Goal: Task Accomplishment & Management: Manage account settings

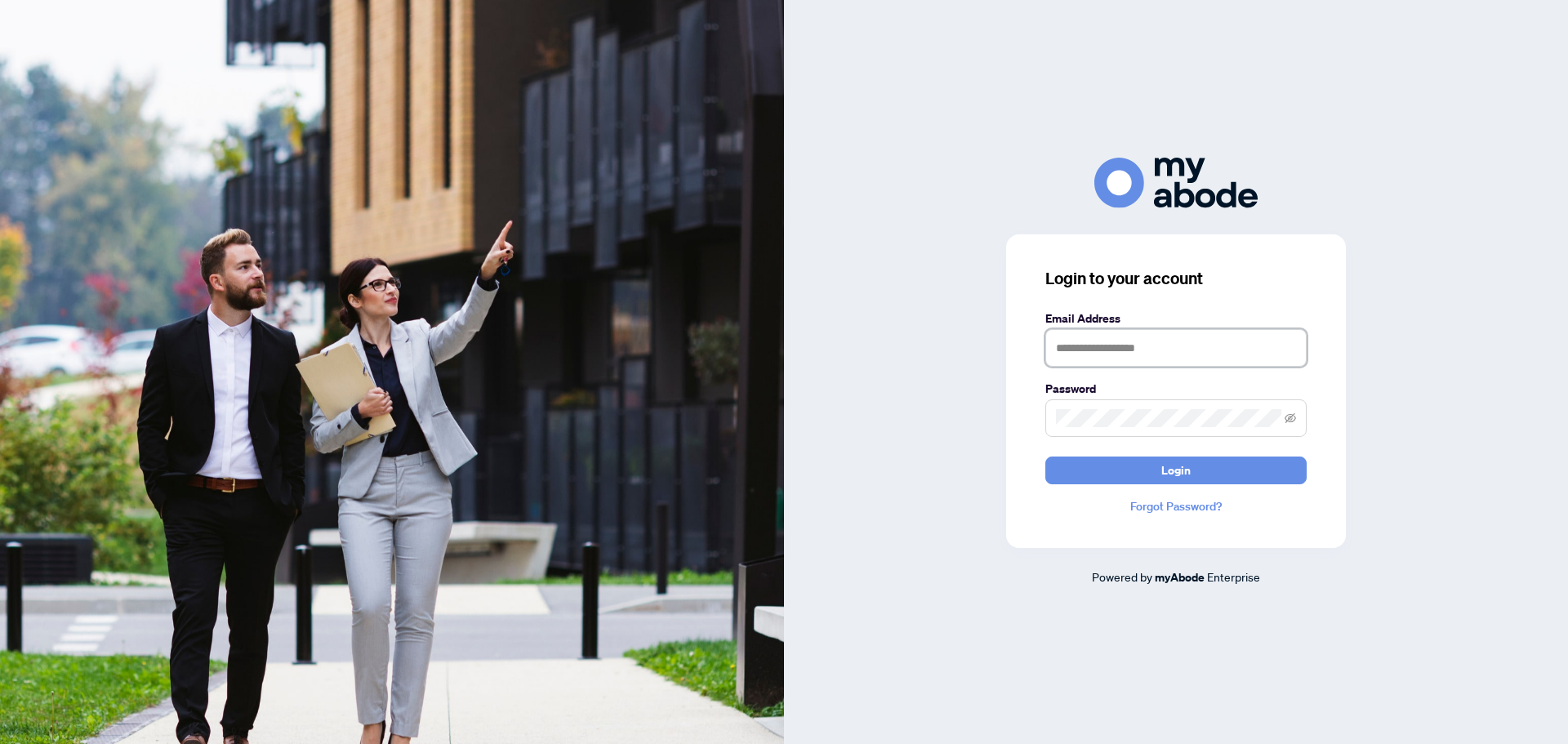
type input "**********"
drag, startPoint x: 1175, startPoint y: 352, endPoint x: 1210, endPoint y: 345, distance: 35.7
click at [1175, 352] on input "text" at bounding box center [1176, 347] width 261 height 37
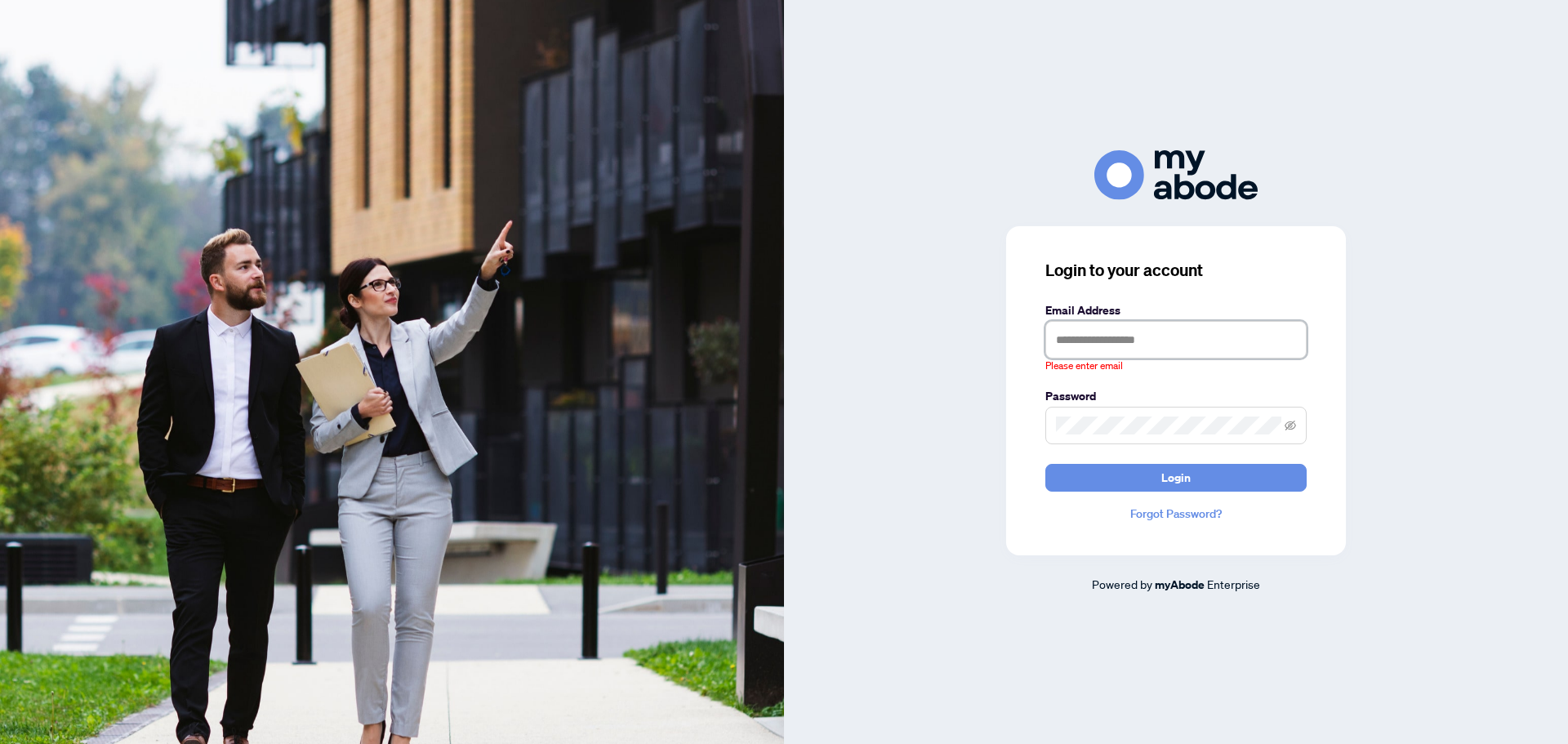
click at [1289, 354] on div "Please enter email" at bounding box center [1176, 347] width 261 height 53
click at [1285, 347] on keeper-lock "Open Keeper Popup" at bounding box center [1286, 339] width 20 height 20
type input "**********"
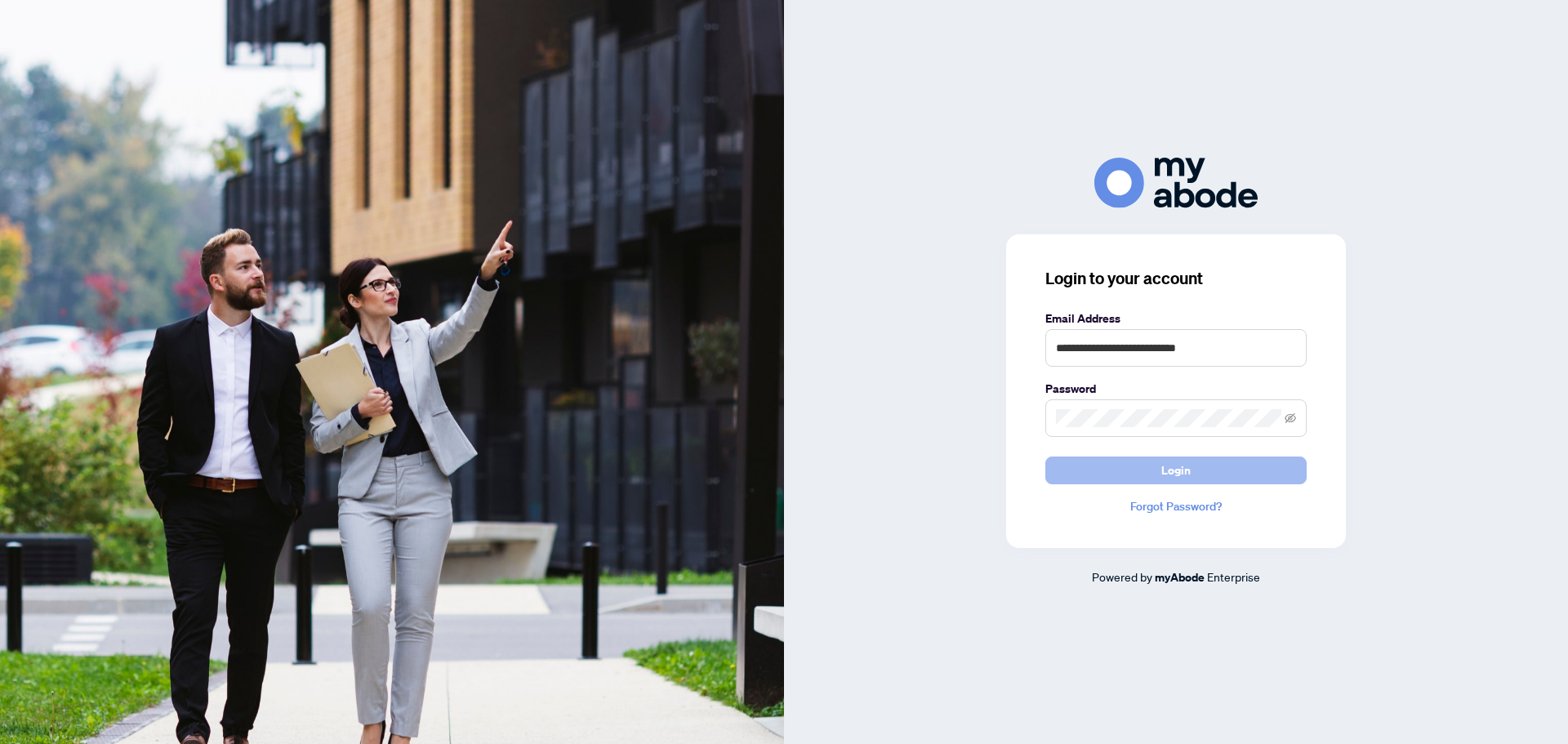
click at [1113, 461] on button "Login" at bounding box center [1176, 471] width 261 height 28
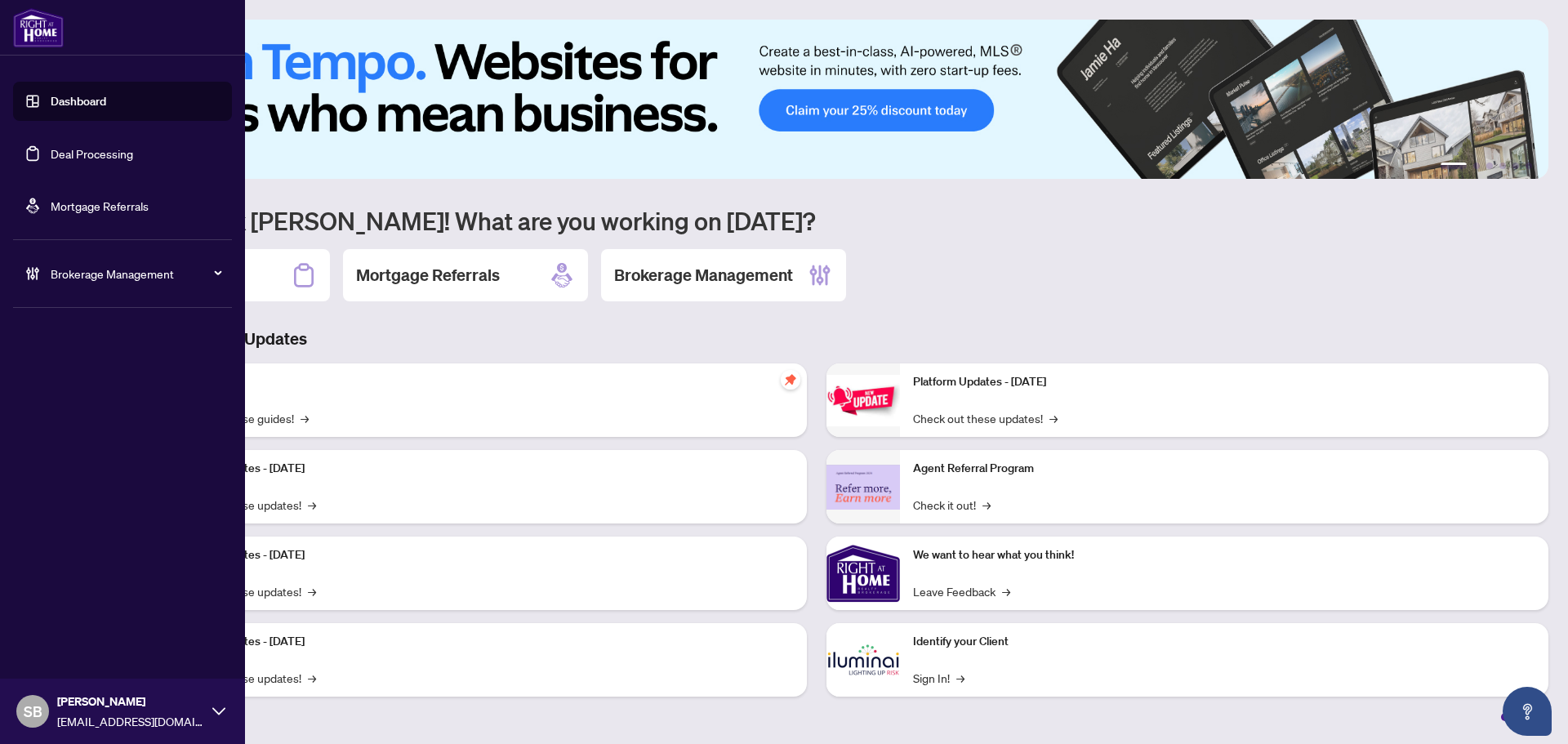
click at [100, 158] on link "Deal Processing" at bounding box center [91, 153] width 83 height 15
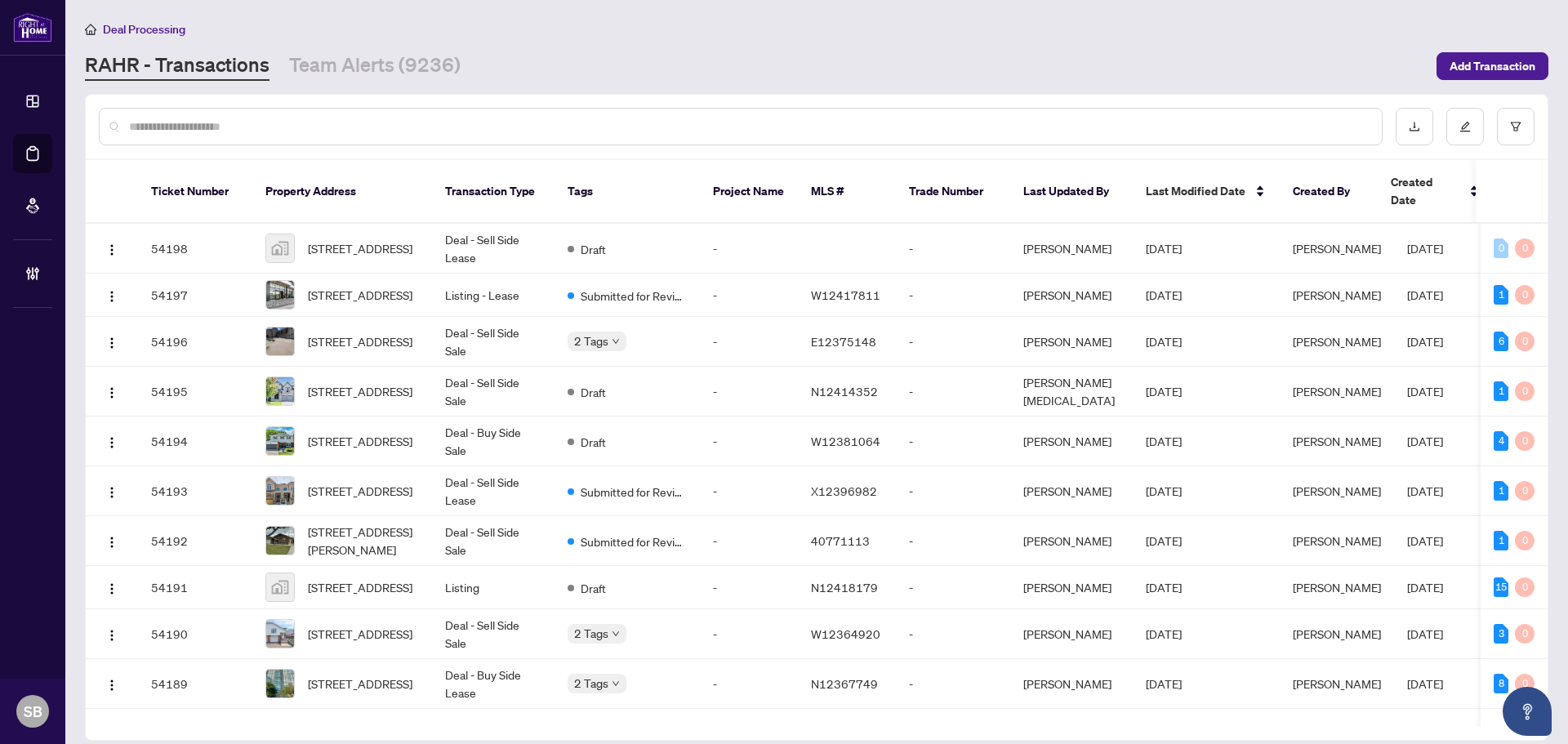
click at [439, 111] on div at bounding box center [741, 126] width 1284 height 37
click at [444, 117] on input "text" at bounding box center [748, 126] width 1239 height 18
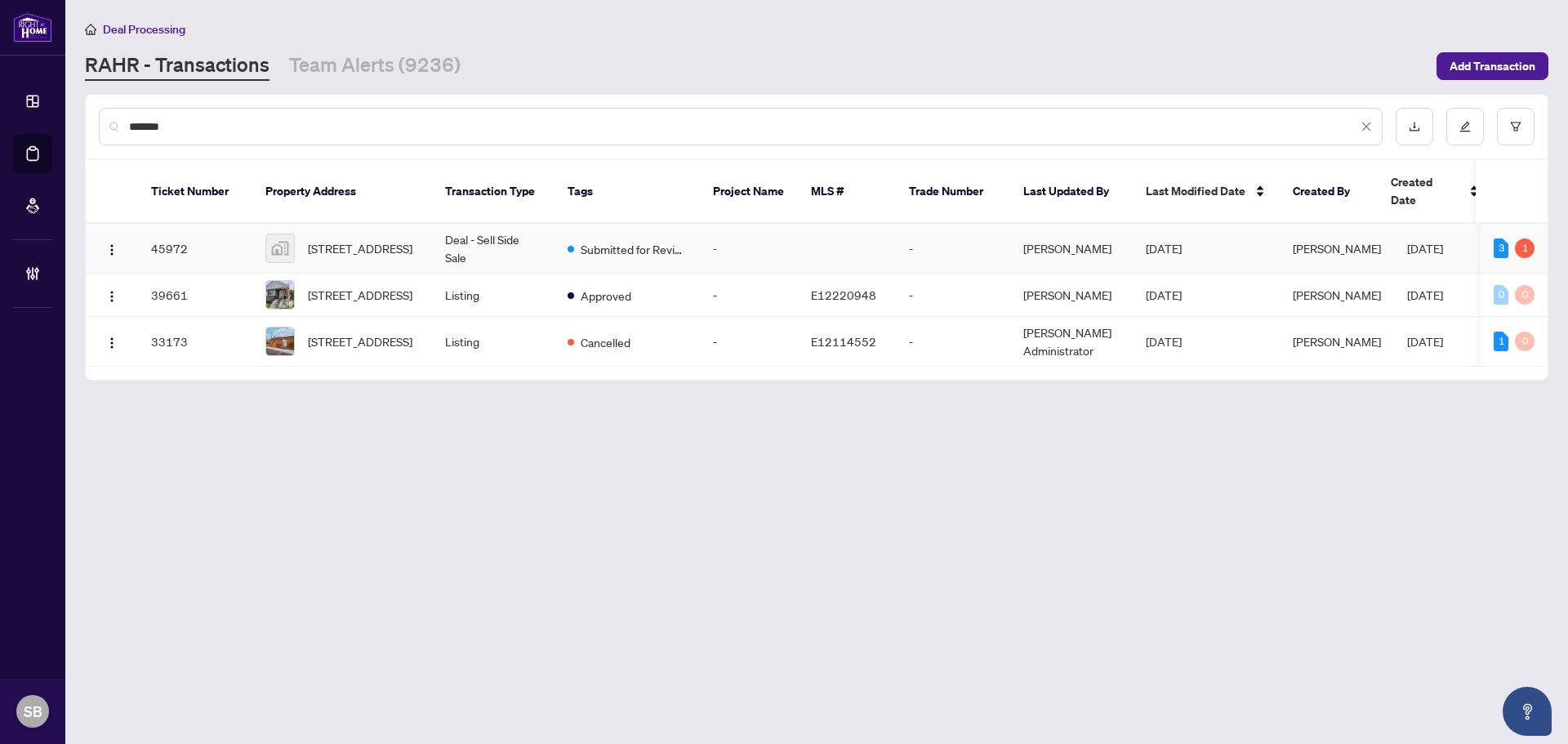
type input "*******"
click at [505, 234] on td "Deal - Sell Side Sale" at bounding box center [493, 248] width 123 height 50
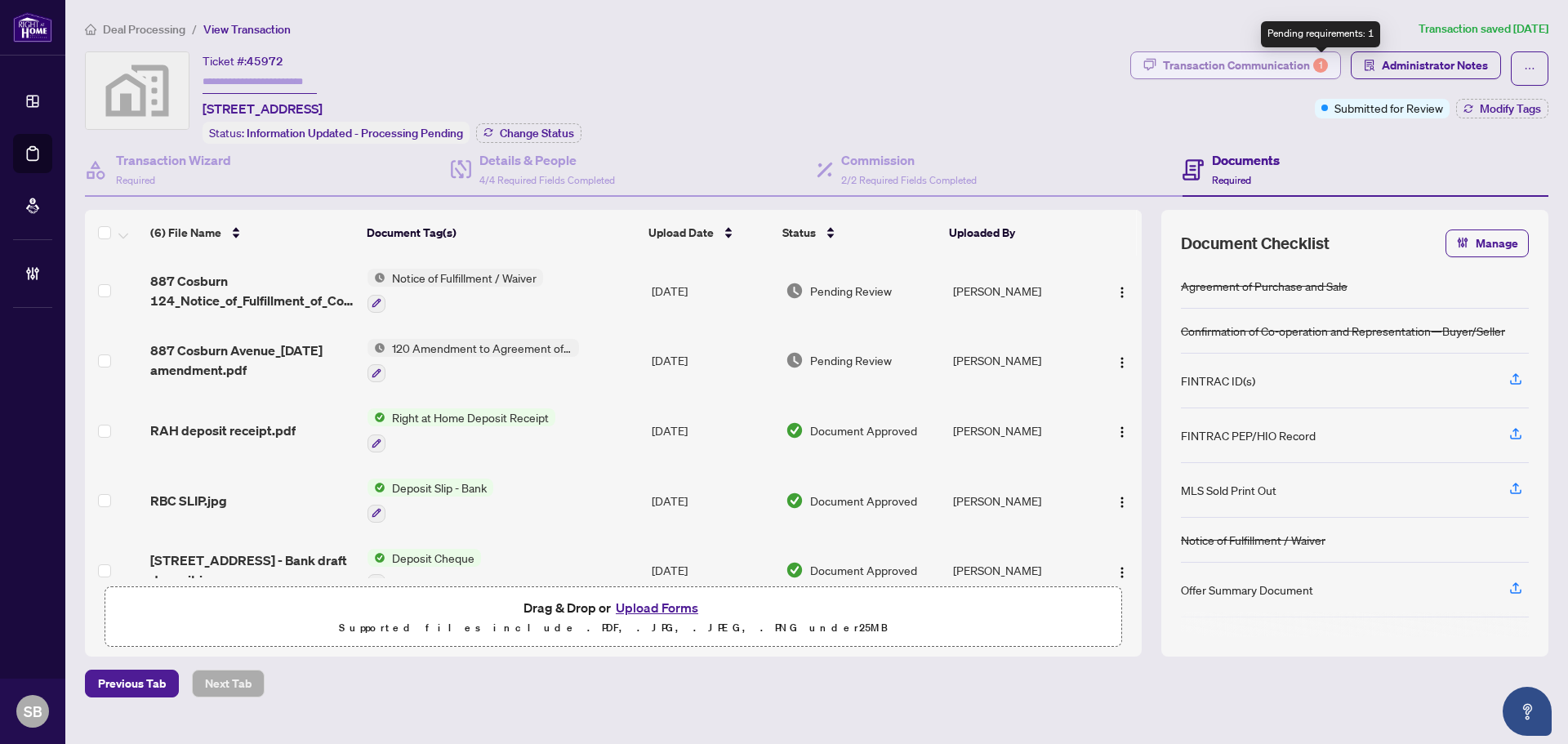
click at [1317, 59] on div "1" at bounding box center [1320, 65] width 15 height 15
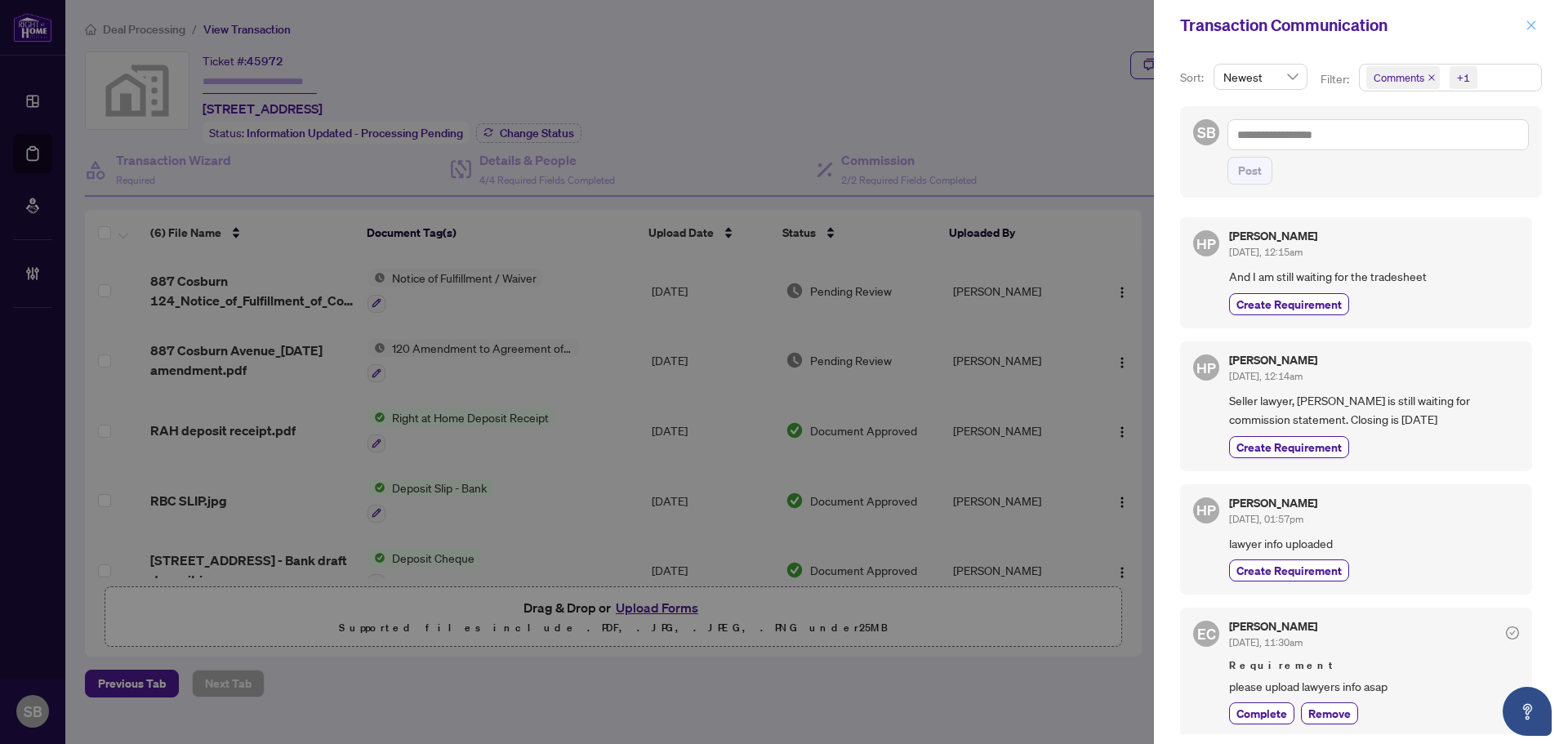
click at [1535, 27] on icon "close" at bounding box center [1531, 25] width 11 height 11
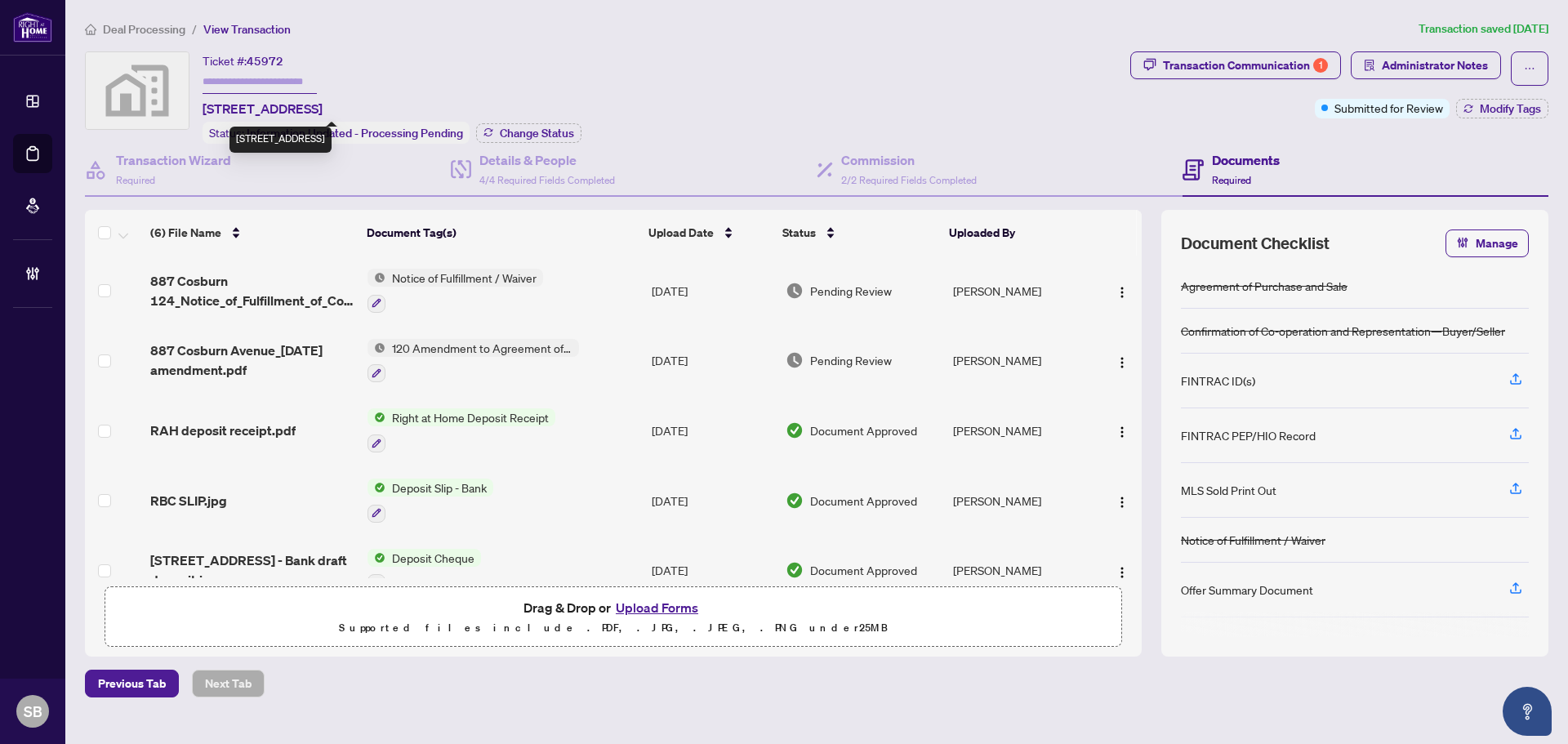
drag, startPoint x: 327, startPoint y: 110, endPoint x: 202, endPoint y: 110, distance: 125.0
click at [202, 110] on div "Ticket #: 45972 887 Cosburn Avenue, East York, ON, Canada Status: Information U…" at bounding box center [604, 97] width 1038 height 92
copy span "887 Cosburn Avenue,"
drag, startPoint x: 548, startPoint y: 167, endPoint x: 896, endPoint y: 141, distance: 349.0
click at [550, 165] on div "Details & People 4/4 Required Fields Completed" at bounding box center [547, 170] width 136 height 38
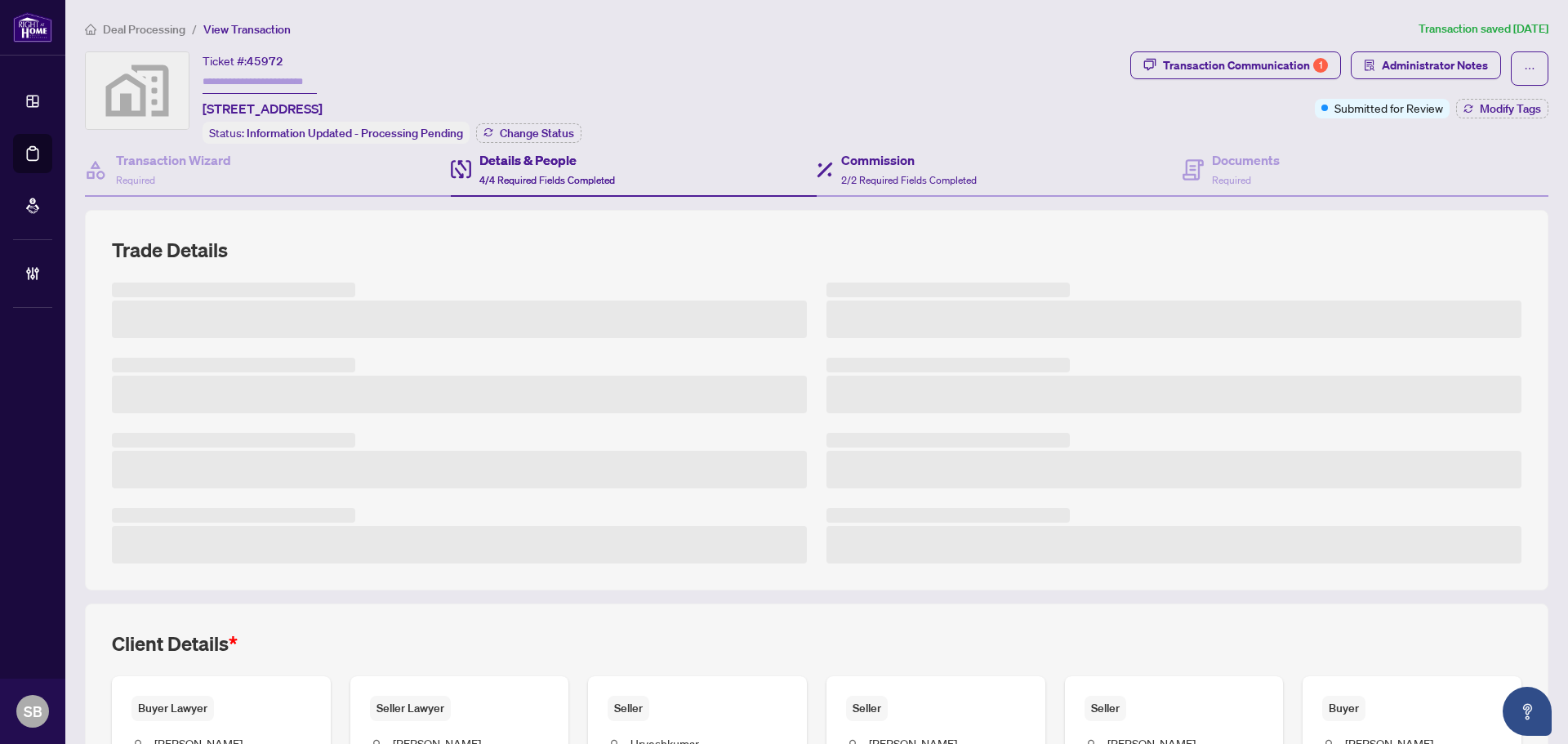
click at [857, 144] on div "Commission 2/2 Required Fields Completed" at bounding box center [999, 170] width 366 height 53
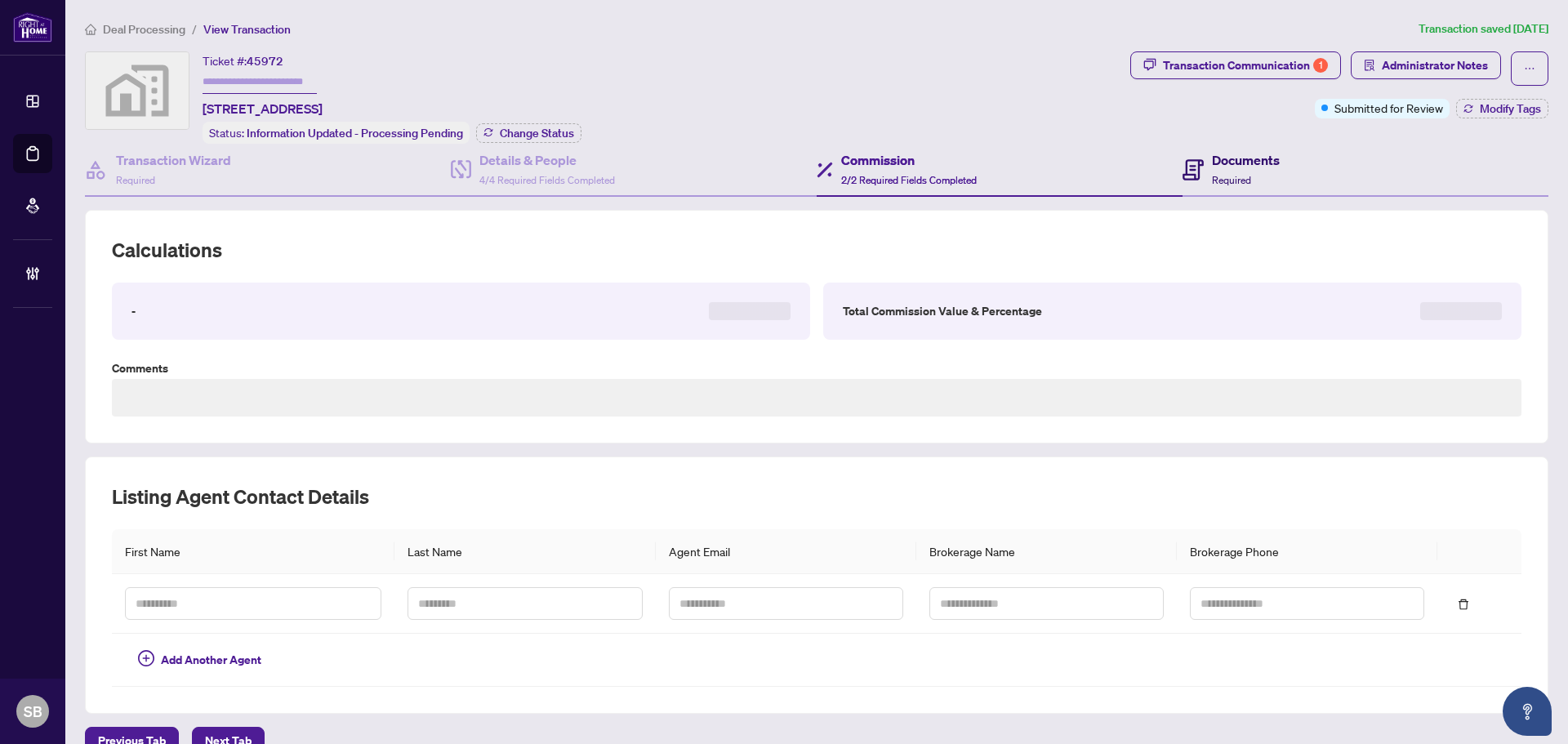
click at [1216, 174] on span "Required" at bounding box center [1231, 180] width 39 height 12
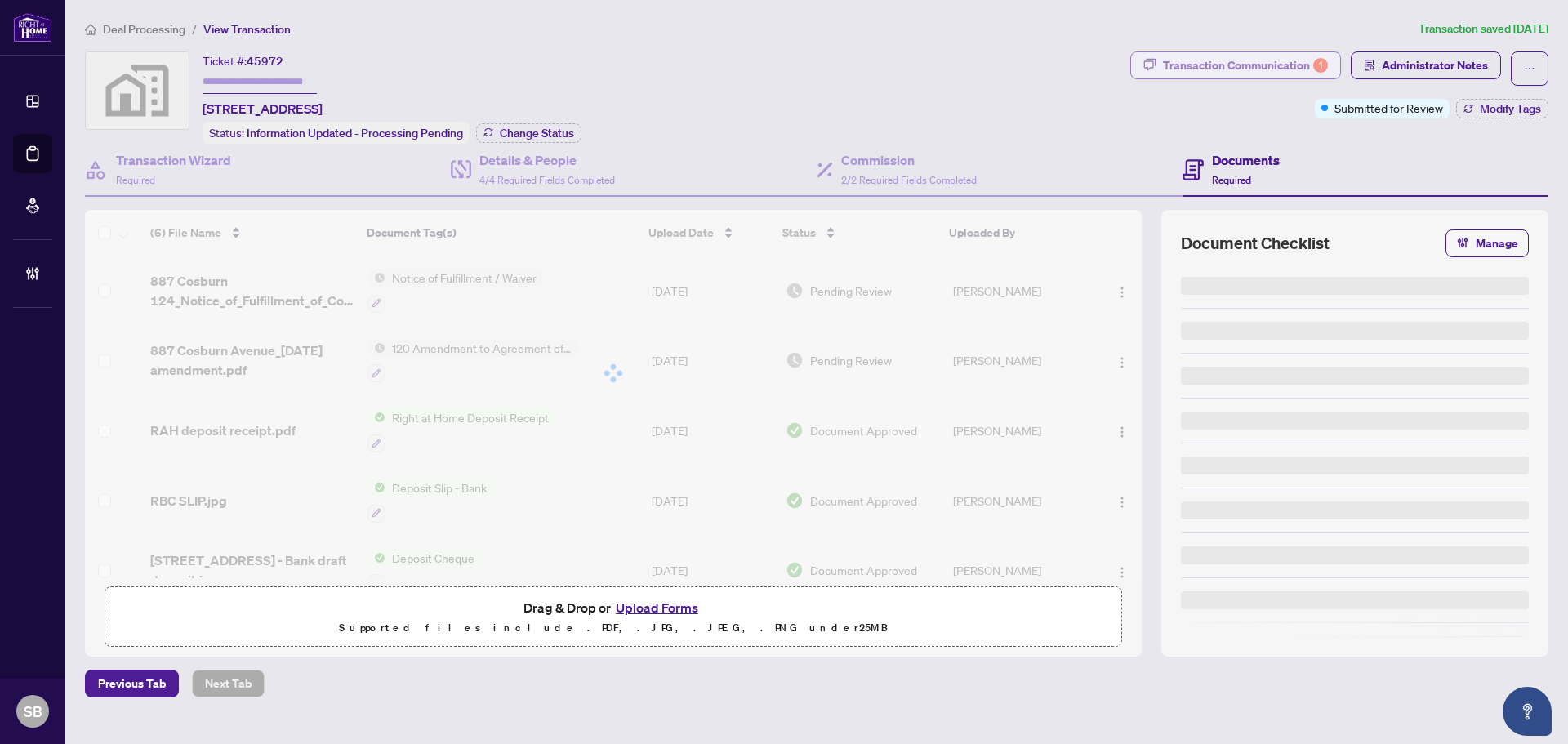
click at [1298, 64] on div "Transaction Communication 1" at bounding box center [1245, 65] width 165 height 26
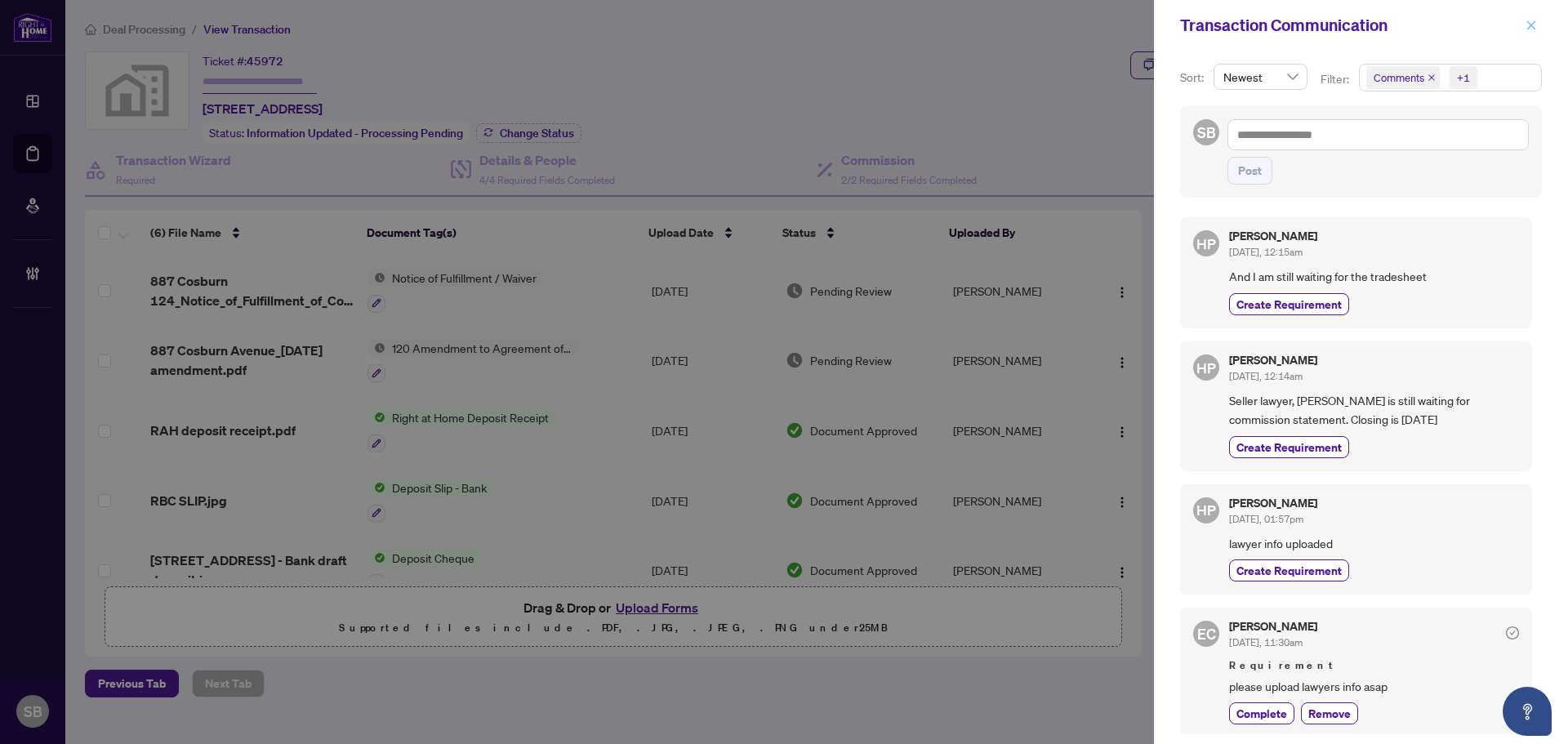
click at [1532, 28] on icon "close" at bounding box center [1531, 24] width 9 height 9
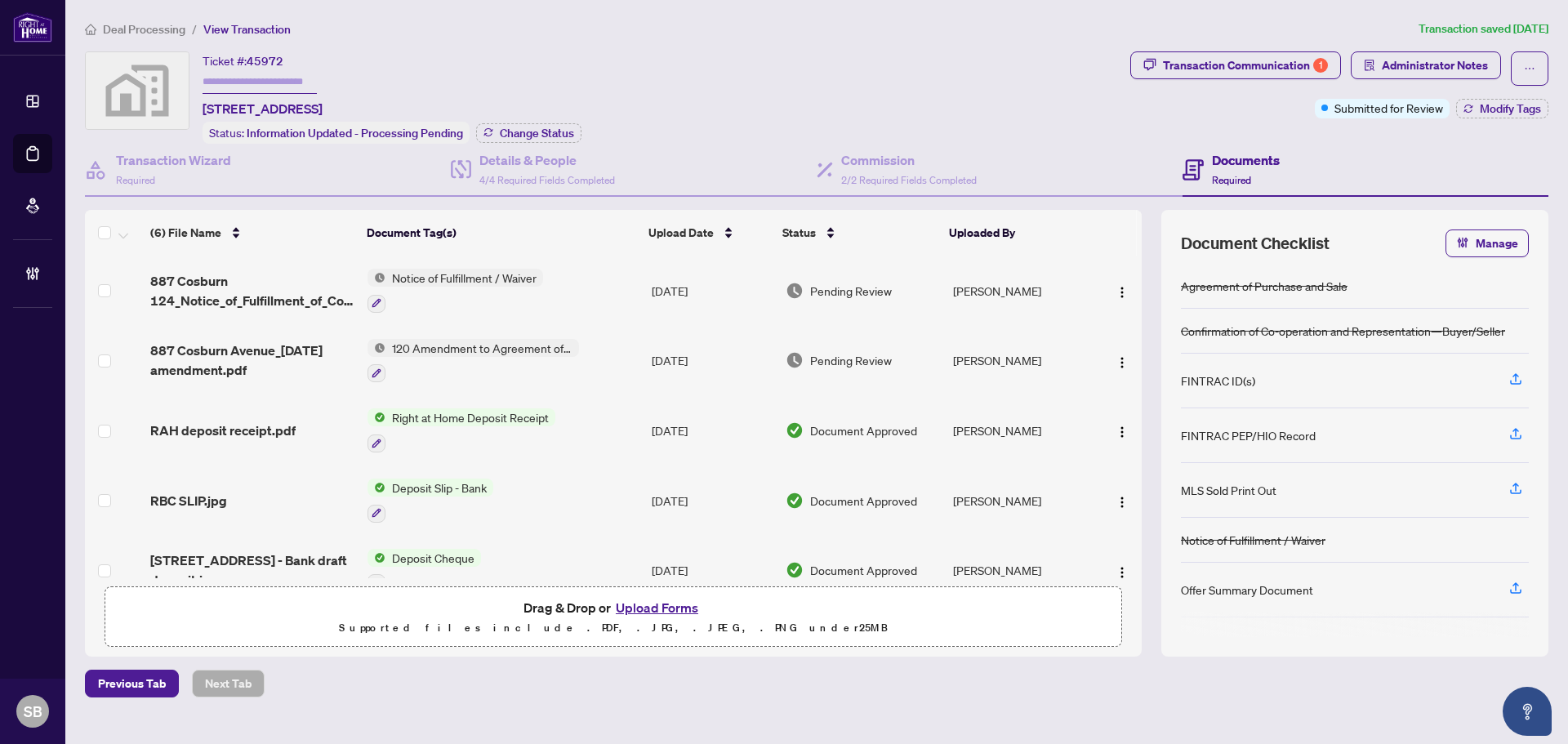
click at [146, 29] on span "Deal Processing" at bounding box center [143, 29] width 83 height 15
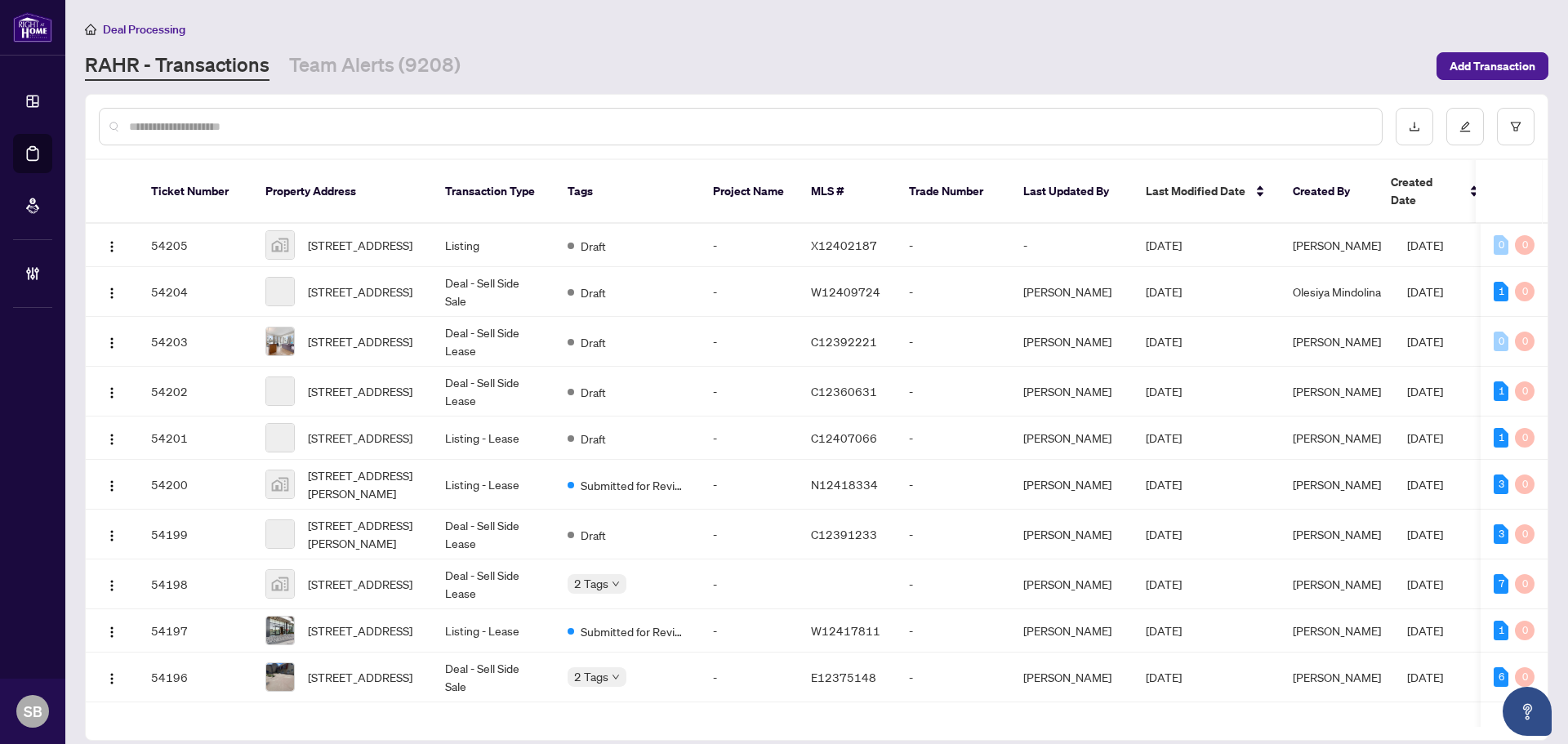
click at [420, 130] on input "text" at bounding box center [748, 126] width 1239 height 18
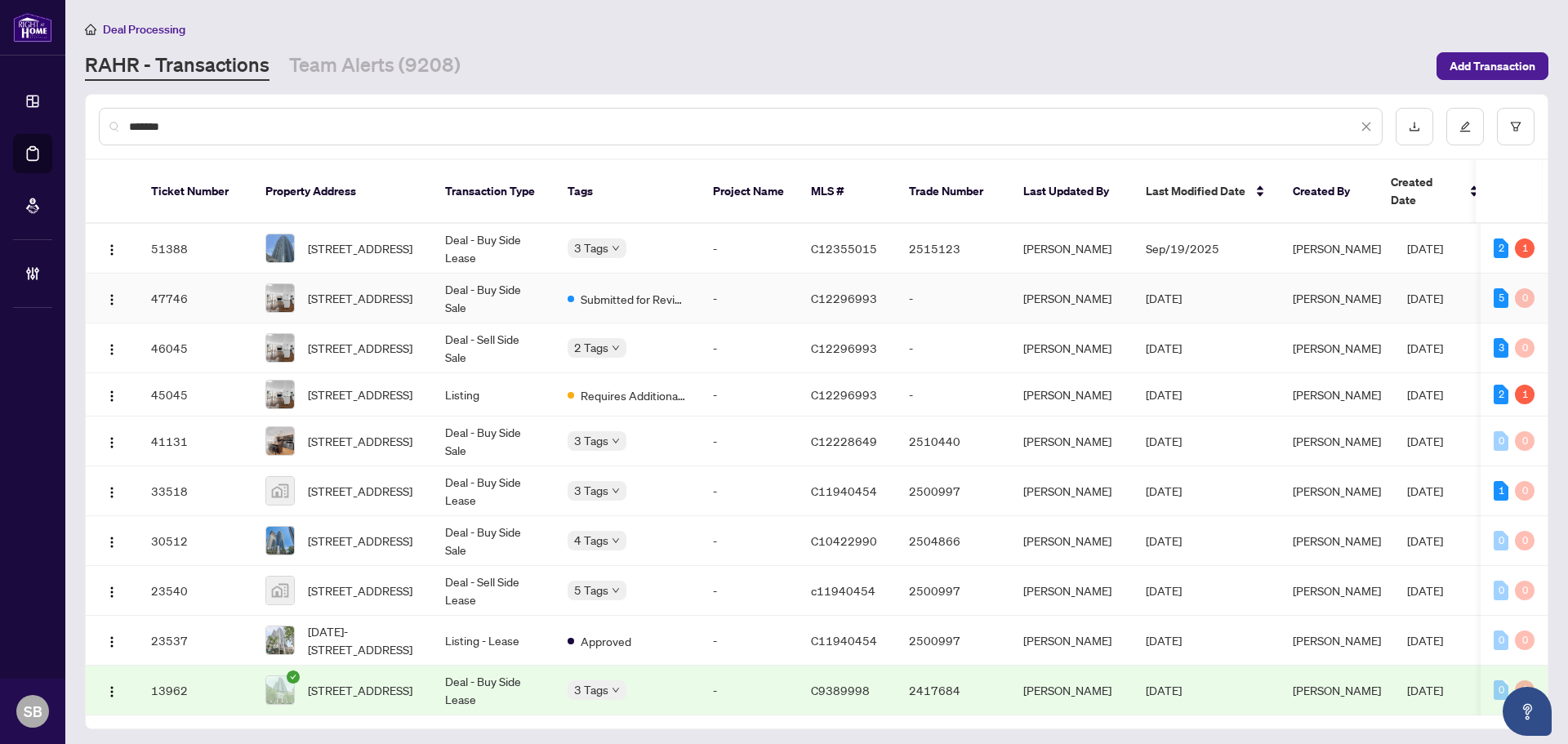
type input "*******"
click at [428, 285] on td "405-2191 Yonge St, Toronto, Ontario M4S 3H8, Canada" at bounding box center [342, 298] width 180 height 50
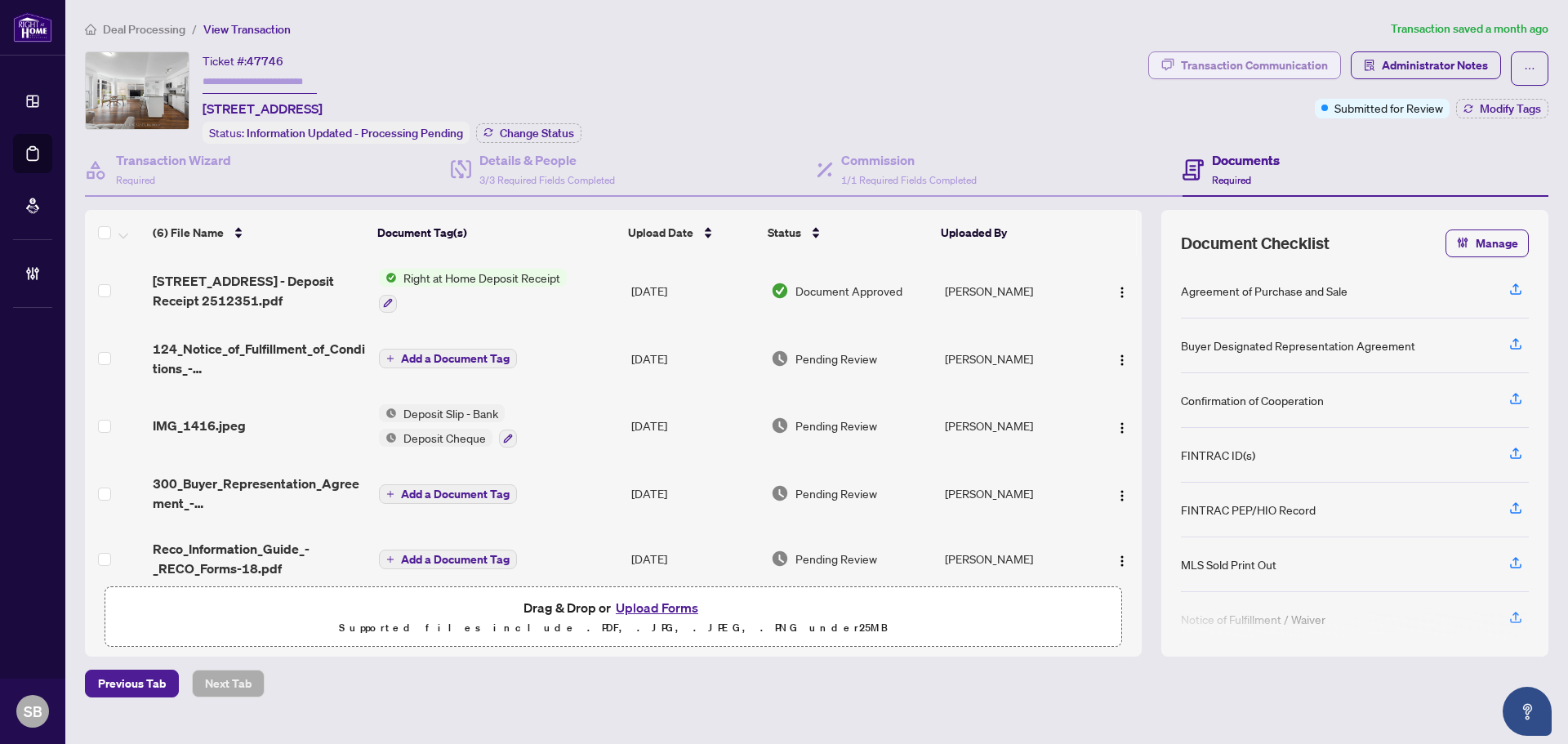
click at [1225, 64] on div "Transaction Communication" at bounding box center [1254, 65] width 147 height 26
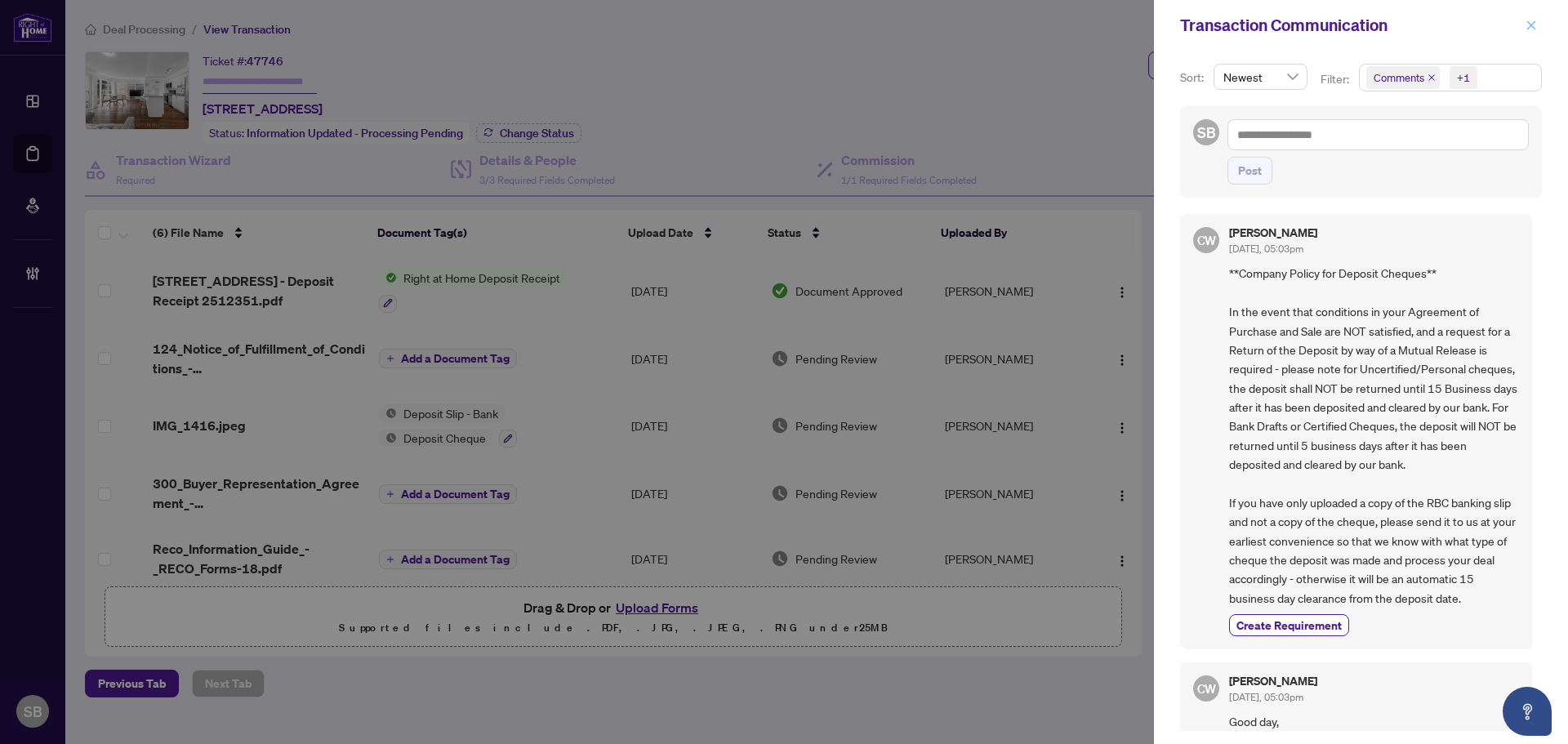
click at [1526, 30] on icon "close" at bounding box center [1531, 25] width 11 height 11
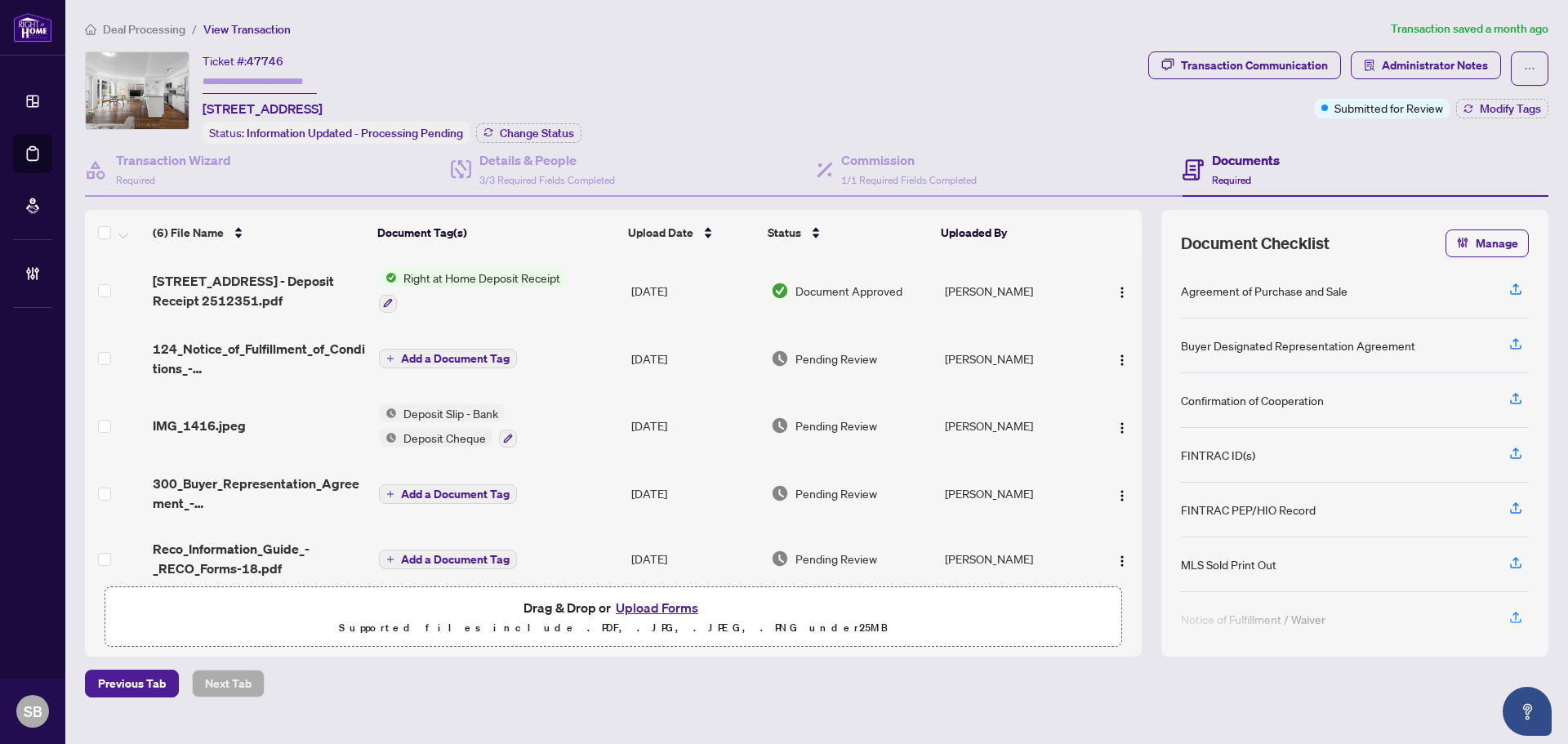
click at [1399, 78] on span "Administrator Notes" at bounding box center [1425, 68] width 150 height 34
click at [1414, 69] on span "Administrator Notes" at bounding box center [1435, 65] width 106 height 26
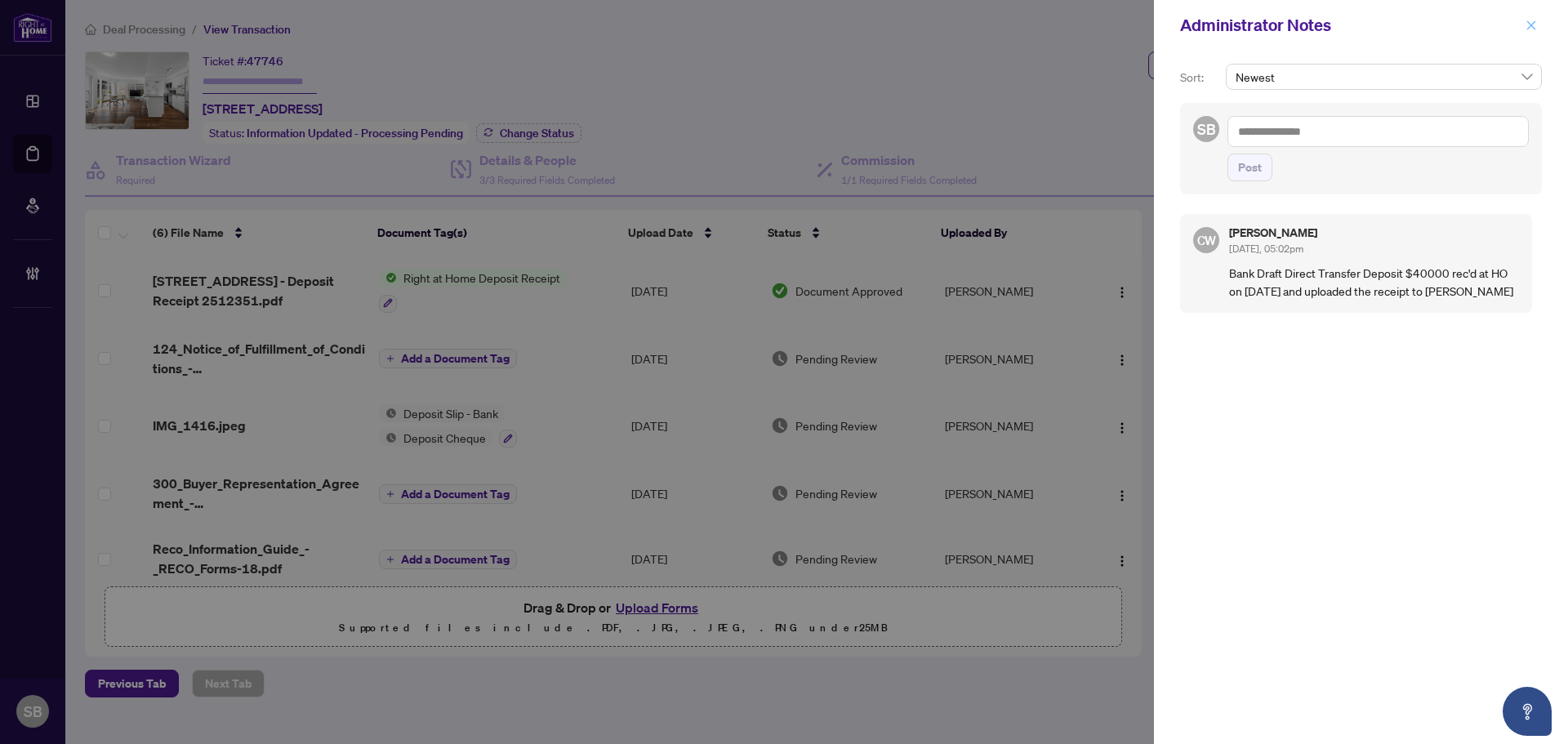
click at [1523, 27] on button "button" at bounding box center [1531, 25] width 21 height 20
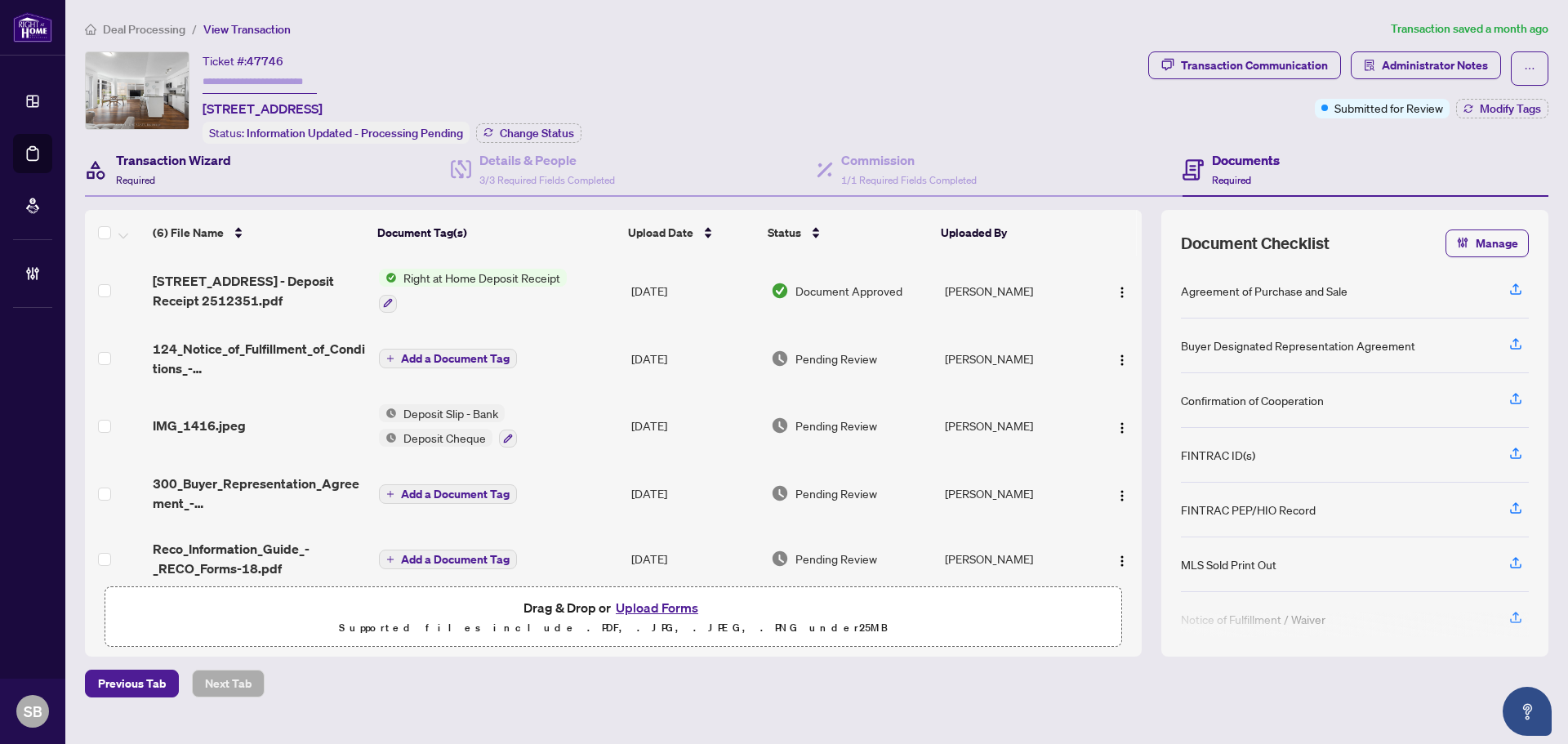
click at [137, 169] on div "Transaction Wizard Required" at bounding box center [173, 170] width 115 height 38
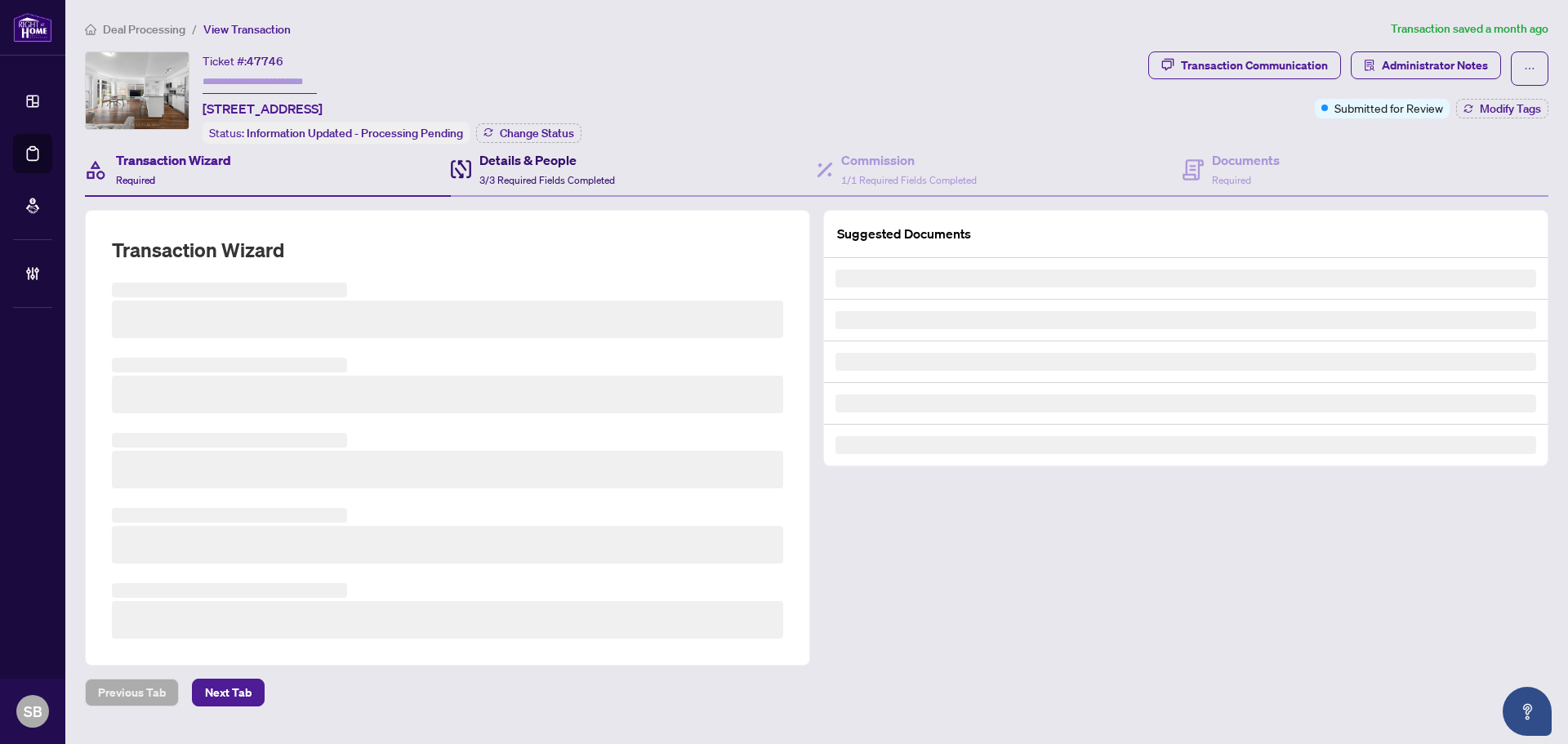
click at [515, 180] on span "3/3 Required Fields Completed" at bounding box center [547, 180] width 136 height 12
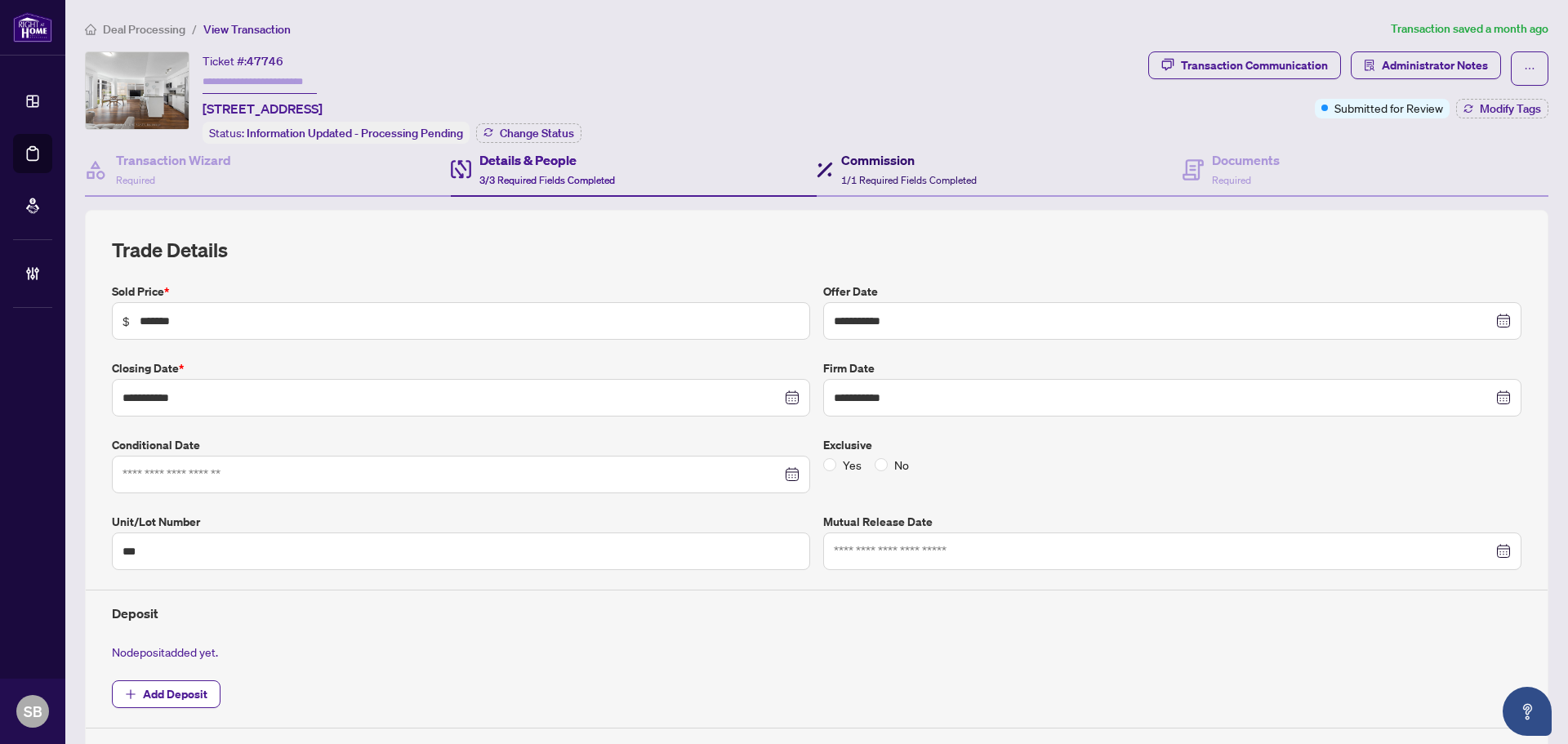
click at [857, 178] on span "1/1 Required Fields Completed" at bounding box center [909, 180] width 136 height 12
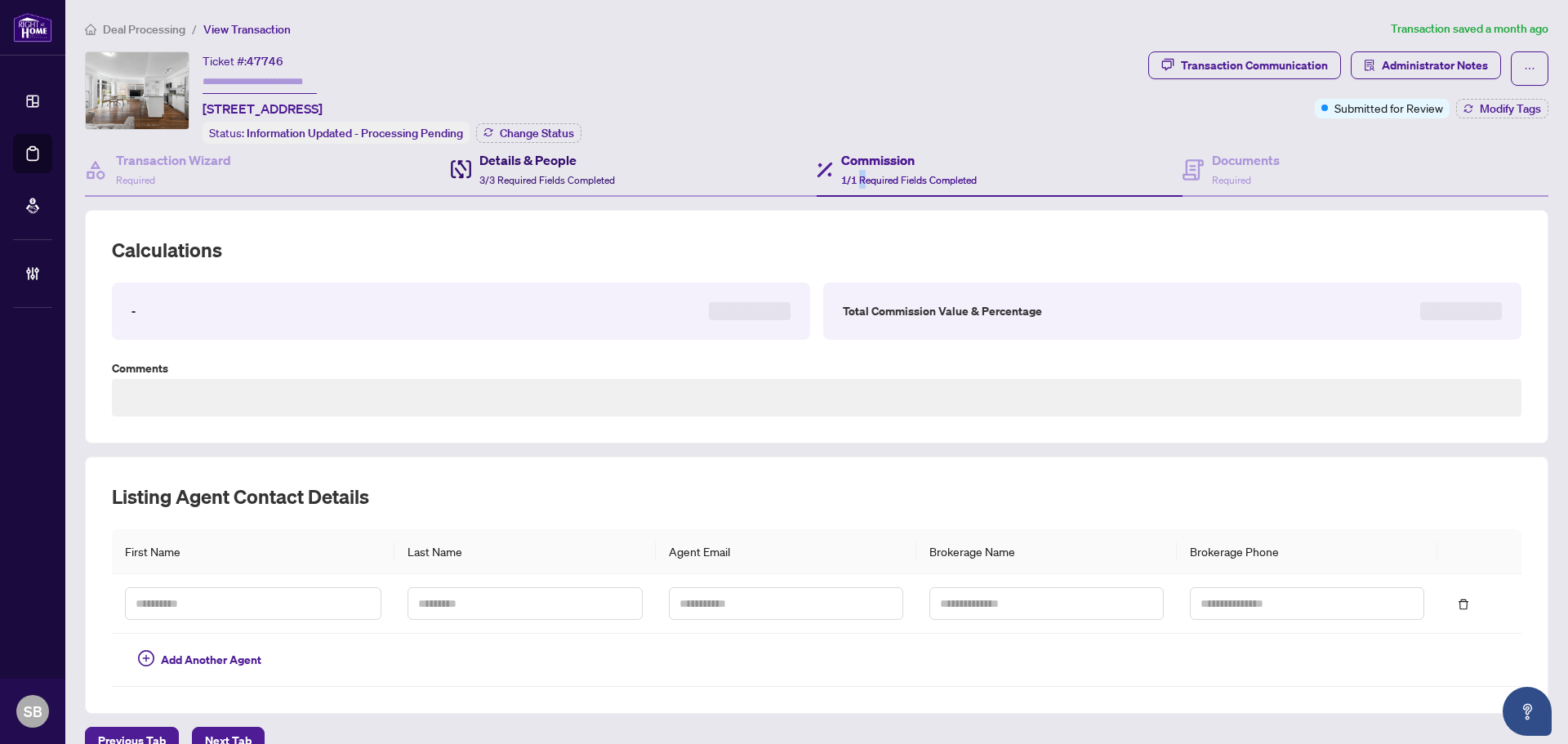
type textarea "**********"
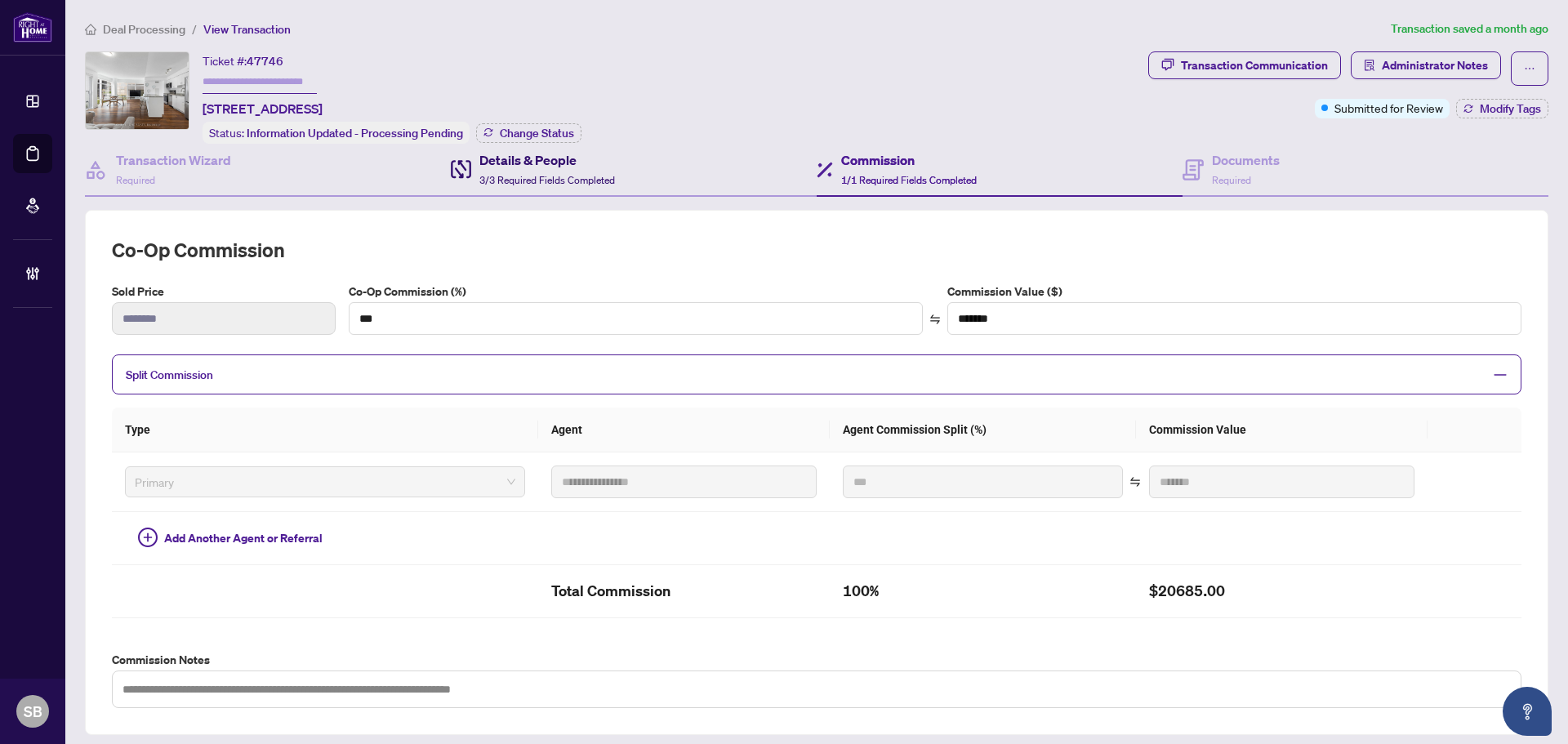
click at [518, 167] on h4 "Details & People" at bounding box center [547, 160] width 136 height 20
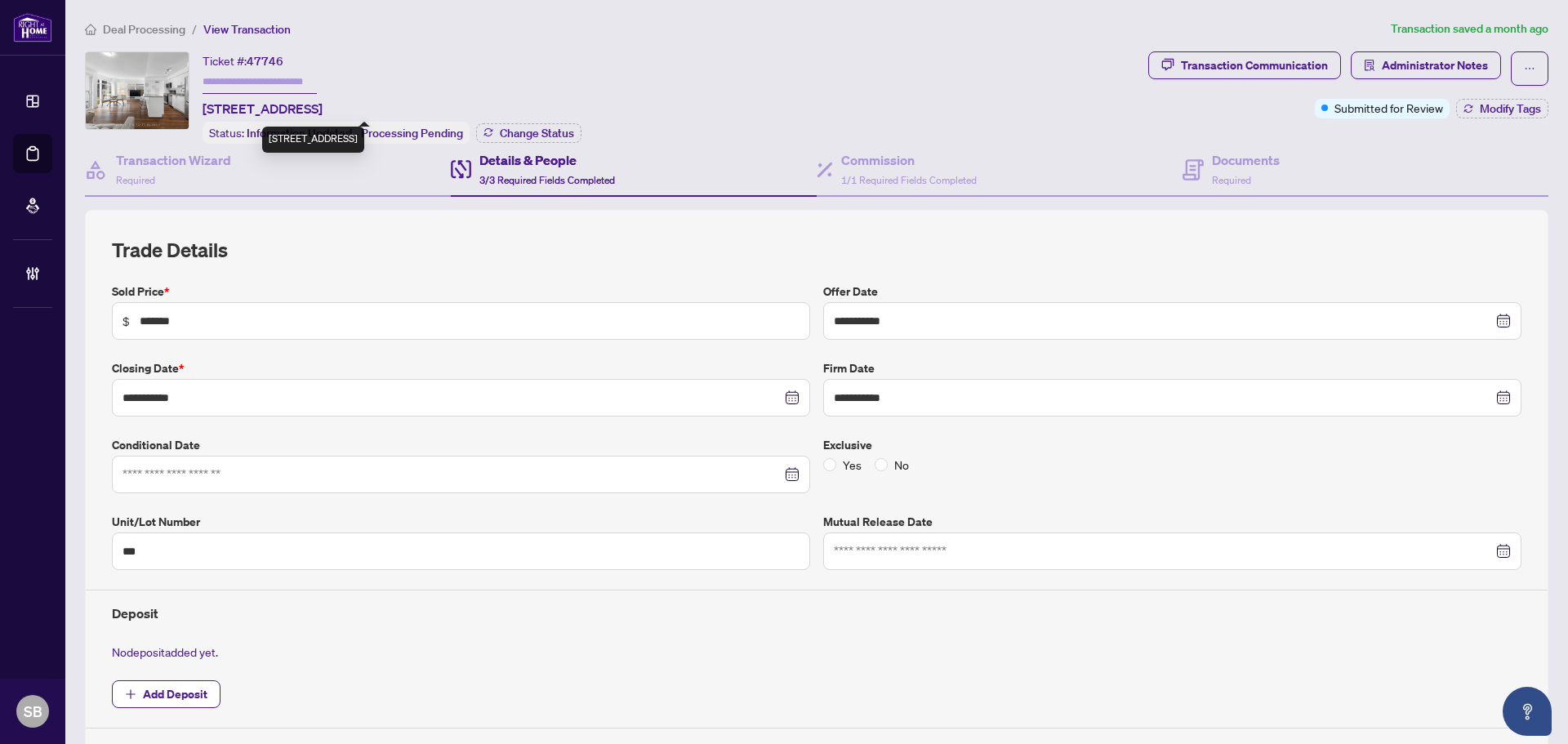
drag, startPoint x: 319, startPoint y: 106, endPoint x: 204, endPoint y: 108, distance: 115.0
click at [204, 108] on span "405-2191 Yonge St, Toronto, Ontario M4S 3H8, Canada" at bounding box center [263, 109] width 120 height 20
copy span "405-2191 Yonge St,"
click at [175, 155] on h4 "Transaction Wizard" at bounding box center [173, 160] width 115 height 20
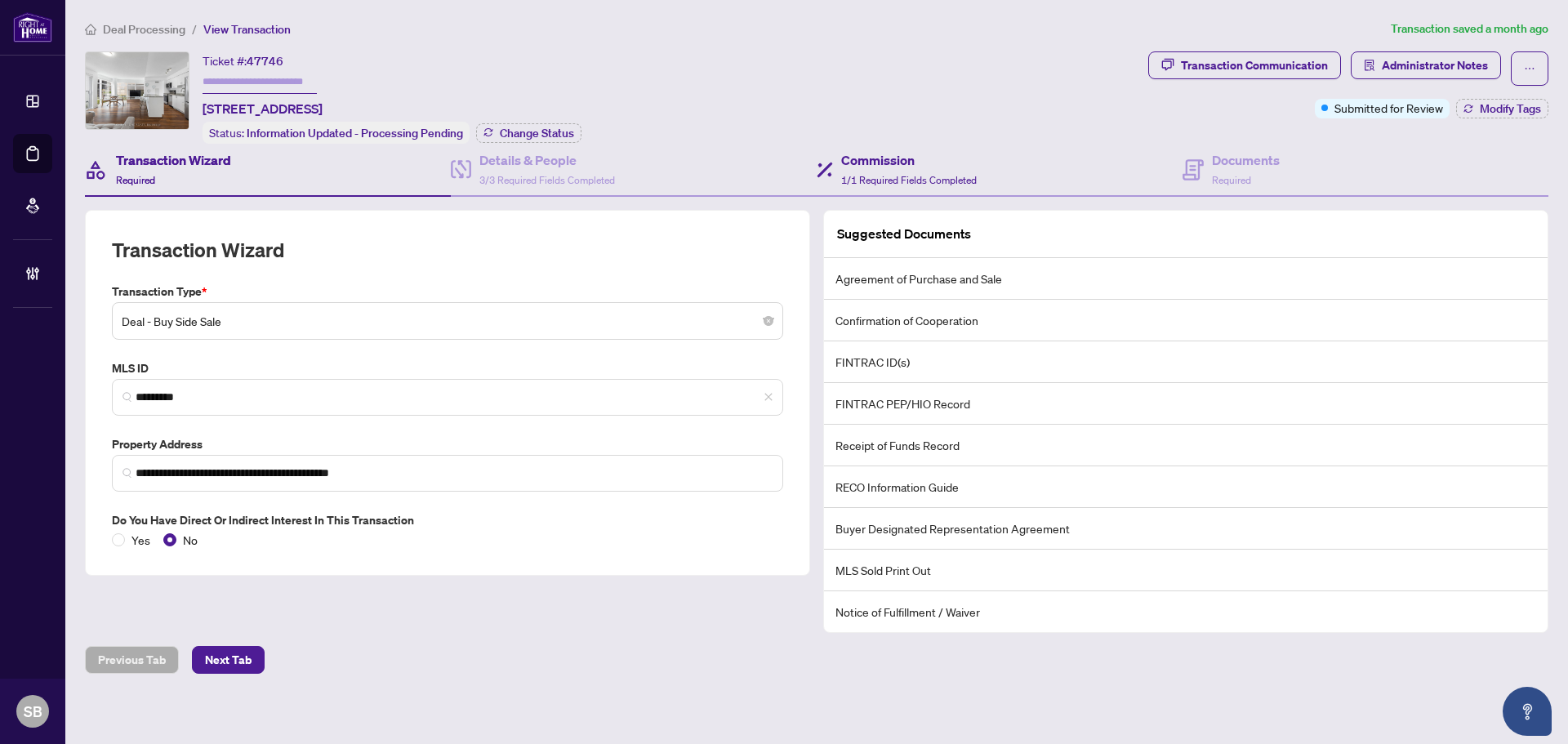
click at [1162, 159] on div "Commission 1/1 Required Fields Completed" at bounding box center [999, 170] width 366 height 53
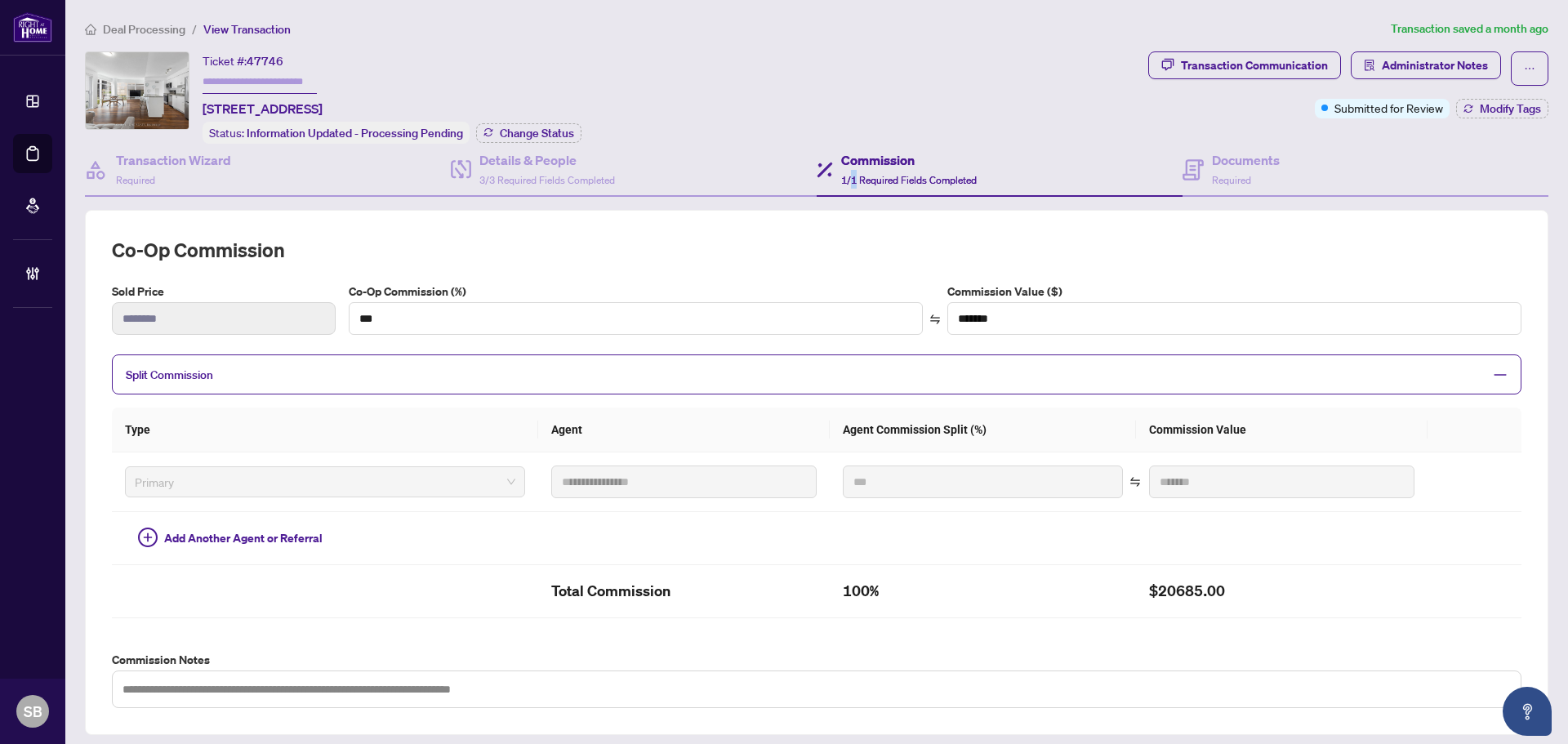
click at [848, 175] on span "1/1 Required Fields Completed" at bounding box center [909, 180] width 136 height 12
click at [539, 167] on div "Details & People 3/3 Required Fields Completed" at bounding box center [547, 170] width 136 height 38
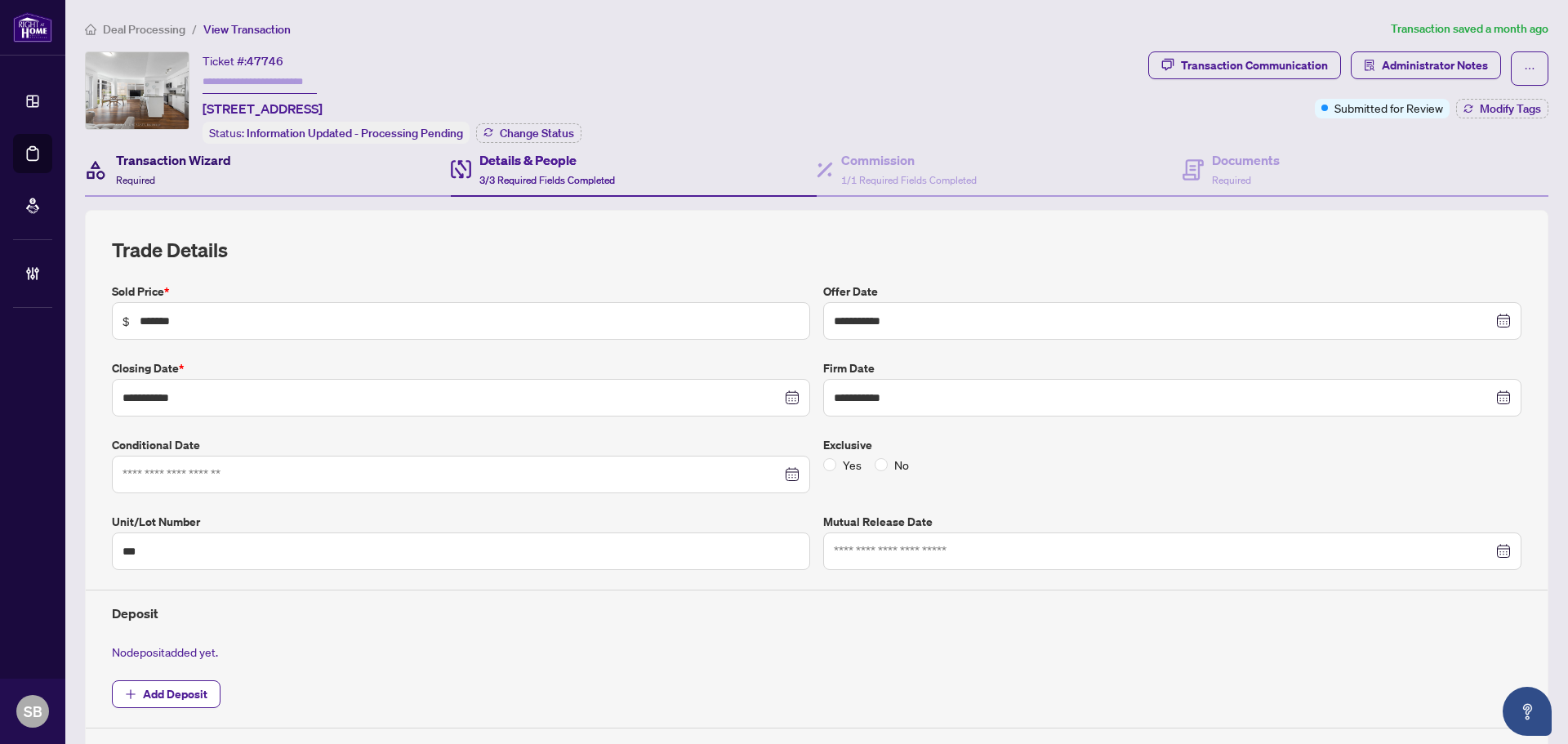
click at [163, 176] on div "Transaction Wizard Required" at bounding box center [173, 170] width 115 height 38
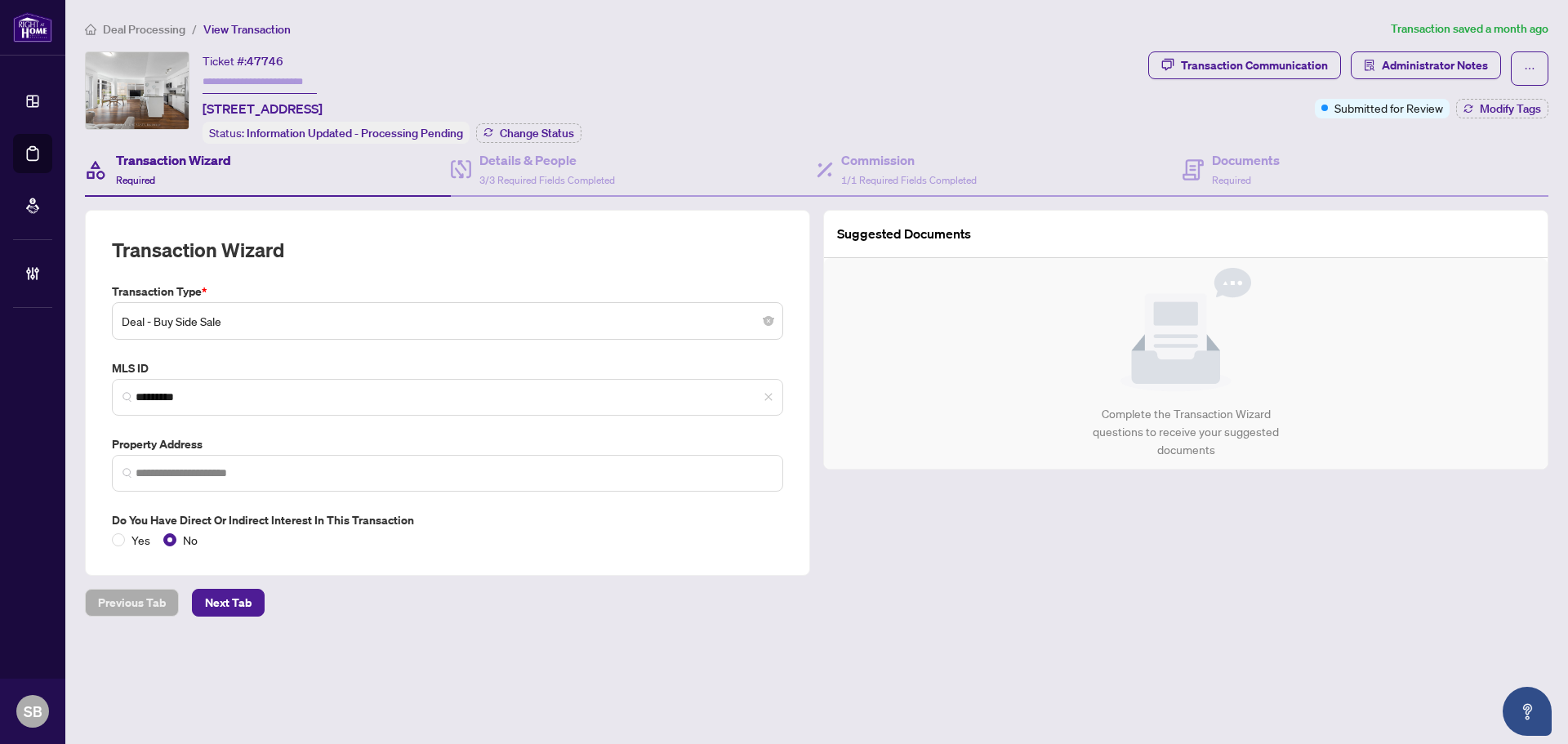
type input "**********"
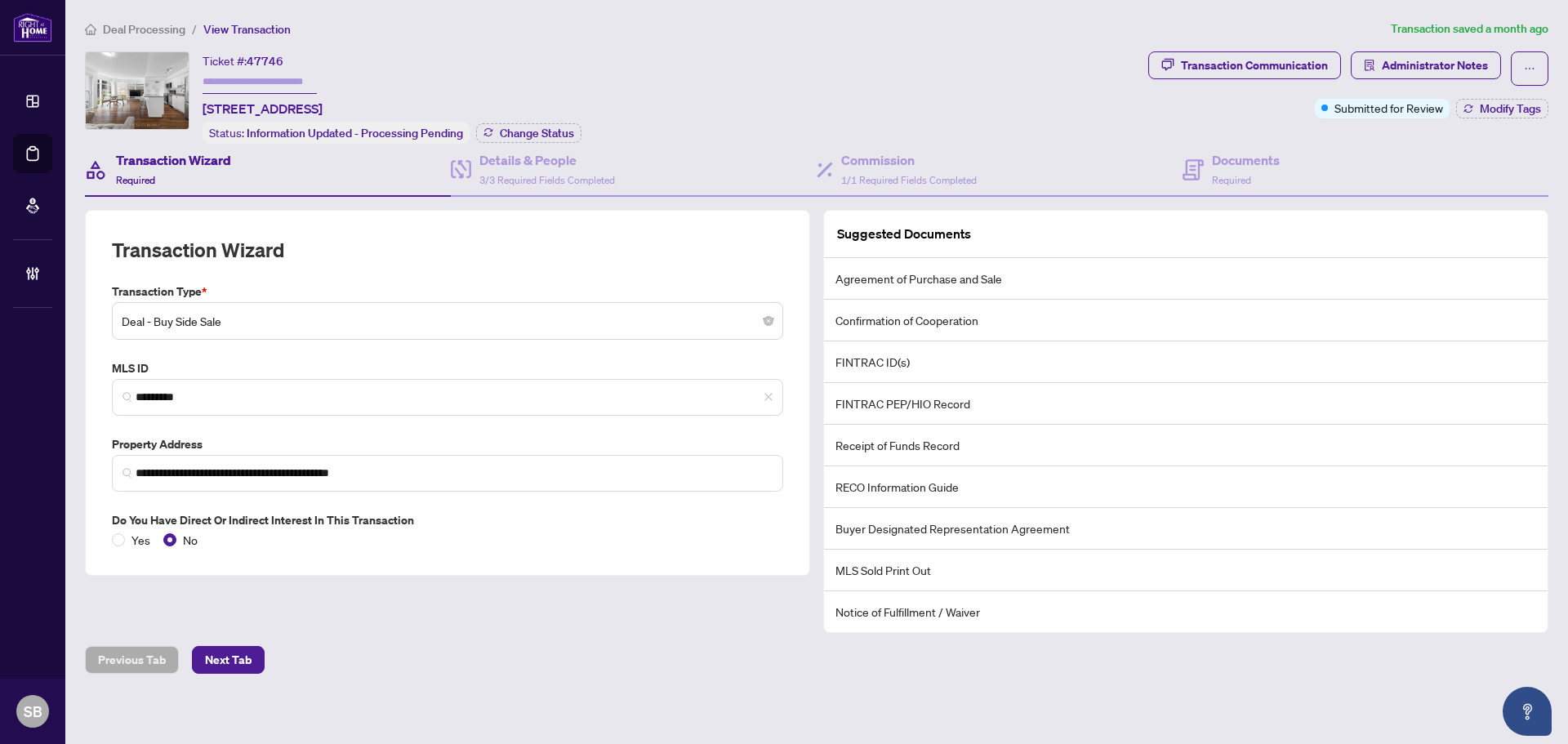
click at [140, 40] on div "**********" at bounding box center [816, 347] width 1476 height 654
click at [138, 37] on li "Deal Processing" at bounding box center [135, 30] width 100 height 19
click at [137, 34] on span "Deal Processing" at bounding box center [143, 29] width 83 height 15
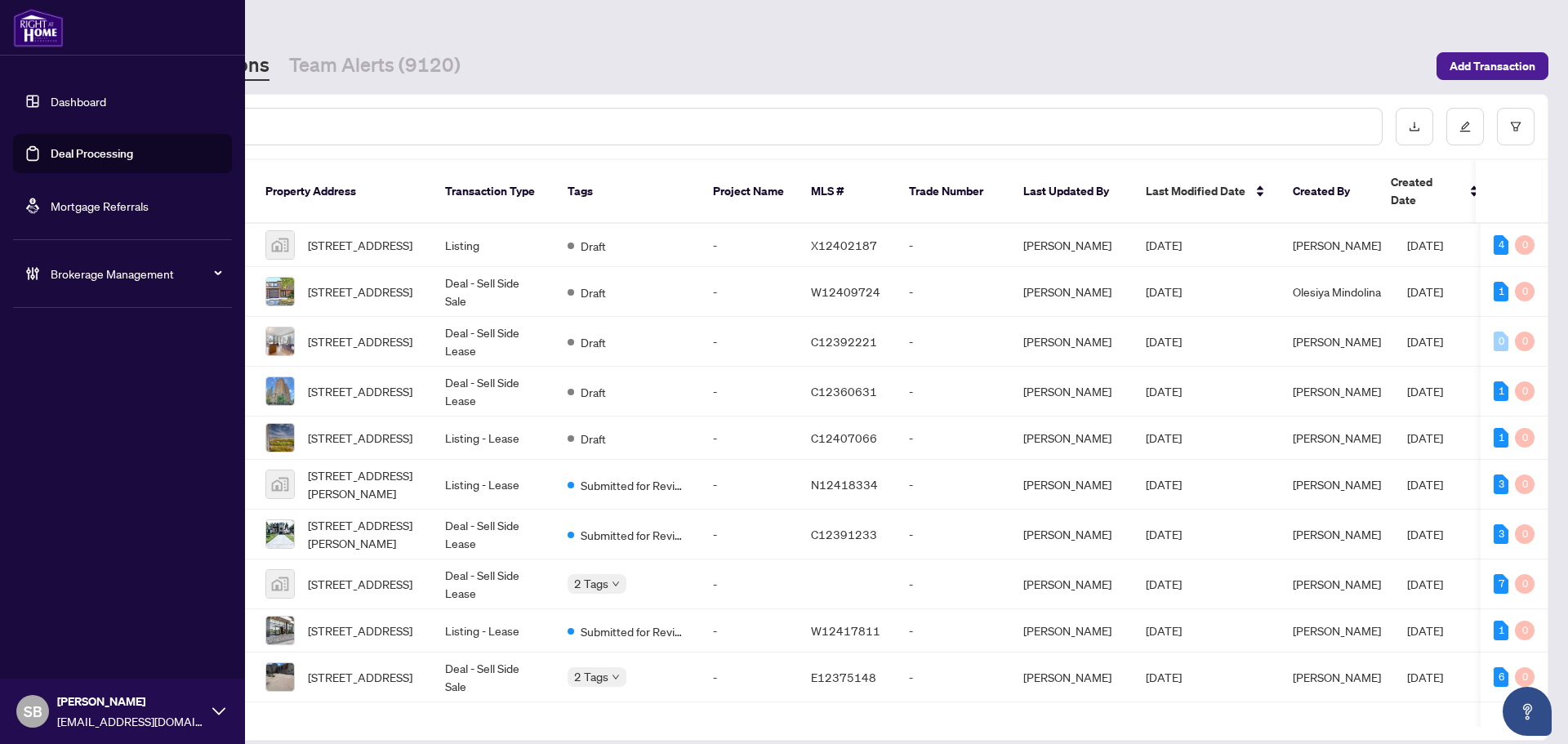
click at [72, 271] on span "Brokerage Management" at bounding box center [135, 273] width 170 height 18
click at [89, 392] on link "Manage Agents" at bounding box center [74, 391] width 81 height 15
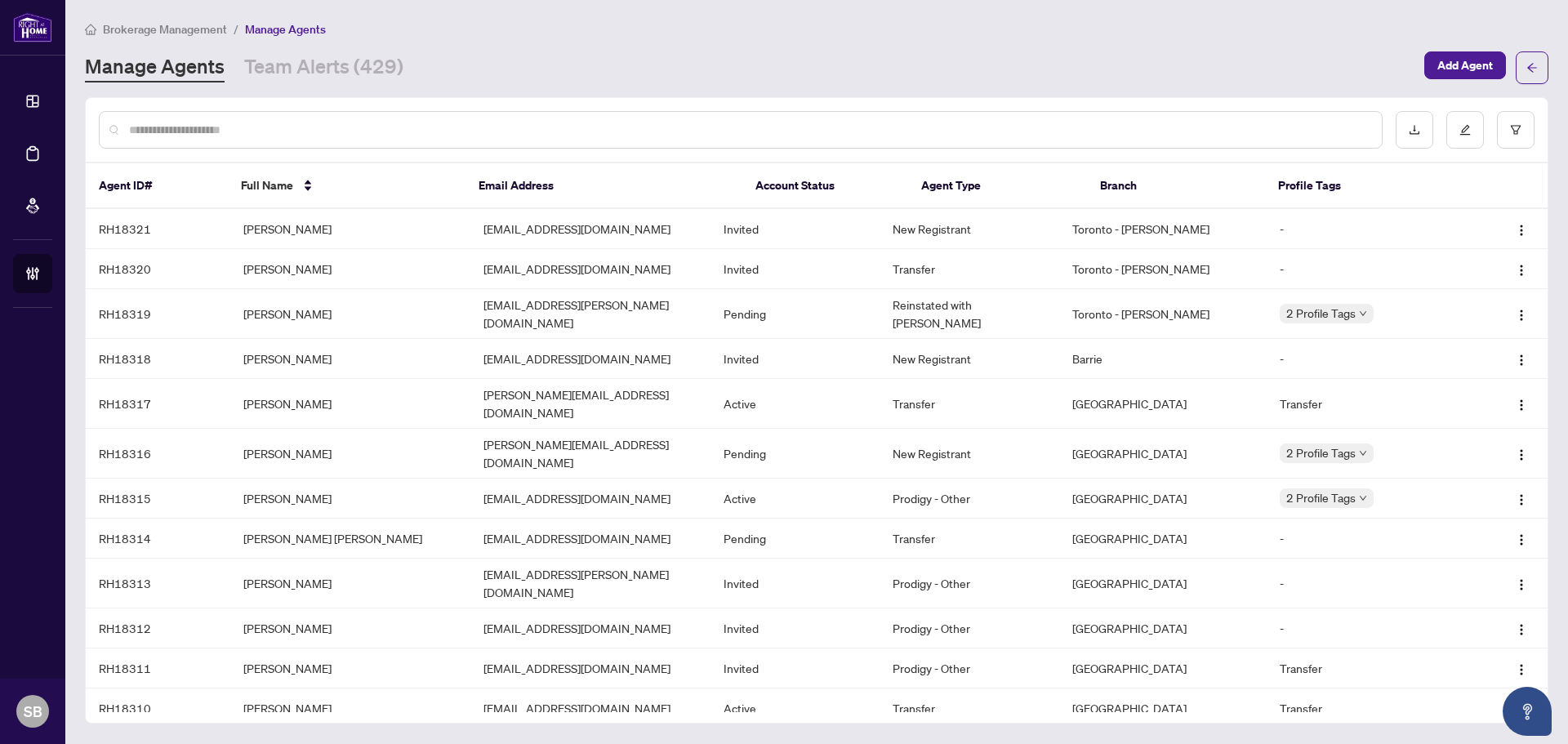
click at [238, 140] on div at bounding box center [741, 130] width 1284 height 37
click at [239, 129] on input "text" at bounding box center [748, 130] width 1239 height 18
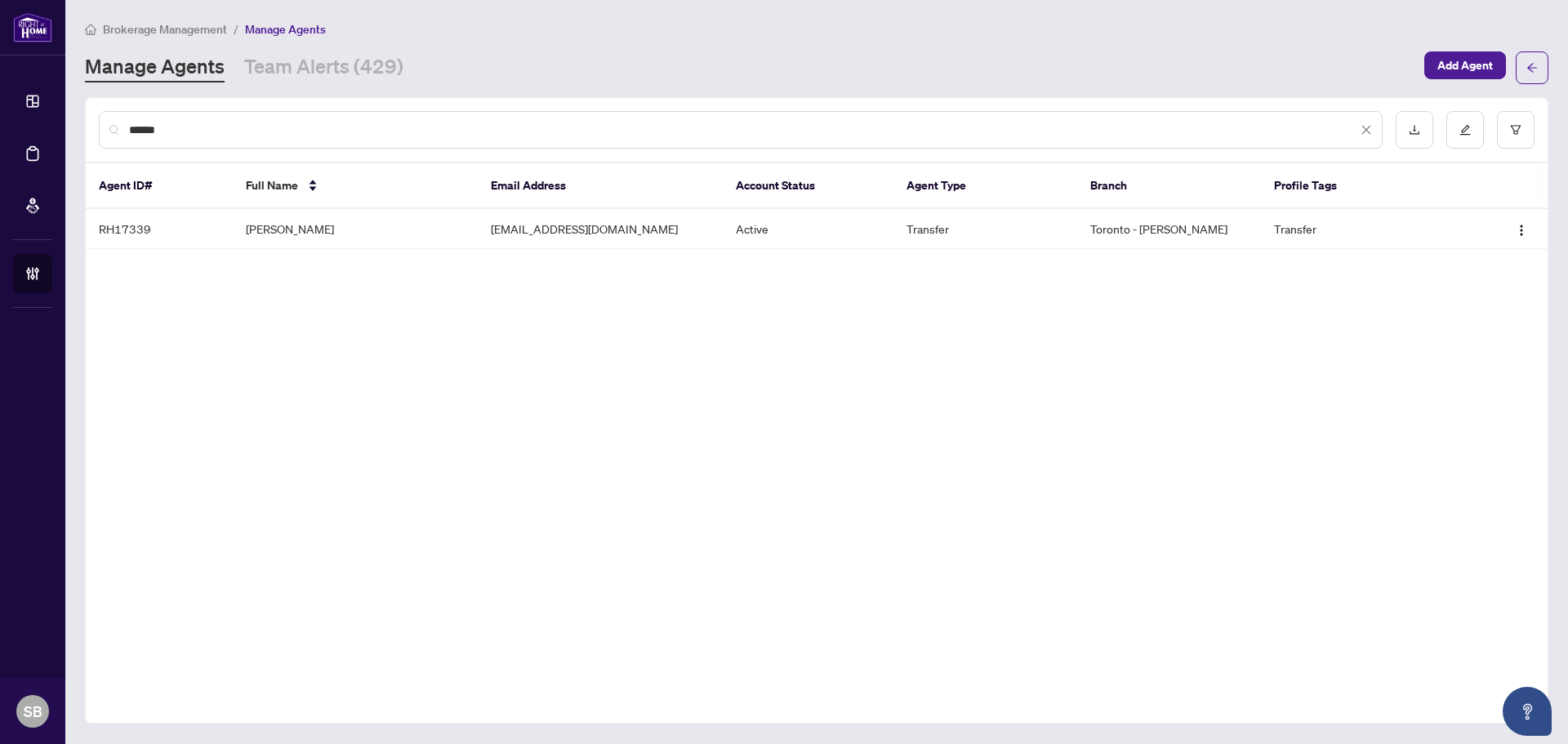
type input "*****"
click at [285, 238] on td "Rahil Maredia" at bounding box center [356, 229] width 245 height 40
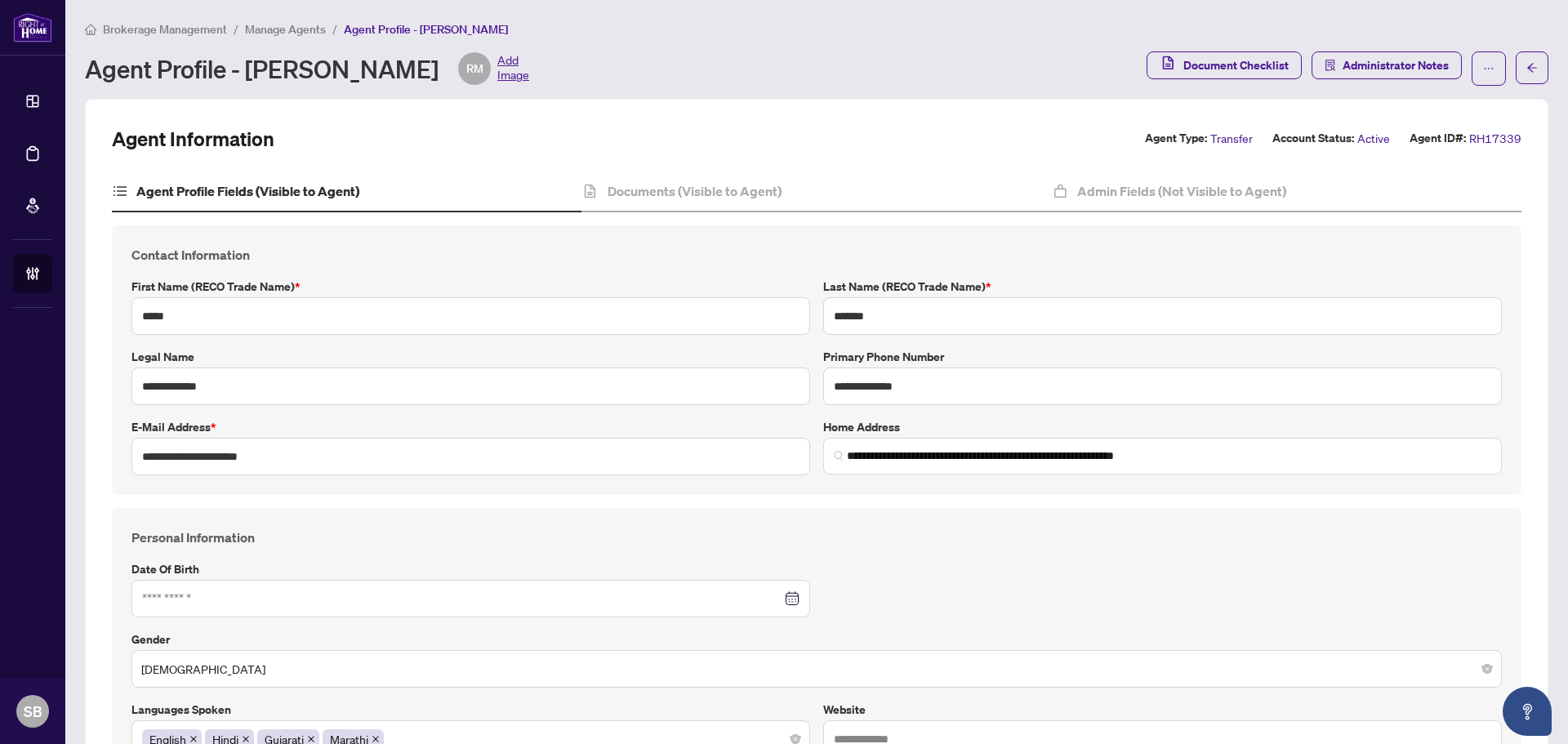
type input "**********"
type input "****"
type input "**********"
drag, startPoint x: 746, startPoint y: 287, endPoint x: 731, endPoint y: 286, distance: 15.0
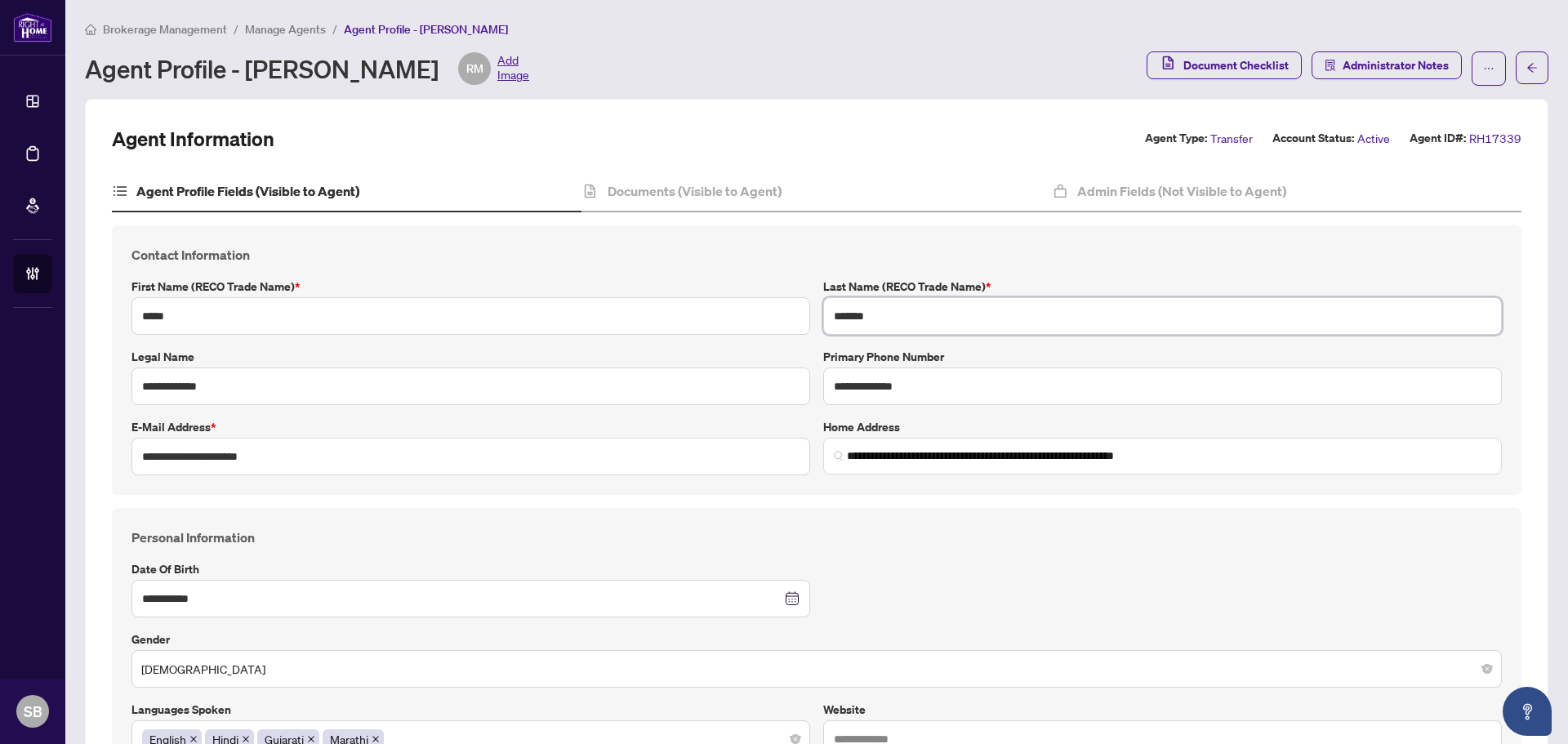
click at [731, 286] on div "**********" at bounding box center [817, 360] width 1383 height 231
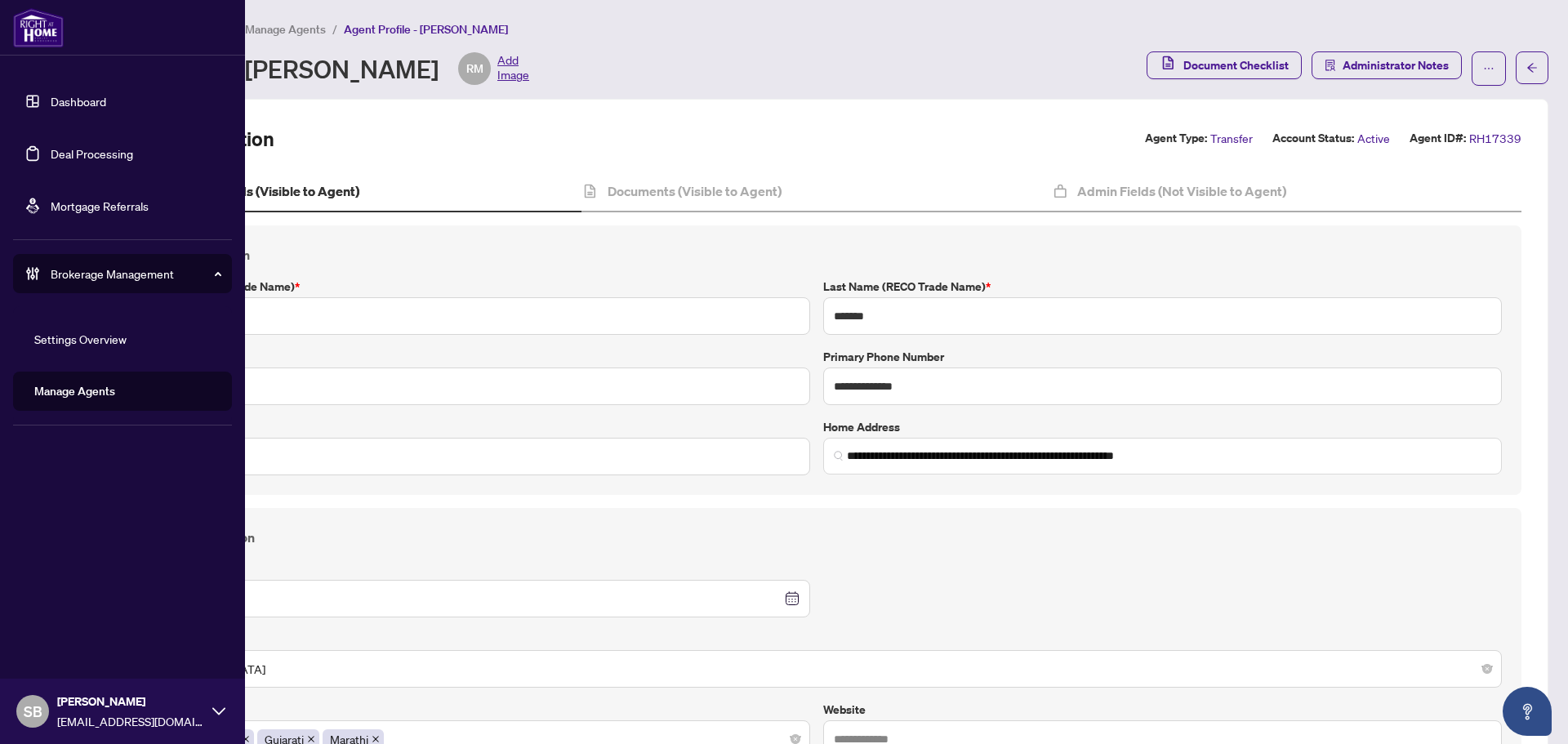
click at [68, 102] on link "Dashboard" at bounding box center [78, 101] width 56 height 15
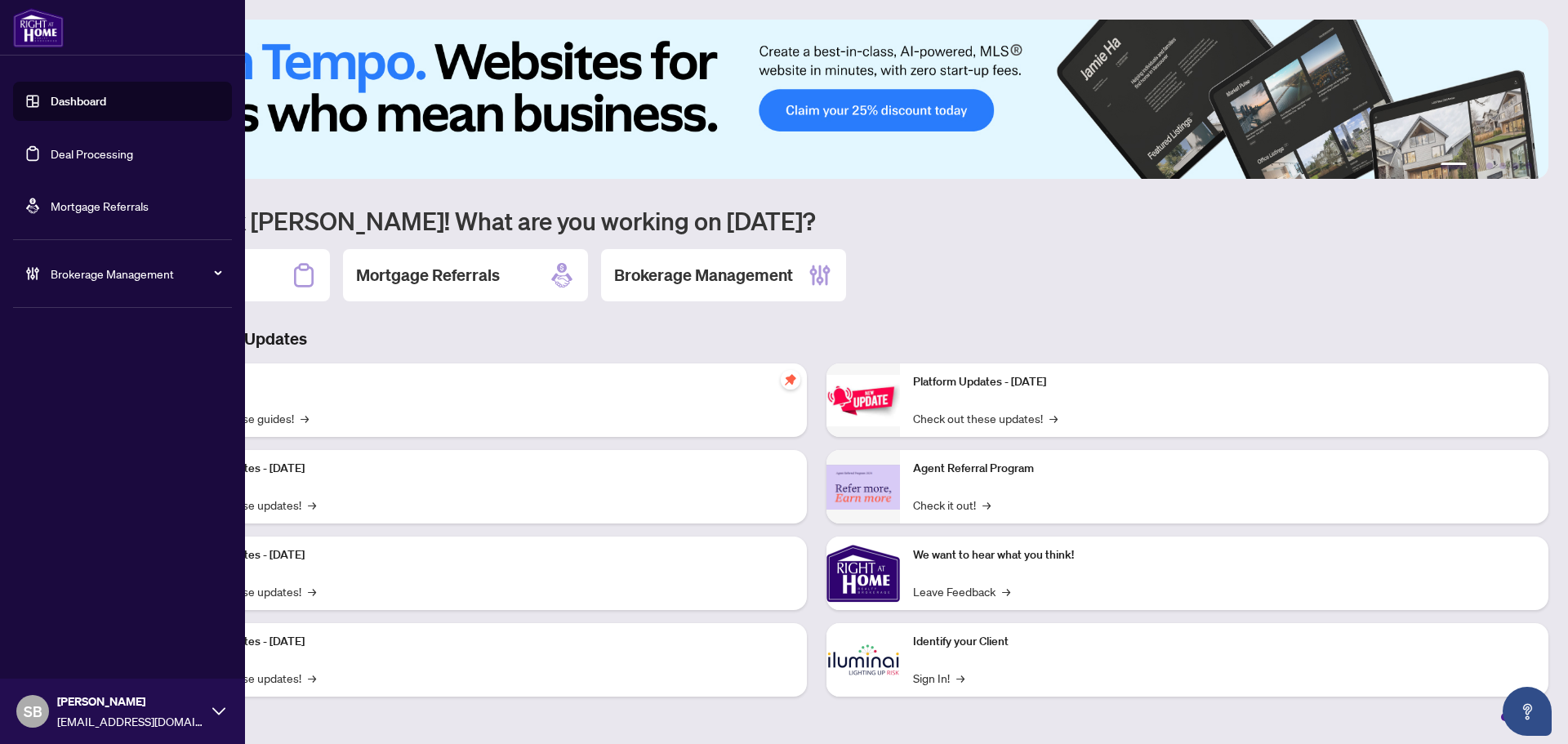
click at [77, 153] on link "Deal Processing" at bounding box center [91, 153] width 83 height 15
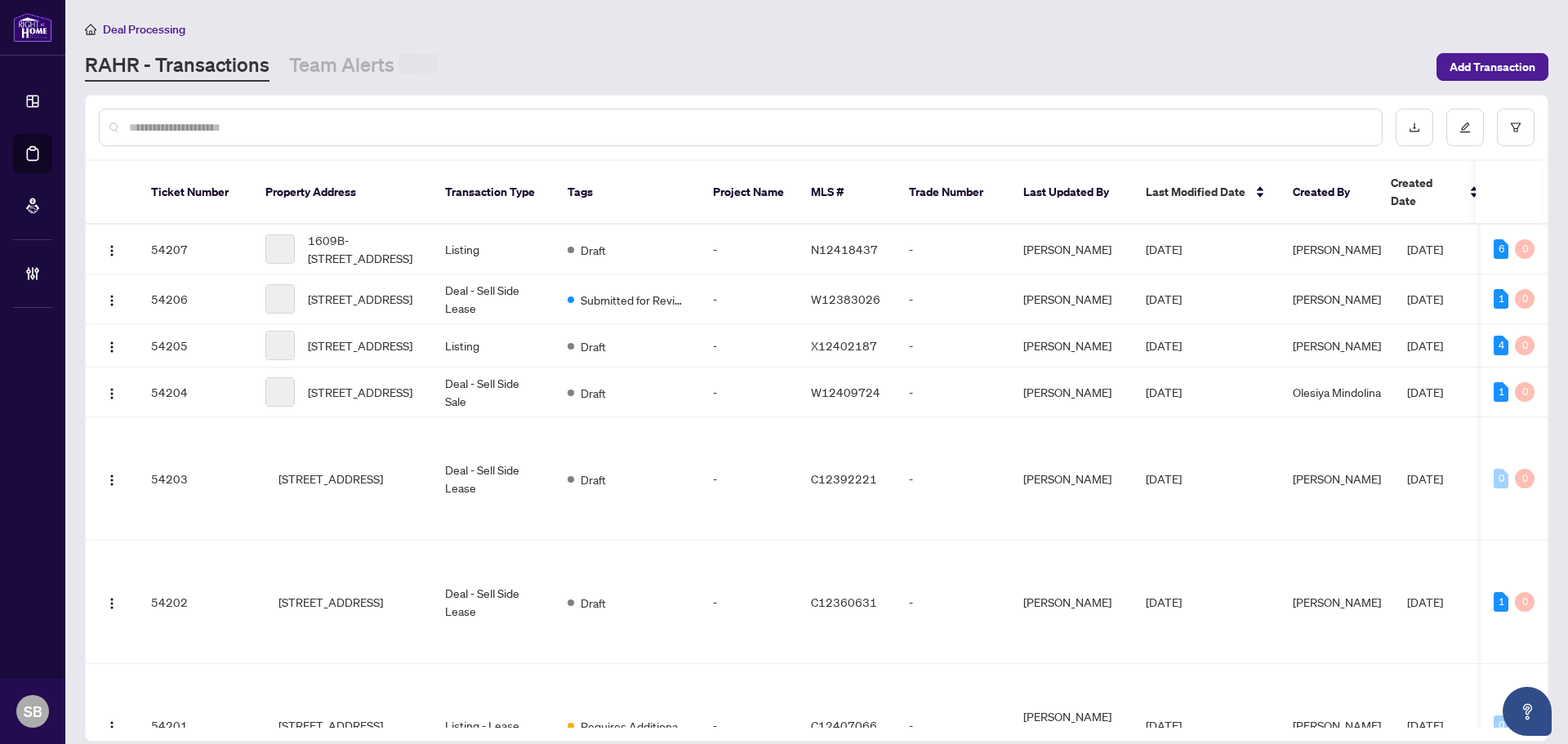
click at [501, 149] on div at bounding box center [817, 127] width 1462 height 64
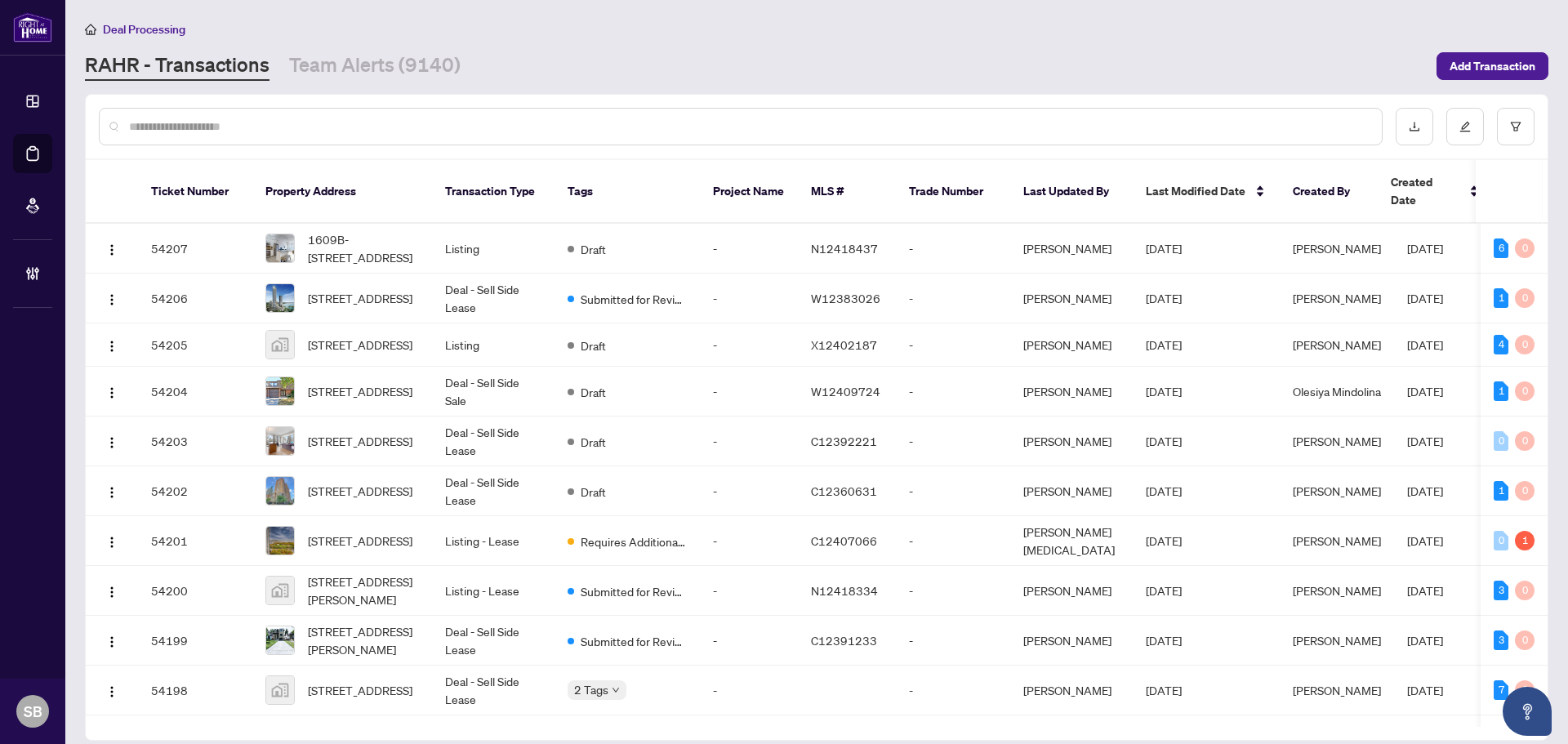
click at [497, 136] on div at bounding box center [741, 126] width 1284 height 37
click at [497, 124] on input "text" at bounding box center [748, 126] width 1239 height 18
click at [417, 70] on link "Team Alerts (9140)" at bounding box center [374, 66] width 171 height 30
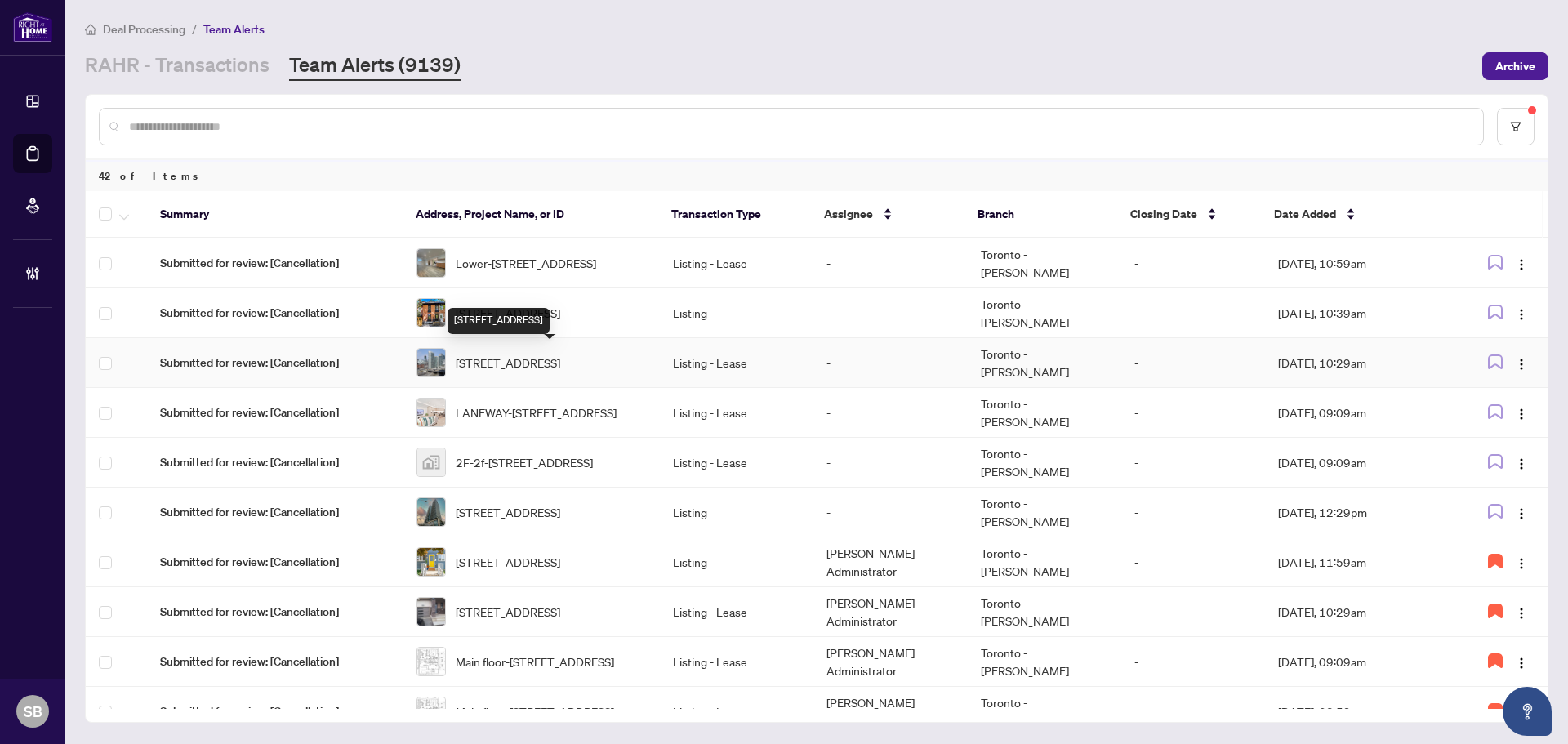
click at [560, 362] on span "1902-25 Capreol Crt, Toronto, Ontario M5V 3Z7, Canada" at bounding box center [508, 363] width 104 height 18
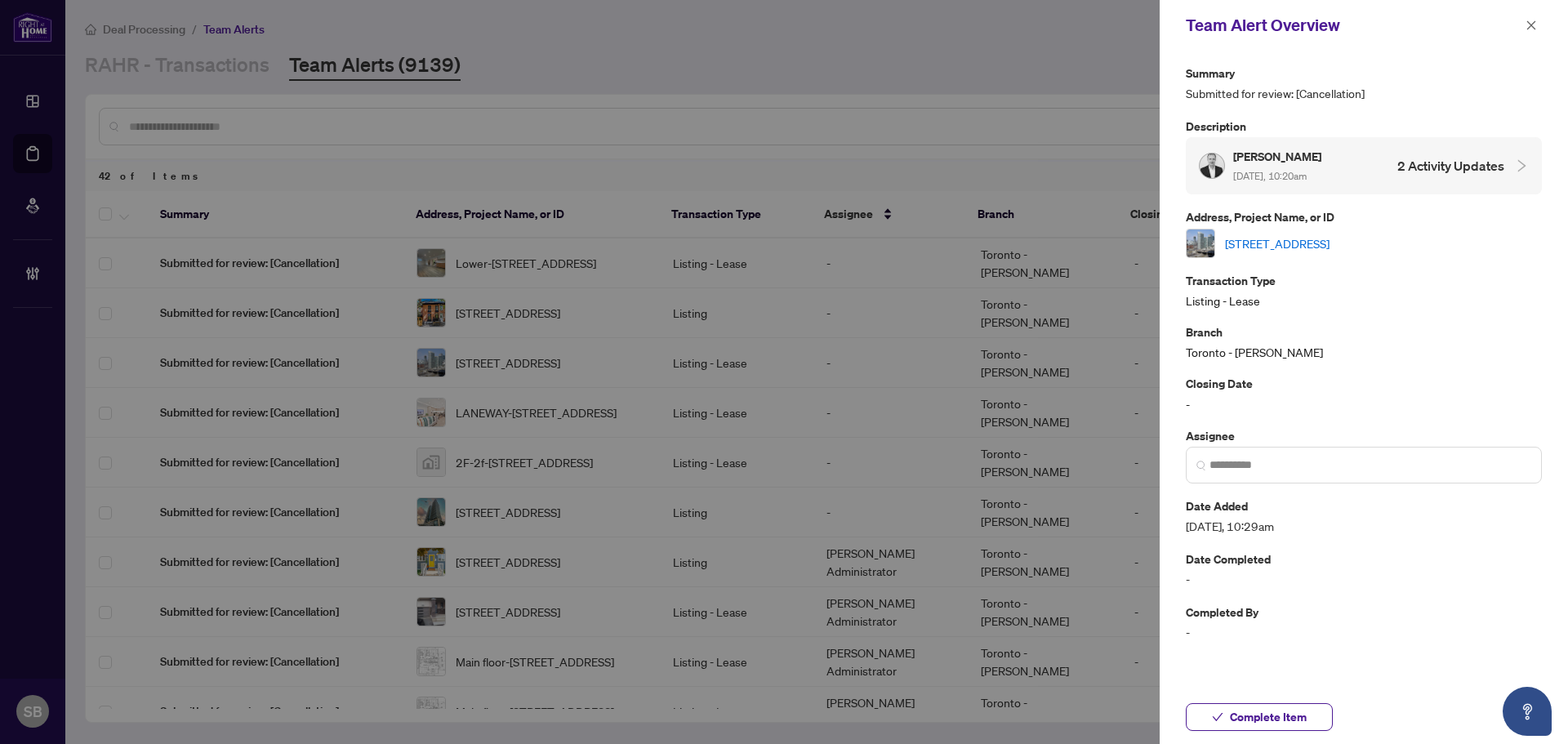
click at [1329, 243] on link "1902-25 Capreol Crt, Toronto, Ontario M5V 3Z7, Canada" at bounding box center [1277, 243] width 104 height 18
click at [1535, 31] on icon "close" at bounding box center [1531, 25] width 11 height 11
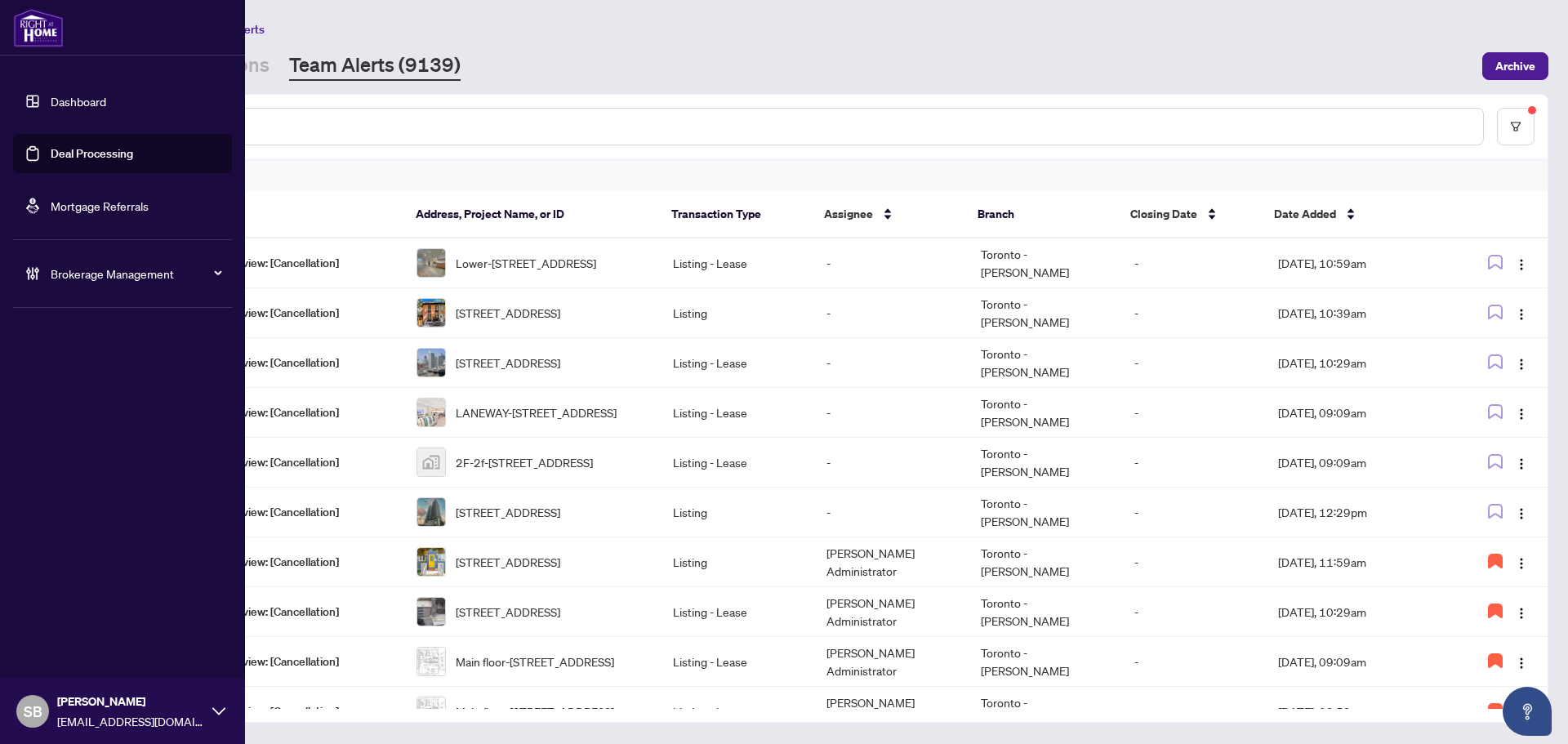
drag, startPoint x: 60, startPoint y: 265, endPoint x: 69, endPoint y: 271, distance: 10.8
click at [60, 265] on span "Brokerage Management" at bounding box center [135, 273] width 170 height 18
click at [115, 395] on link "Manage Agents" at bounding box center [74, 391] width 81 height 15
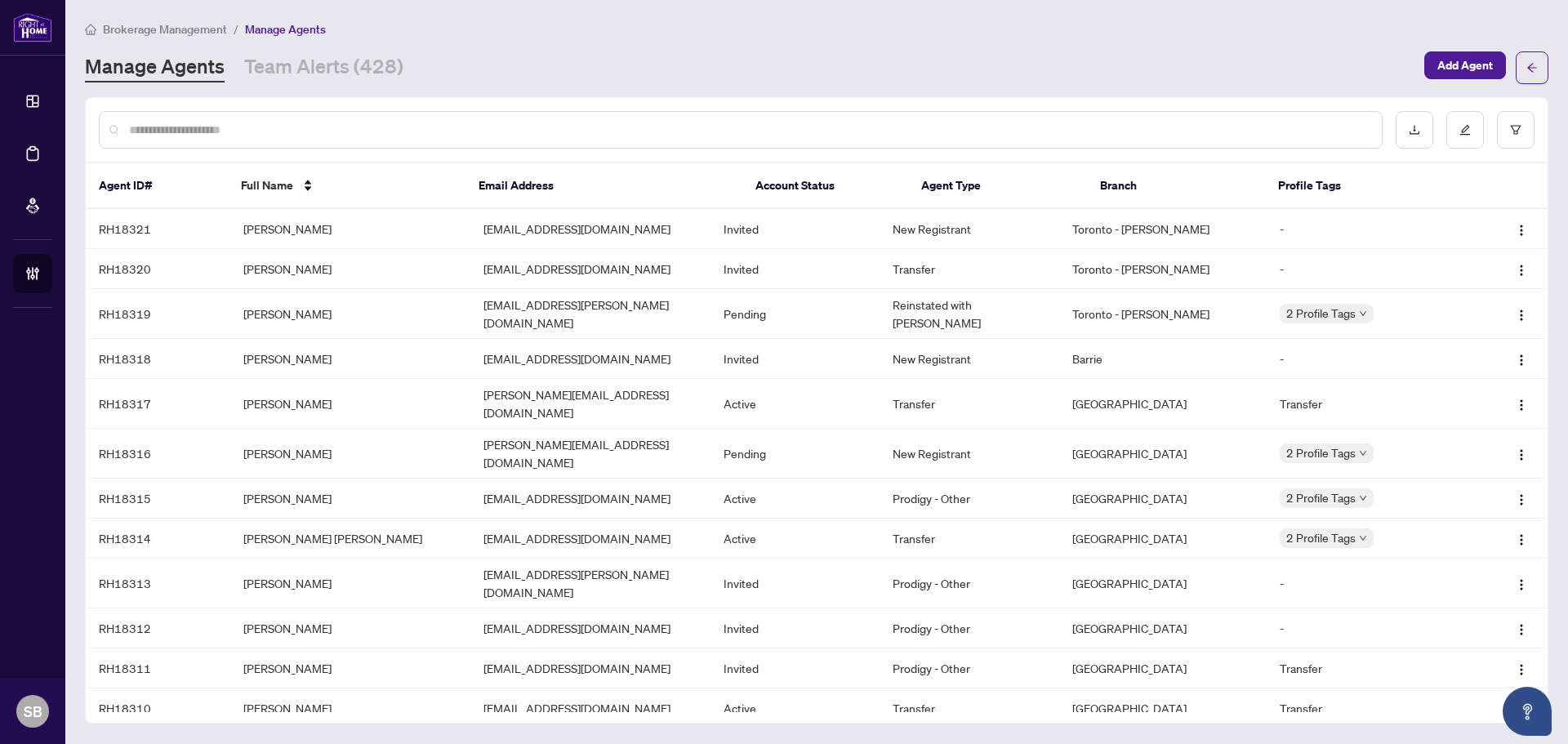
click at [404, 127] on input "text" at bounding box center [748, 130] width 1239 height 18
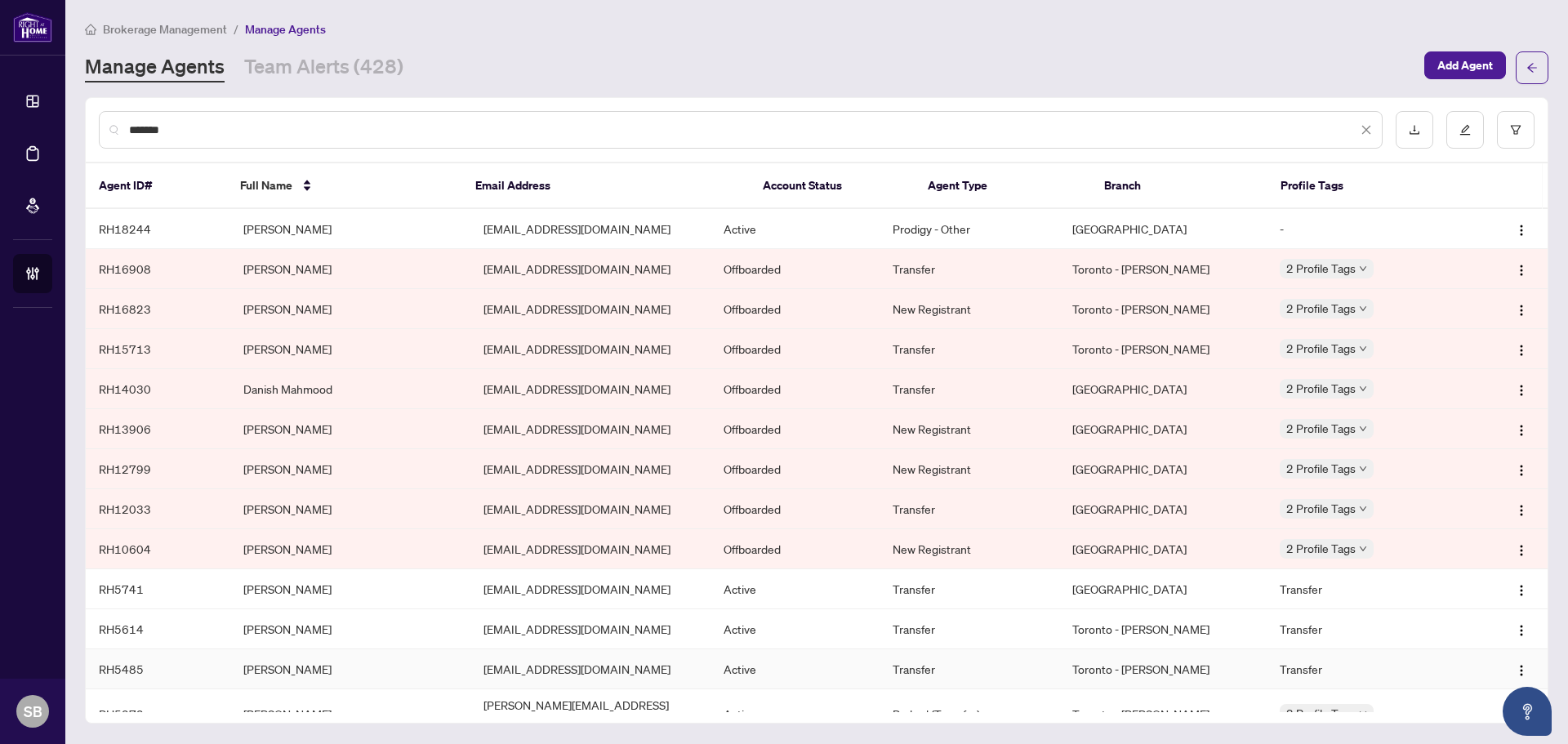
type input "******"
click at [394, 670] on td "Marina Brovchenko" at bounding box center [350, 669] width 240 height 40
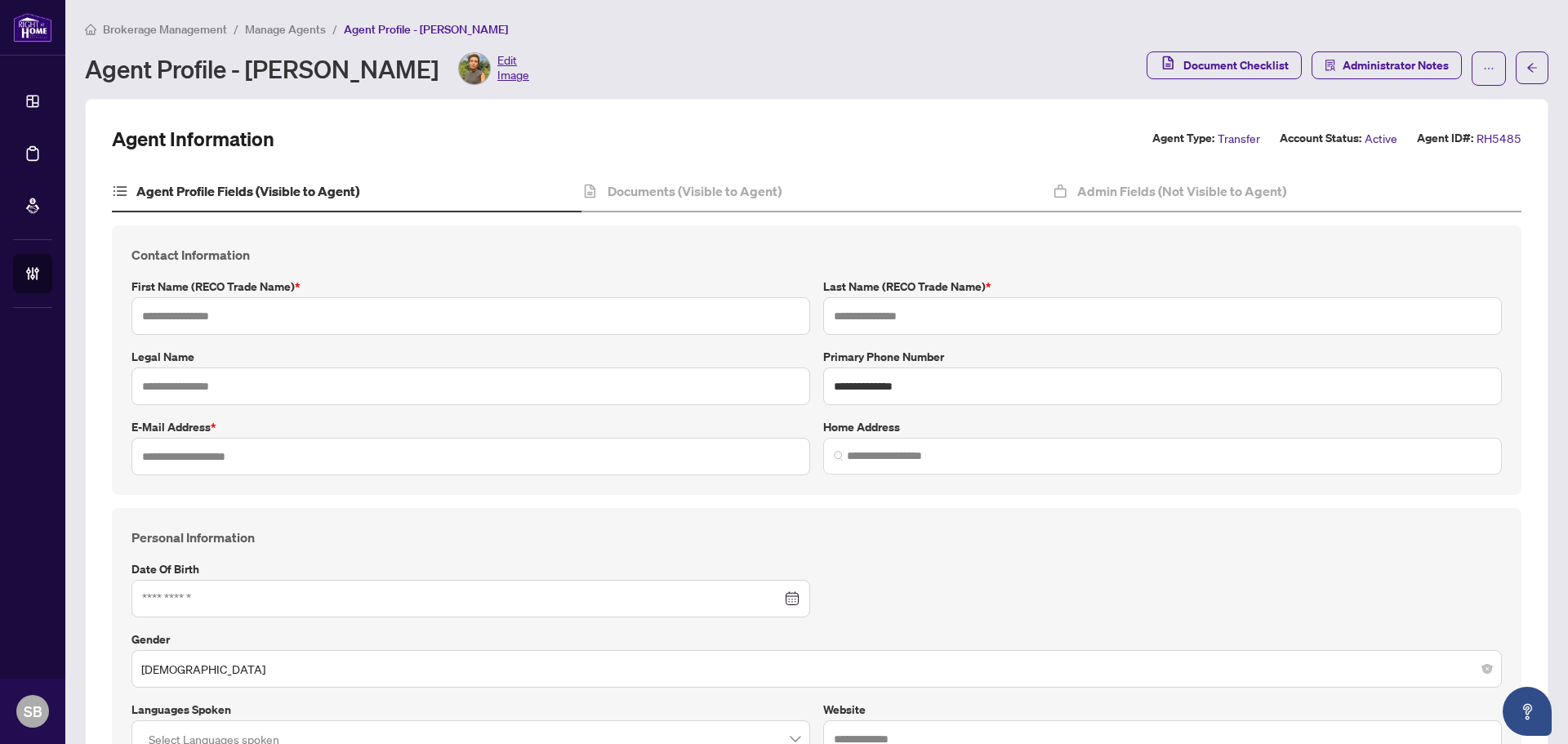
type input "******"
type input "**********"
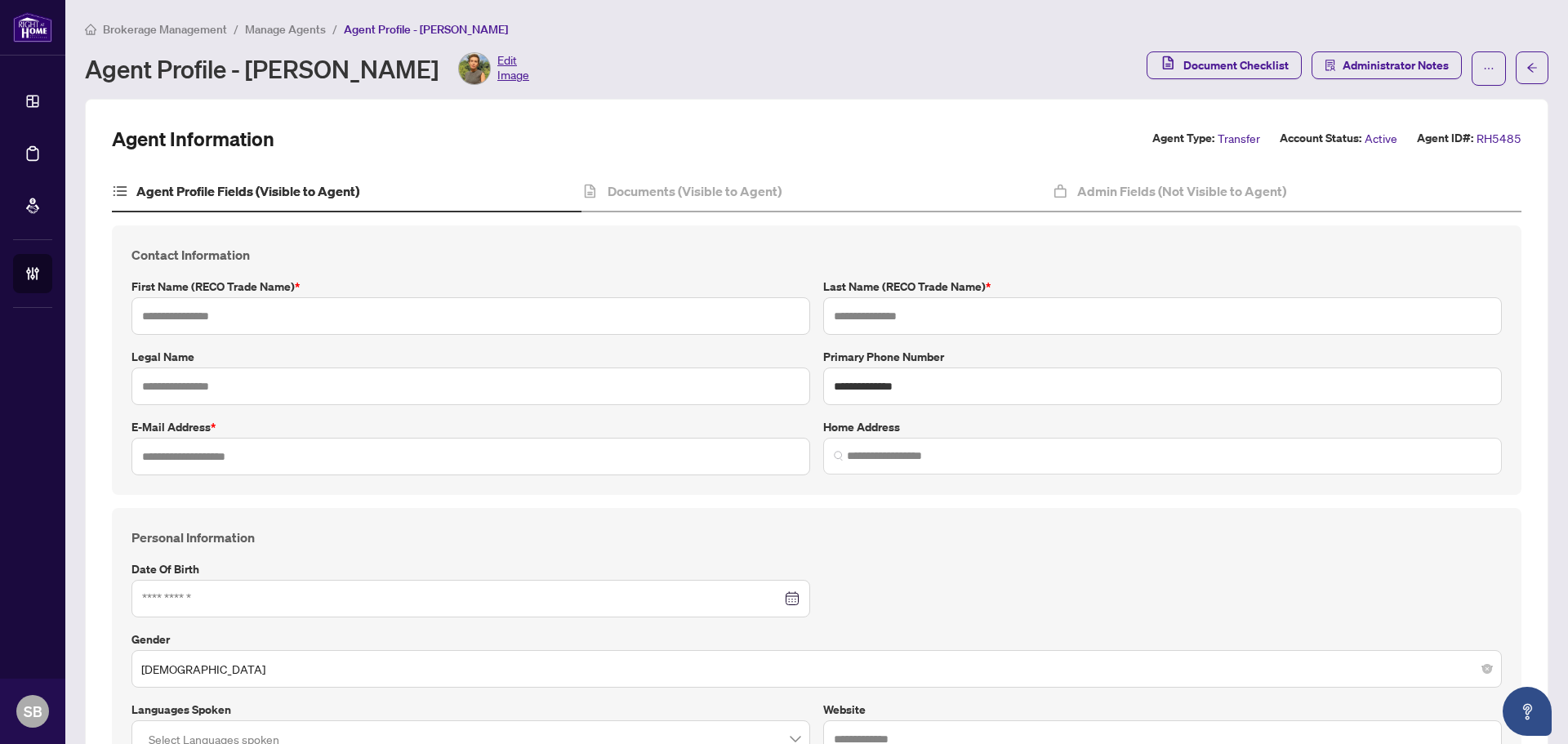
type input "*********"
type input "*"
type input "*******"
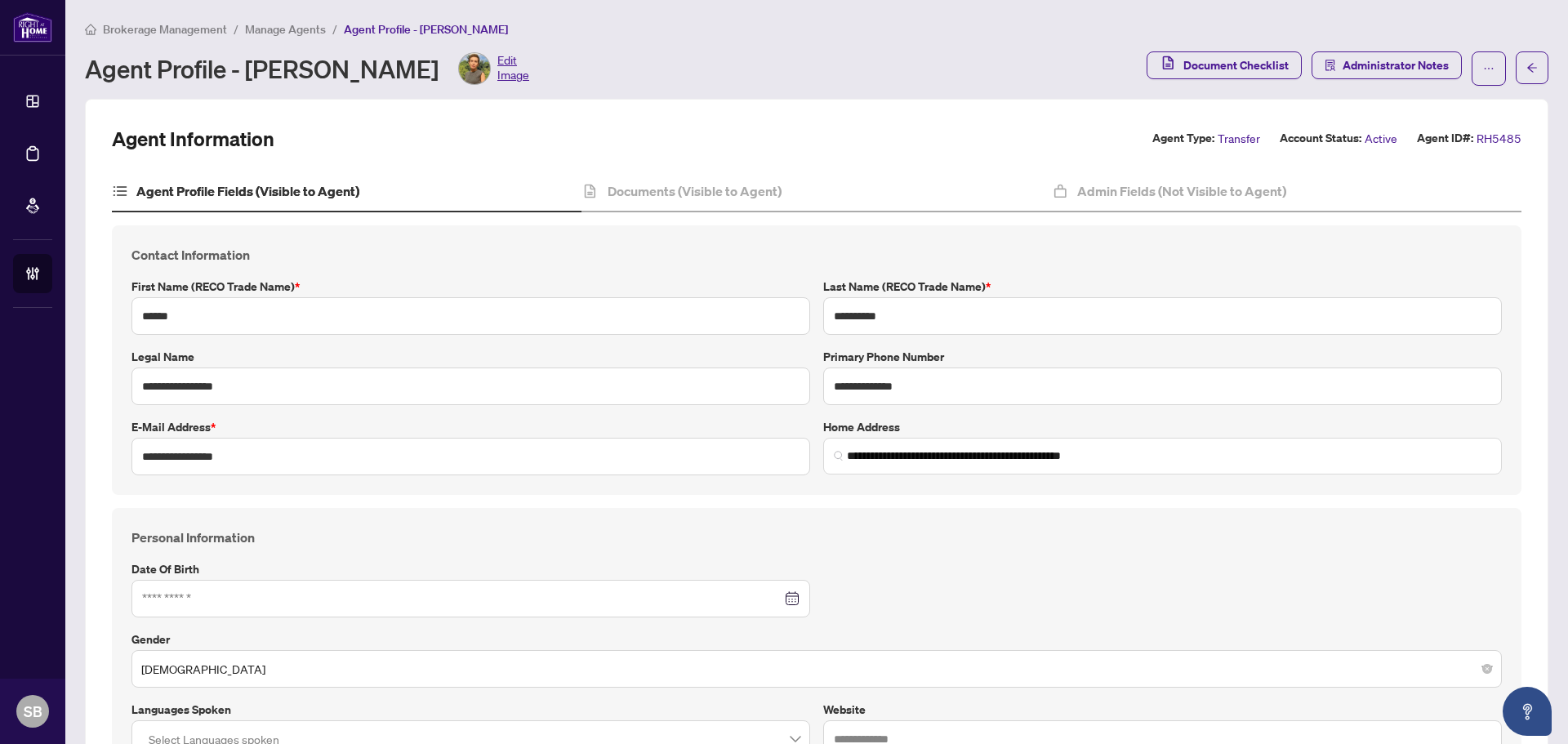
type input "**********"
type input "****"
type input "**********"
drag, startPoint x: 277, startPoint y: 459, endPoint x: 158, endPoint y: 446, distance: 119.7
click at [165, 446] on input "**********" at bounding box center [470, 456] width 678 height 37
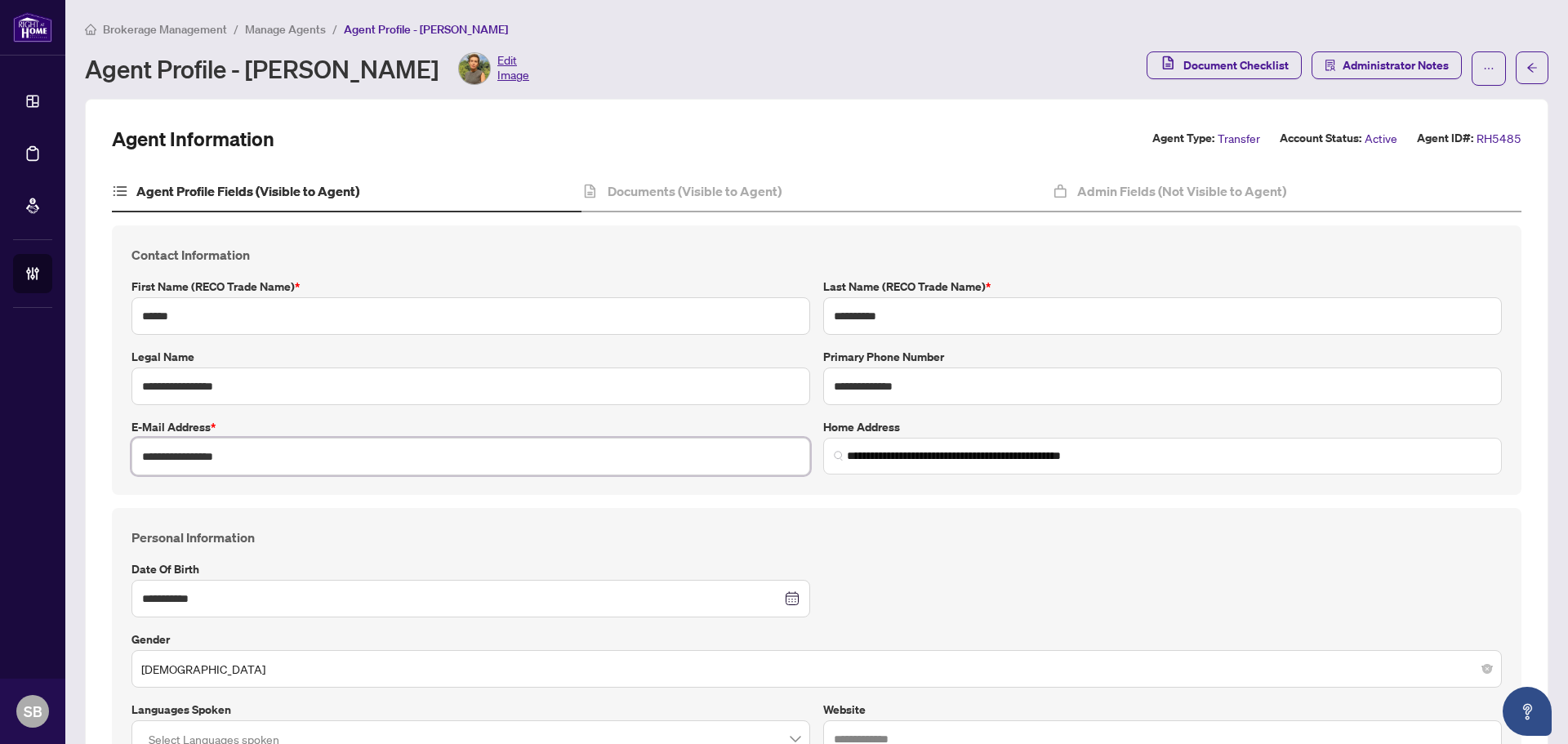
click at [350, 447] on input "**********" at bounding box center [470, 456] width 678 height 37
drag, startPoint x: 347, startPoint y: 447, endPoint x: 150, endPoint y: 436, distance: 197.3
click at [150, 438] on input "**********" at bounding box center [470, 456] width 678 height 37
click at [277, 451] on input "**********" at bounding box center [470, 456] width 678 height 37
drag, startPoint x: 277, startPoint y: 452, endPoint x: 121, endPoint y: 453, distance: 156.0
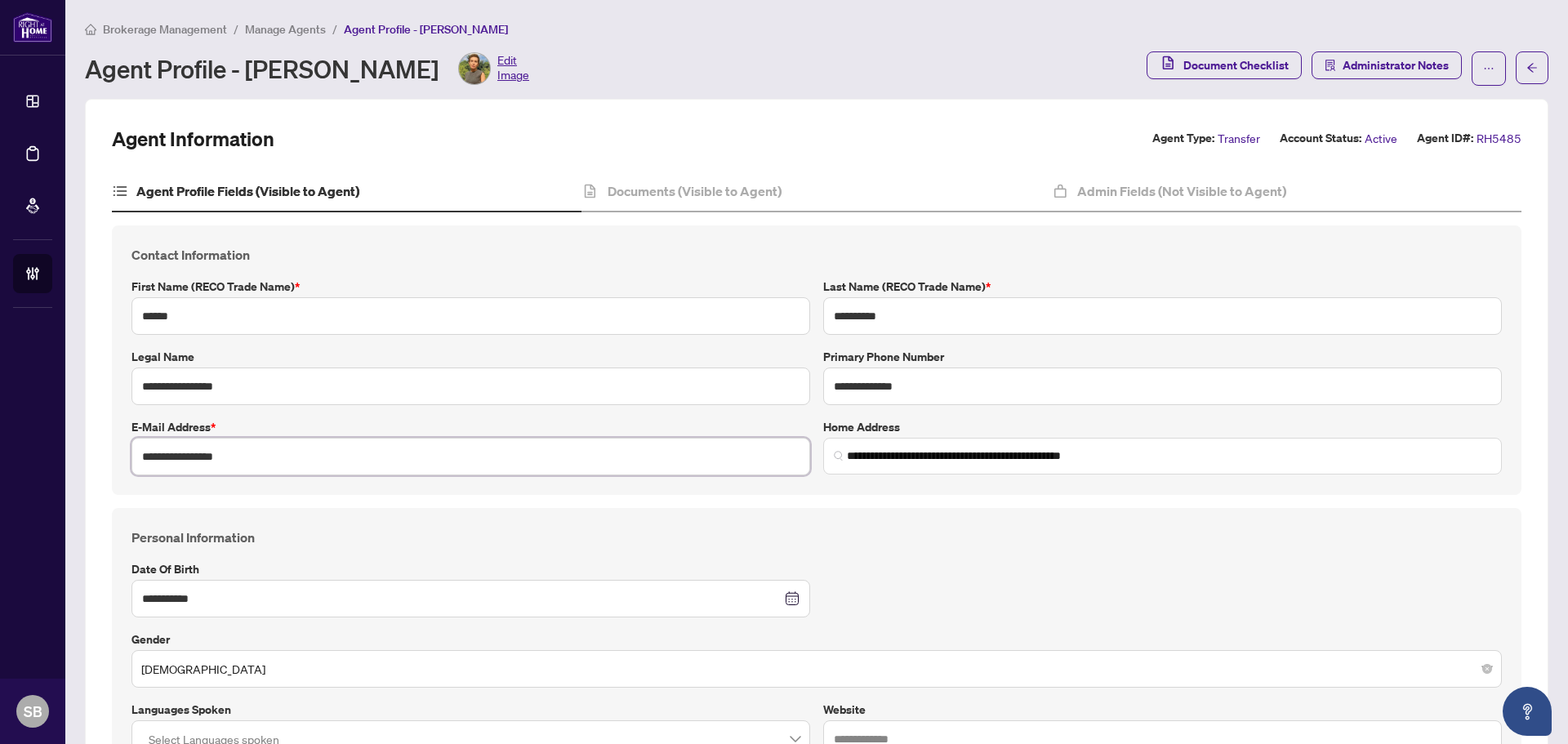
click at [121, 453] on div "**********" at bounding box center [817, 360] width 1409 height 270
click at [181, 23] on span "Brokerage Management" at bounding box center [164, 29] width 124 height 15
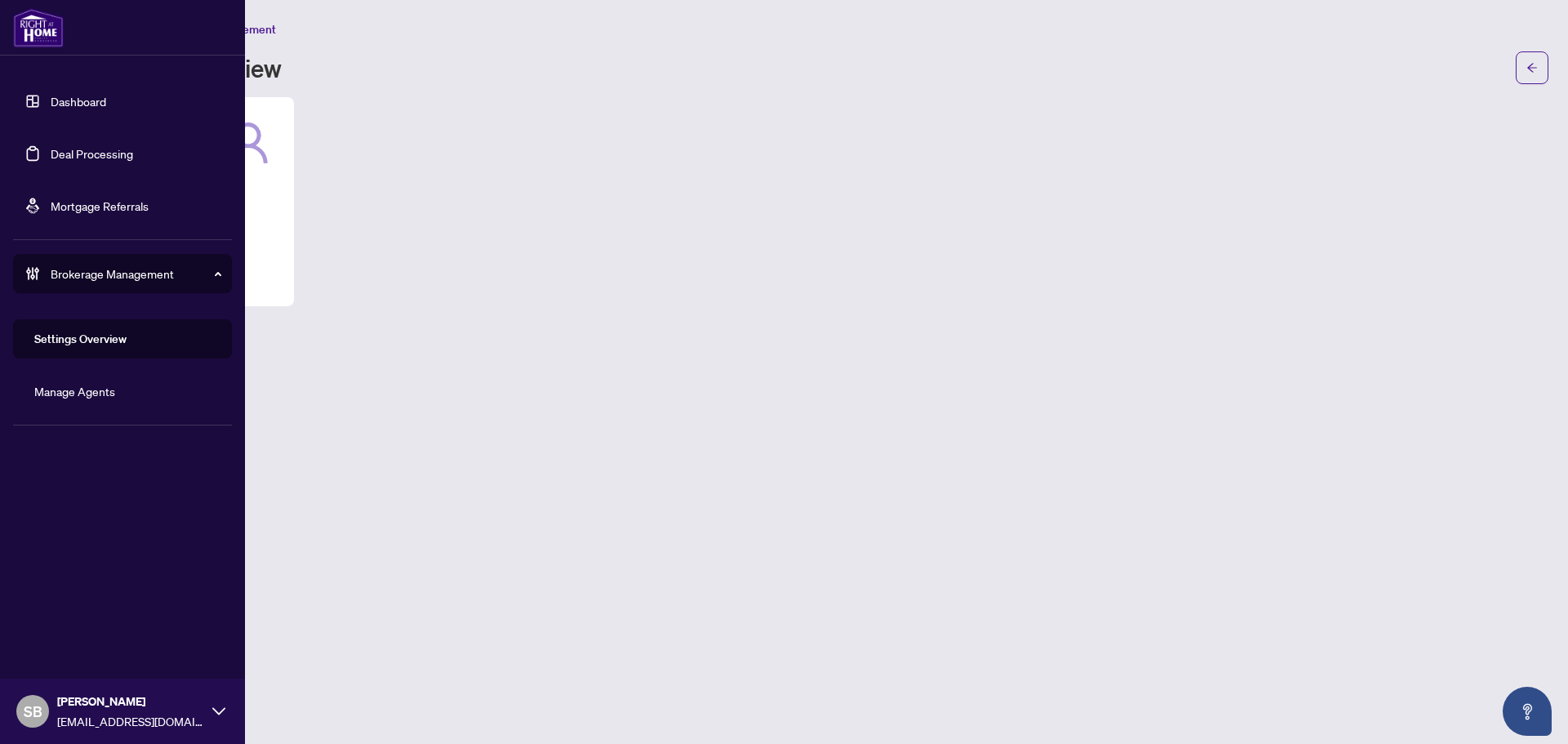
click at [61, 149] on link "Deal Processing" at bounding box center [91, 153] width 83 height 15
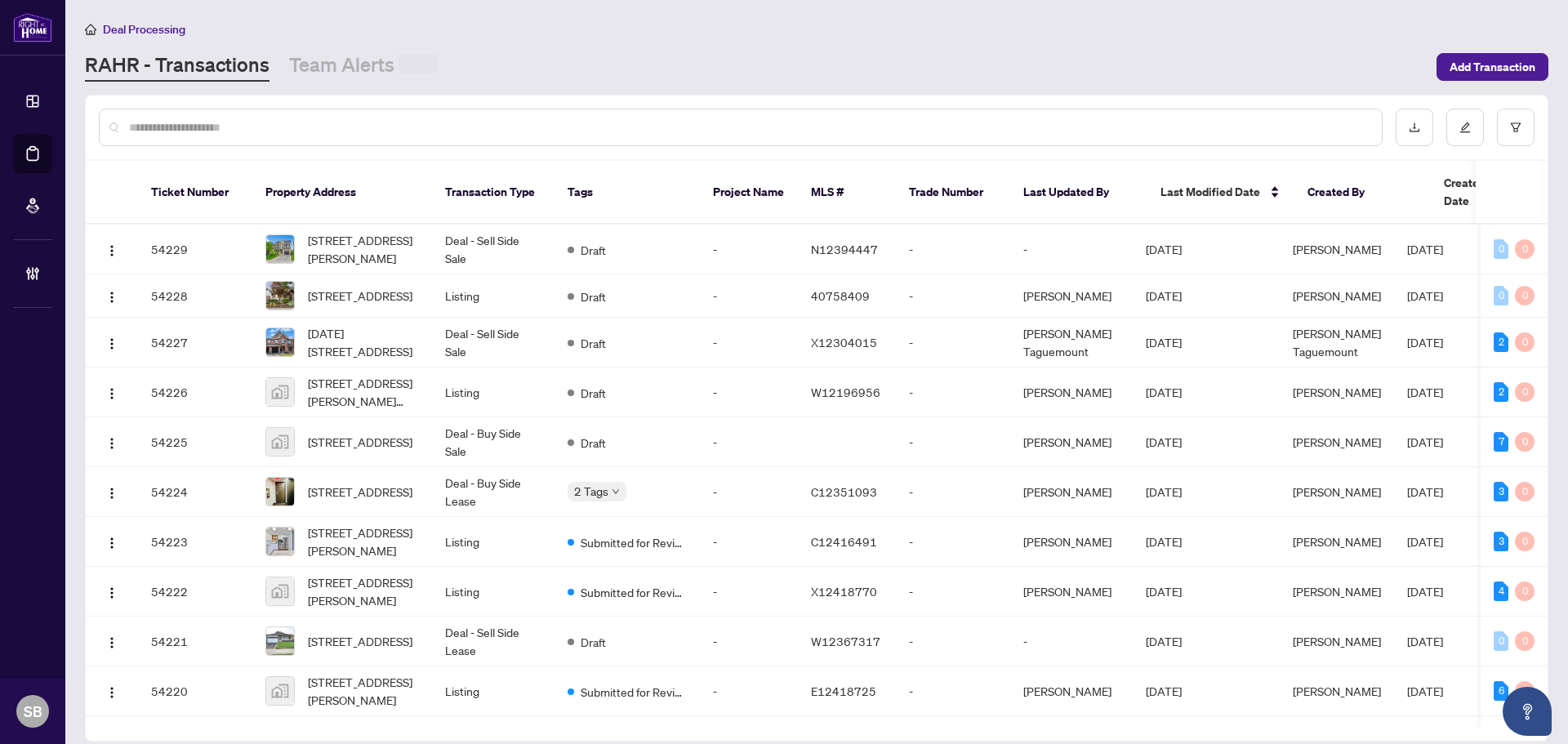
click at [292, 127] on input "text" at bounding box center [748, 127] width 1239 height 18
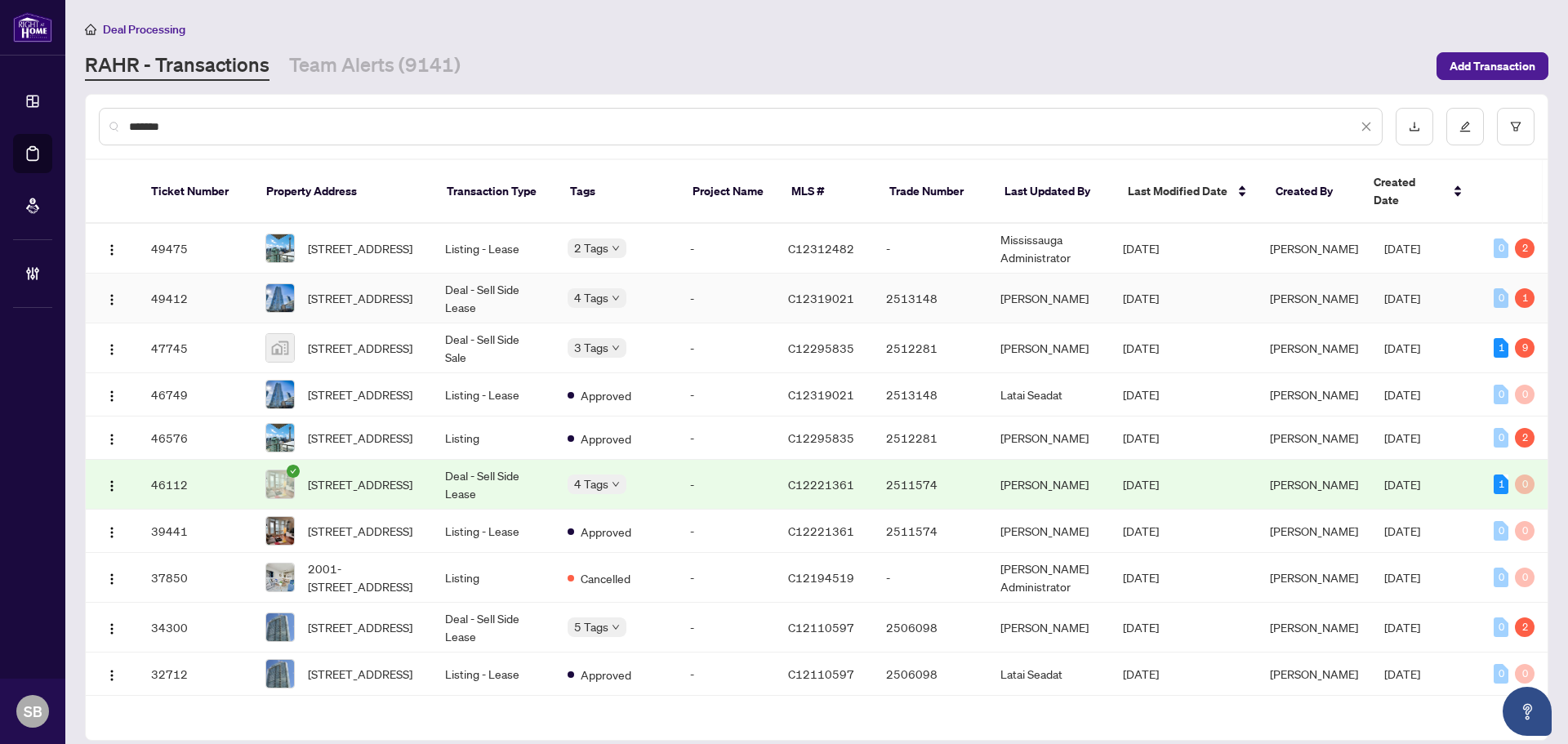
type input "*******"
click at [445, 294] on td "Deal - Sell Side Lease" at bounding box center [493, 298] width 123 height 50
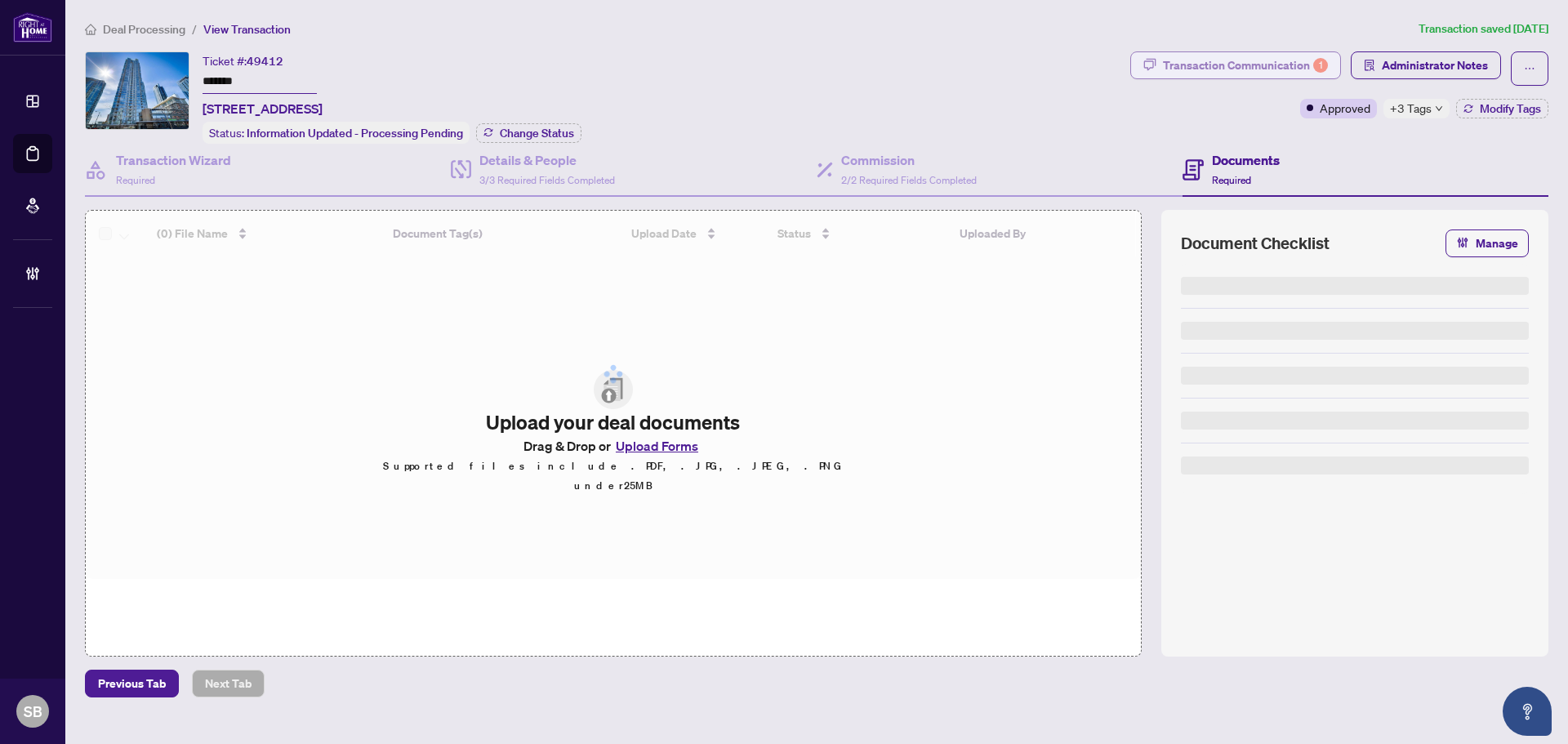
click at [1313, 70] on div "Transaction Communication 1" at bounding box center [1245, 65] width 165 height 26
type textarea "**********"
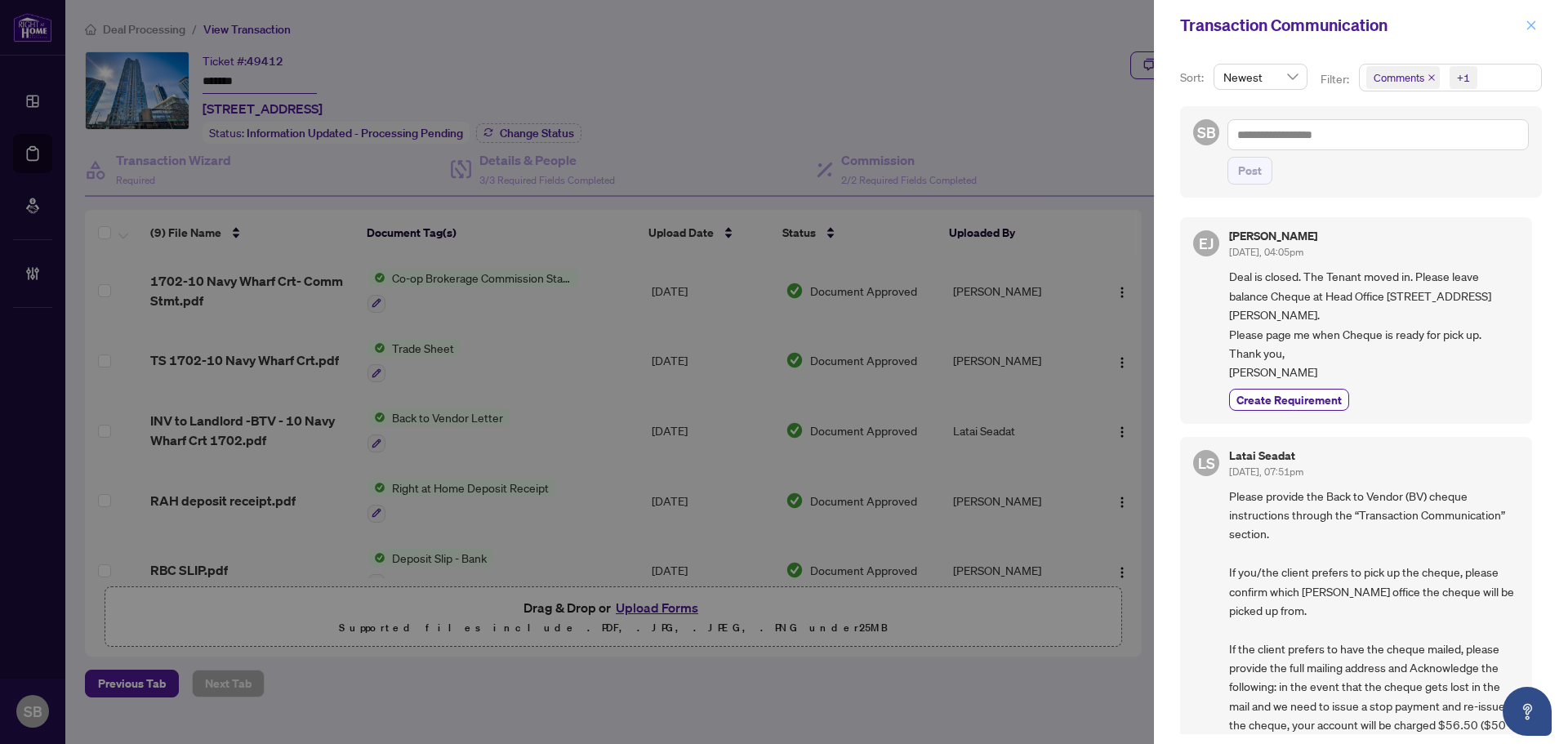
click at [1527, 34] on span "button" at bounding box center [1531, 25] width 11 height 26
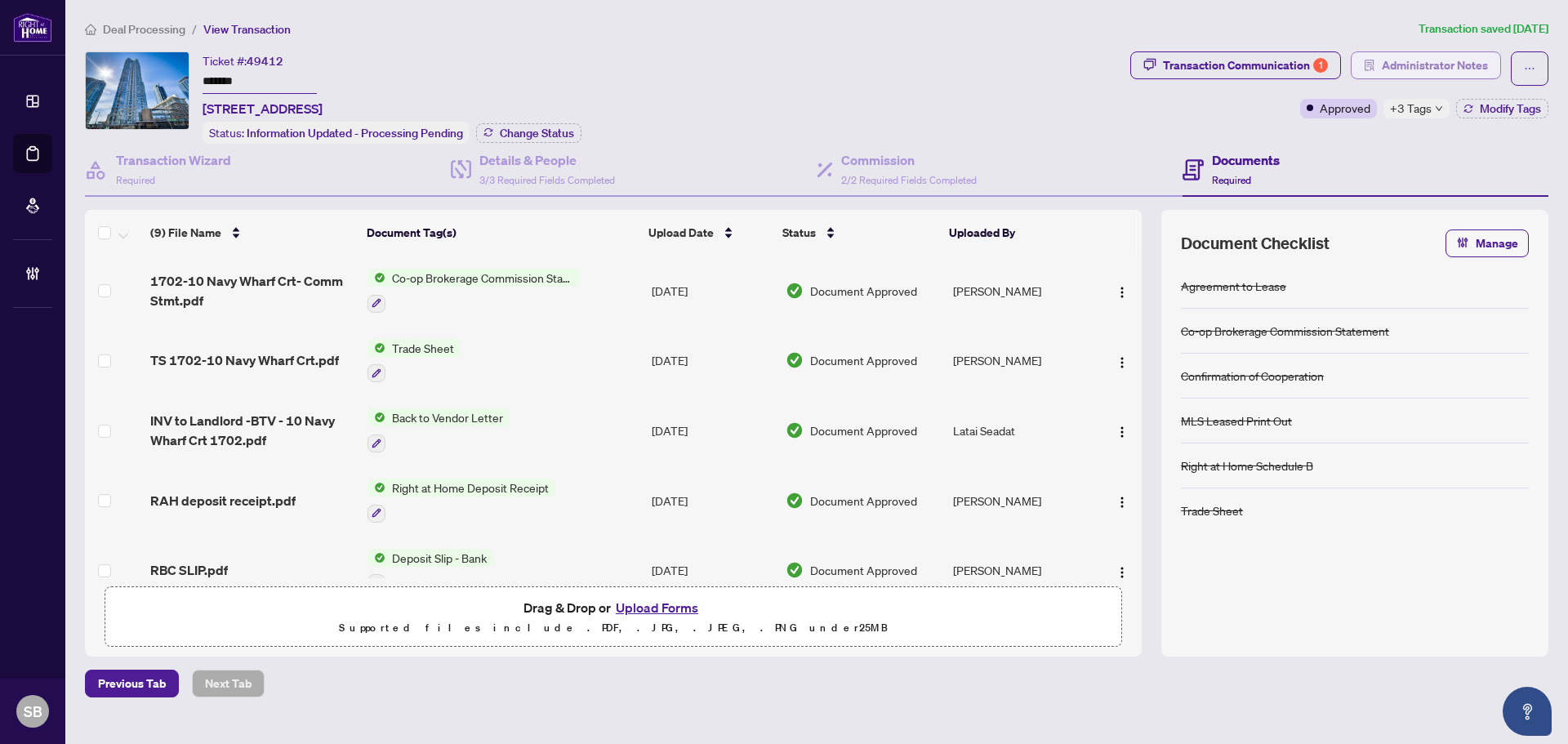
click at [1437, 77] on button "Administrator Notes" at bounding box center [1425, 65] width 150 height 28
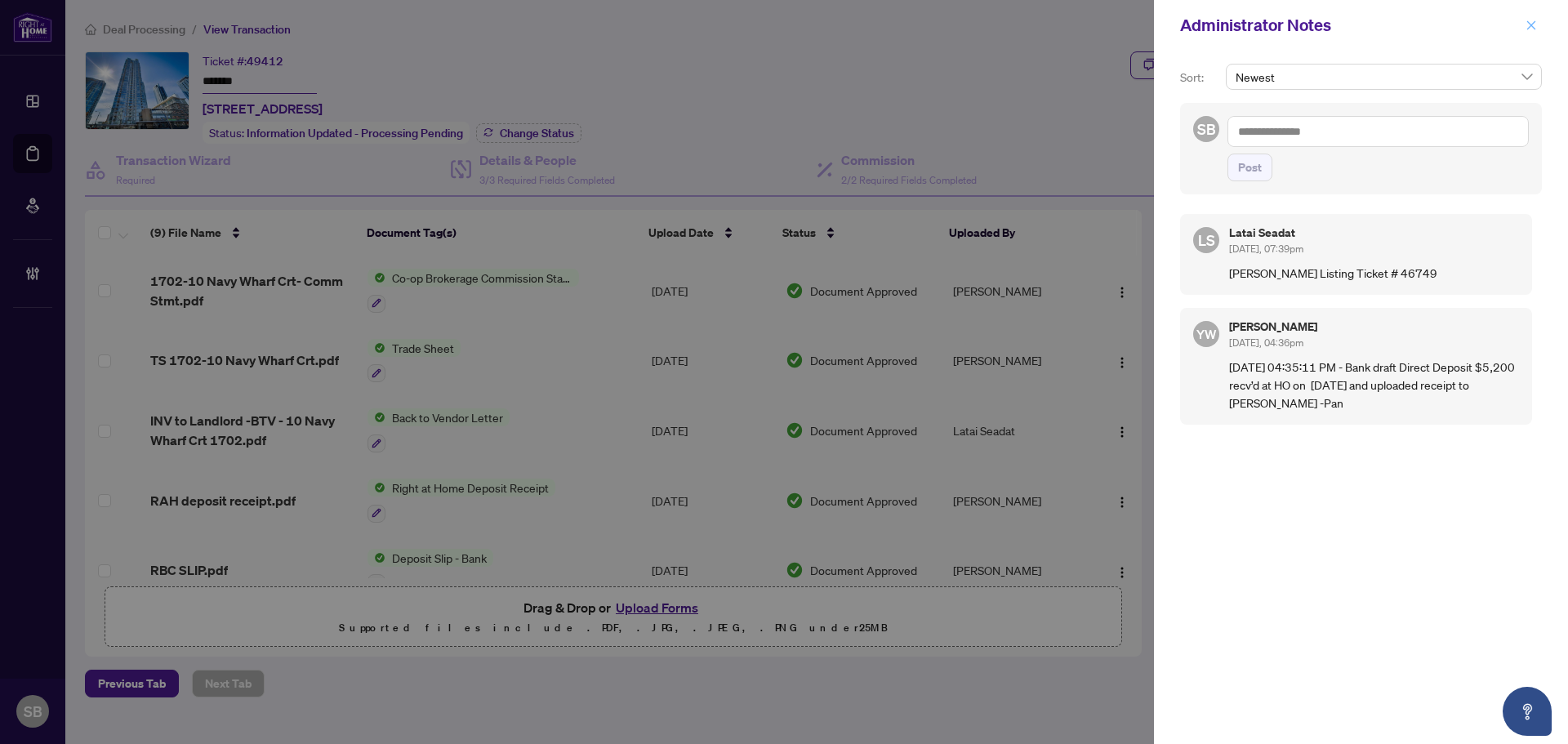
click at [1539, 17] on button "button" at bounding box center [1531, 25] width 21 height 20
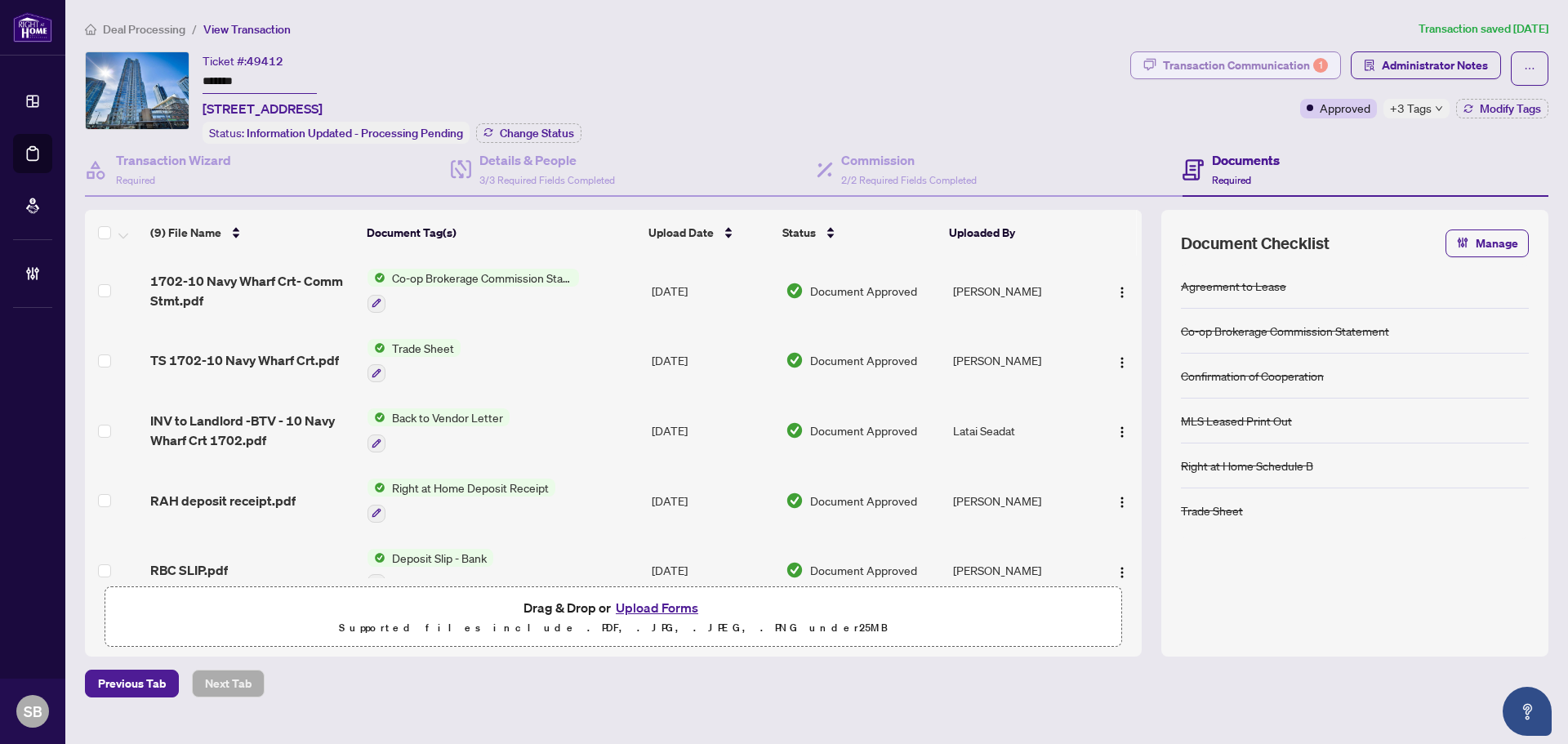
click at [1264, 59] on div "Transaction Communication 1" at bounding box center [1245, 65] width 165 height 26
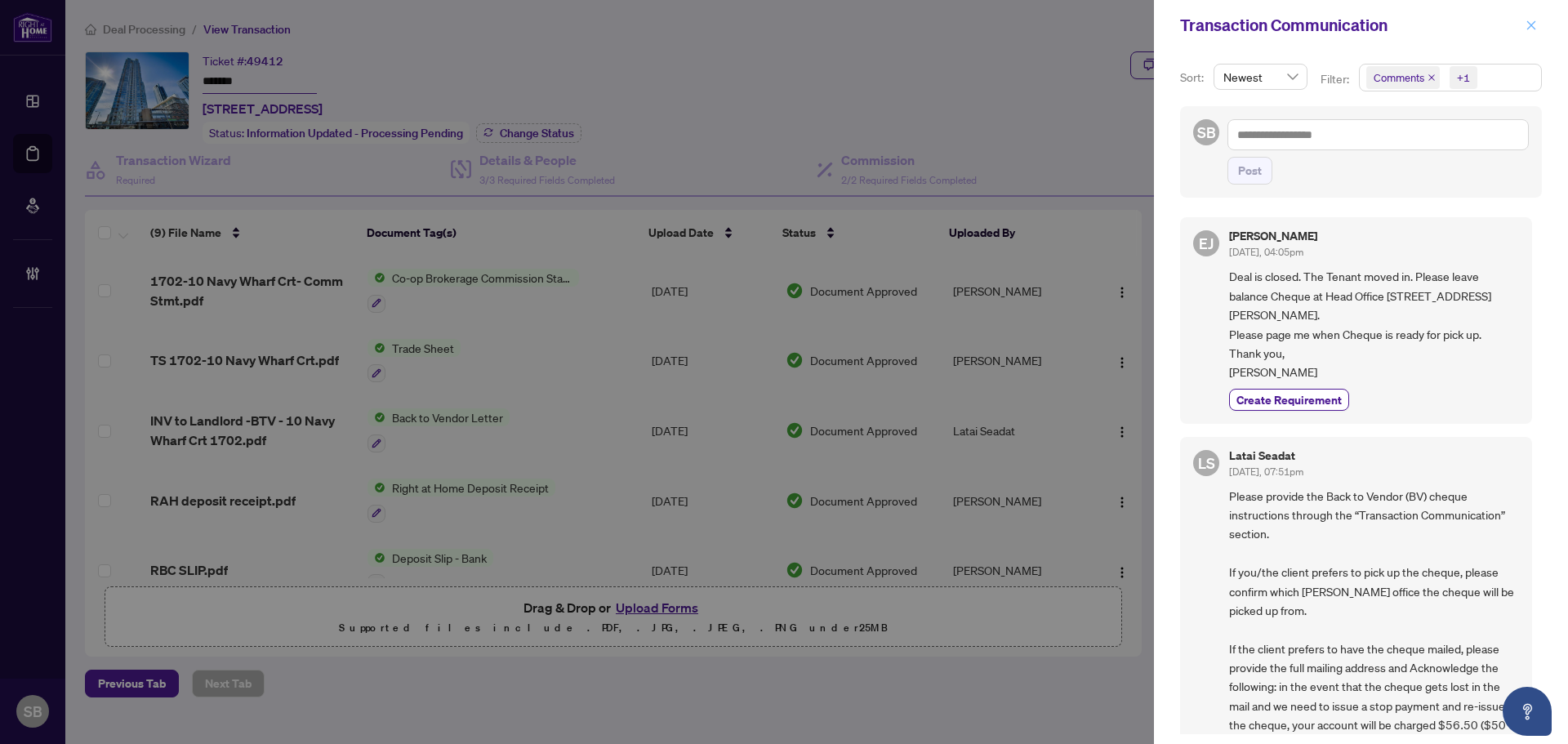
click at [1521, 20] on button "button" at bounding box center [1531, 25] width 21 height 20
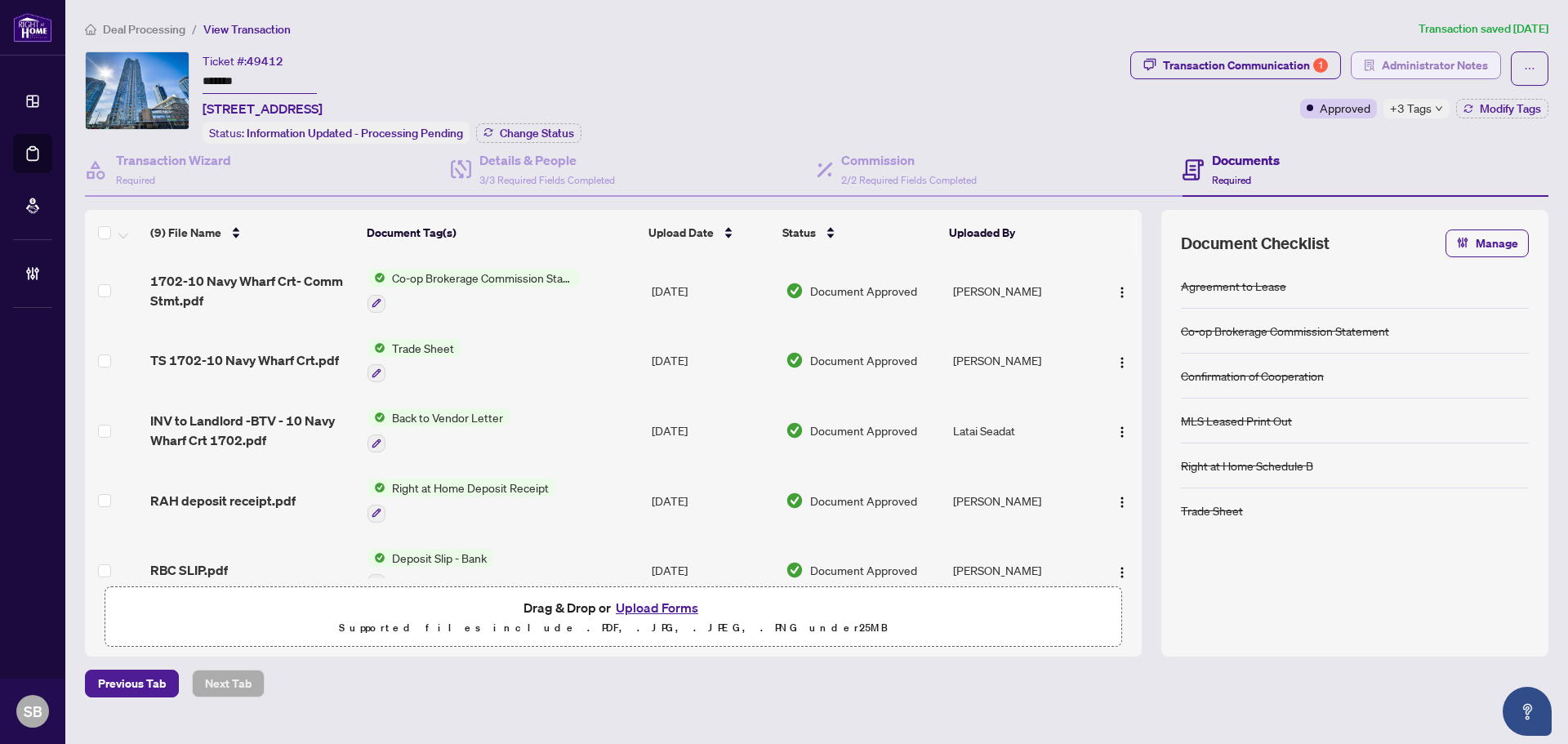
click at [1398, 68] on span "Administrator Notes" at bounding box center [1435, 65] width 106 height 26
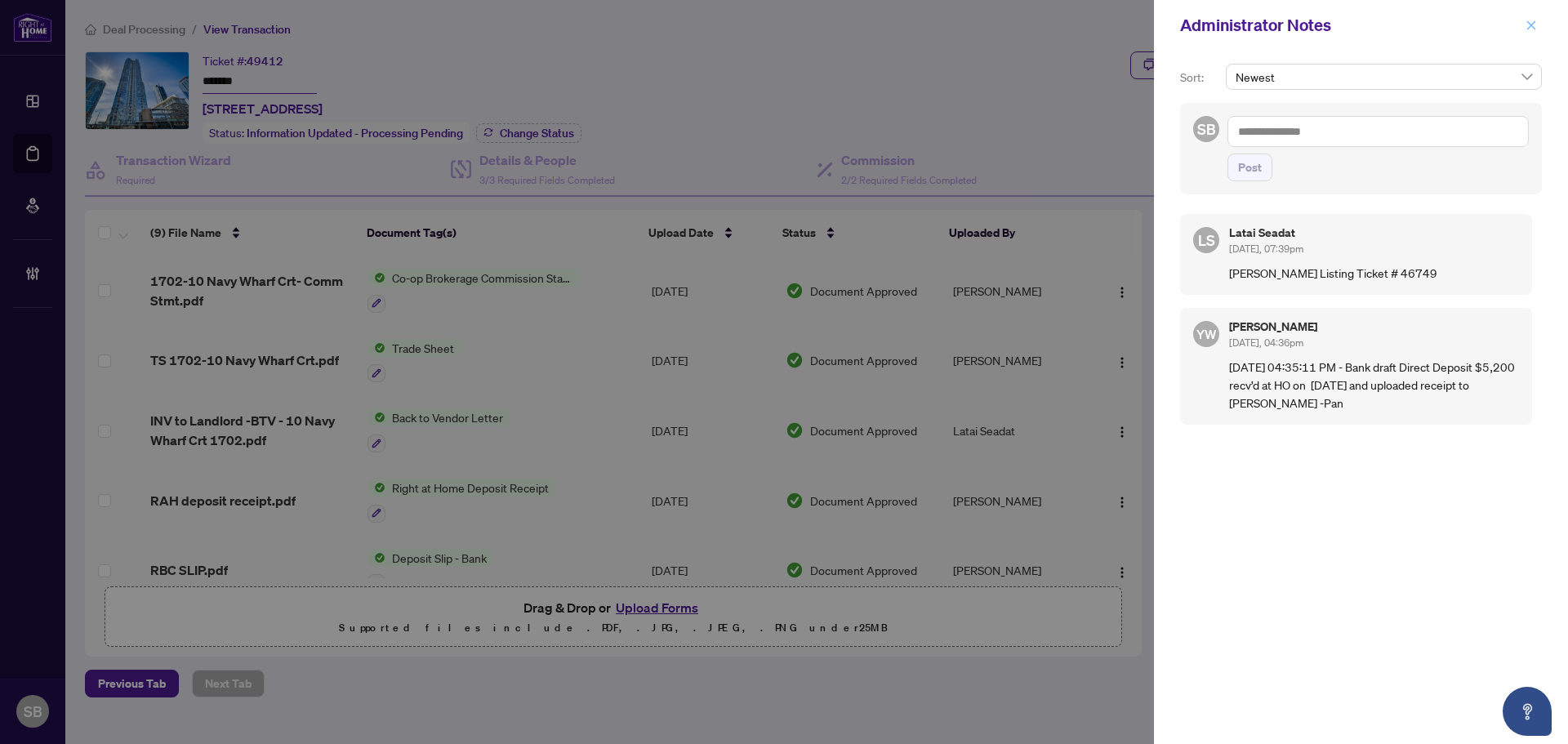
click at [1529, 18] on span "button" at bounding box center [1531, 25] width 11 height 26
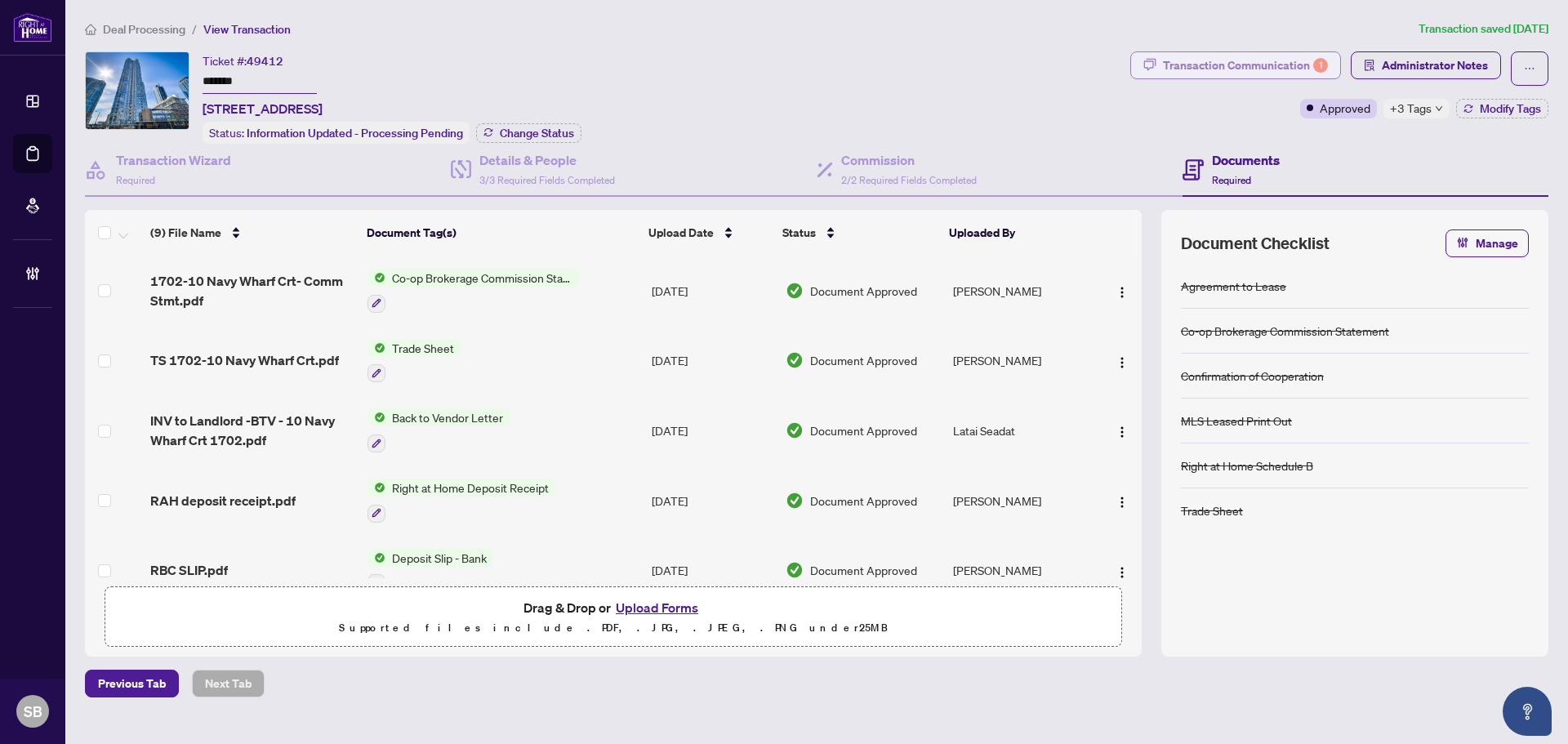
click at [1313, 70] on div "Transaction Communication 1" at bounding box center [1245, 65] width 165 height 26
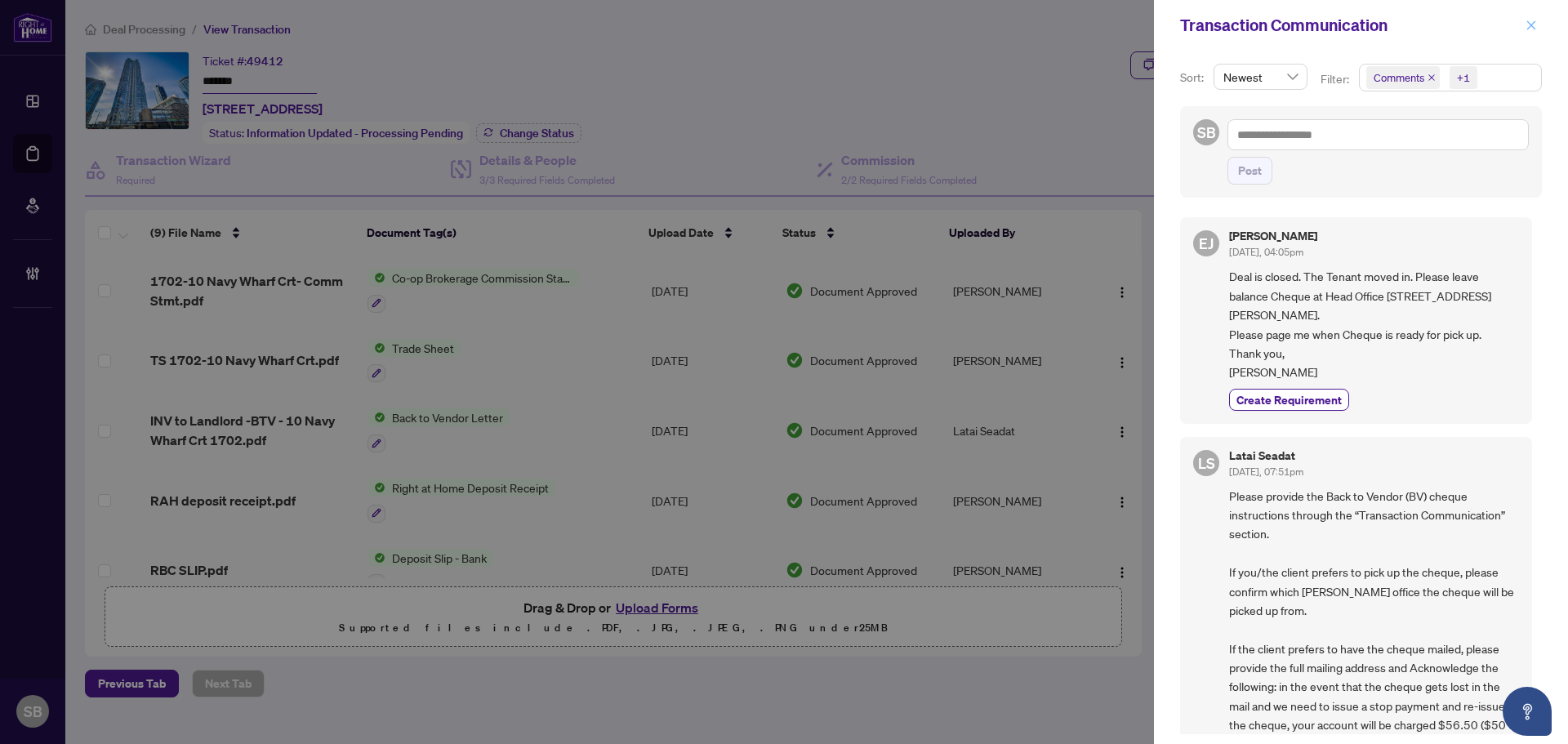
click at [1529, 32] on span "button" at bounding box center [1531, 25] width 11 height 26
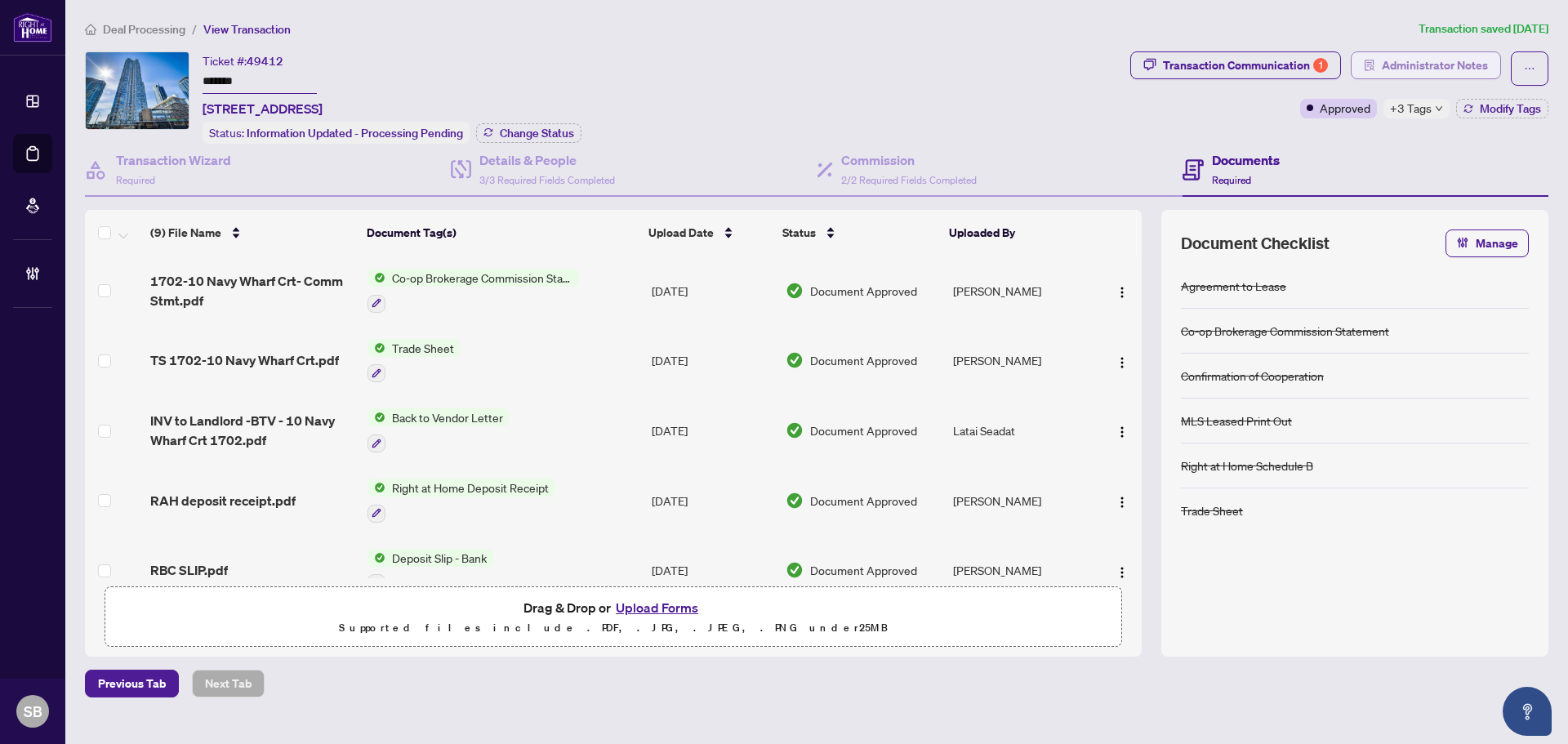
click at [1417, 60] on span "Administrator Notes" at bounding box center [1435, 65] width 106 height 26
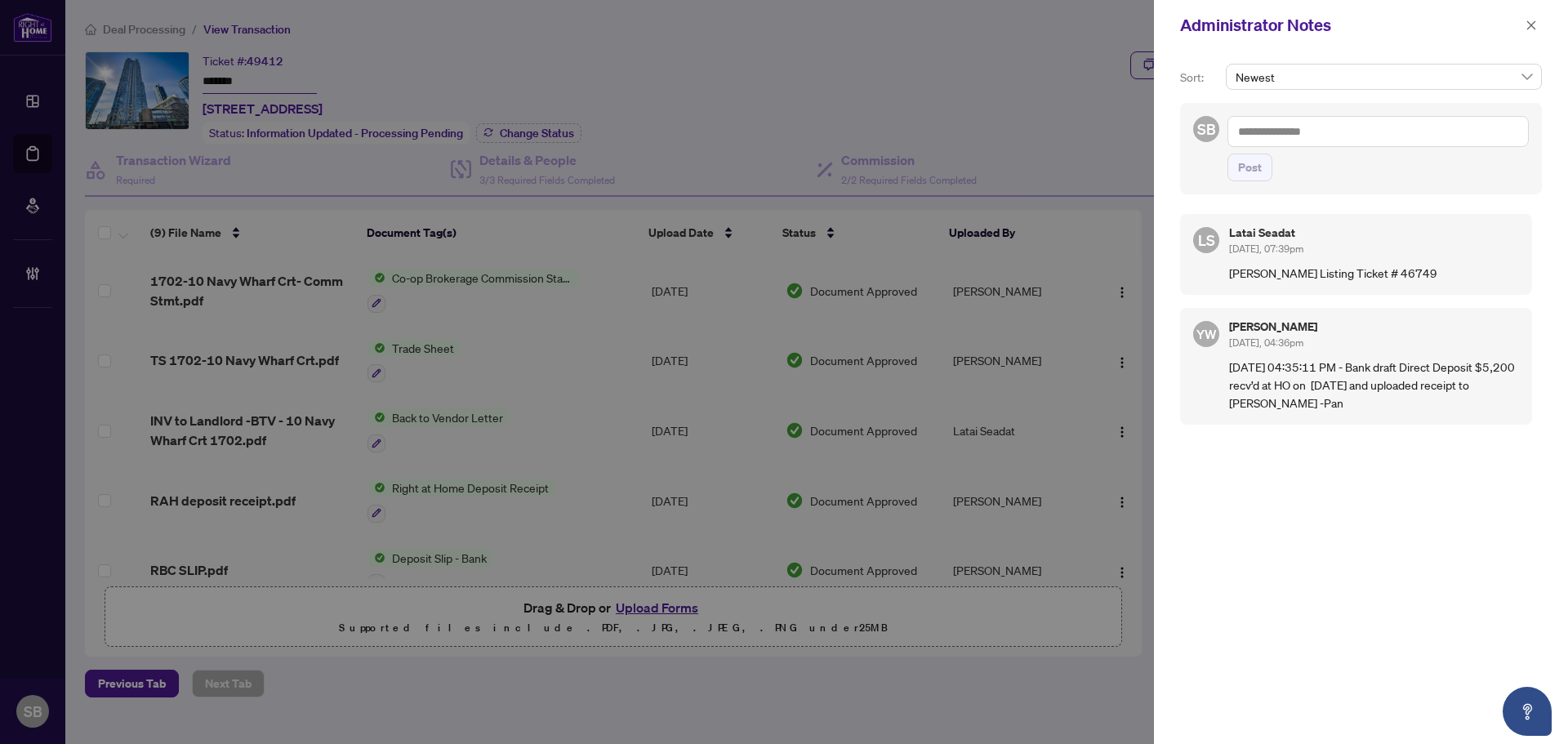
click at [1274, 137] on textarea at bounding box center [1378, 131] width 301 height 31
type textarea "*"
type textarea "*******"
click at [1300, 144] on textarea "*******" at bounding box center [1378, 131] width 301 height 31
drag, startPoint x: 1296, startPoint y: 137, endPoint x: 1222, endPoint y: 122, distance: 75.5
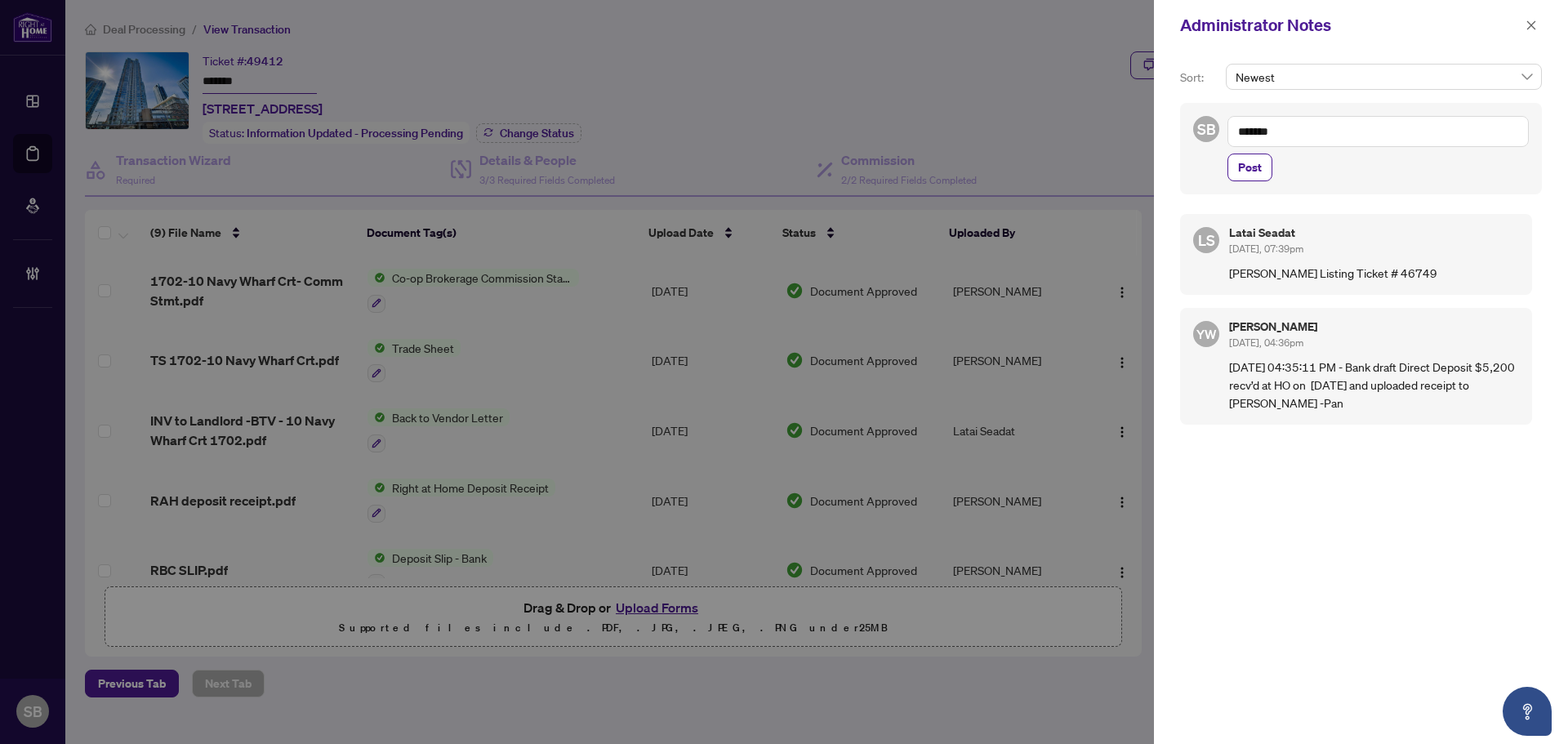
click at [1203, 124] on div "SB @rahacc ******* Post" at bounding box center [1361, 148] width 362 height 91
click at [1350, 121] on textarea at bounding box center [1378, 131] width 301 height 31
click at [1350, 122] on textarea at bounding box center [1378, 131] width 301 height 31
click at [1288, 137] on textarea at bounding box center [1378, 131] width 301 height 31
type textarea "*******"
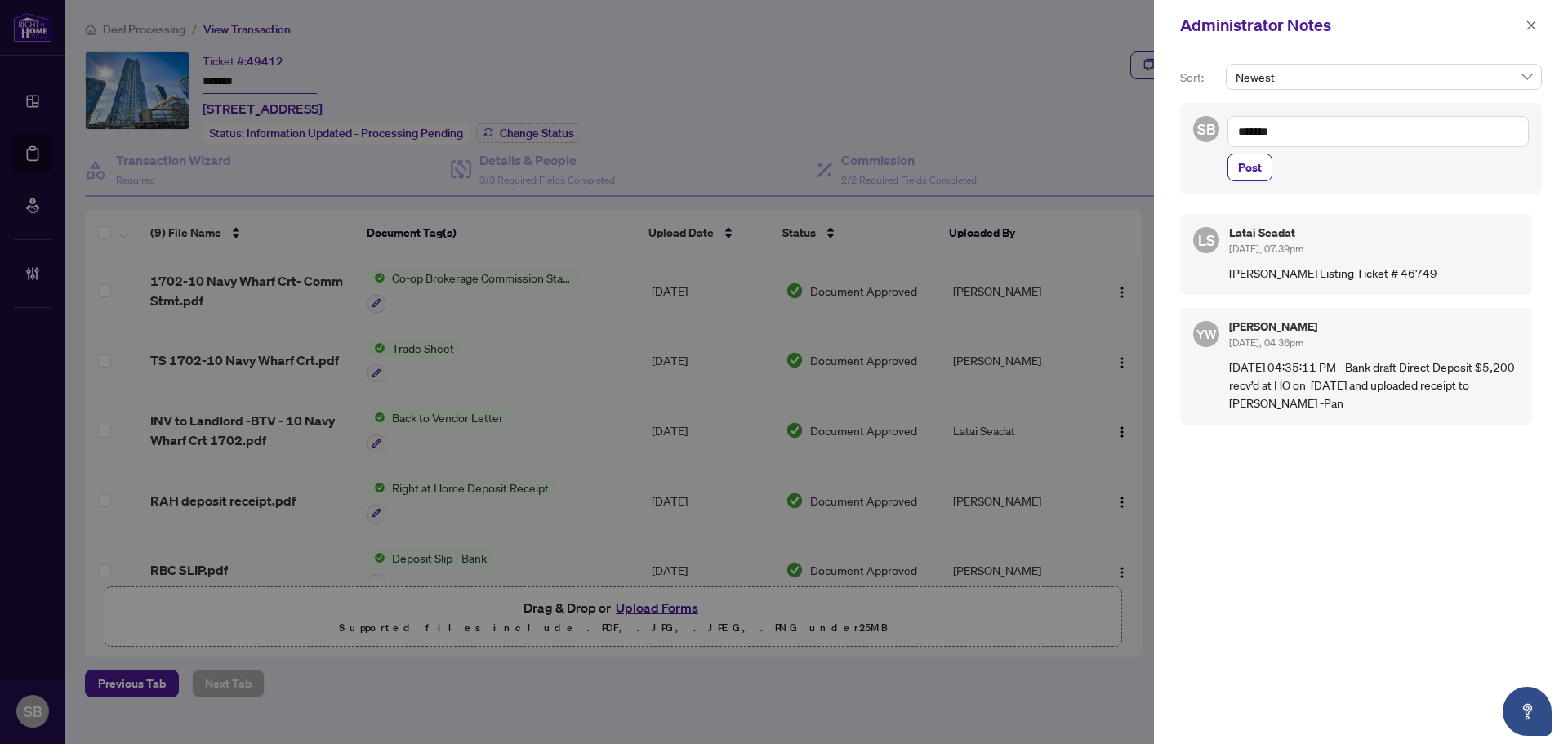
drag, startPoint x: 1291, startPoint y: 129, endPoint x: 1238, endPoint y: 128, distance: 53.0
click at [1238, 128] on textarea "*******" at bounding box center [1378, 131] width 301 height 31
click at [1333, 169] on span "RAH R Accounting" at bounding box center [1318, 171] width 92 height 15
paste textarea "**********"
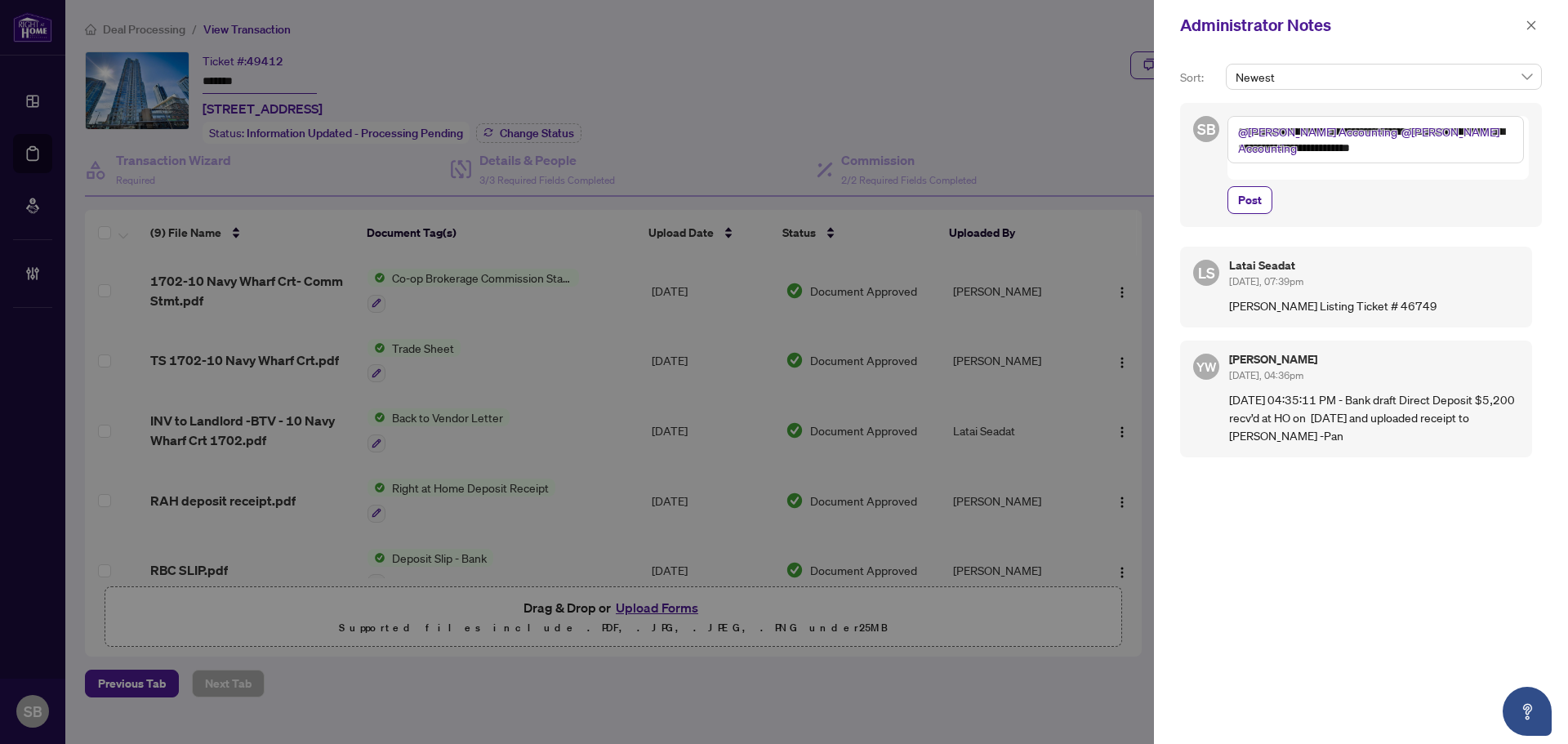
drag, startPoint x: 1507, startPoint y: 147, endPoint x: 1427, endPoint y: 143, distance: 80.1
click at [1427, 143] on textarea "**********" at bounding box center [1375, 139] width 297 height 47
drag, startPoint x: 1453, startPoint y: 127, endPoint x: 1364, endPoint y: 122, distance: 89.1
click at [1364, 122] on textarea "**********" at bounding box center [1375, 139] width 297 height 47
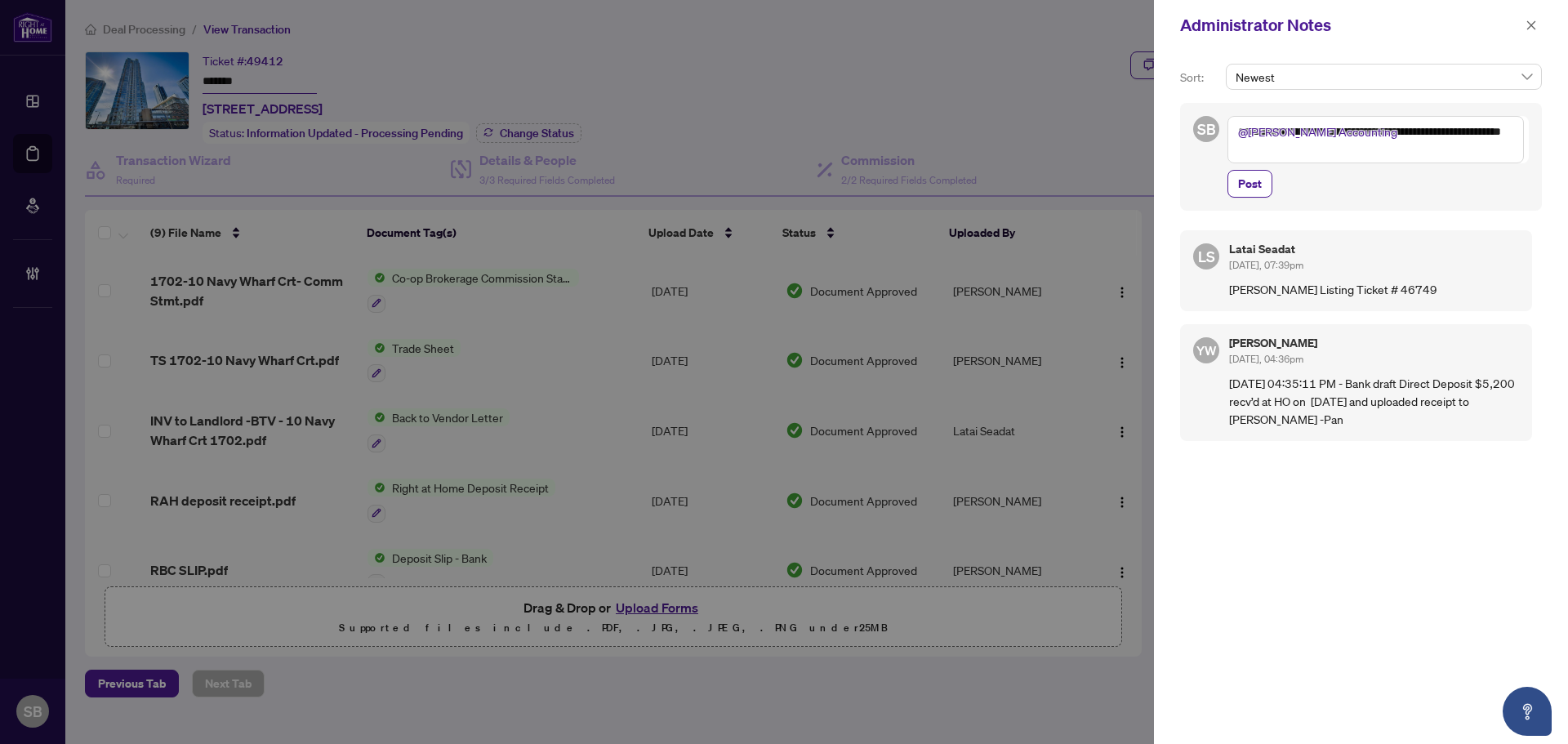
click at [1383, 131] on textarea "**********" at bounding box center [1375, 139] width 297 height 47
click at [1380, 130] on textarea "**********" at bounding box center [1375, 139] width 297 height 47
click at [1355, 151] on textarea "**********" at bounding box center [1375, 139] width 297 height 47
type textarea "**********"
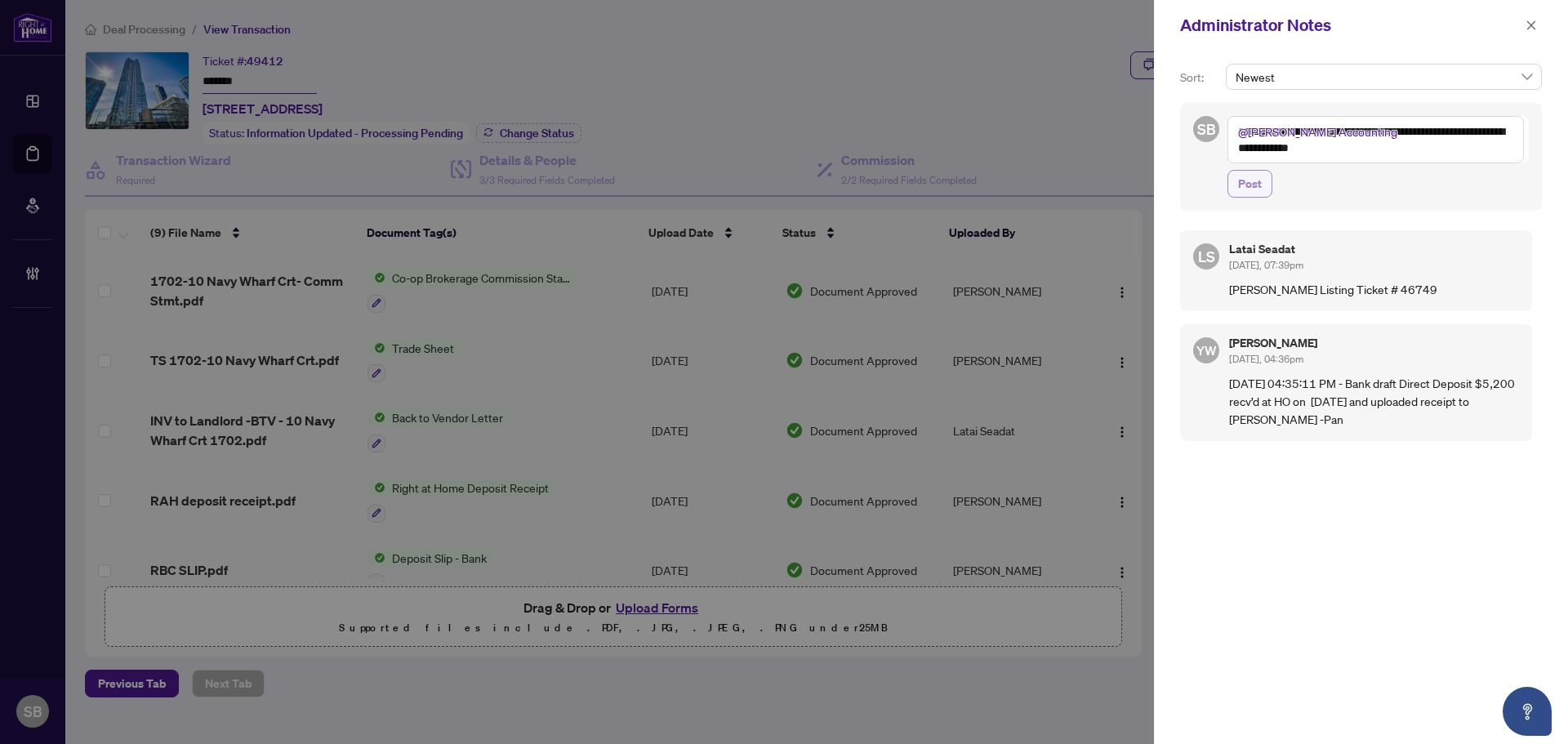
click at [1255, 190] on span "Post" at bounding box center [1249, 184] width 23 height 26
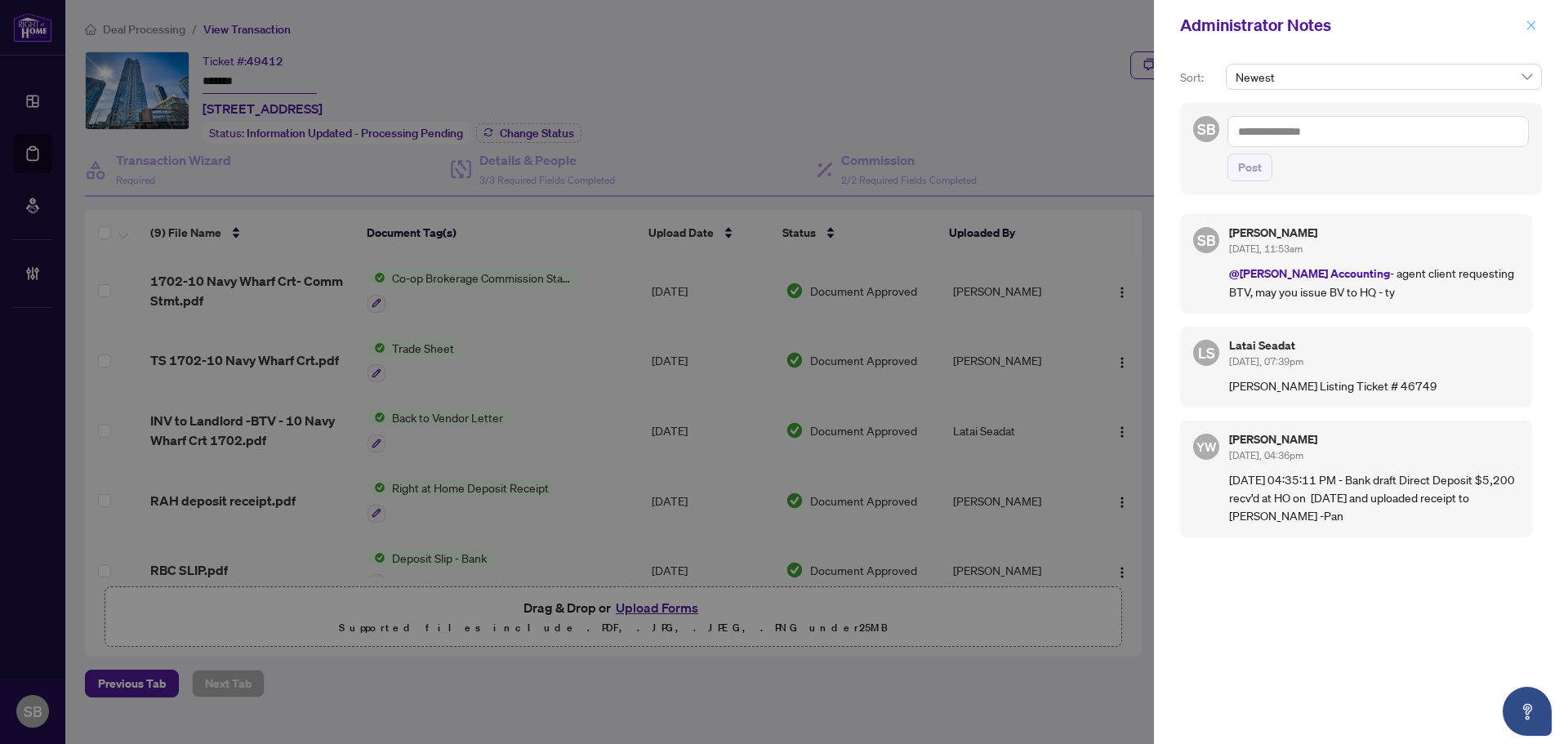
click at [1534, 30] on icon "close" at bounding box center [1531, 25] width 11 height 11
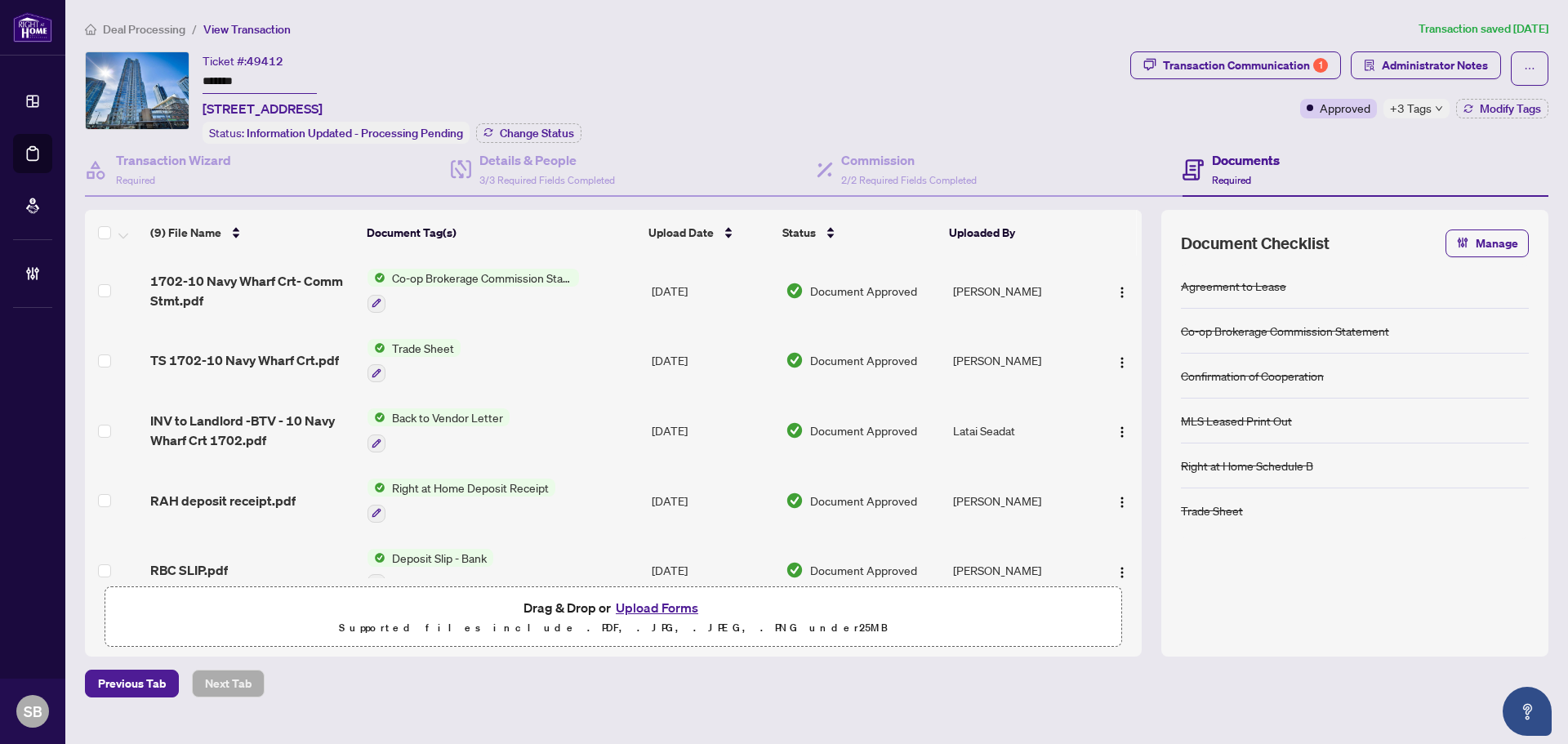
click at [130, 15] on main "Deal Processing / View Transaction Transaction saved 5 days ago Ticket #: 49412…" at bounding box center [817, 372] width 1503 height 744
click at [142, 28] on span "Deal Processing" at bounding box center [143, 29] width 83 height 15
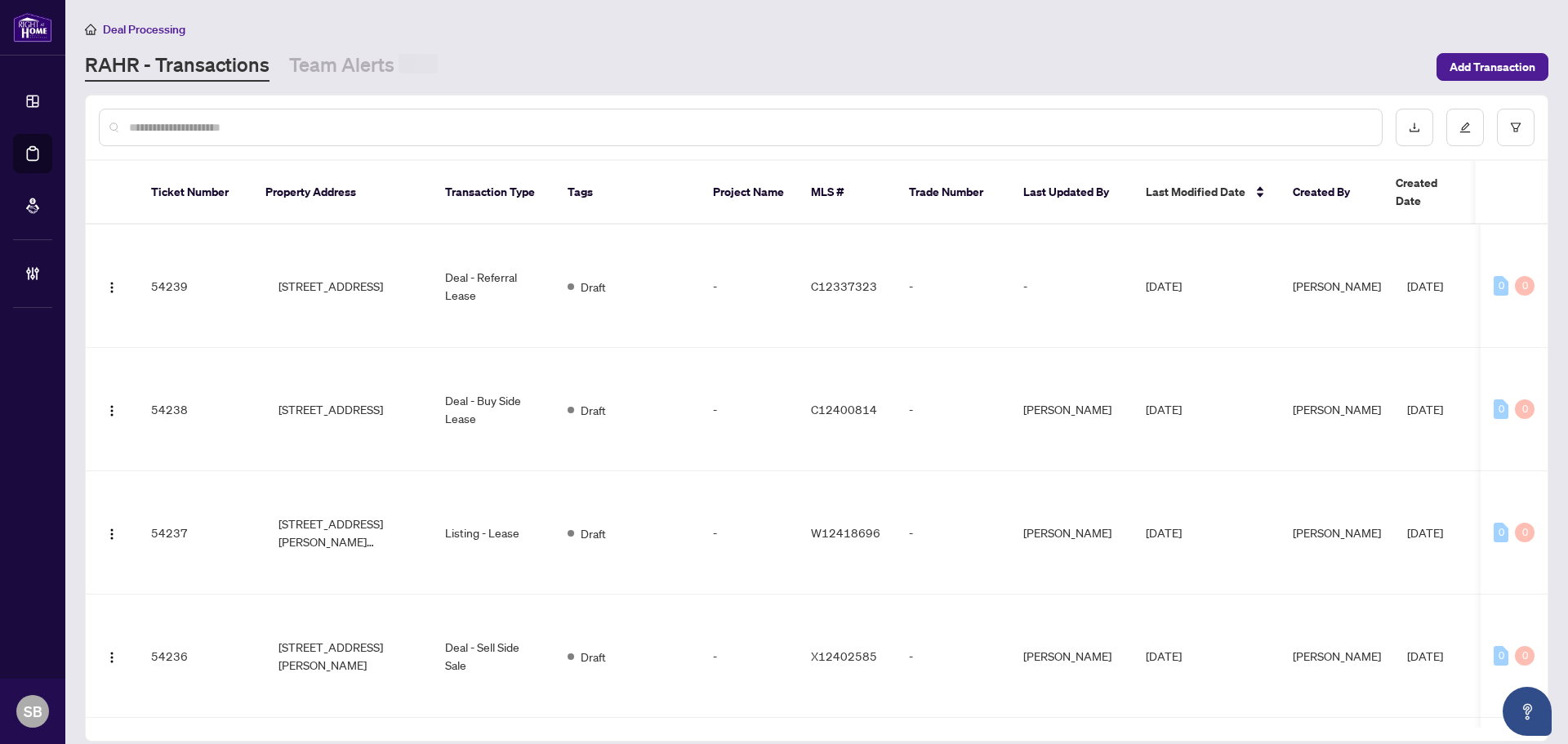
click at [568, 137] on div at bounding box center [741, 127] width 1284 height 37
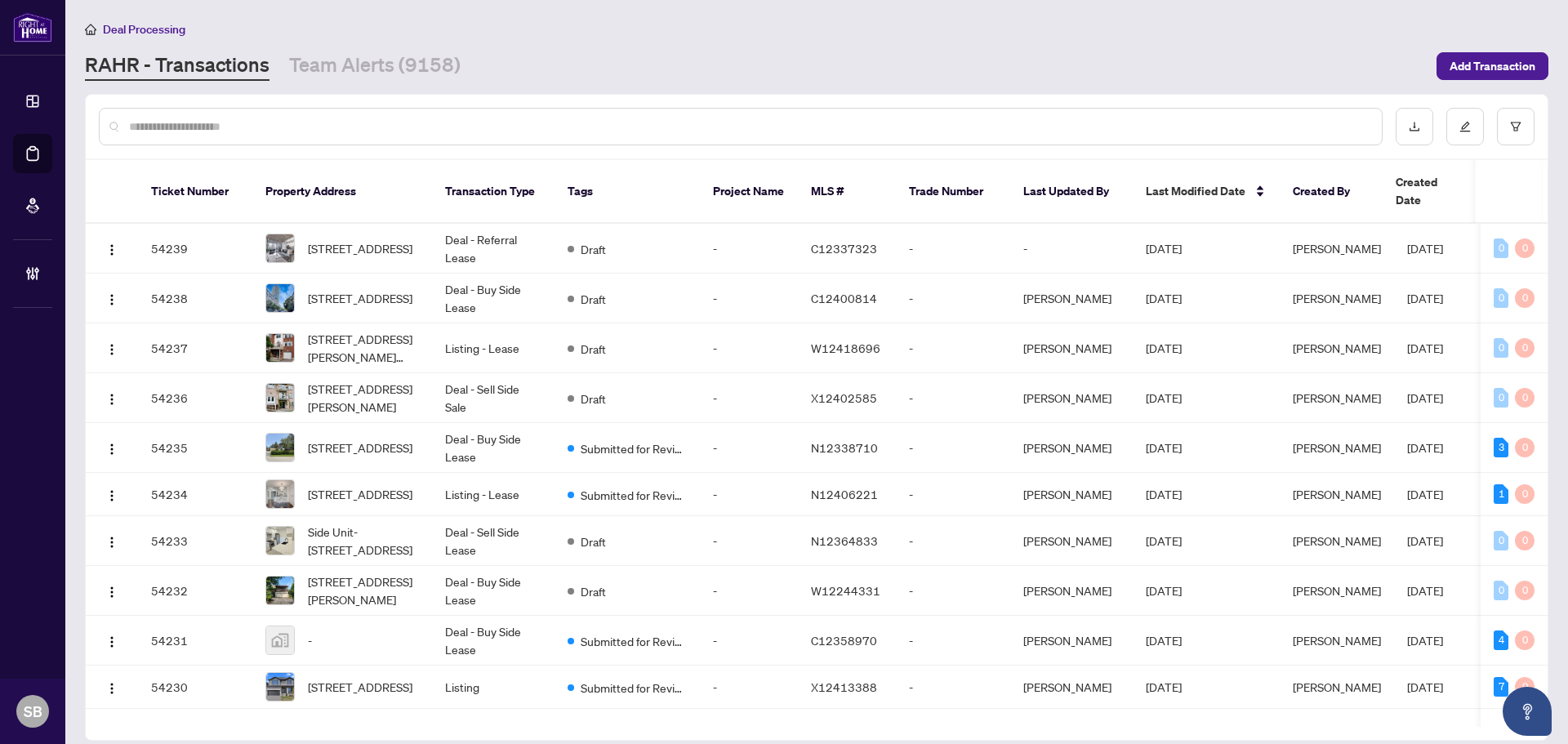
click at [566, 131] on input "text" at bounding box center [748, 126] width 1239 height 18
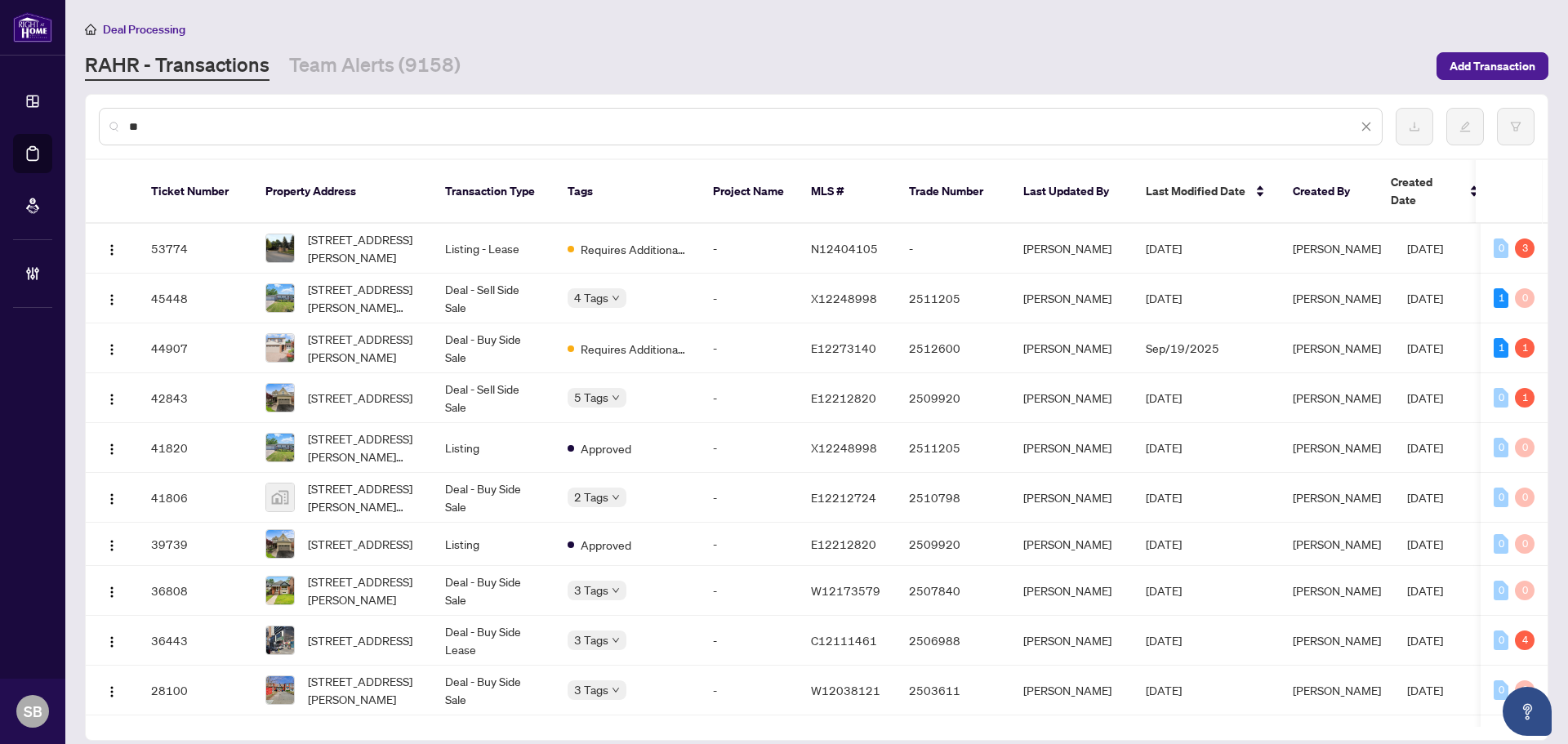
type input "*"
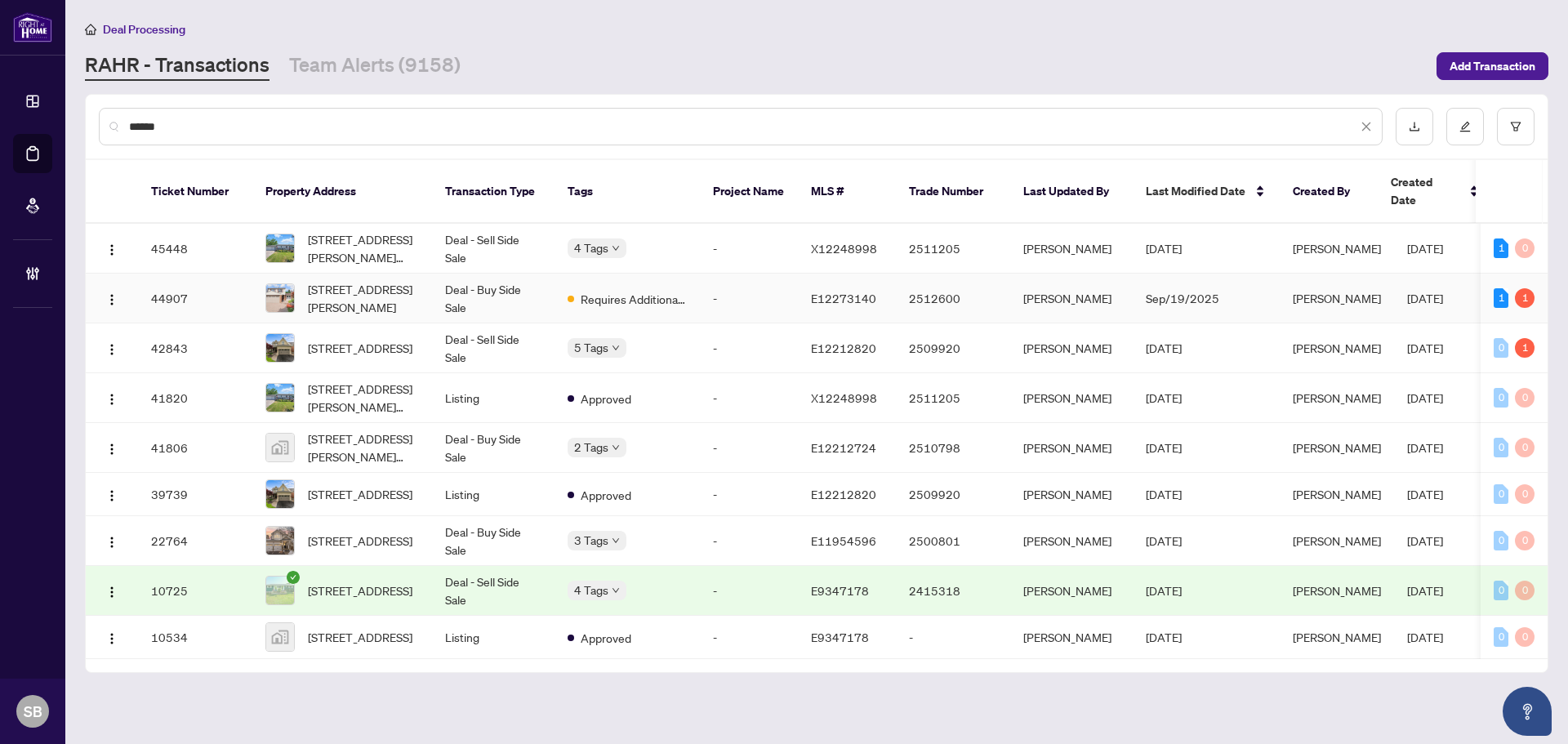
type input "******"
click at [435, 294] on td "Deal - Buy Side Sale" at bounding box center [493, 298] width 123 height 50
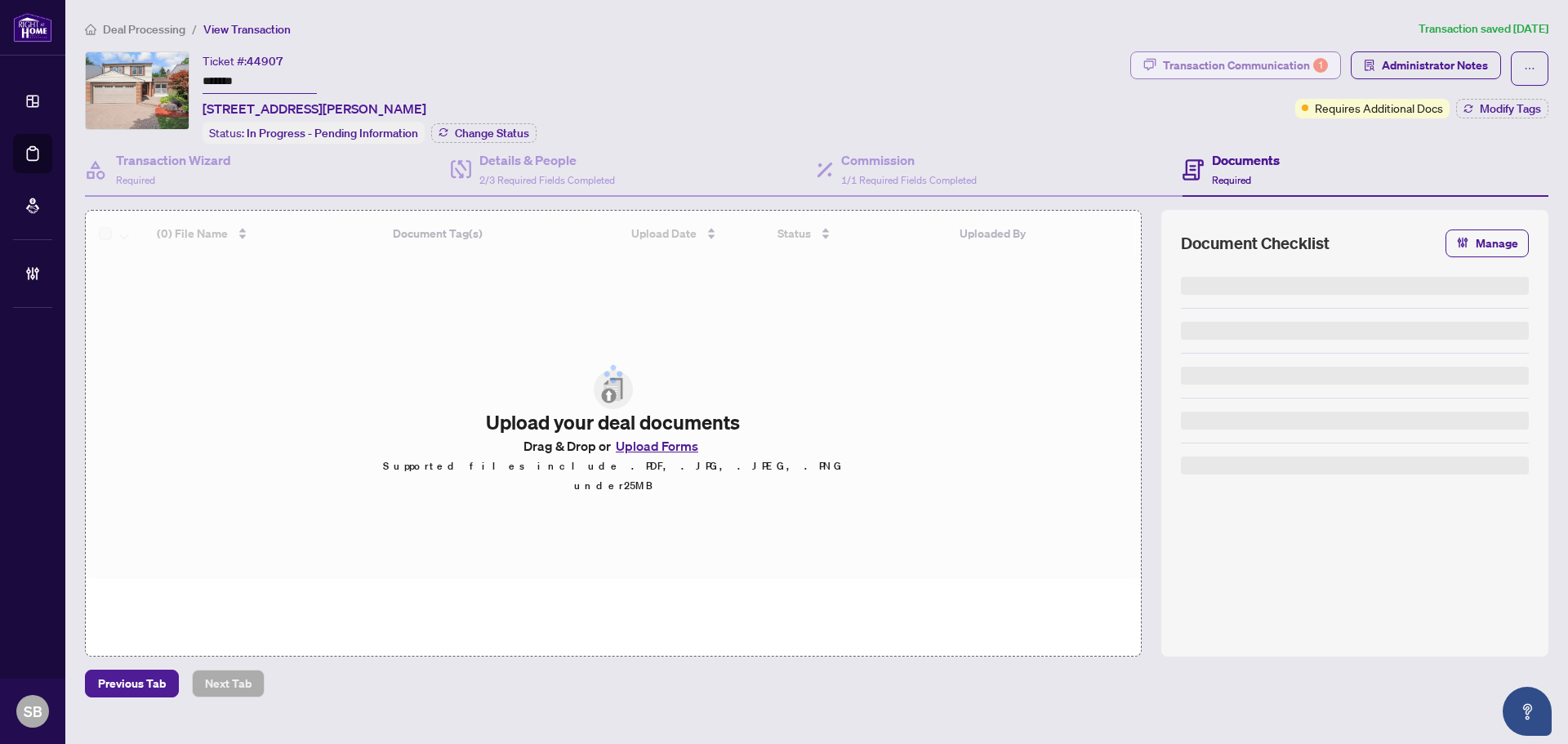
click at [1289, 57] on div "Transaction Communication 1" at bounding box center [1245, 65] width 165 height 26
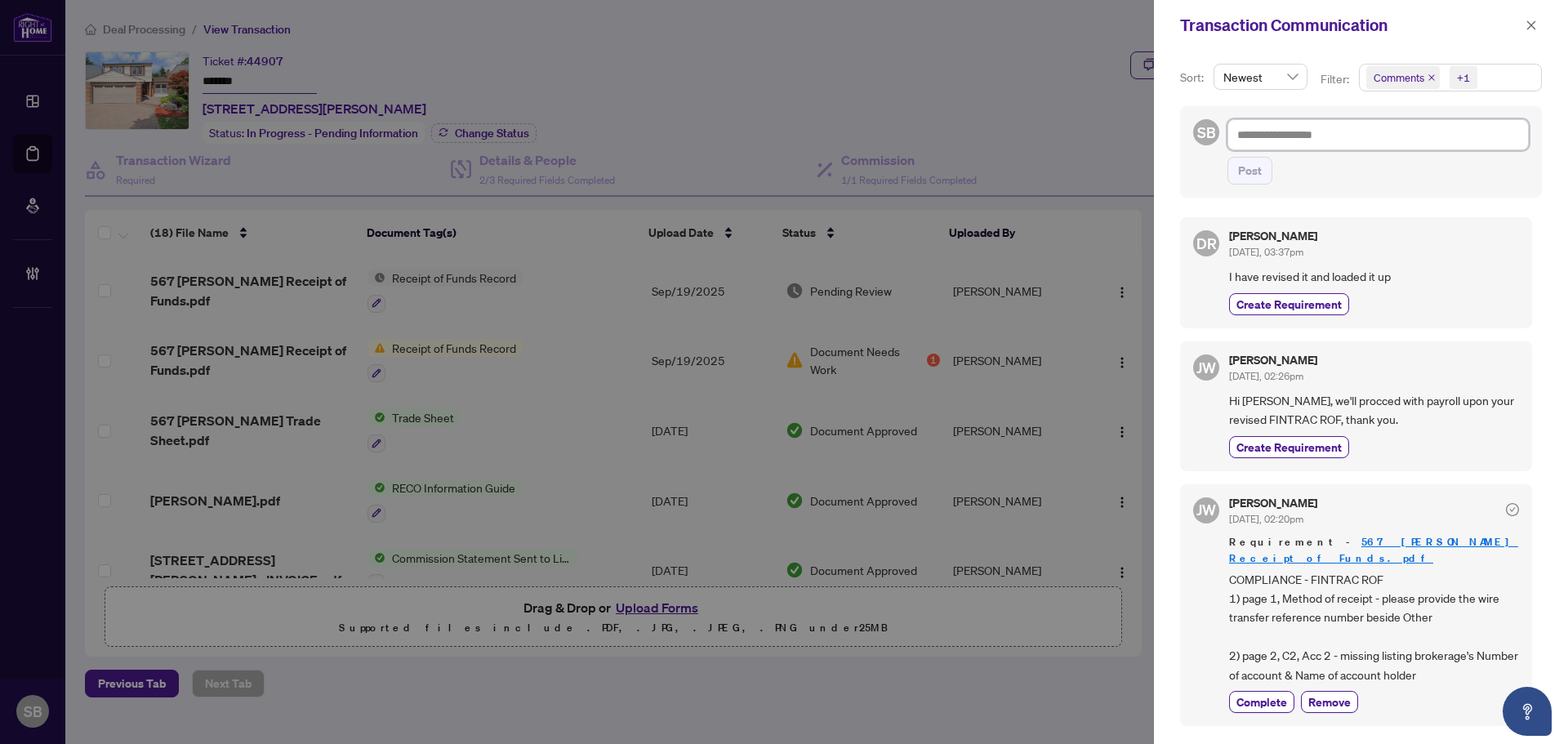
click at [1426, 120] on textarea at bounding box center [1378, 135] width 301 height 31
click at [1338, 145] on textarea at bounding box center [1378, 135] width 301 height 31
click at [1333, 143] on textarea at bounding box center [1378, 135] width 301 height 31
click at [1537, 32] on button "button" at bounding box center [1531, 25] width 21 height 20
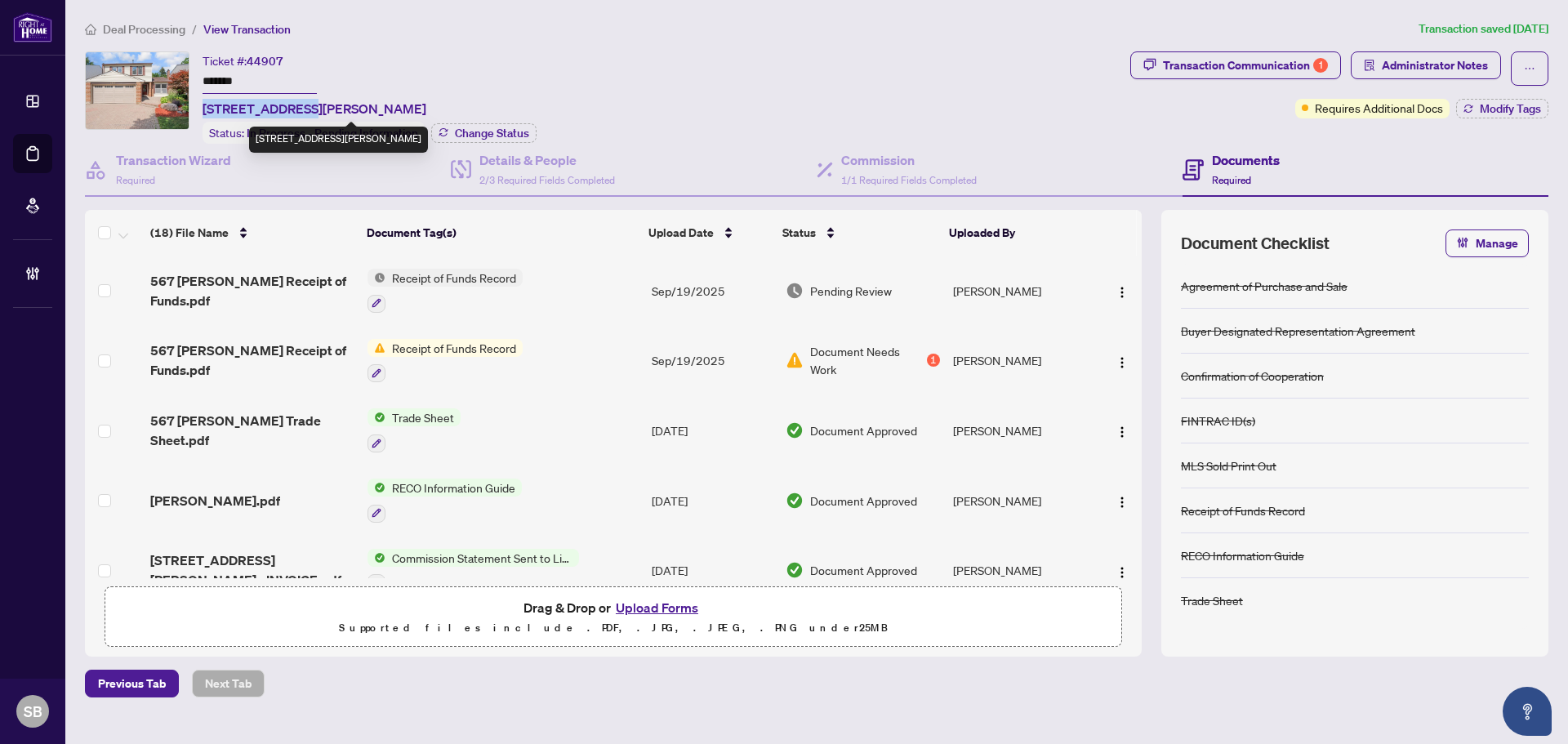
drag, startPoint x: 299, startPoint y: 108, endPoint x: 202, endPoint y: 111, distance: 97.0
click at [202, 111] on div "Ticket #: 44907 ******* 567 Reynolds St, Whitby, Ontario L1N 6H6, Canada Status…" at bounding box center [604, 97] width 1038 height 92
copy span "567 Reynolds St"
click at [1280, 73] on div "Transaction Communication 1" at bounding box center [1245, 65] width 165 height 26
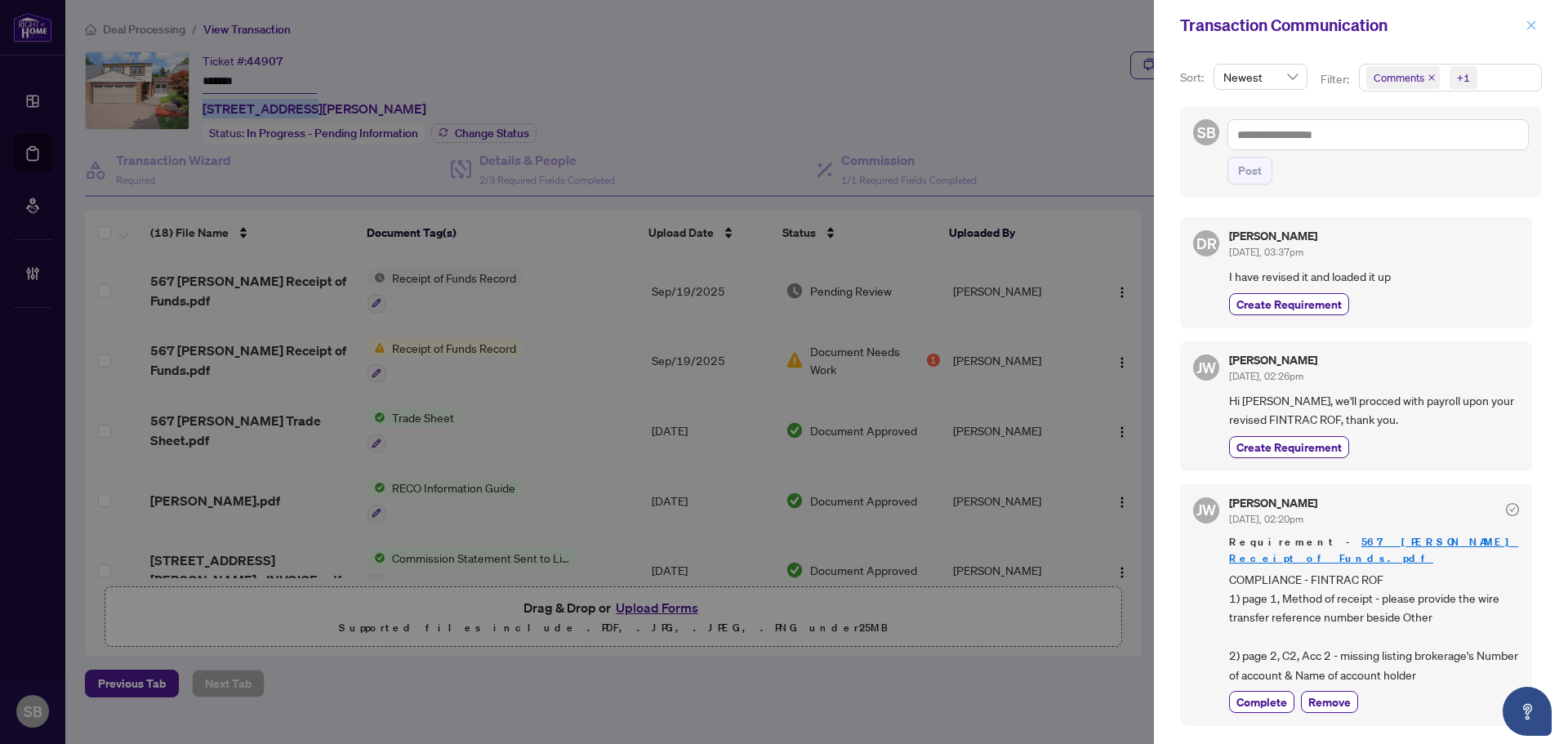
click at [1528, 20] on icon "close" at bounding box center [1531, 25] width 11 height 11
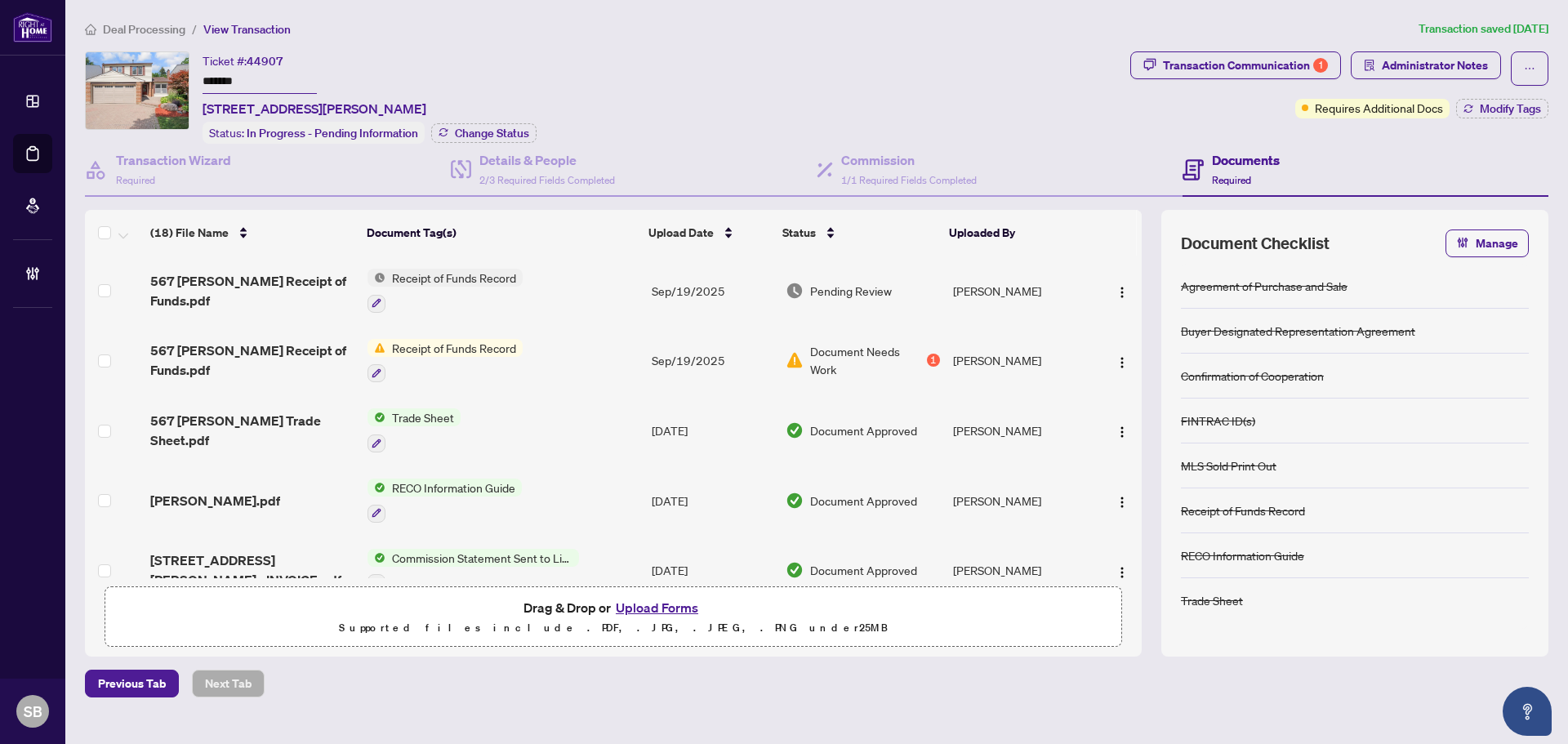
click at [163, 34] on span "Deal Processing" at bounding box center [143, 29] width 83 height 15
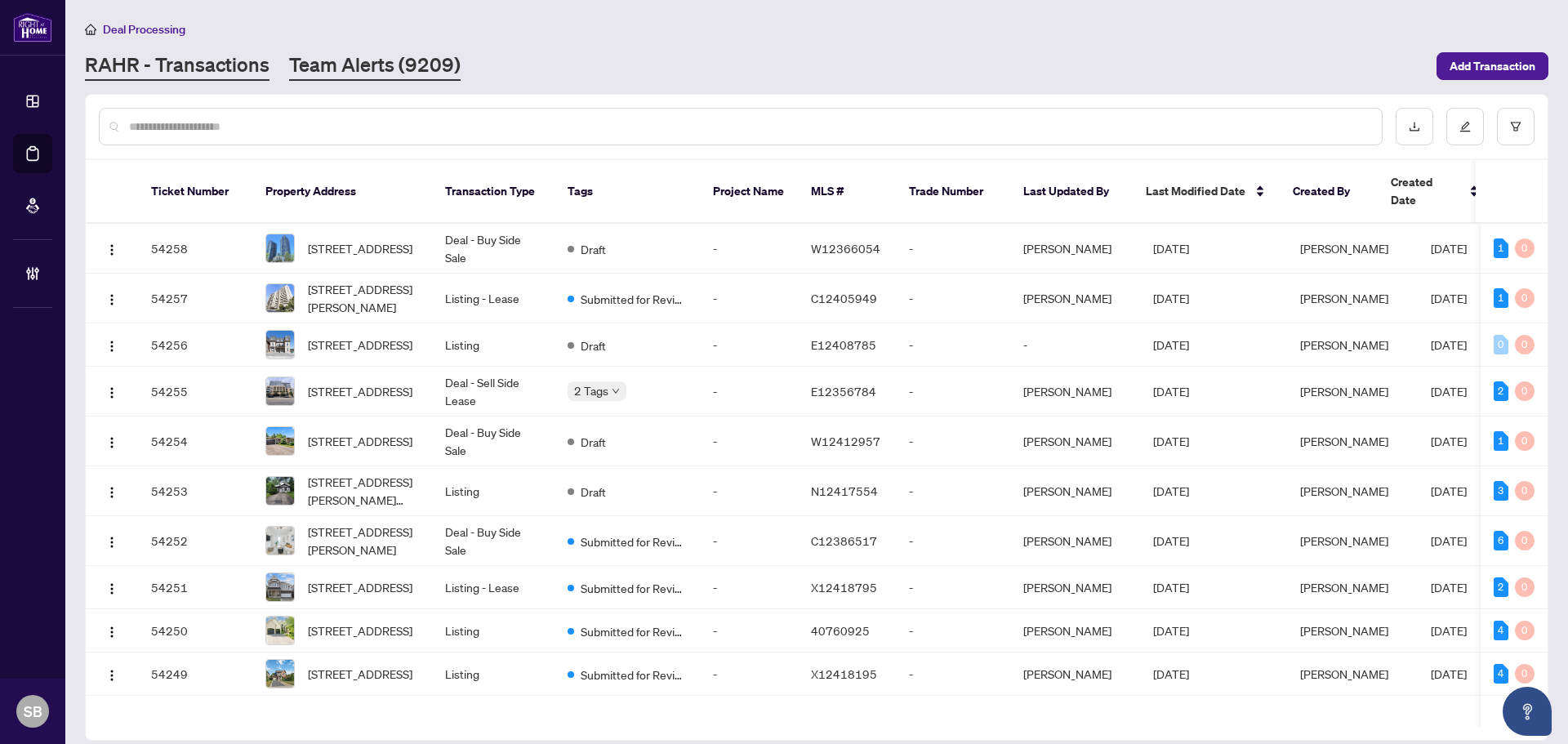
click at [346, 69] on link "Team Alerts (9209)" at bounding box center [374, 66] width 171 height 30
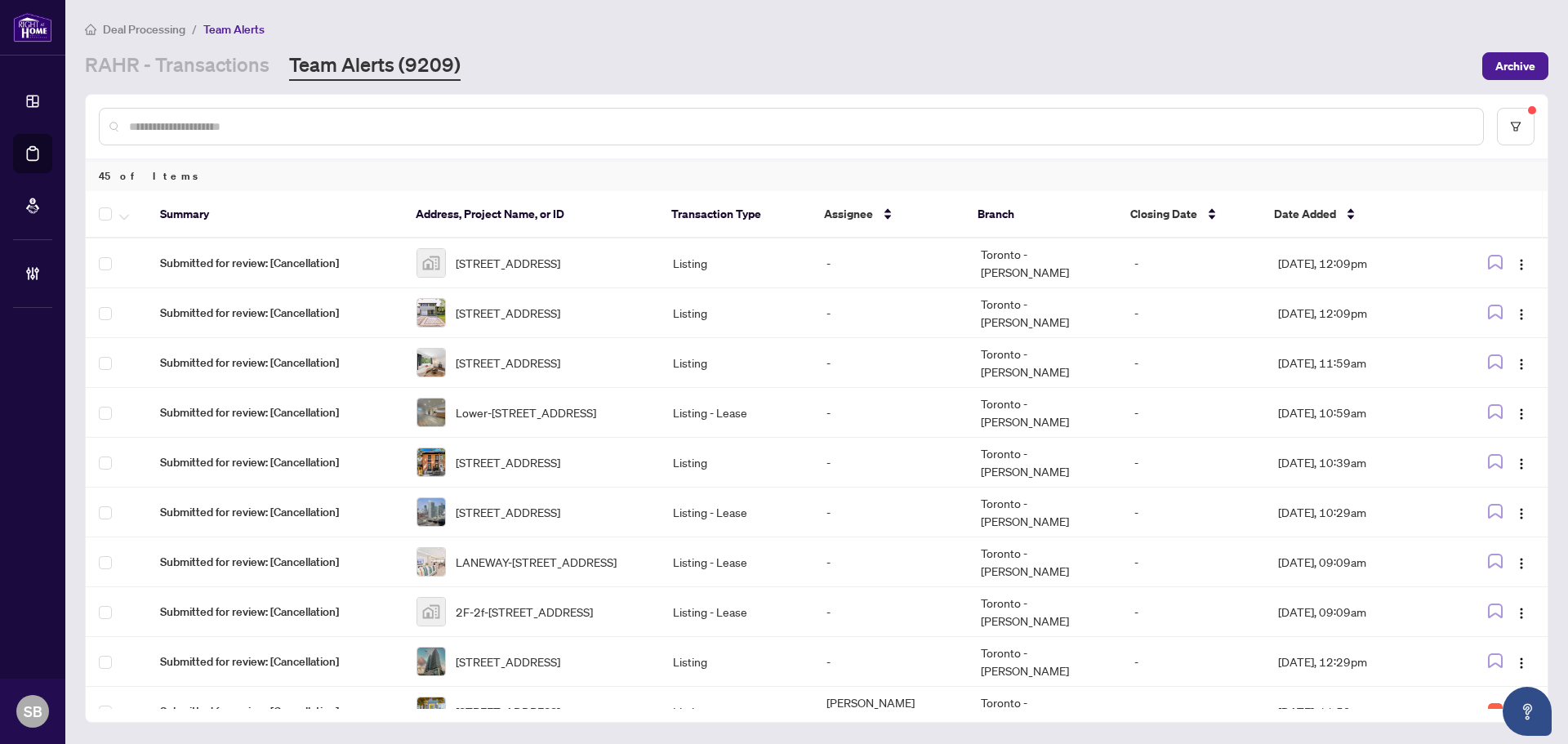
drag, startPoint x: 110, startPoint y: 74, endPoint x: 130, endPoint y: 90, distance: 25.6
click at [110, 74] on link "RAHR - Transactions" at bounding box center [177, 66] width 184 height 30
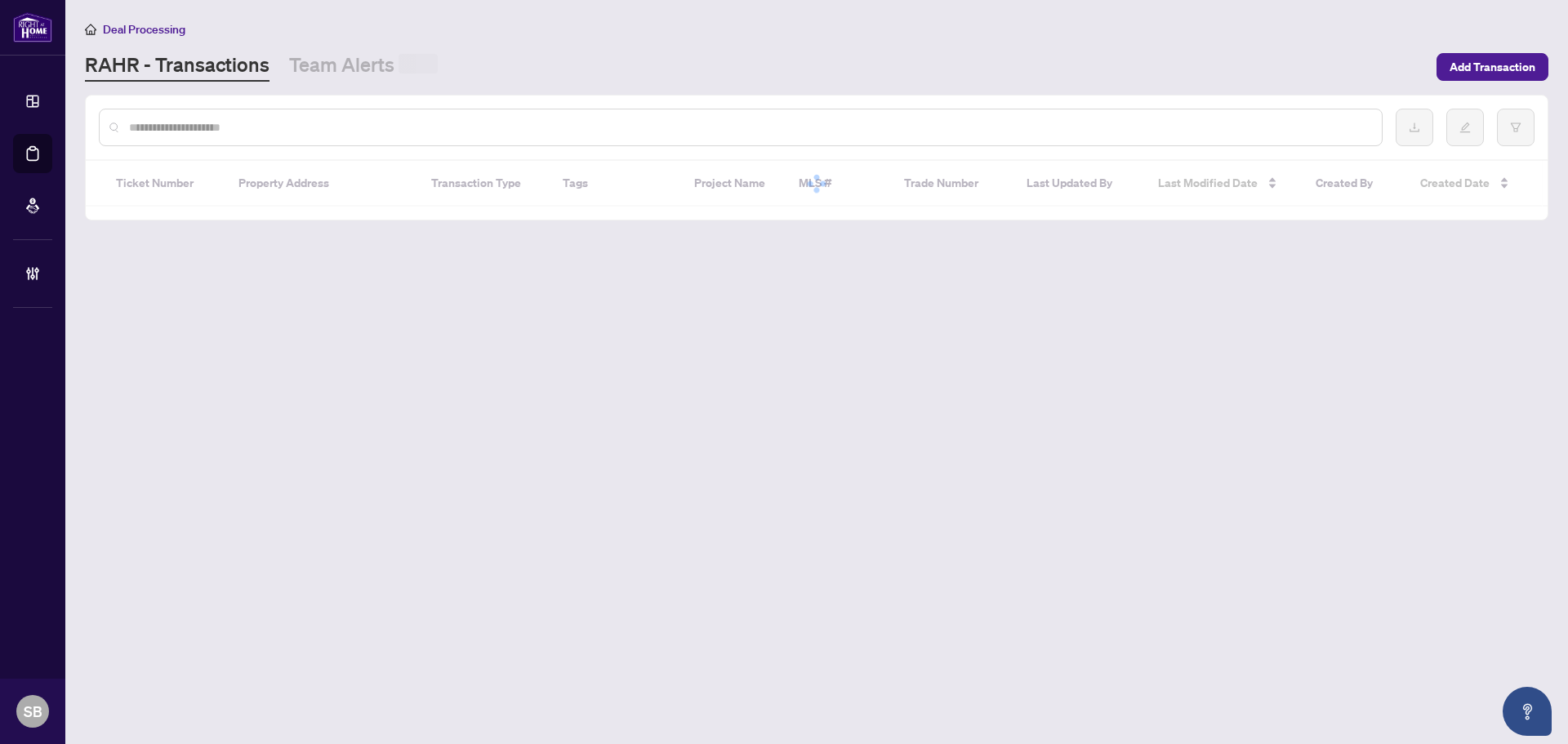
click at [177, 129] on input "text" at bounding box center [748, 127] width 1239 height 18
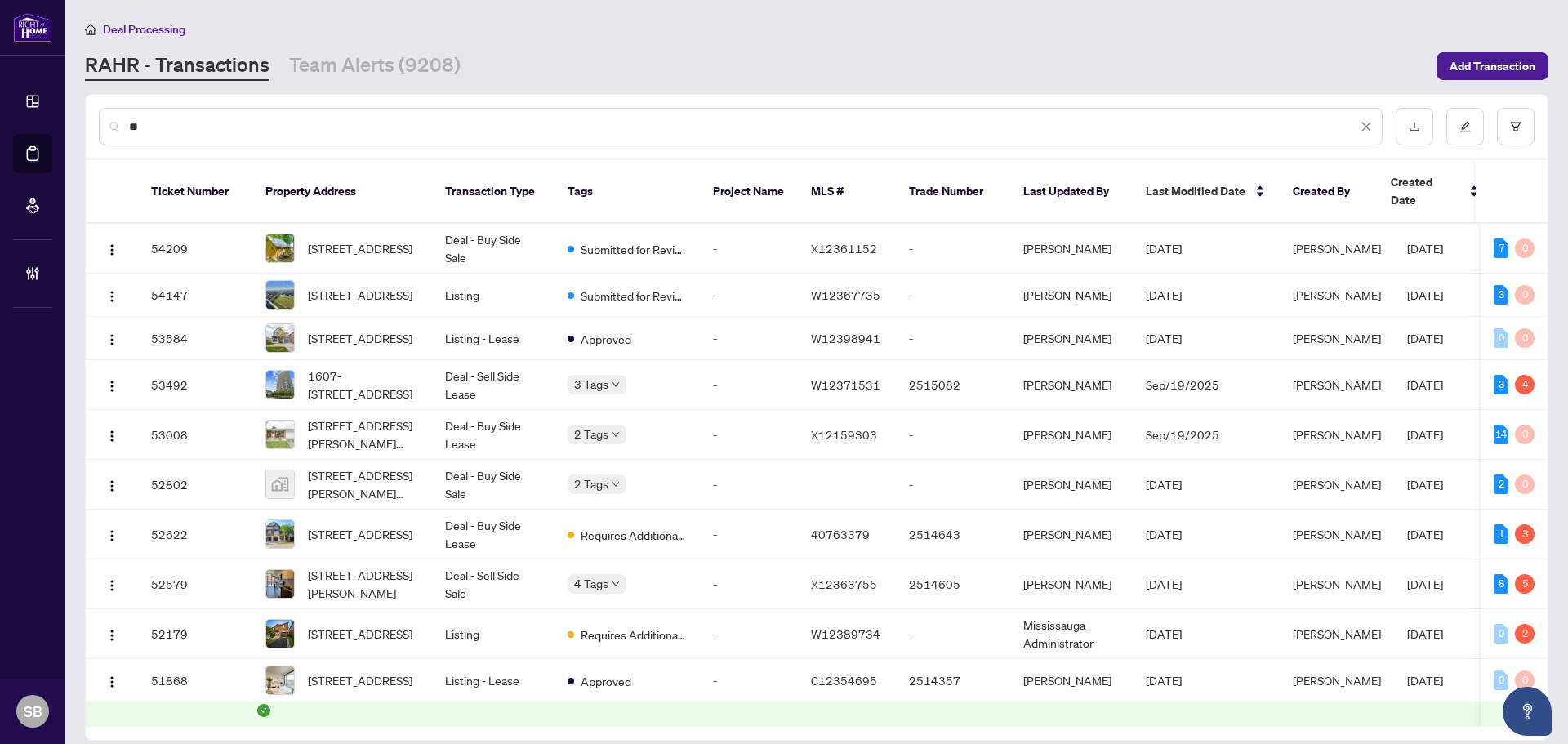
type input "*"
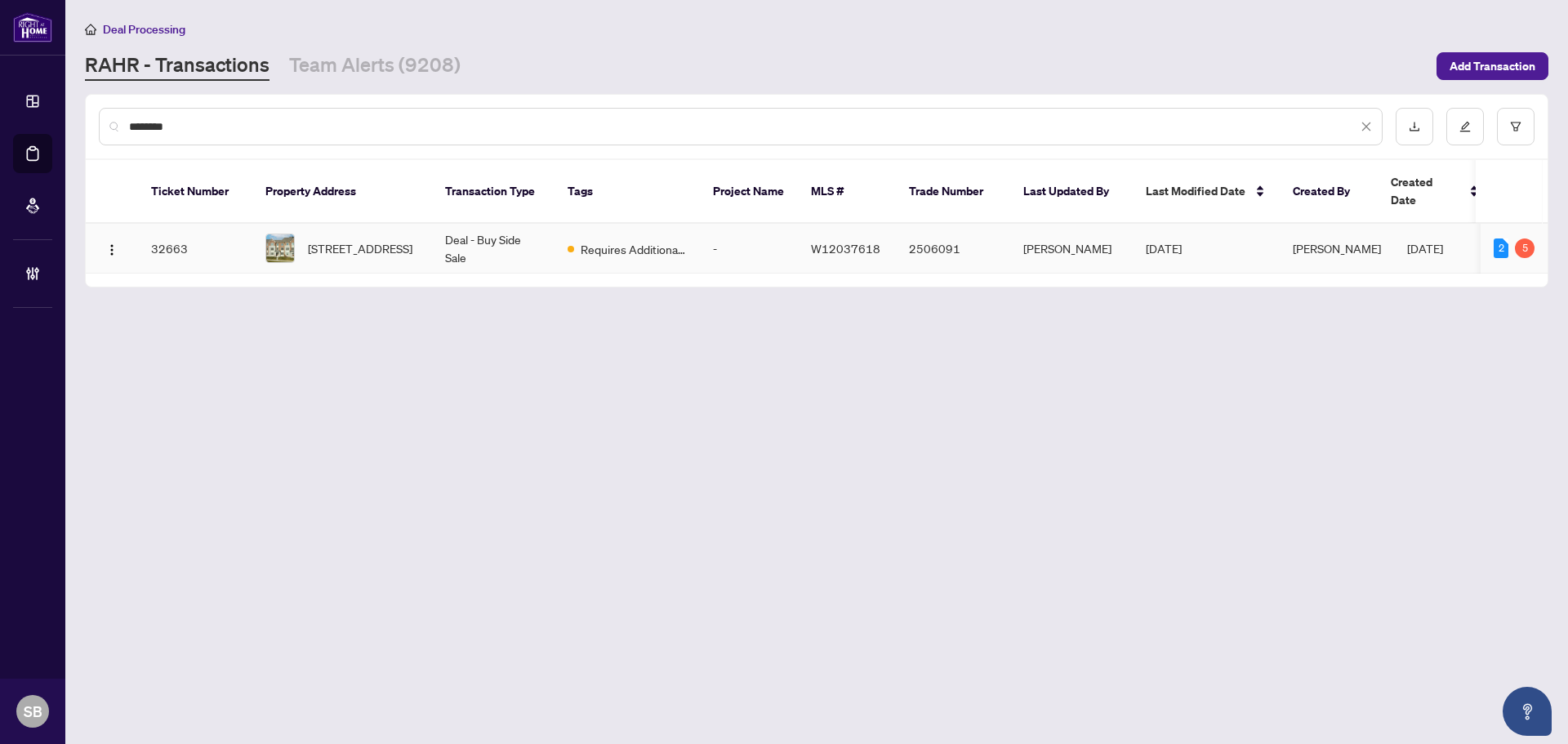
type input "********"
click at [318, 239] on span "433 Rivermont Rd, Brampton, Ontario L6Y 6C5, Canada" at bounding box center [360, 248] width 104 height 18
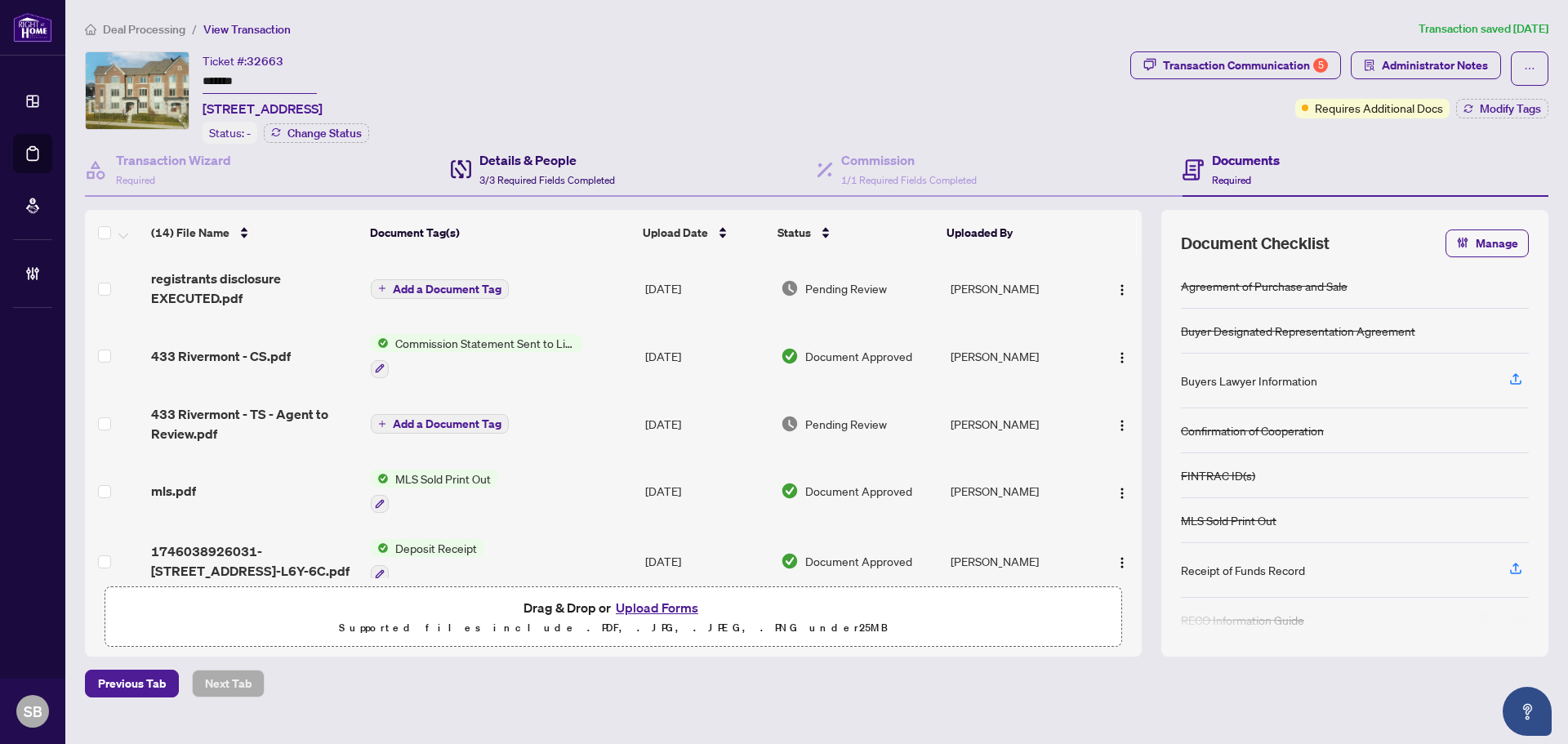
click at [517, 168] on div "Details & People 3/3 Required Fields Completed" at bounding box center [547, 170] width 136 height 38
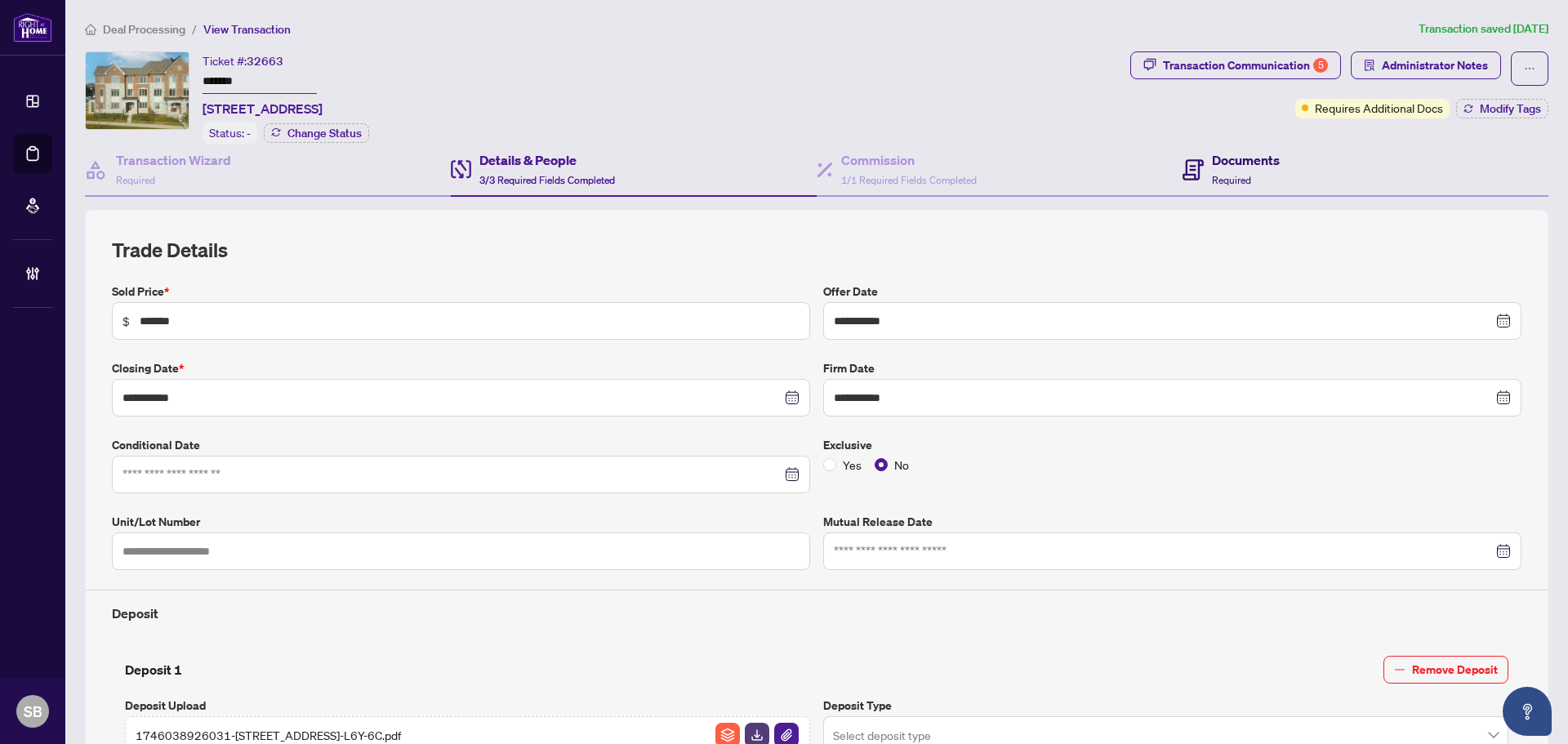
click at [1224, 161] on h4 "Documents" at bounding box center [1245, 160] width 68 height 20
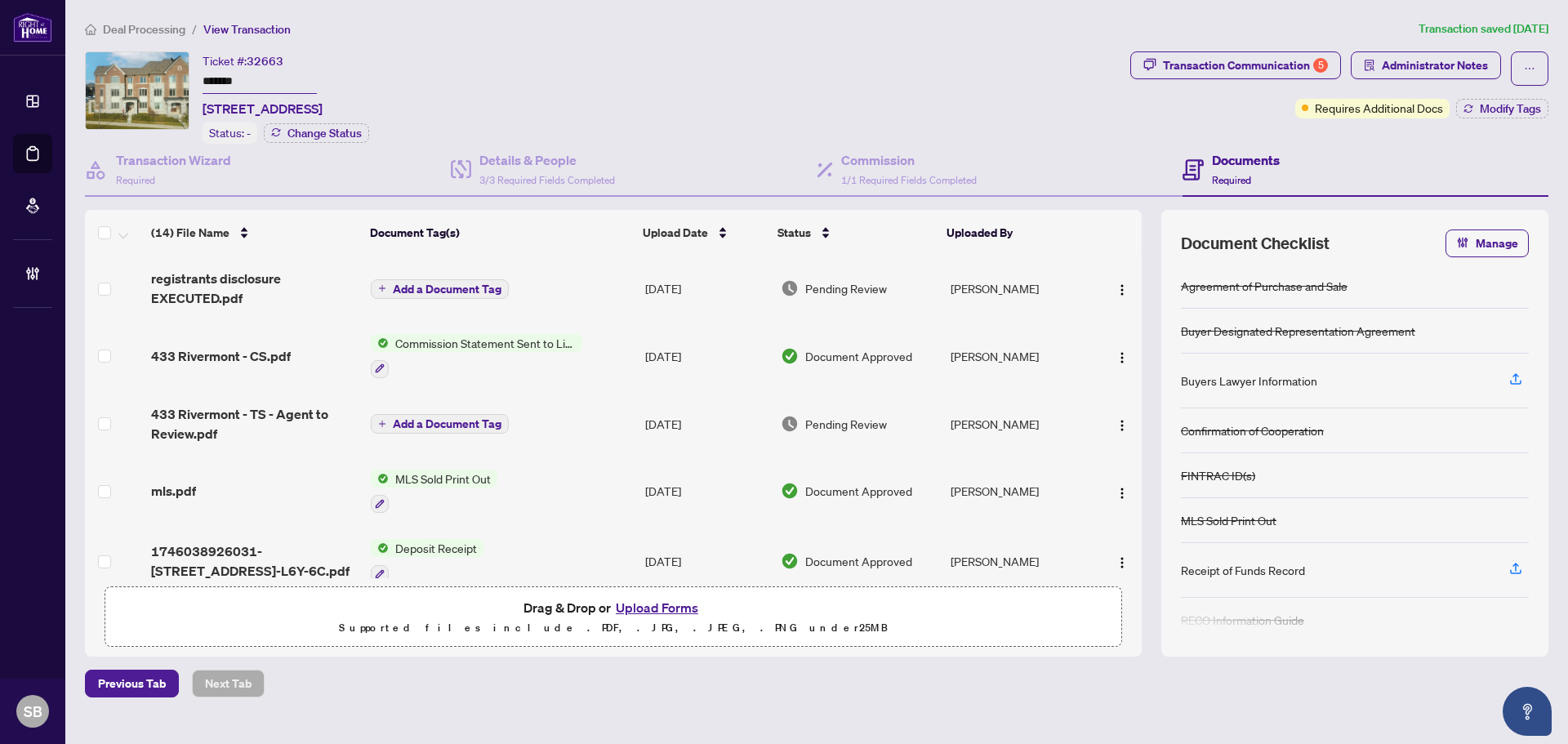
scroll to position [327, 0]
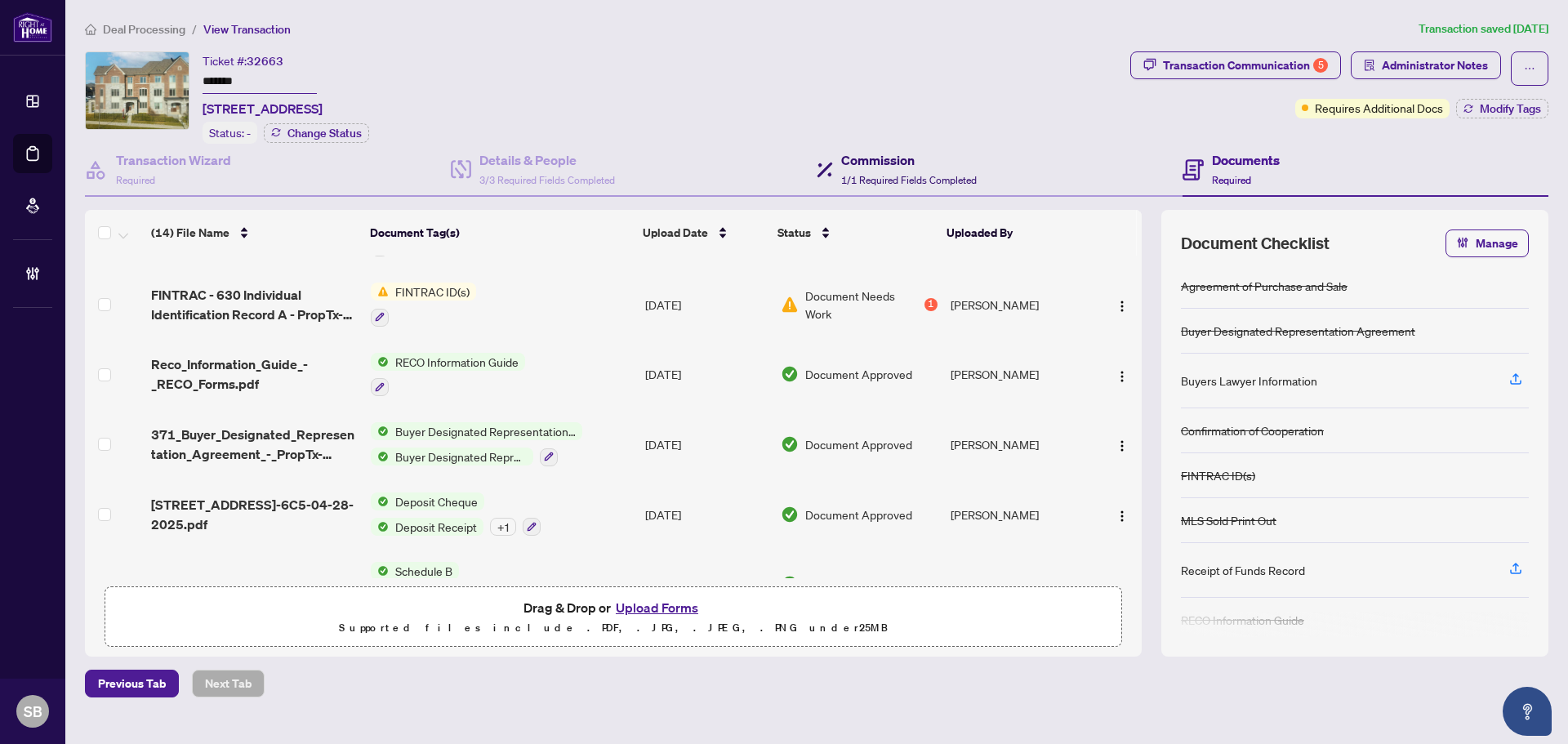
click at [889, 174] on span "1/1 Required Fields Completed" at bounding box center [909, 180] width 136 height 12
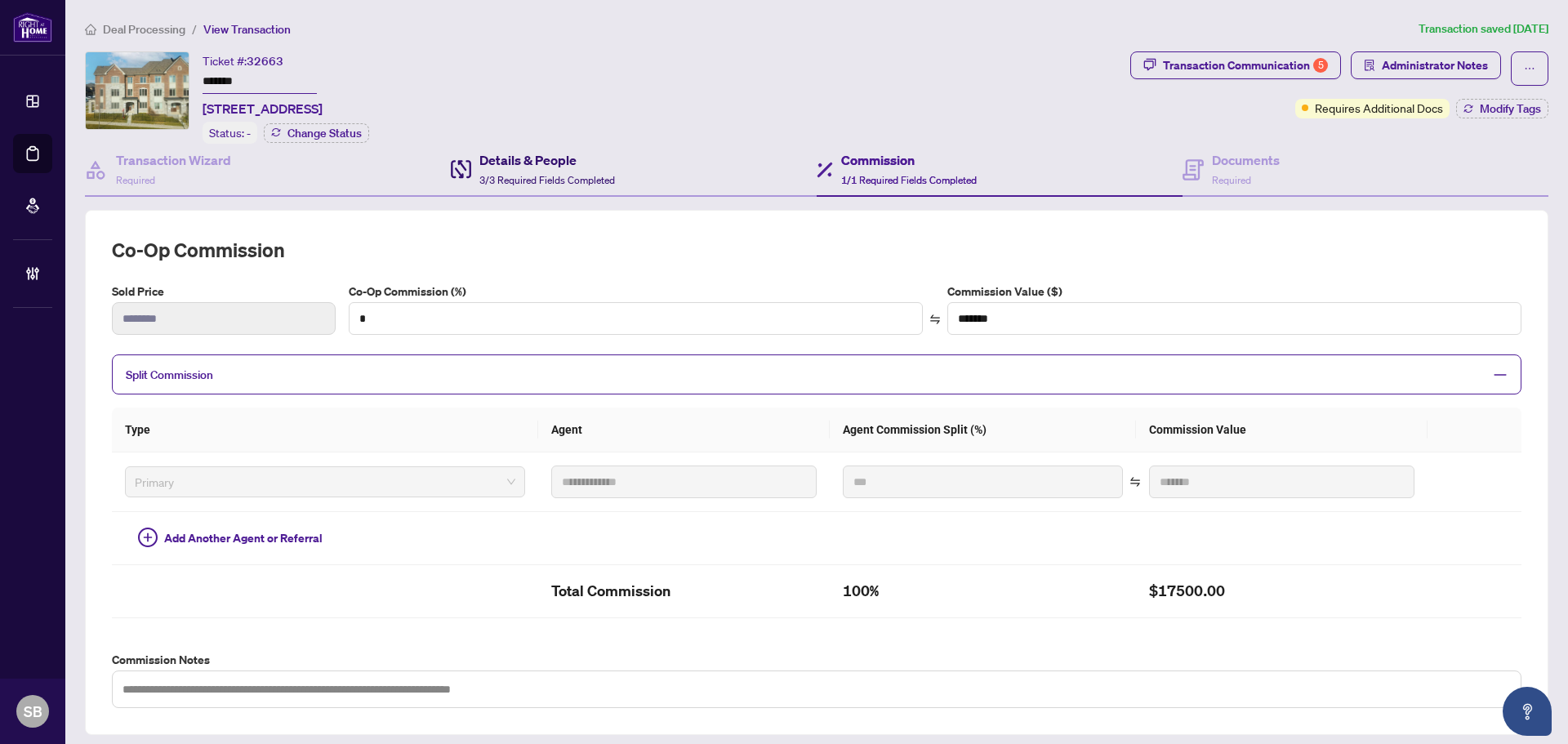
click at [530, 166] on h4 "Details & People" at bounding box center [547, 160] width 136 height 20
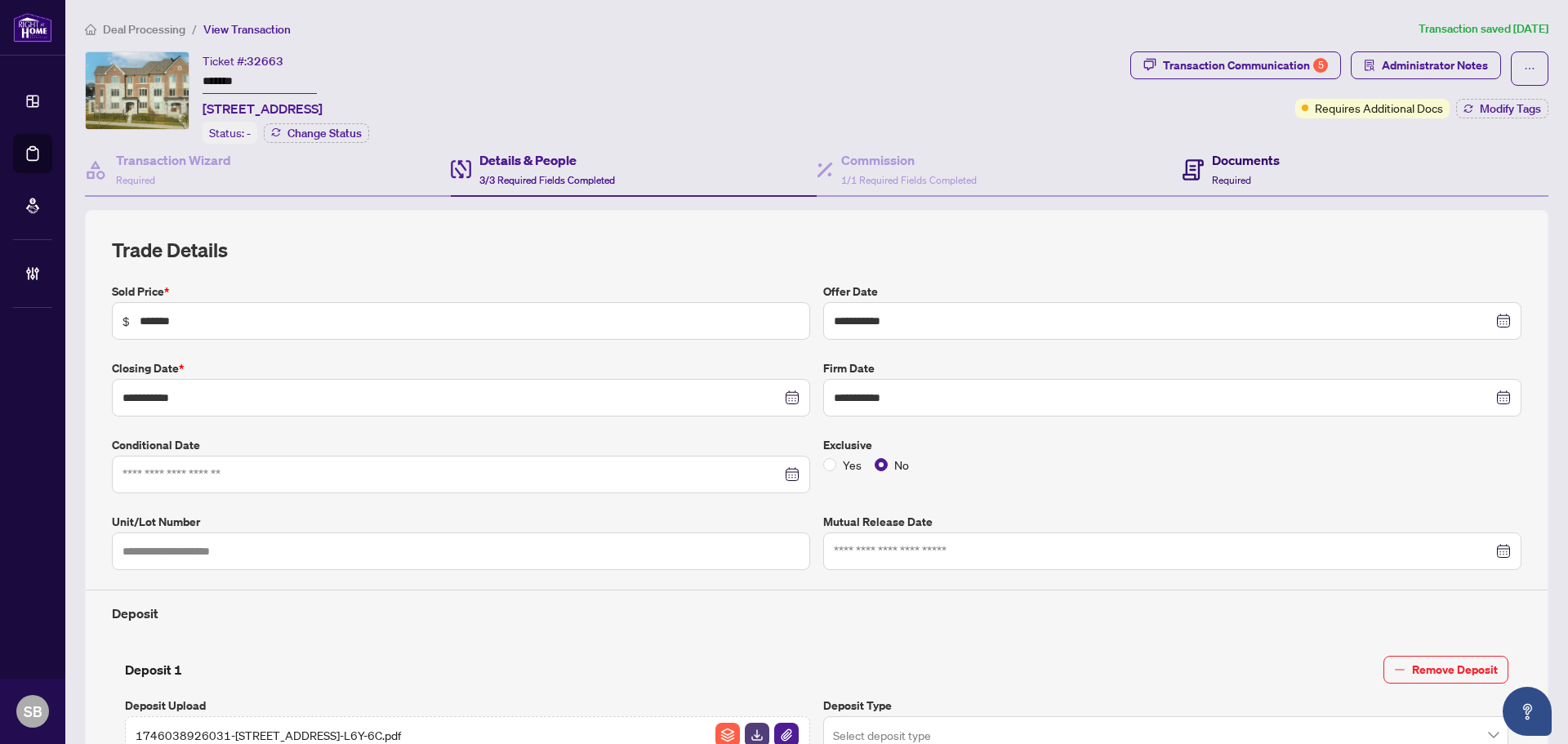
click at [1264, 160] on h4 "Documents" at bounding box center [1245, 160] width 68 height 20
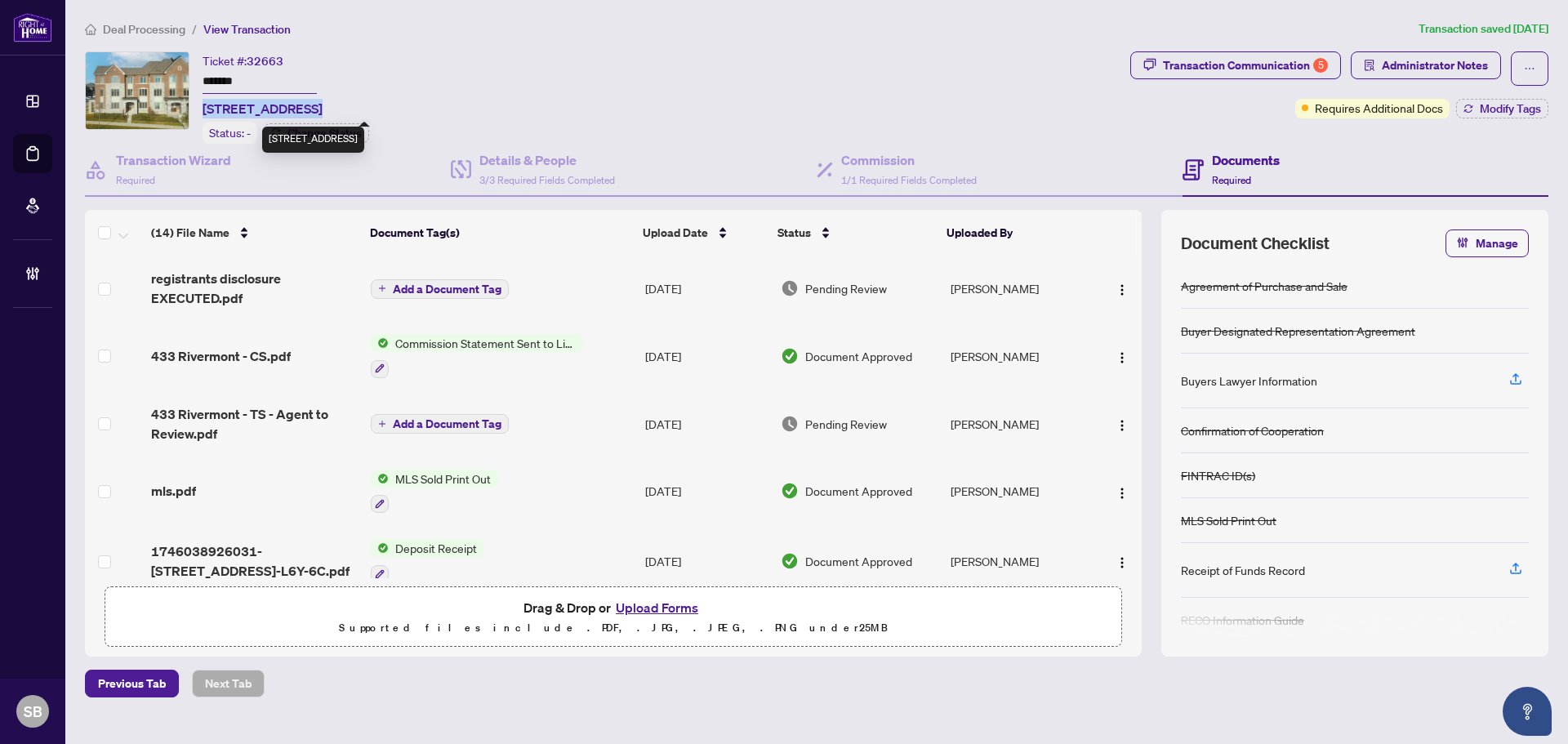
drag, startPoint x: 309, startPoint y: 105, endPoint x: 206, endPoint y: 98, distance: 103.2
click at [206, 99] on span "433 Rivermont Rd, Brampton, Ontario L6Y 6C5, Canada" at bounding box center [263, 109] width 120 height 20
copy span "433 Rivermont Rd"
click at [133, 169] on div "Transaction Wizard Required" at bounding box center [173, 170] width 115 height 38
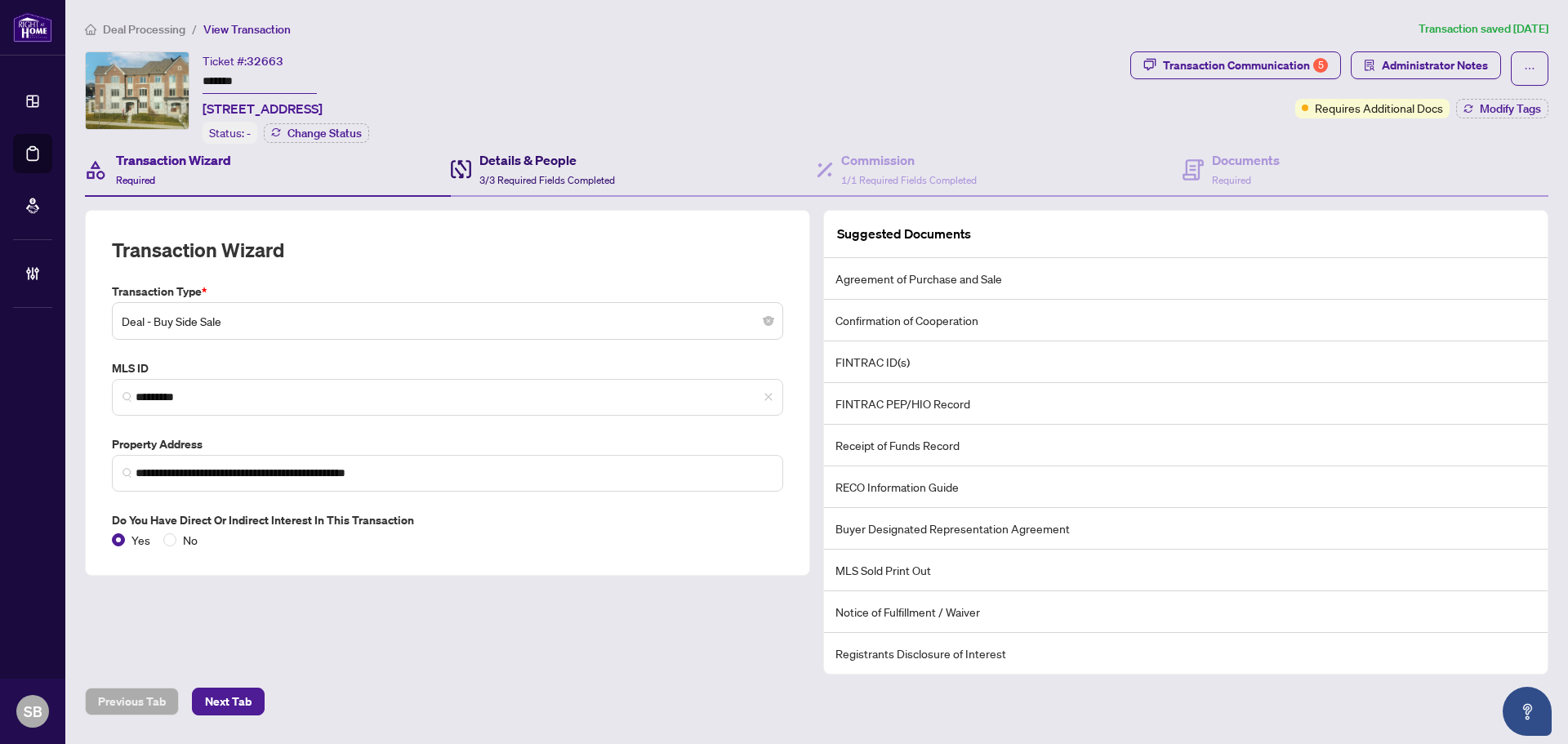
click at [579, 174] on span "3/3 Required Fields Completed" at bounding box center [547, 180] width 136 height 12
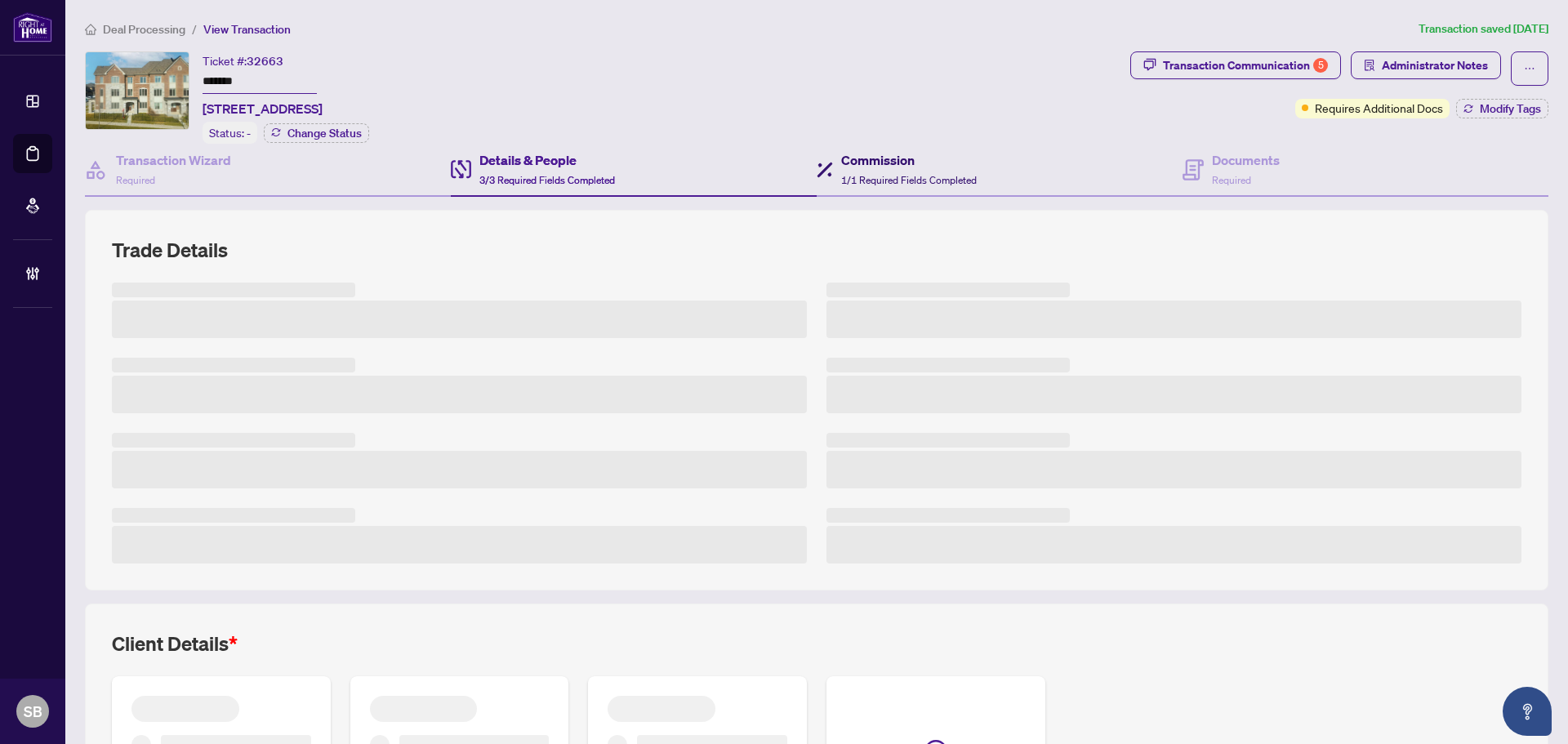
click at [935, 161] on h4 "Commission" at bounding box center [909, 160] width 136 height 20
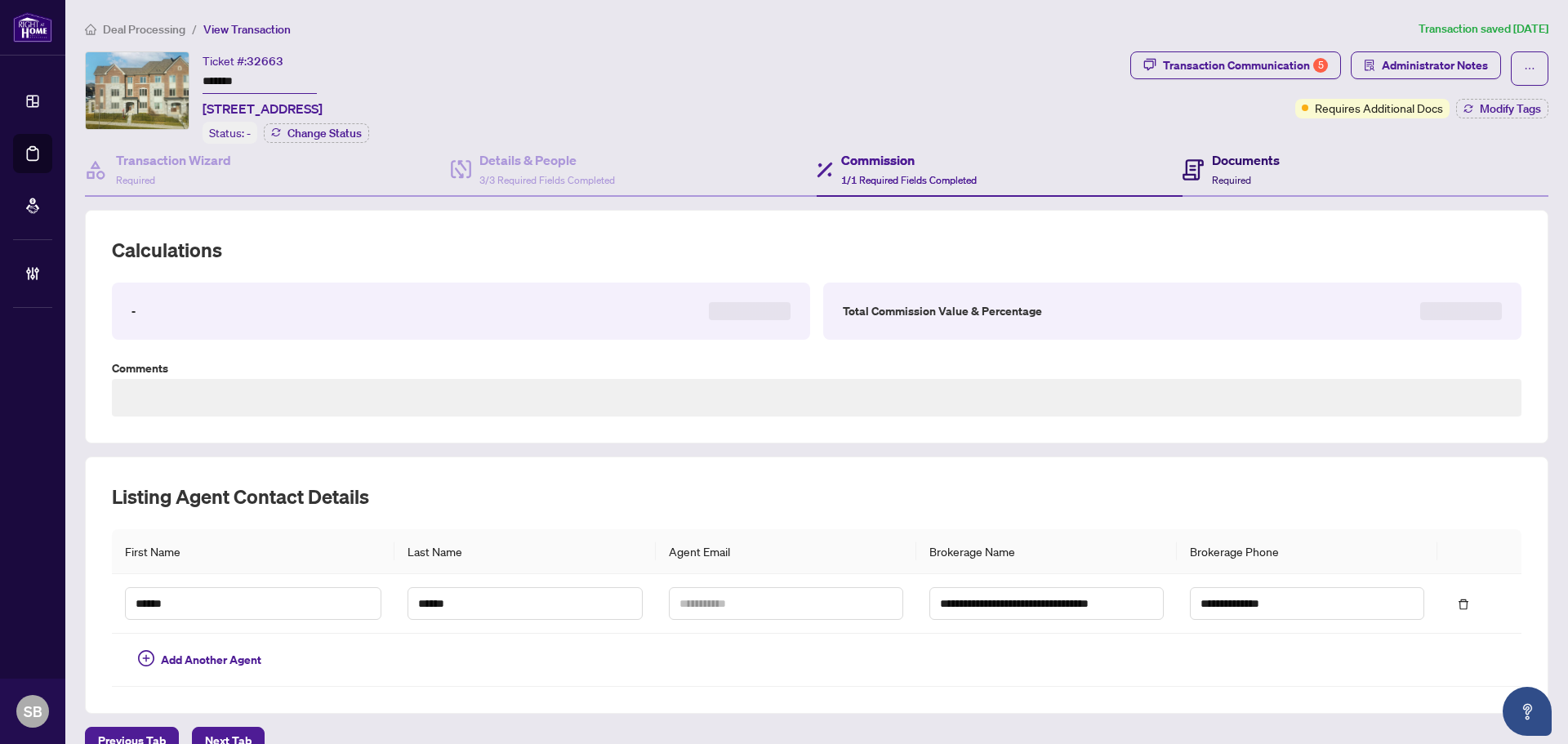
click at [1235, 153] on h4 "Documents" at bounding box center [1245, 160] width 68 height 20
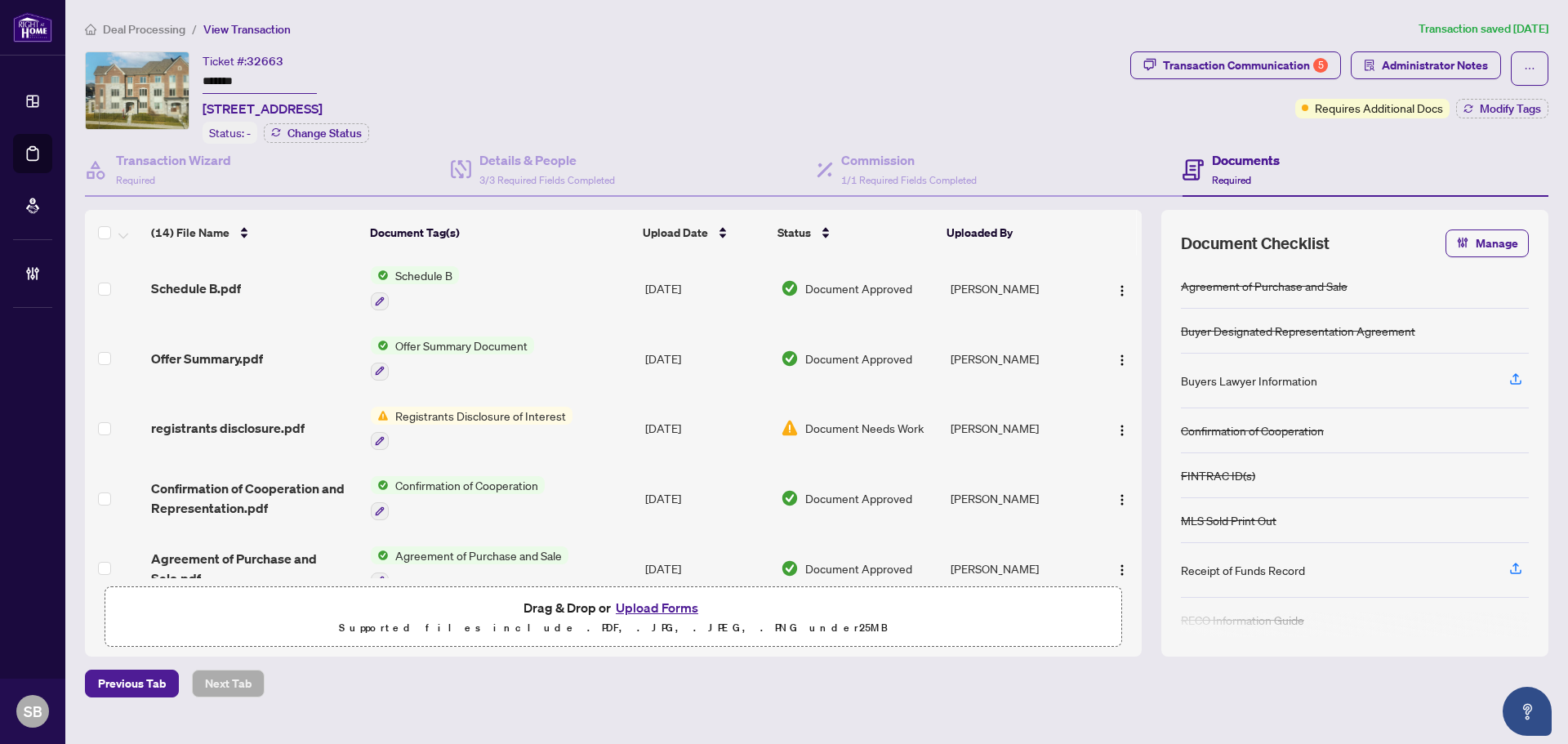
scroll to position [649, 0]
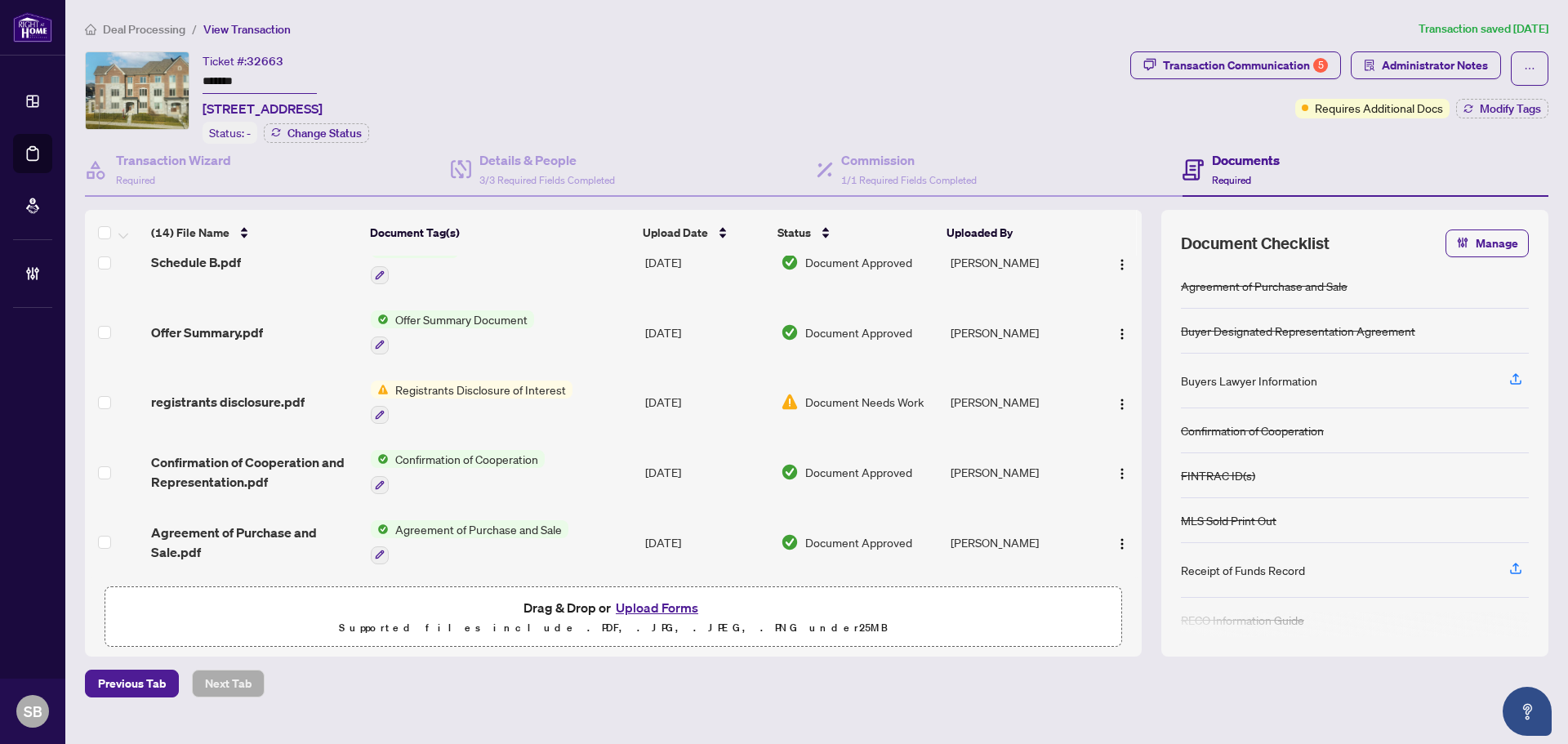
drag, startPoint x: 366, startPoint y: 102, endPoint x: 199, endPoint y: 104, distance: 167.0
click at [199, 104] on div "Ticket #: 32663 ******* 433 Rivermont Rd, Brampton, Ontario L6Y 6C5, Canada Sta…" at bounding box center [604, 97] width 1038 height 92
copy span "433 Rivermont Rd, Brampto"
click at [1298, 68] on div "Transaction Communication 5" at bounding box center [1245, 65] width 165 height 26
type textarea "**********"
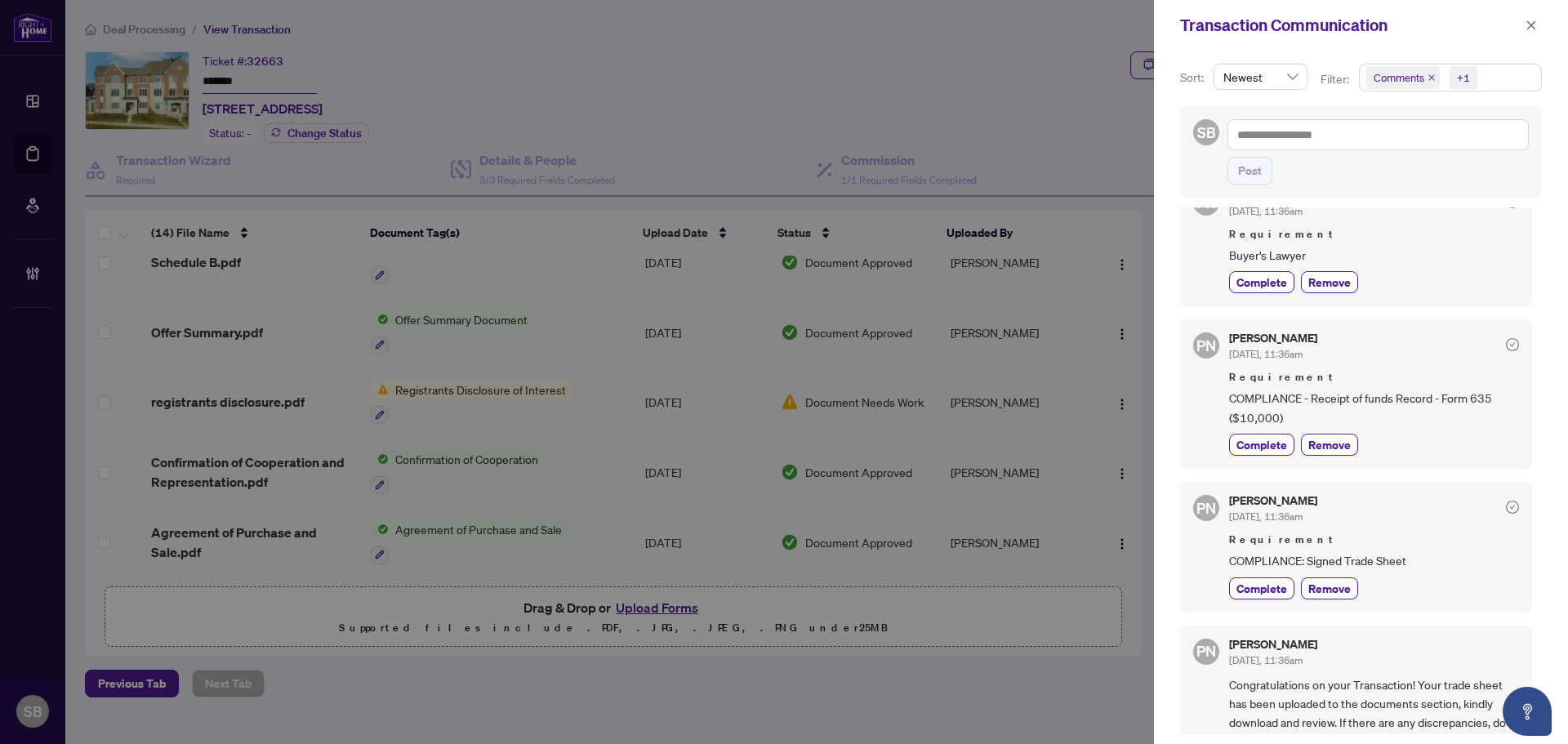
scroll to position [0, 0]
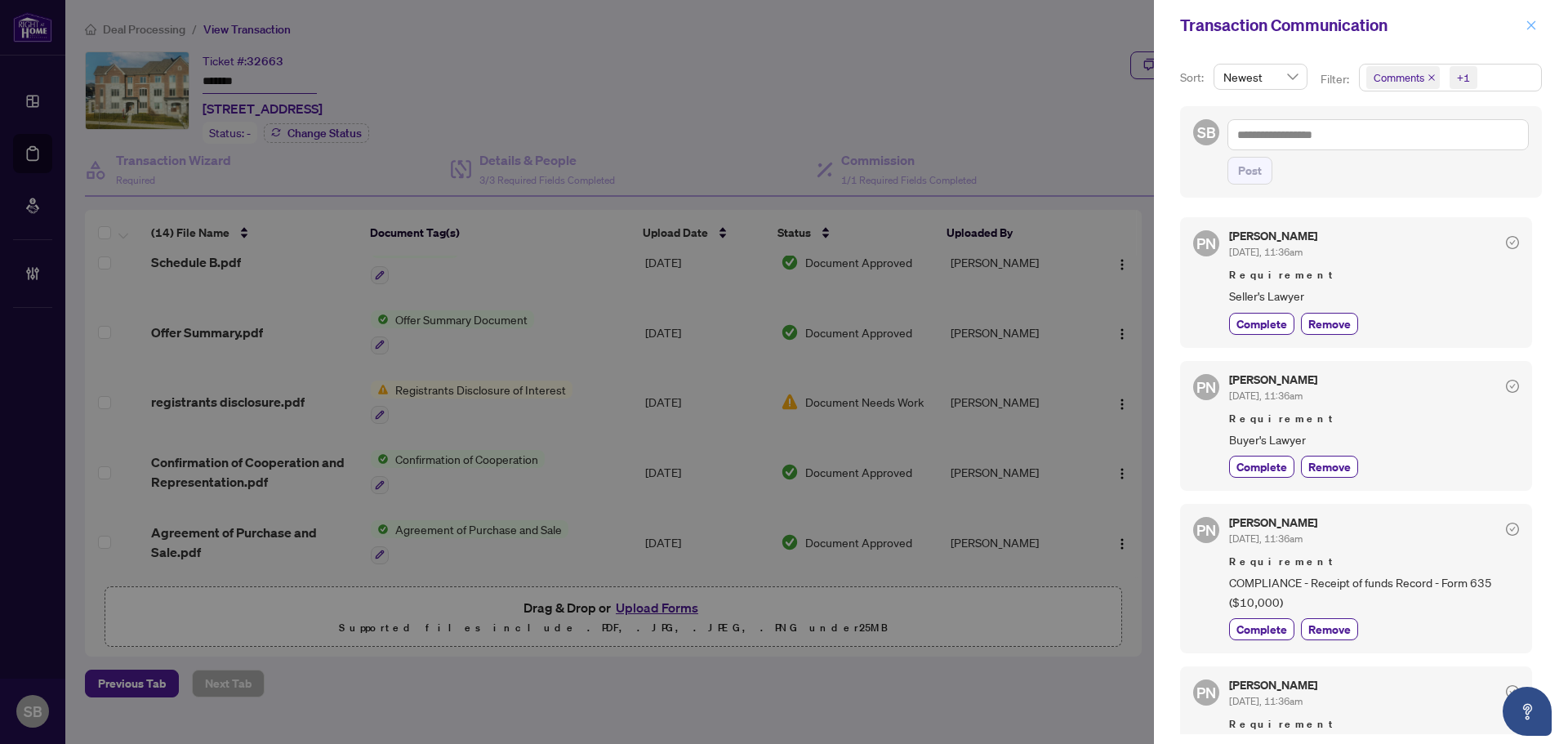
click at [1532, 35] on span "button" at bounding box center [1531, 25] width 11 height 26
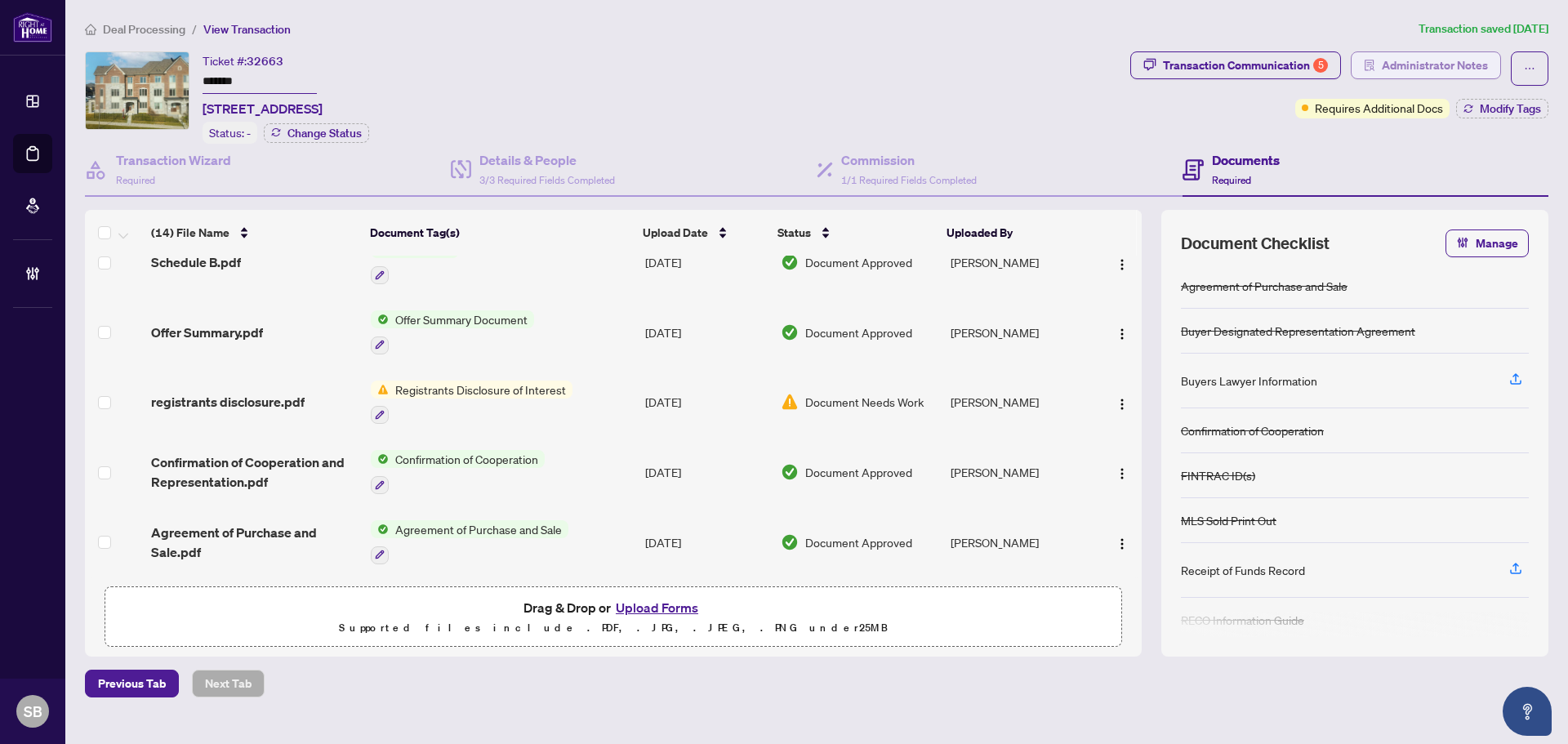
click at [1436, 59] on span "Administrator Notes" at bounding box center [1435, 65] width 106 height 26
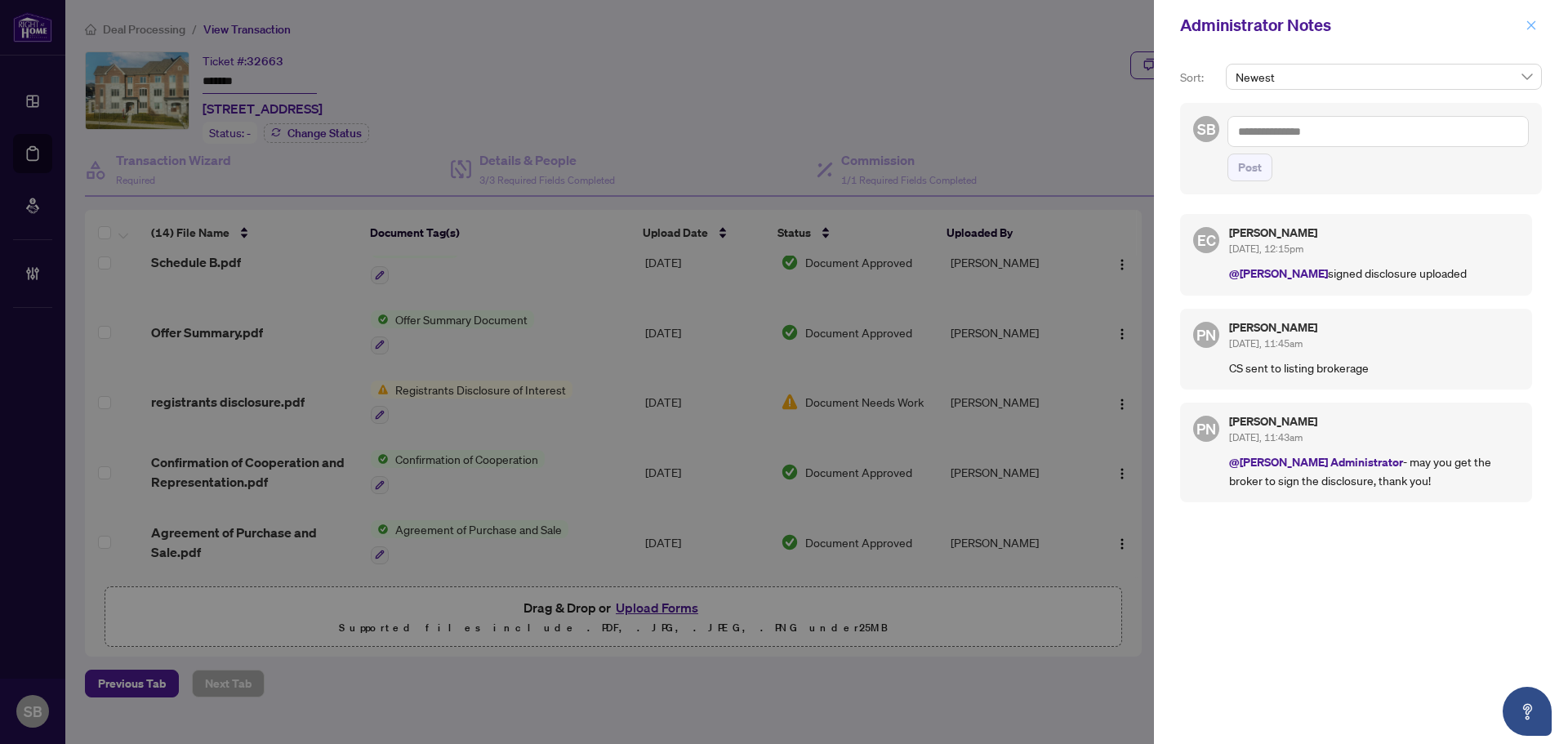
click at [1531, 24] on icon "close" at bounding box center [1531, 25] width 11 height 11
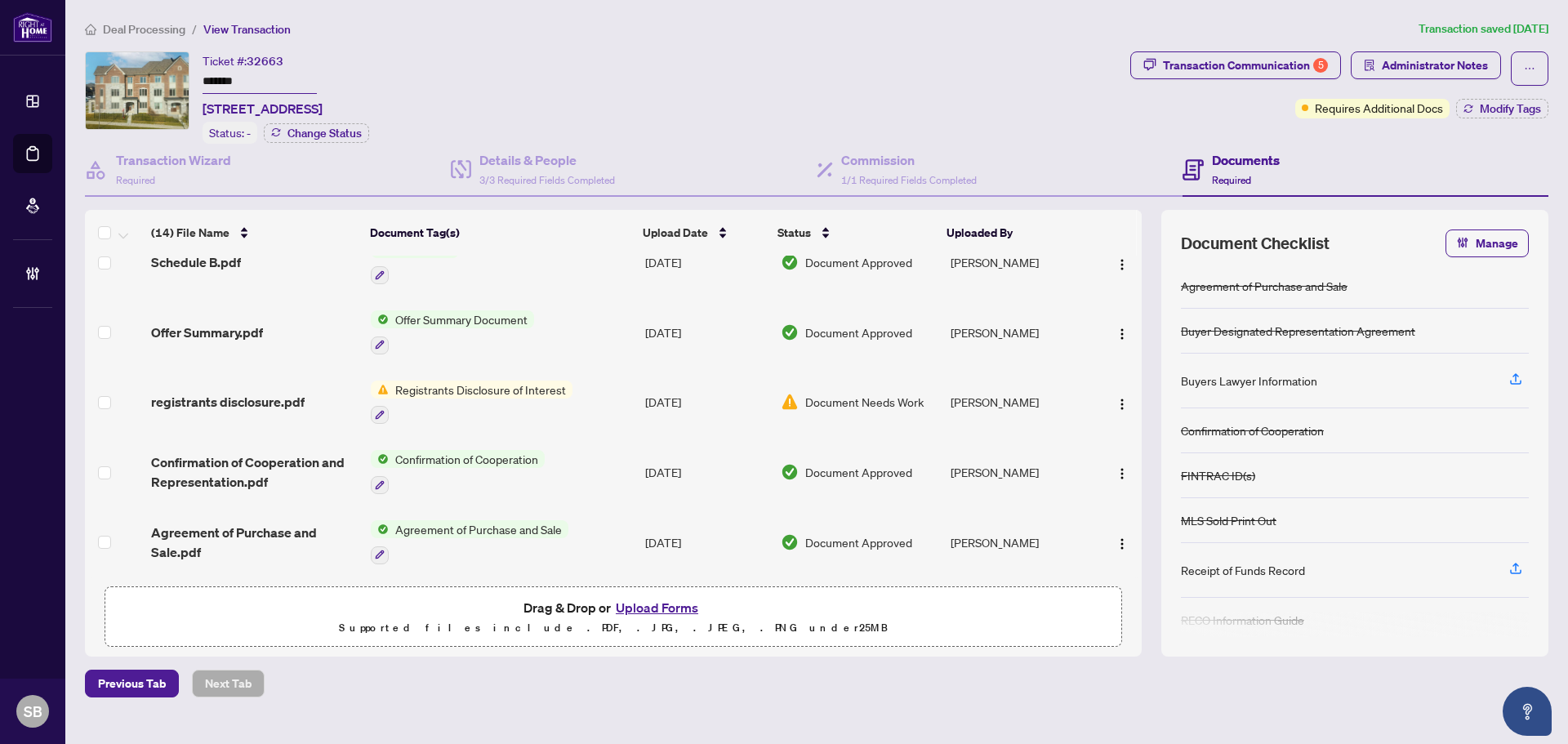
click at [127, 28] on span "Deal Processing" at bounding box center [143, 29] width 83 height 15
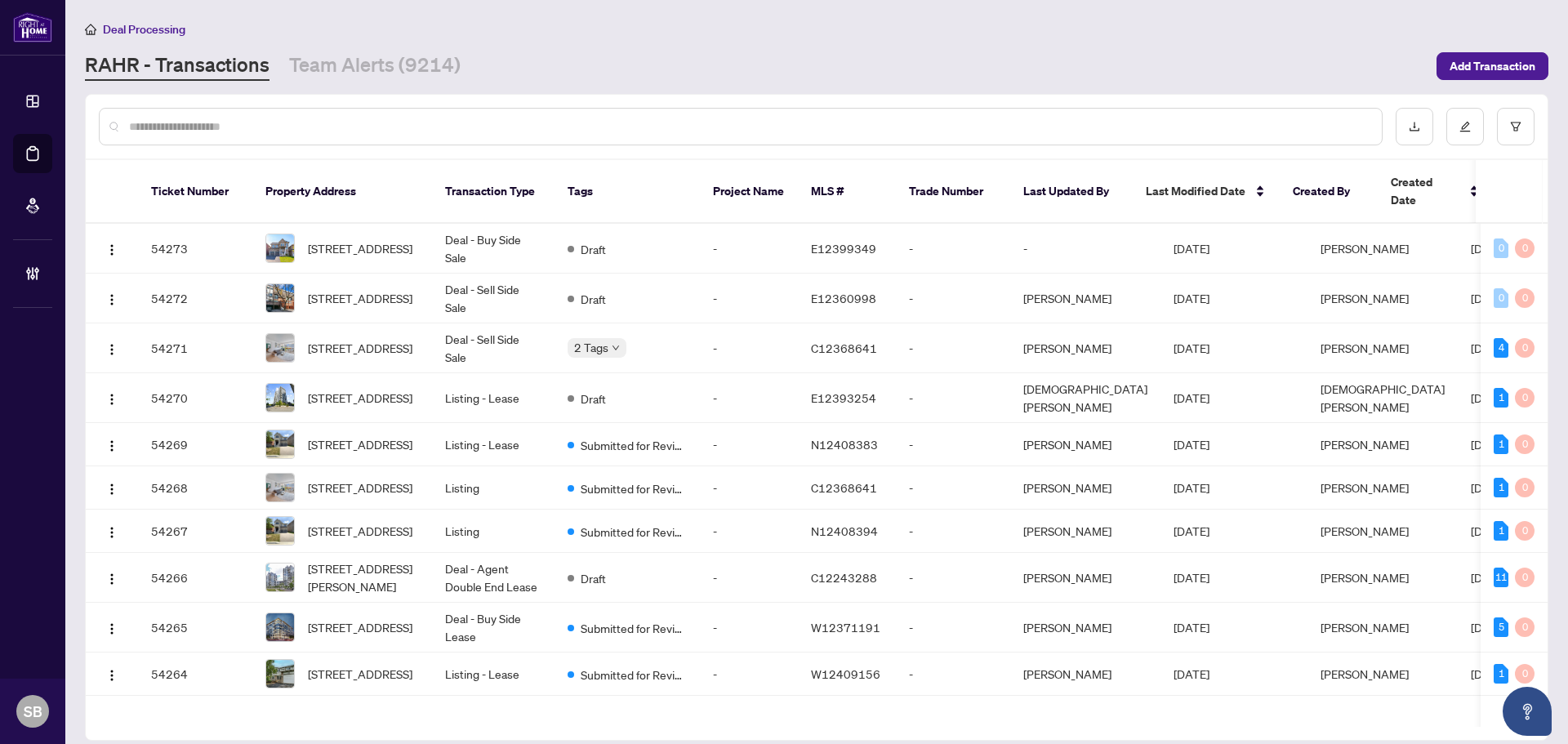
click at [174, 121] on input "text" at bounding box center [748, 126] width 1239 height 18
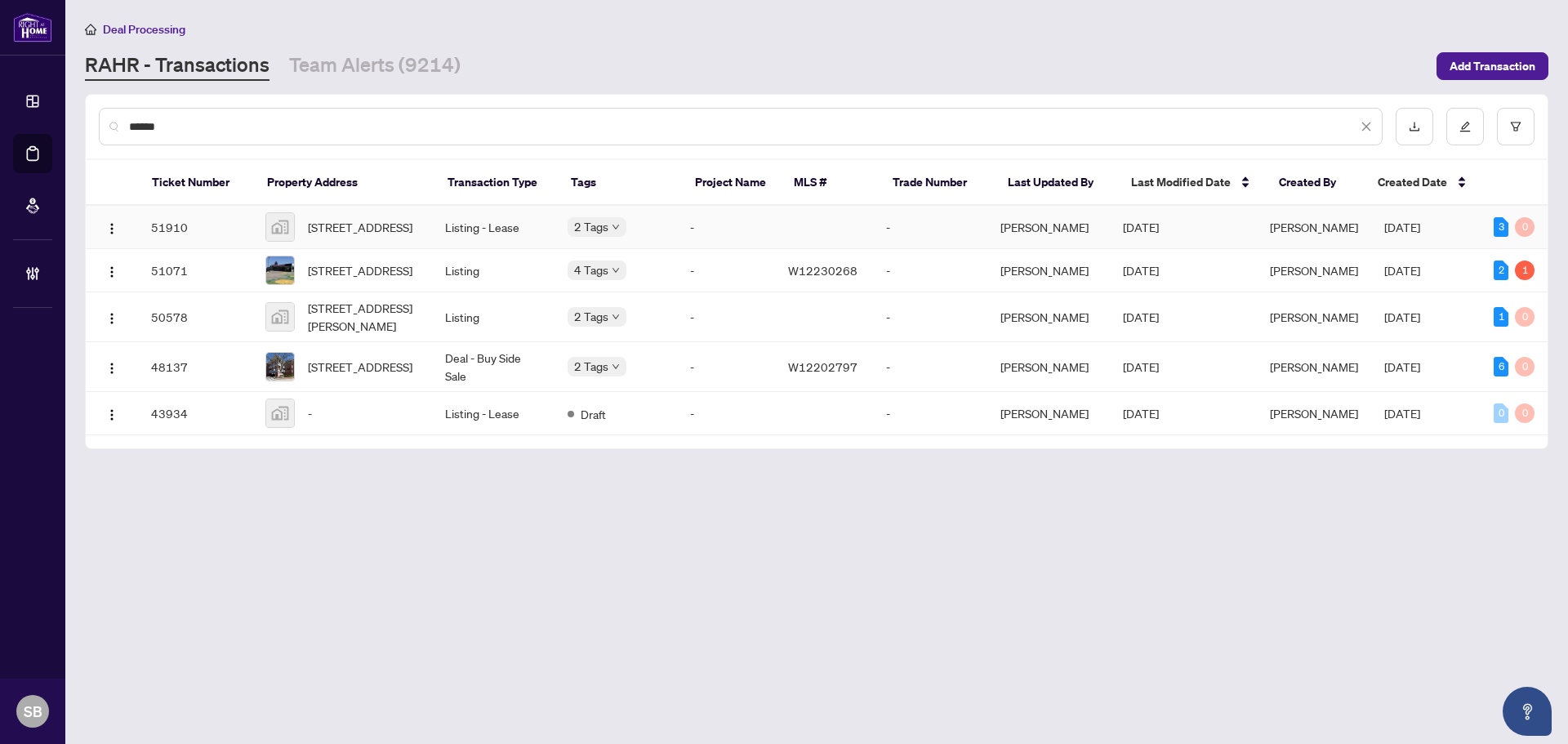
type input "******"
click at [425, 231] on td "3574 Ash Row Crescent, Mississauga, ON, Canada" at bounding box center [342, 228] width 180 height 44
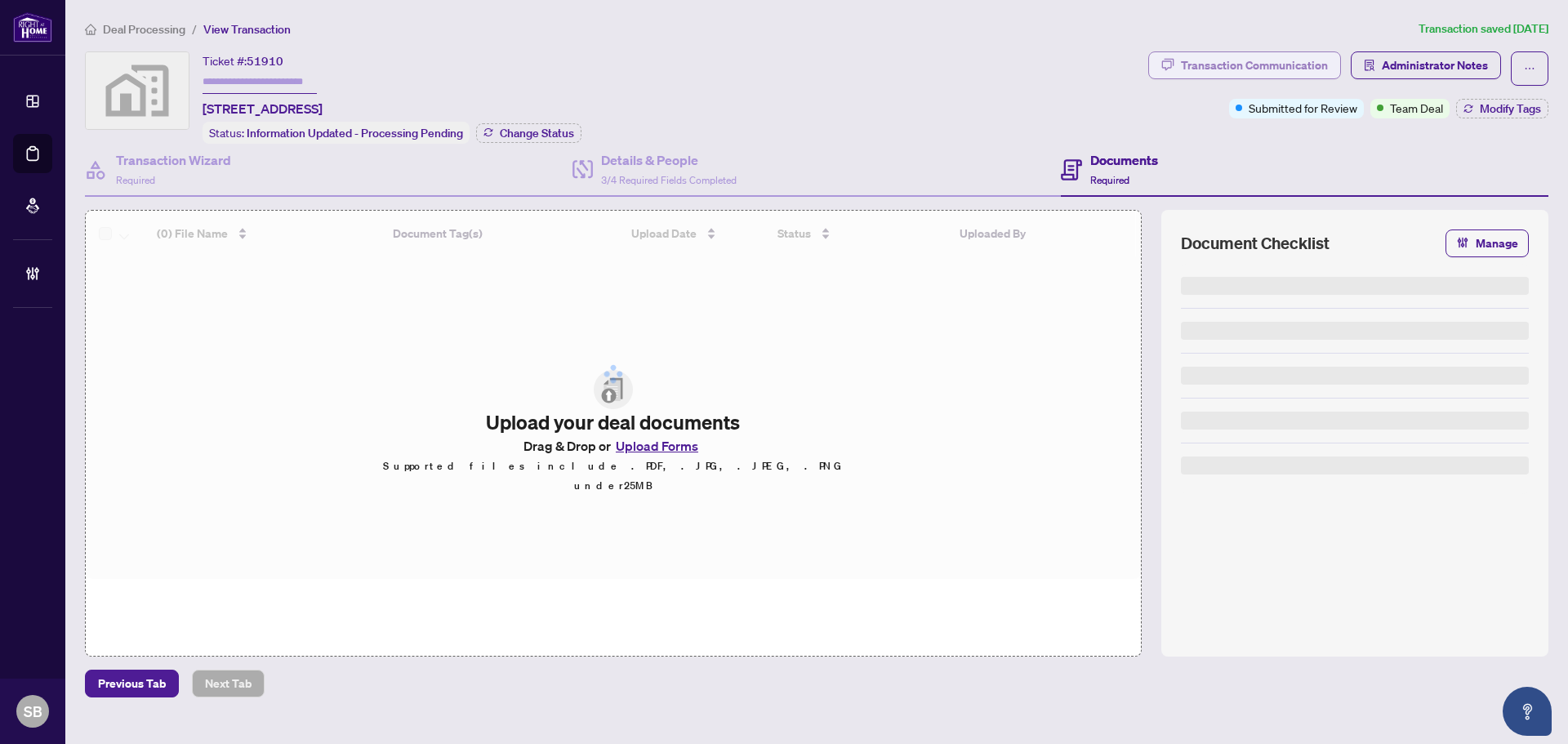
click at [1291, 68] on div "Transaction Communication" at bounding box center [1254, 65] width 147 height 26
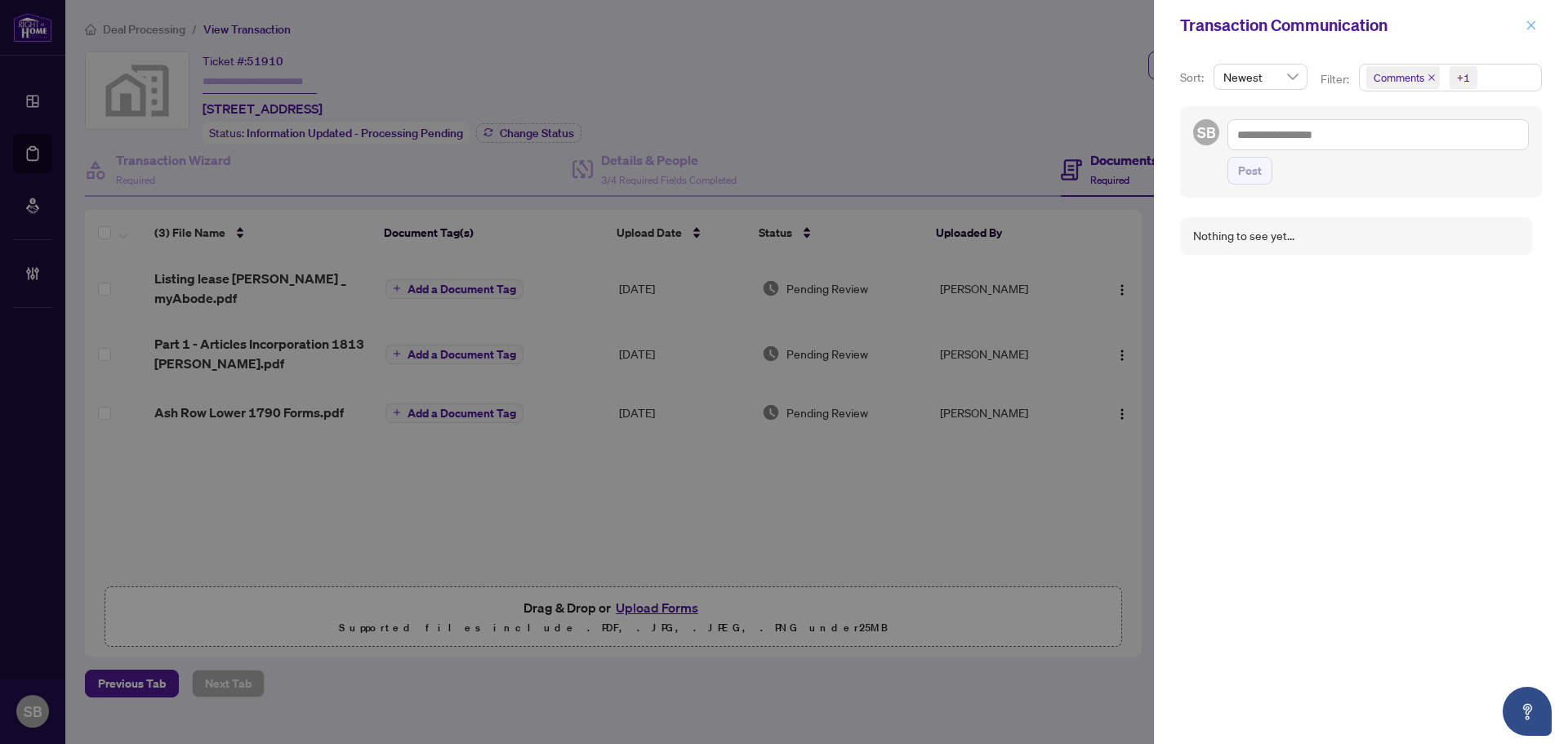
click at [1520, 27] on div "Transaction Communication" at bounding box center [1361, 25] width 414 height 50
click at [1530, 26] on icon "close" at bounding box center [1531, 25] width 11 height 11
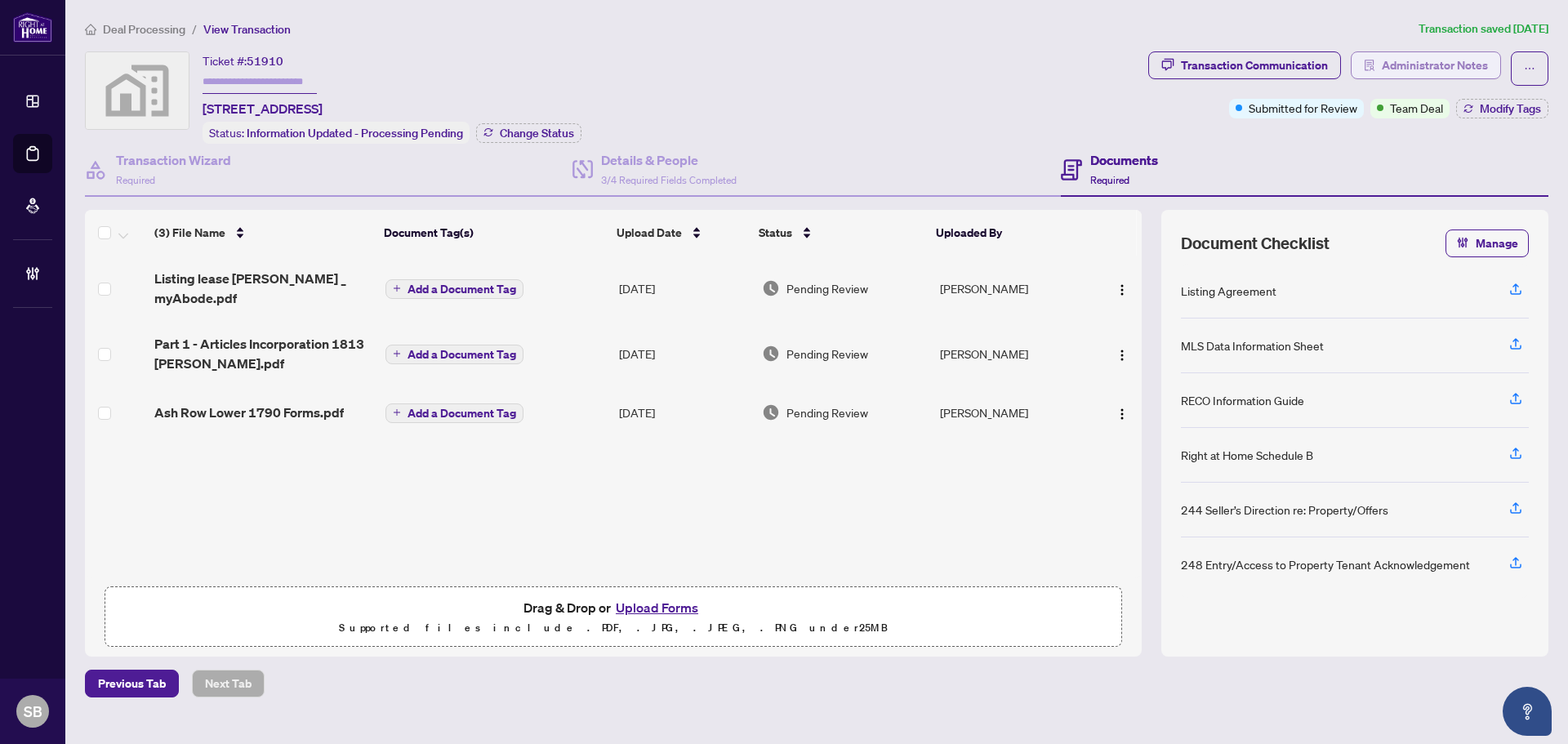
click at [1453, 57] on span "Administrator Notes" at bounding box center [1435, 65] width 106 height 26
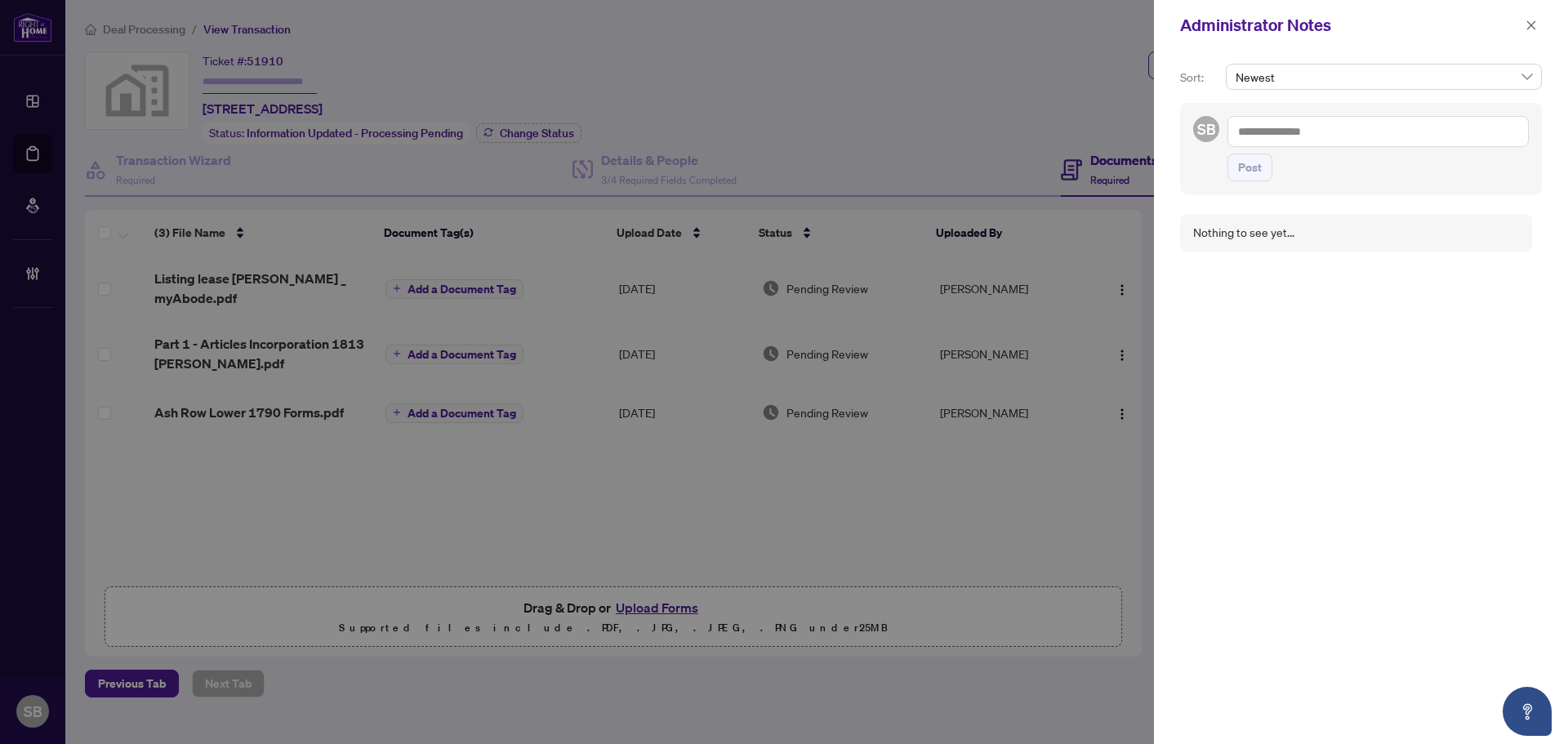
drag, startPoint x: 1528, startPoint y: 30, endPoint x: 1449, endPoint y: 28, distance: 79.0
click at [1528, 29] on icon "close" at bounding box center [1531, 25] width 11 height 11
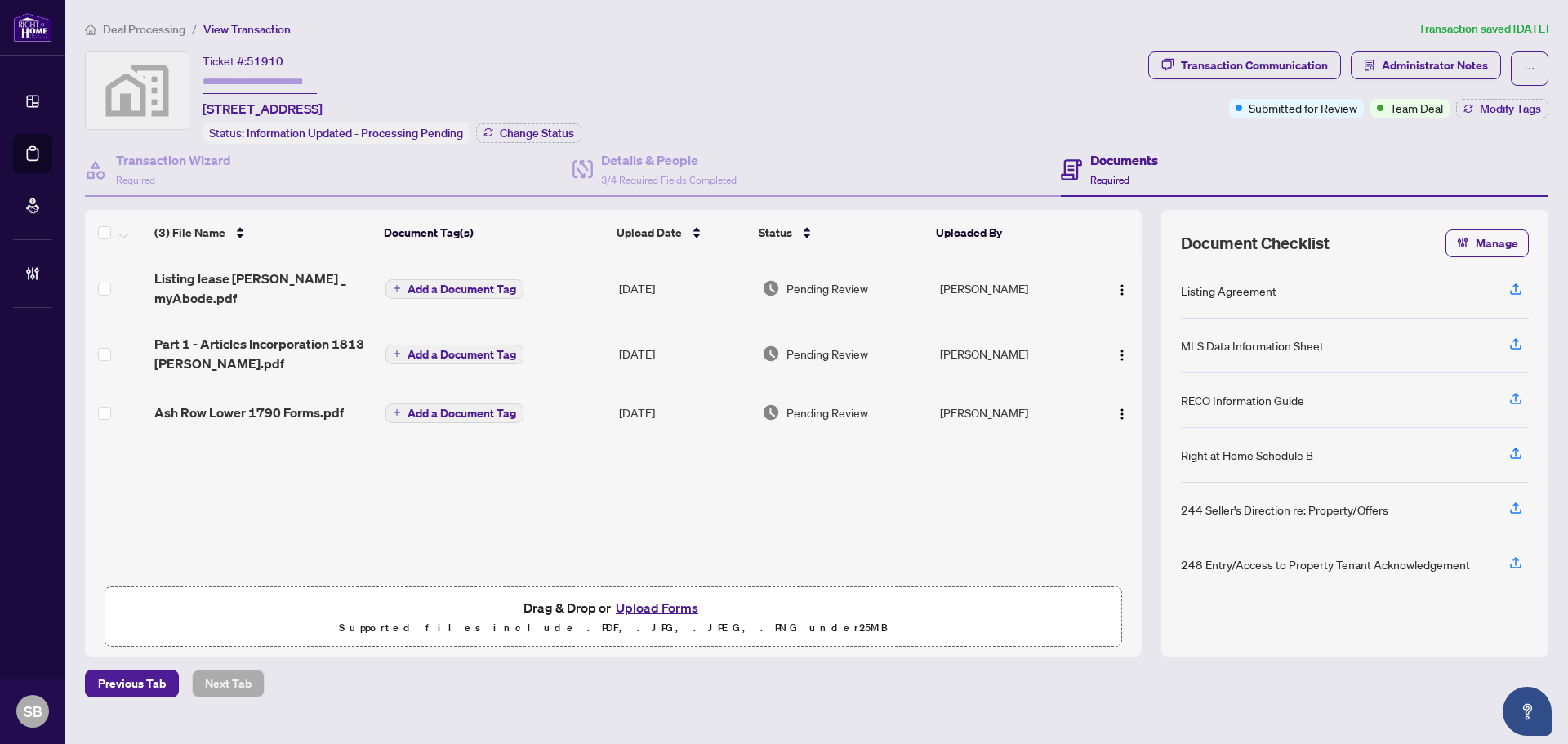
copy tr "Lina Gueorguieva"
drag, startPoint x: 1025, startPoint y: 282, endPoint x: 923, endPoint y: 278, distance: 102.1
click at [923, 278] on tr "Listing lease RAHR _ myAbode.pdf Add a Document Tag Sep/12/2025 Pending Review …" at bounding box center [613, 288] width 1057 height 65
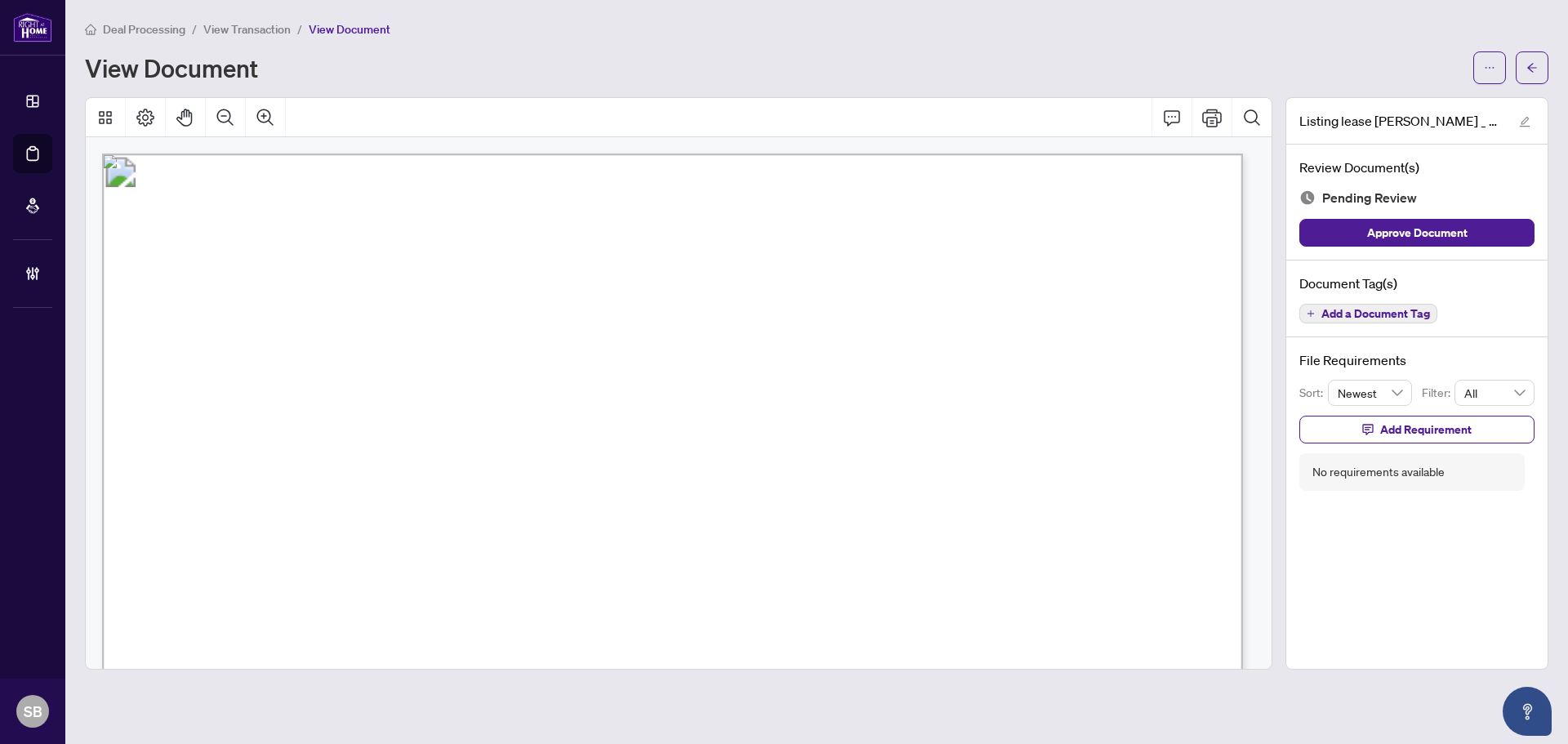
click at [237, 32] on span "View Transaction" at bounding box center [247, 29] width 87 height 15
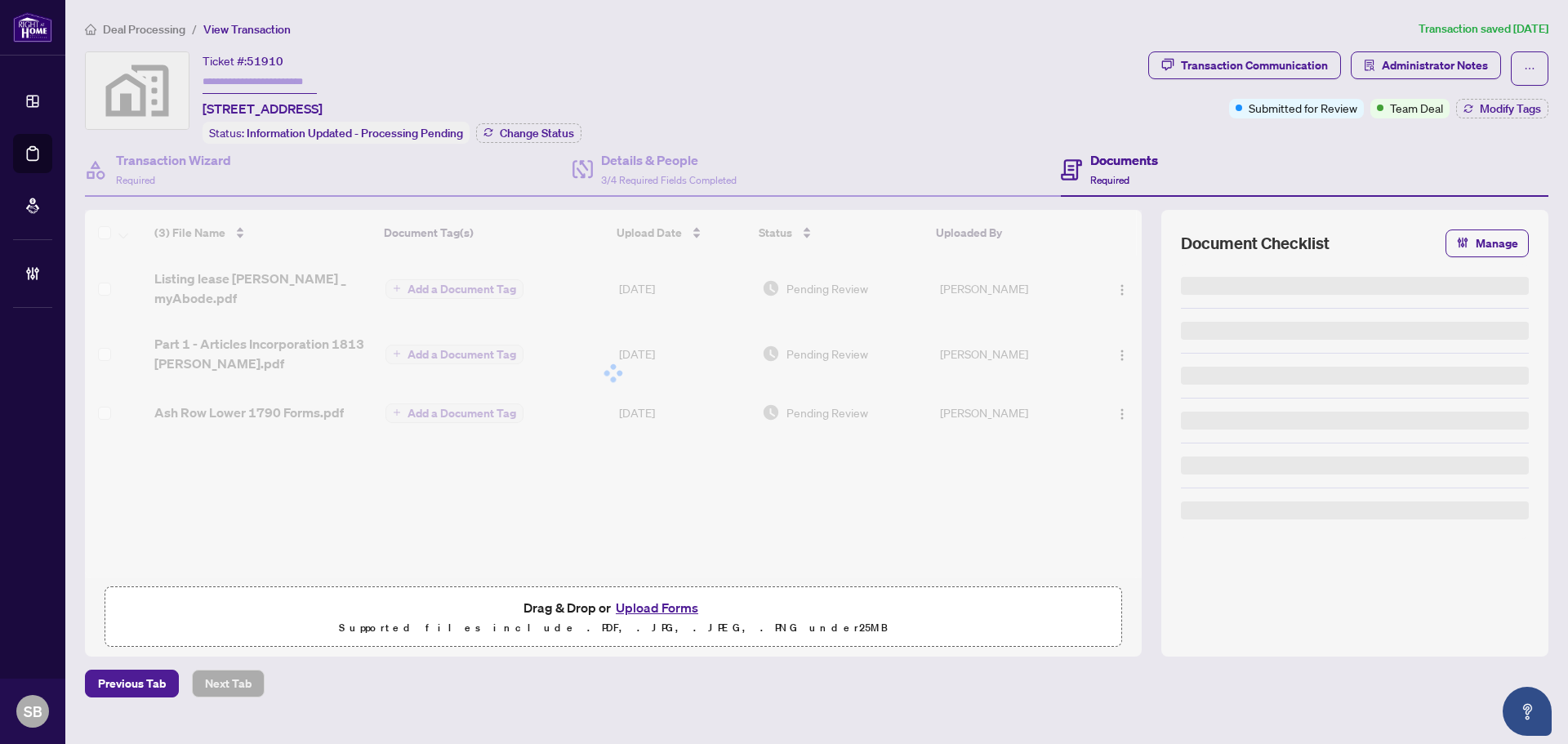
click at [143, 33] on span "Deal Processing" at bounding box center [143, 29] width 83 height 15
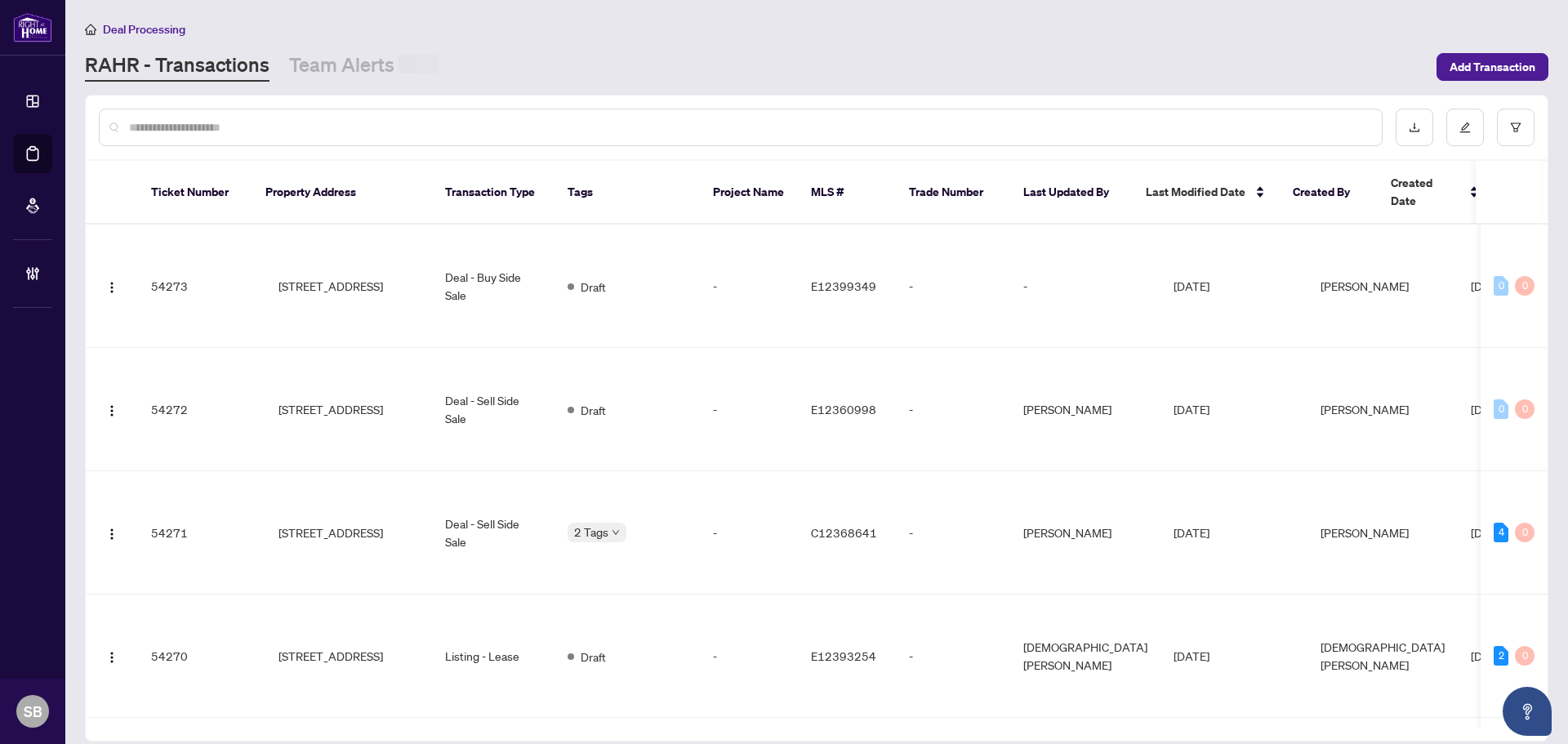
click at [314, 124] on input "text" at bounding box center [748, 127] width 1239 height 18
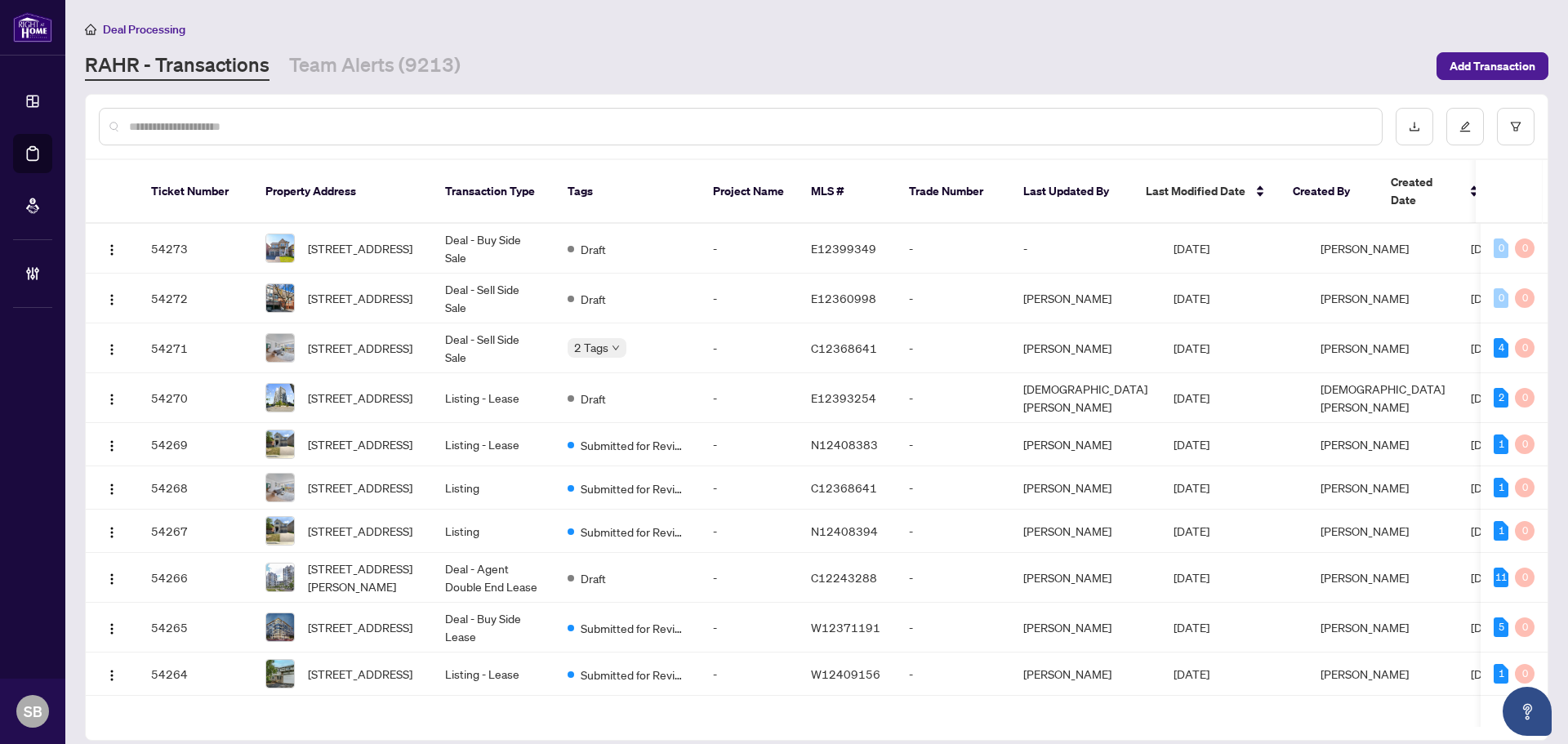
paste input "**********"
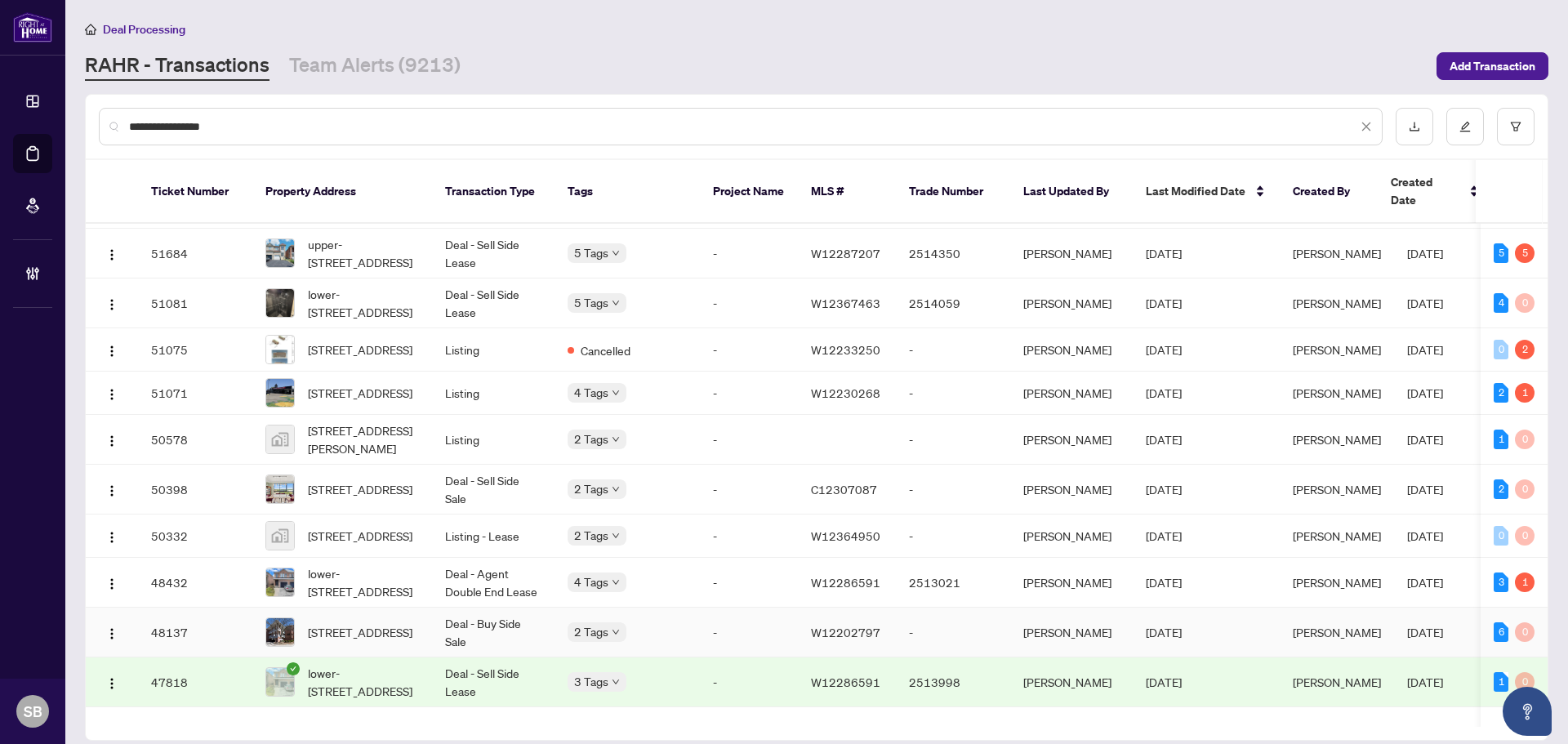
scroll to position [164, 0]
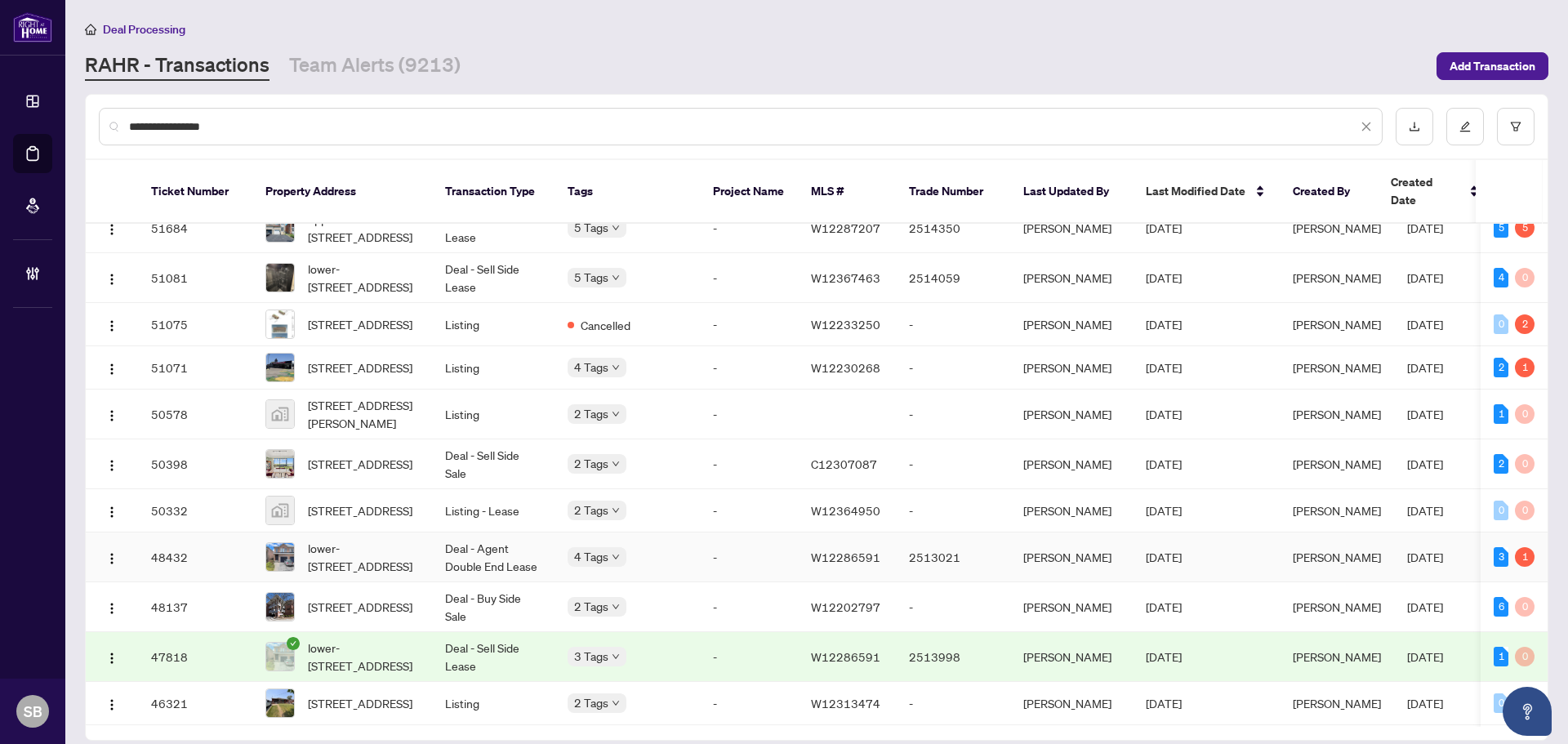
type input "**********"
click at [431, 567] on td "lower-3256 Equestrian Cres, Mississauga, Ontario L5M 6S9, Canada" at bounding box center [342, 557] width 180 height 50
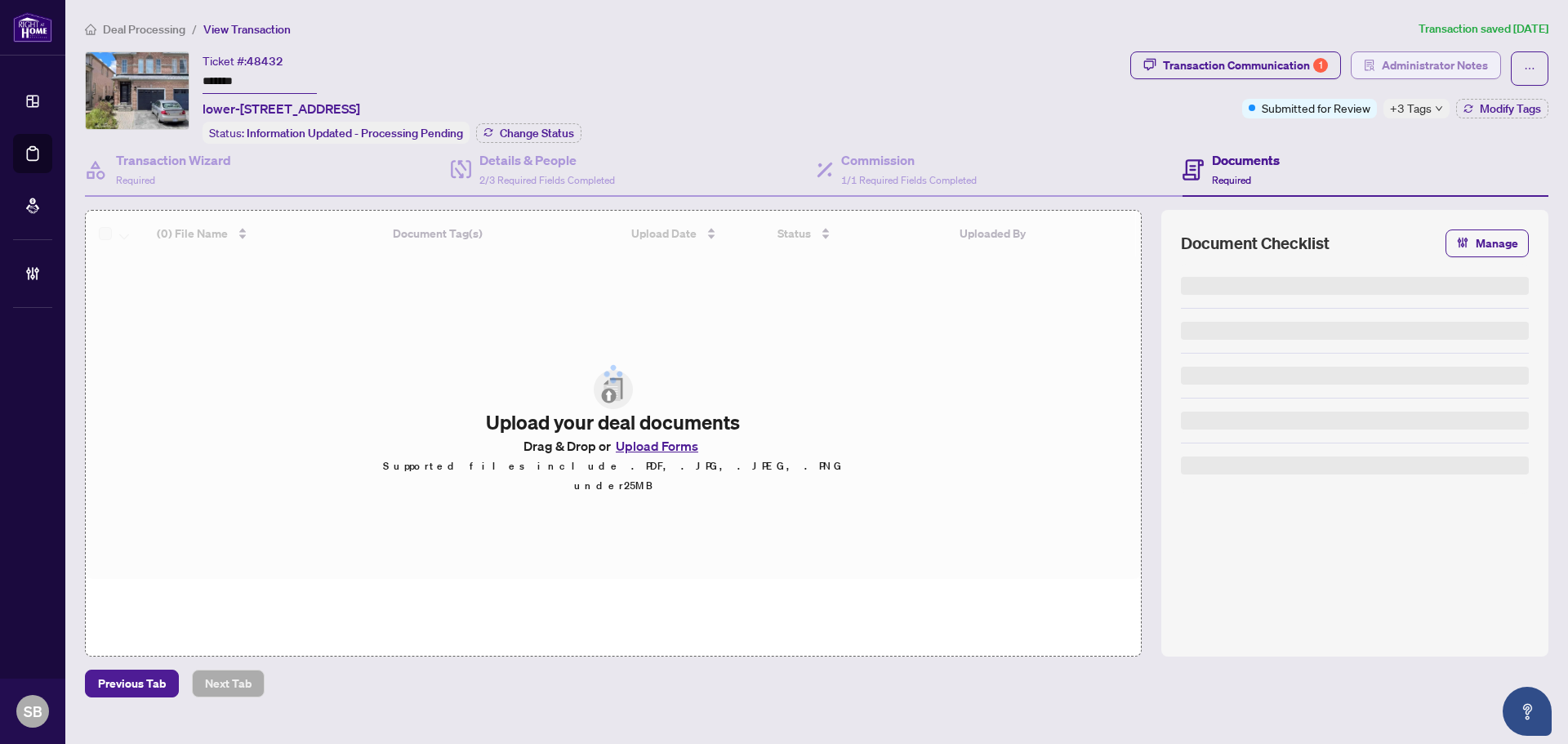
click at [1450, 70] on span "Administrator Notes" at bounding box center [1435, 65] width 106 height 26
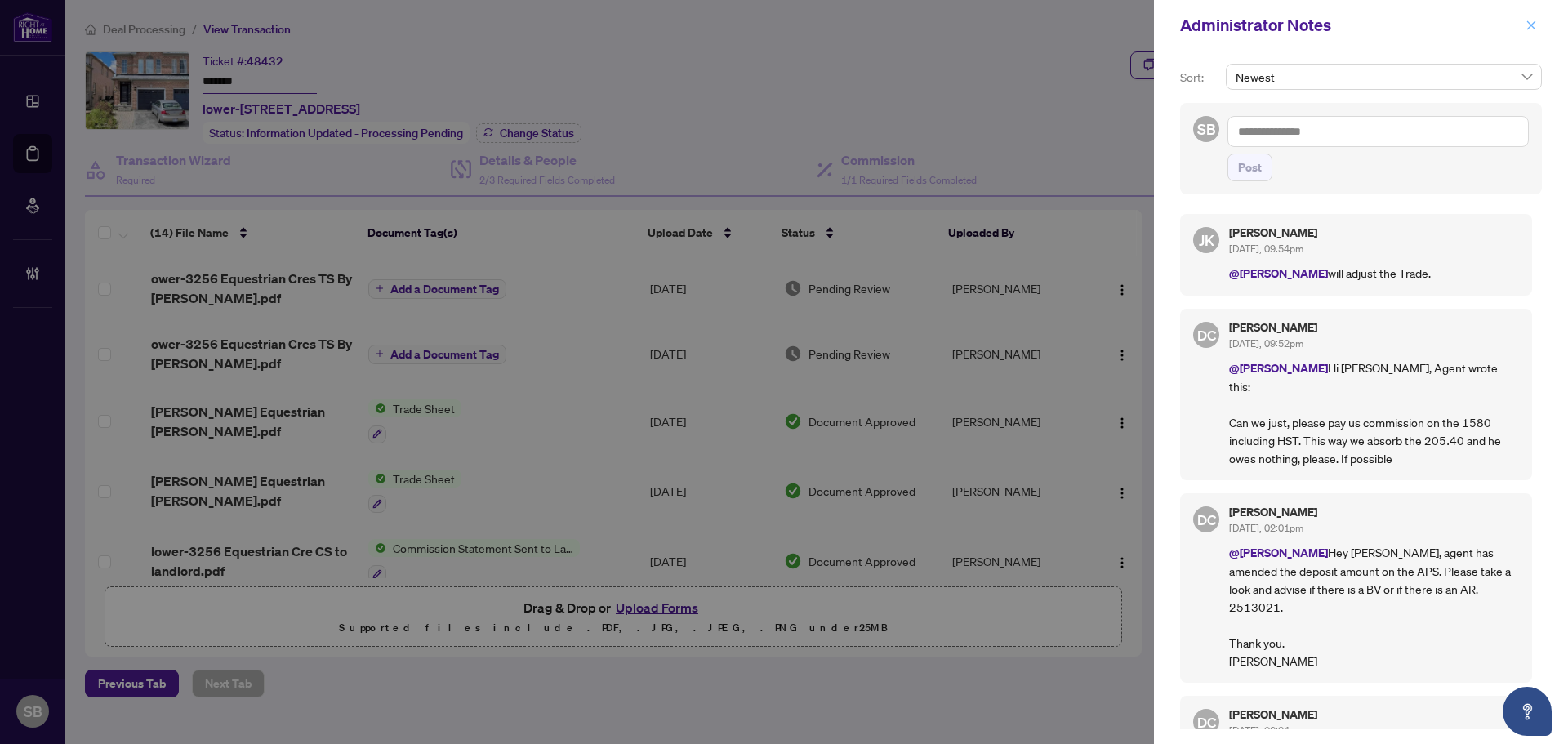
click at [1533, 30] on icon "close" at bounding box center [1531, 25] width 11 height 11
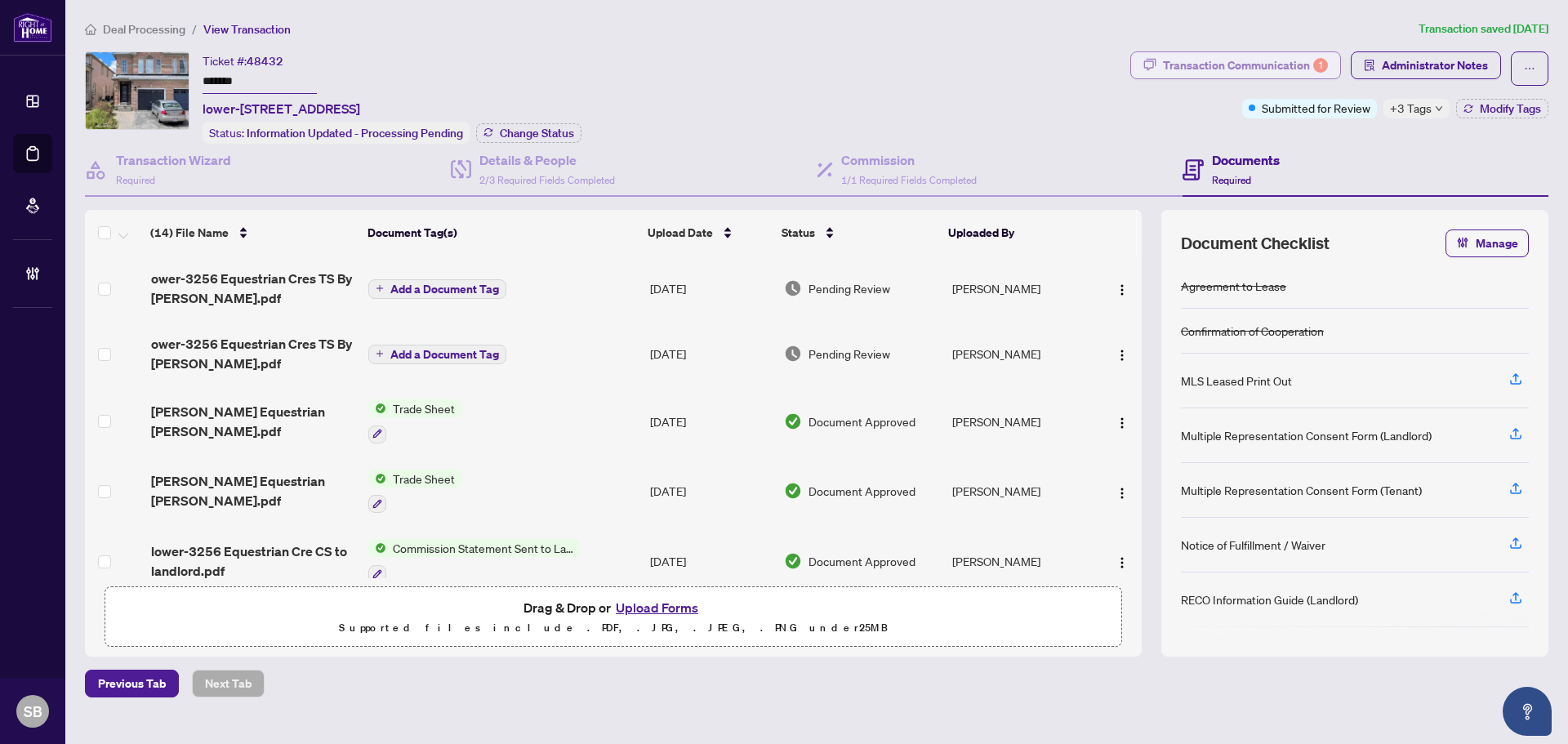
click at [1294, 64] on div "Transaction Communication 1" at bounding box center [1245, 65] width 165 height 26
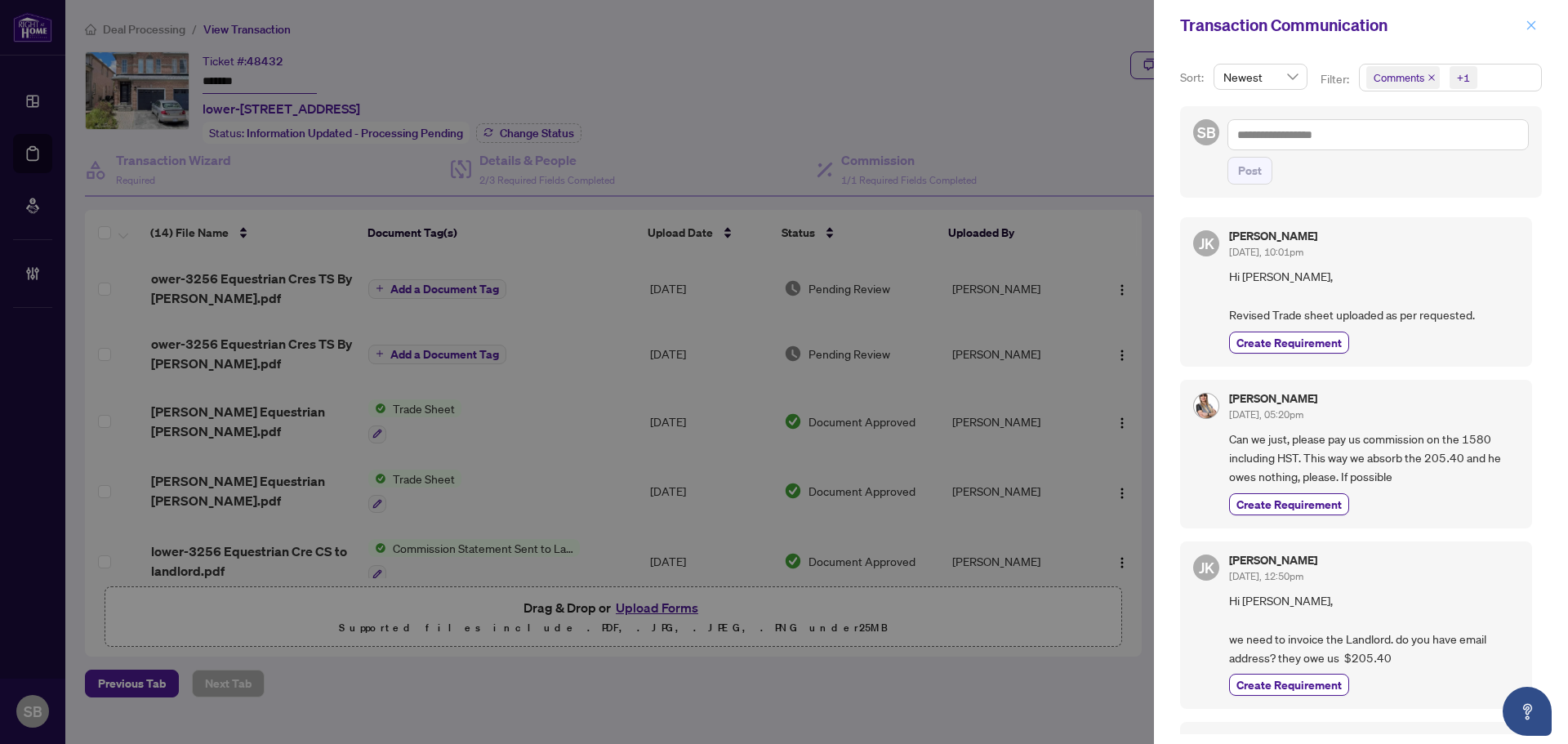
click at [1533, 25] on icon "close" at bounding box center [1531, 25] width 11 height 11
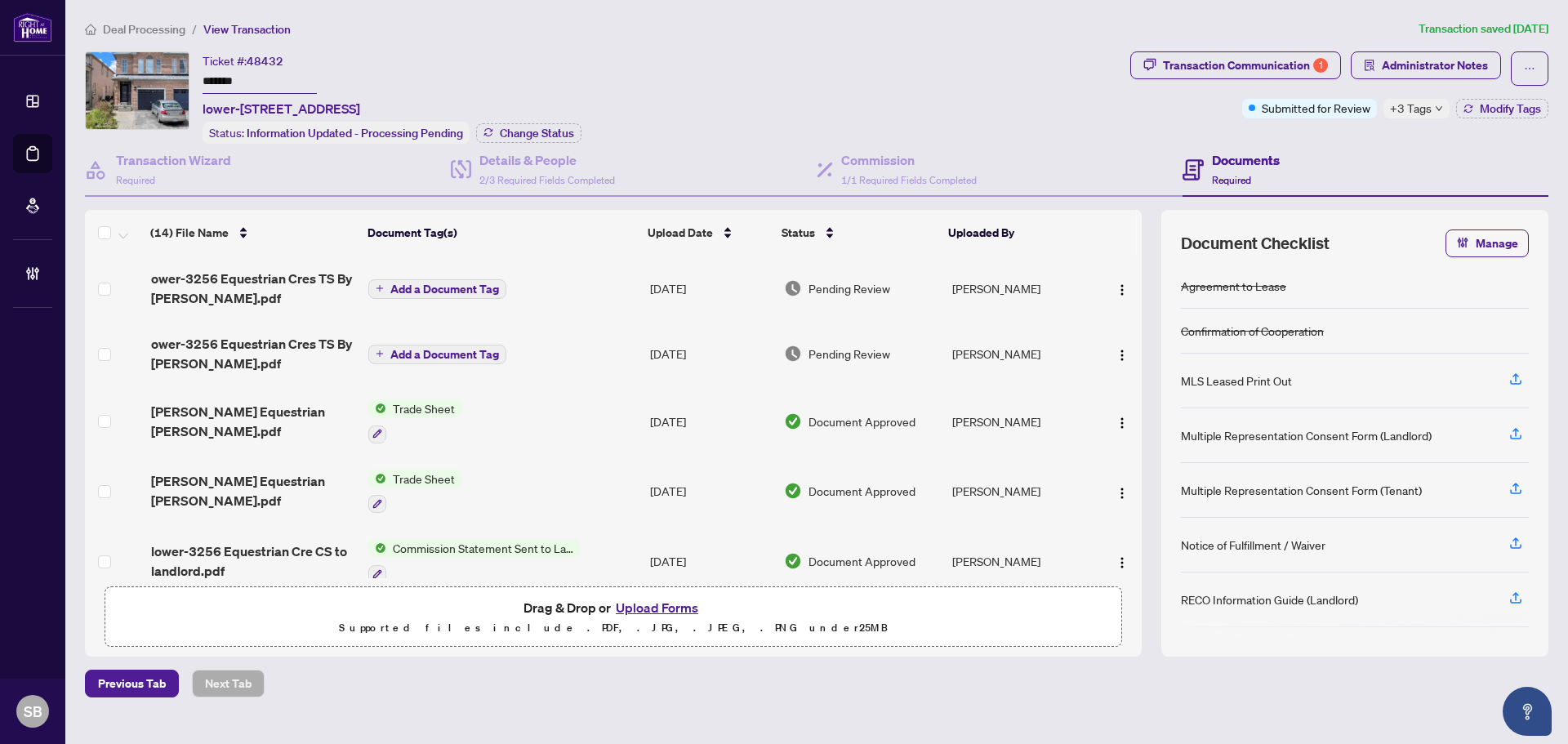
click at [140, 25] on span "Deal Processing" at bounding box center [143, 29] width 83 height 15
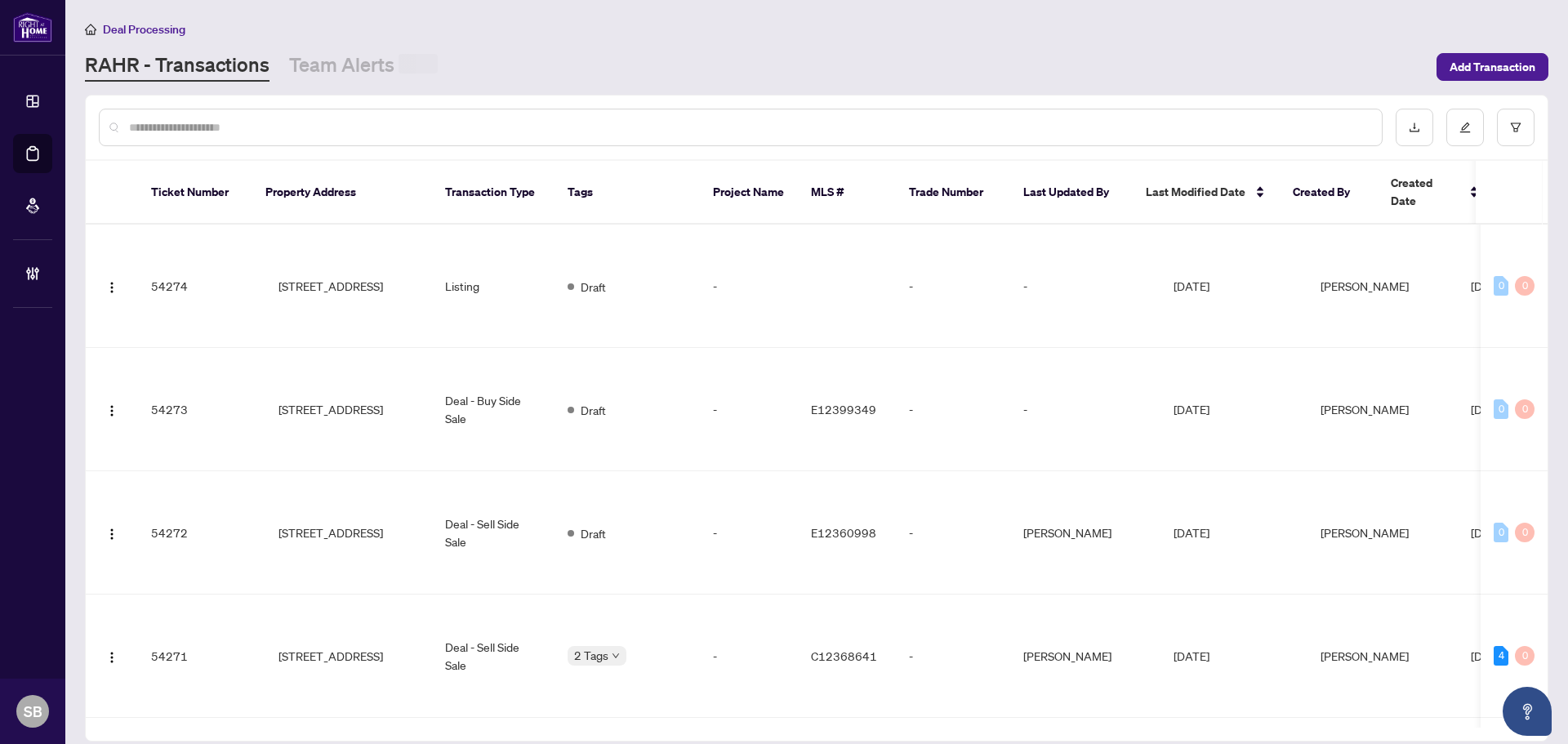
click at [297, 121] on input "text" at bounding box center [748, 127] width 1239 height 18
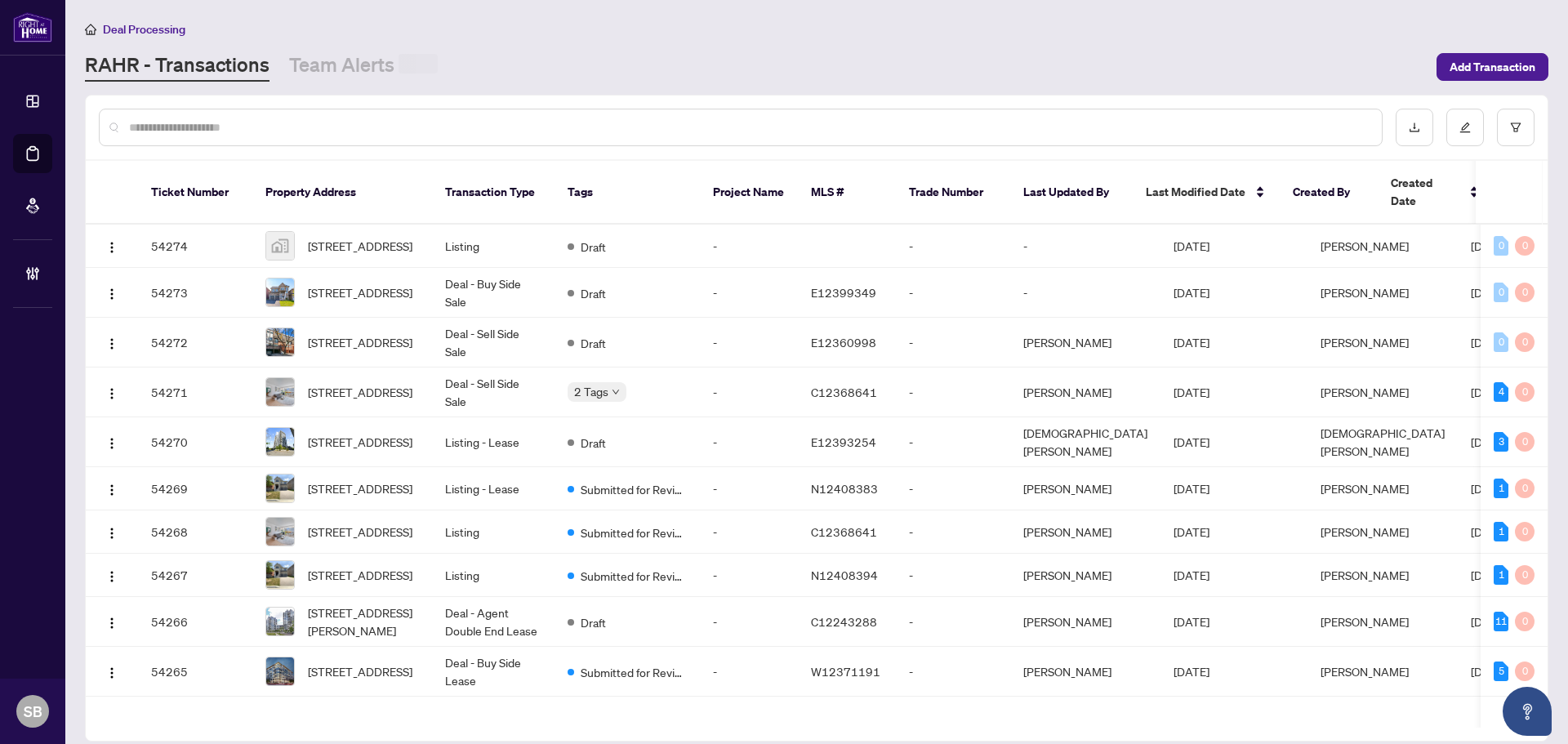
paste input "**********"
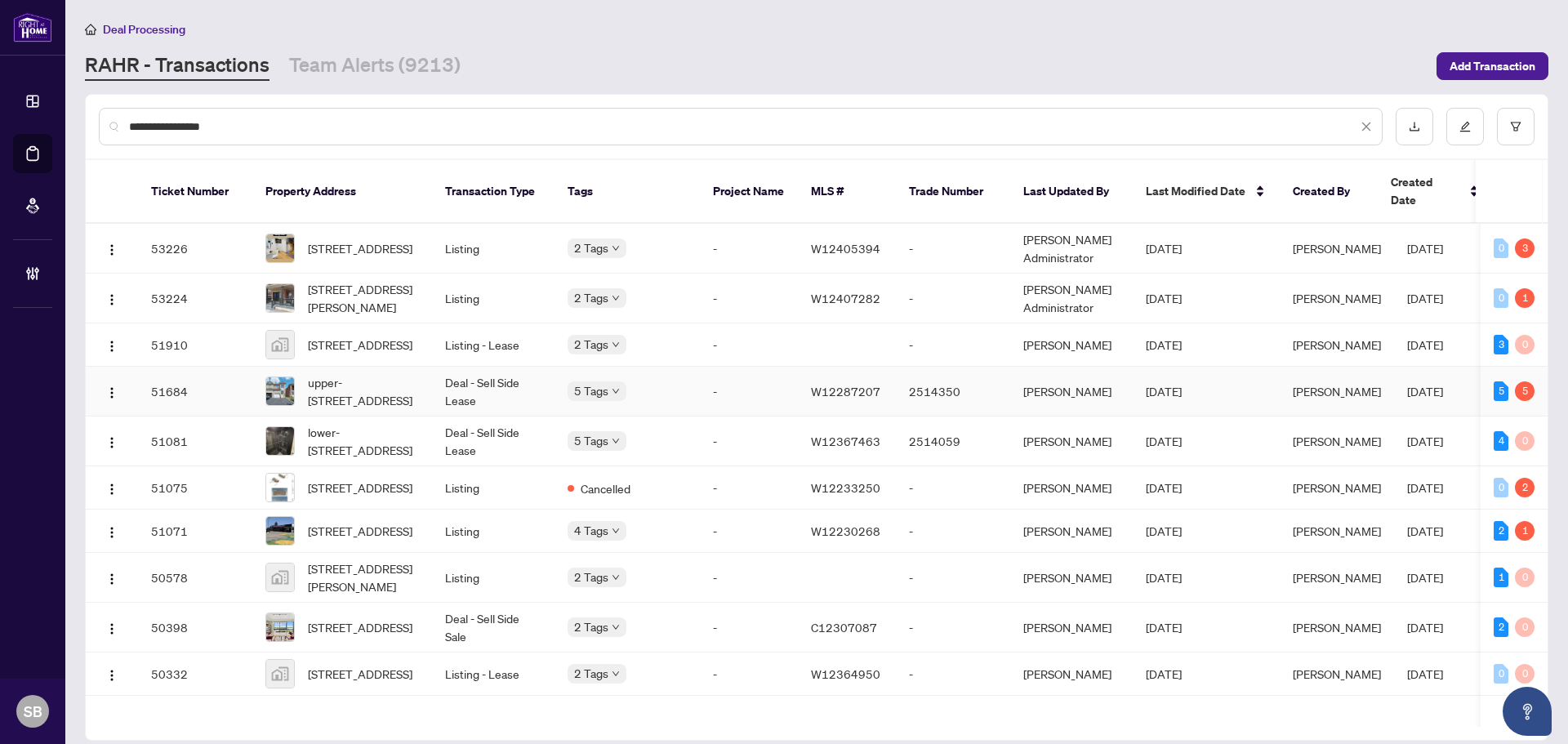
type input "**********"
click at [521, 382] on td "Deal - Sell Side Lease" at bounding box center [493, 392] width 123 height 50
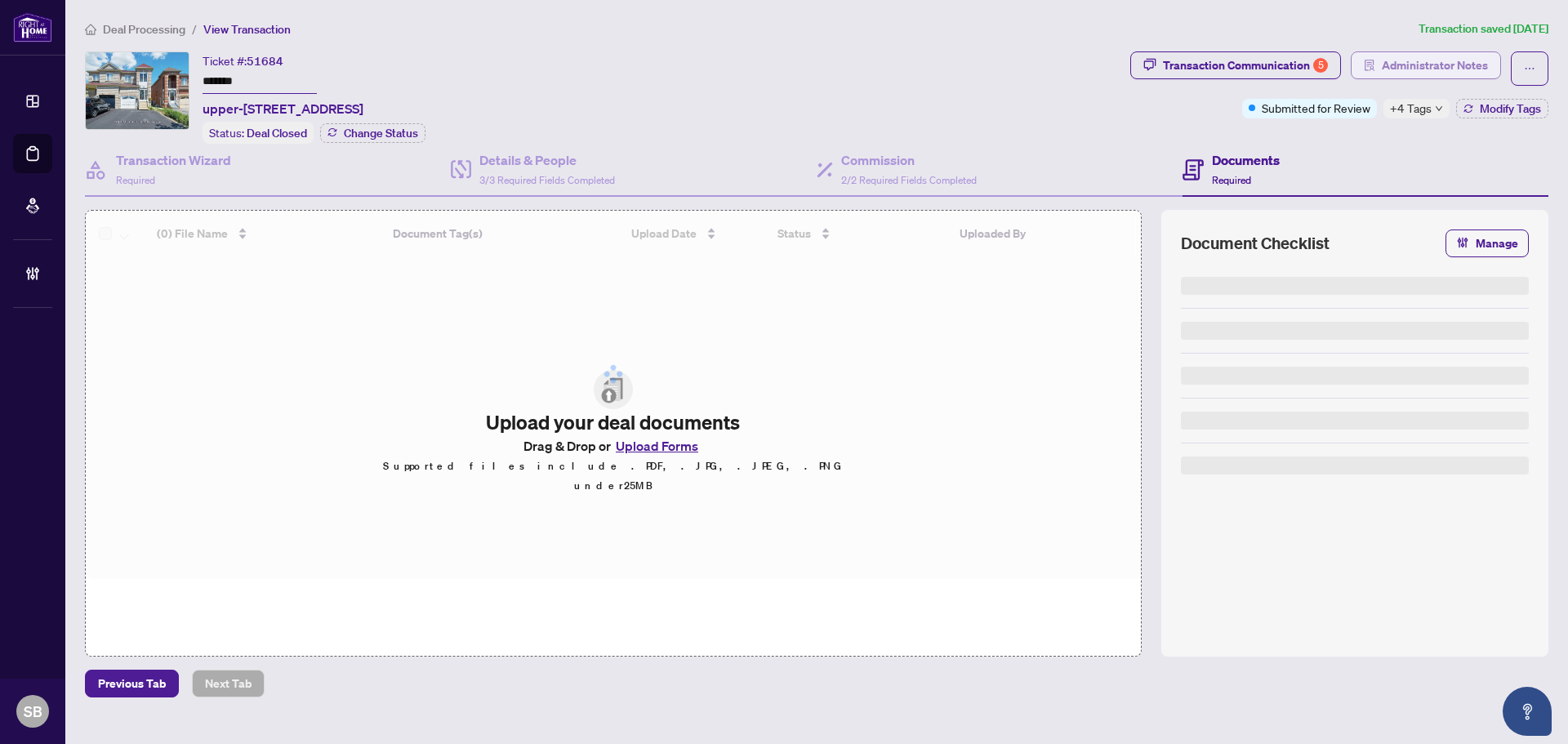
click at [1450, 70] on span "Administrator Notes" at bounding box center [1435, 65] width 106 height 26
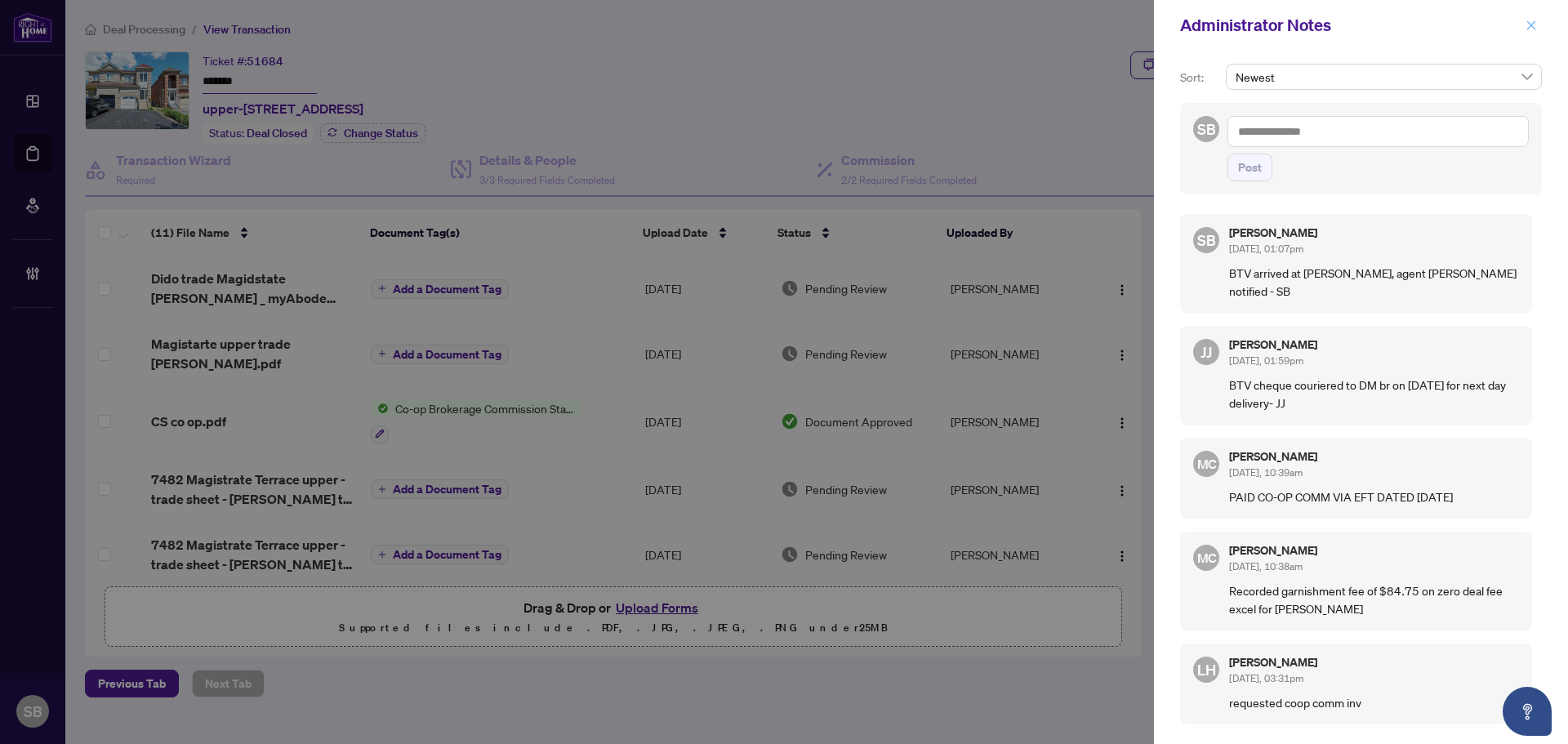
click at [1535, 32] on span "button" at bounding box center [1531, 25] width 11 height 26
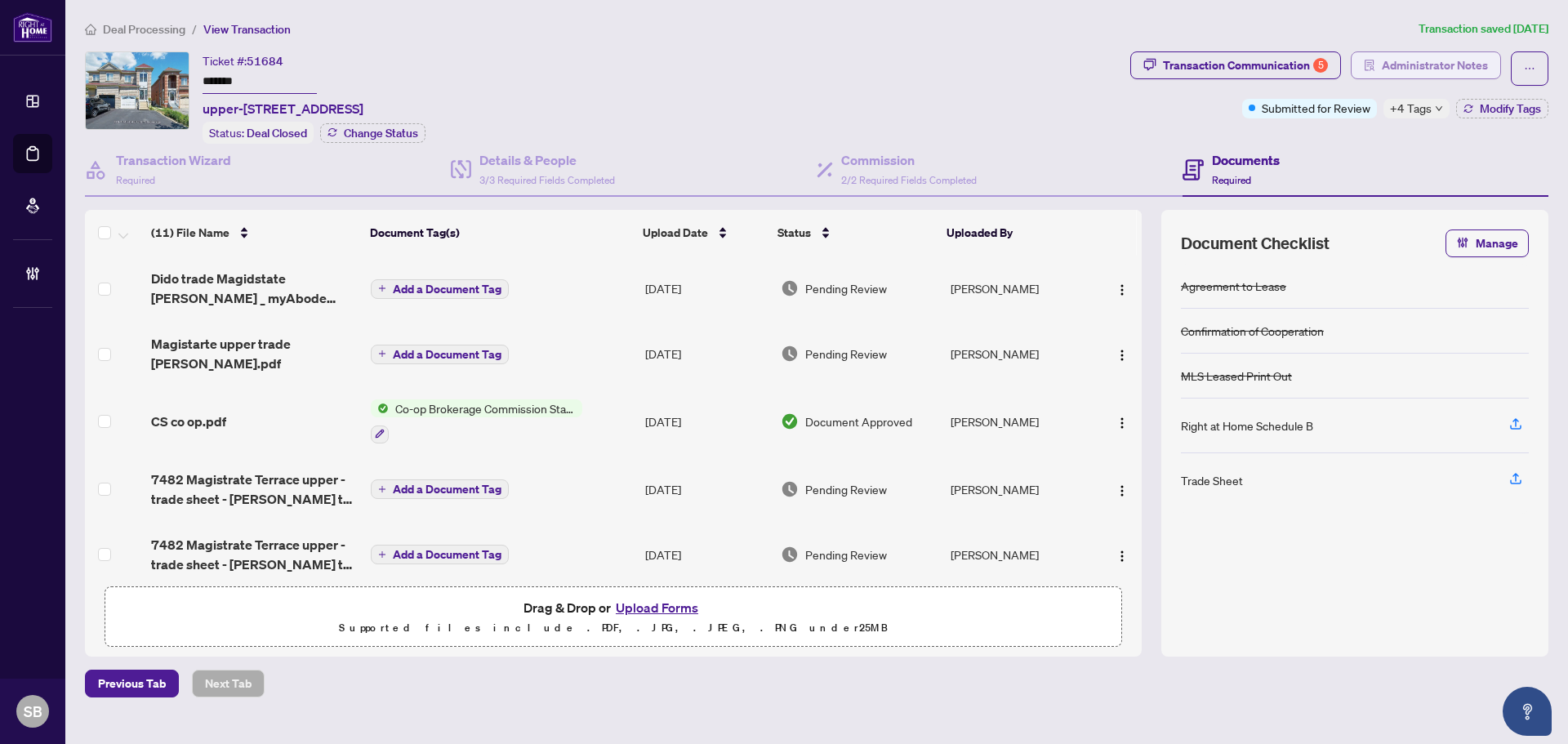
click at [1456, 57] on span "Administrator Notes" at bounding box center [1435, 65] width 106 height 26
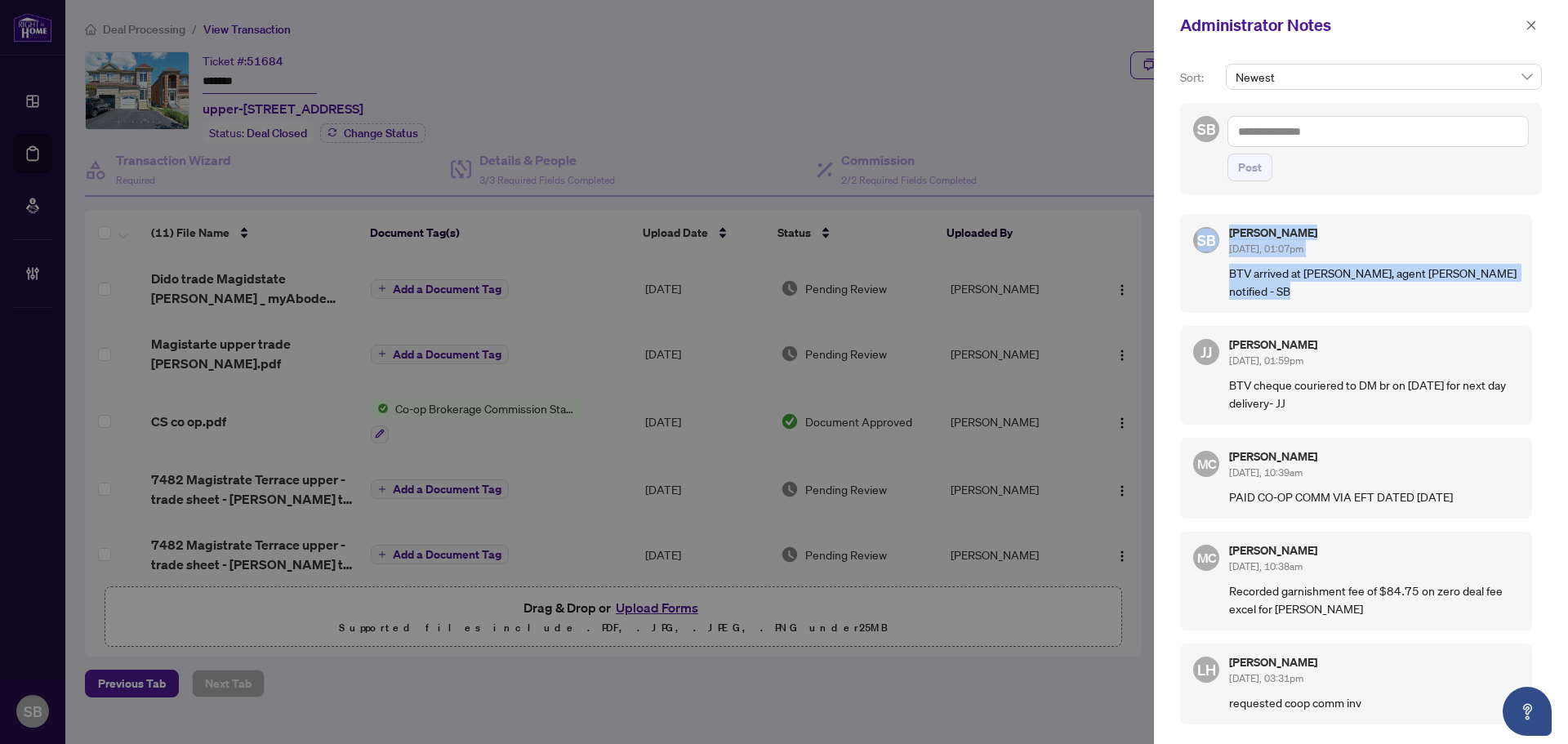
drag, startPoint x: 1238, startPoint y: 287, endPoint x: 1261, endPoint y: 278, distance: 24.7
click at [1201, 274] on div "SB Shelly Barry Sep/19/2025, 01:07pm BTV arrived at DM branch, agent Lina Gueor…" at bounding box center [1356, 264] width 352 height 99
drag, startPoint x: 1336, startPoint y: 291, endPoint x: 1303, endPoint y: 271, distance: 38.6
click at [1334, 290] on p "BTV arrived at DM branch, agent Lina Gueorguieva notified - SB" at bounding box center [1373, 281] width 290 height 36
click at [1291, 265] on p "BTV arrived at DM branch, agent Lina Gueorguieva notified - SB" at bounding box center [1373, 281] width 290 height 36
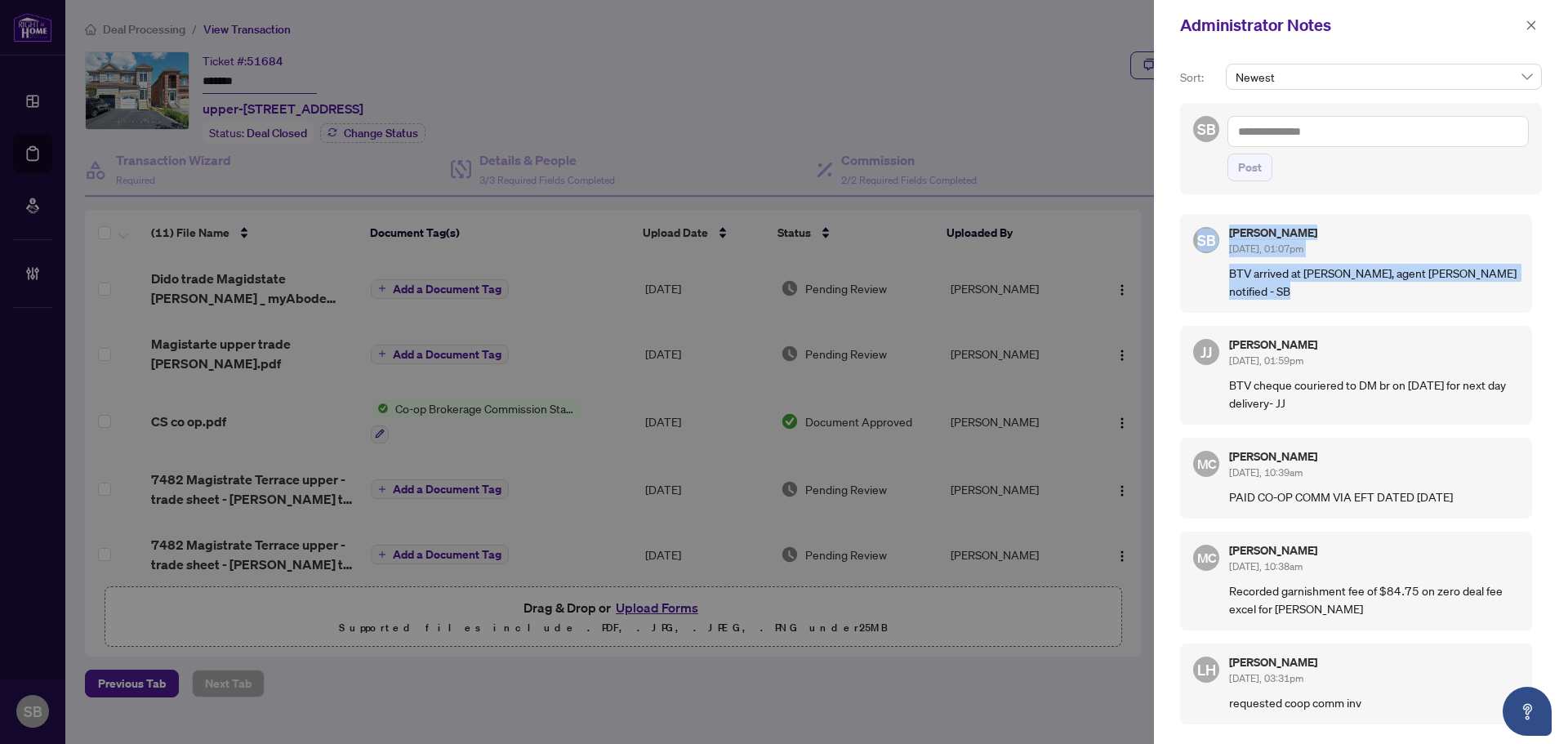
click at [1294, 274] on p "BTV arrived at DM branch, agent Lina Gueorguieva notified - SB" at bounding box center [1373, 281] width 290 height 36
click at [1279, 242] on div "Shelly Barry Sep/19/2025, 01:07pm" at bounding box center [1373, 242] width 290 height 30
drag, startPoint x: 1253, startPoint y: 293, endPoint x: 1236, endPoint y: 275, distance: 24.8
click at [1231, 275] on p "BTV arrived at DM branch, agent Lina Gueorguieva notified - SB" at bounding box center [1373, 281] width 290 height 36
click at [1334, 130] on textarea at bounding box center [1378, 131] width 301 height 31
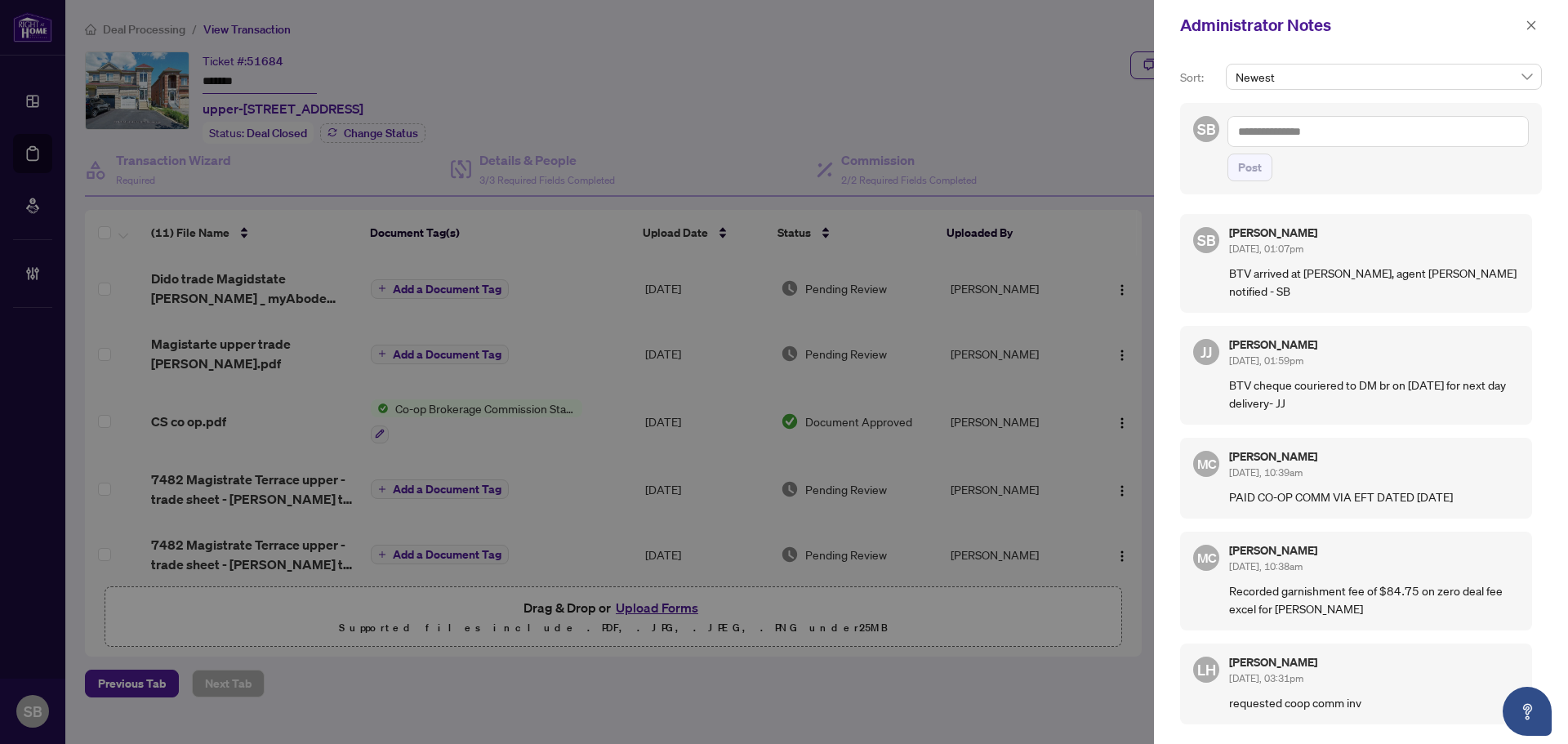
paste textarea "**********"
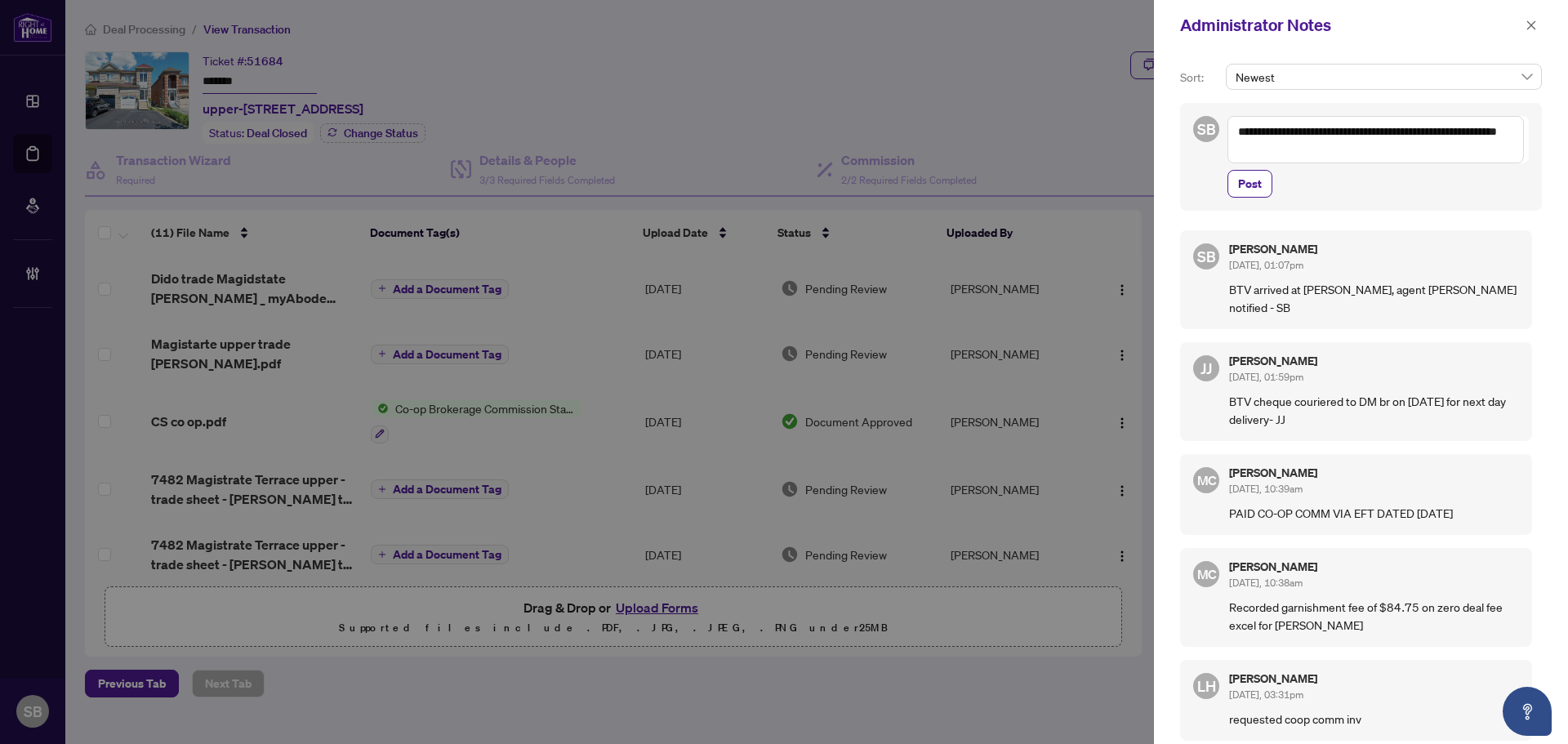
click at [1368, 129] on textarea "**********" at bounding box center [1375, 139] width 297 height 47
drag, startPoint x: 1314, startPoint y: 128, endPoint x: 1265, endPoint y: 133, distance: 49.3
click at [1265, 133] on textarea "**********" at bounding box center [1375, 139] width 297 height 47
drag, startPoint x: 1276, startPoint y: 154, endPoint x: 1203, endPoint y: 152, distance: 73.0
click at [1203, 152] on div "**********" at bounding box center [1361, 157] width 362 height 108
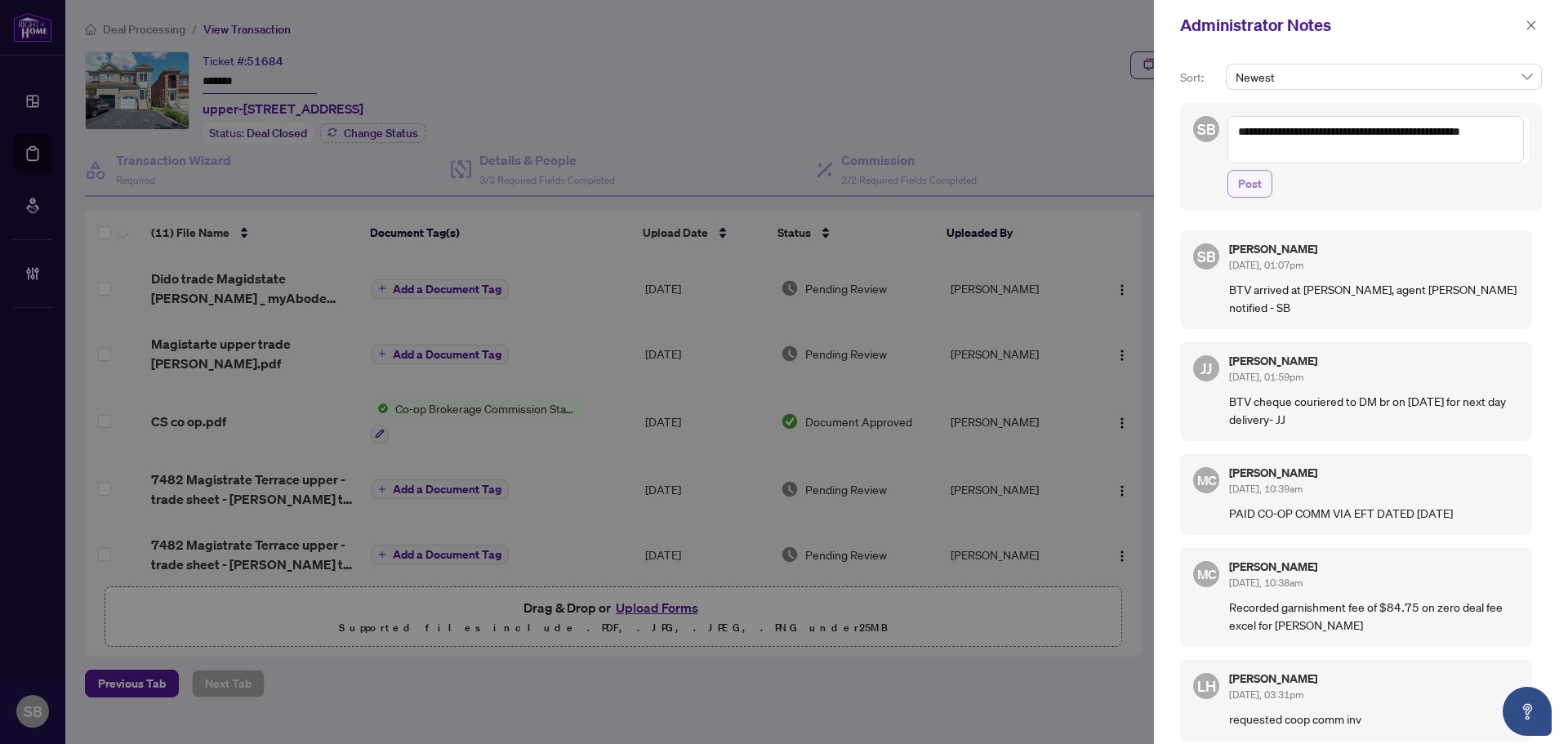
type textarea "**********"
click at [1239, 187] on span "Post" at bounding box center [1249, 184] width 23 height 26
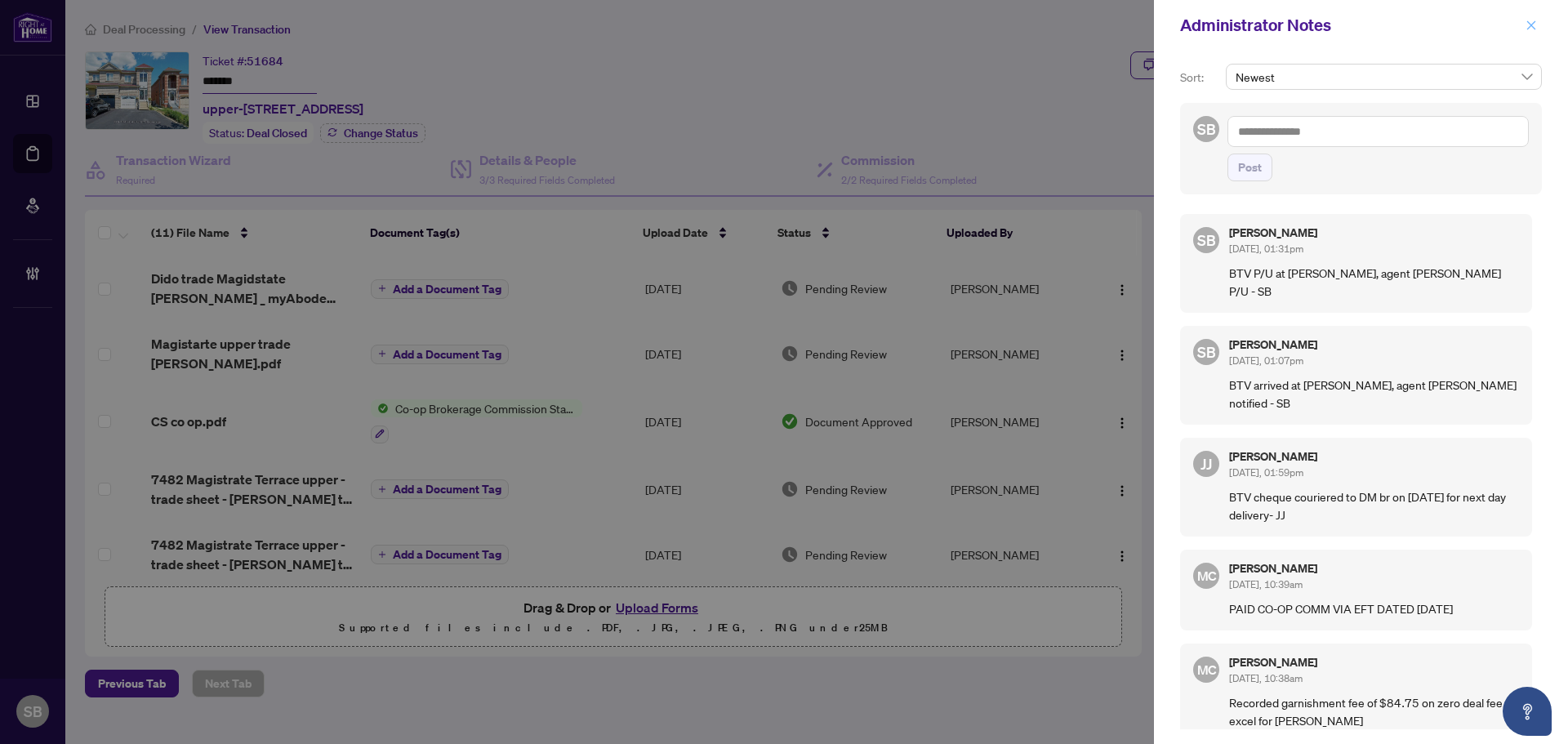
click at [1537, 23] on button "button" at bounding box center [1531, 25] width 21 height 20
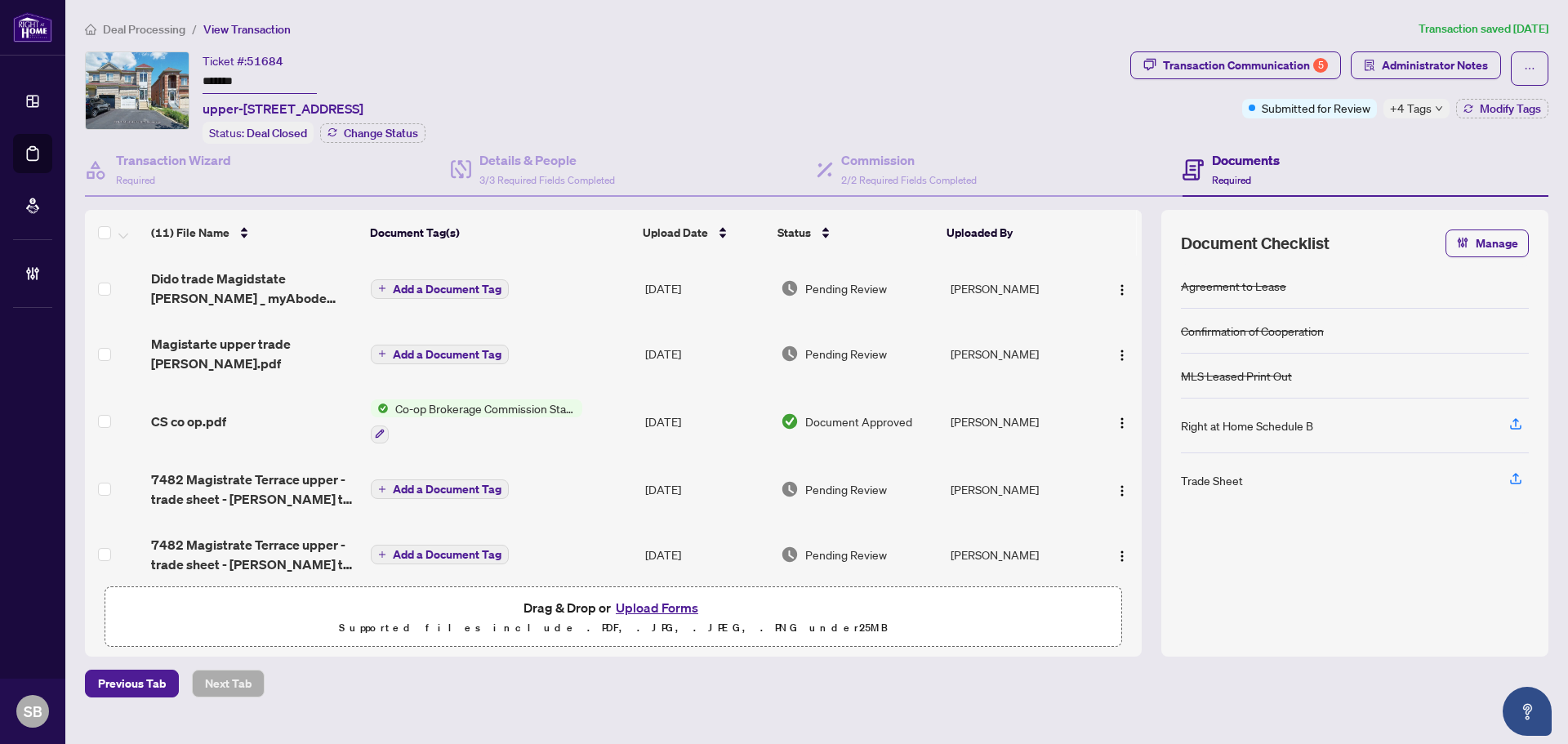
drag, startPoint x: 1410, startPoint y: 106, endPoint x: 1409, endPoint y: 83, distance: 23.0
click at [1410, 94] on div "Transaction Communication 5 Administrator Notes Submitted for Review +4 Tags Mo…" at bounding box center [1338, 84] width 418 height 67
click at [1411, 68] on span "Administrator Notes" at bounding box center [1435, 65] width 106 height 26
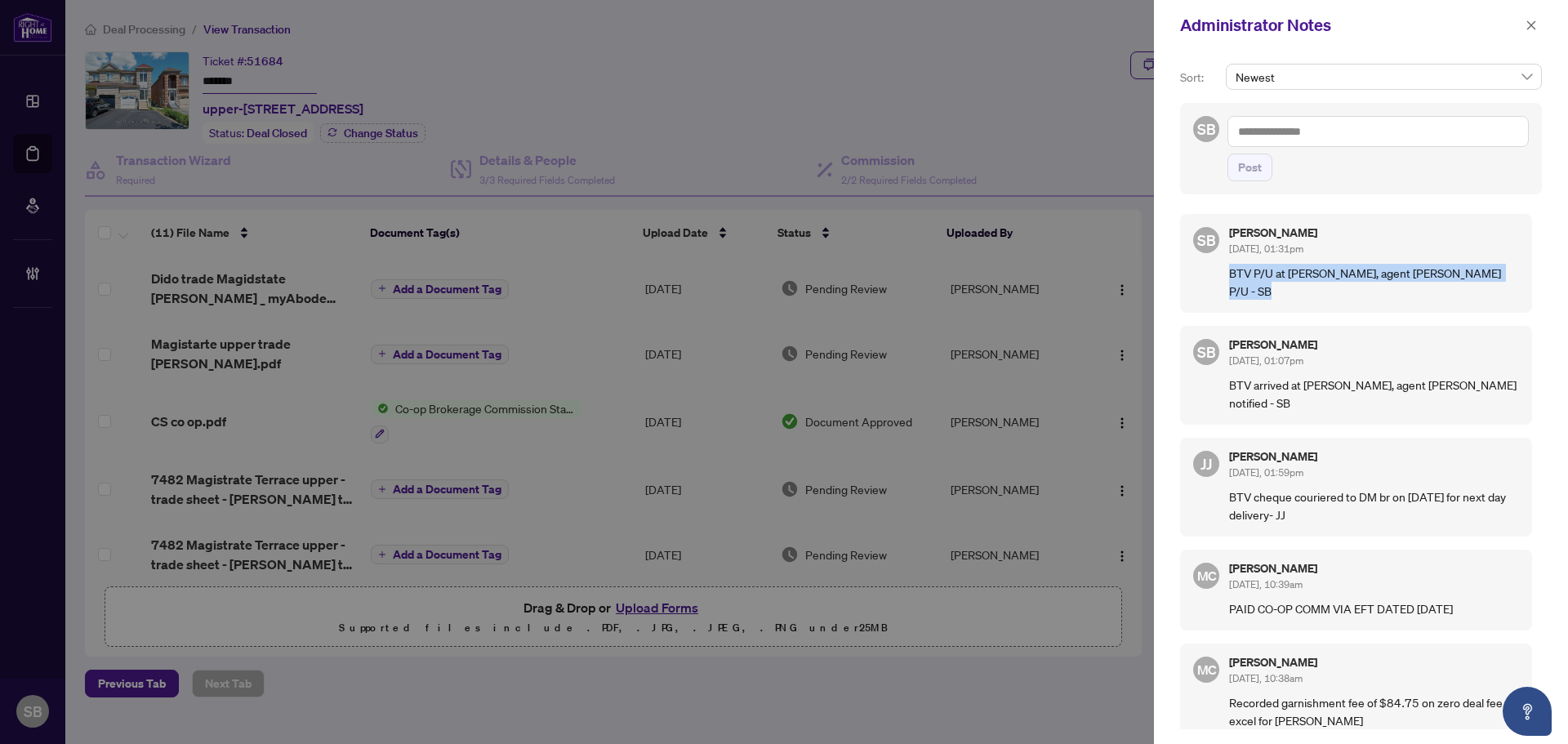
drag, startPoint x: 1523, startPoint y: 271, endPoint x: 1226, endPoint y: 271, distance: 297.0
click at [1226, 271] on div "SB Shelly Barry Sep/22/2025, 01:31pm BTV P/U at DM branch, agent Lina Gueorguie…" at bounding box center [1356, 264] width 352 height 99
copy p "BTV P/U at DM branch, agent Lina Gueorguieva P/U - SB"
click at [1531, 25] on icon "close" at bounding box center [1531, 24] width 9 height 9
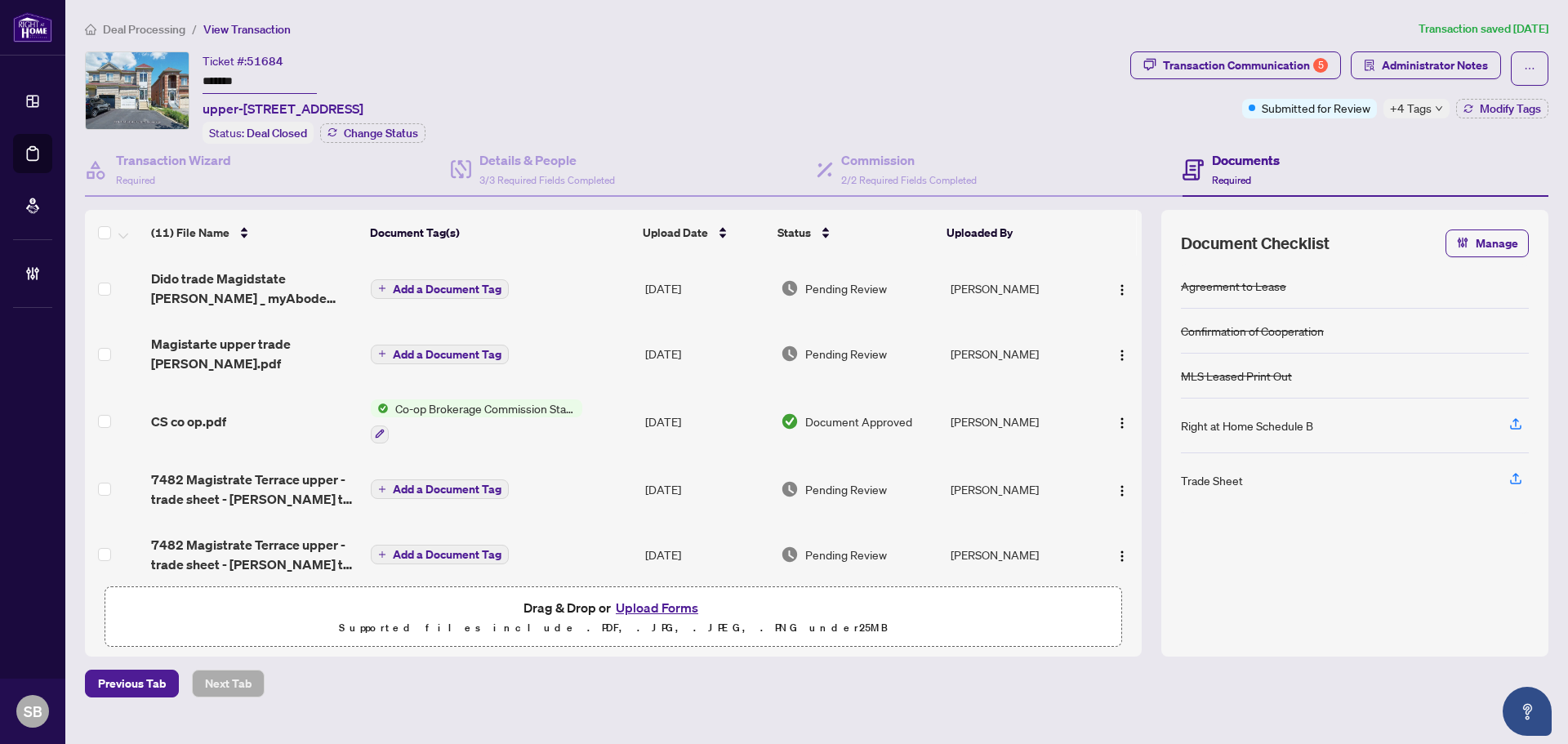
click at [167, 22] on span "Deal Processing" at bounding box center [143, 29] width 83 height 15
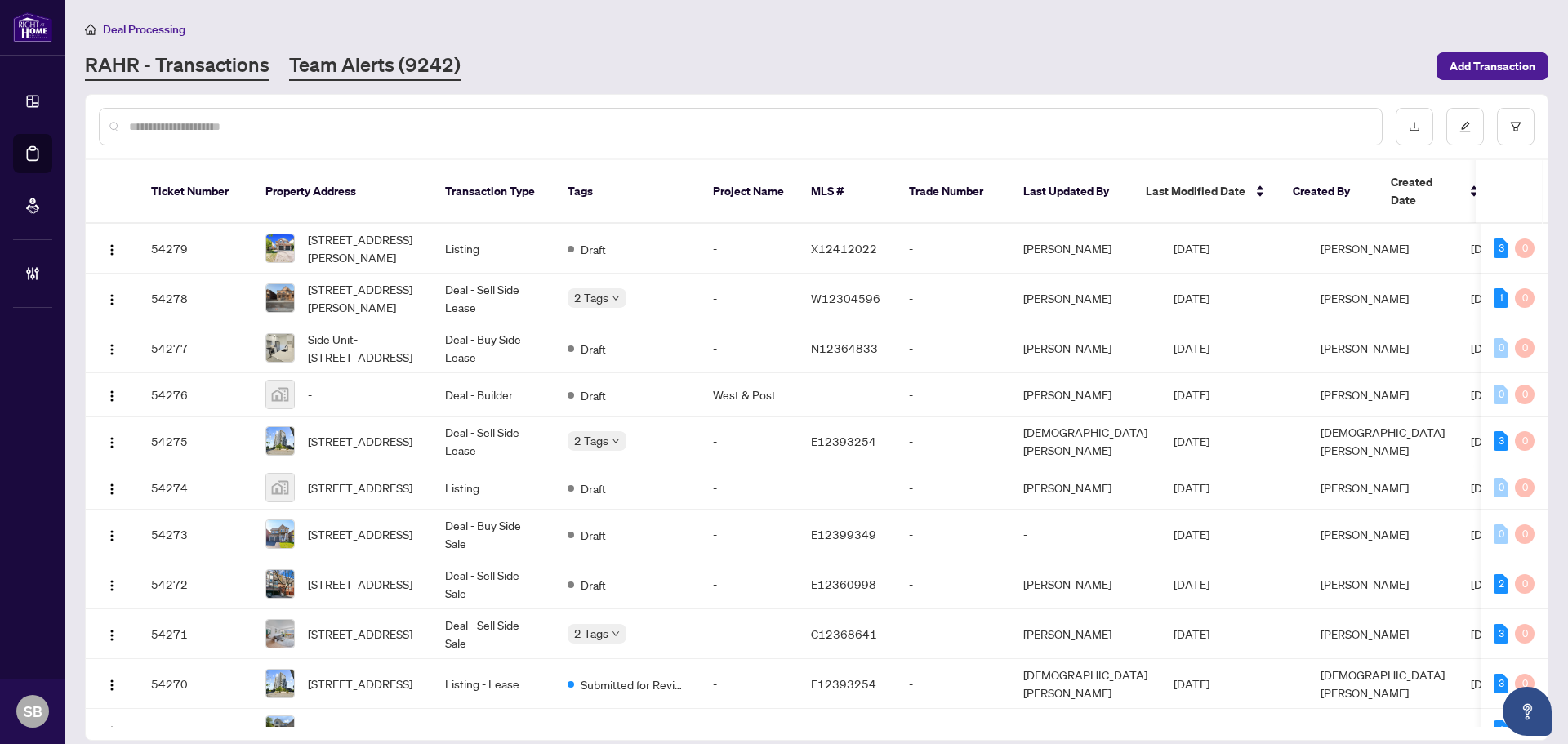
click at [337, 64] on link "Team Alerts (9242)" at bounding box center [374, 66] width 171 height 30
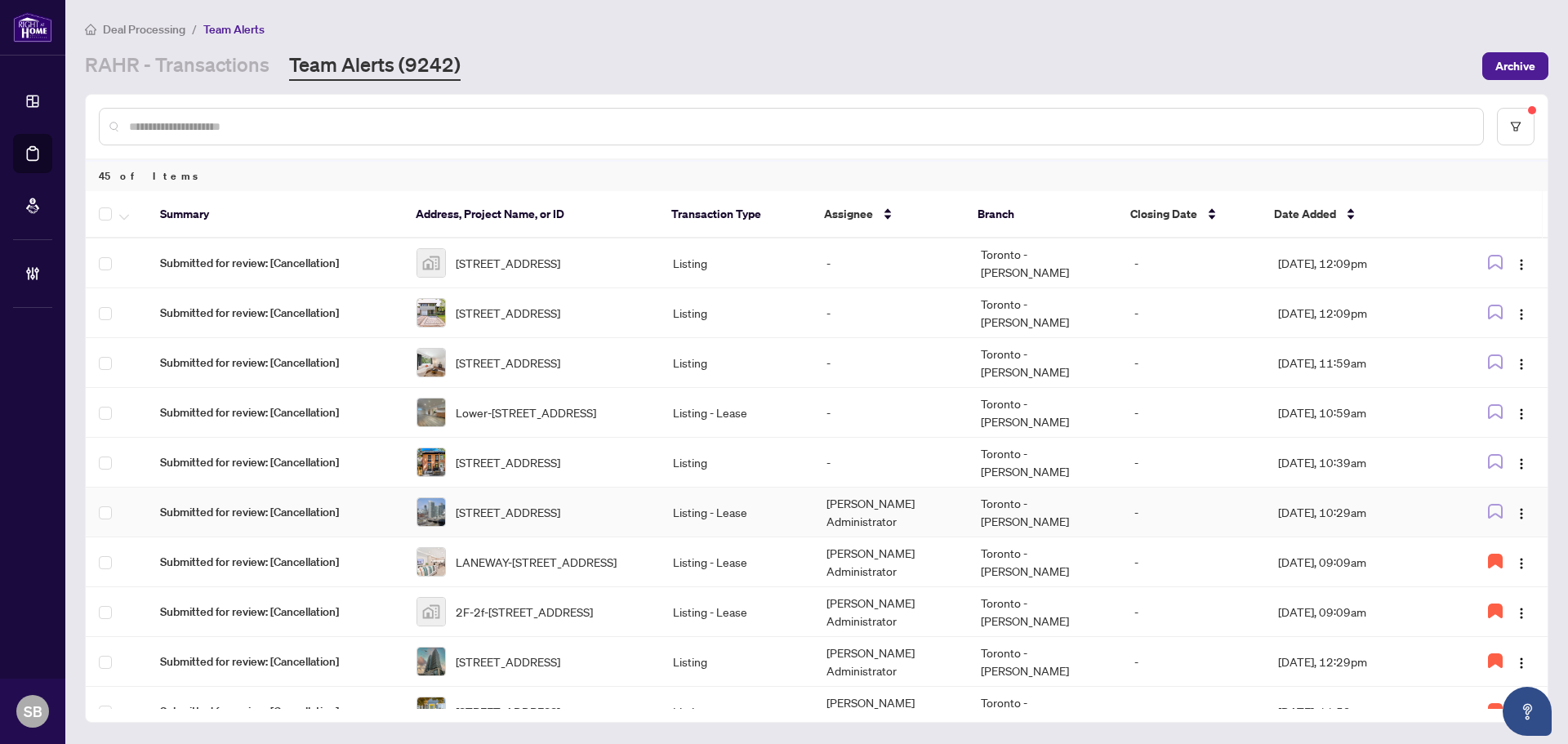
click at [771, 515] on td "Listing - Lease" at bounding box center [737, 513] width 154 height 50
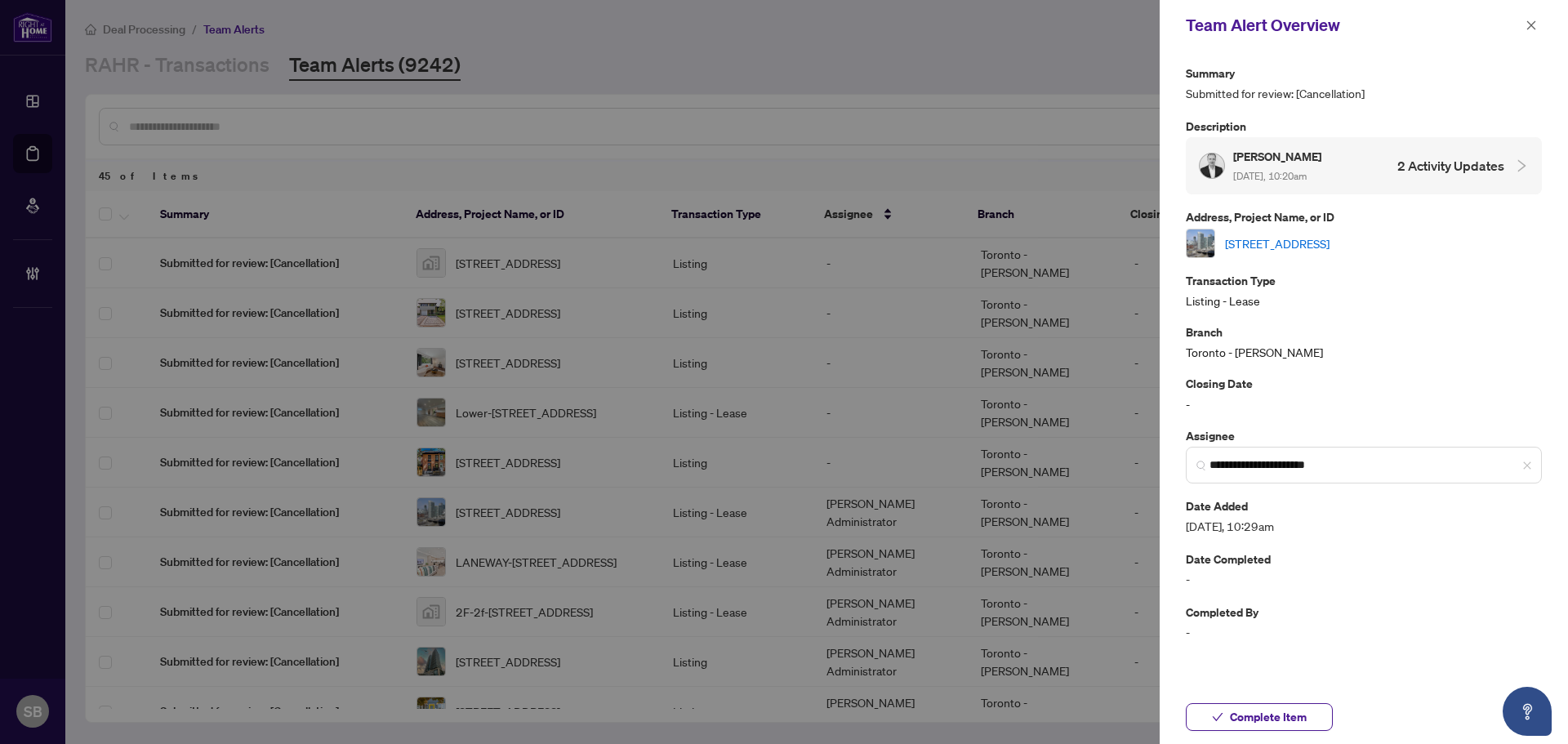
click at [1329, 242] on link "1902-25 Capreol Crt, Toronto, Ontario M5V 3Z7, Canada" at bounding box center [1277, 243] width 104 height 18
click at [1534, 23] on icon "close" at bounding box center [1531, 25] width 11 height 11
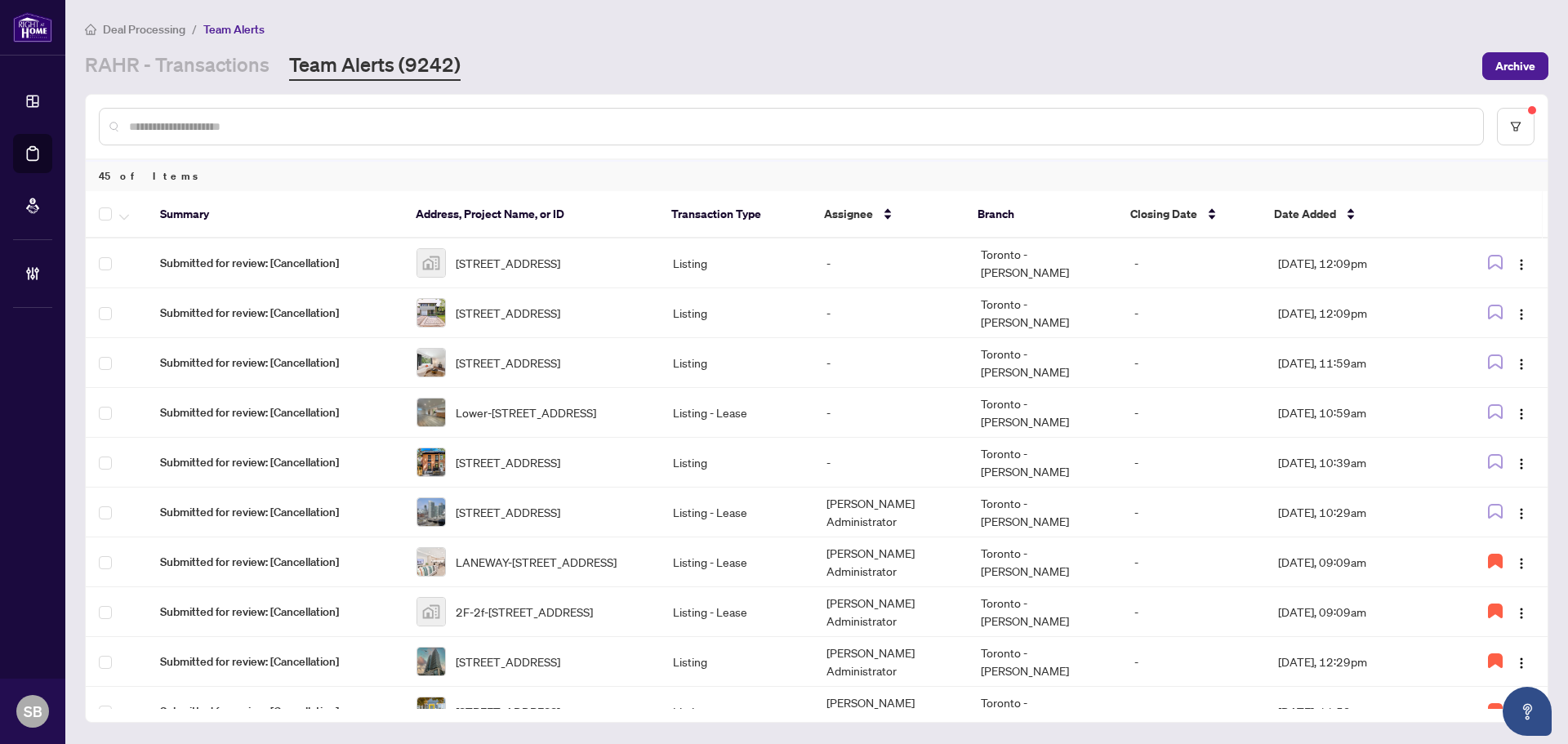
click at [145, 12] on main "Deal Processing / Team Alerts RAHR - Transactions Team Alerts (9242) Archive 45…" at bounding box center [817, 372] width 1503 height 744
click at [152, 27] on span "Deal Processing" at bounding box center [143, 29] width 83 height 15
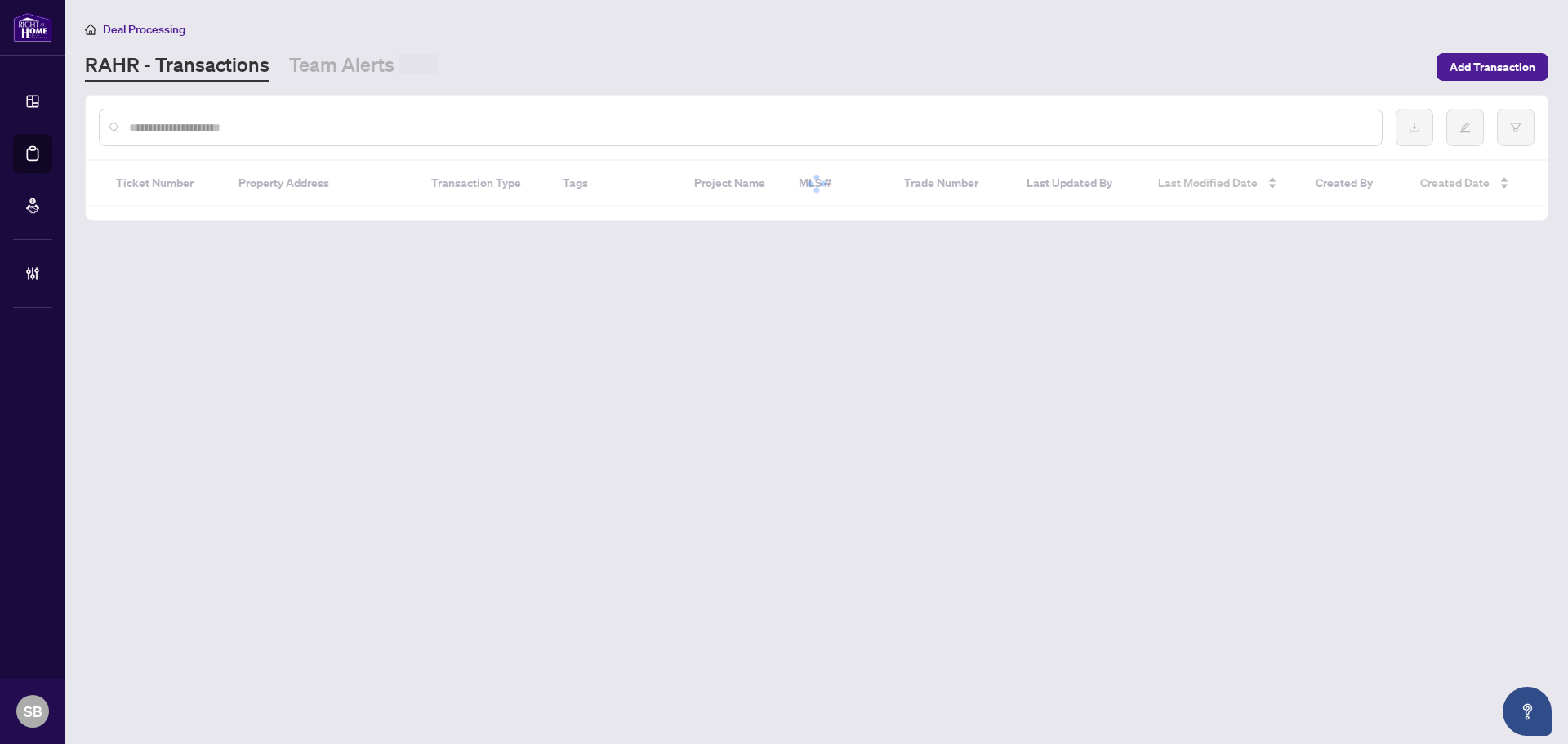
click at [337, 136] on div at bounding box center [741, 127] width 1284 height 37
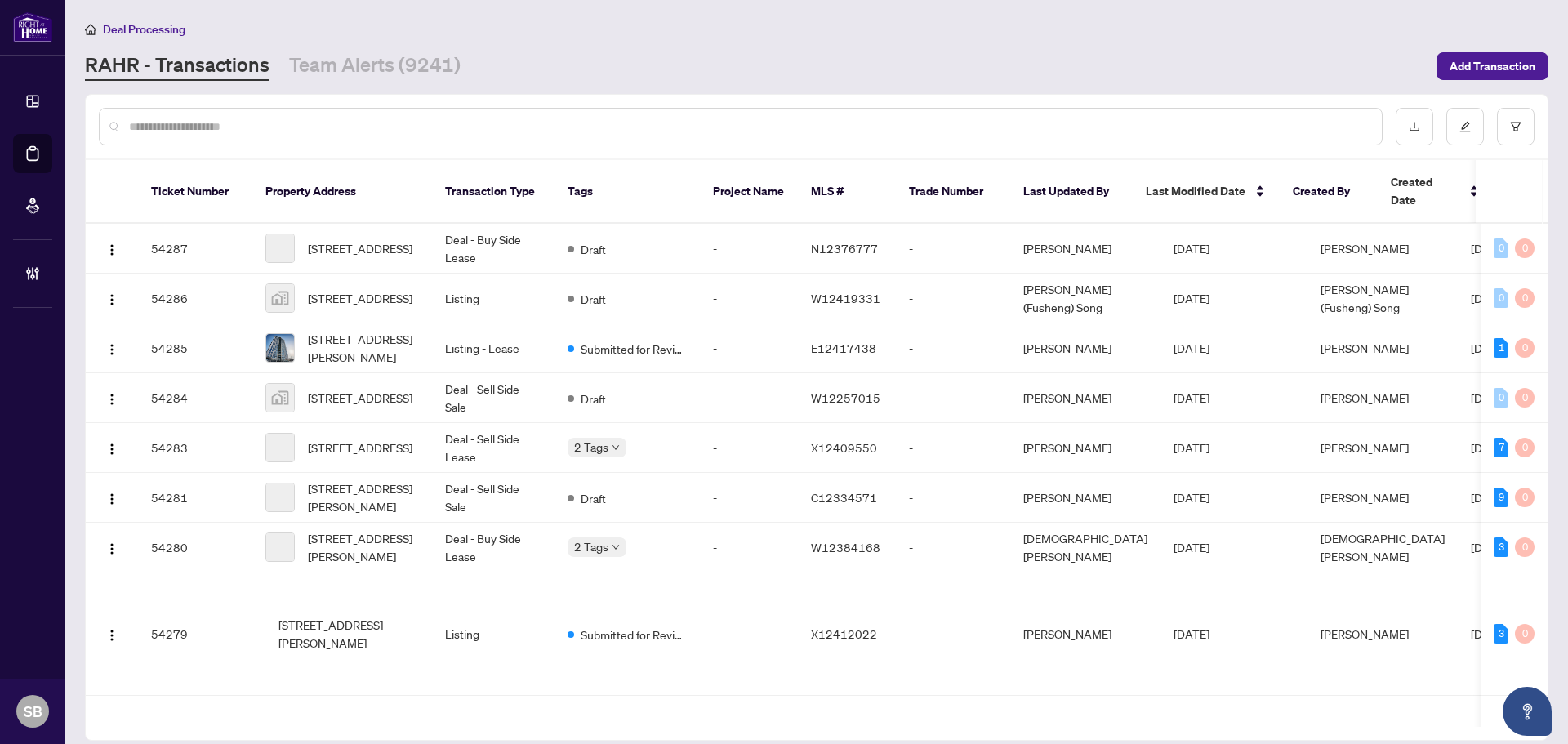
click at [332, 128] on input "text" at bounding box center [748, 126] width 1239 height 18
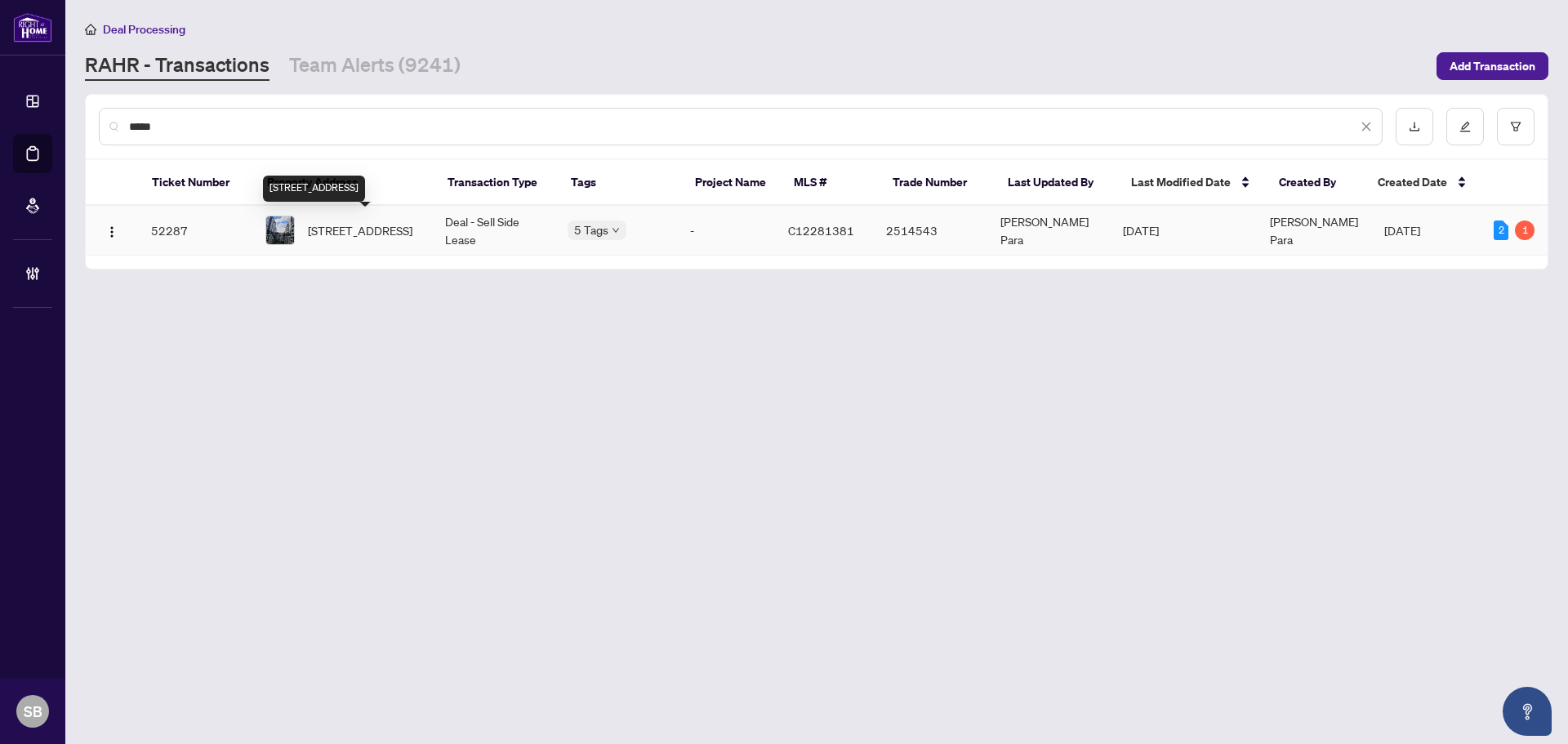
type input "*****"
click at [384, 238] on span "614-576 Front St, Toronto, Ontario M5V 1C1, Canada" at bounding box center [360, 230] width 104 height 18
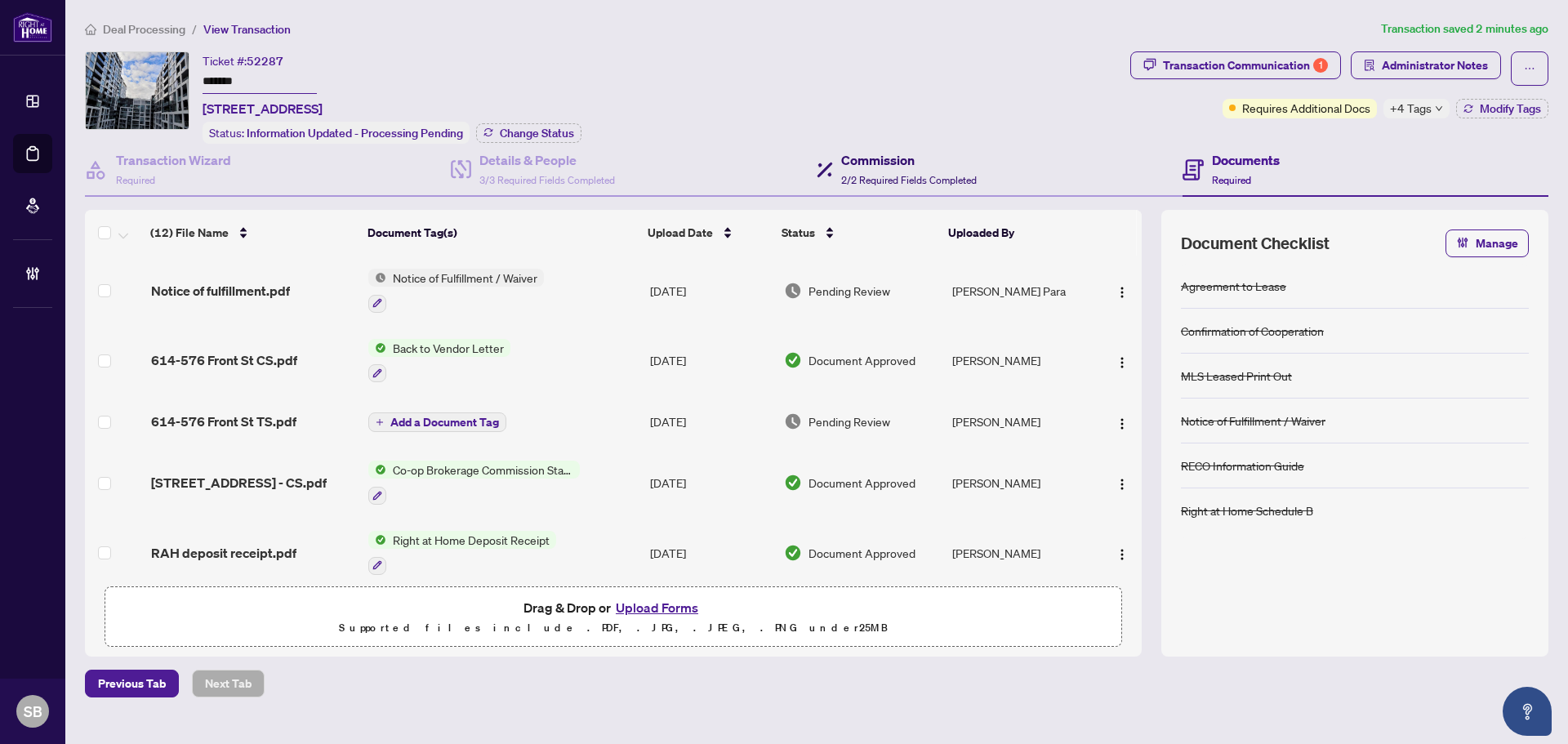
click at [914, 151] on h4 "Commission" at bounding box center [909, 160] width 136 height 20
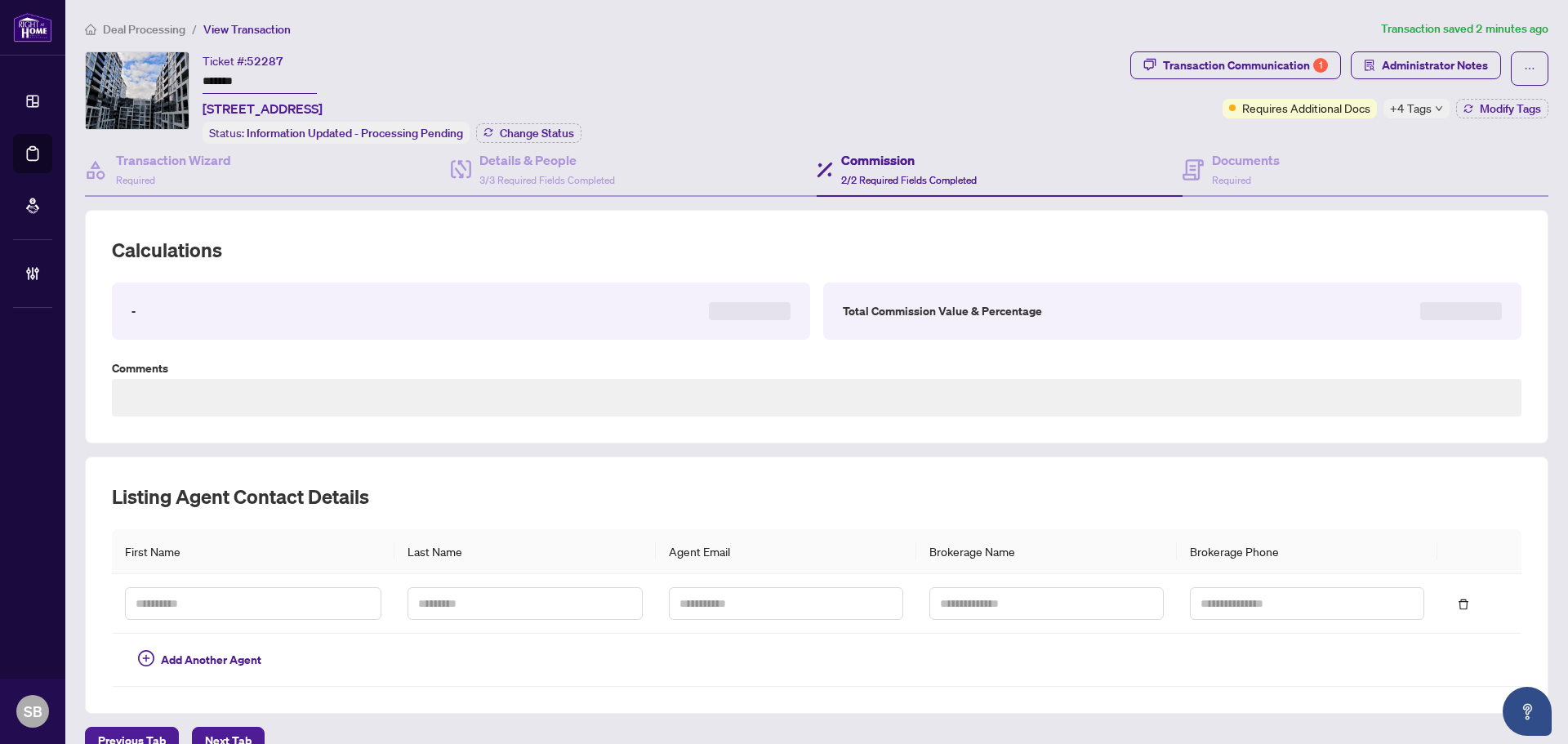
type textarea "**********"
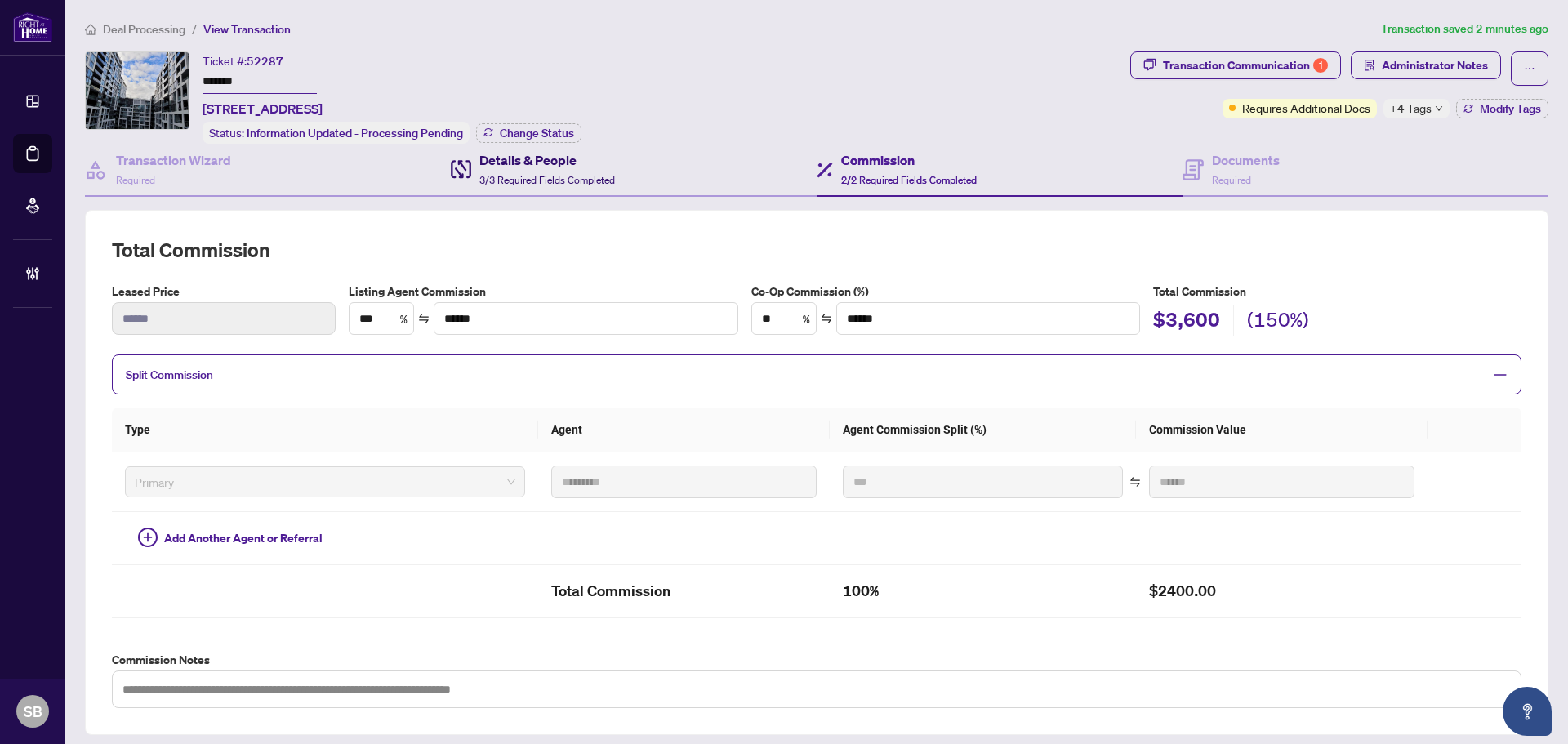
click at [527, 158] on h4 "Details & People" at bounding box center [547, 160] width 136 height 20
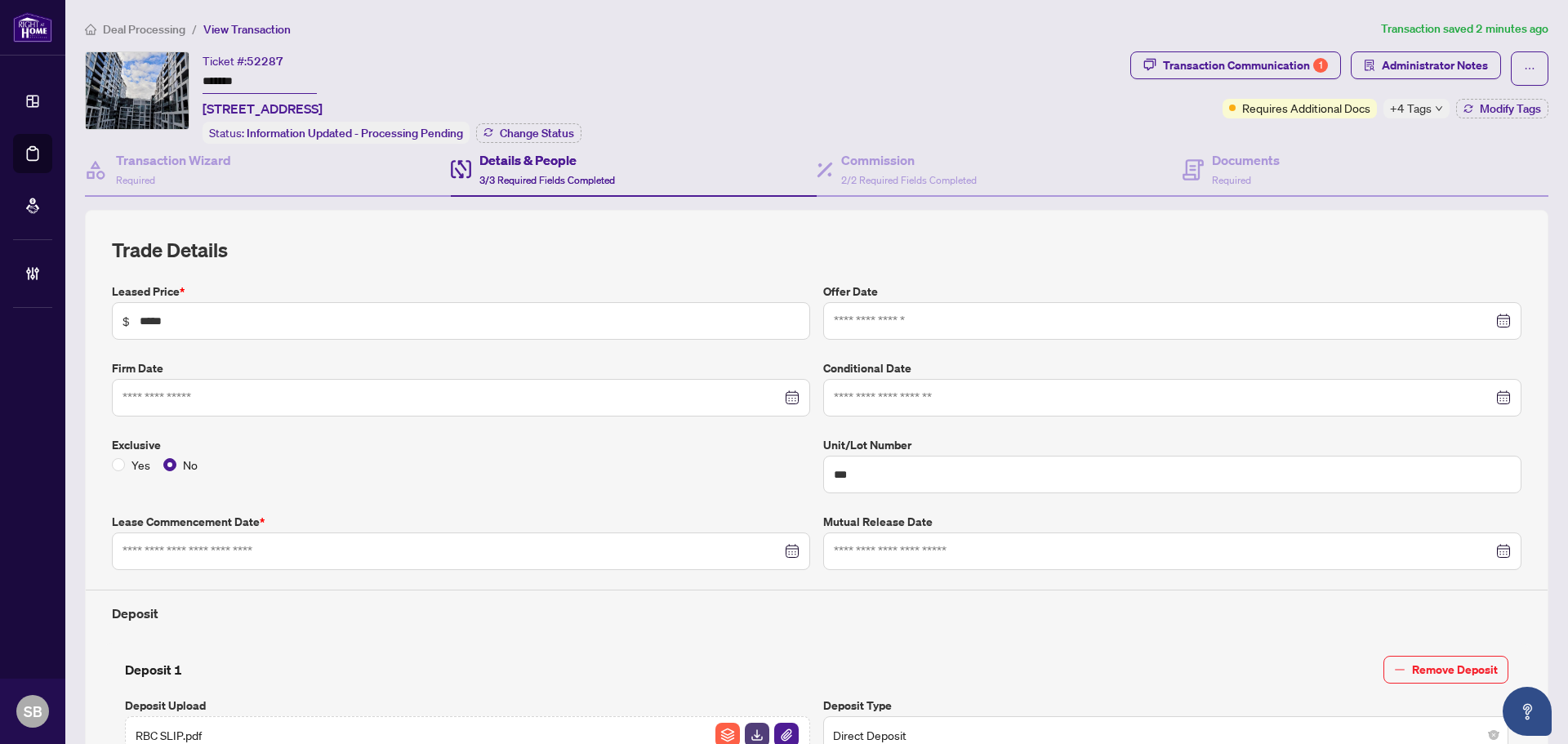
type input "**********"
click at [1219, 169] on div "Documents Required" at bounding box center [1245, 170] width 68 height 38
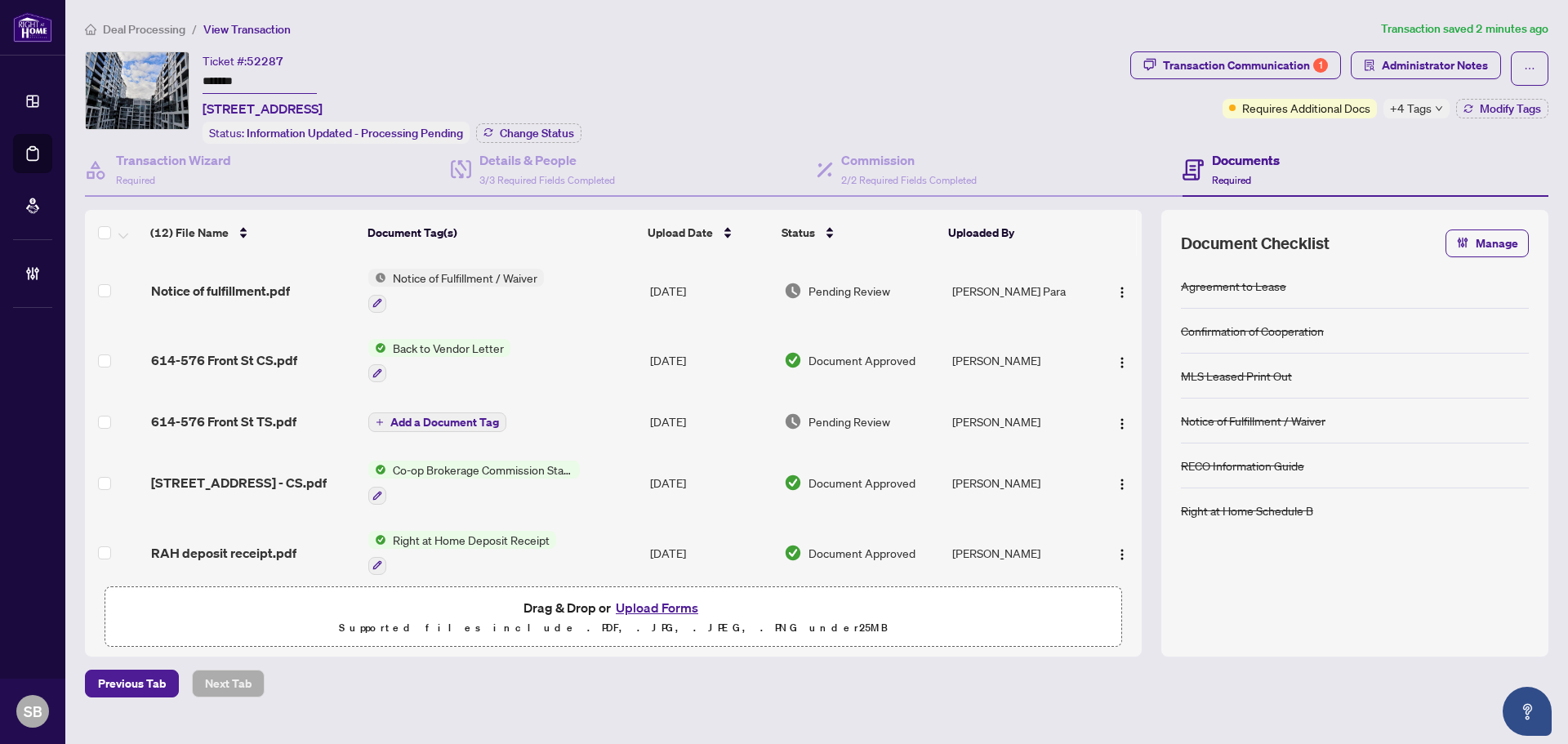
click at [296, 356] on div "614-576 Front St CS.pdf" at bounding box center [253, 360] width 204 height 20
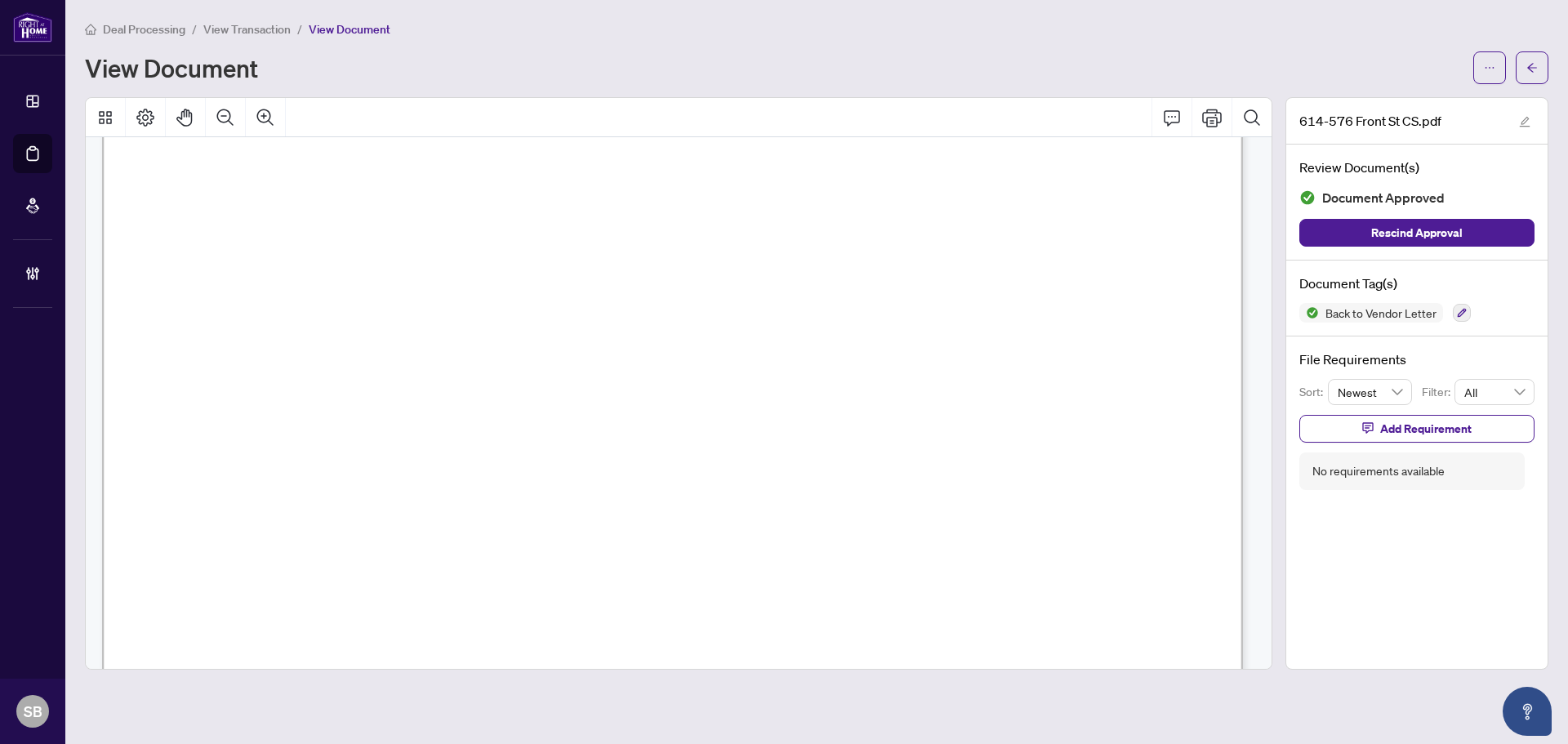
scroll to position [408, 0]
click at [1538, 67] on button "button" at bounding box center [1532, 68] width 33 height 33
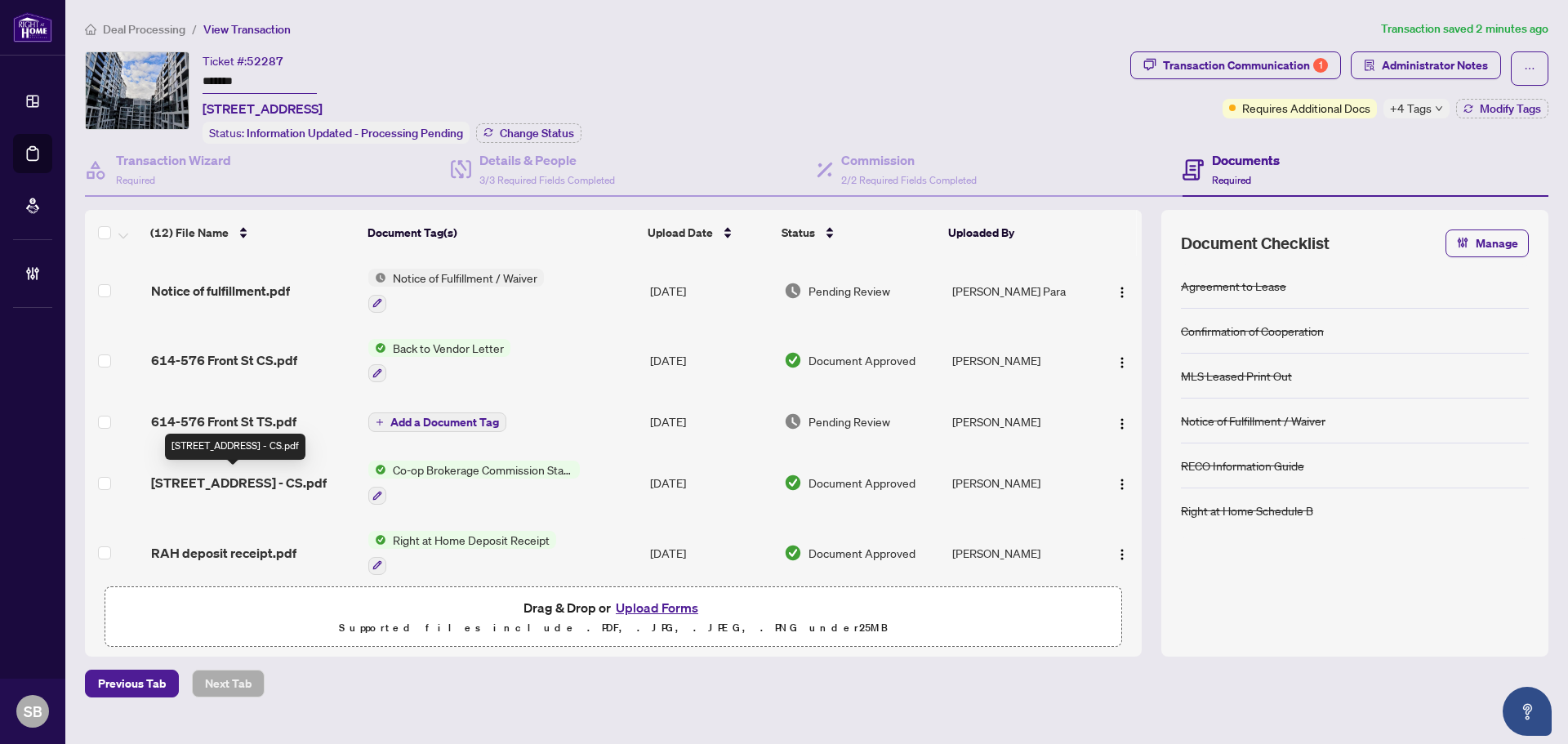
click at [284, 474] on span "576 Front St W 614 - CS.pdf" at bounding box center [239, 483] width 176 height 20
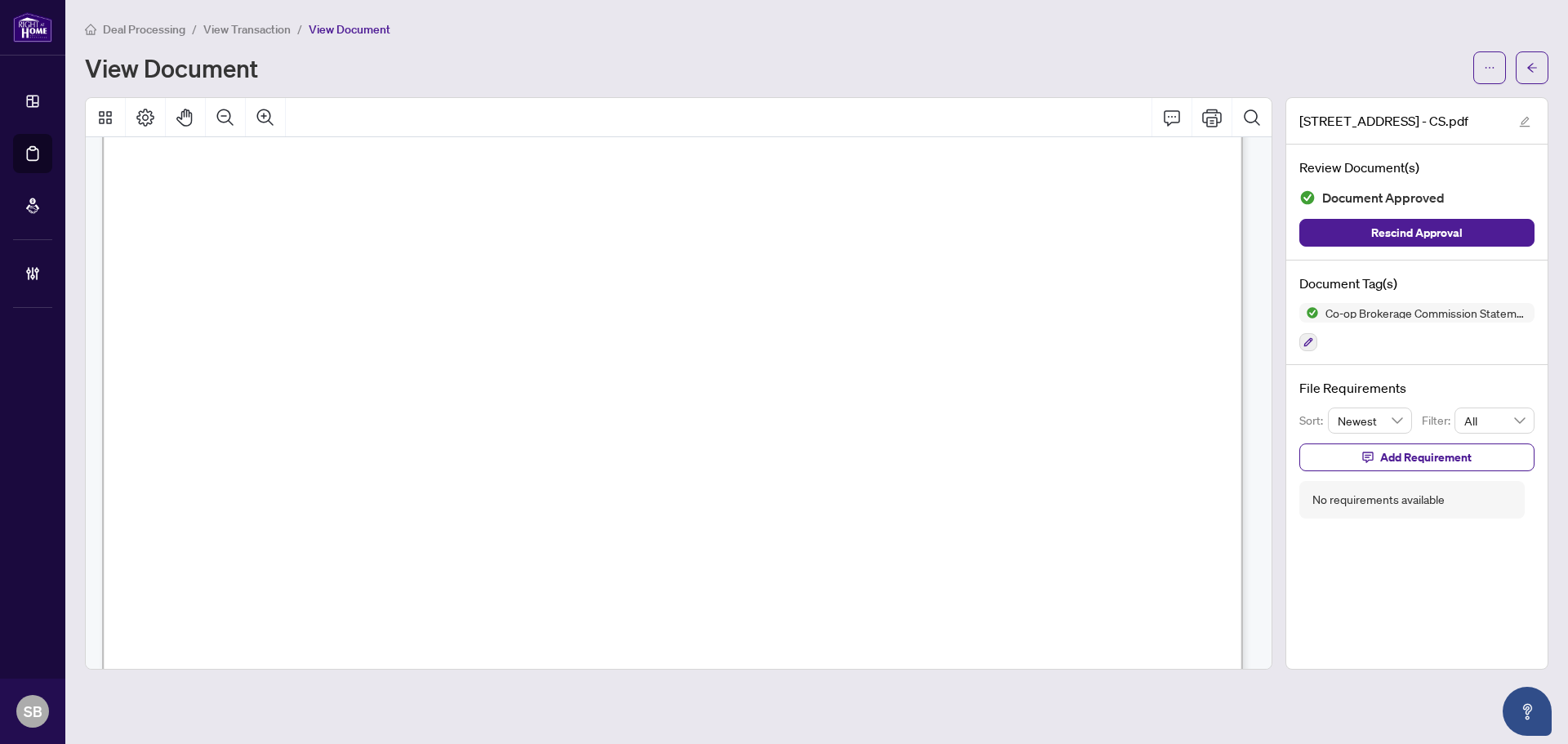
scroll to position [569, 0]
click at [1541, 71] on button "button" at bounding box center [1532, 68] width 33 height 33
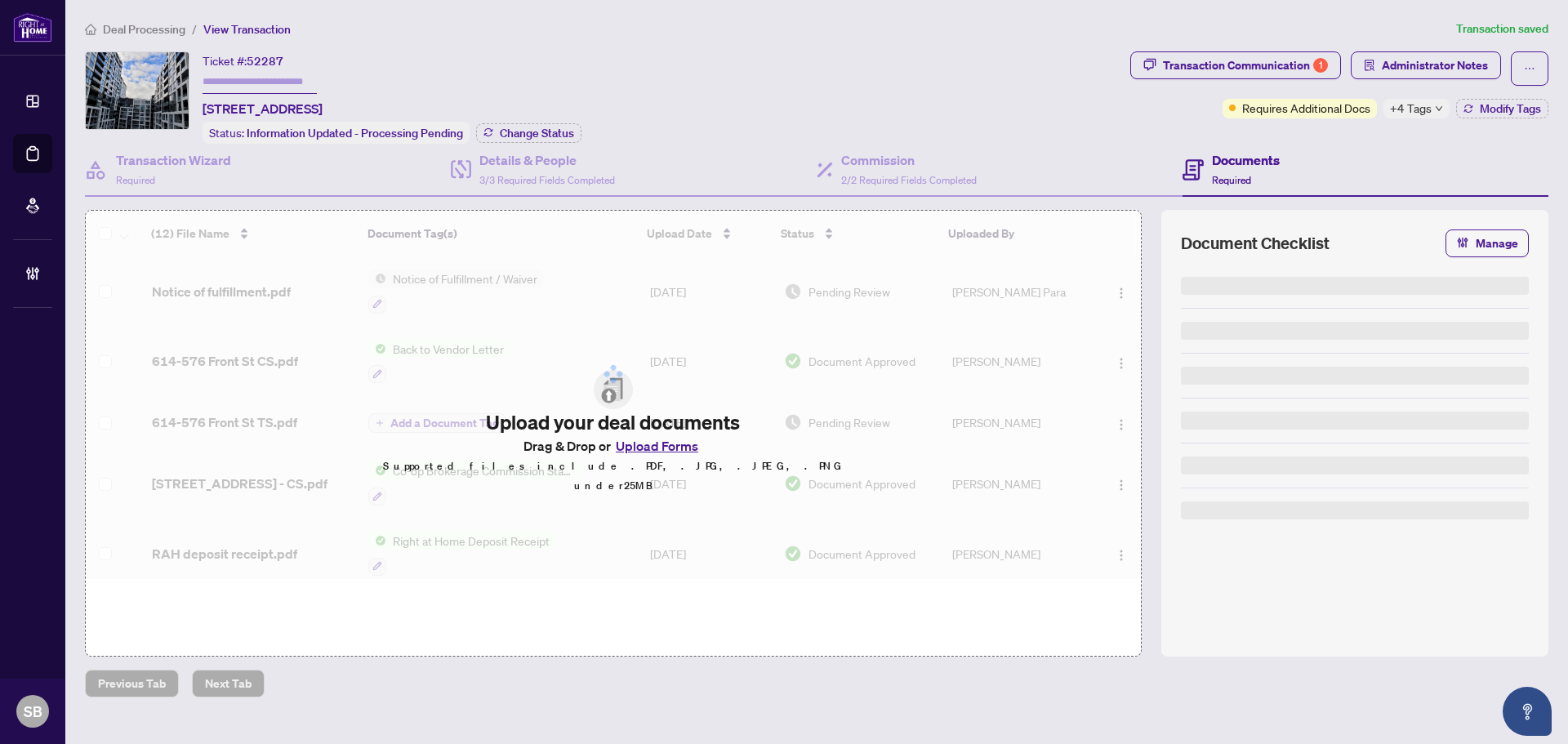
type input "*******"
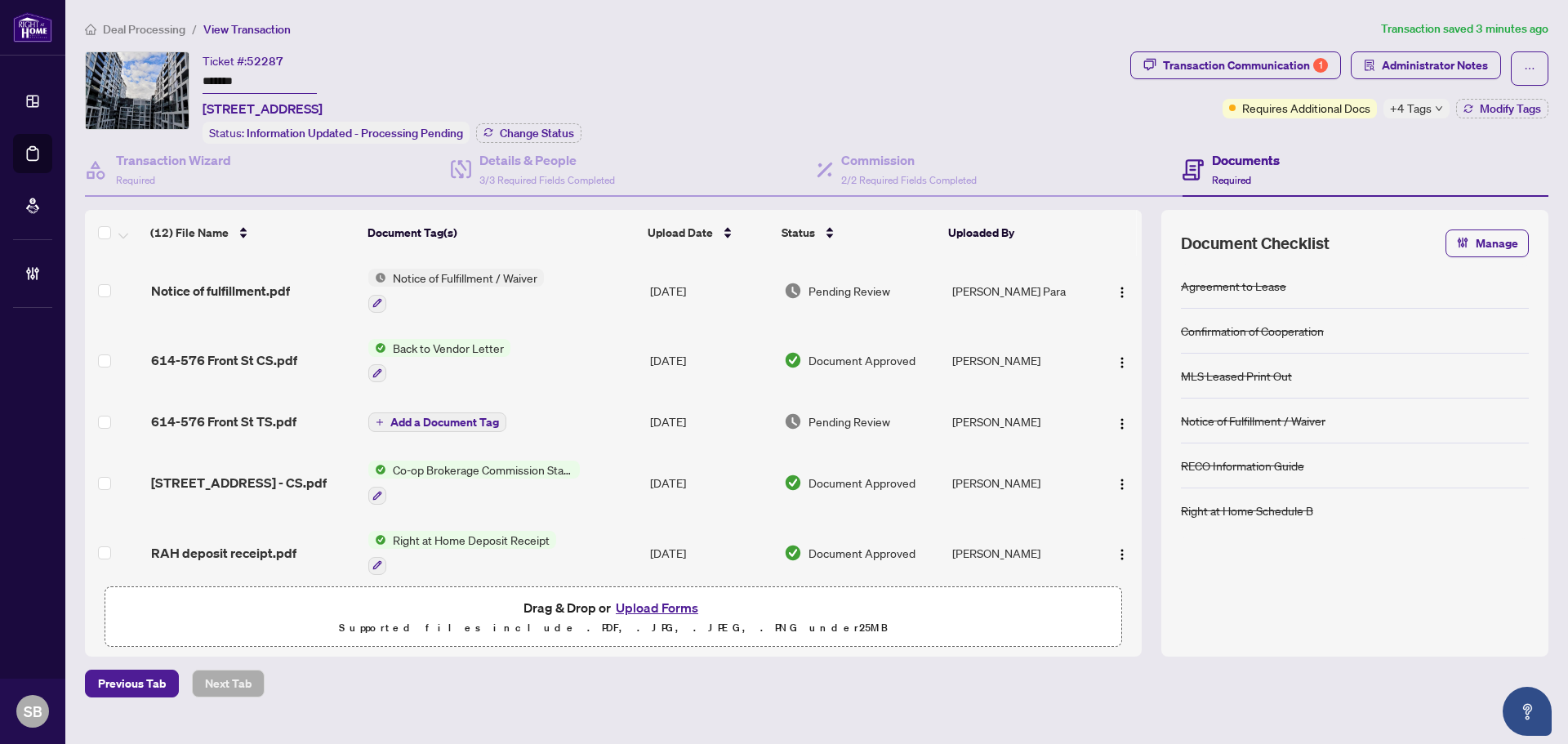
click at [569, 422] on td "Add a Document Tag" at bounding box center [503, 421] width 282 height 52
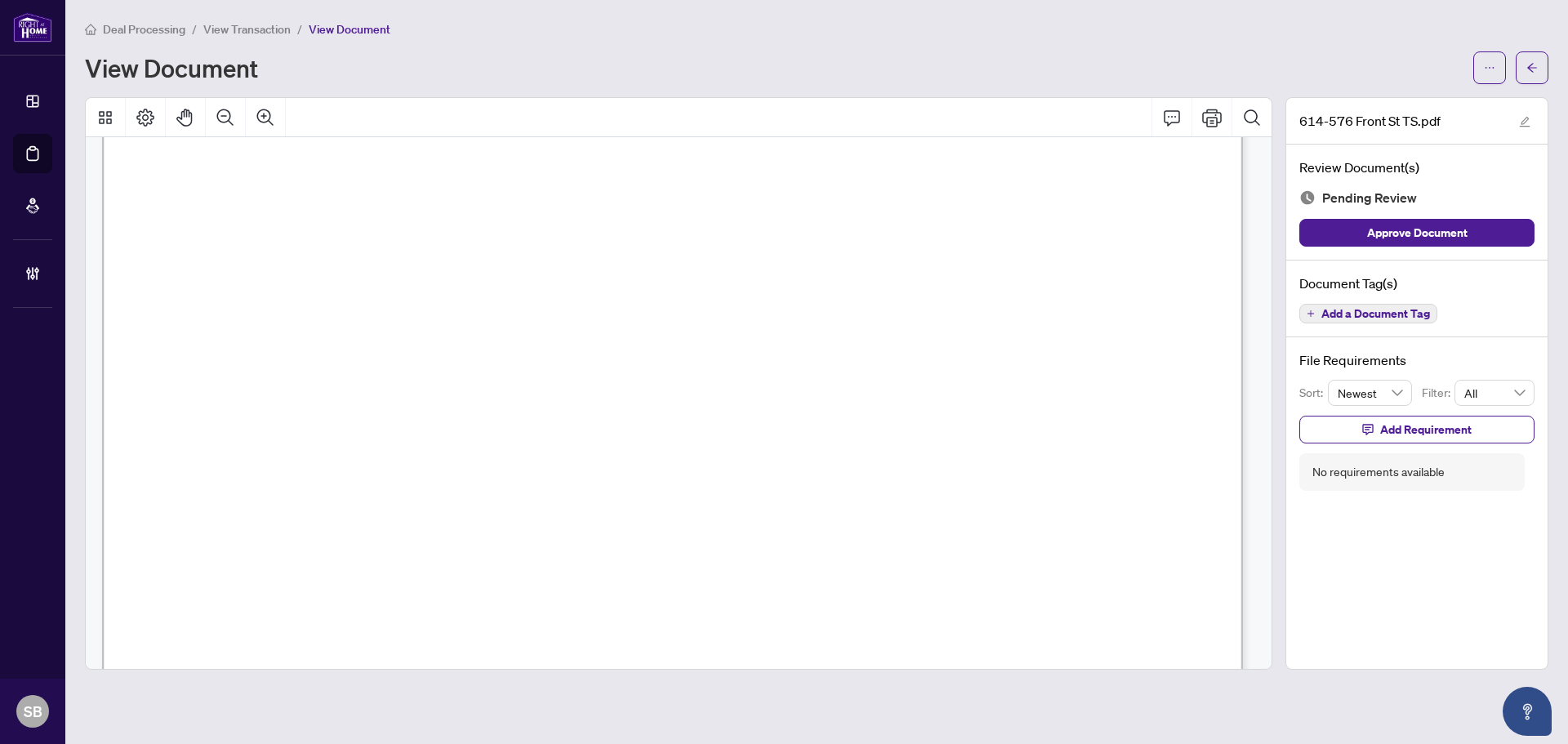
scroll to position [572, 0]
click at [1532, 63] on icon "arrow-left" at bounding box center [1531, 67] width 11 height 11
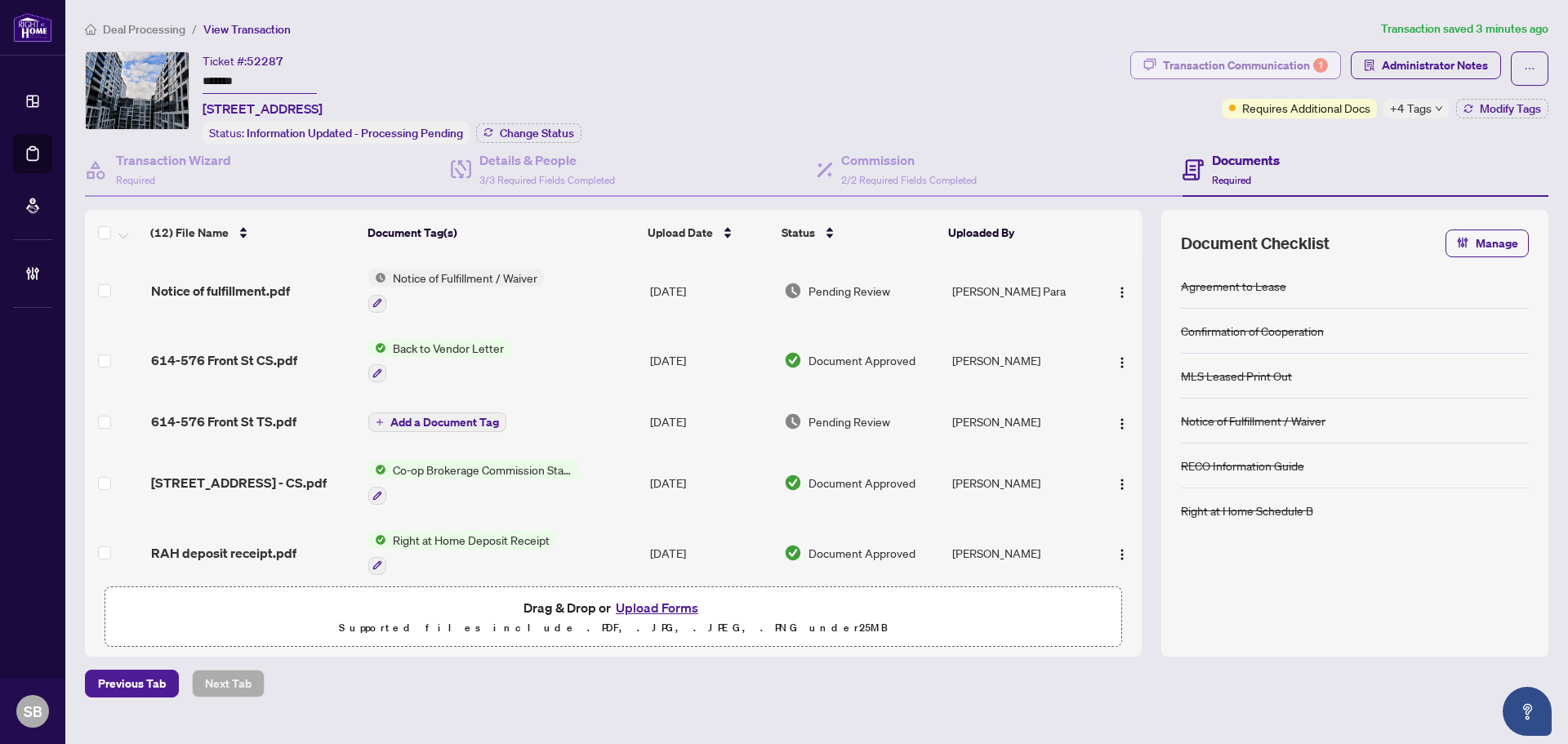
click at [1274, 60] on div "Transaction Communication 1" at bounding box center [1245, 65] width 165 height 26
type textarea "**********"
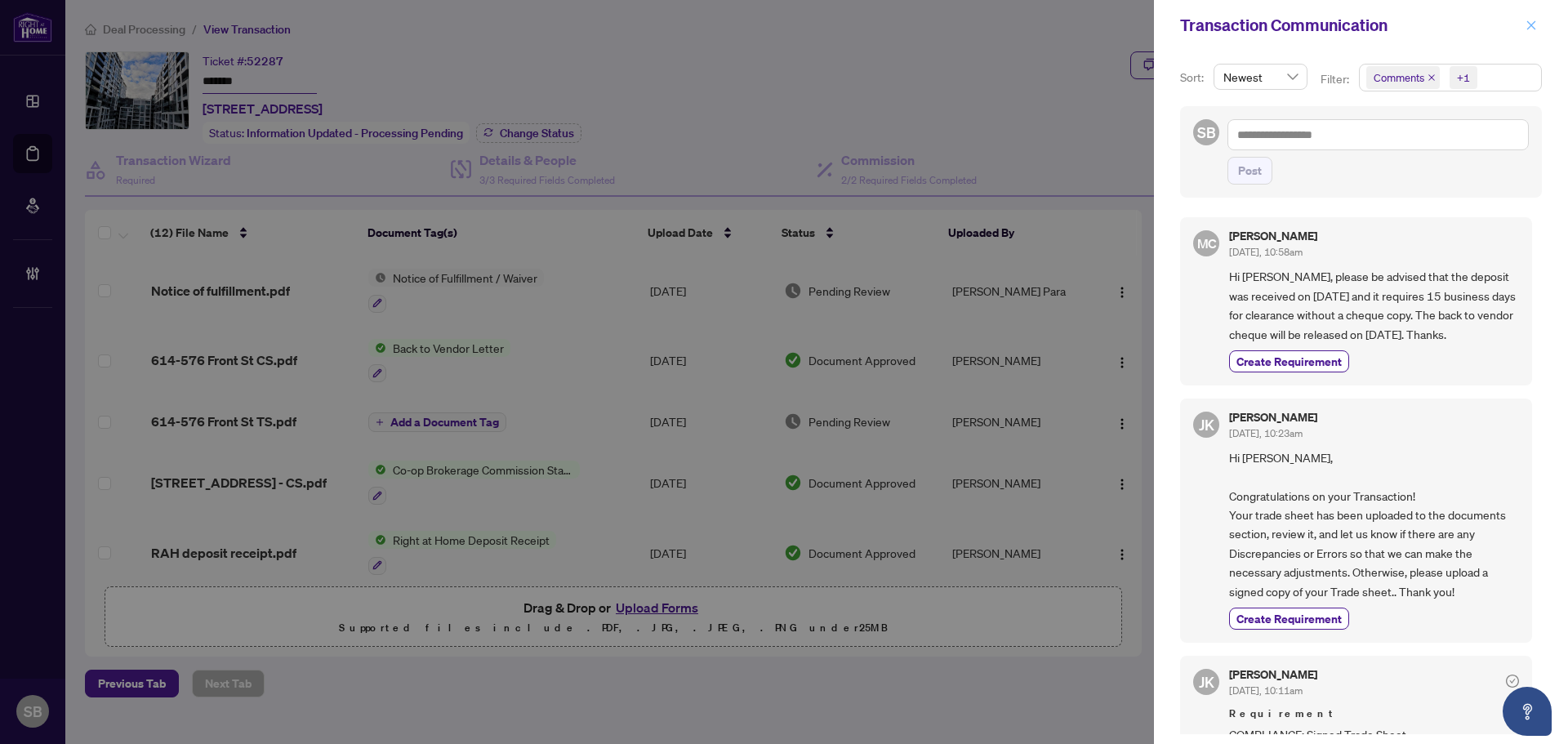
click at [1531, 36] on span "button" at bounding box center [1531, 25] width 11 height 26
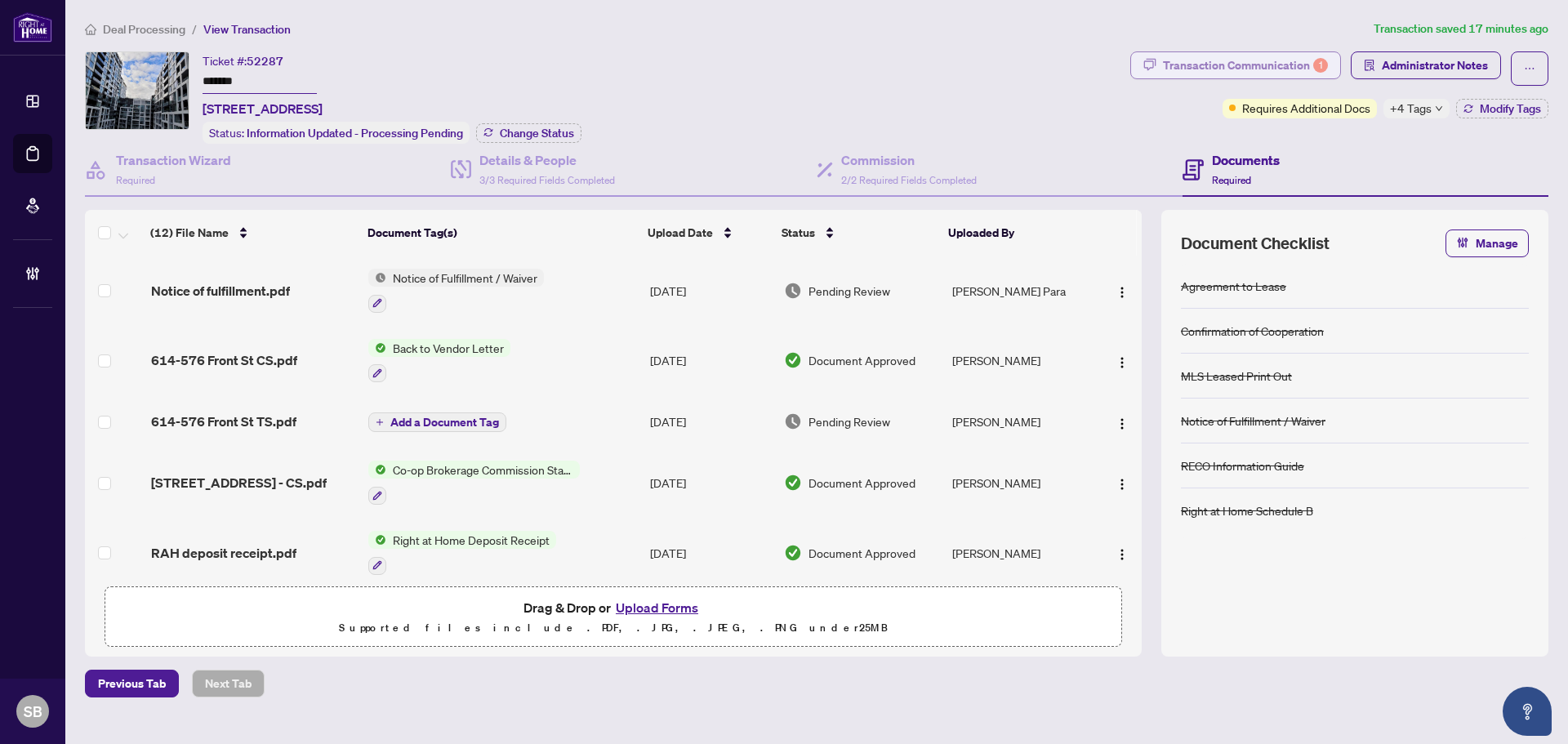
click at [1323, 57] on div "Transaction Communication 1" at bounding box center [1245, 65] width 165 height 26
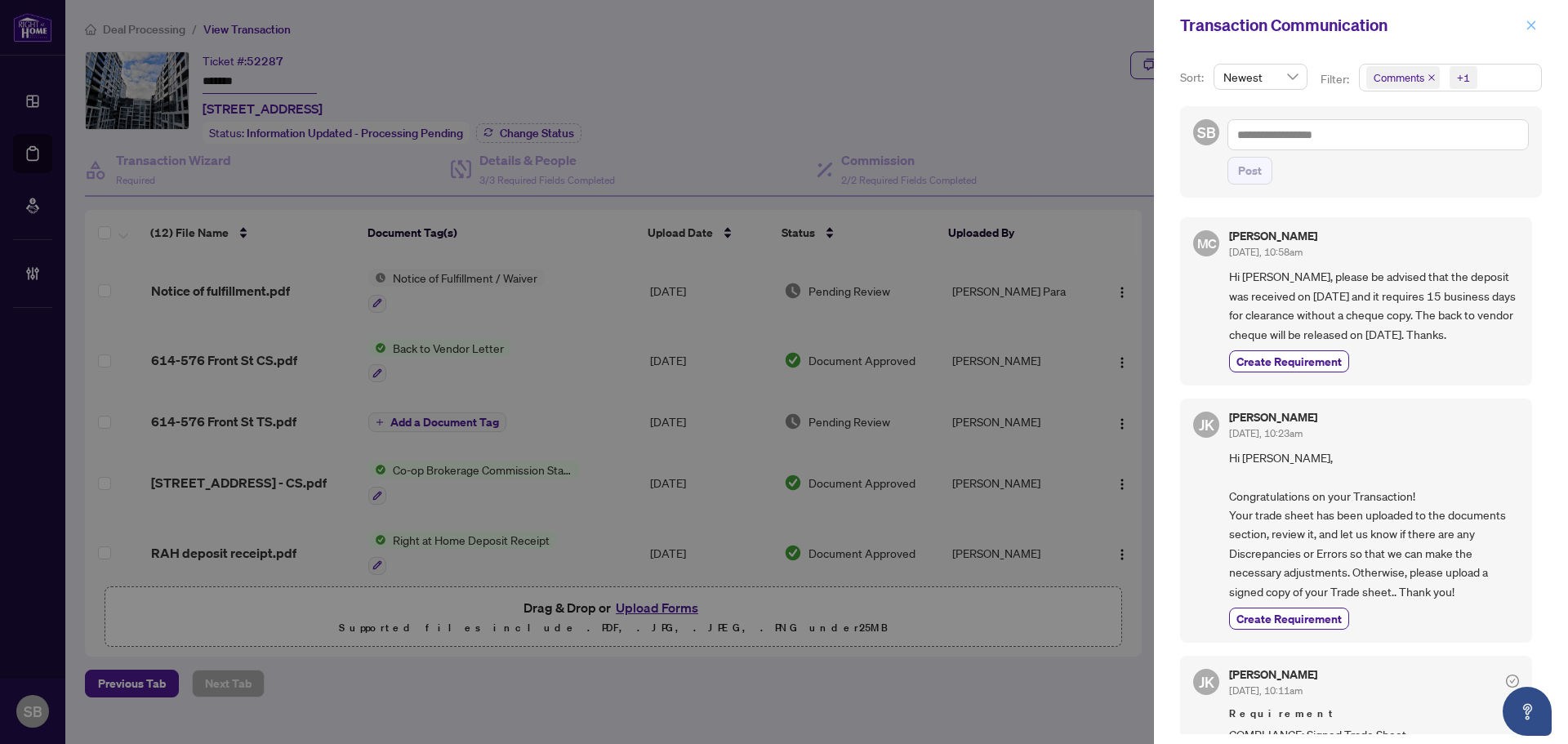
click at [1524, 29] on button "button" at bounding box center [1531, 25] width 21 height 20
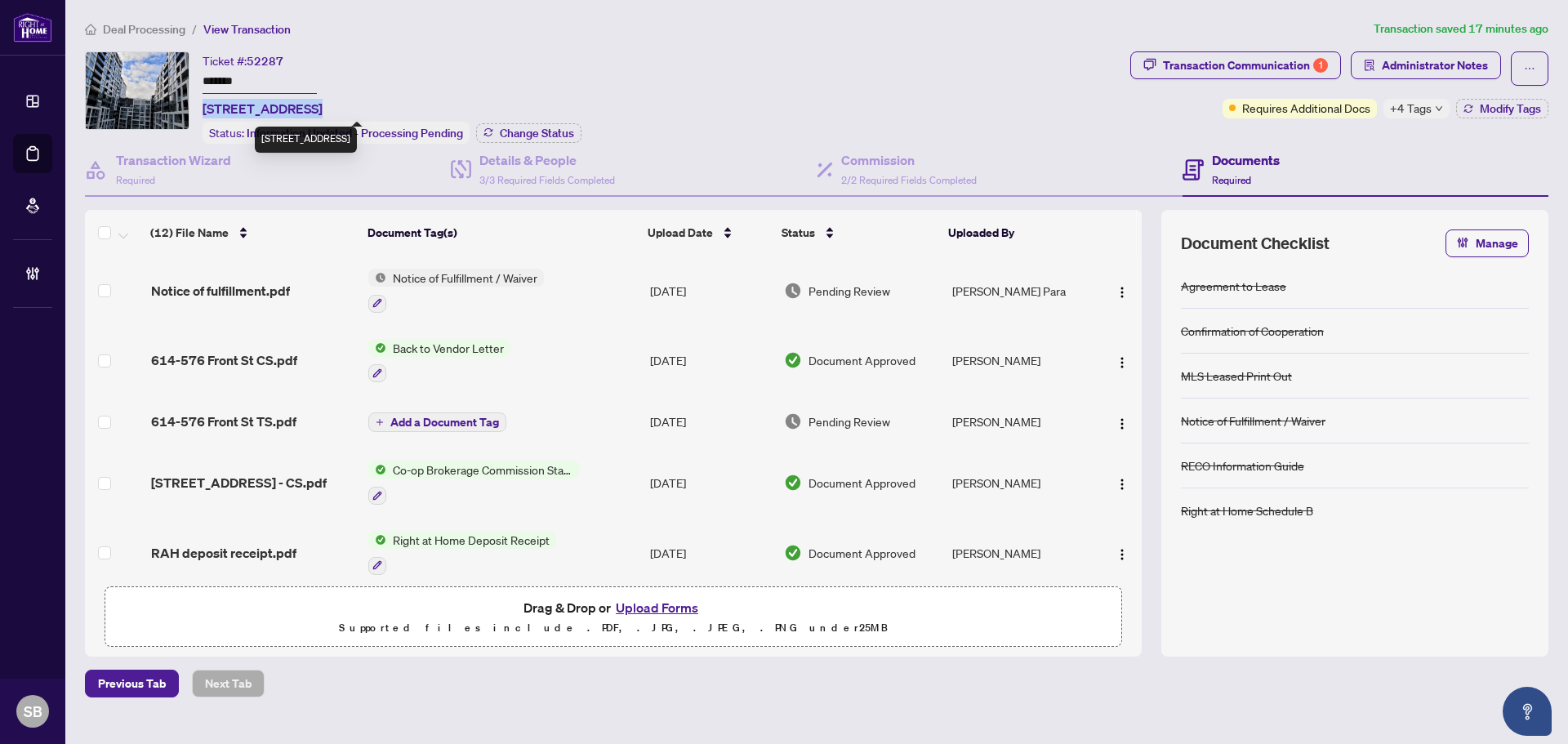
drag, startPoint x: 303, startPoint y: 112, endPoint x: 205, endPoint y: 108, distance: 98.1
click at [205, 108] on span "614-576 Front St, Toronto, Ontario M5V 1C1, Canada" at bounding box center [263, 109] width 120 height 20
copy span "614-576 Front St"
click at [134, 24] on span "Deal Processing" at bounding box center [143, 29] width 83 height 15
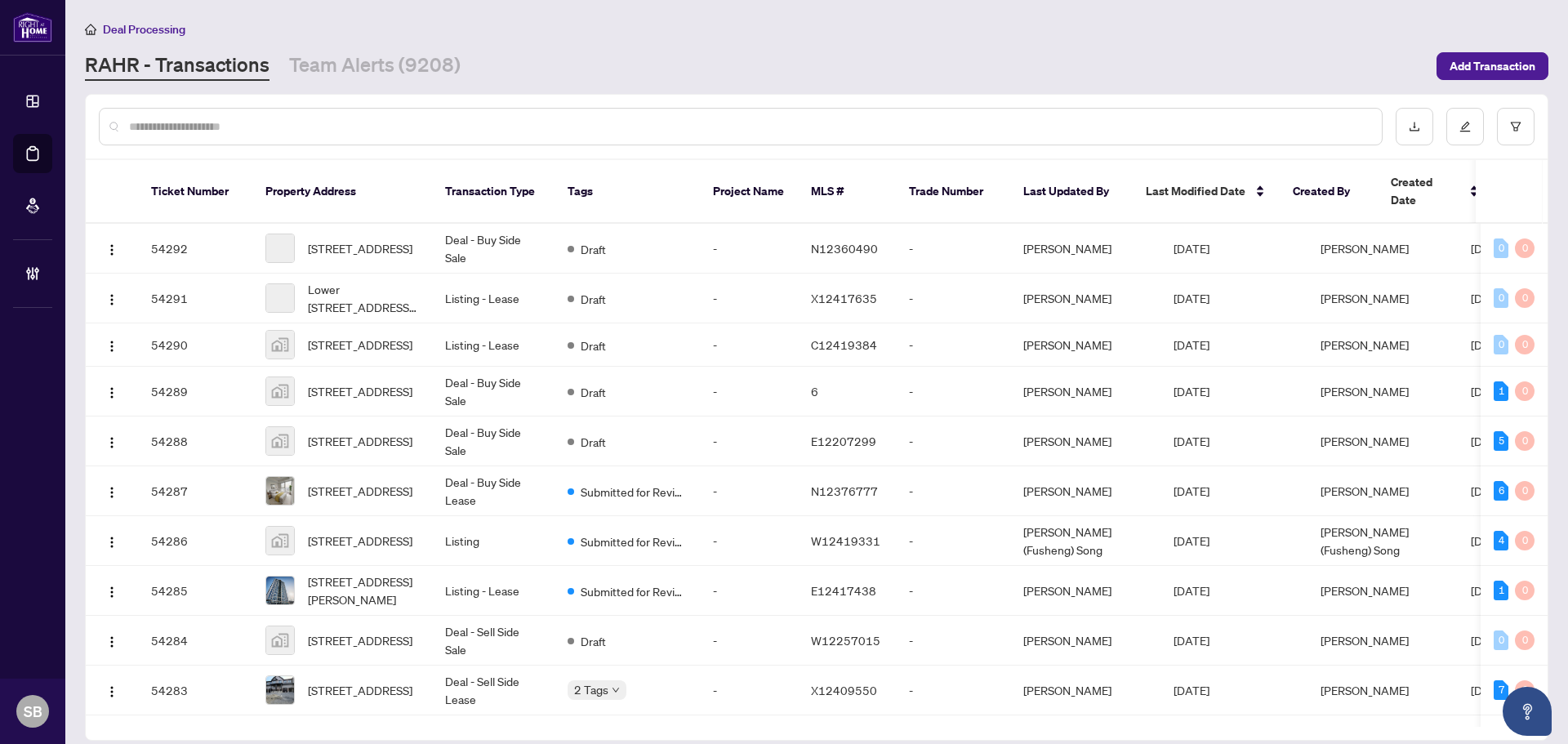
click at [175, 130] on input "text" at bounding box center [748, 126] width 1239 height 18
paste input "**********"
type input "**********"
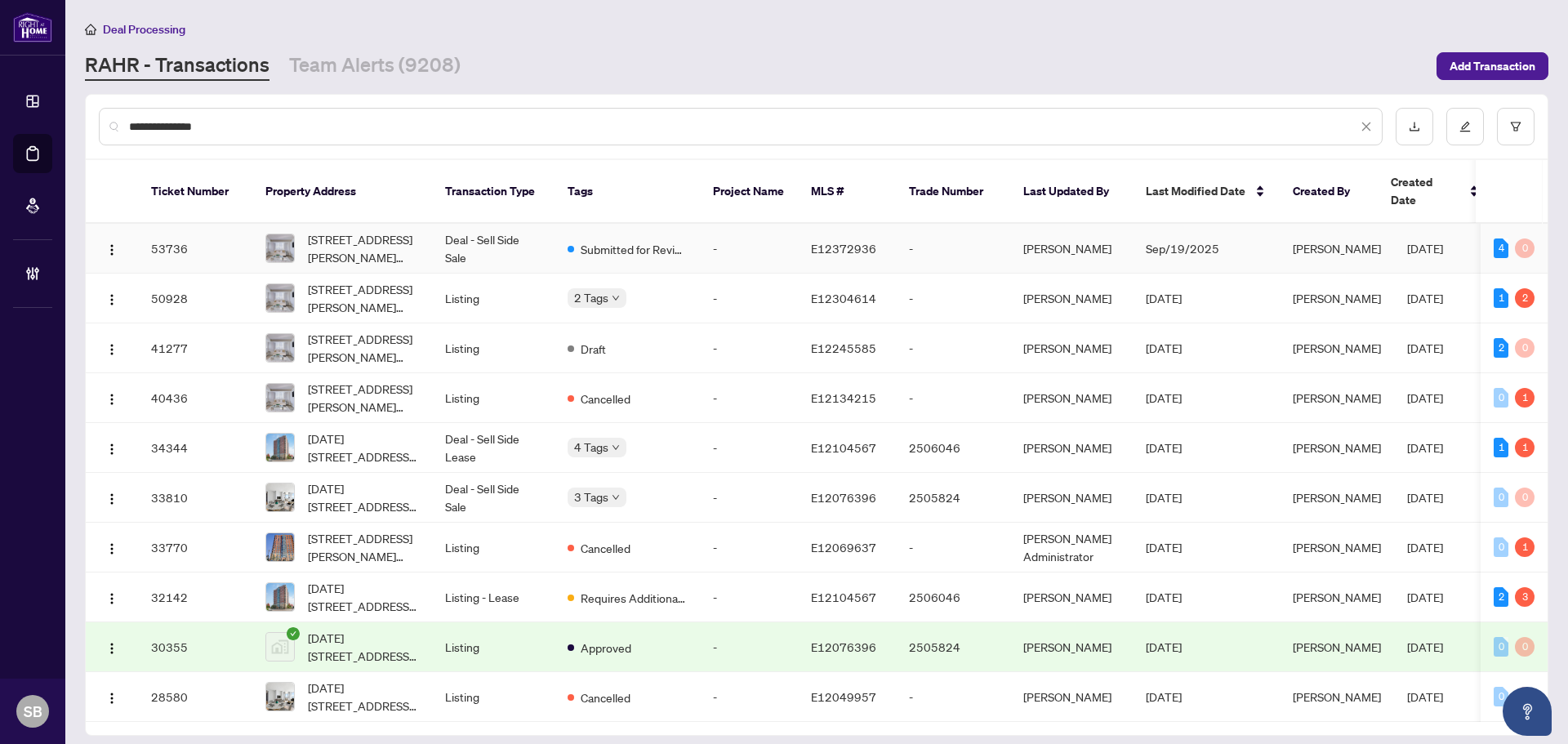
click at [527, 224] on td "Deal - Sell Side Sale" at bounding box center [493, 248] width 123 height 50
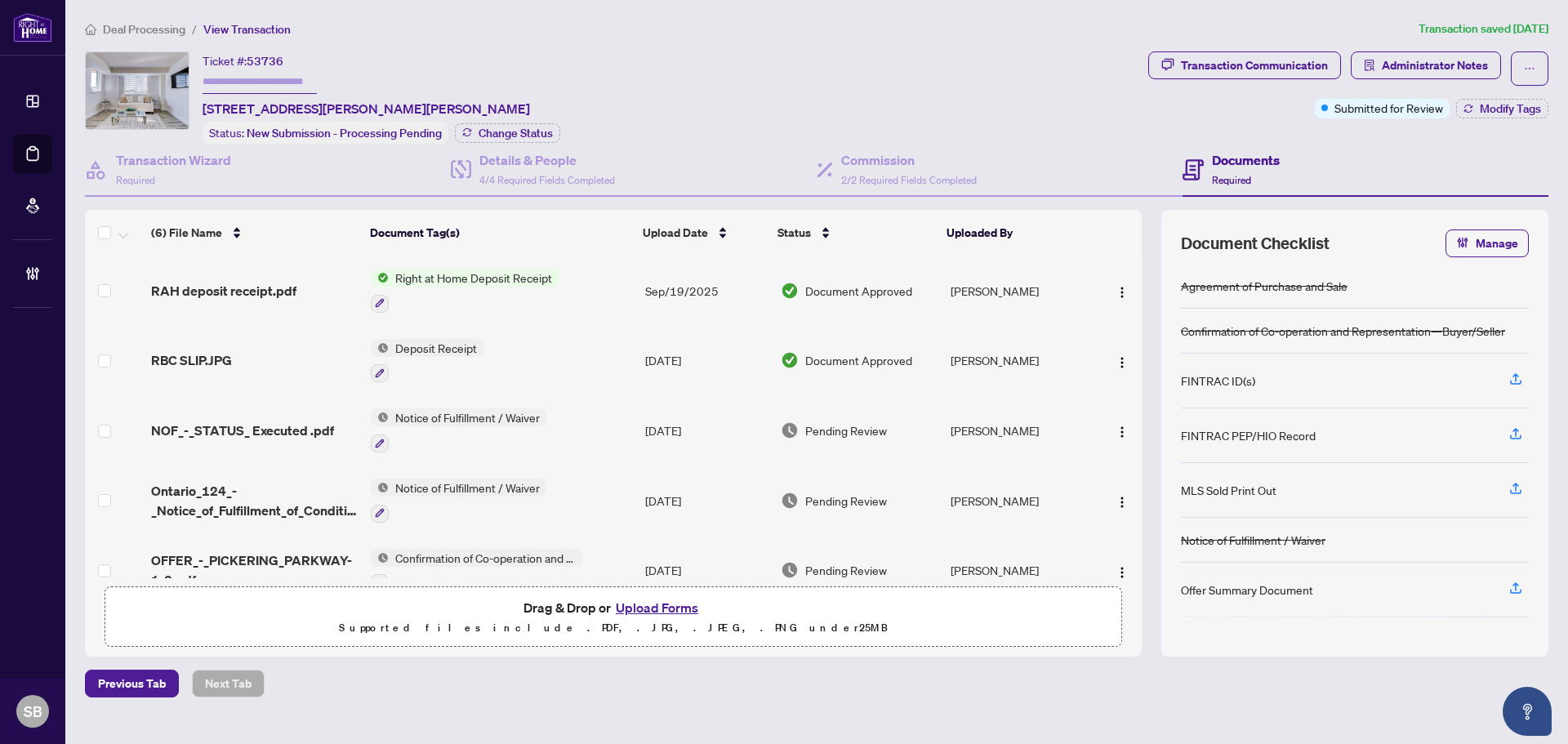
drag, startPoint x: 165, startPoint y: 38, endPoint x: 167, endPoint y: 23, distance: 15.1
click at [164, 38] on div "Deal Processing / View Transaction Transaction saved 3 days ago Ticket #: 53736…" at bounding box center [816, 359] width 1476 height 678
click at [169, 17] on main "Deal Processing / View Transaction Transaction saved 3 days ago Ticket #: 53736…" at bounding box center [817, 372] width 1503 height 744
click at [169, 35] on span "Deal Processing" at bounding box center [143, 29] width 83 height 15
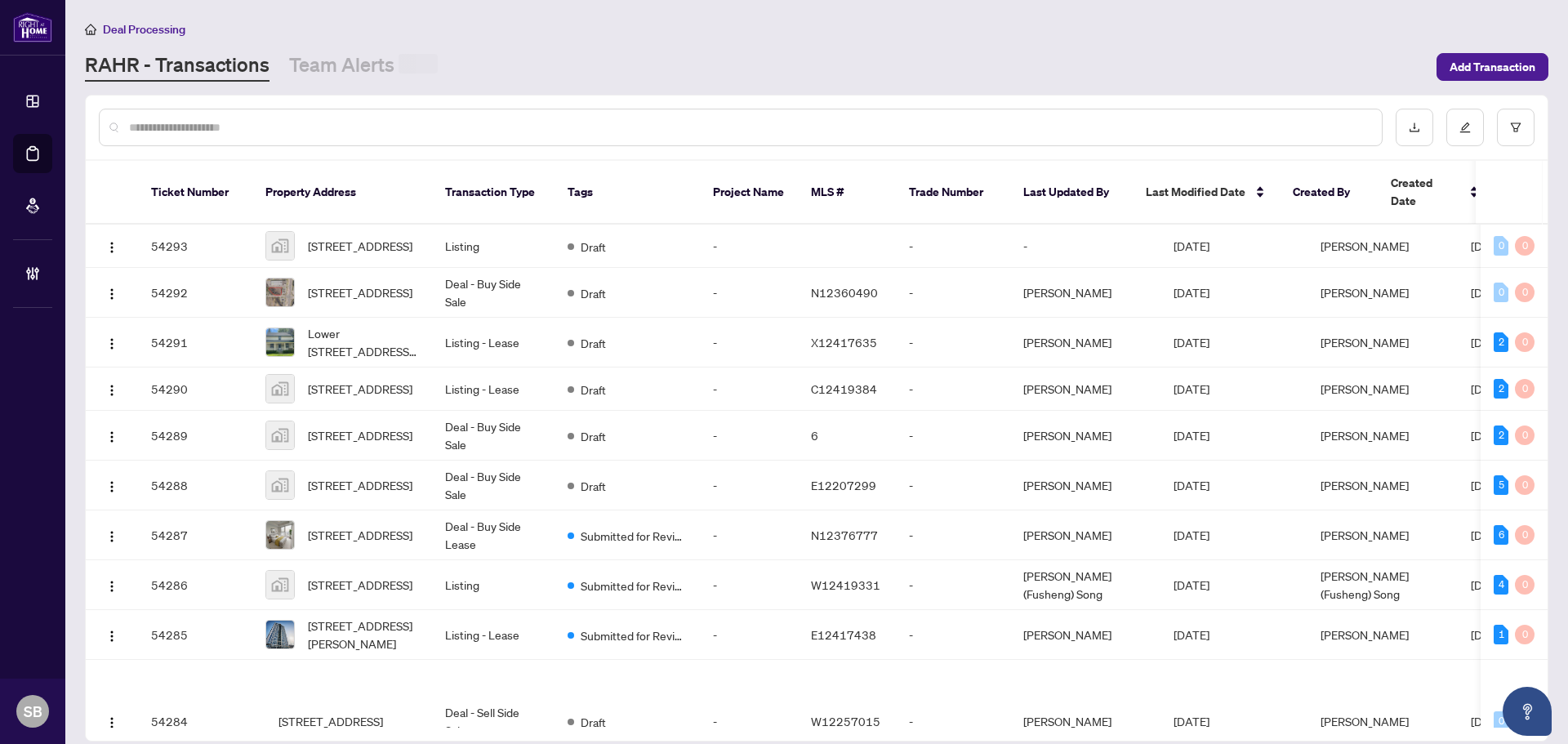
click at [437, 144] on div at bounding box center [741, 127] width 1284 height 37
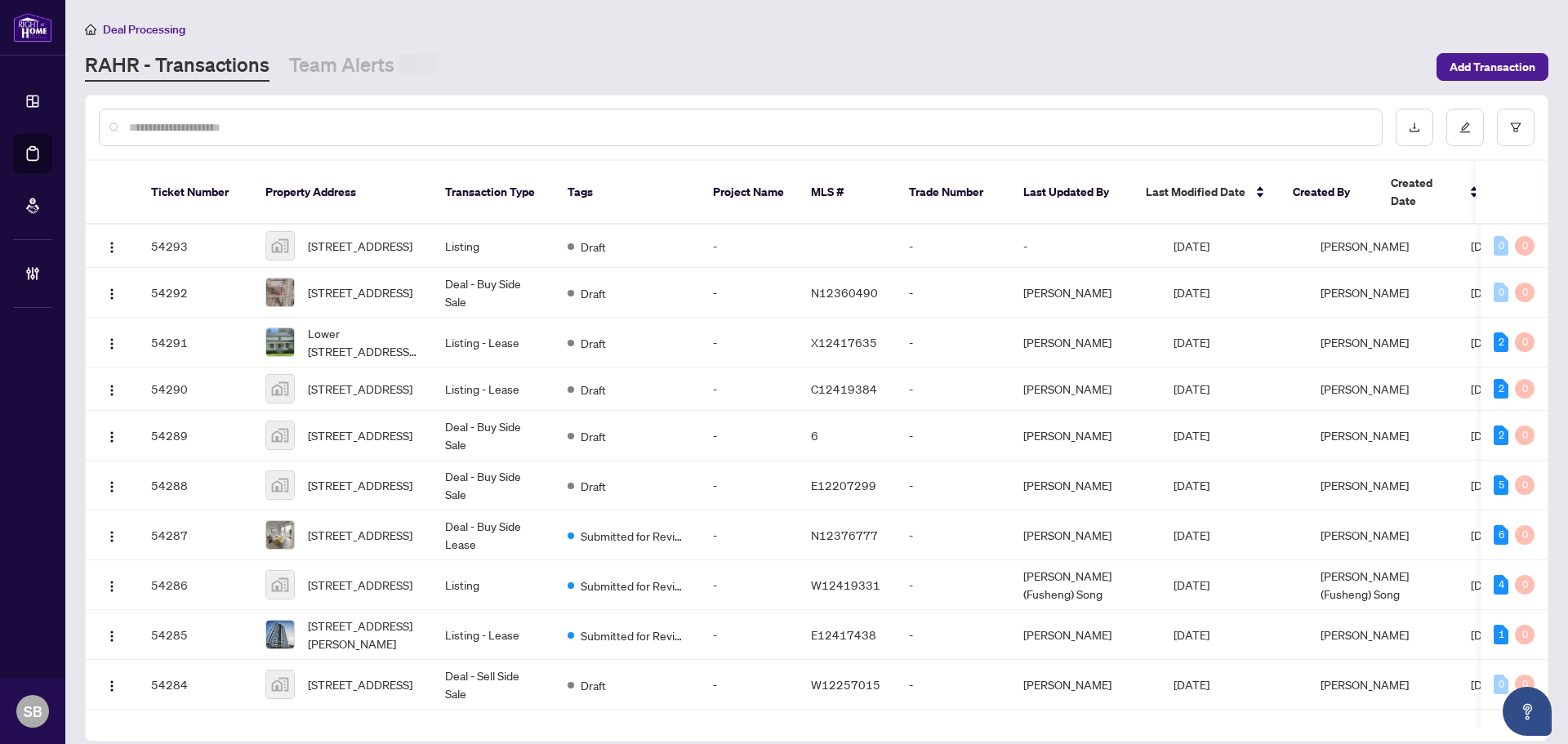
click at [428, 127] on input "text" at bounding box center [748, 127] width 1239 height 18
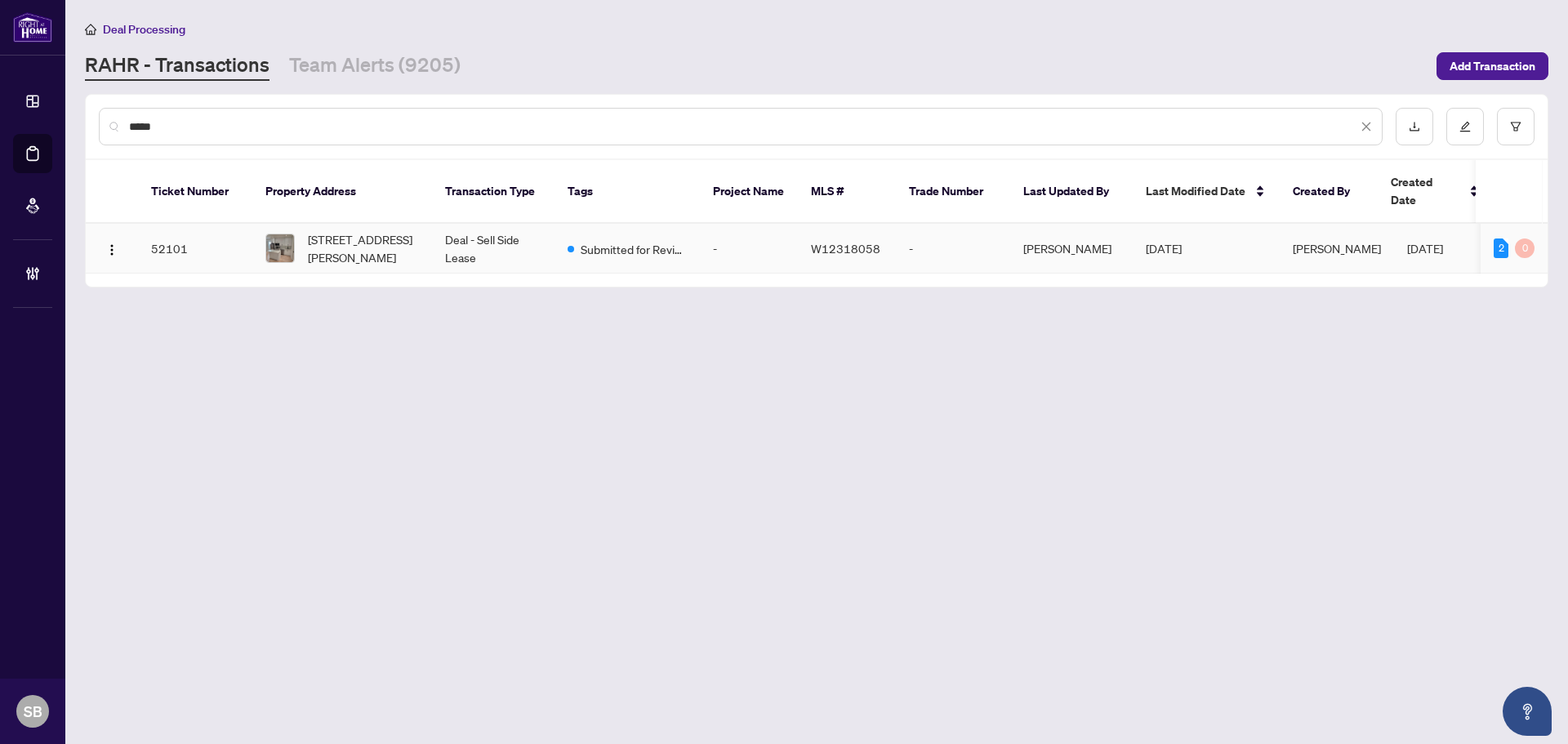
type input "*****"
click at [415, 237] on span "Unit 3-339 Ranee Ave Ave, Toronto, Ontario M6A 1N9, Canada" at bounding box center [364, 248] width 111 height 36
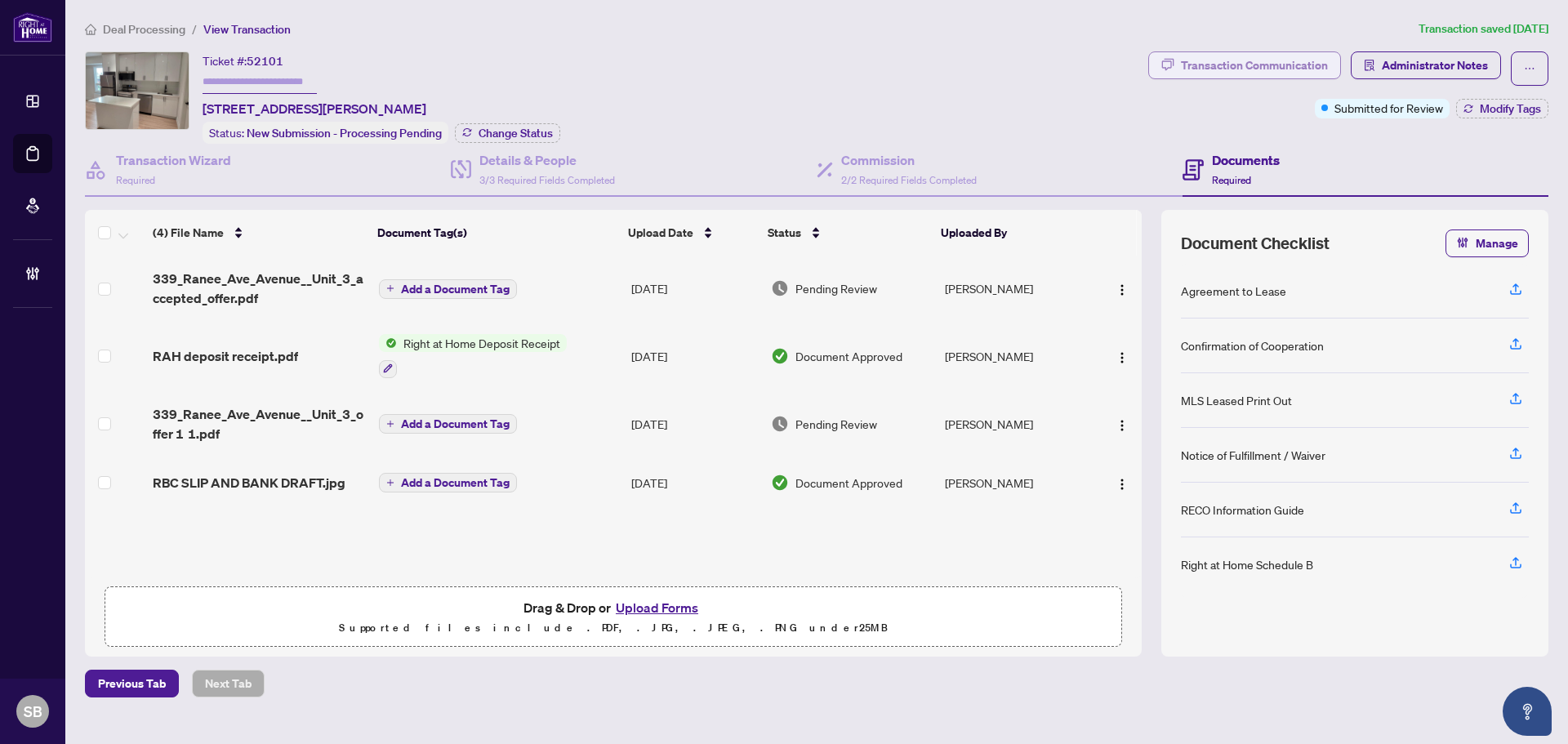
click at [1285, 70] on div "Transaction Communication" at bounding box center [1254, 65] width 147 height 26
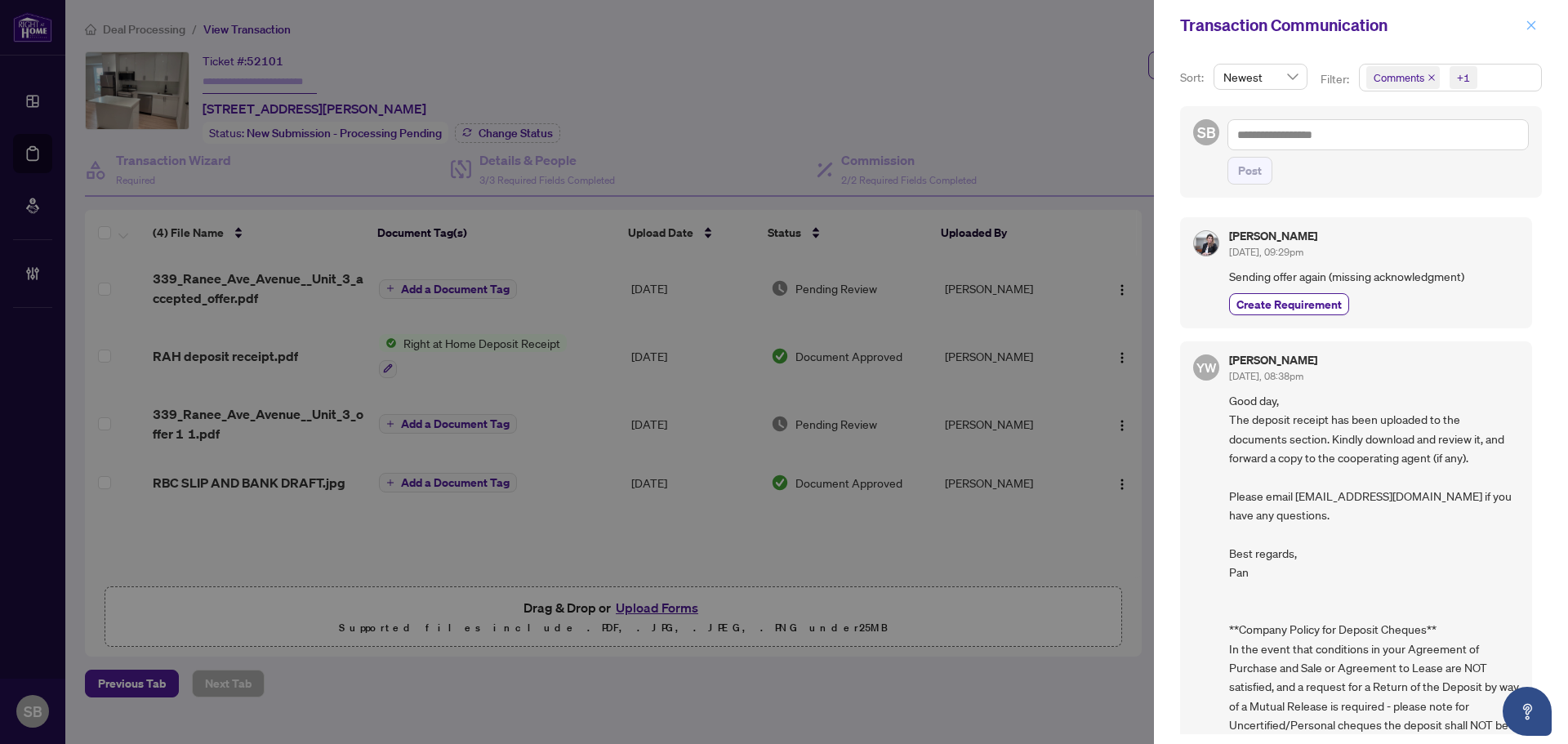
click at [1532, 24] on icon "close" at bounding box center [1531, 24] width 9 height 9
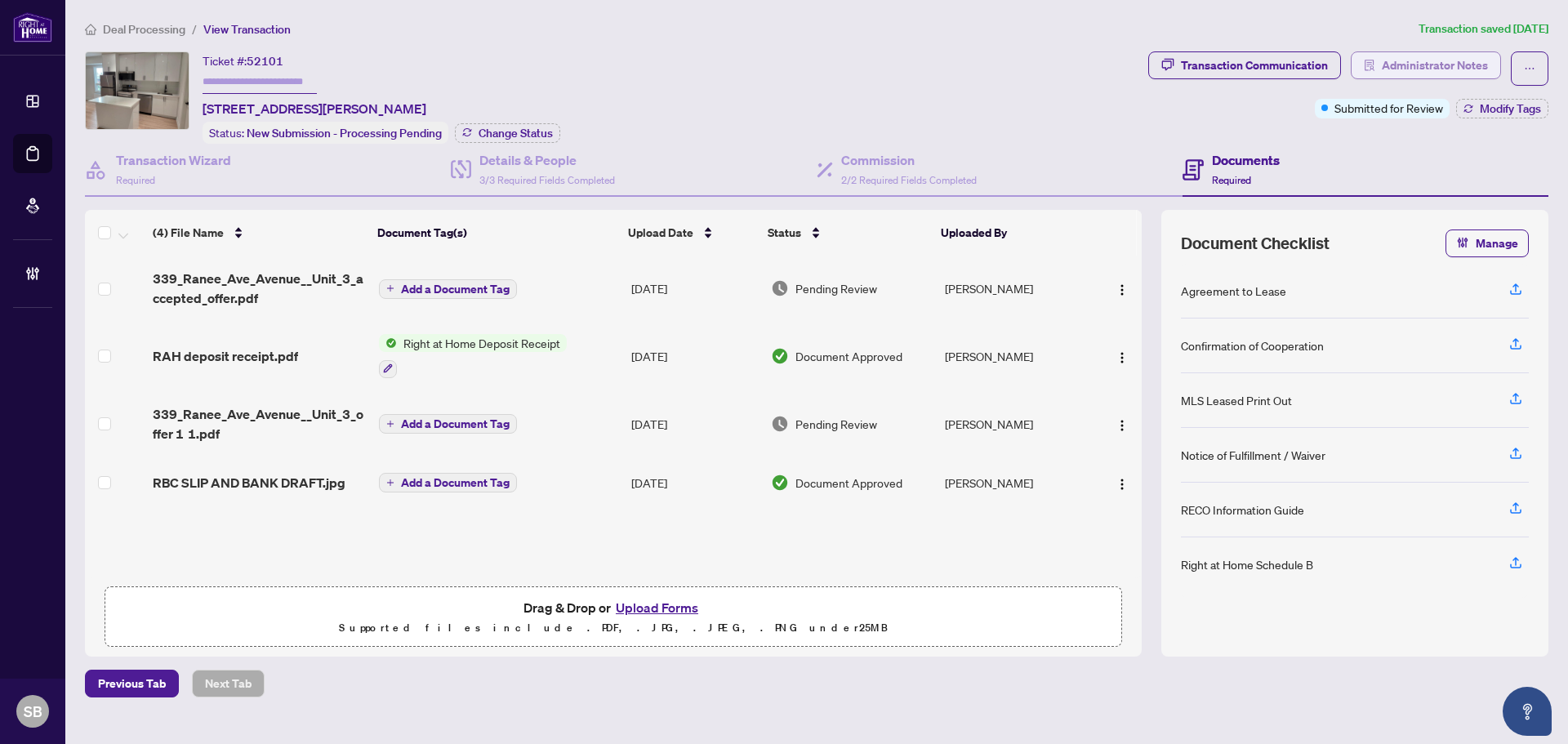
click at [1471, 77] on button "Administrator Notes" at bounding box center [1425, 65] width 150 height 28
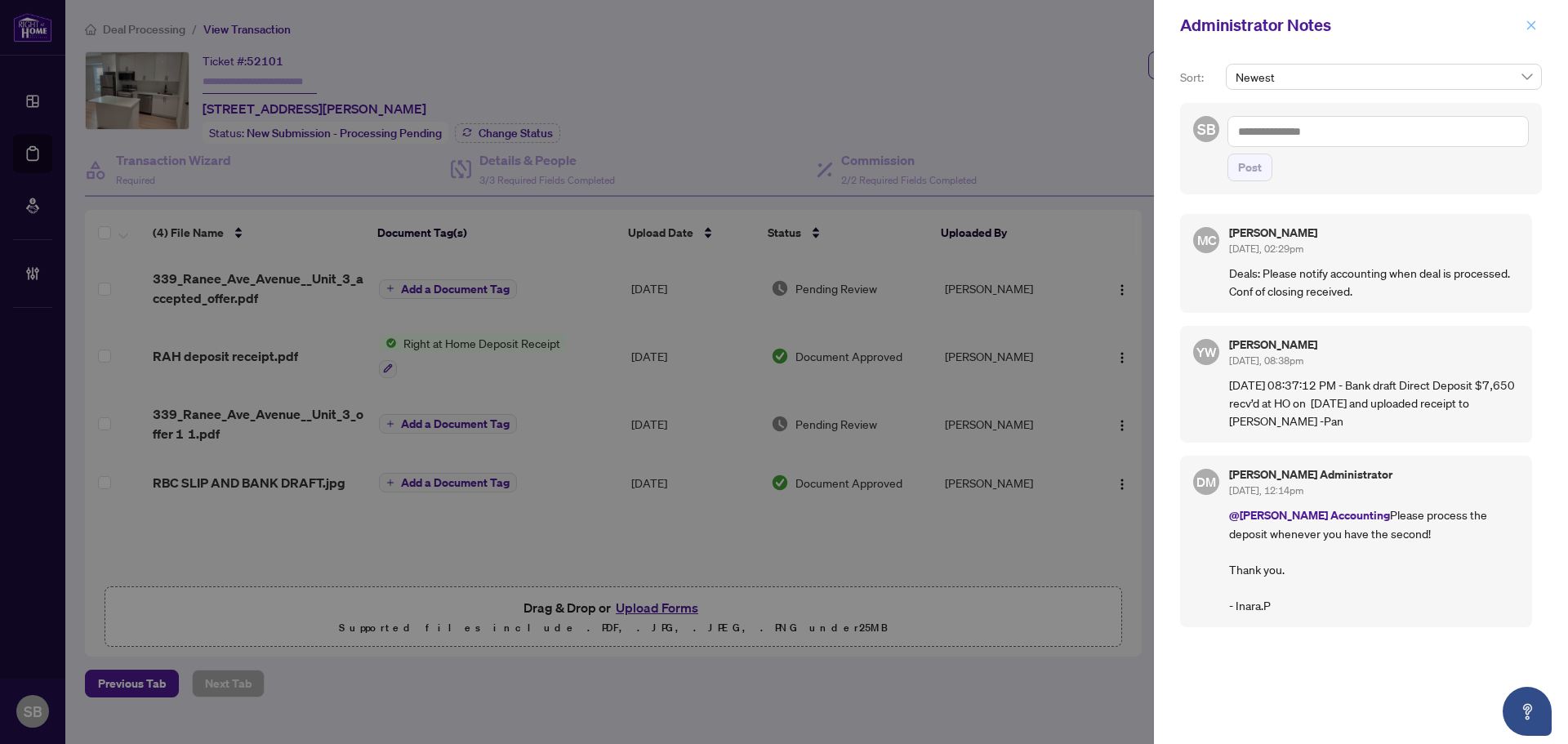
click at [1533, 36] on span "button" at bounding box center [1531, 25] width 11 height 26
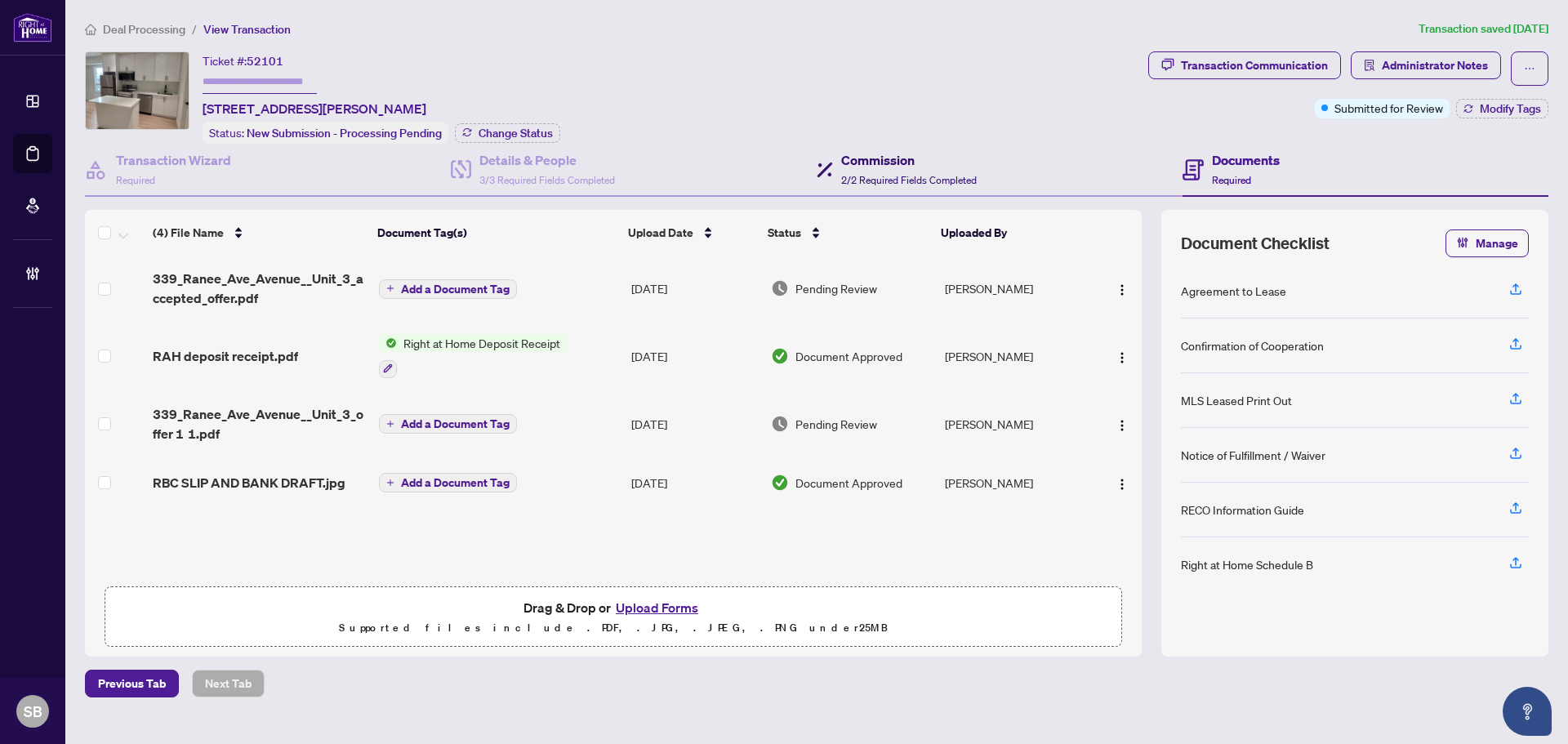
click at [916, 183] on div "Commission 2/2 Required Fields Completed" at bounding box center [909, 170] width 136 height 38
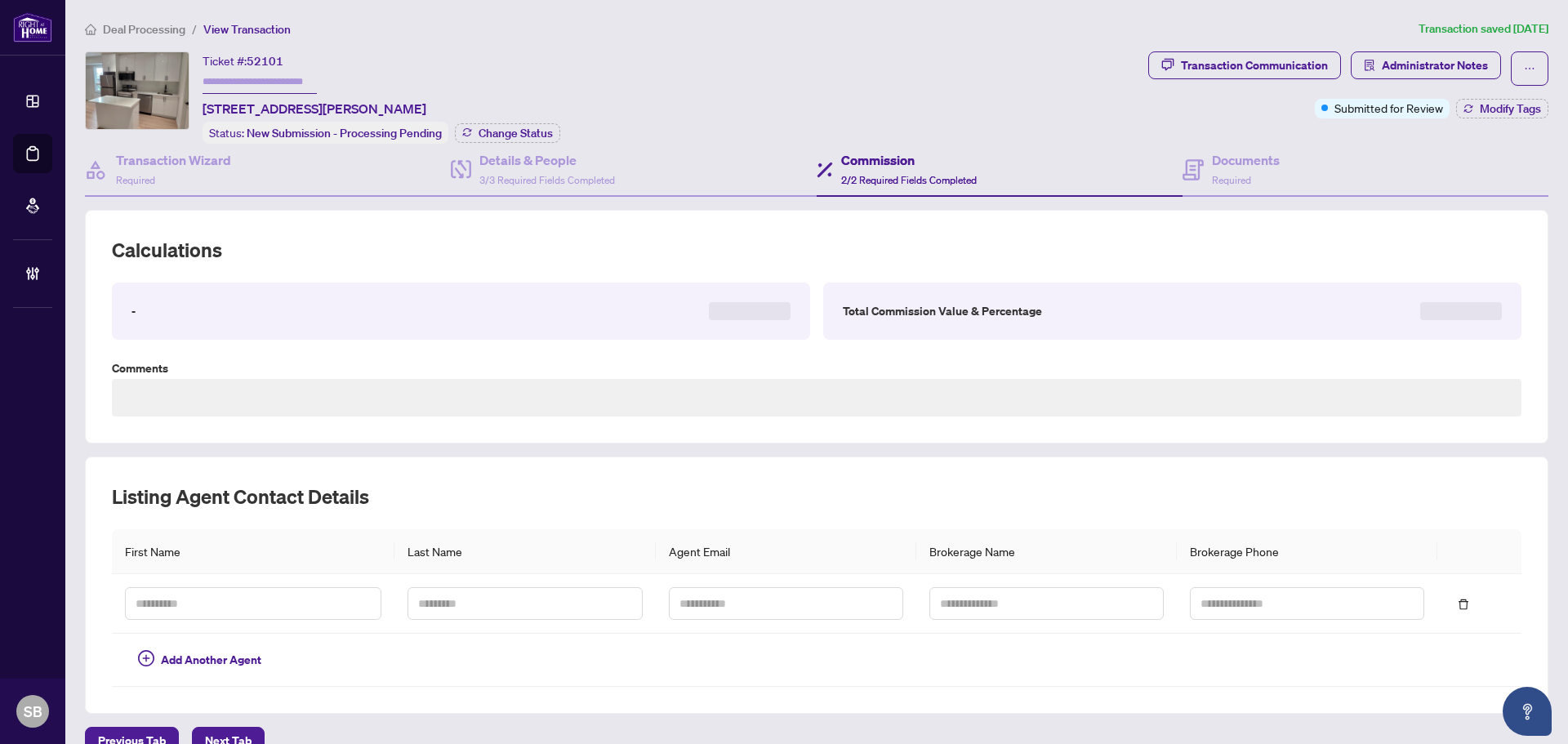
type textarea "**********"
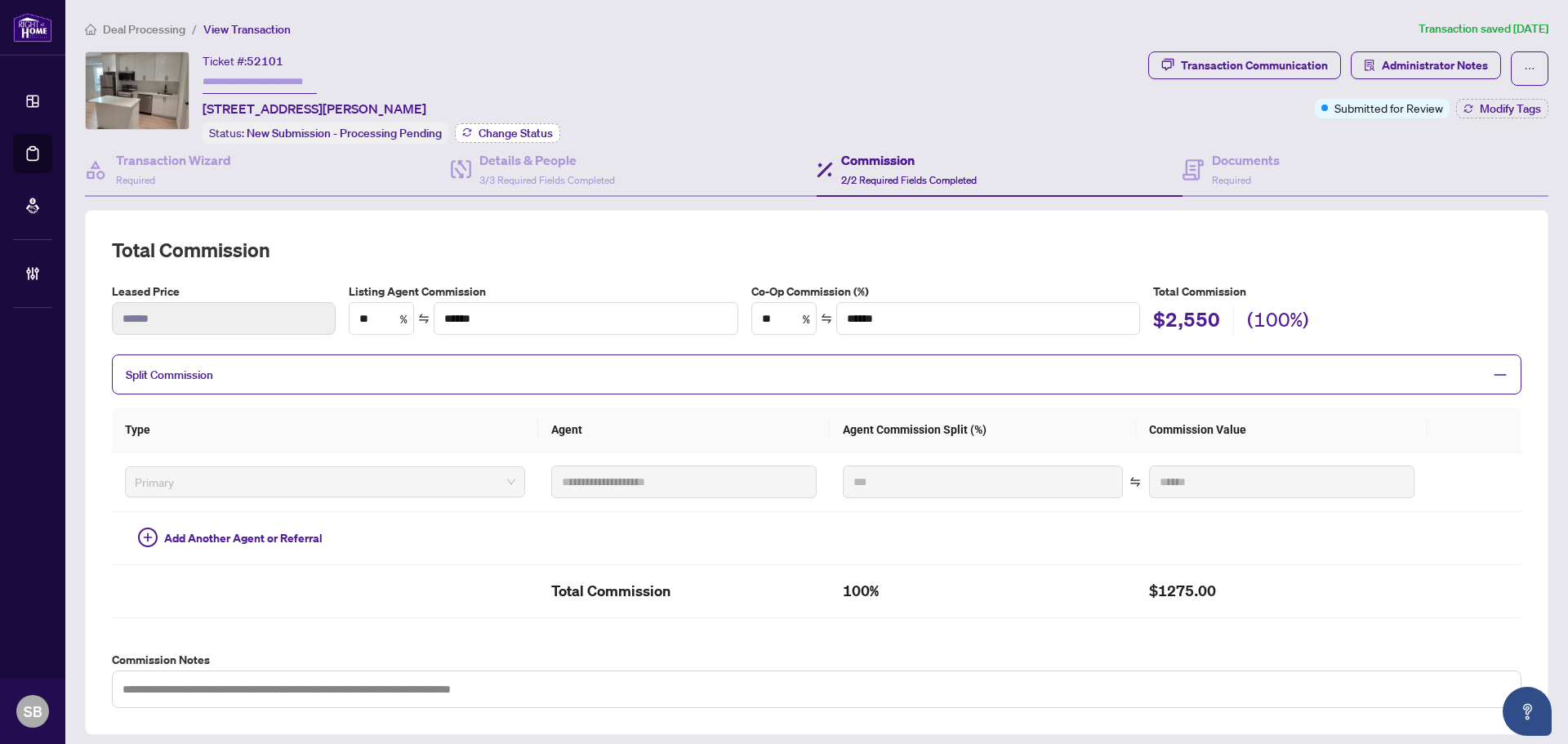
click at [549, 140] on button "Change Status" at bounding box center [507, 133] width 105 height 20
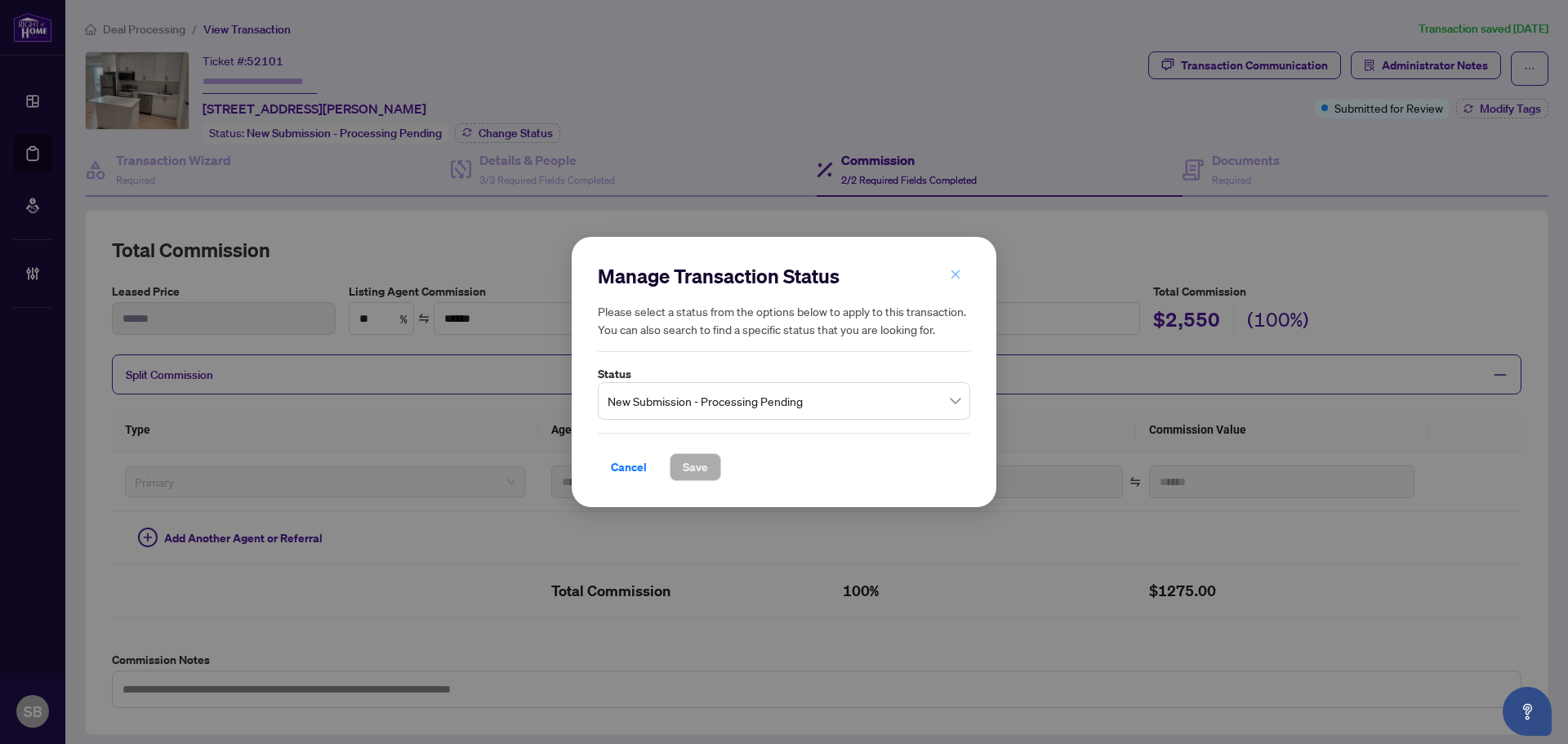
click at [952, 273] on icon "close" at bounding box center [956, 275] width 9 height 9
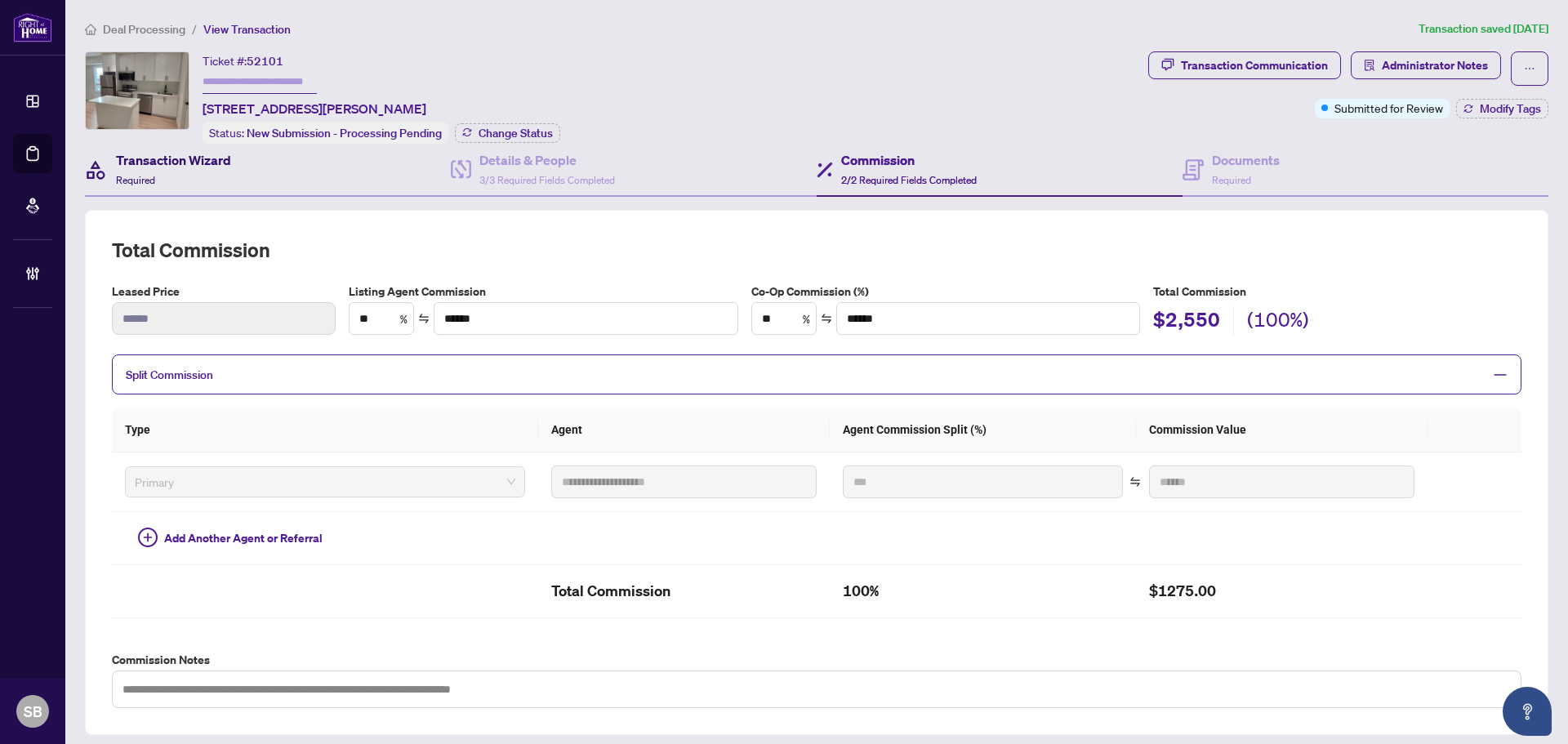
click at [212, 171] on div "Transaction Wizard Required" at bounding box center [173, 170] width 115 height 38
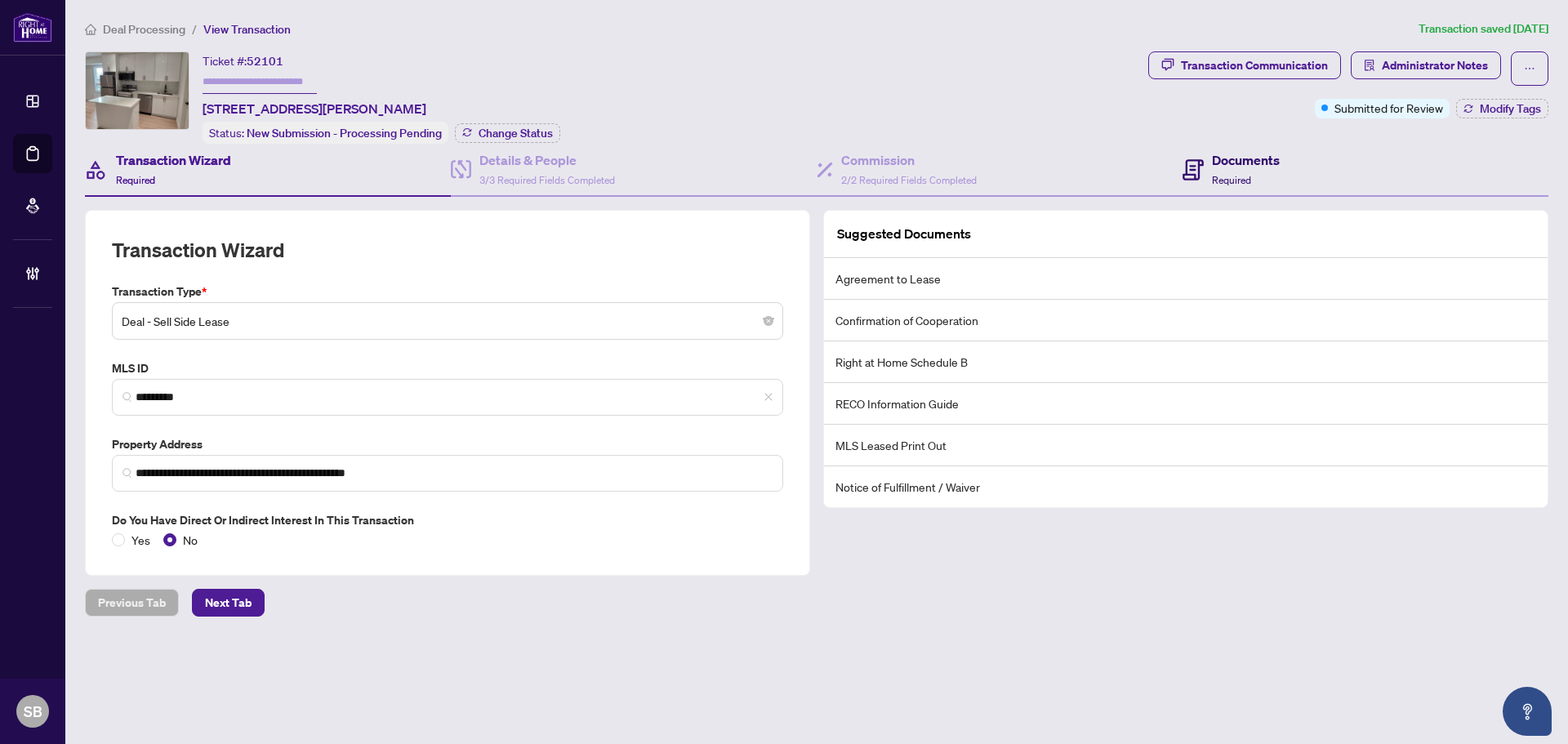
click at [1211, 174] on div "Documents Required" at bounding box center [1231, 170] width 97 height 38
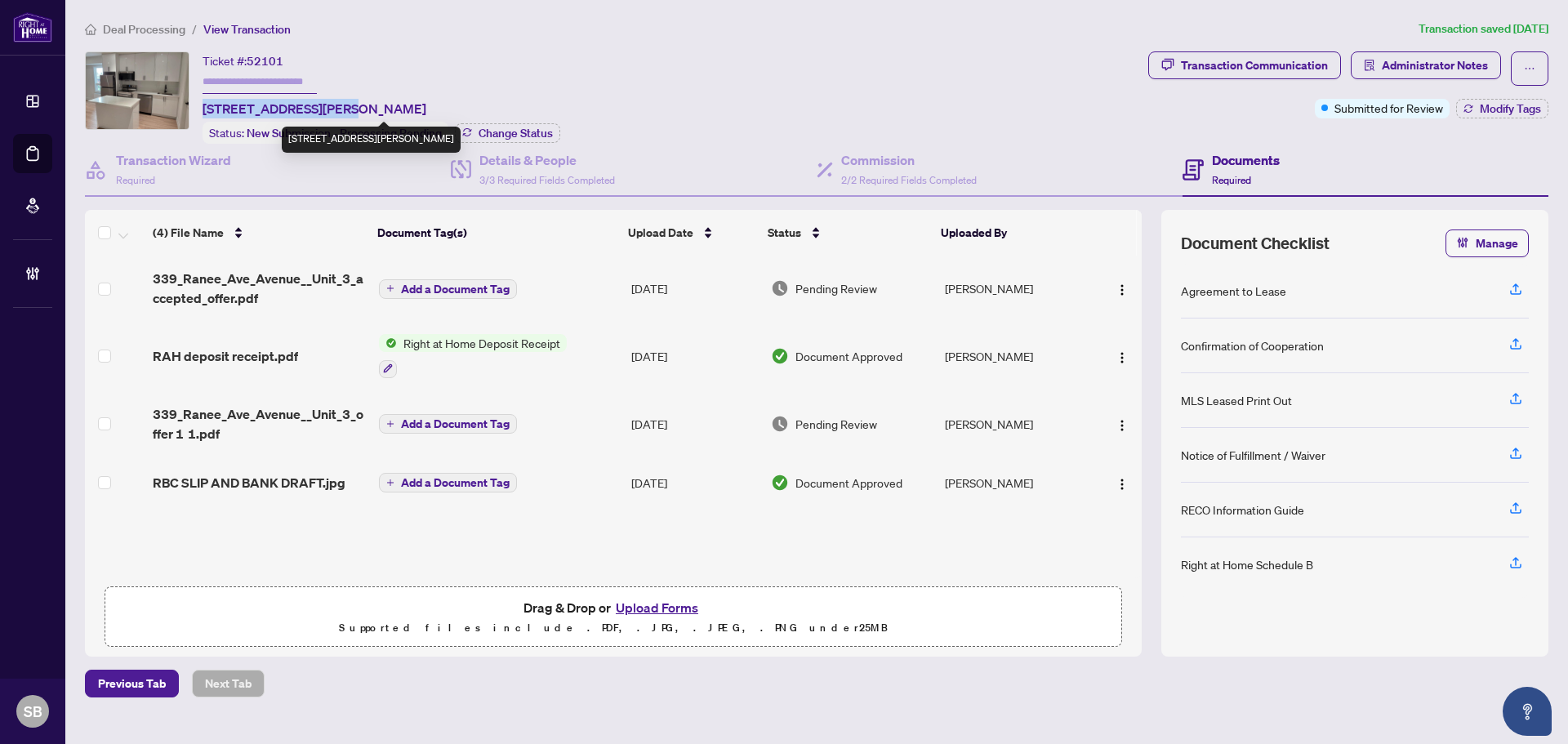
drag, startPoint x: 334, startPoint y: 104, endPoint x: 207, endPoint y: 102, distance: 127.0
click at [207, 102] on span "Unit 3-339 Ranee Ave Ave, Toronto, Ontario M6A 1N9, Canada" at bounding box center [314, 109] width 224 height 20
click at [1459, 66] on span "Administrator Notes" at bounding box center [1435, 65] width 106 height 26
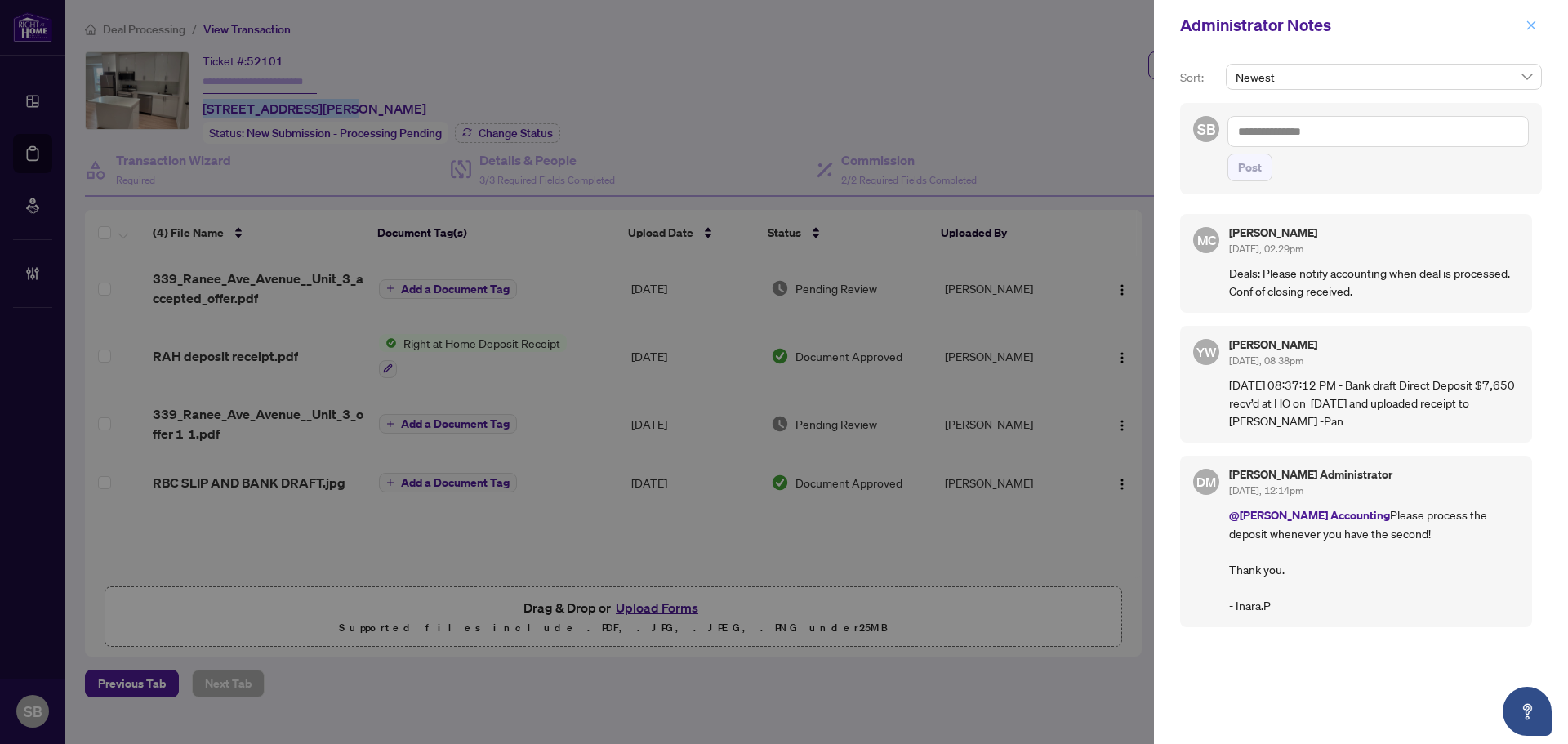
click at [1528, 26] on icon "close" at bounding box center [1531, 25] width 11 height 11
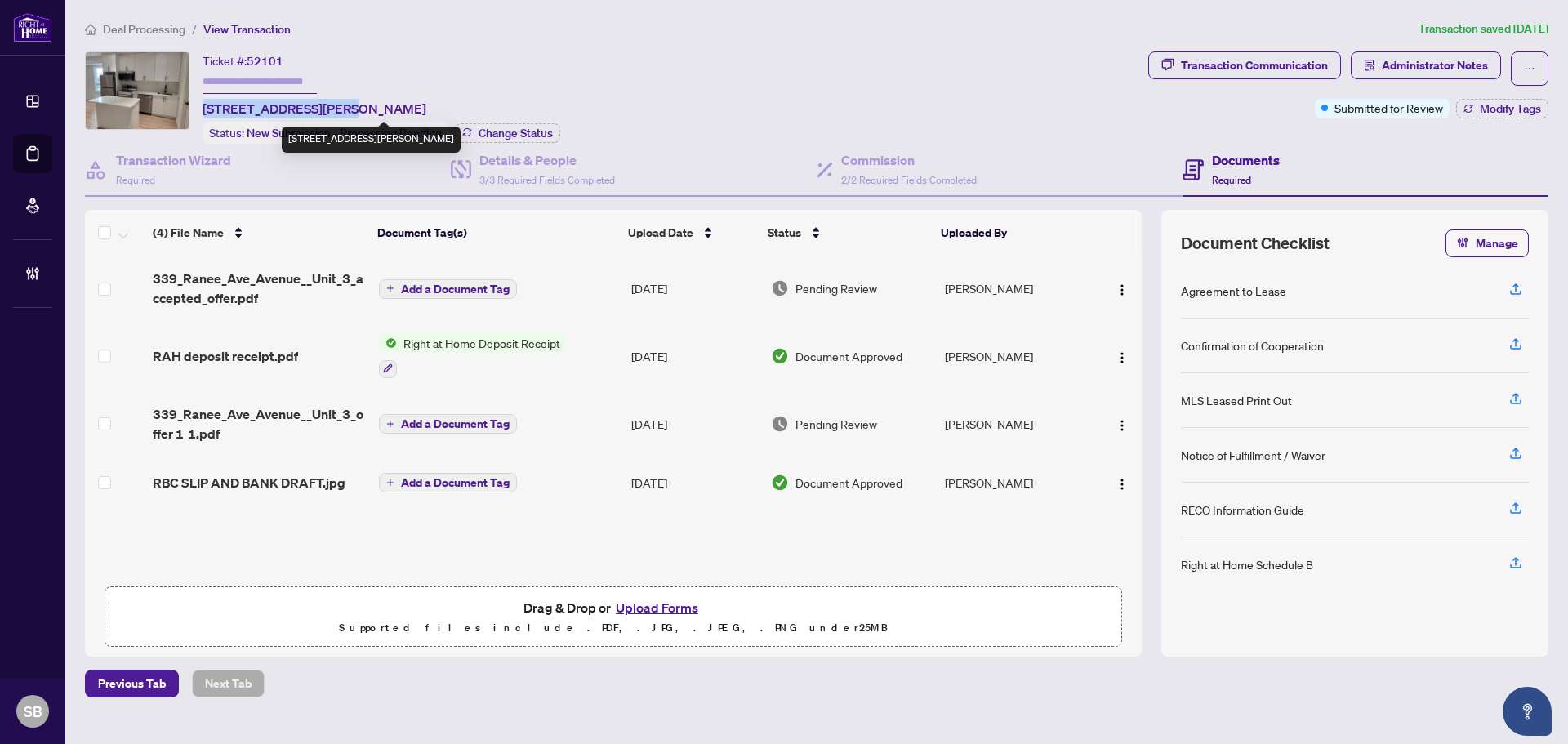
copy span "Unit 3-339 Ranee Ave"
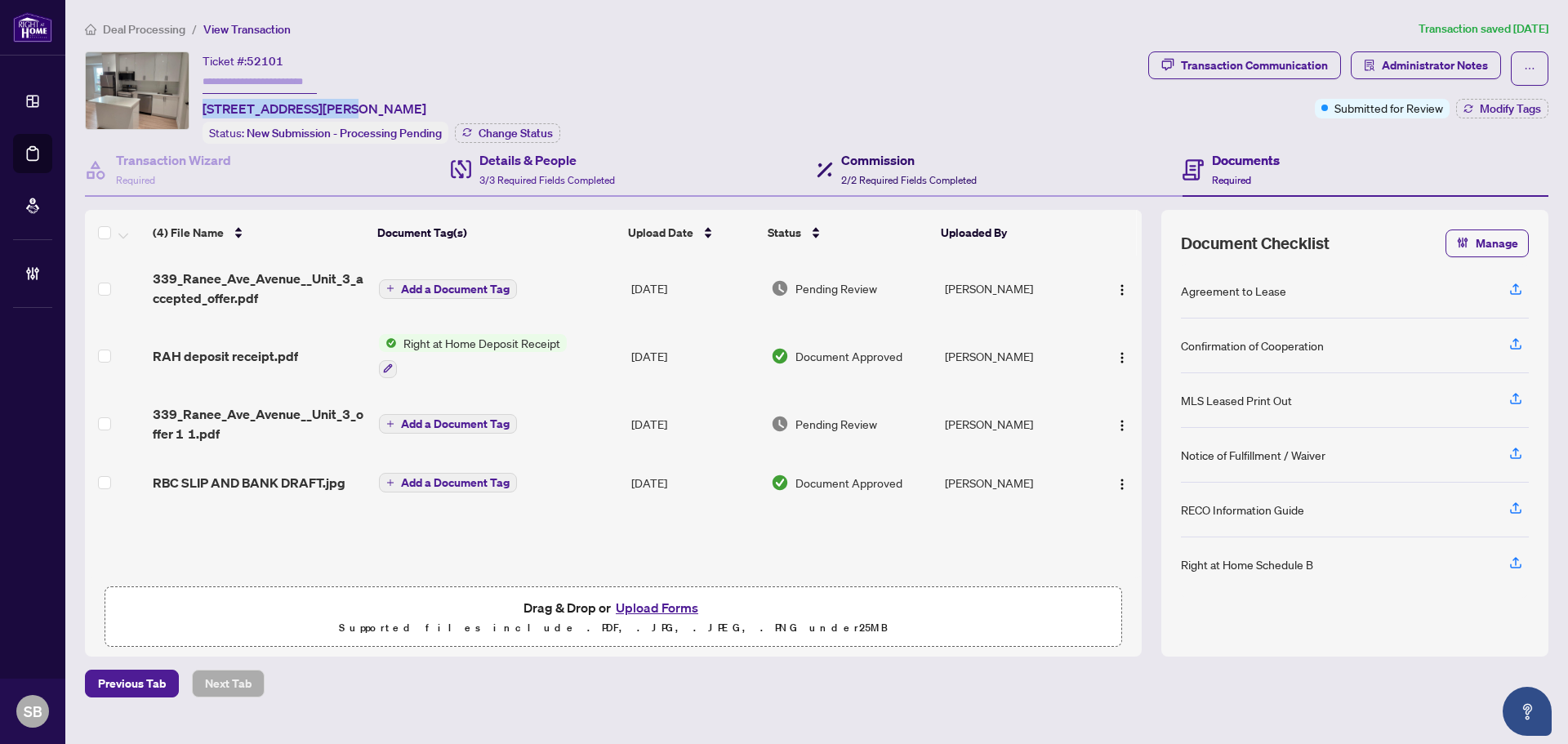
click at [868, 157] on h4 "Commission" at bounding box center [909, 160] width 136 height 20
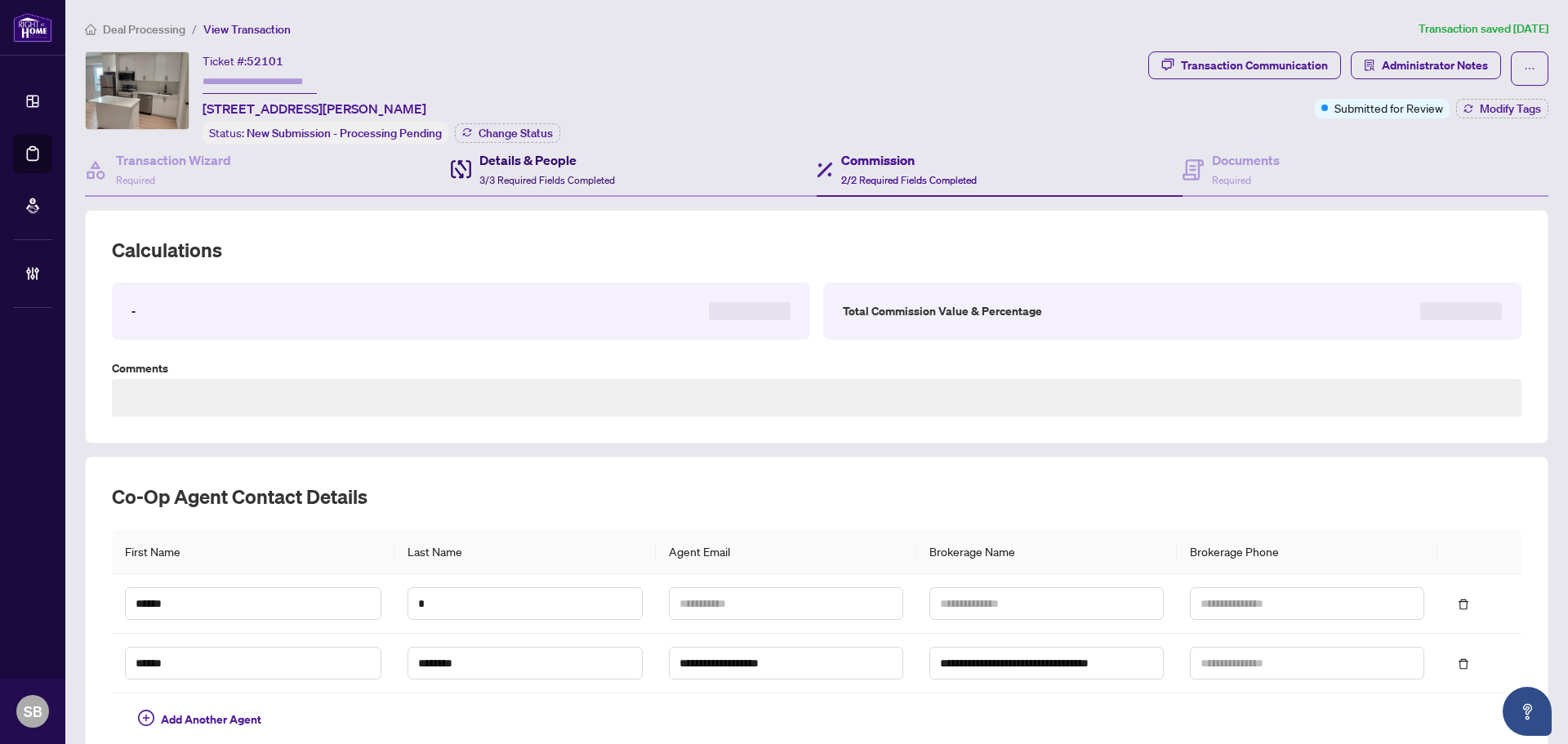
click at [524, 164] on h4 "Details & People" at bounding box center [547, 160] width 136 height 20
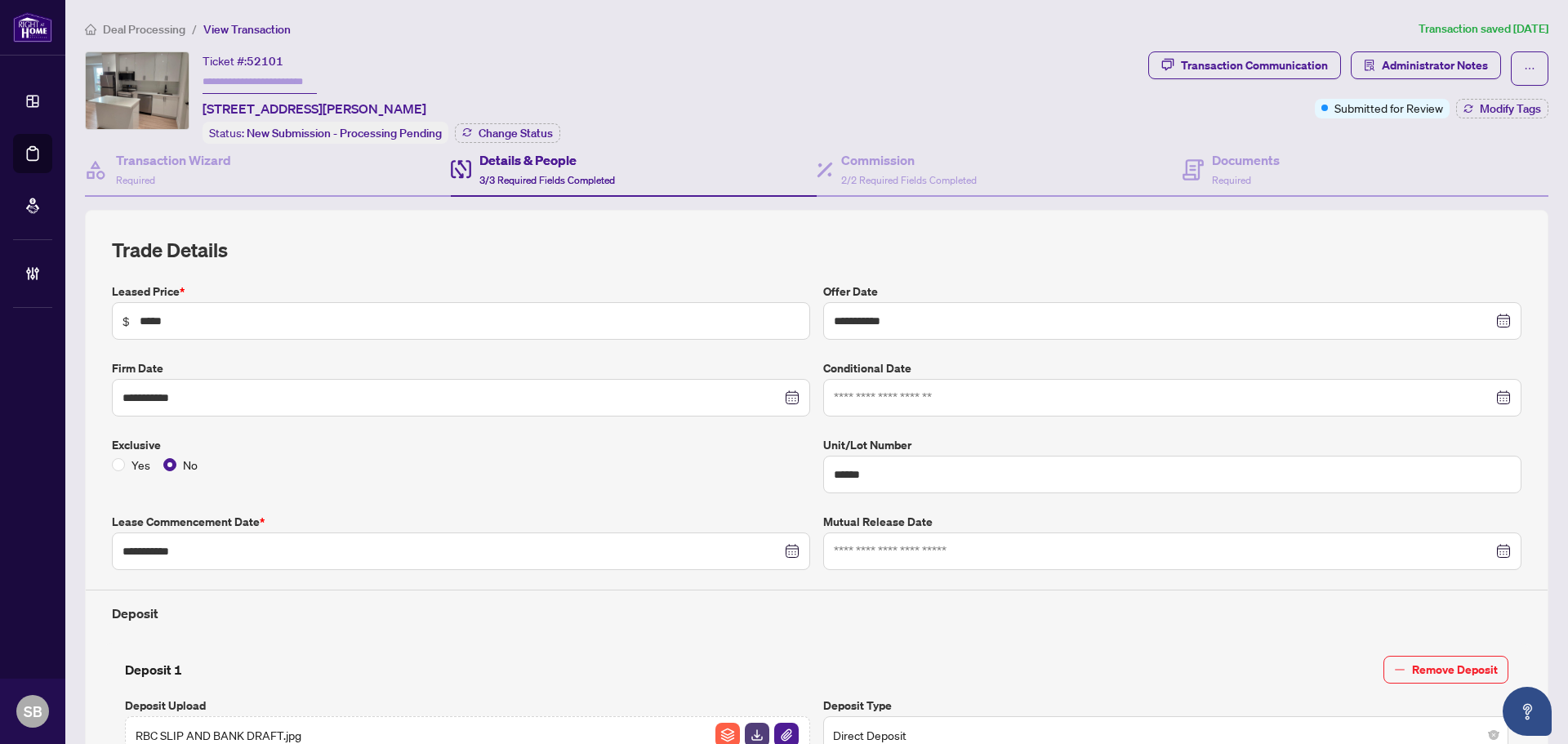
click at [177, 28] on span "Deal Processing" at bounding box center [143, 29] width 83 height 15
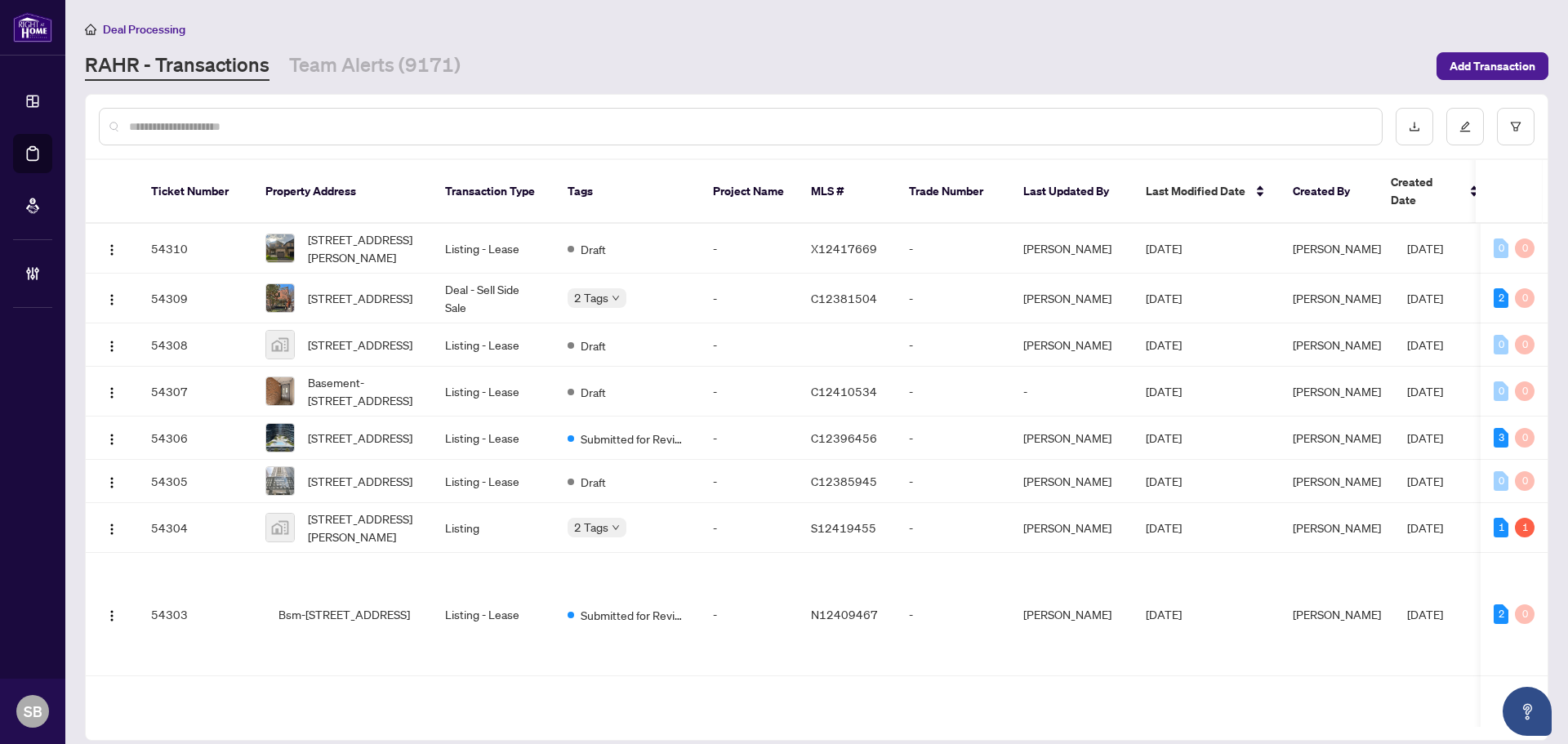
click at [407, 142] on div at bounding box center [741, 126] width 1284 height 37
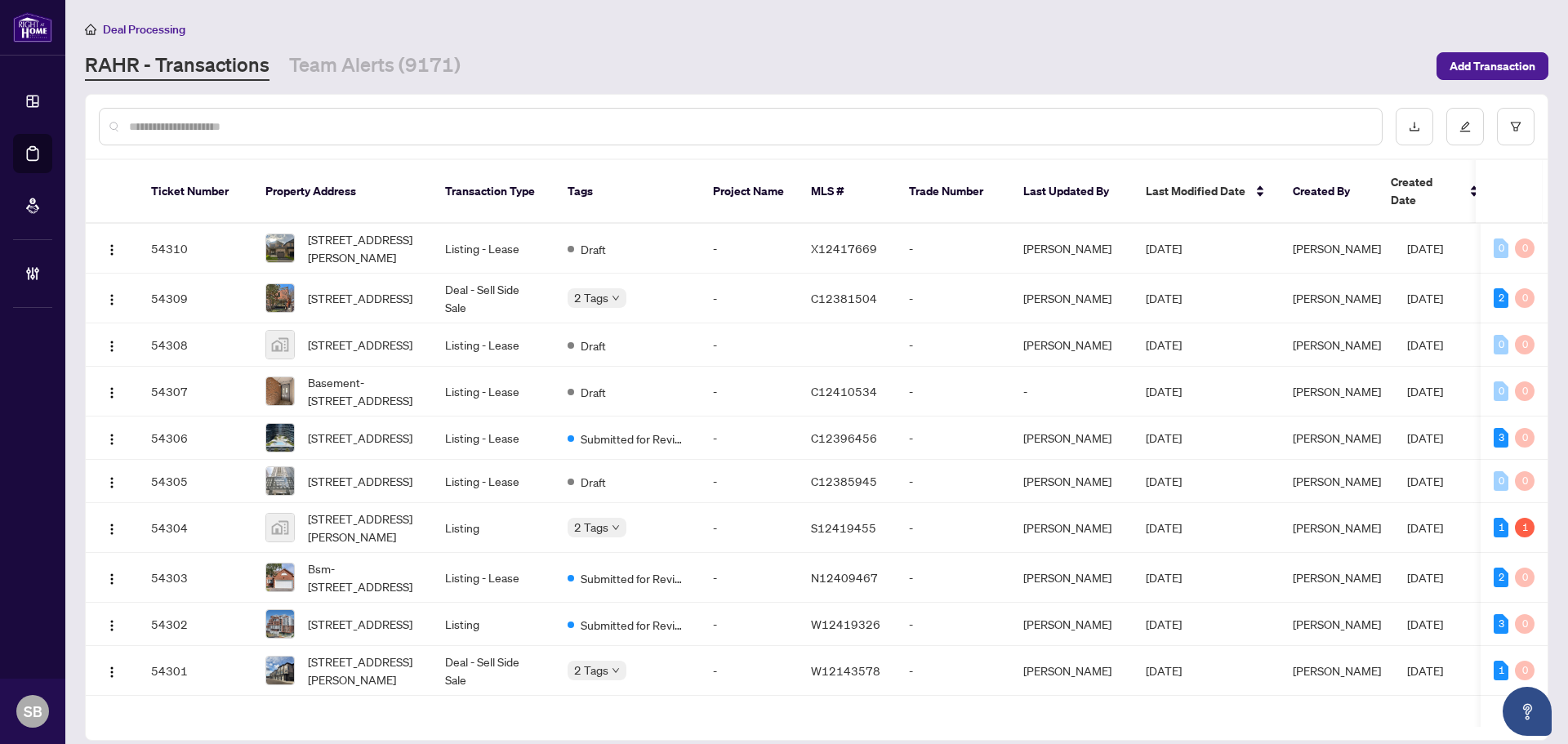
click at [401, 133] on input "text" at bounding box center [748, 126] width 1239 height 18
click at [244, 110] on div at bounding box center [741, 126] width 1284 height 37
click at [260, 120] on input "text" at bounding box center [748, 126] width 1239 height 18
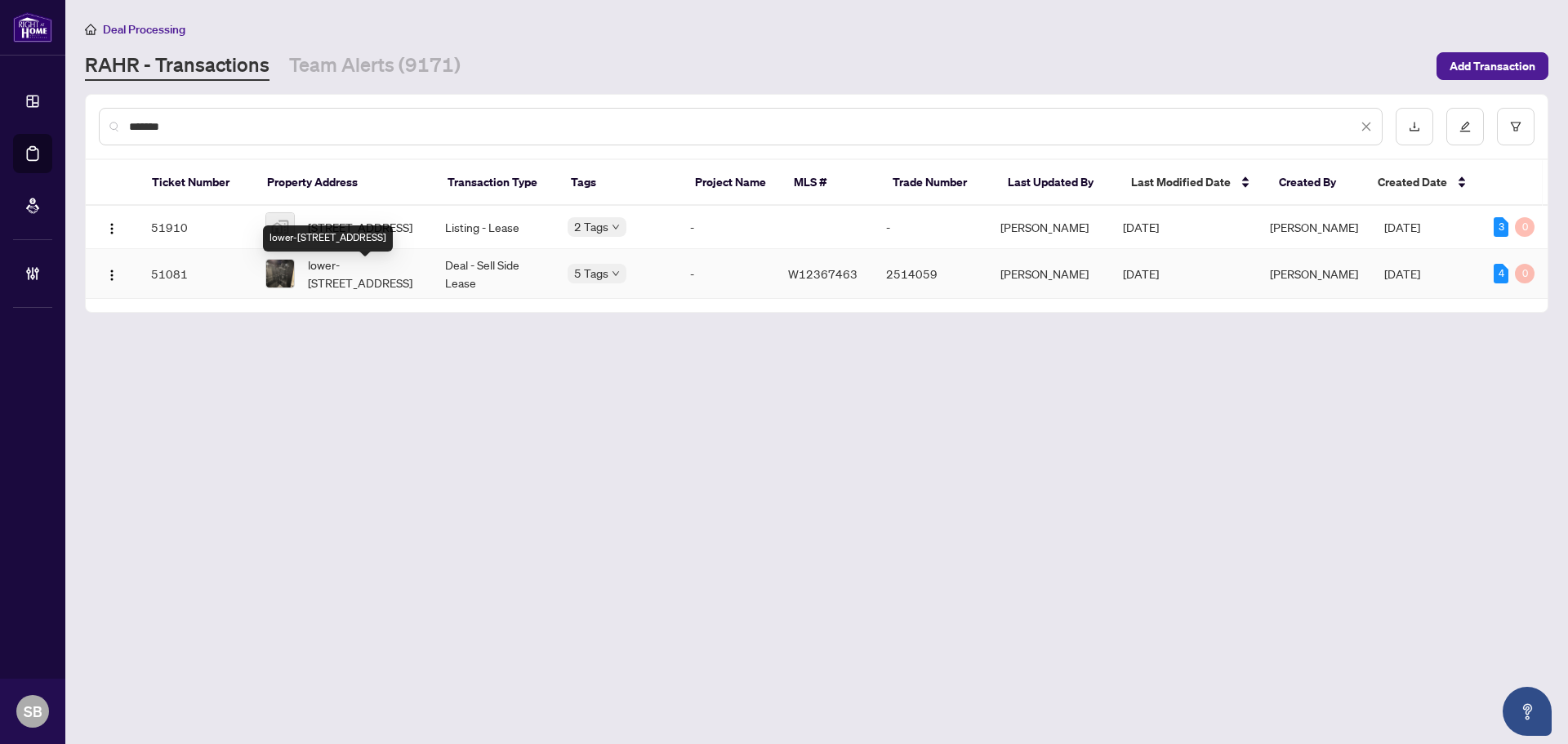
type input "*******"
click at [394, 278] on span "lower-3574 Ash Row Cres, Mississauga, Ontario L5L 1K4, Canada" at bounding box center [364, 273] width 111 height 36
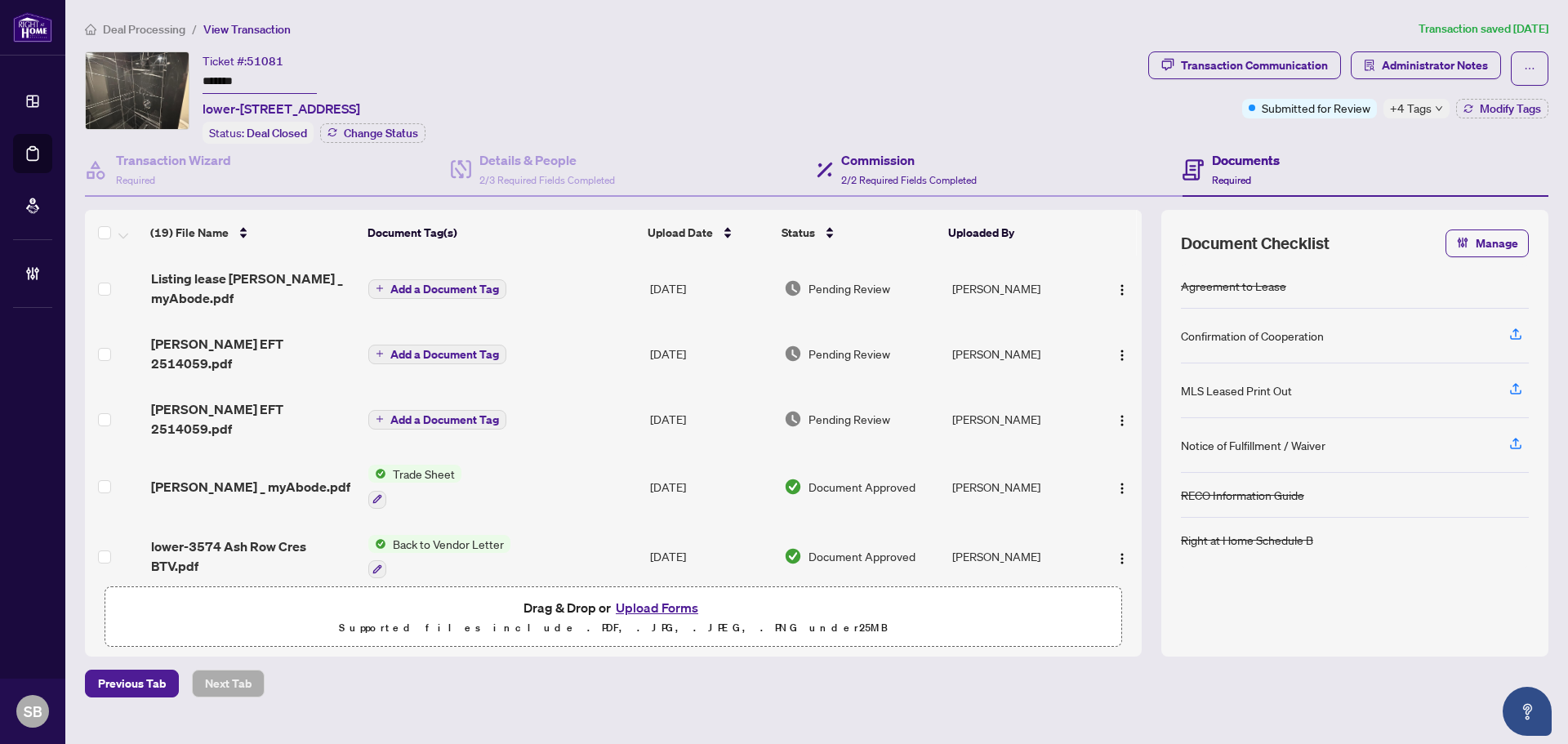
click at [873, 148] on div "Commission 2/2 Required Fields Completed" at bounding box center [999, 170] width 366 height 53
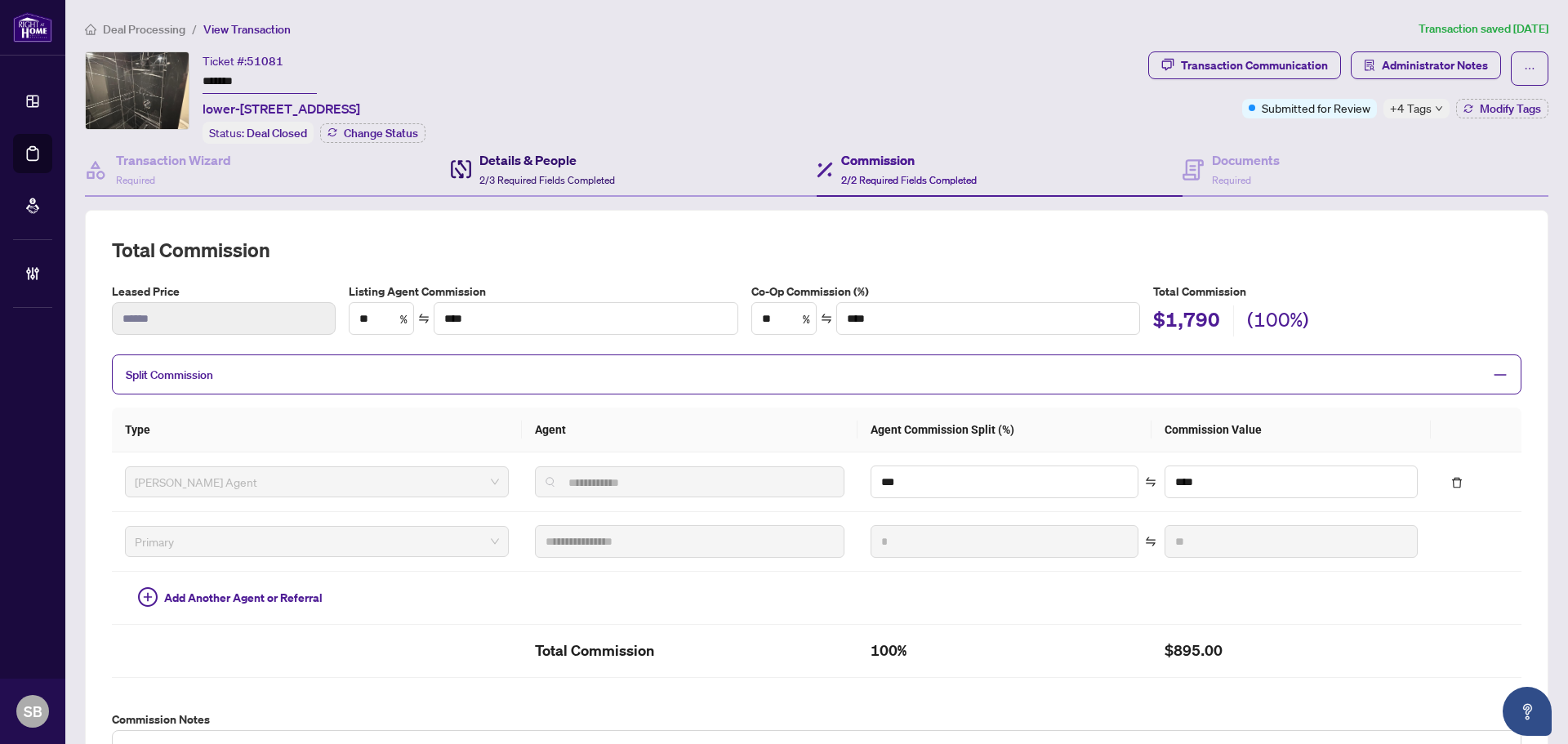
click at [535, 155] on h4 "Details & People" at bounding box center [547, 160] width 136 height 20
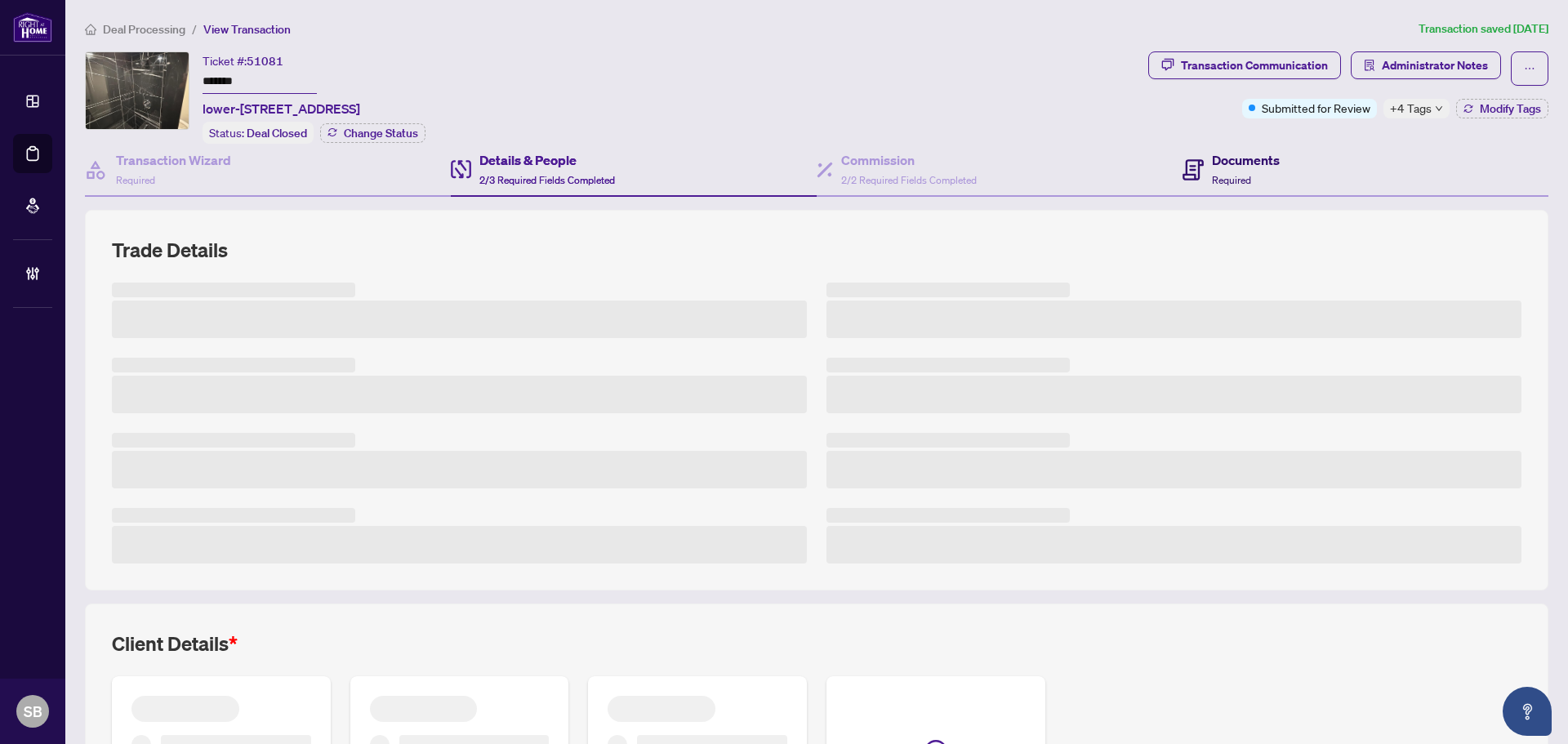
click at [1182, 169] on icon at bounding box center [1192, 170] width 21 height 21
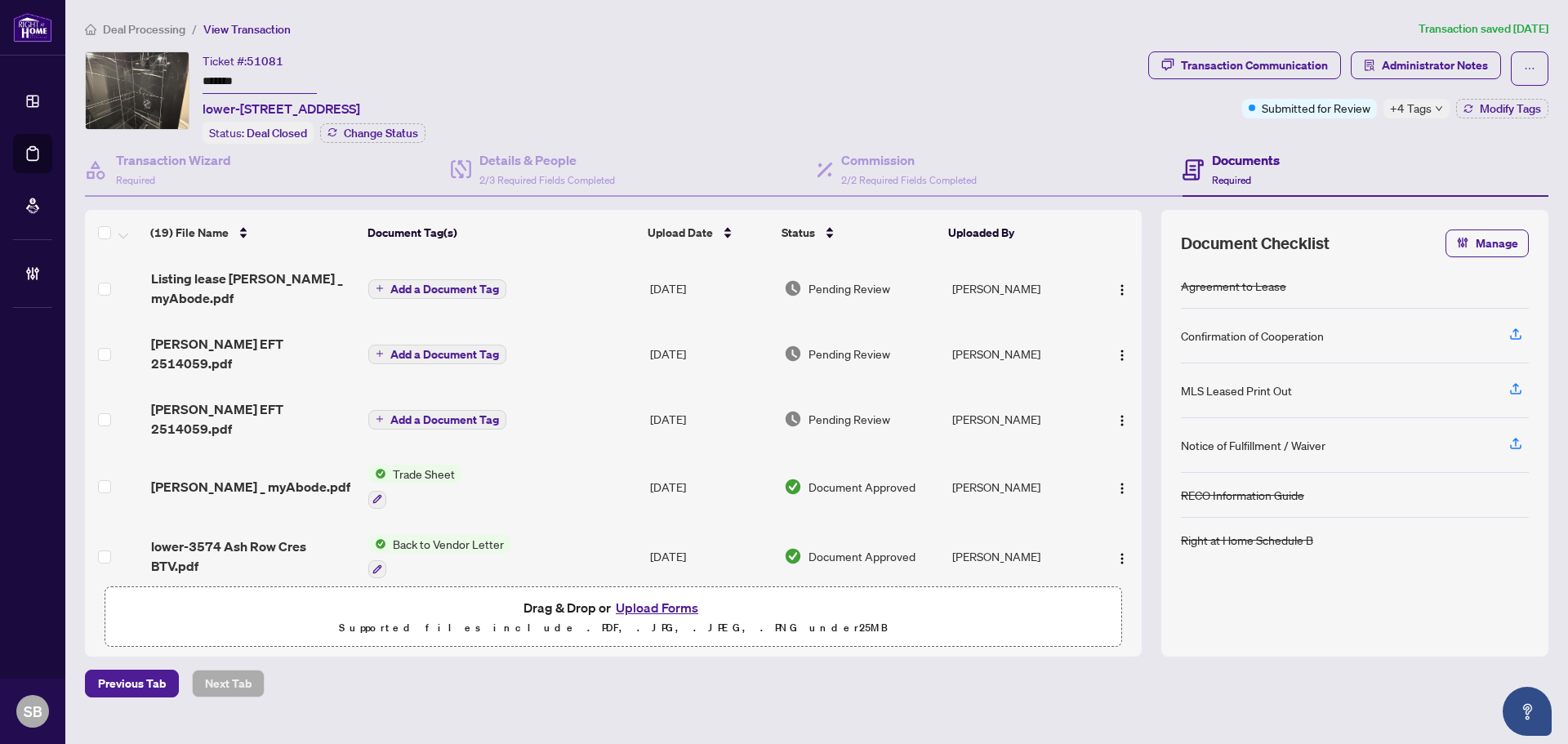
drag, startPoint x: 351, startPoint y: 107, endPoint x: 213, endPoint y: 100, distance: 138.2
click at [198, 105] on div "Ticket #: 51081 ******* lower-3574 Ash Row Cres, Mississauga, Ontario L5L 1K4, …" at bounding box center [613, 97] width 1057 height 92
click at [1288, 77] on div "Transaction Communication" at bounding box center [1254, 65] width 147 height 26
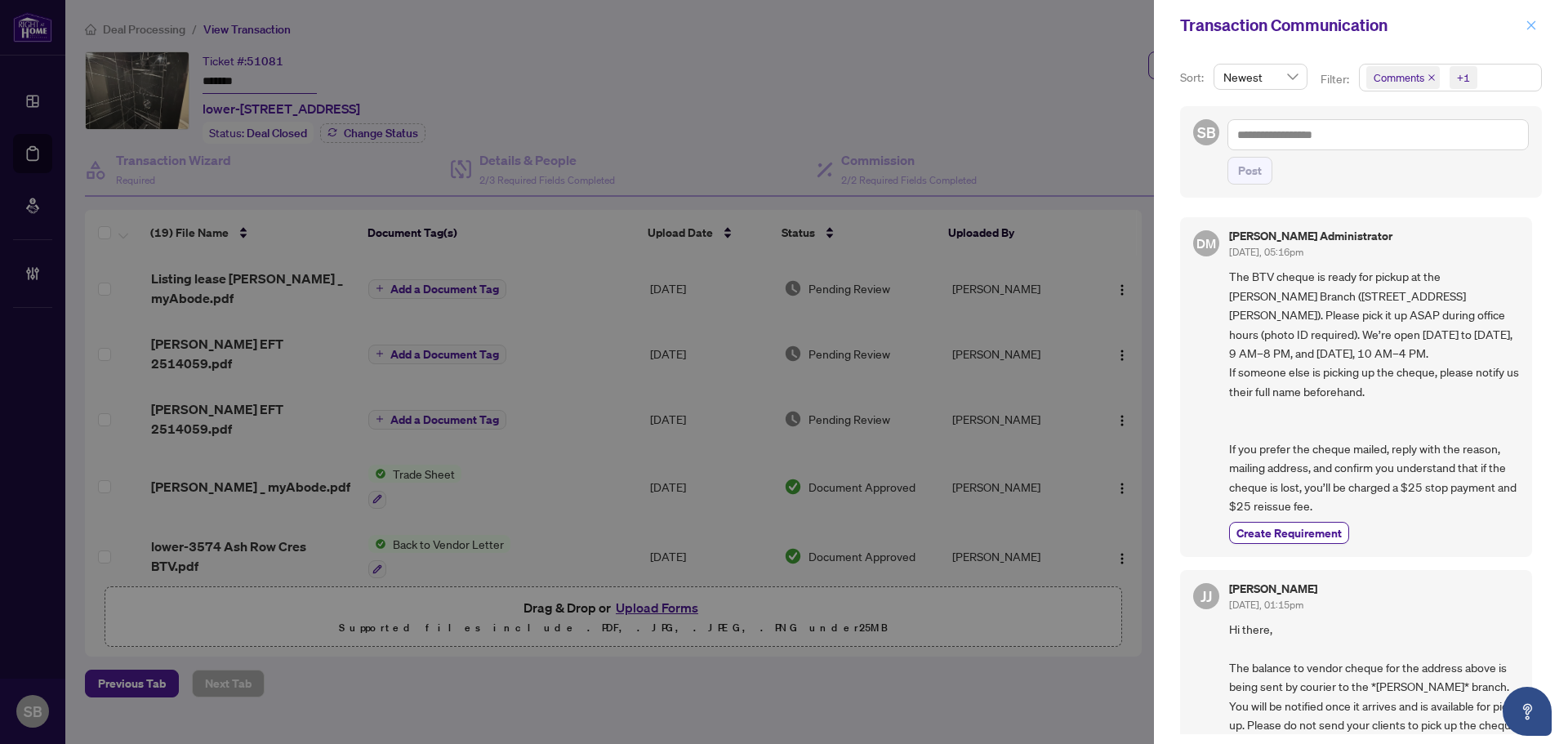
click at [1535, 23] on icon "close" at bounding box center [1531, 25] width 11 height 11
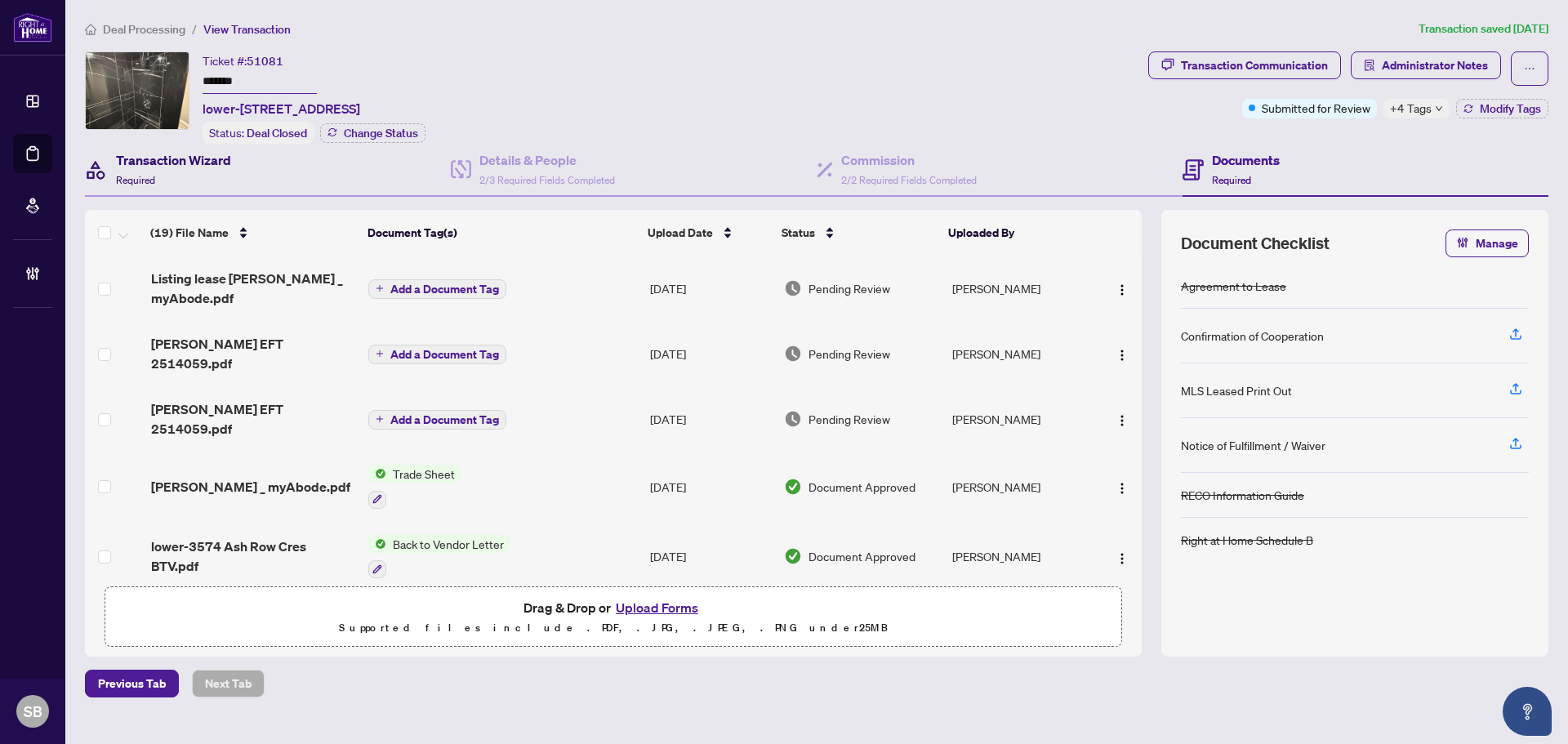
click at [196, 164] on h4 "Transaction Wizard" at bounding box center [173, 160] width 115 height 20
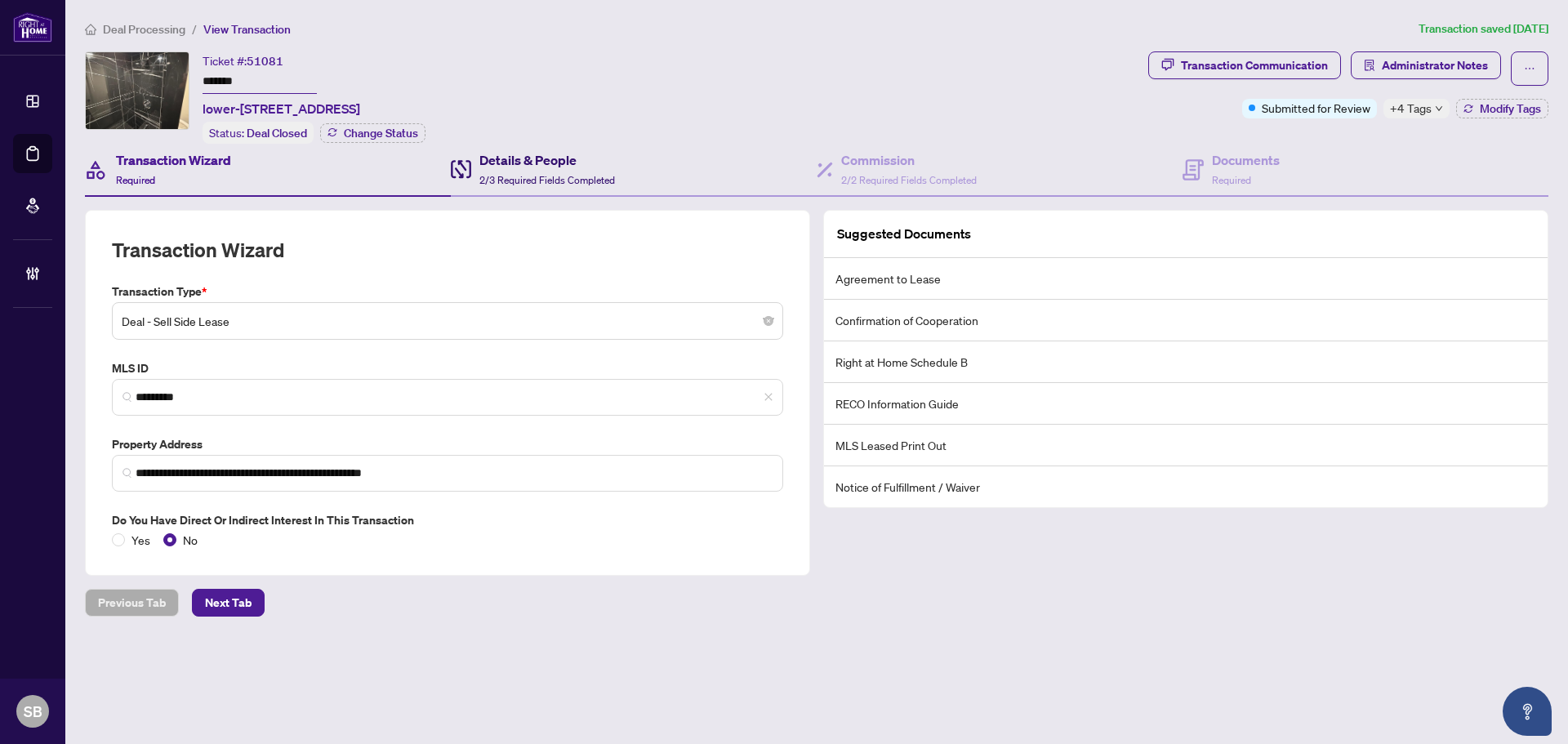
click at [594, 174] on span "2/3 Required Fields Completed" at bounding box center [547, 180] width 136 height 12
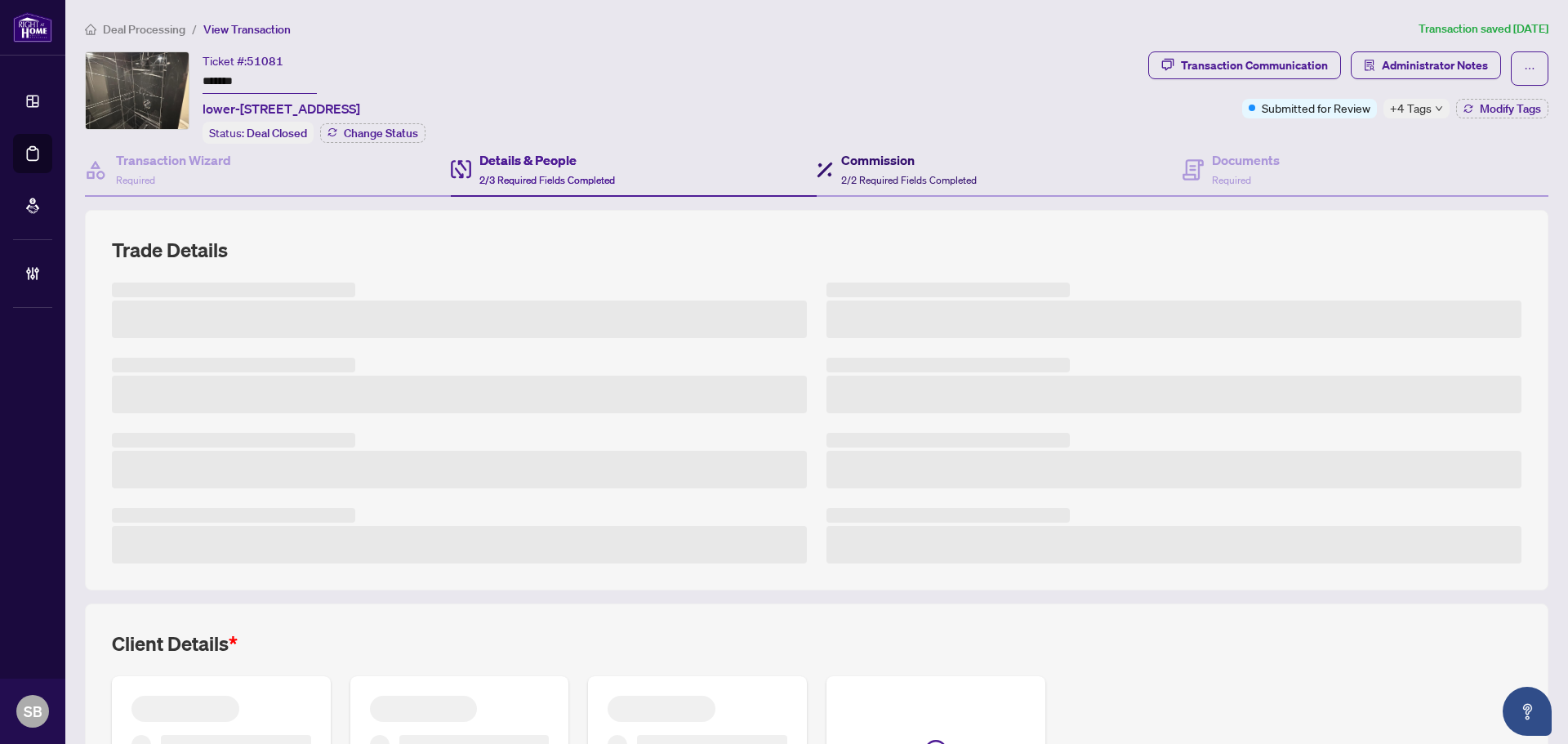
click at [820, 162] on icon at bounding box center [824, 170] width 17 height 17
type textarea "**********"
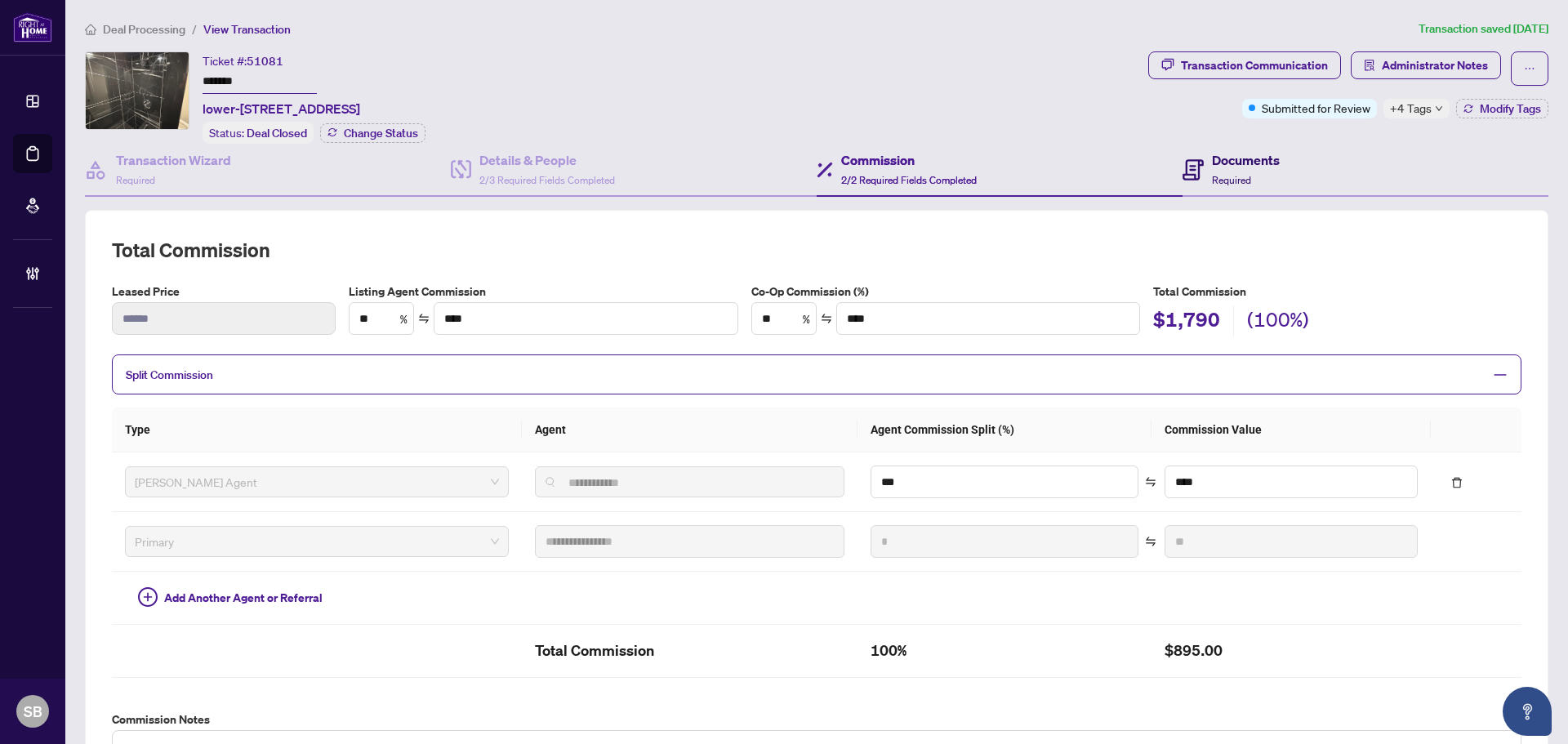
click at [1182, 172] on icon at bounding box center [1192, 170] width 21 height 21
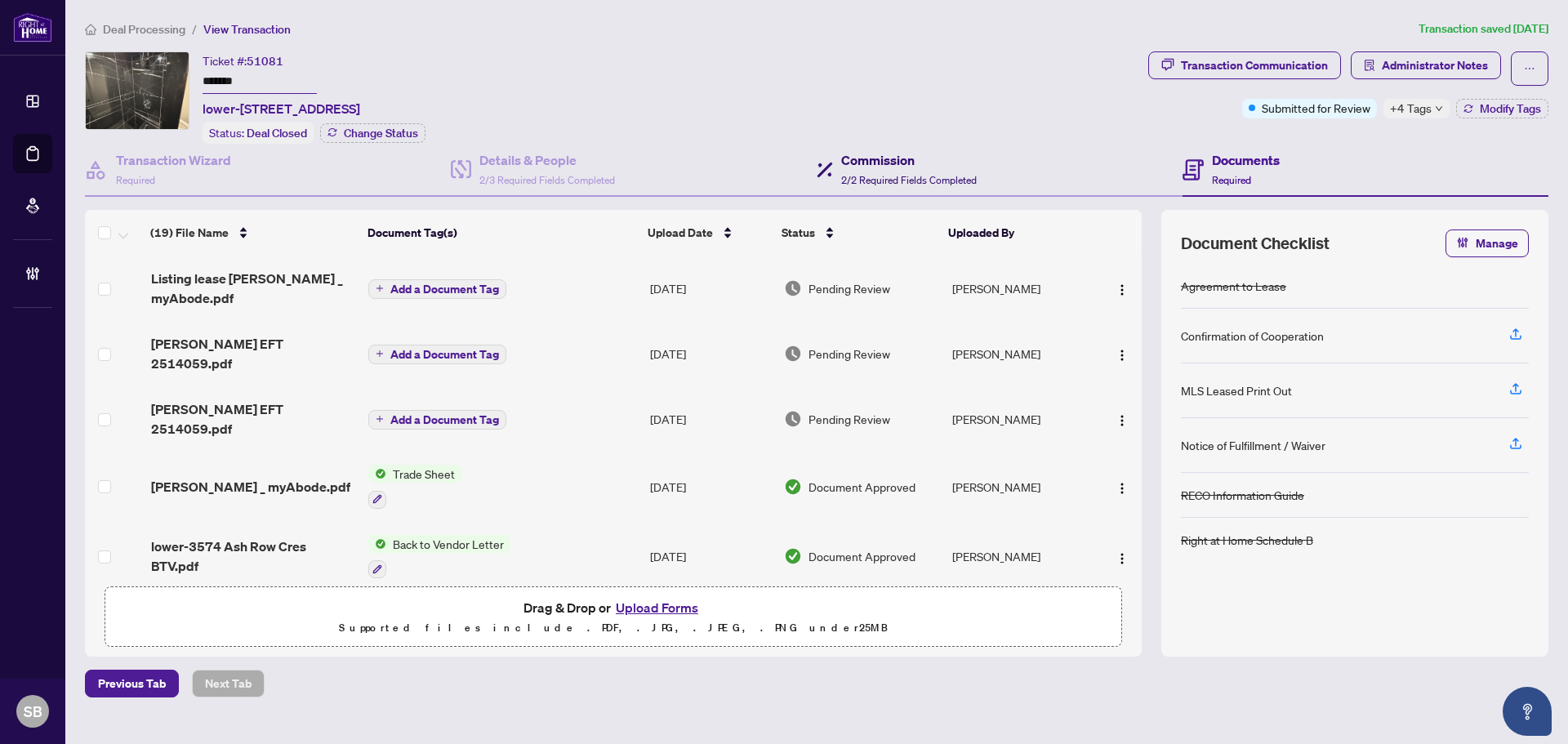
click at [844, 158] on h4 "Commission" at bounding box center [909, 160] width 136 height 20
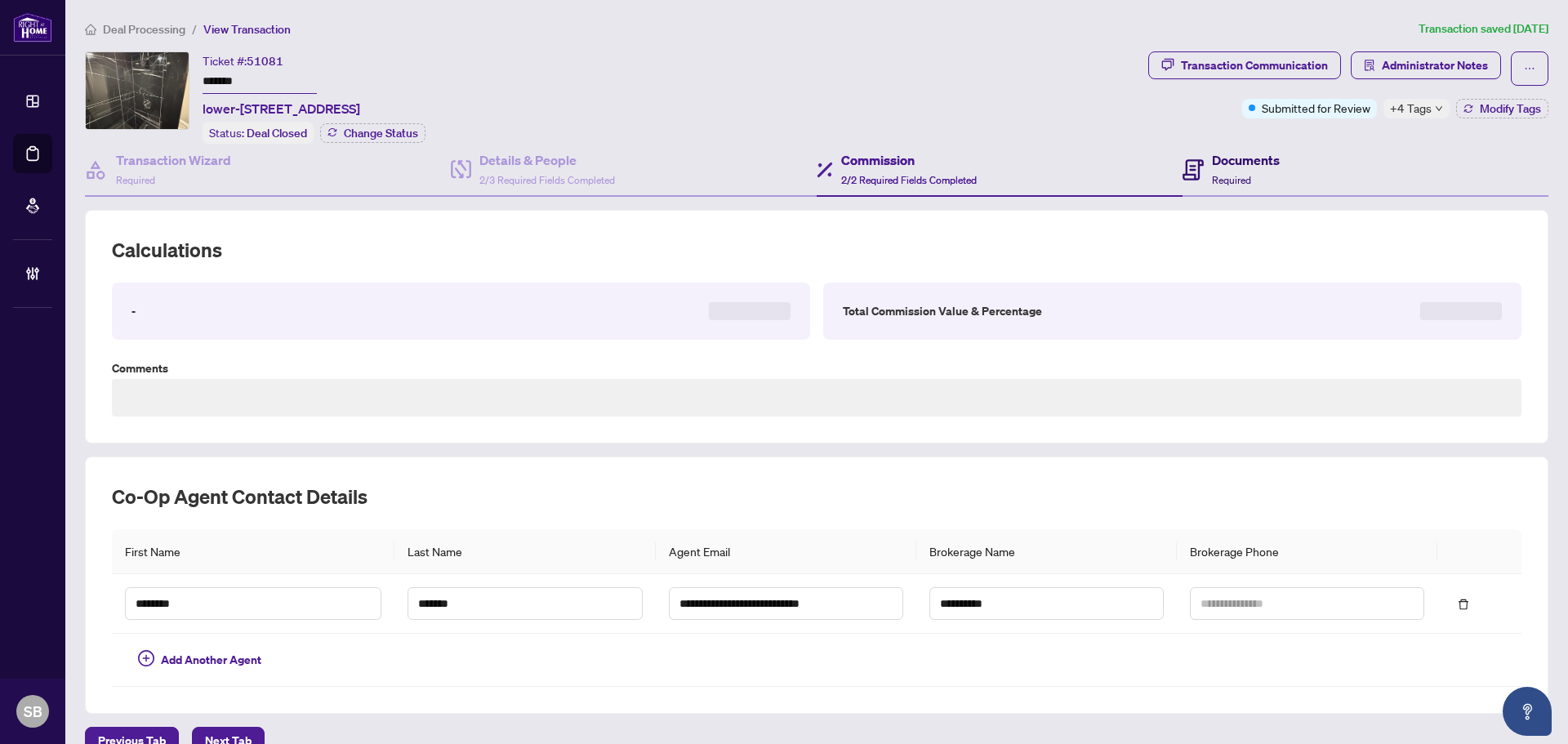
click at [1224, 174] on span "Required" at bounding box center [1231, 180] width 39 height 12
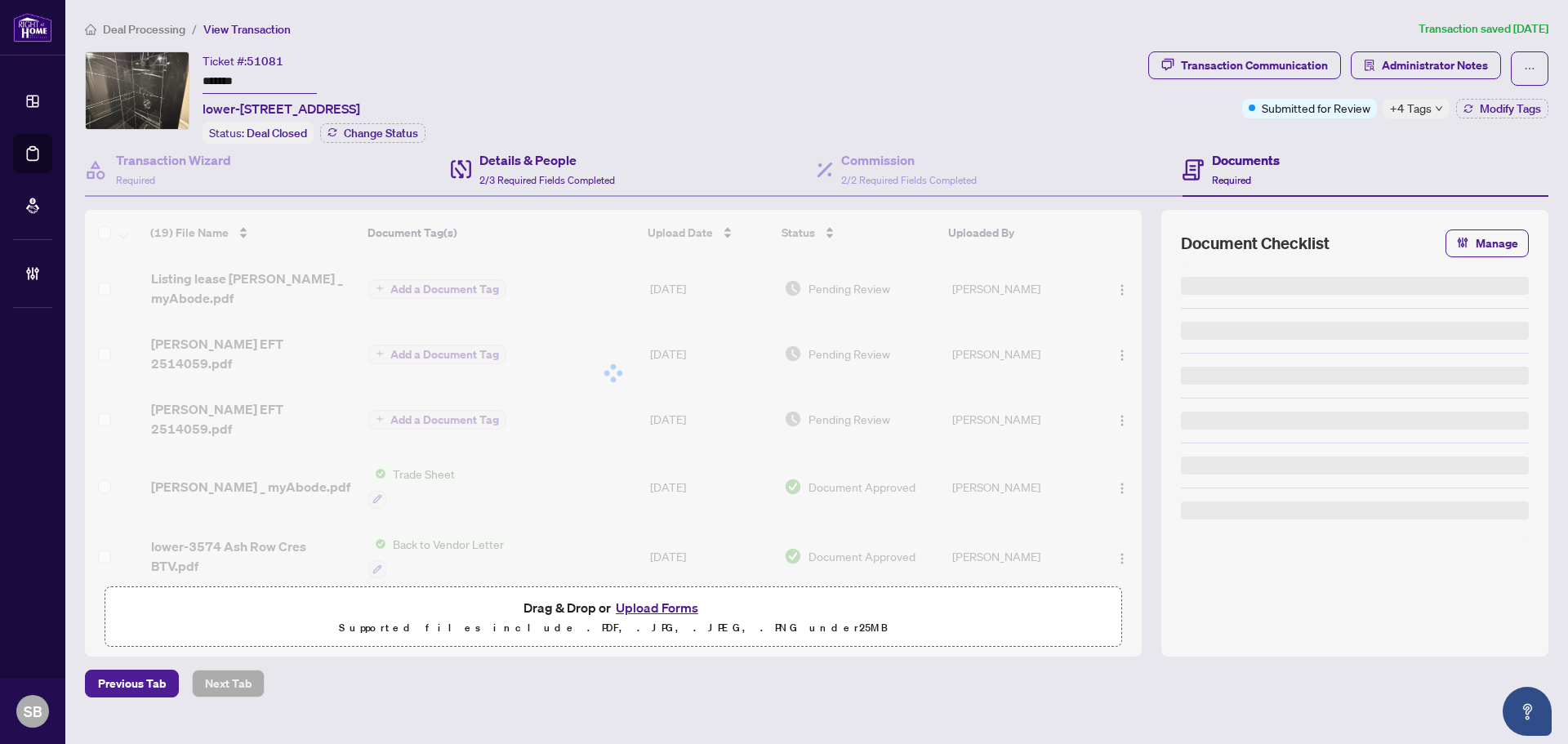
click at [768, 169] on div "Details & People 2/3 Required Fields Completed" at bounding box center [633, 170] width 366 height 53
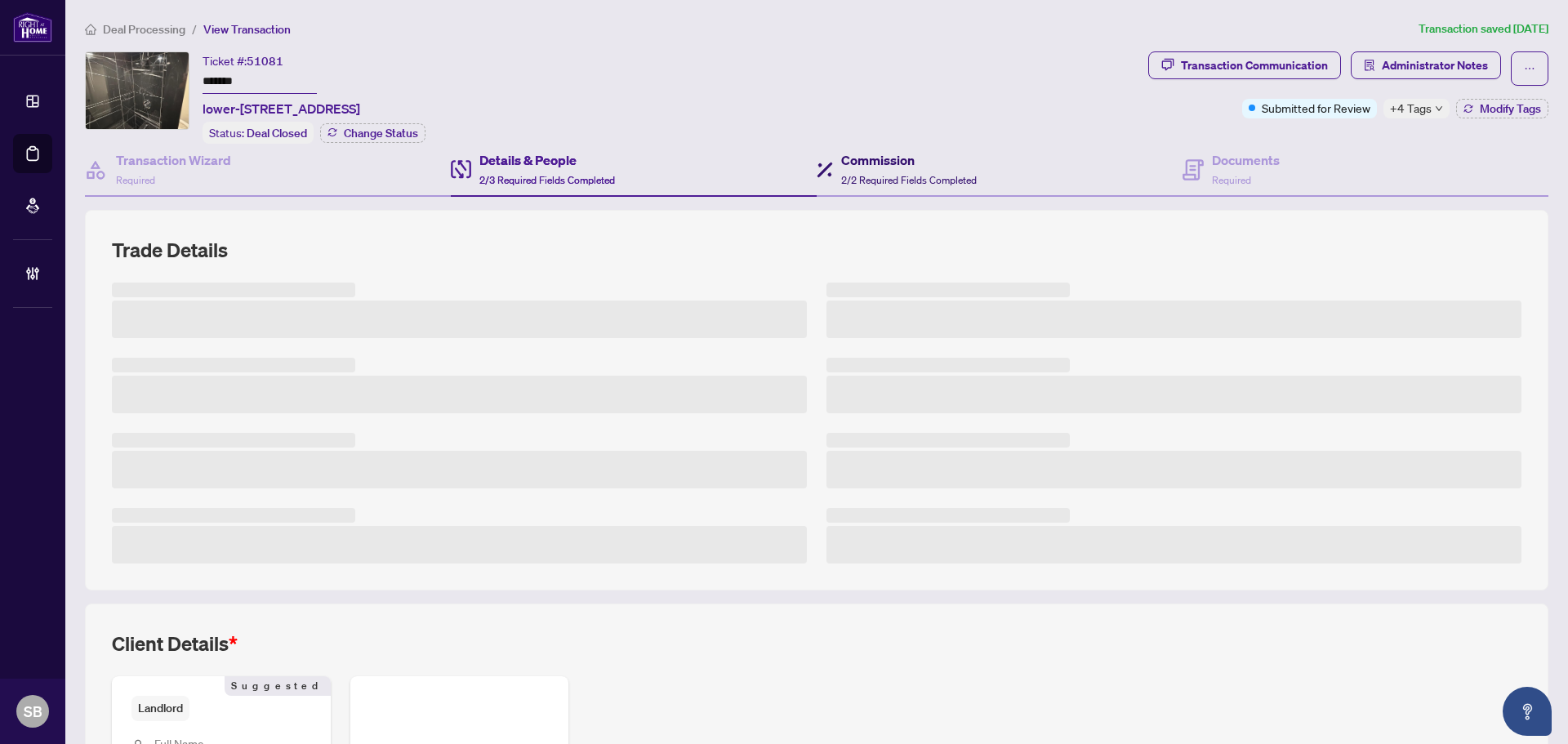
click at [858, 163] on h4 "Commission" at bounding box center [909, 160] width 136 height 20
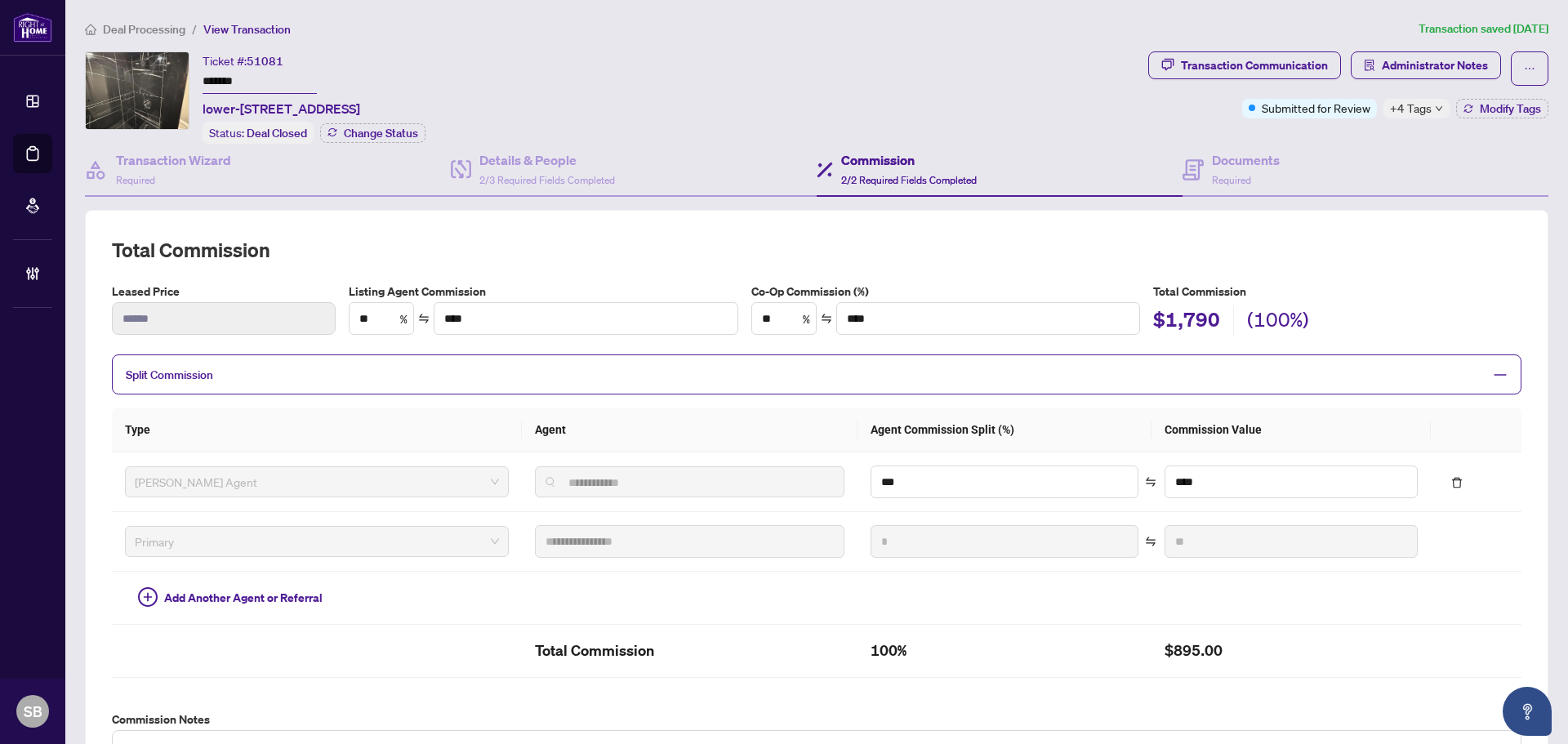
click at [1013, 90] on div "Ticket #: 51081 ******* lower-3574 Ash Row Cres, Mississauga, Ontario L5L 1K4, …" at bounding box center [613, 97] width 1057 height 92
drag, startPoint x: 1200, startPoint y: 164, endPoint x: 930, endPoint y: 194, distance: 271.7
click at [1200, 164] on div "Documents Required" at bounding box center [1231, 170] width 97 height 38
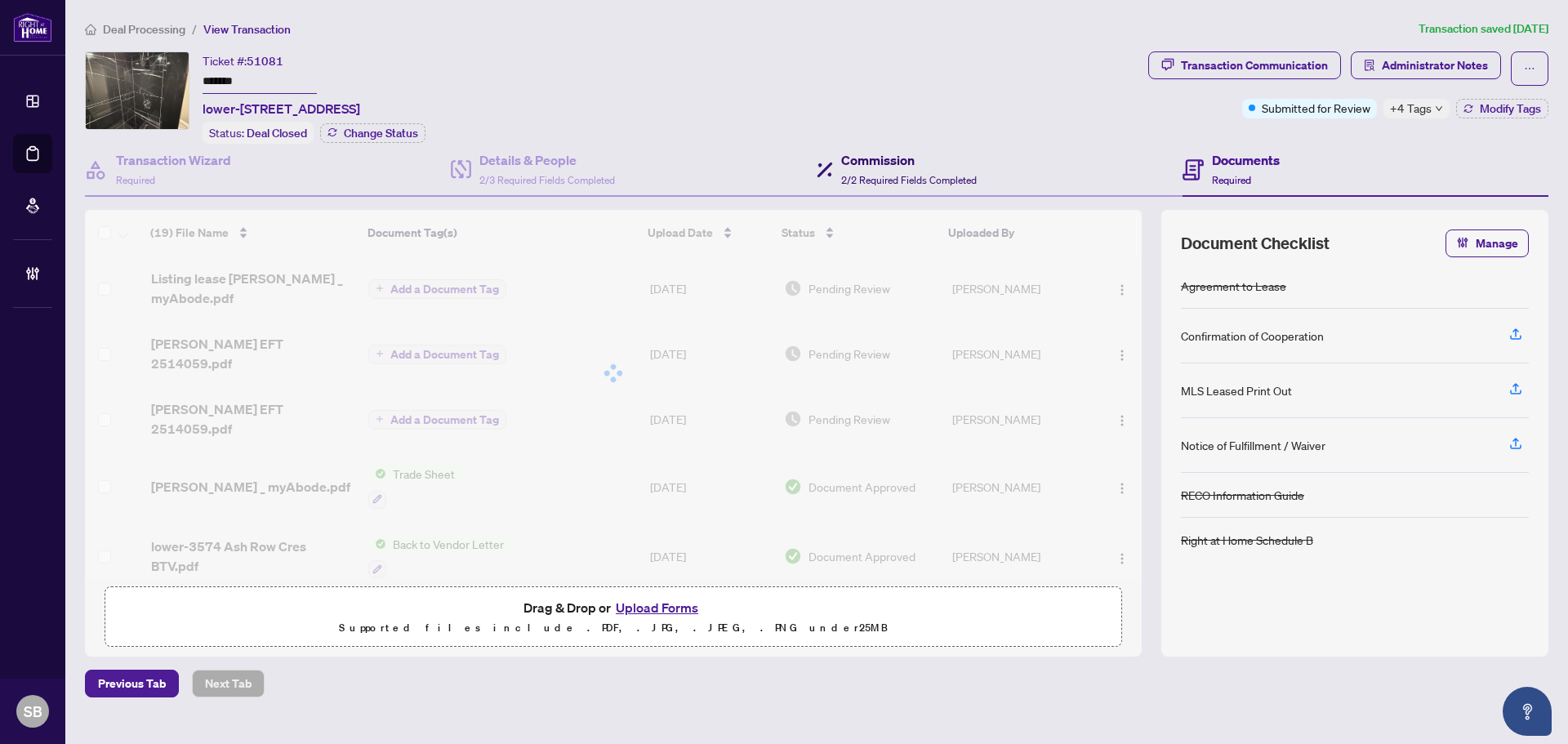
click at [885, 156] on h4 "Commission" at bounding box center [909, 160] width 136 height 20
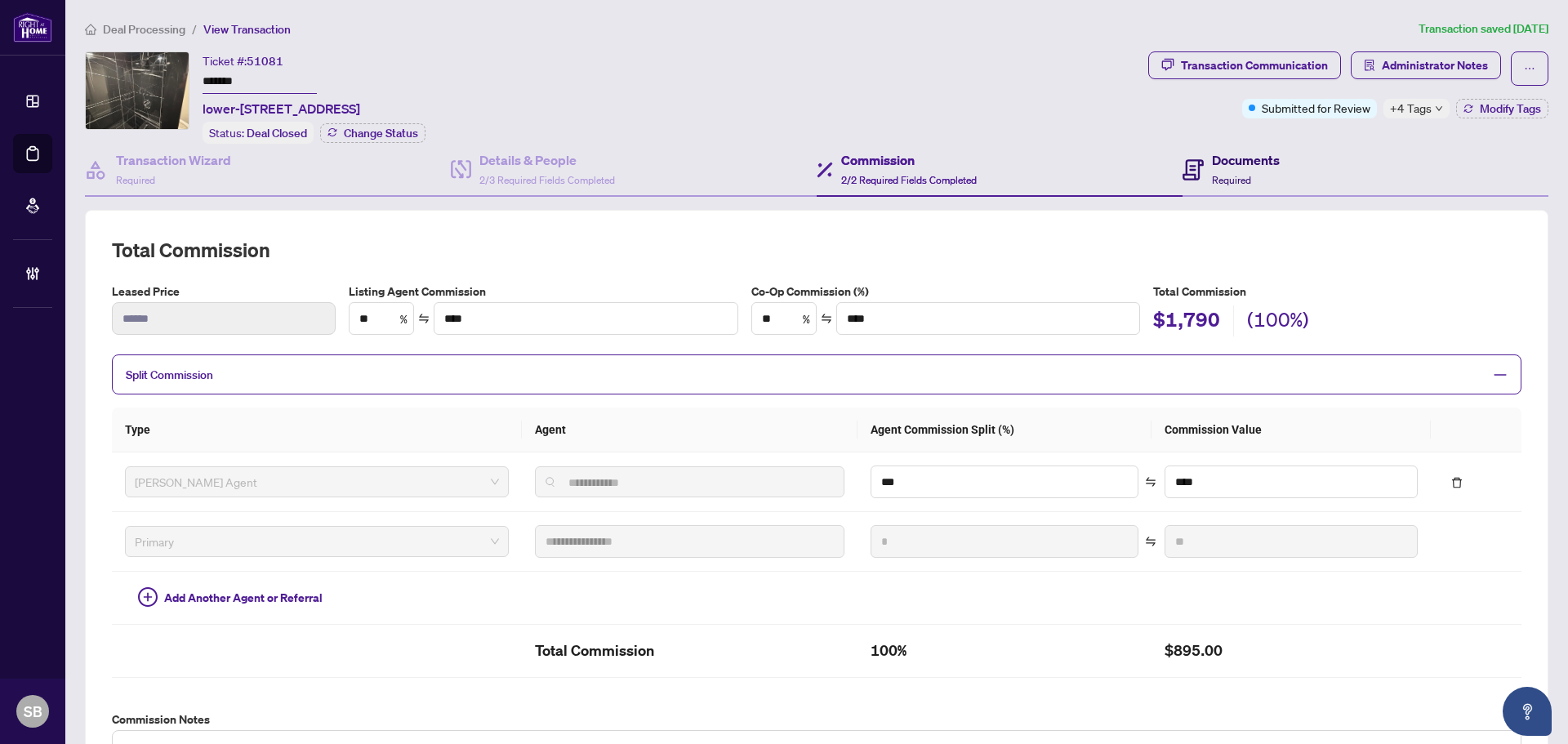
click at [1234, 160] on h4 "Documents" at bounding box center [1245, 160] width 68 height 20
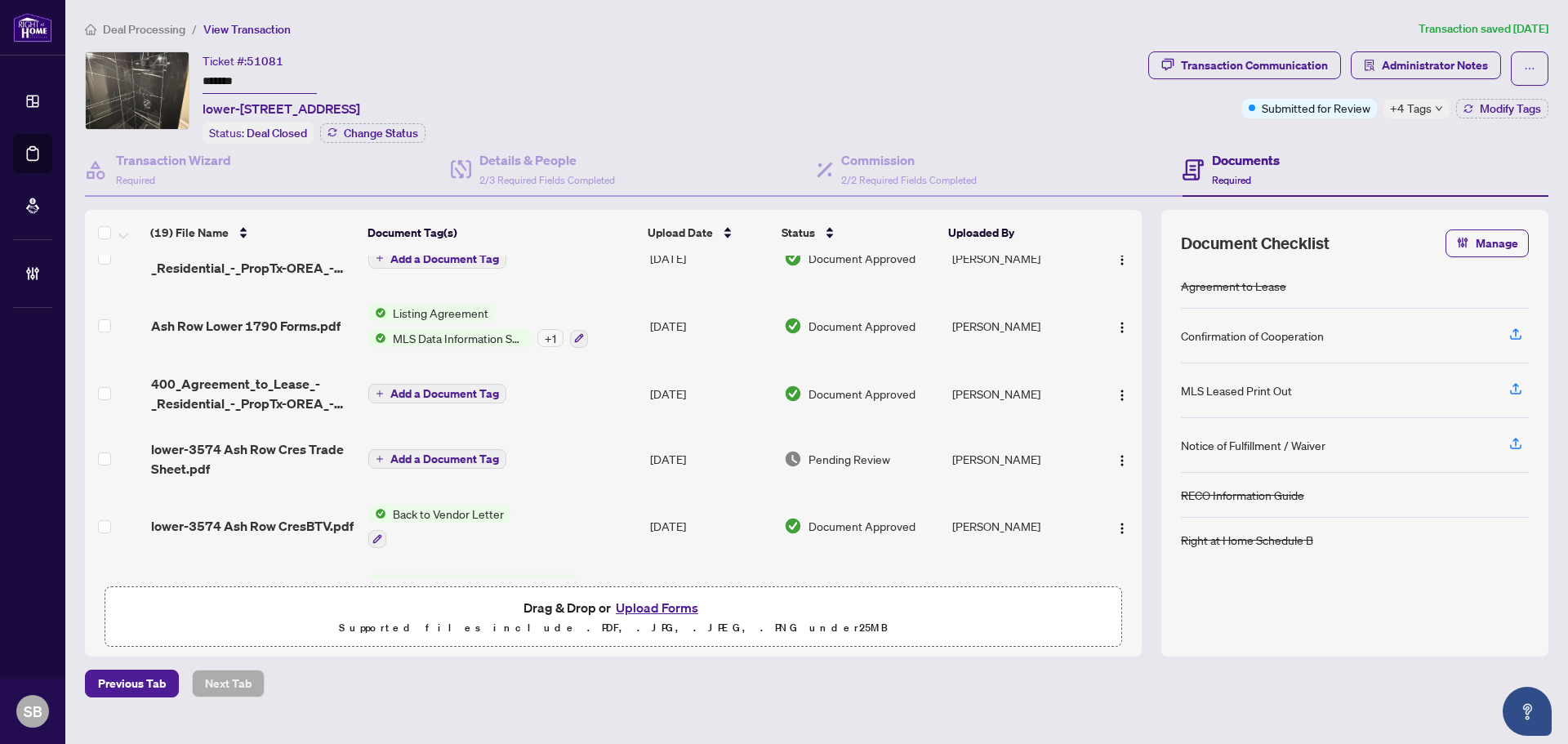
scroll to position [379, 0]
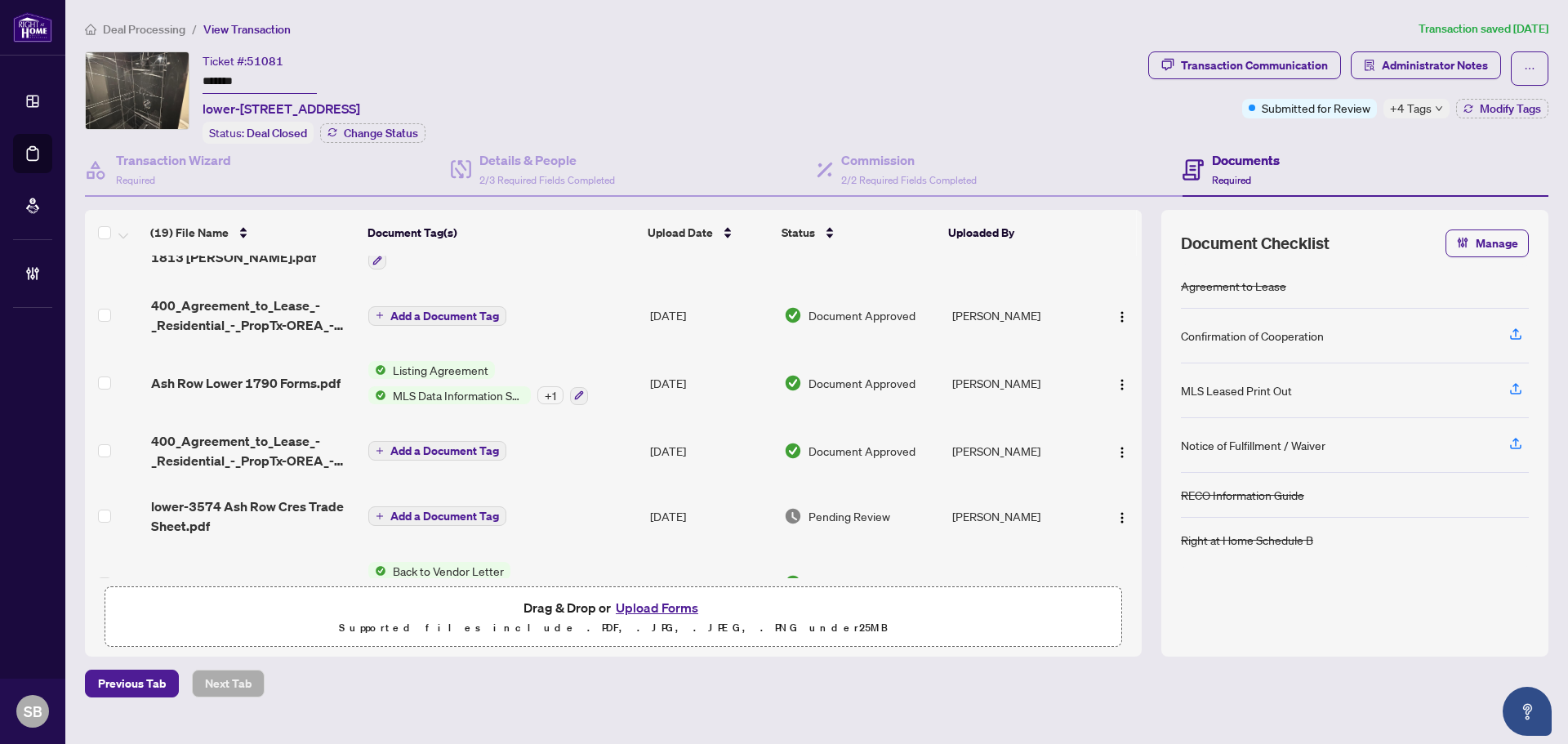
click at [149, 25] on span "Deal Processing" at bounding box center [143, 29] width 83 height 15
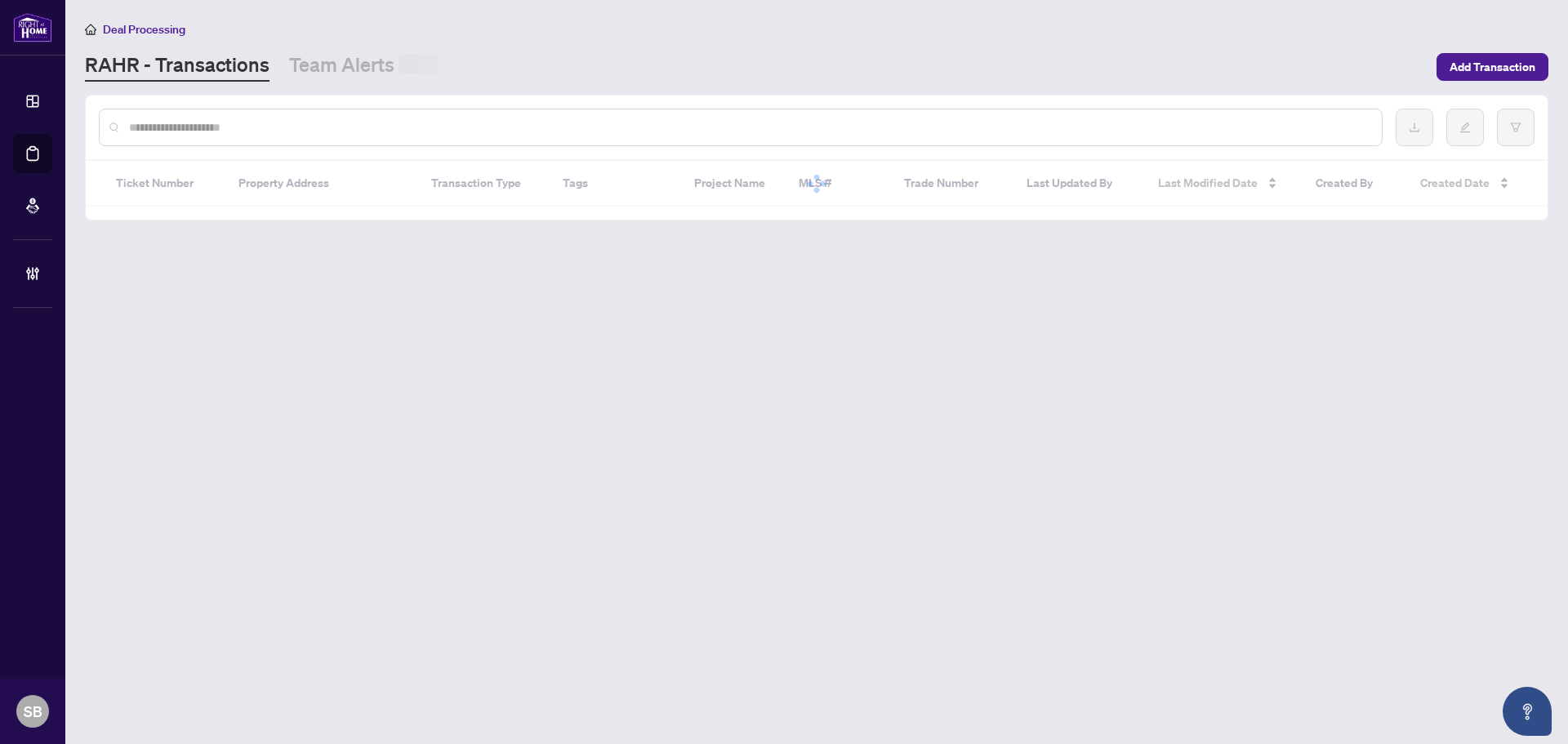
click at [337, 131] on input "text" at bounding box center [748, 127] width 1239 height 18
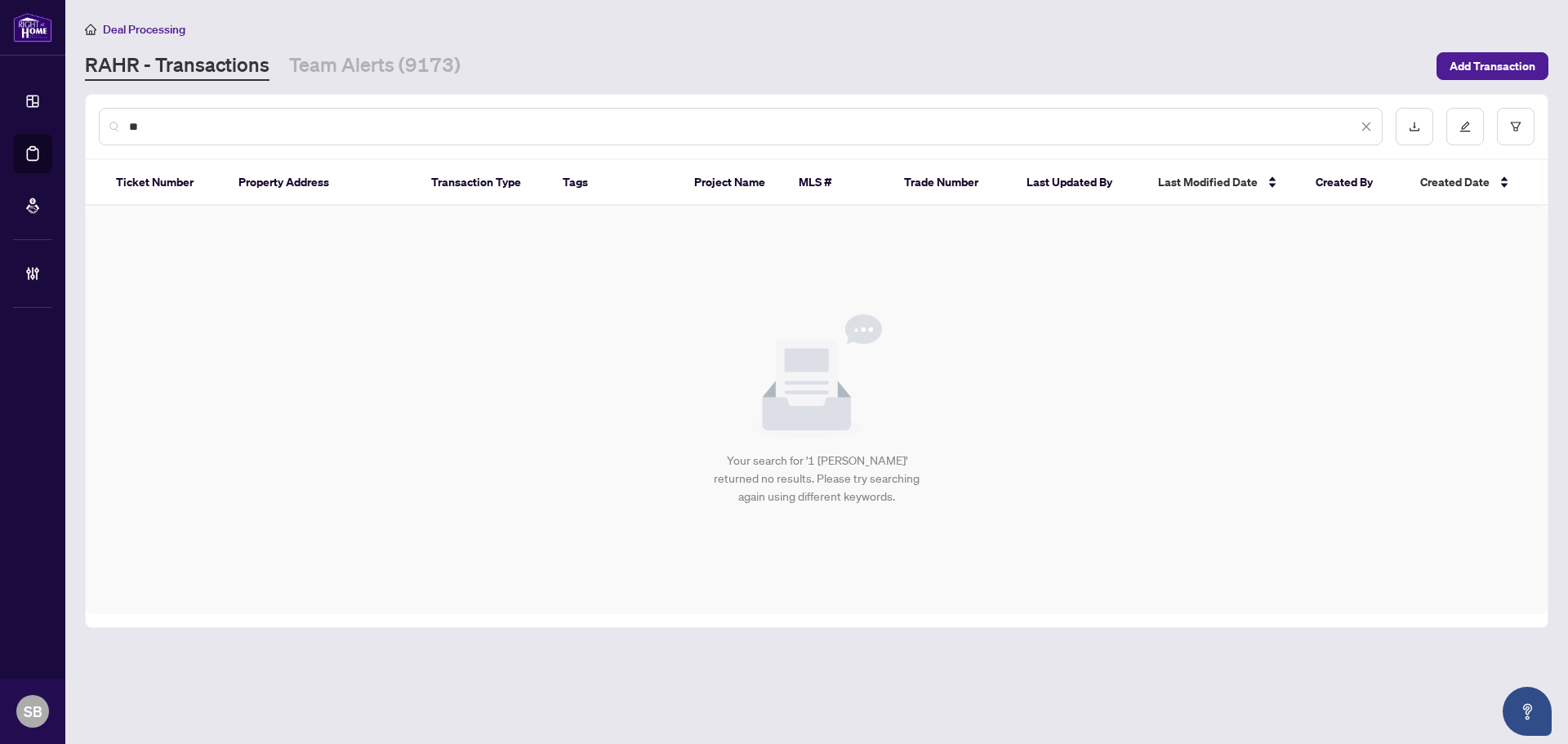
type input "*"
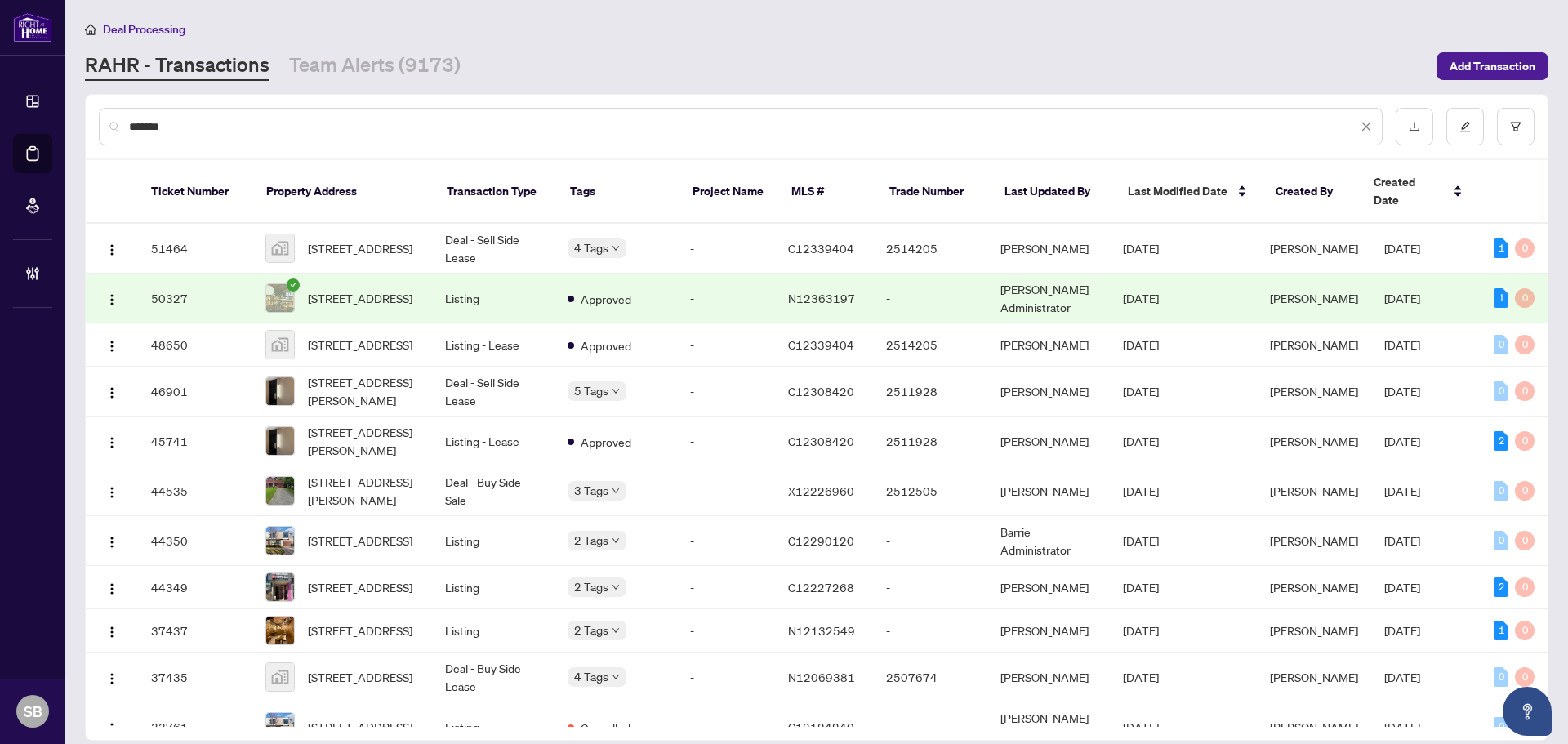
type input "*******"
drag, startPoint x: 287, startPoint y: 113, endPoint x: 111, endPoint y: 127, distance: 176.6
click at [99, 126] on div "*******" at bounding box center [741, 126] width 1284 height 37
drag, startPoint x: 258, startPoint y: 127, endPoint x: 37, endPoint y: 122, distance: 221.1
click at [257, 127] on input "*******" at bounding box center [743, 126] width 1228 height 18
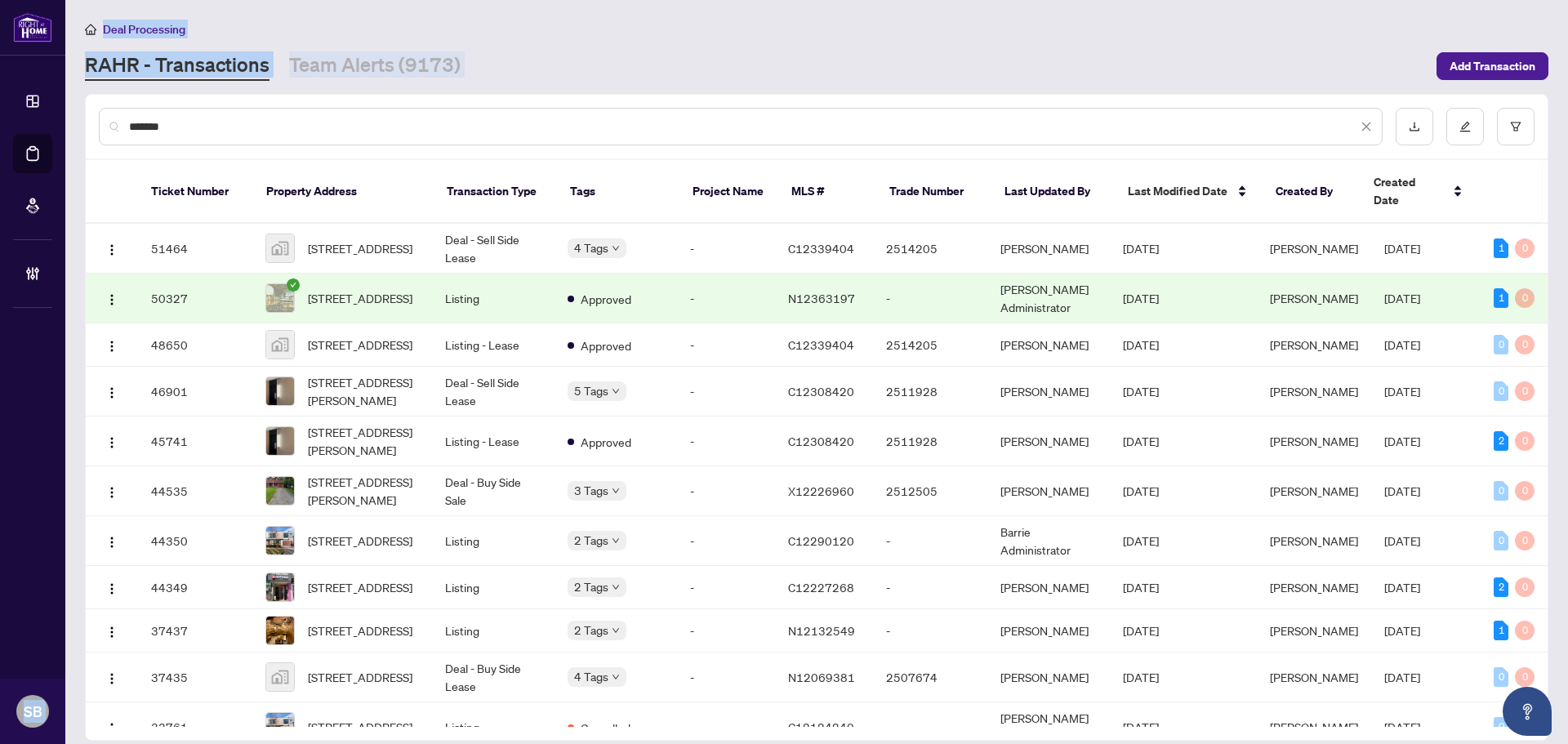
click at [35, 121] on div "Dashboard Deal Processing Mortgage Referrals Brokerage Management SB Shelly Bar…" at bounding box center [784, 372] width 1568 height 744
click at [316, 131] on input "*******" at bounding box center [743, 126] width 1228 height 18
drag, startPoint x: 316, startPoint y: 131, endPoint x: 68, endPoint y: 120, distance: 248.2
click at [68, 120] on main "Deal Processing RAHR - Transactions Team Alerts (9173) Add Transaction ******* …" at bounding box center [817, 372] width 1503 height 744
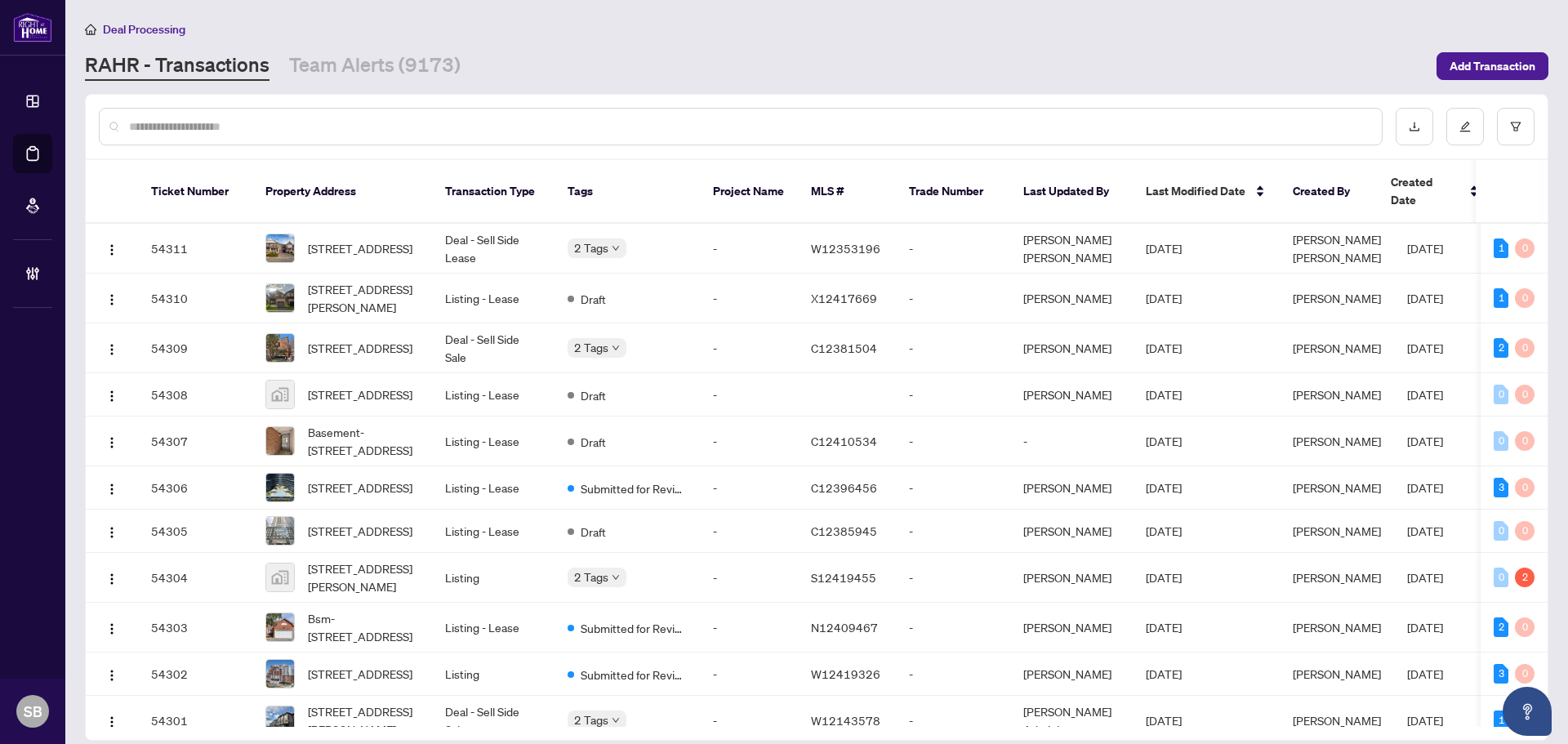
click at [234, 104] on div at bounding box center [817, 126] width 1462 height 64
click at [227, 124] on input "text" at bounding box center [748, 126] width 1239 height 18
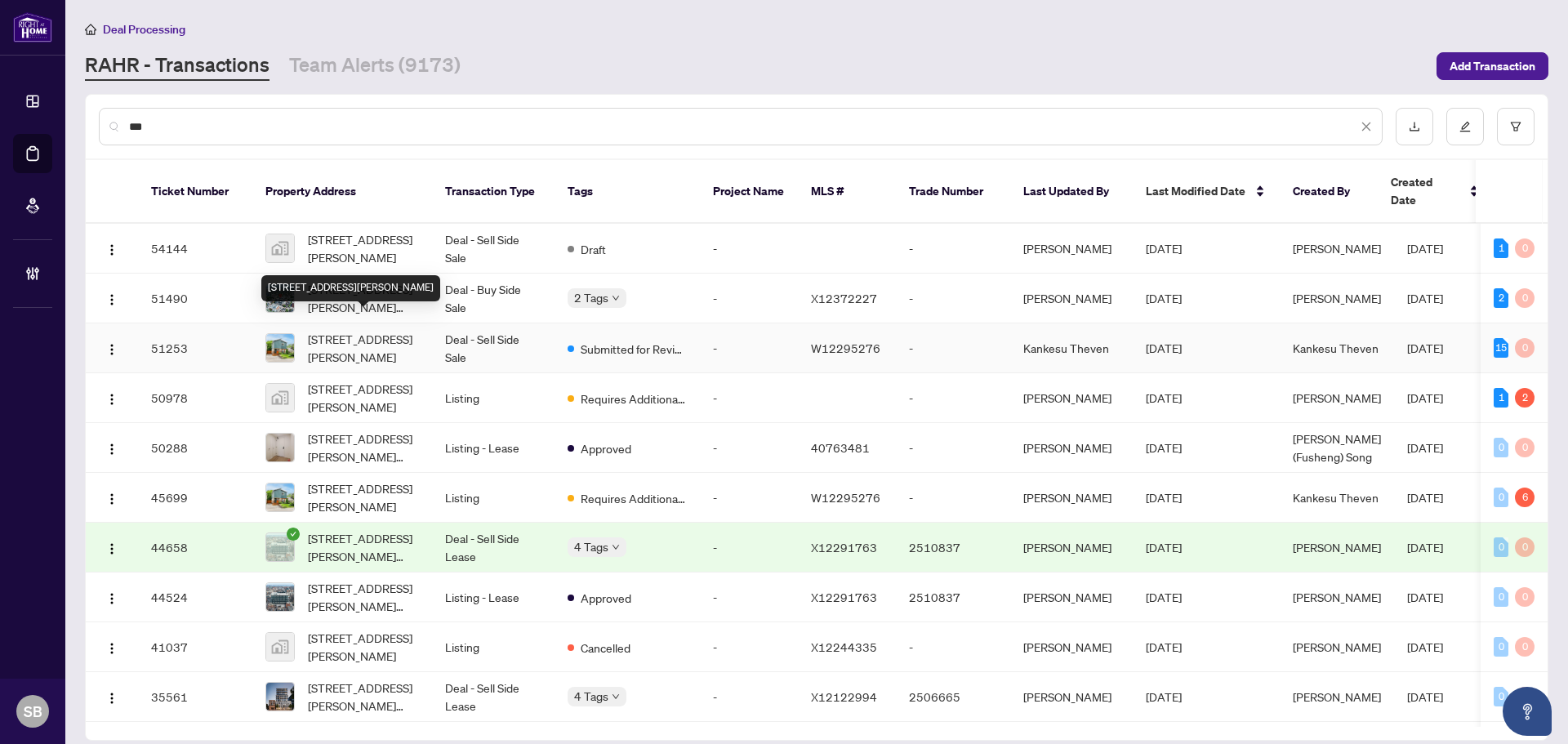
type input "***"
click at [391, 332] on span "1 Jeffrey St, Brampton, Ontario L6S 2M9, Canada" at bounding box center [364, 347] width 111 height 36
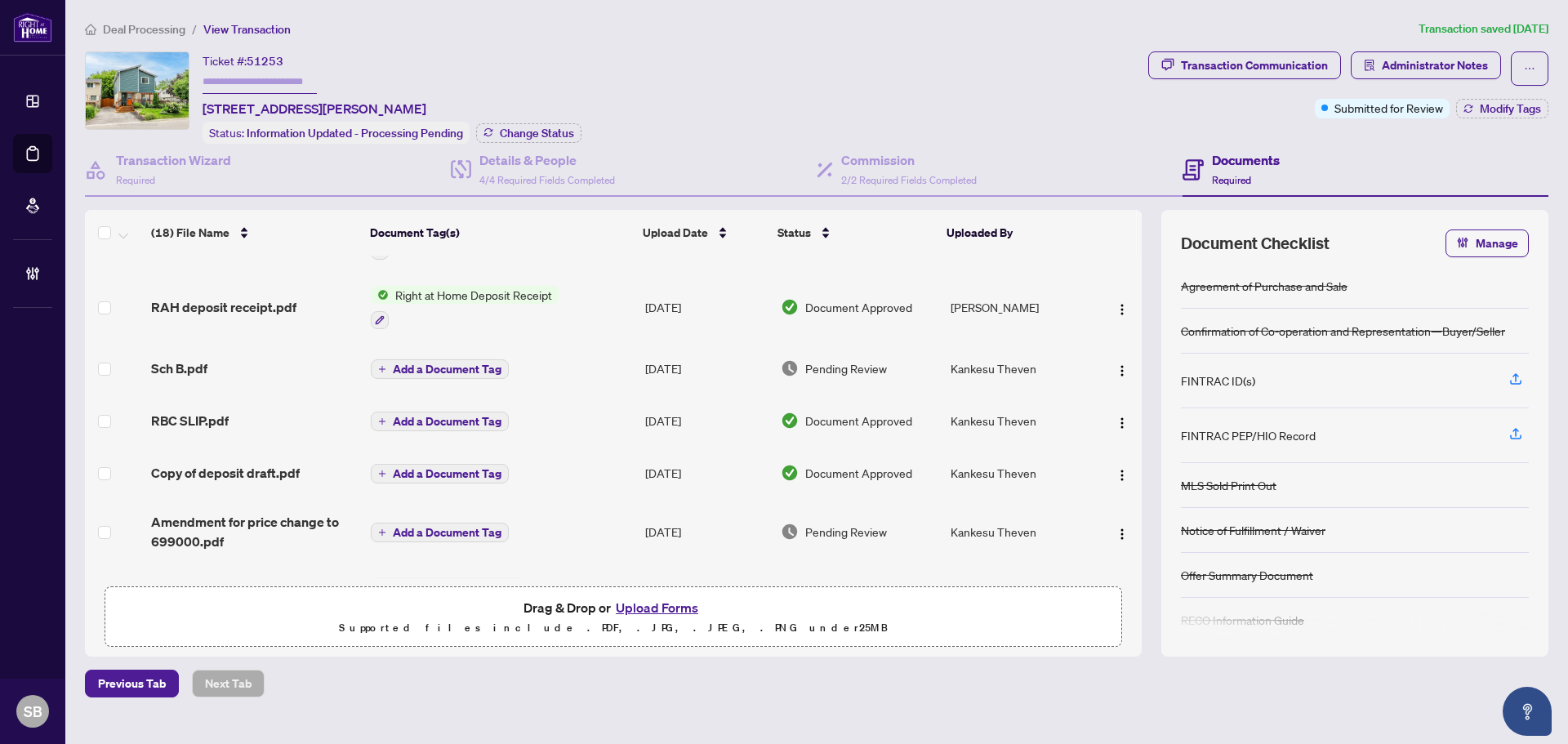
scroll to position [144, 0]
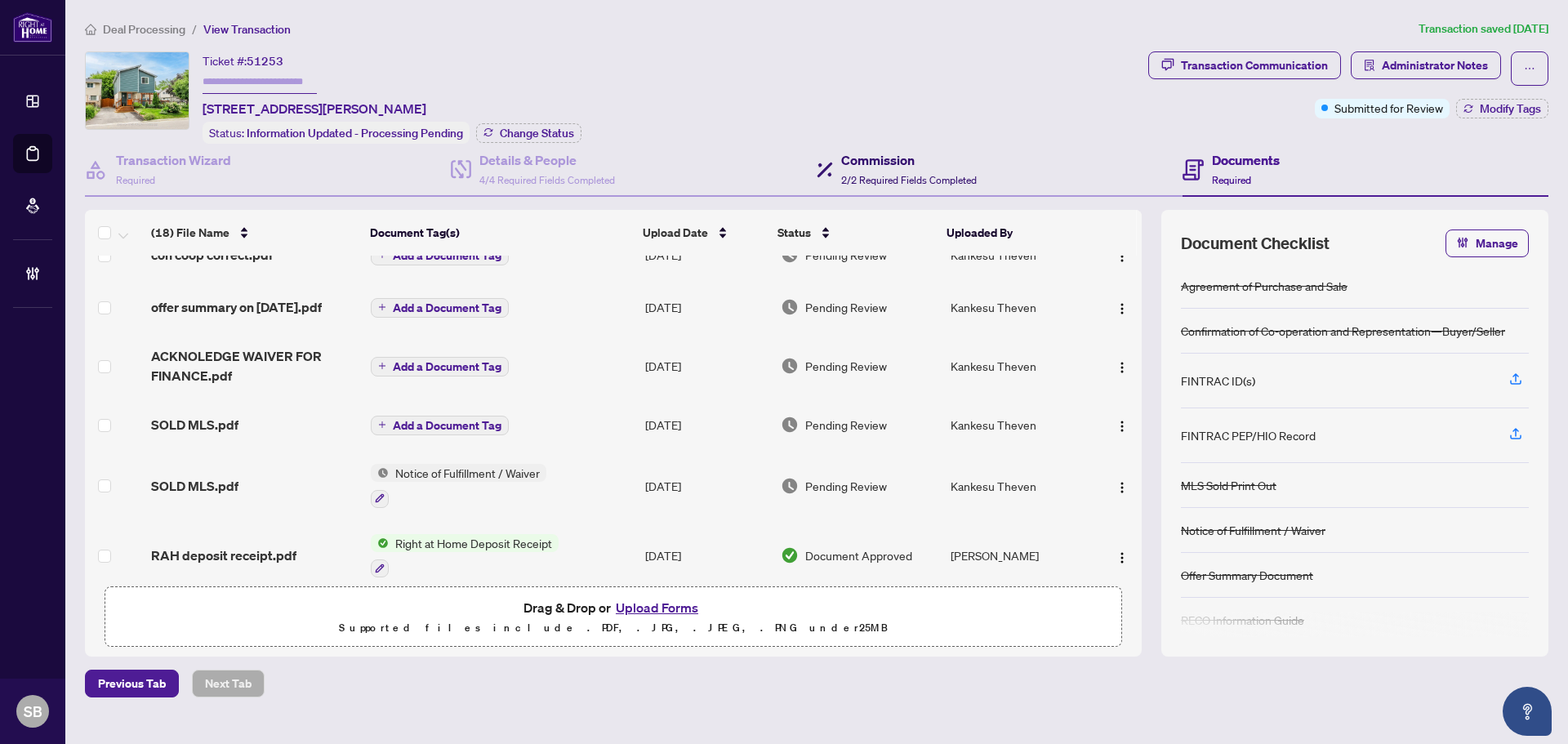
click at [878, 175] on span "2/2 Required Fields Completed" at bounding box center [909, 180] width 136 height 12
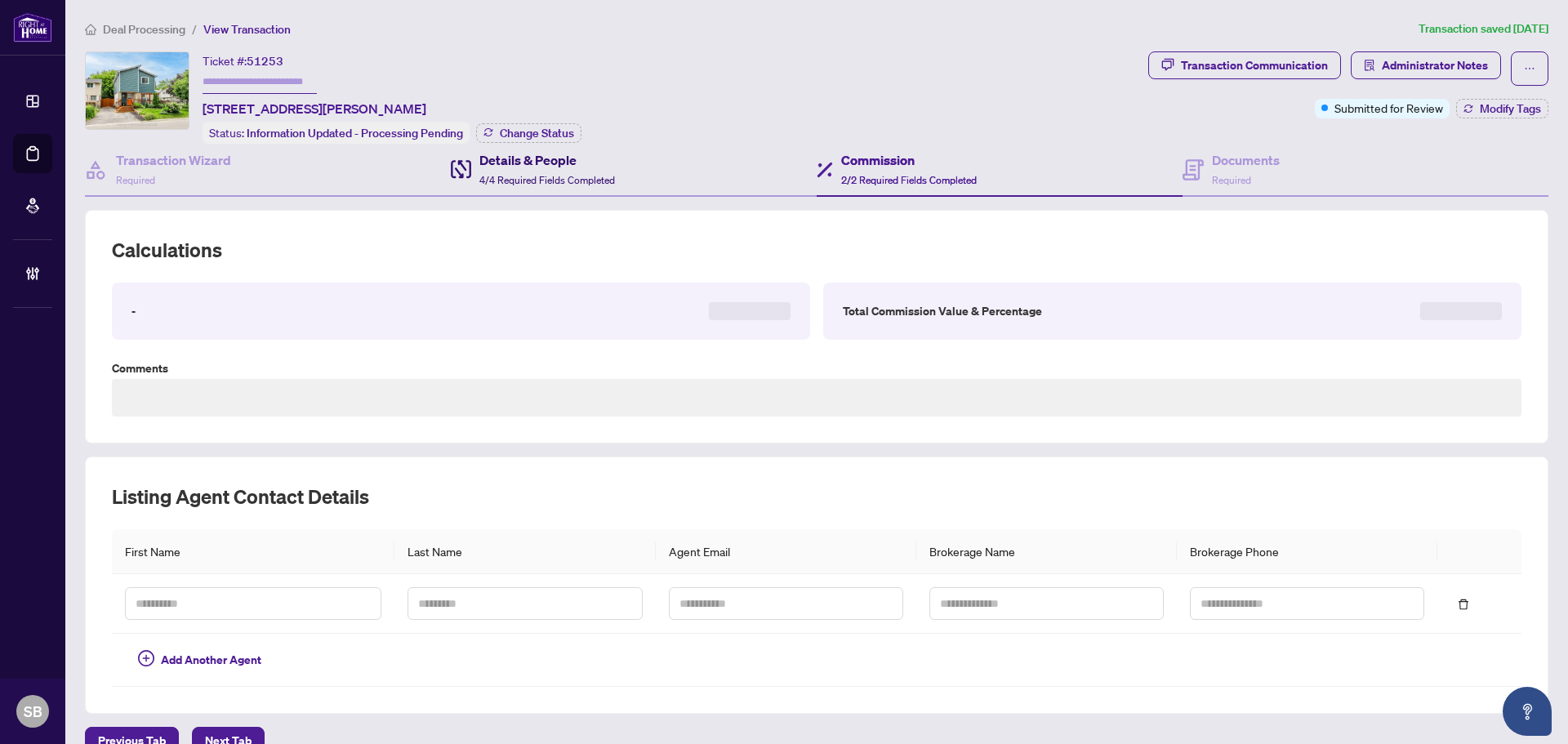
click at [496, 171] on div "Details & People 4/4 Required Fields Completed" at bounding box center [547, 170] width 136 height 38
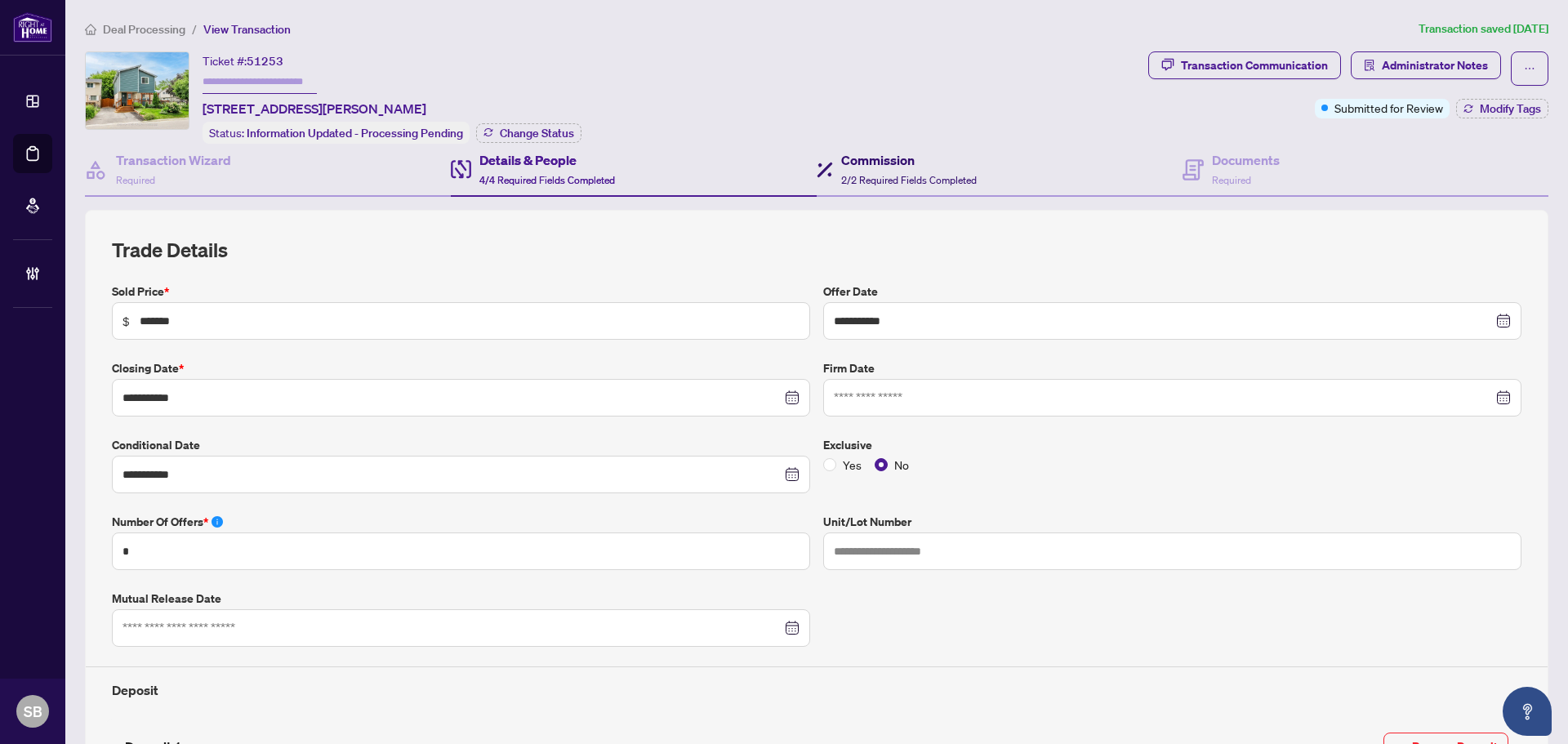
click at [841, 154] on h4 "Commission" at bounding box center [909, 160] width 136 height 20
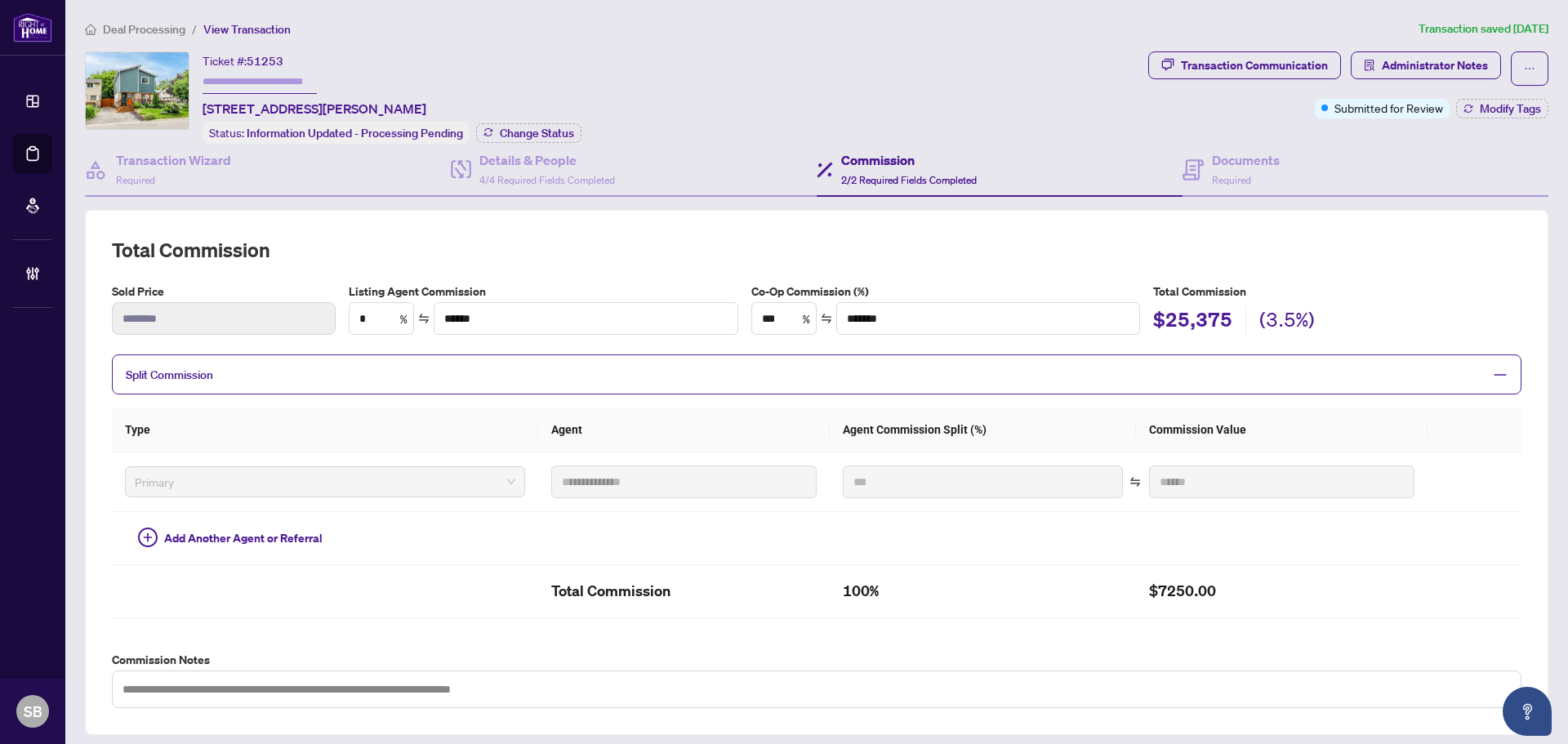
click at [1221, 139] on div "Transaction Communication Administrator Notes Submitted for Review Modify Tags" at bounding box center [1348, 97] width 407 height 92
click at [1222, 159] on h4 "Documents" at bounding box center [1245, 160] width 68 height 20
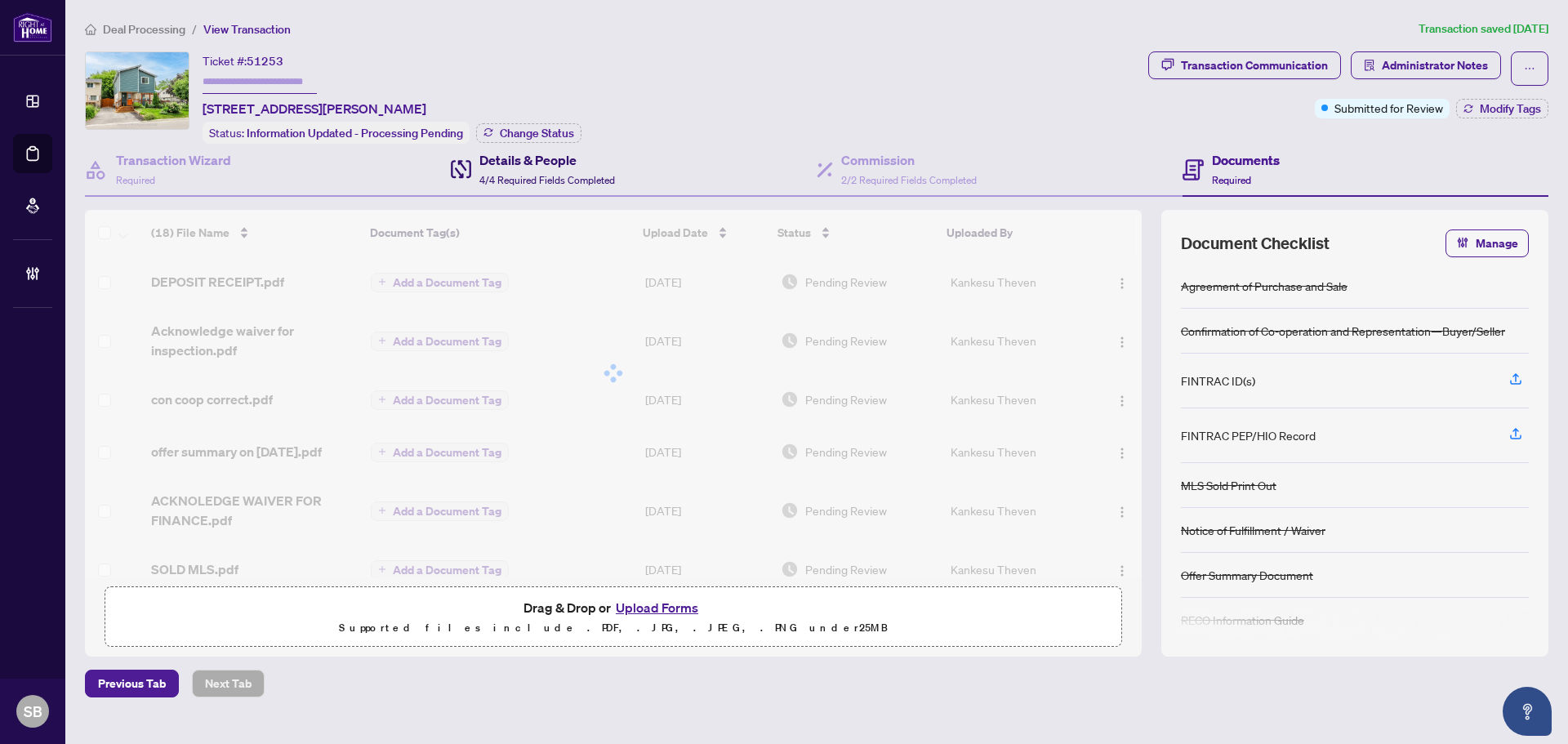
click at [496, 167] on h4 "Details & People" at bounding box center [547, 160] width 136 height 20
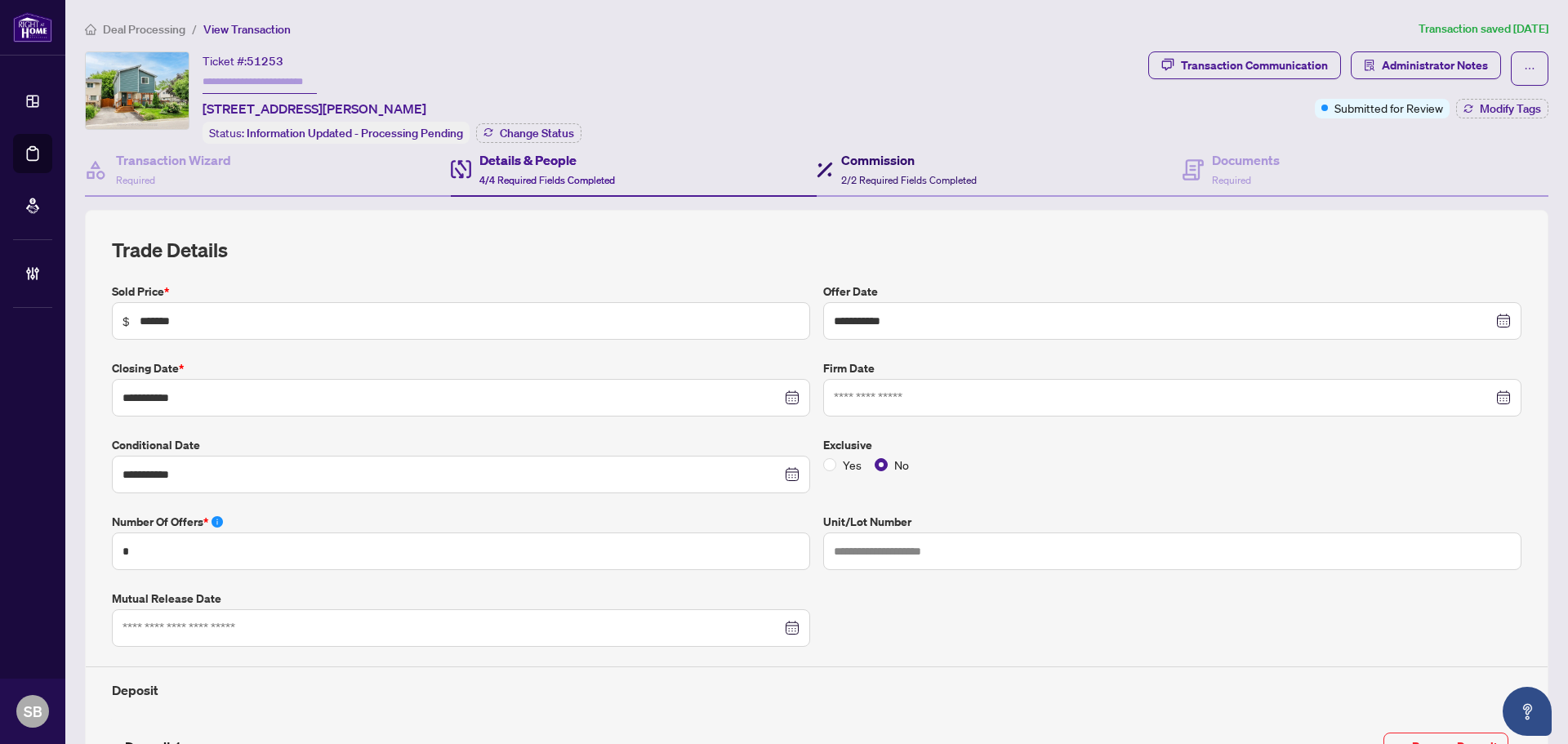
click at [865, 174] on span "2/2 Required Fields Completed" at bounding box center [909, 180] width 136 height 12
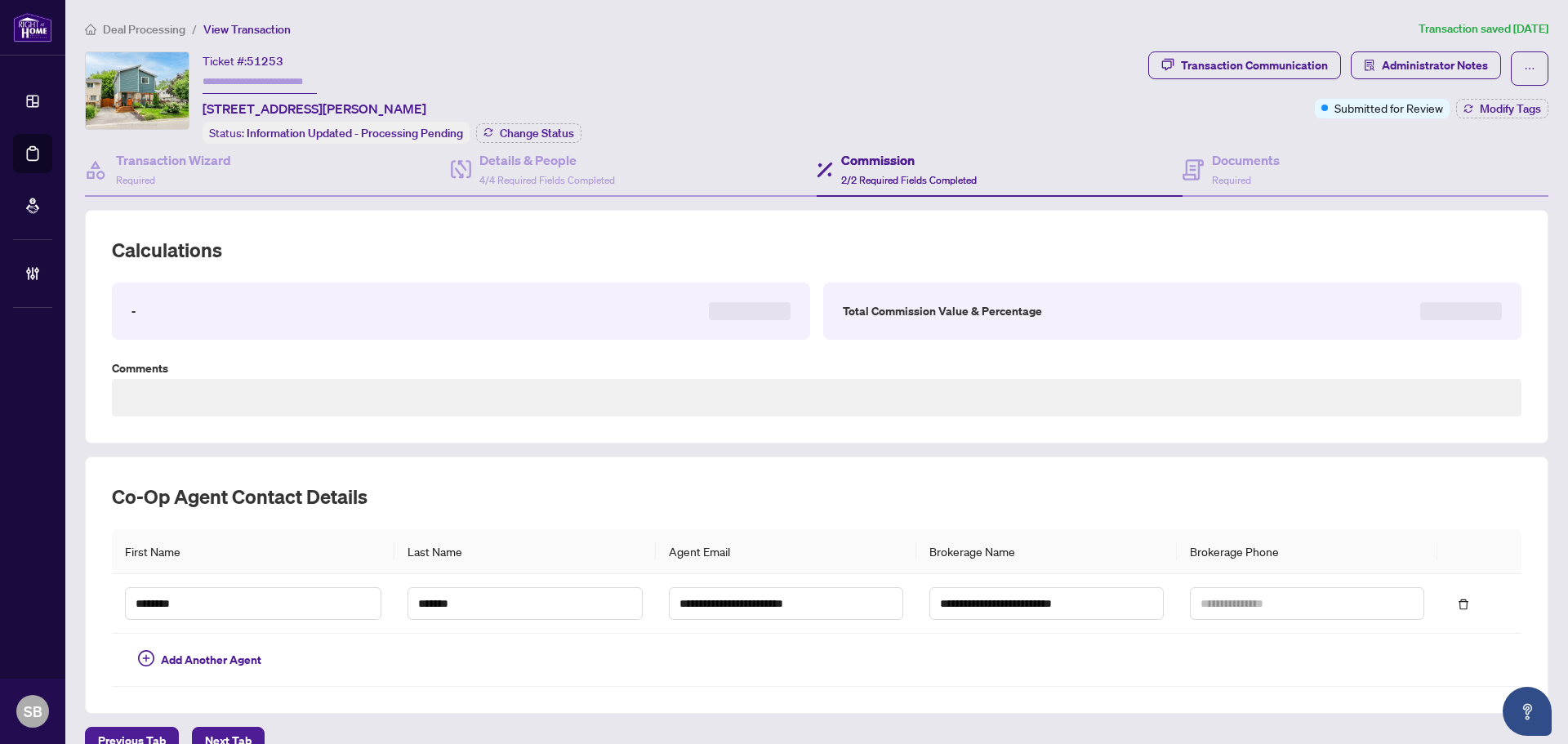
scroll to position [28, 0]
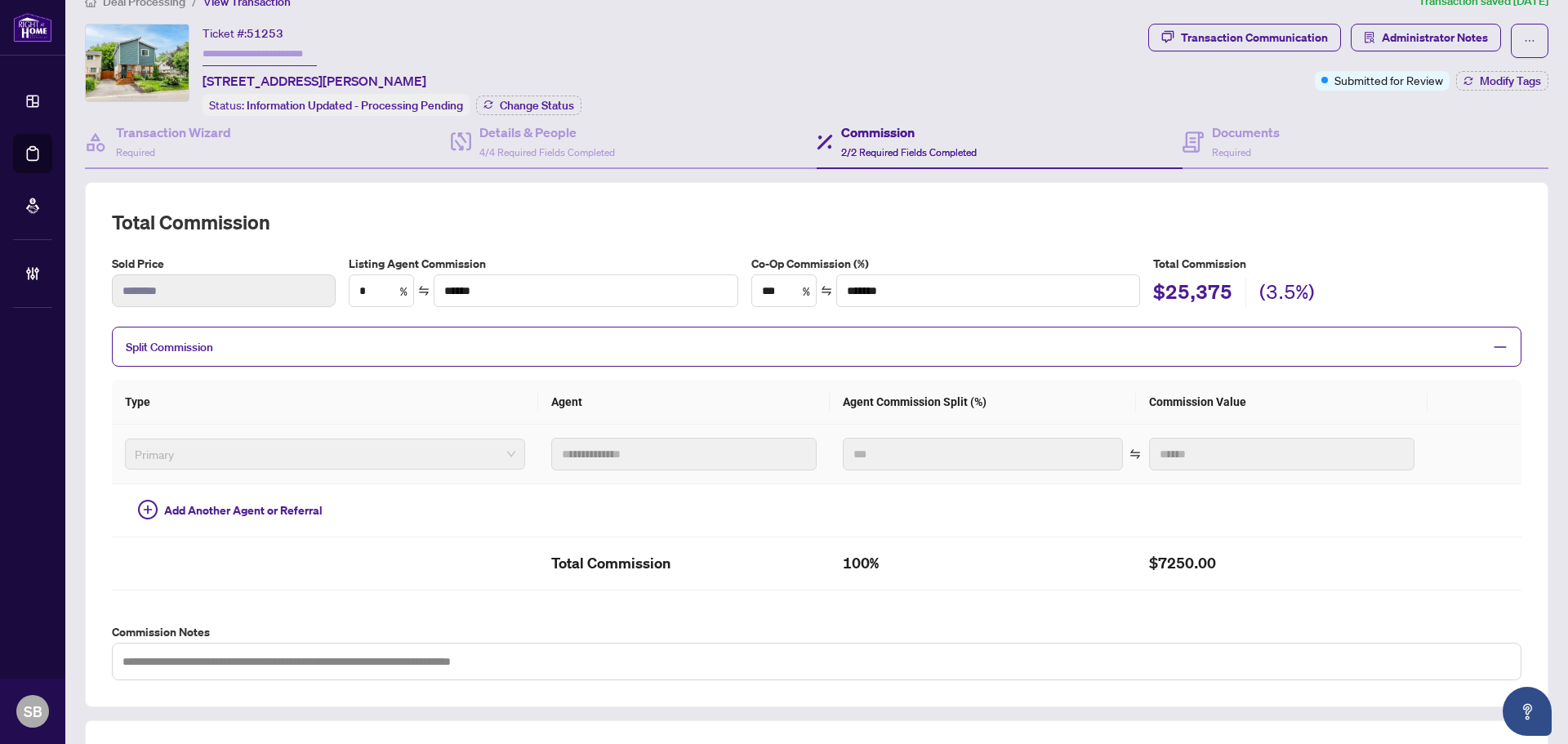
click at [500, 442] on tr "**********" at bounding box center [817, 454] width 1409 height 60
drag, startPoint x: 327, startPoint y: 76, endPoint x: 201, endPoint y: 73, distance: 126.0
click at [201, 73] on div "Ticket #: 51253 1 Jeffrey St, Brampton, Ontario L6S 2M9, Canada Status: Informa…" at bounding box center [613, 70] width 1057 height 92
copy span "1 Jeffrey St, Brampton"
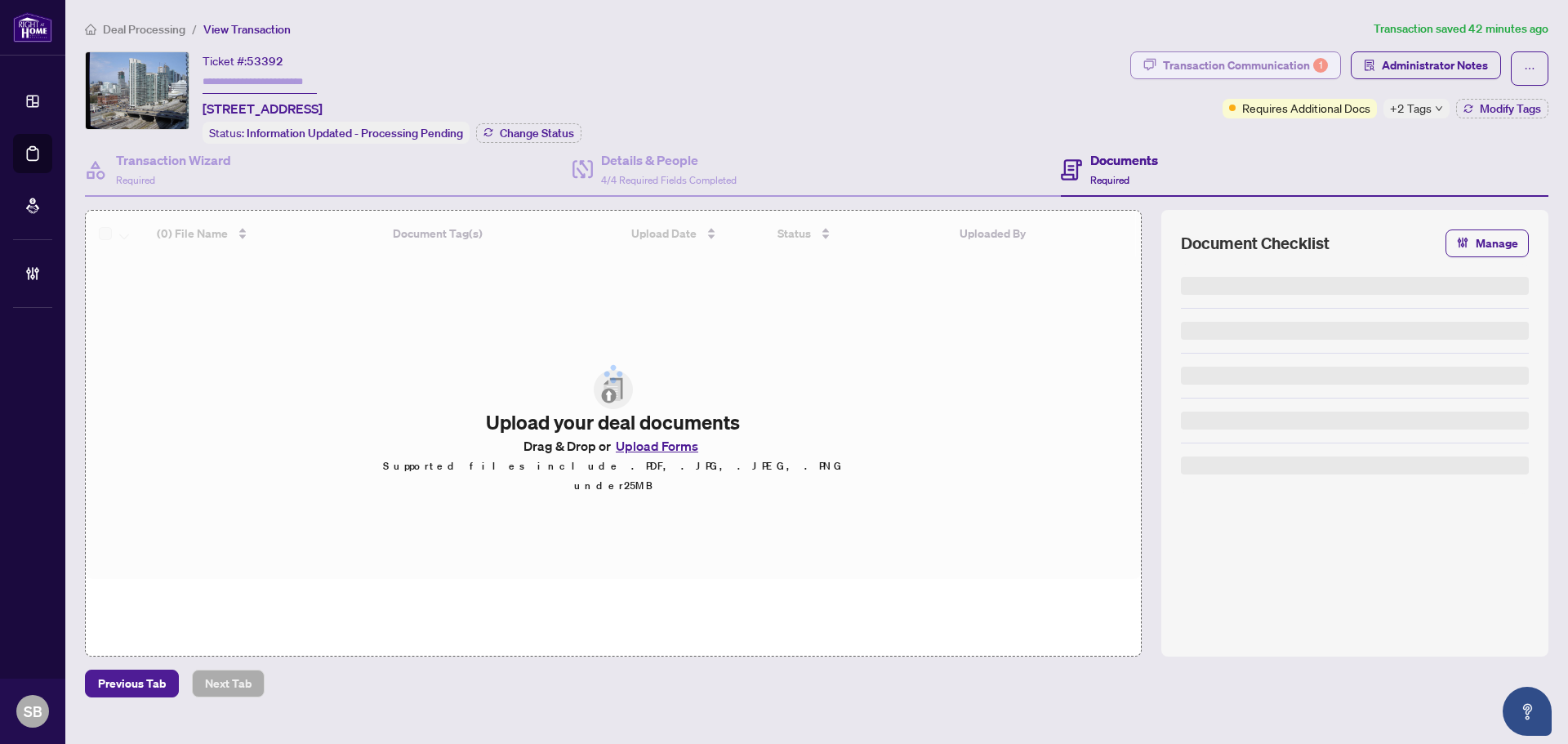
click at [1295, 55] on div "Transaction Communication 1" at bounding box center [1245, 65] width 165 height 26
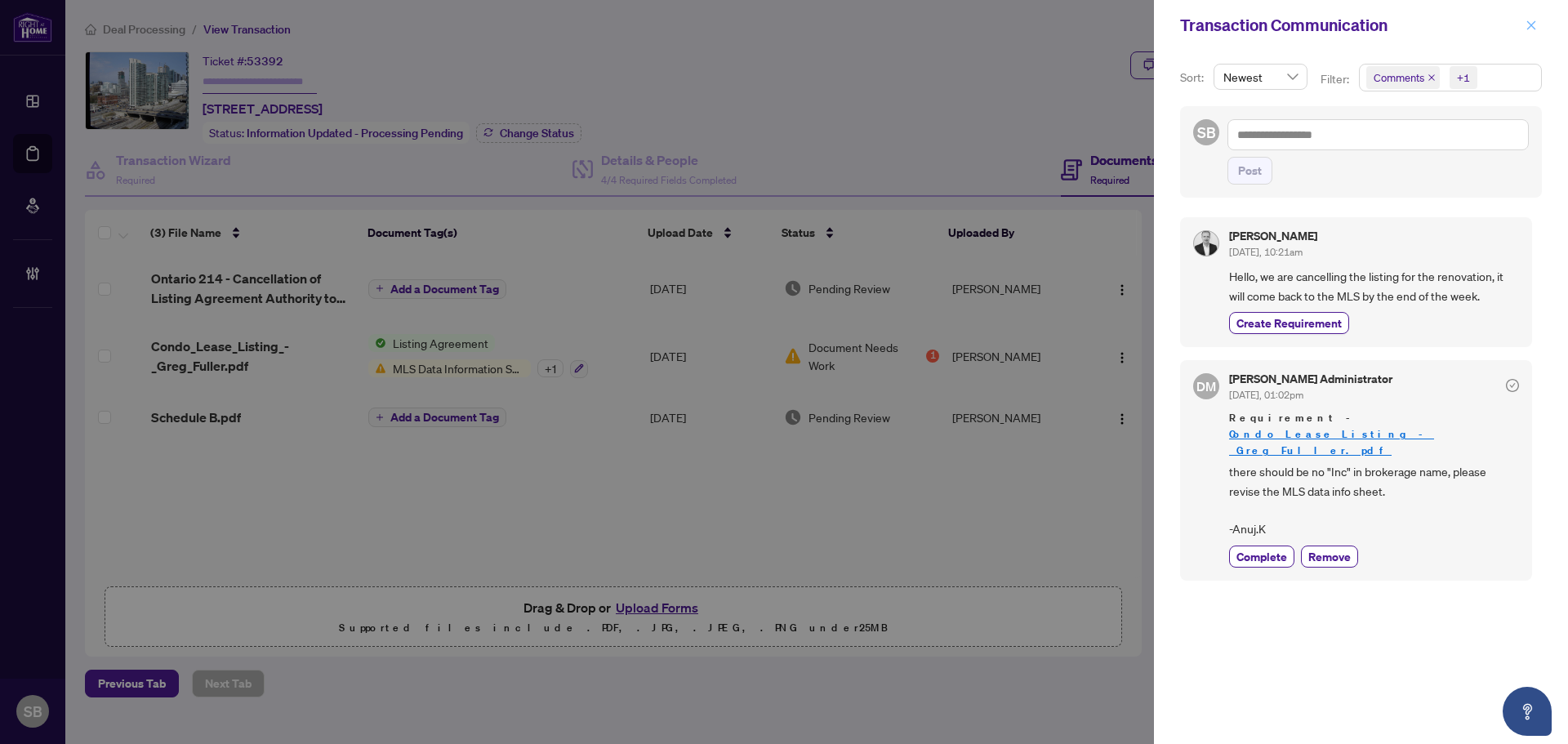
click at [1531, 26] on icon "close" at bounding box center [1531, 24] width 9 height 9
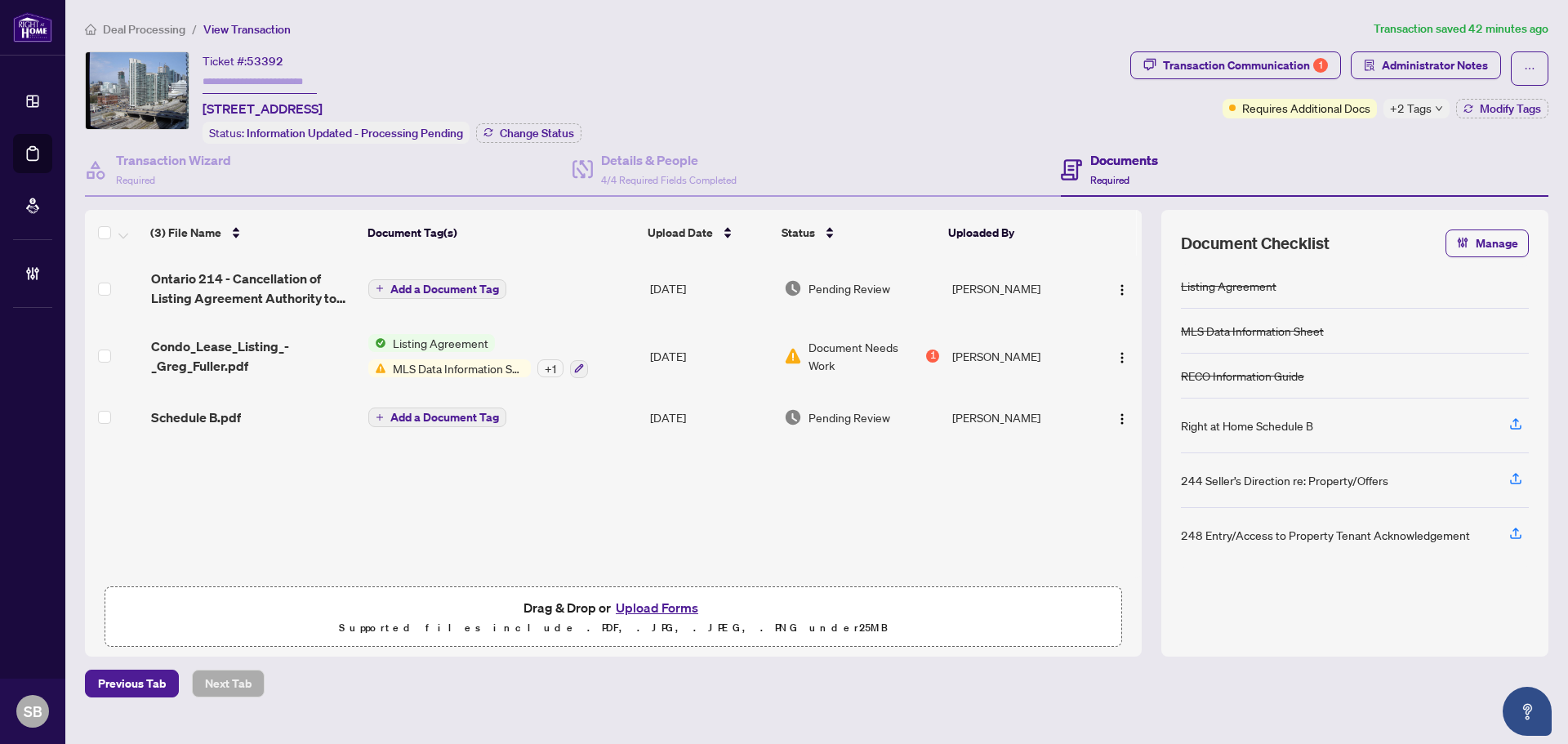
click at [314, 365] on span "Condo_Lease_Listing_-_Greg_Fuller.pdf" at bounding box center [253, 356] width 204 height 39
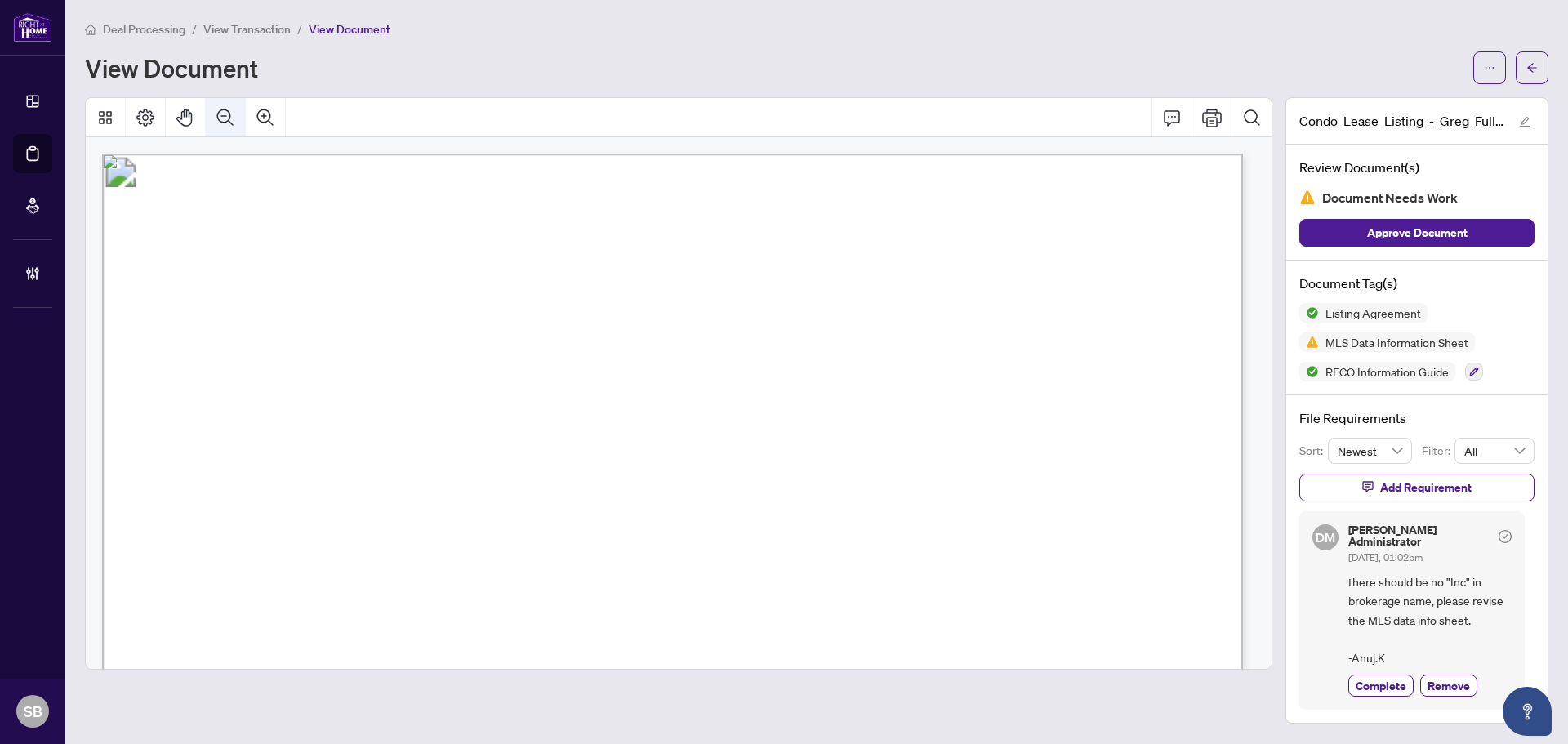
click at [227, 113] on icon "Zoom Out" at bounding box center [225, 117] width 20 height 20
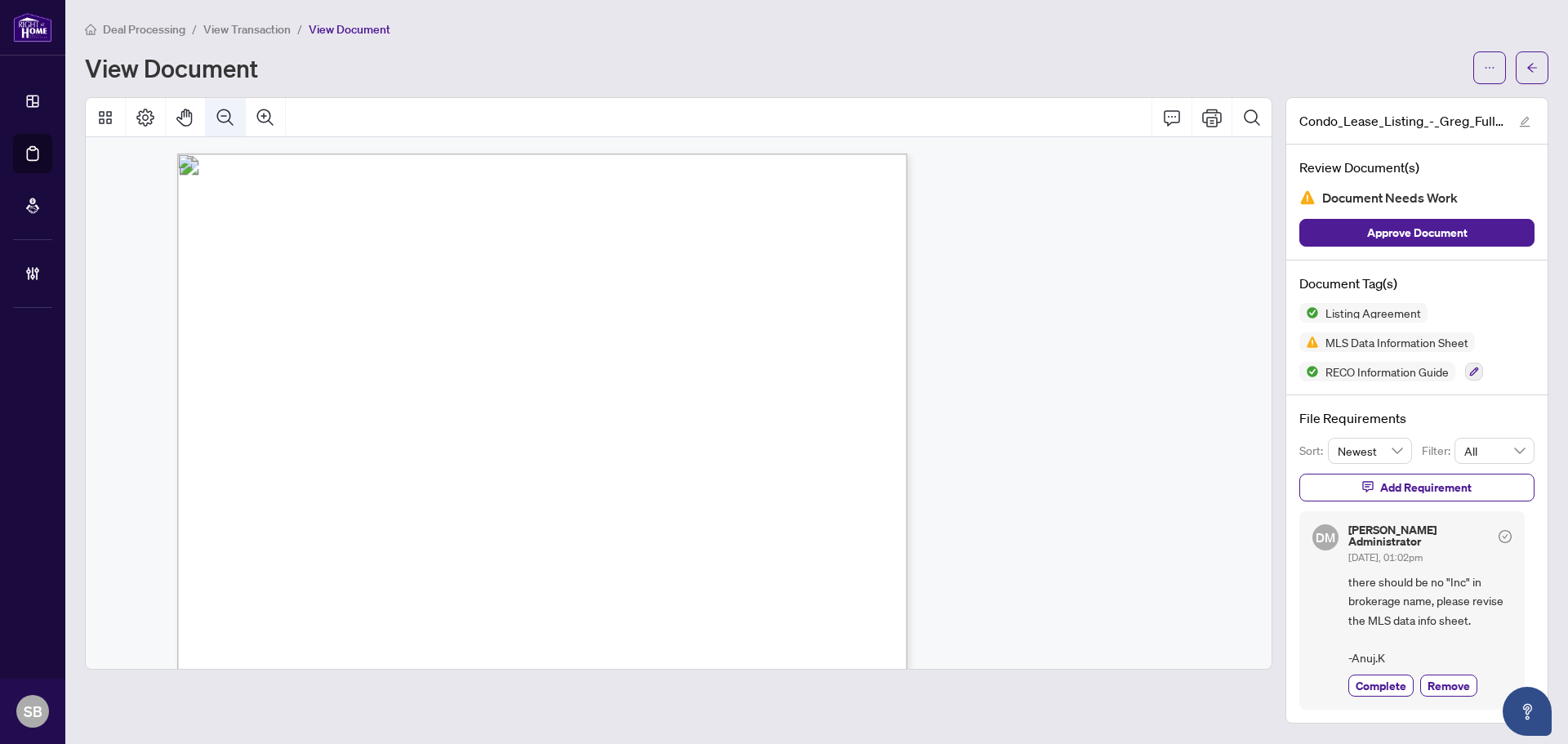
click at [227, 113] on icon "Zoom Out" at bounding box center [225, 117] width 20 height 20
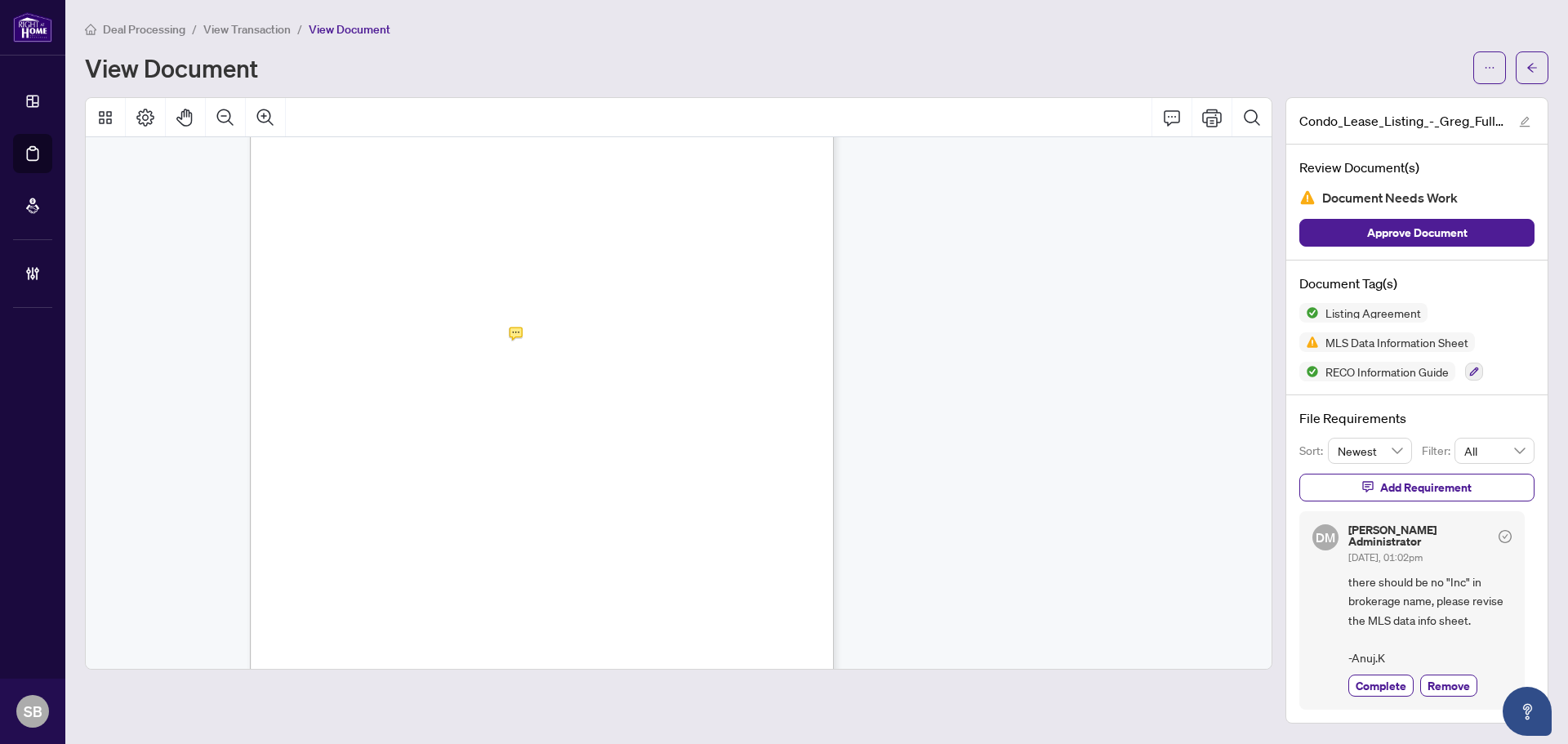
scroll to position [18089, 0]
click at [1531, 73] on icon "arrow-left" at bounding box center [1531, 67] width 11 height 11
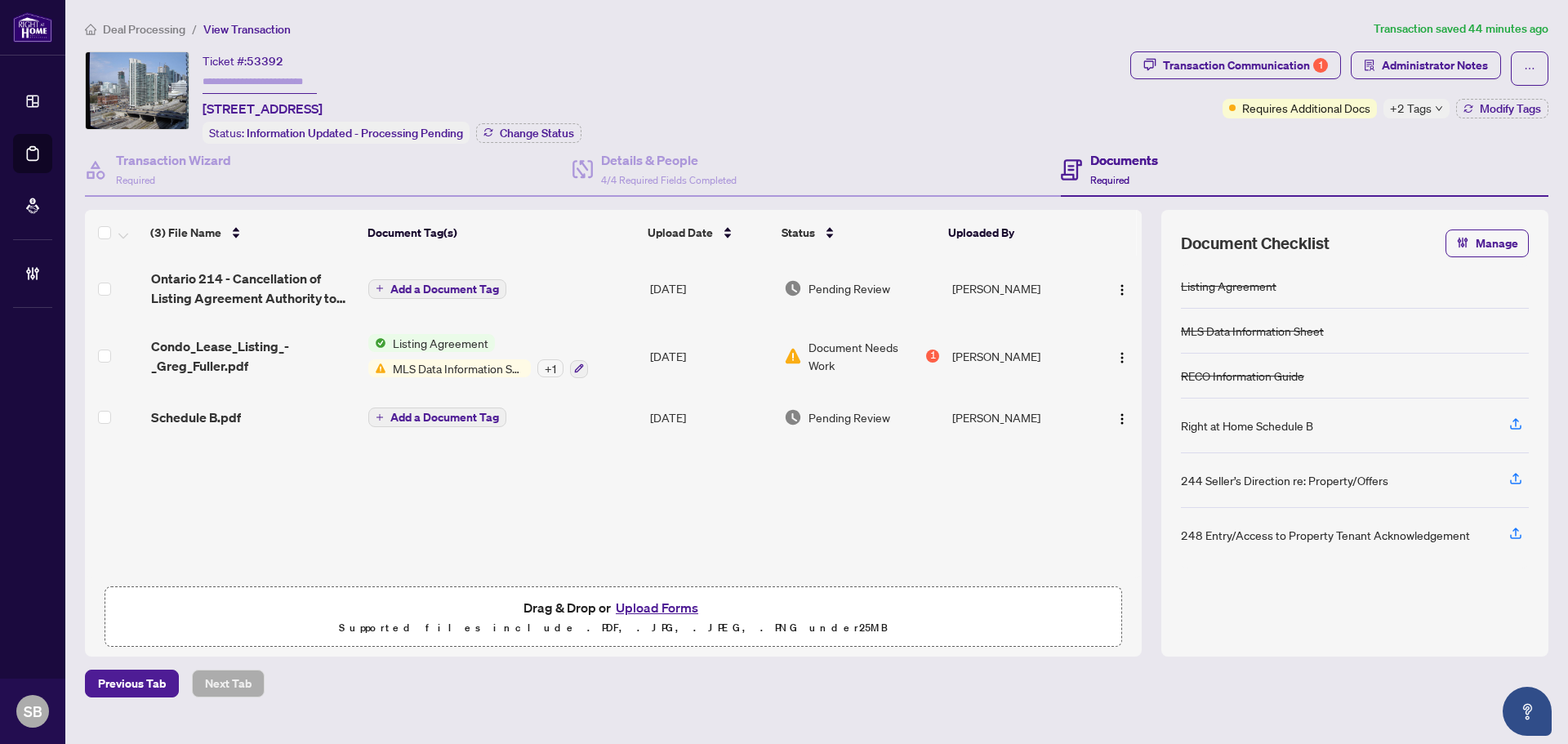
click at [300, 278] on span "Ontario 214 - Cancellation of Listing Agreement Authority to Offer for Lease.pdf" at bounding box center [253, 288] width 204 height 39
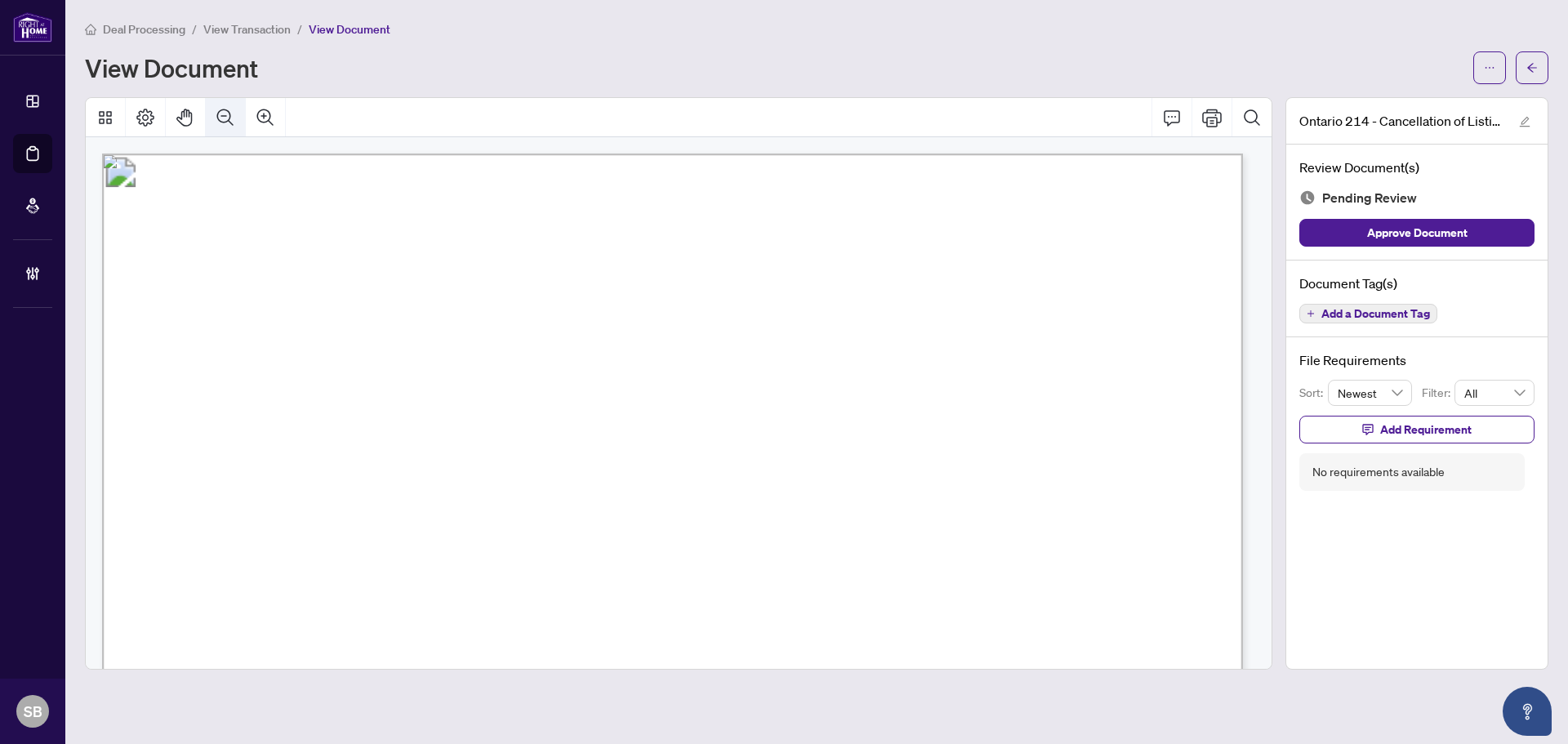
click at [234, 105] on button "Zoom Out" at bounding box center [225, 117] width 39 height 39
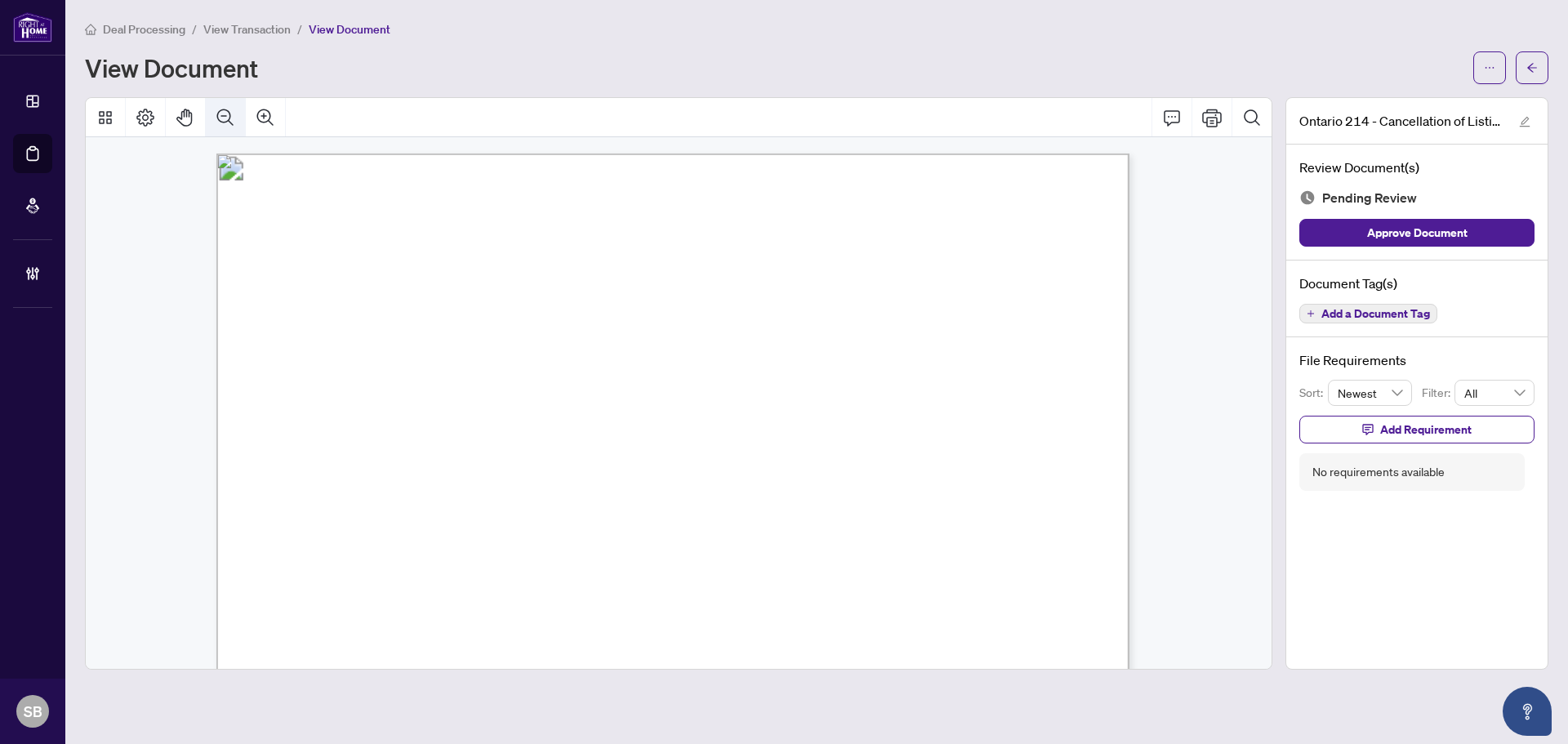
click at [234, 105] on button "Zoom Out" at bounding box center [225, 117] width 39 height 39
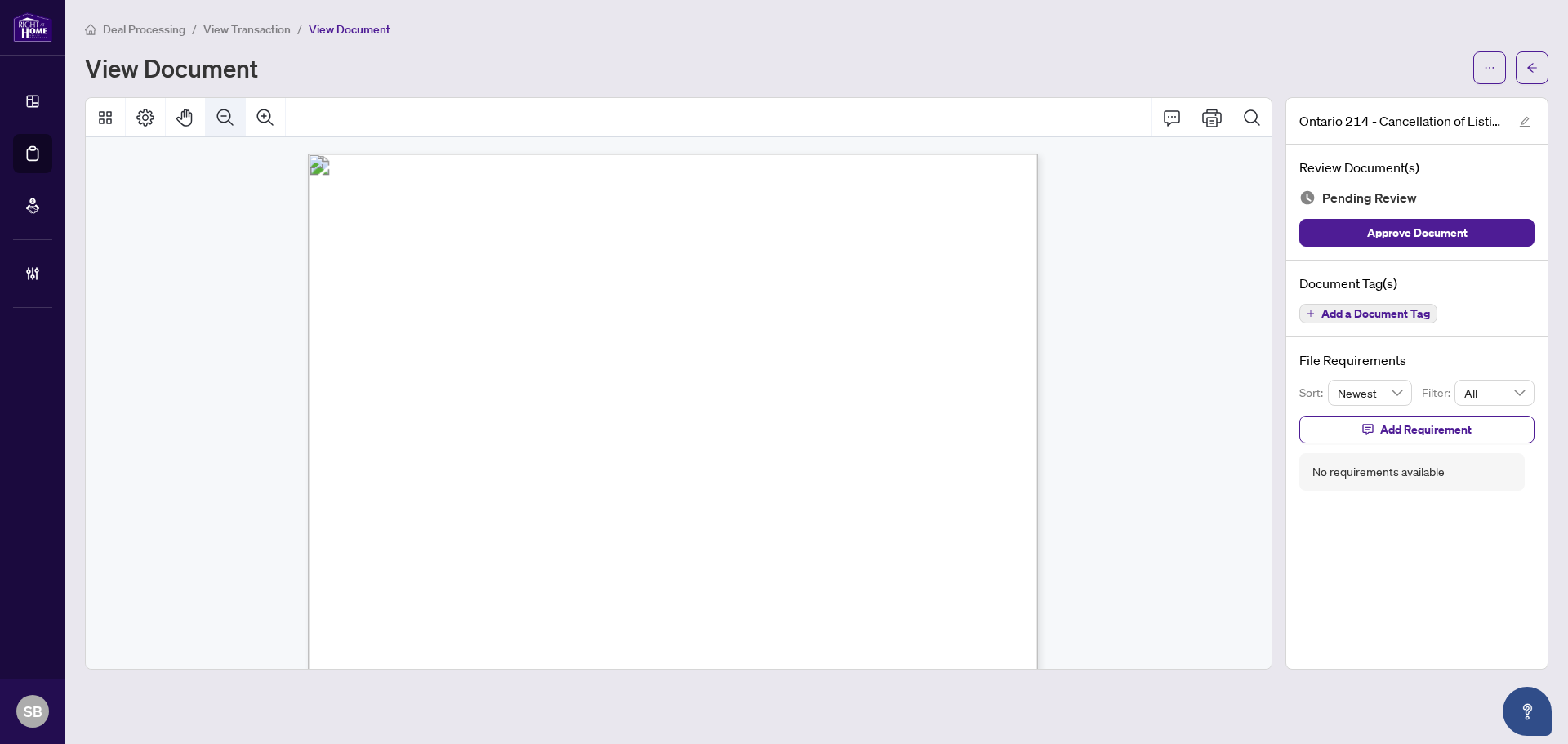
click at [234, 105] on button "Zoom Out" at bounding box center [225, 117] width 39 height 39
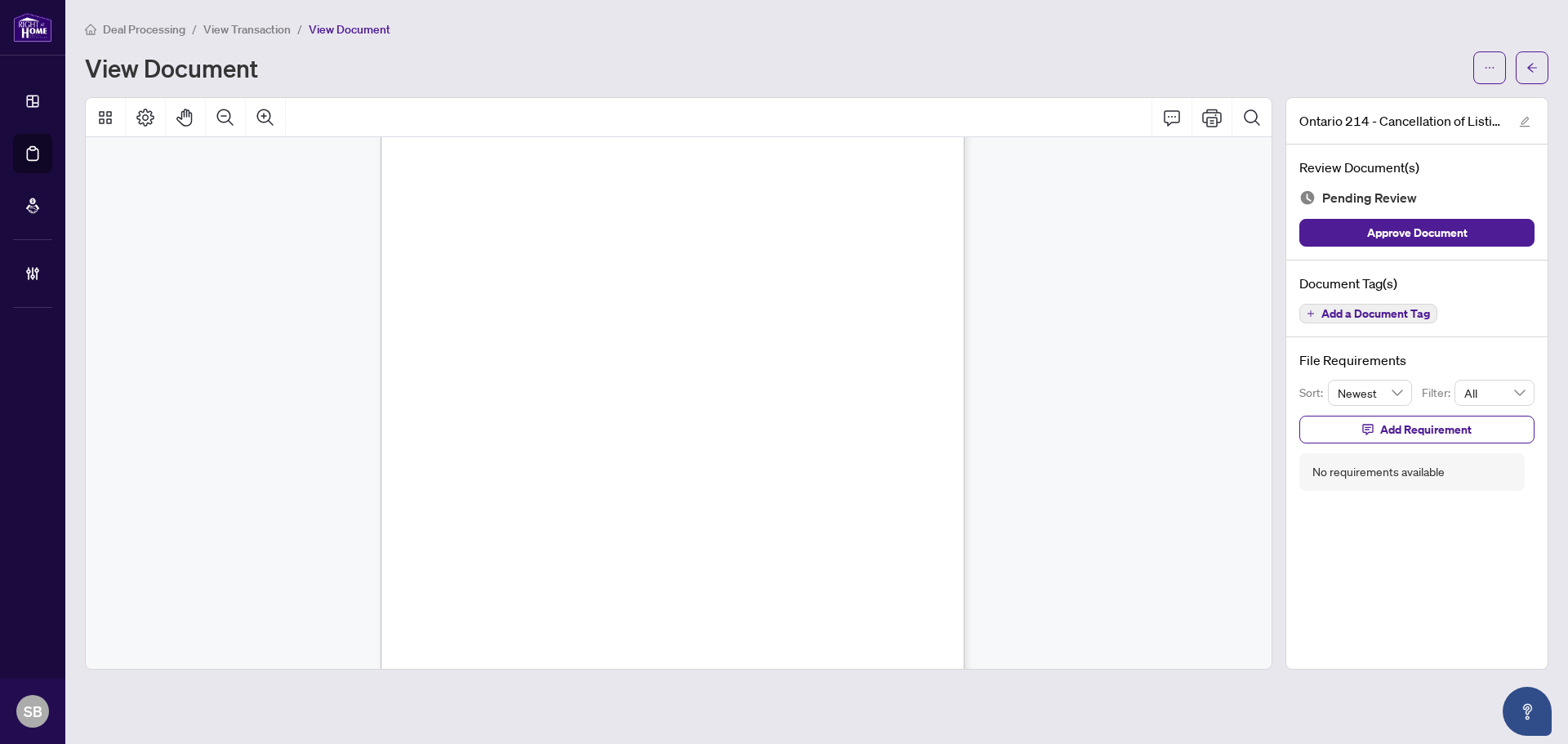
scroll to position [258, 0]
click at [1489, 70] on icon "ellipsis" at bounding box center [1489, 67] width 11 height 11
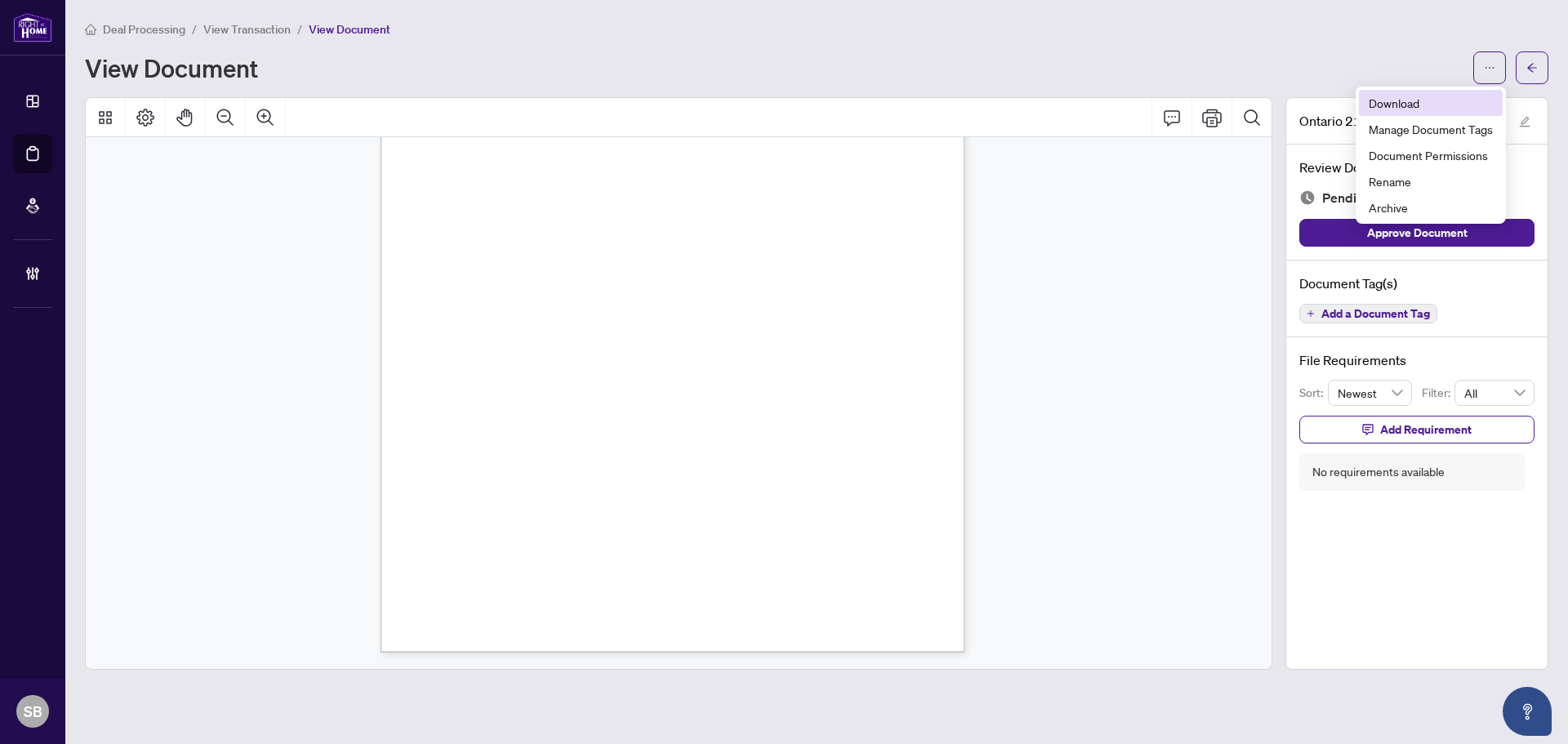
click at [1411, 107] on span "Download" at bounding box center [1431, 103] width 124 height 18
click at [1533, 67] on icon "arrow-left" at bounding box center [1531, 67] width 11 height 11
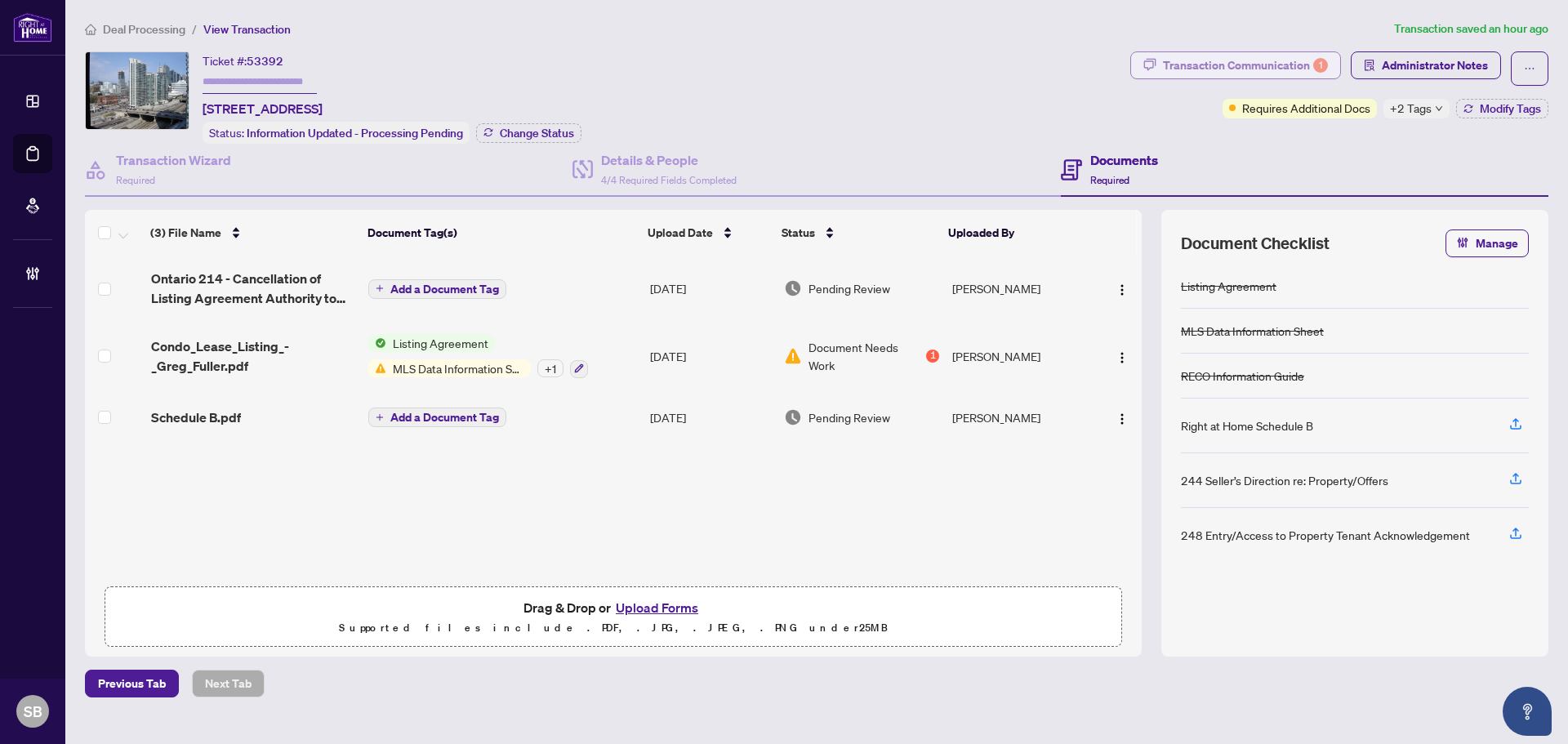
click at [1219, 61] on div "Transaction Communication 1" at bounding box center [1245, 65] width 165 height 26
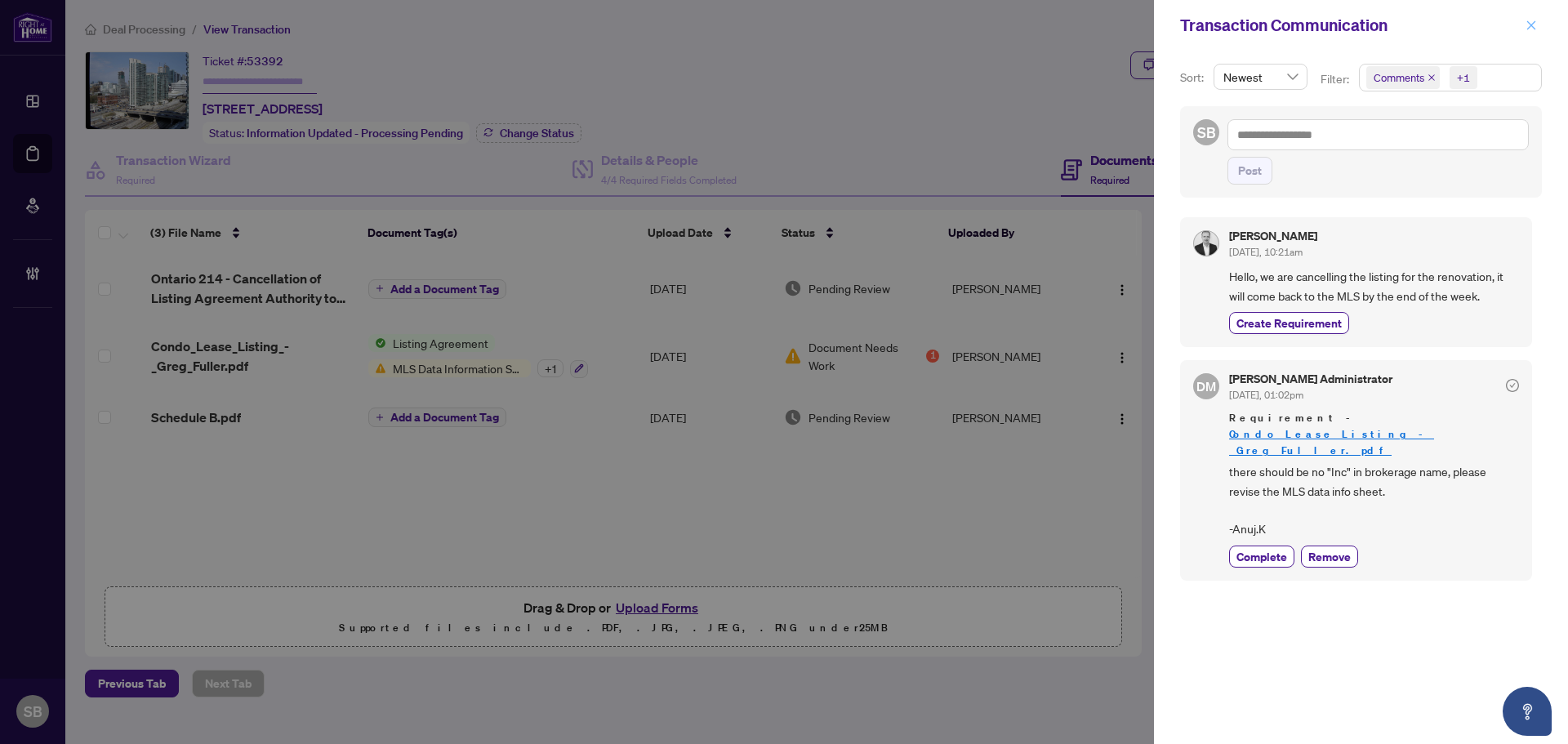
click at [1529, 26] on icon "close" at bounding box center [1531, 25] width 11 height 11
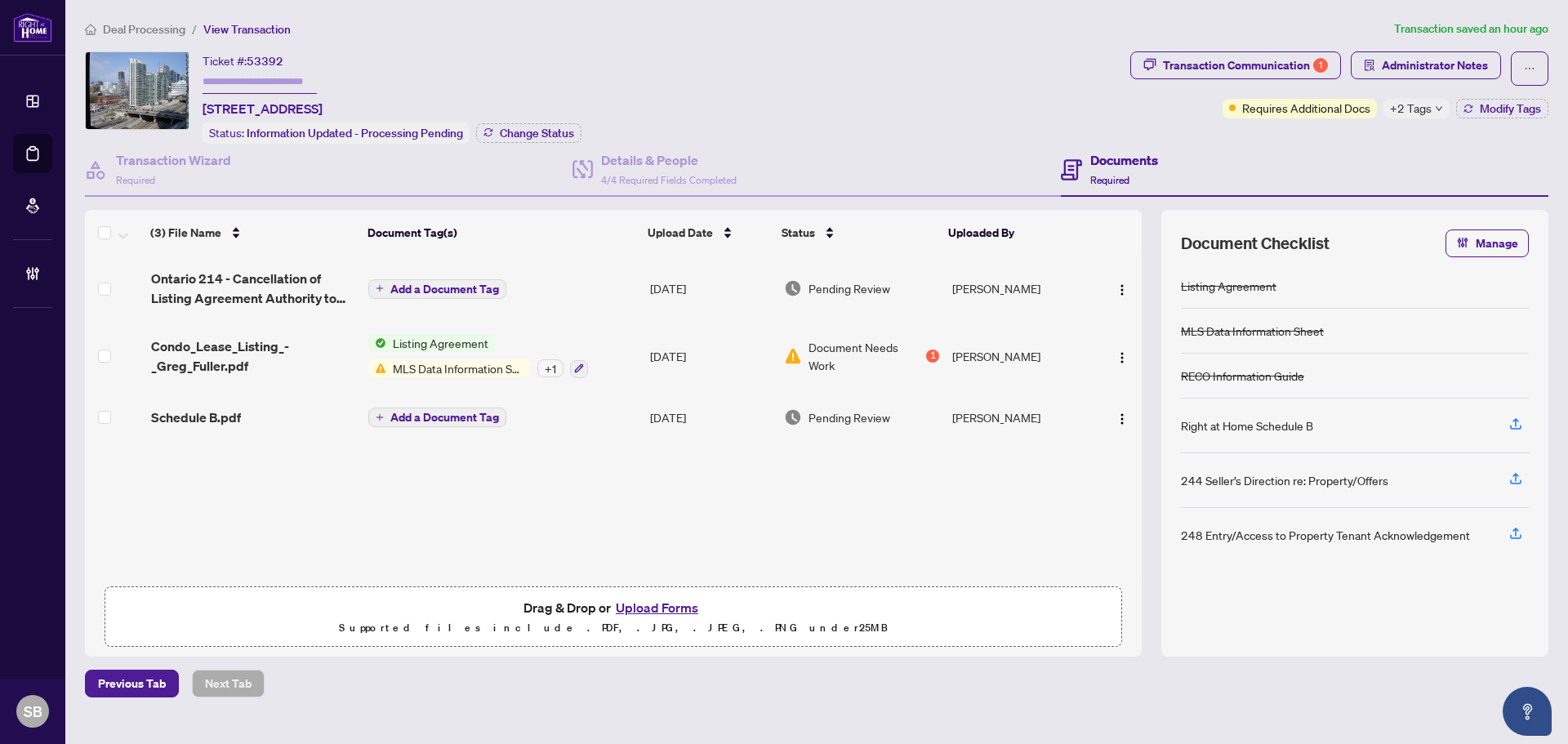
click at [670, 284] on td "[DATE]" at bounding box center [711, 288] width 135 height 65
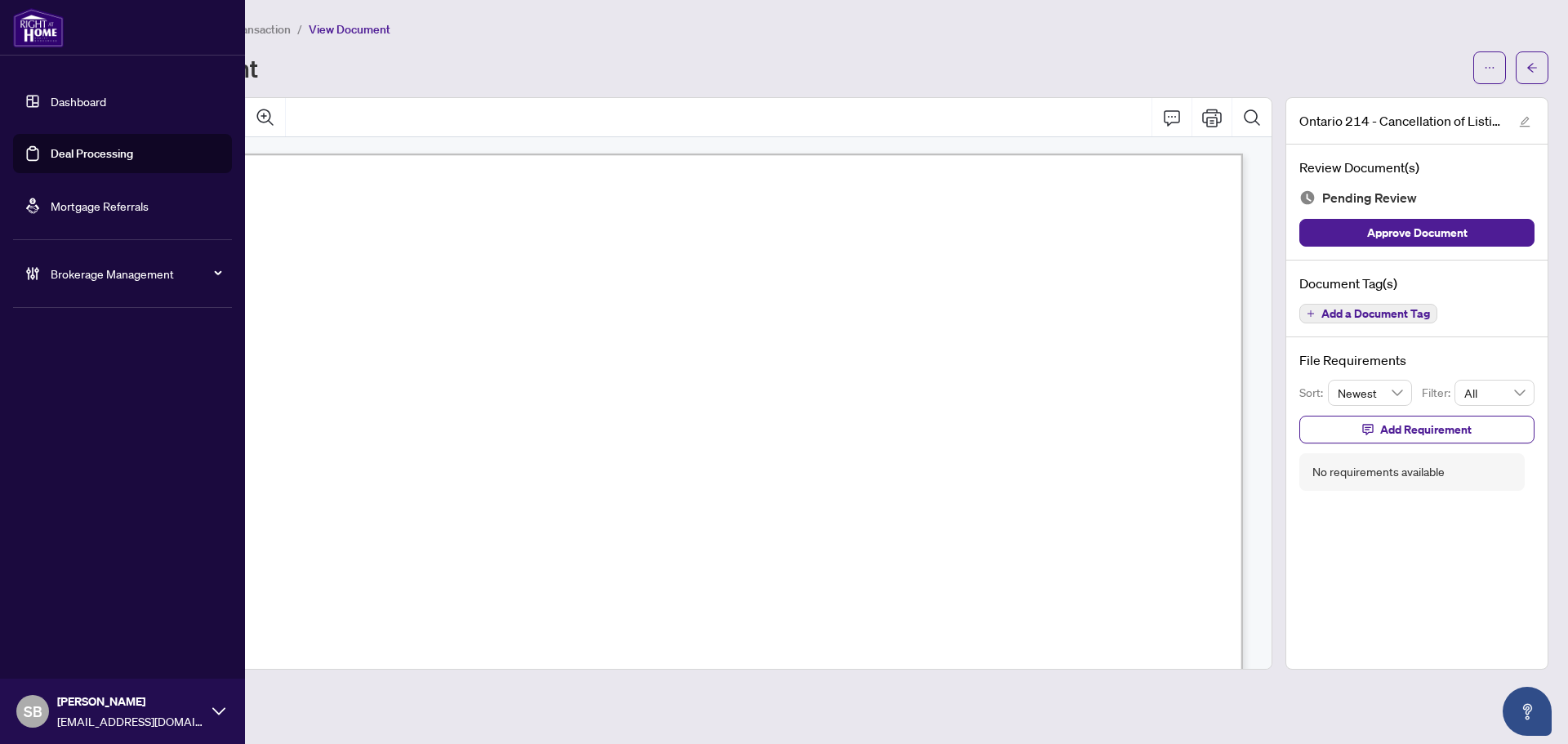
click at [55, 157] on link "Deal Processing" at bounding box center [91, 153] width 83 height 15
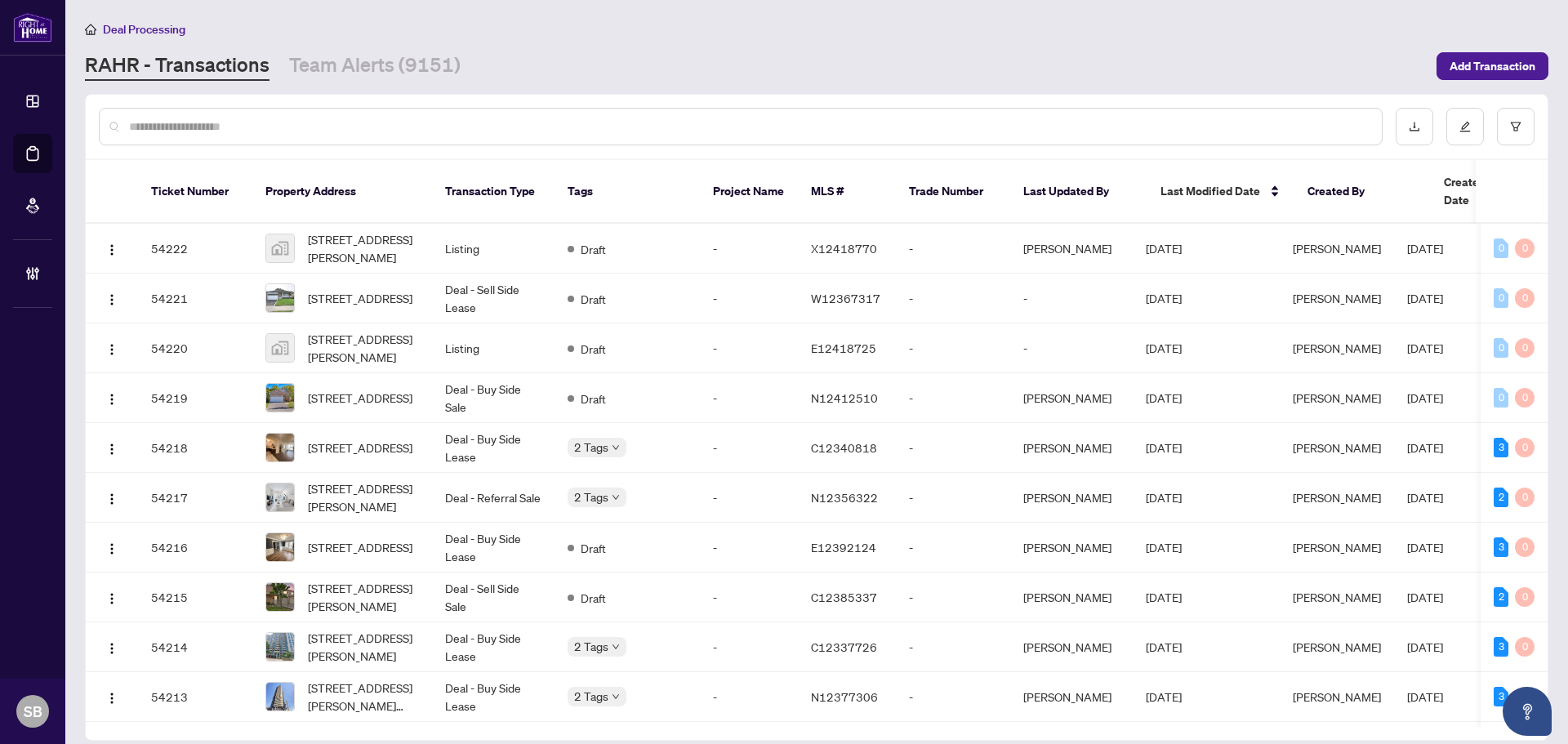
click at [491, 114] on div at bounding box center [741, 126] width 1284 height 37
click at [504, 134] on input "text" at bounding box center [748, 126] width 1239 height 18
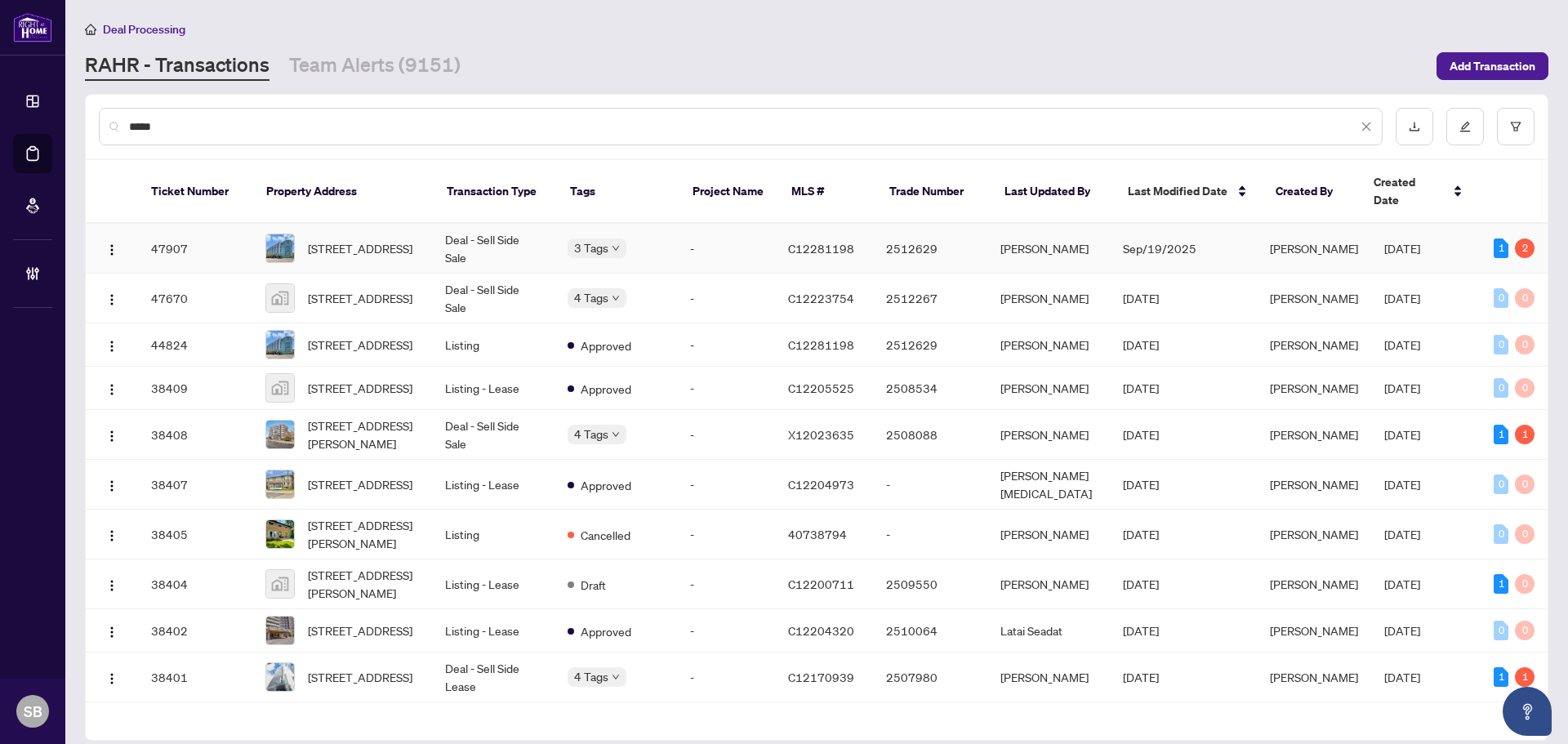
type input "****"
click at [457, 232] on td "Deal - Sell Side Sale" at bounding box center [493, 248] width 123 height 50
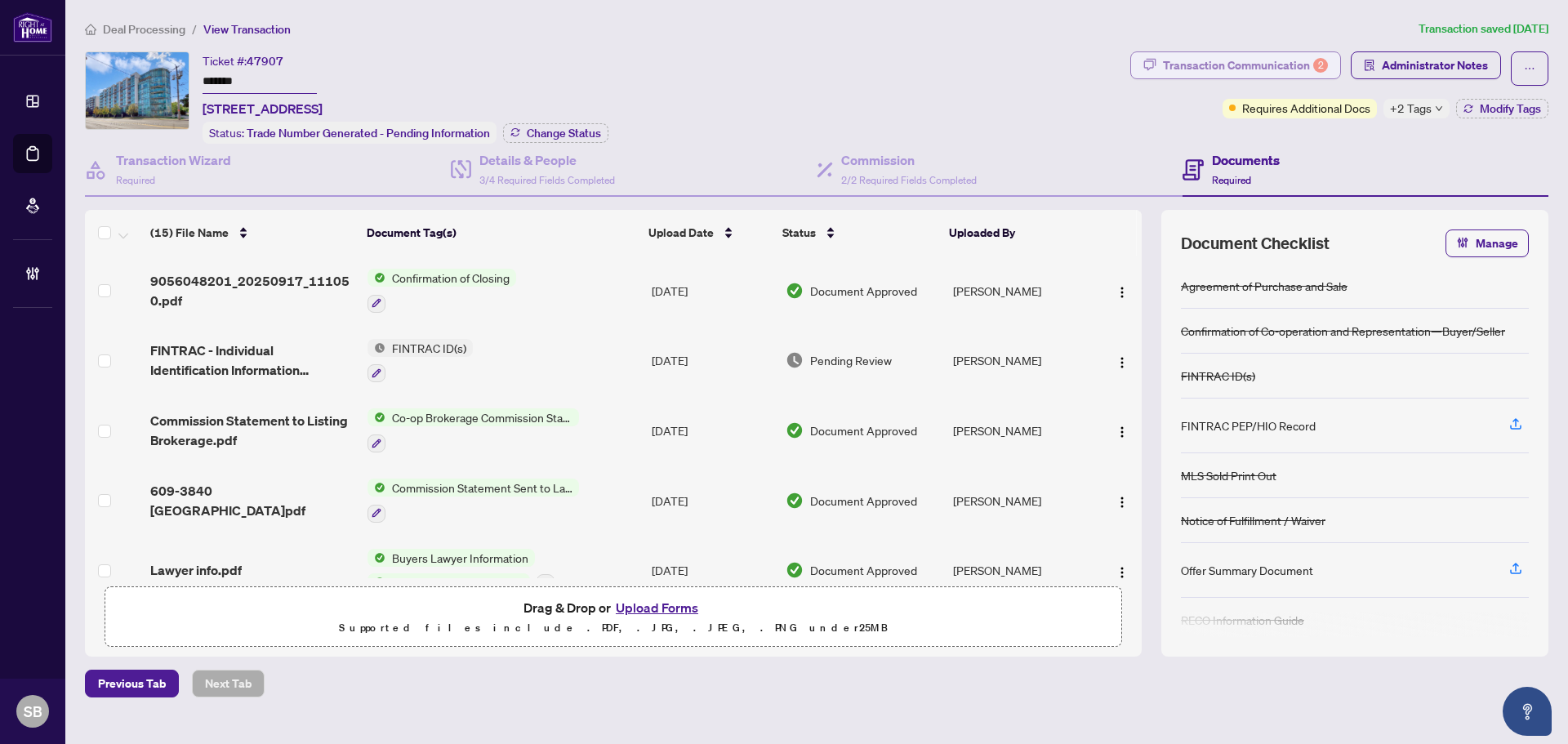
click at [1209, 64] on div "Transaction Communication 2" at bounding box center [1245, 65] width 165 height 26
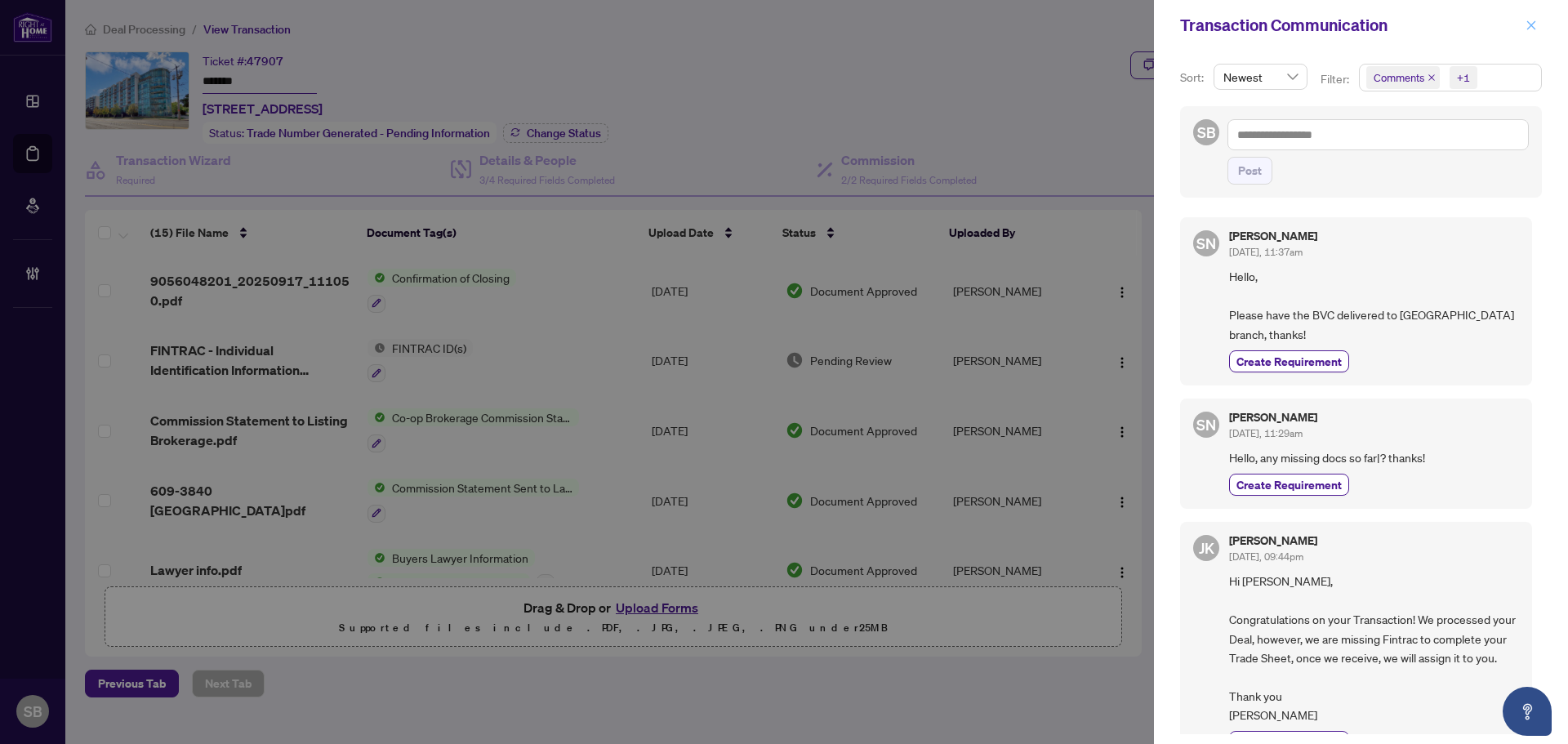
click at [1538, 22] on button "button" at bounding box center [1531, 25] width 21 height 20
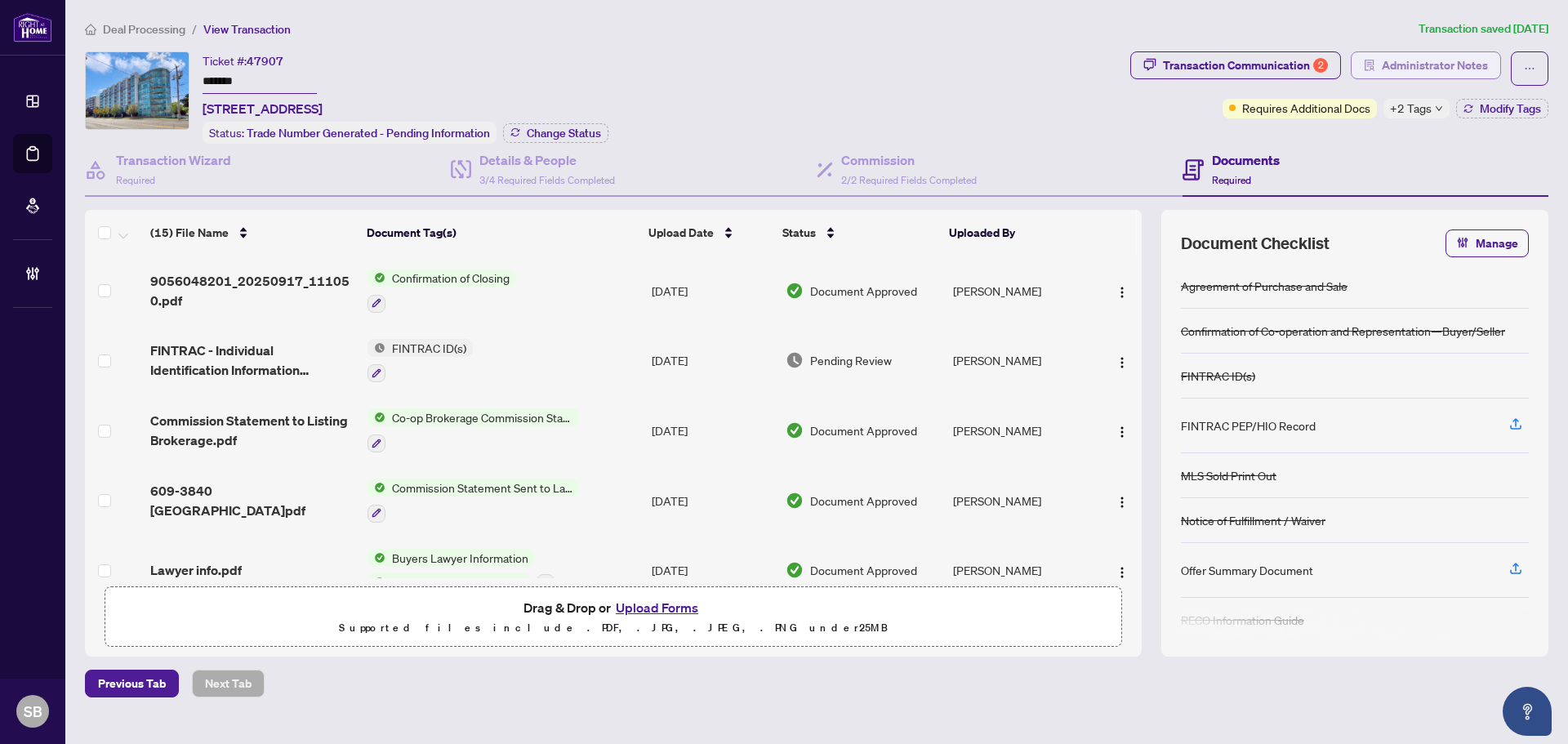
click at [1440, 71] on span "Administrator Notes" at bounding box center [1435, 65] width 106 height 26
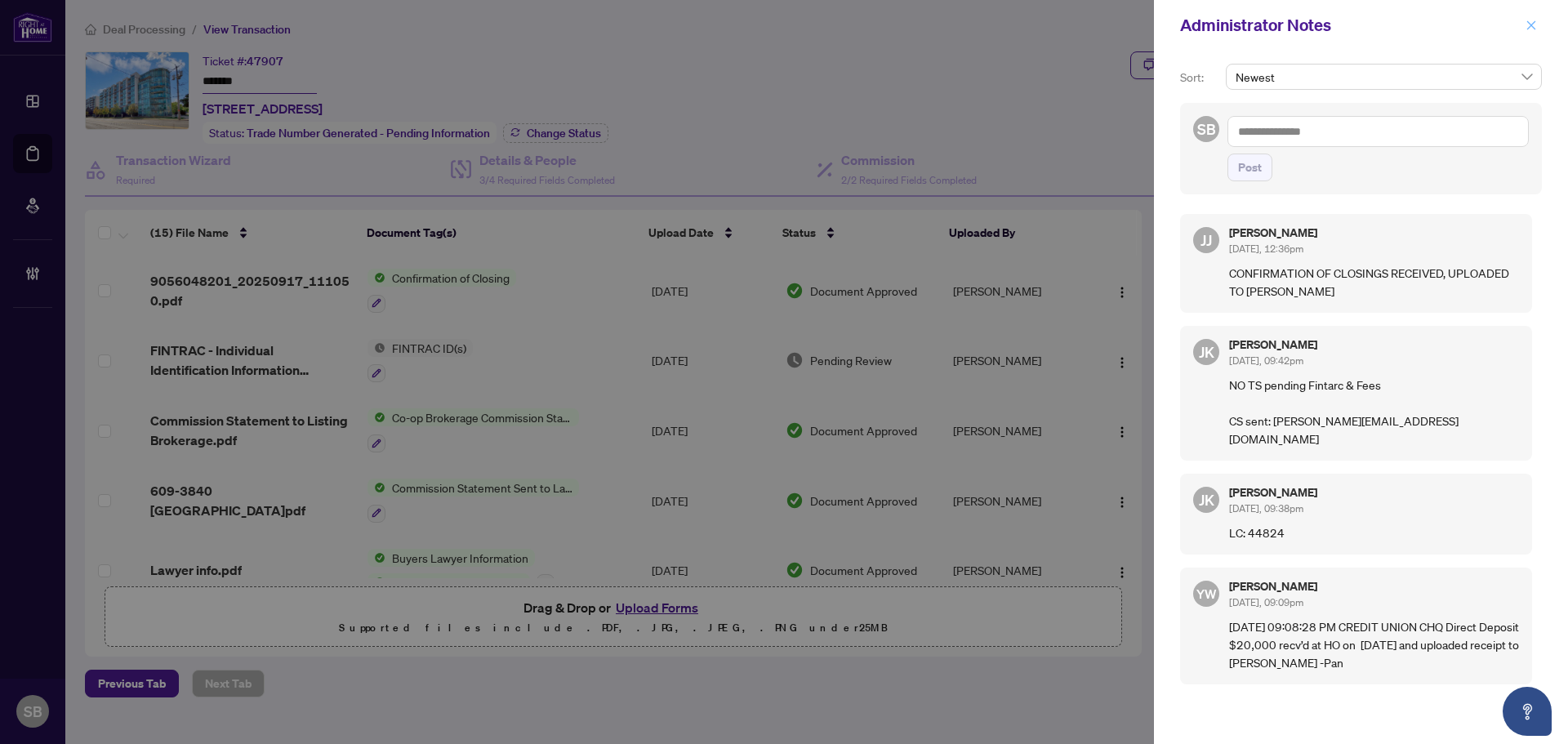
click at [1538, 24] on button "button" at bounding box center [1531, 25] width 21 height 20
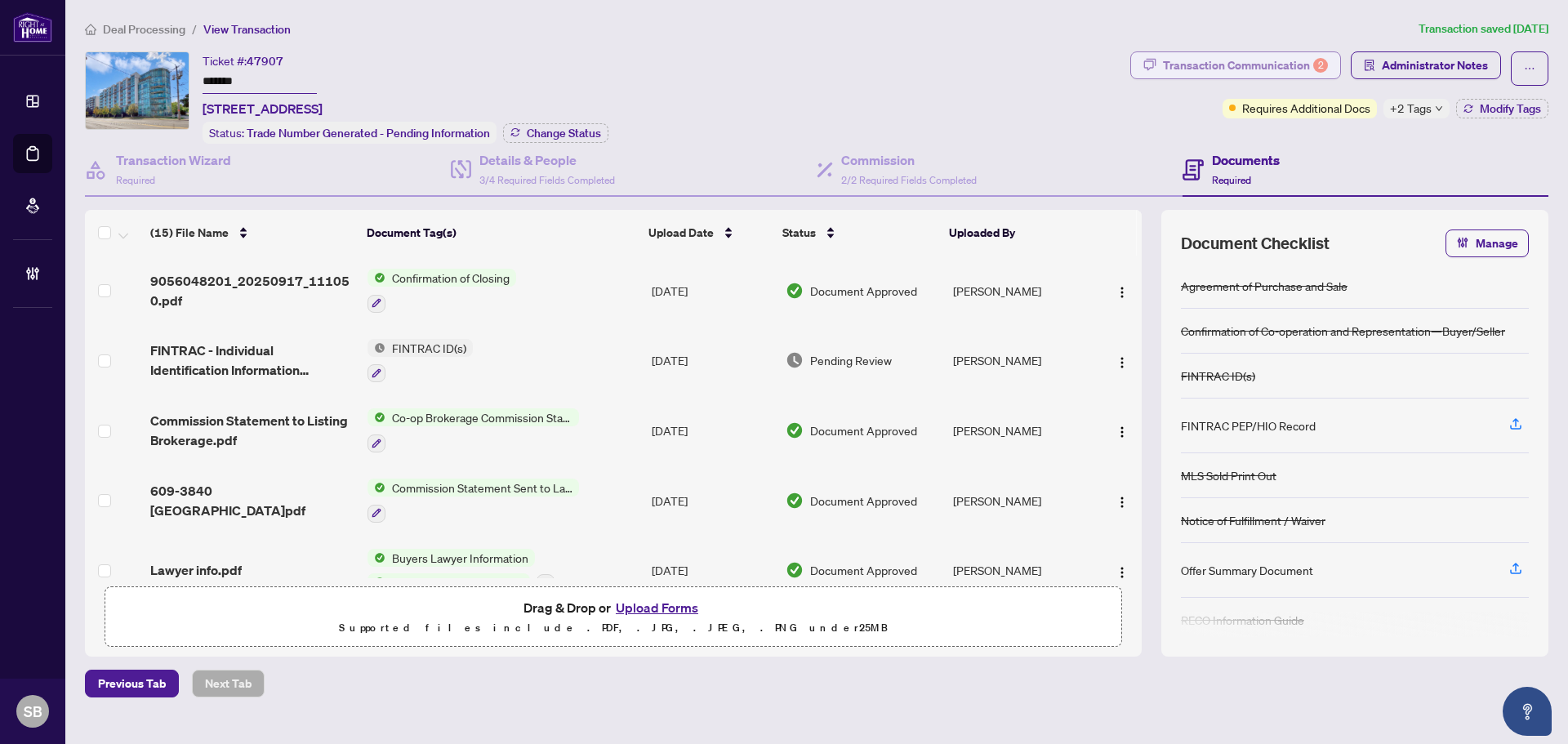
click at [1263, 54] on div "Transaction Communication 2" at bounding box center [1245, 65] width 165 height 26
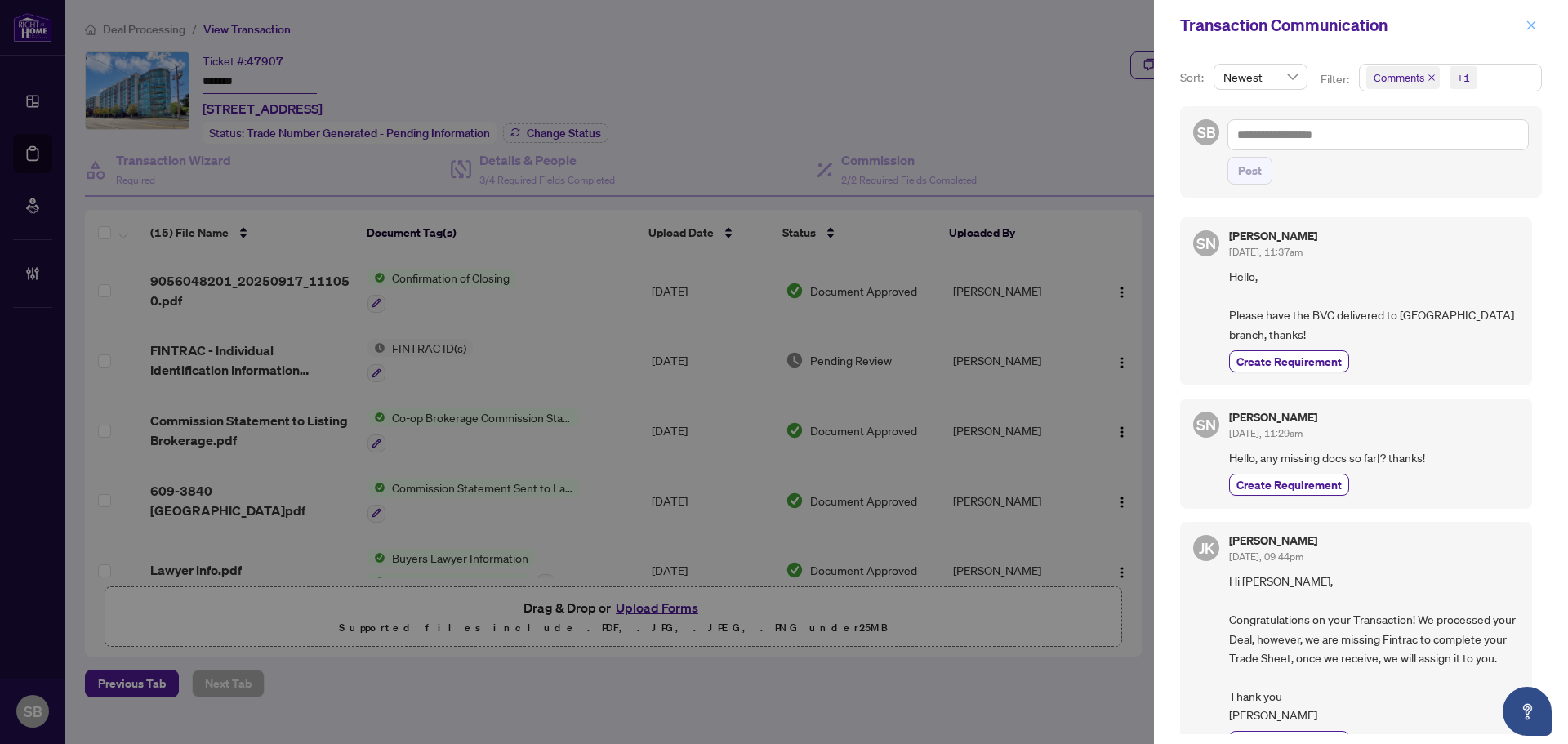
click at [1538, 27] on button "button" at bounding box center [1531, 25] width 21 height 20
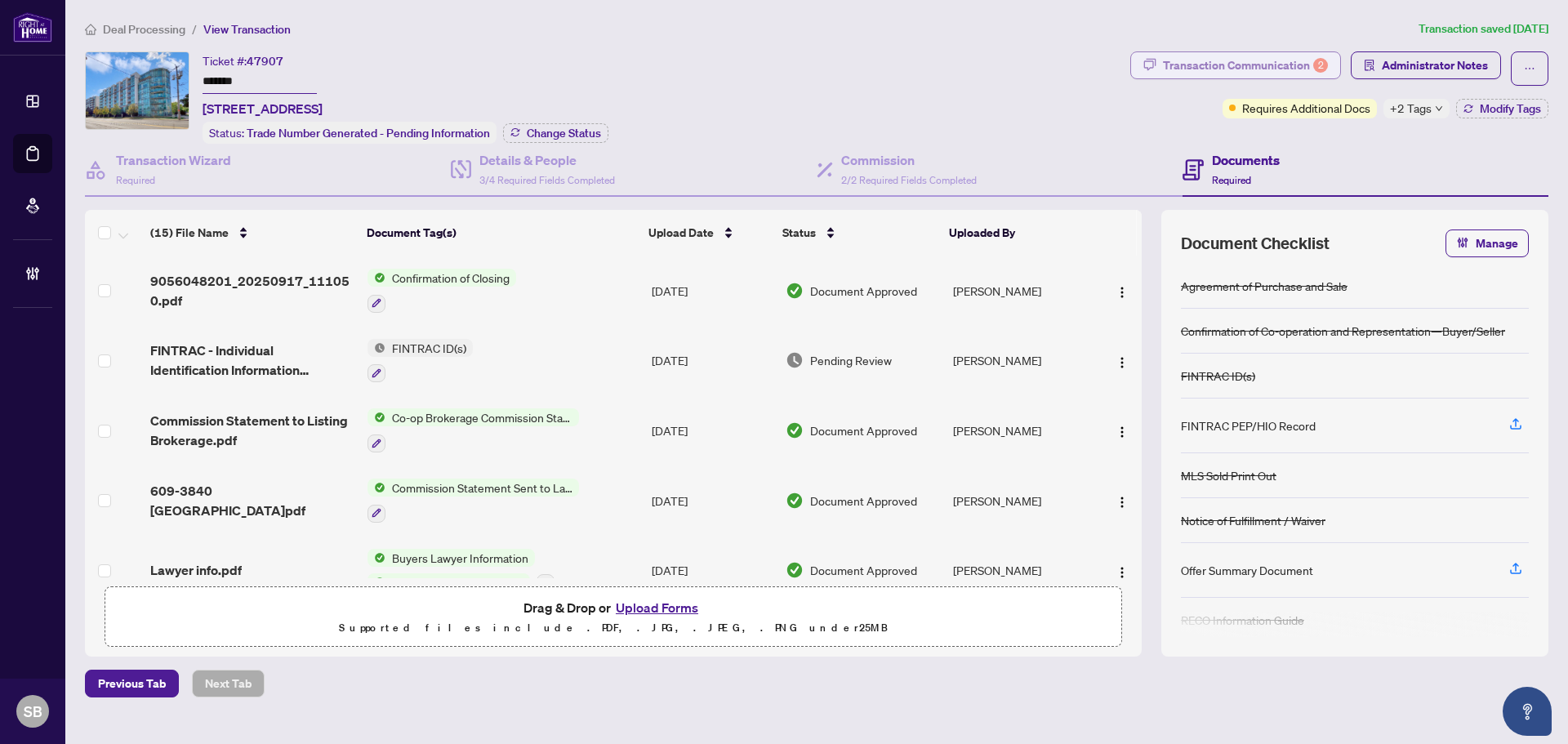
click at [1302, 71] on div "Transaction Communication 2" at bounding box center [1245, 65] width 165 height 26
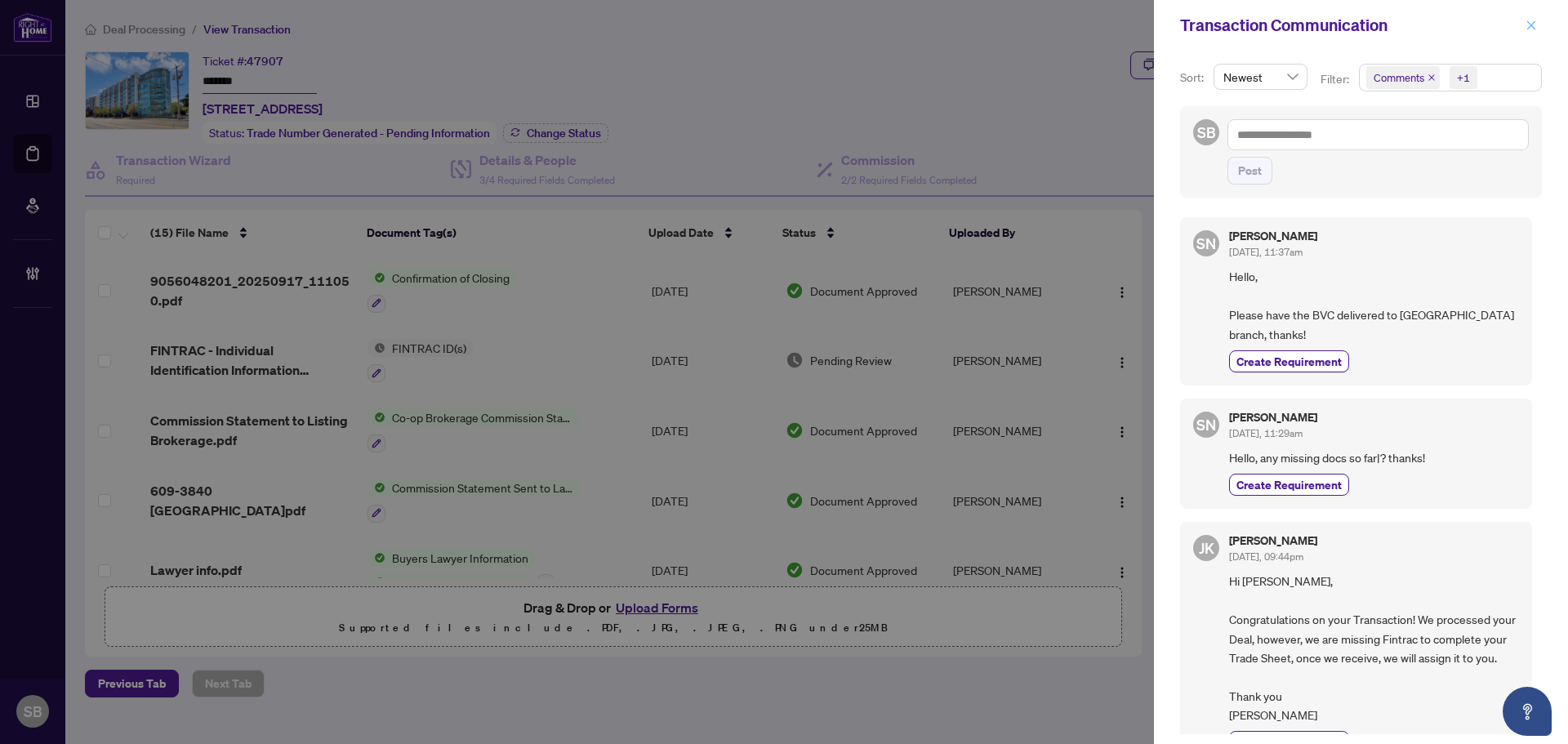
click at [1532, 26] on icon "close" at bounding box center [1531, 25] width 11 height 11
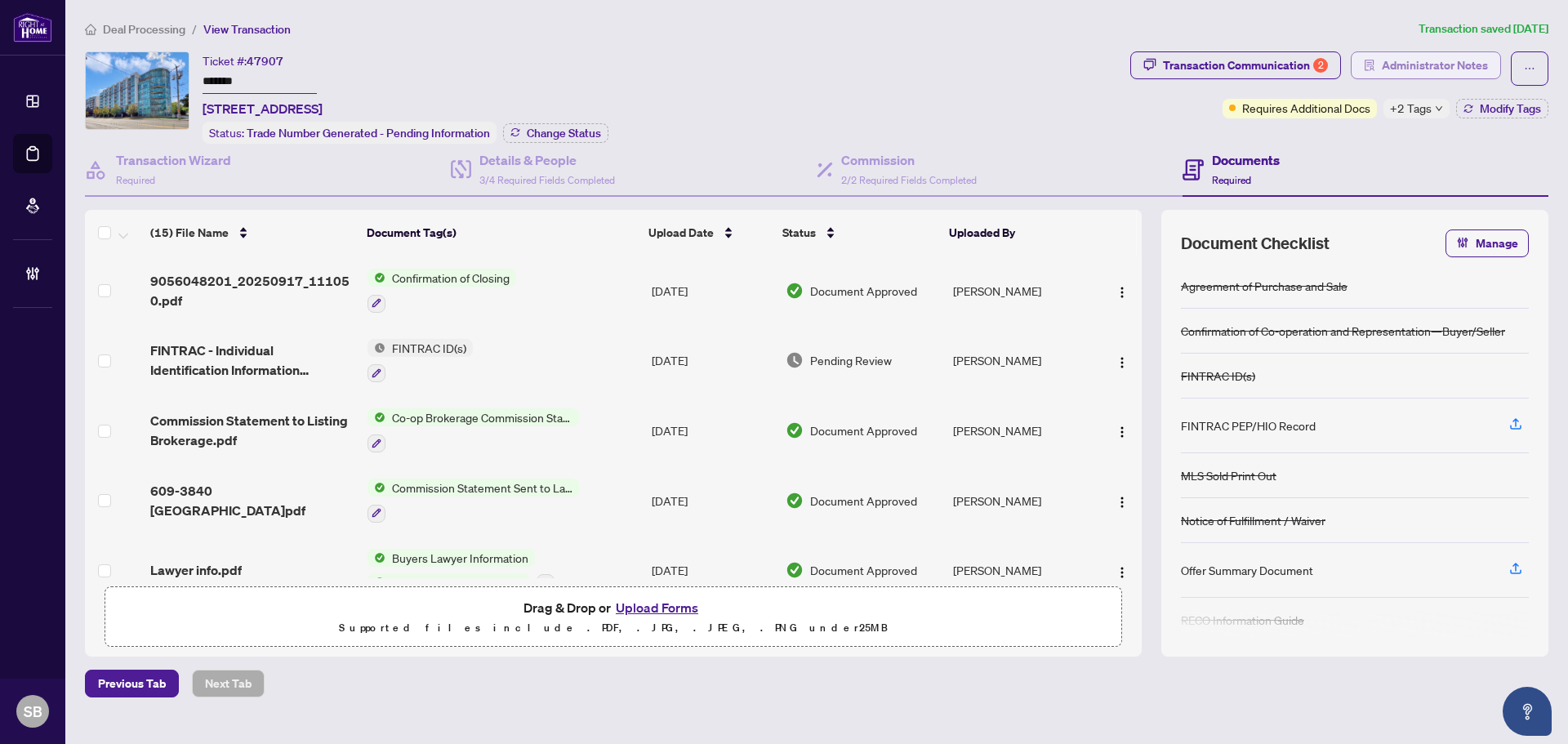
click at [1442, 71] on span "Administrator Notes" at bounding box center [1435, 65] width 106 height 26
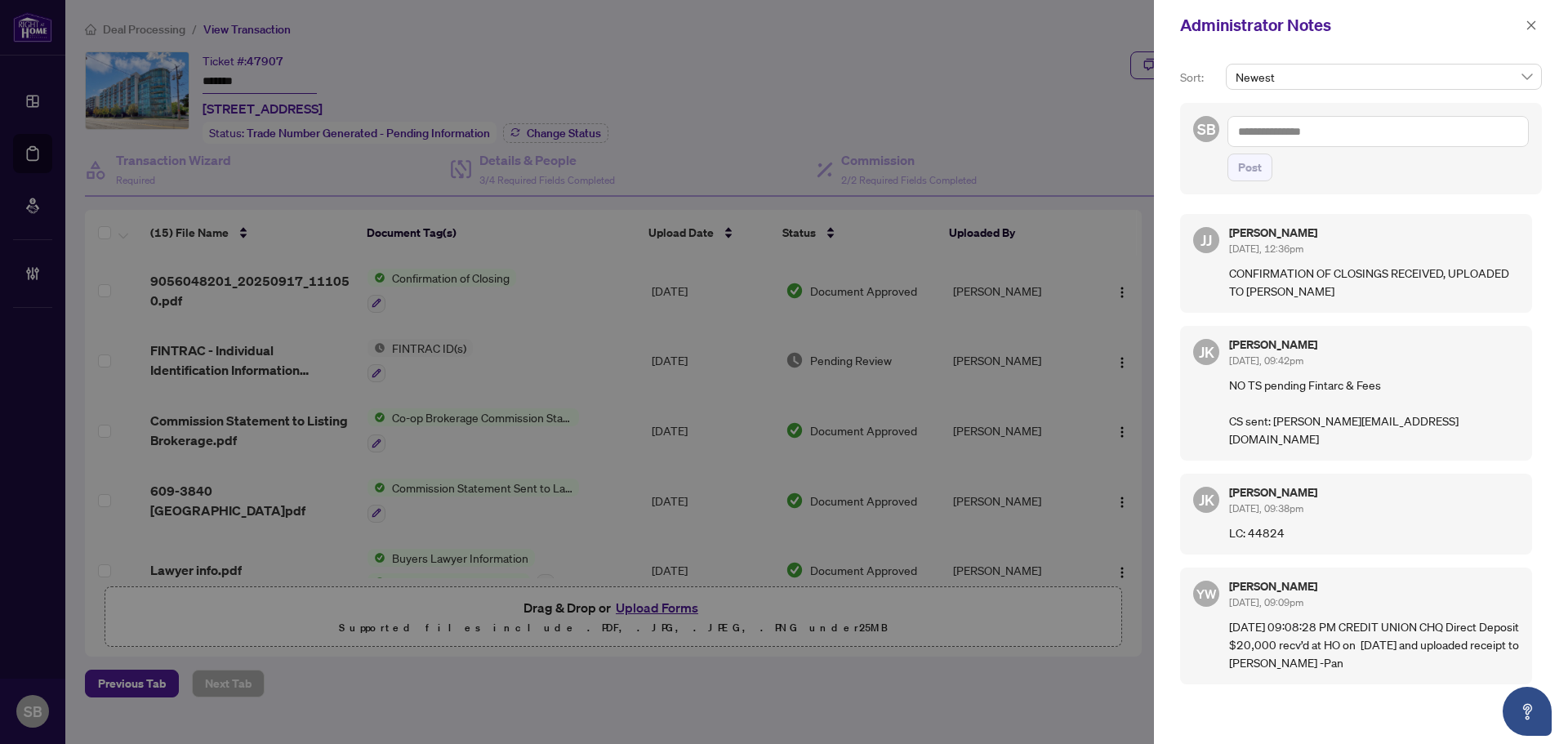
click at [1327, 141] on textarea at bounding box center [1378, 131] width 301 height 31
click at [1319, 127] on textarea at bounding box center [1378, 131] width 301 height 31
click at [1357, 135] on textarea at bounding box center [1378, 131] width 301 height 31
click at [1360, 135] on textarea at bounding box center [1378, 131] width 301 height 31
click at [1321, 140] on textarea at bounding box center [1378, 131] width 301 height 31
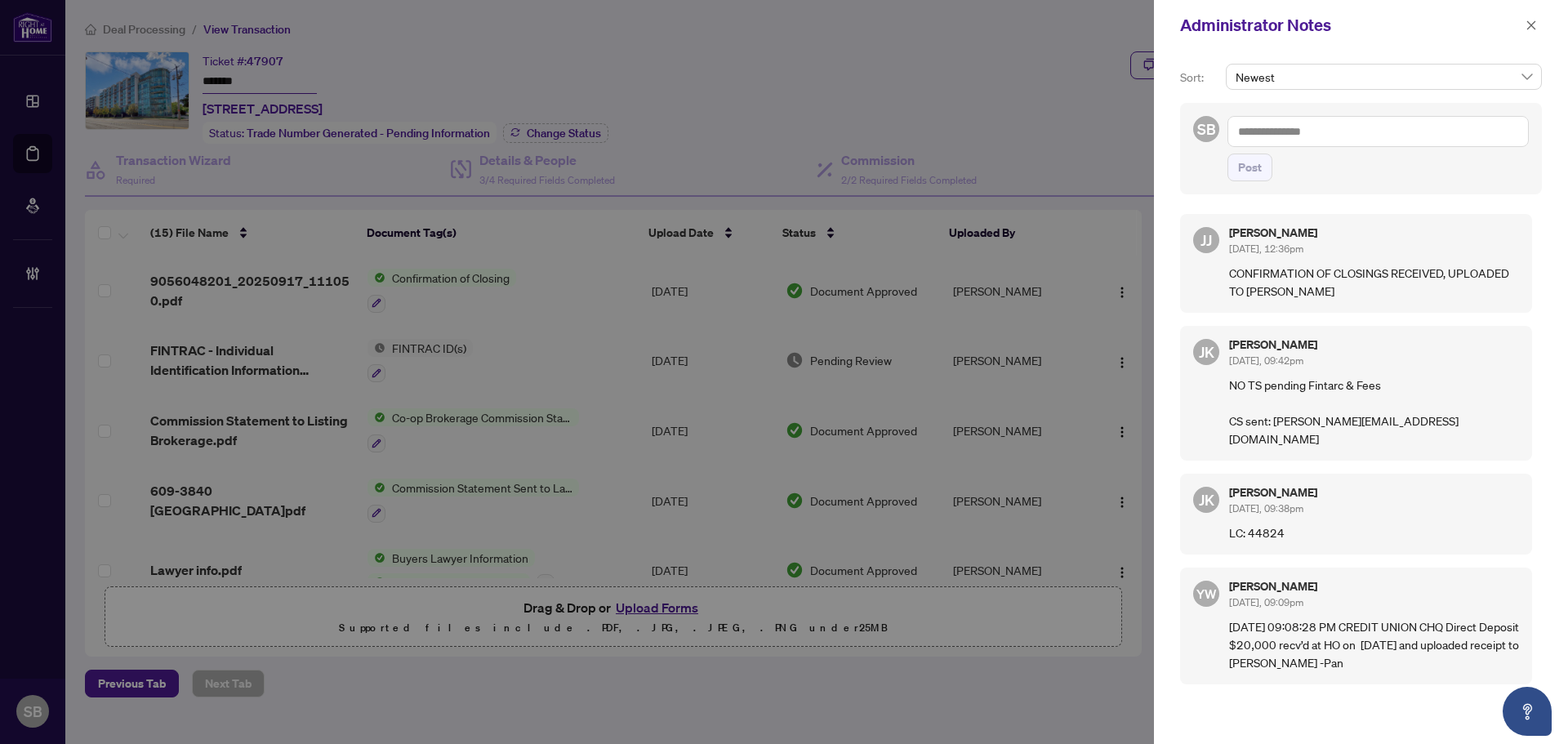
click at [1321, 140] on textarea at bounding box center [1378, 131] width 301 height 31
click at [1300, 131] on textarea at bounding box center [1378, 131] width 301 height 31
click at [1311, 137] on textarea at bounding box center [1378, 131] width 301 height 31
click at [1306, 171] on span "RAH R Accounting" at bounding box center [1311, 171] width 92 height 15
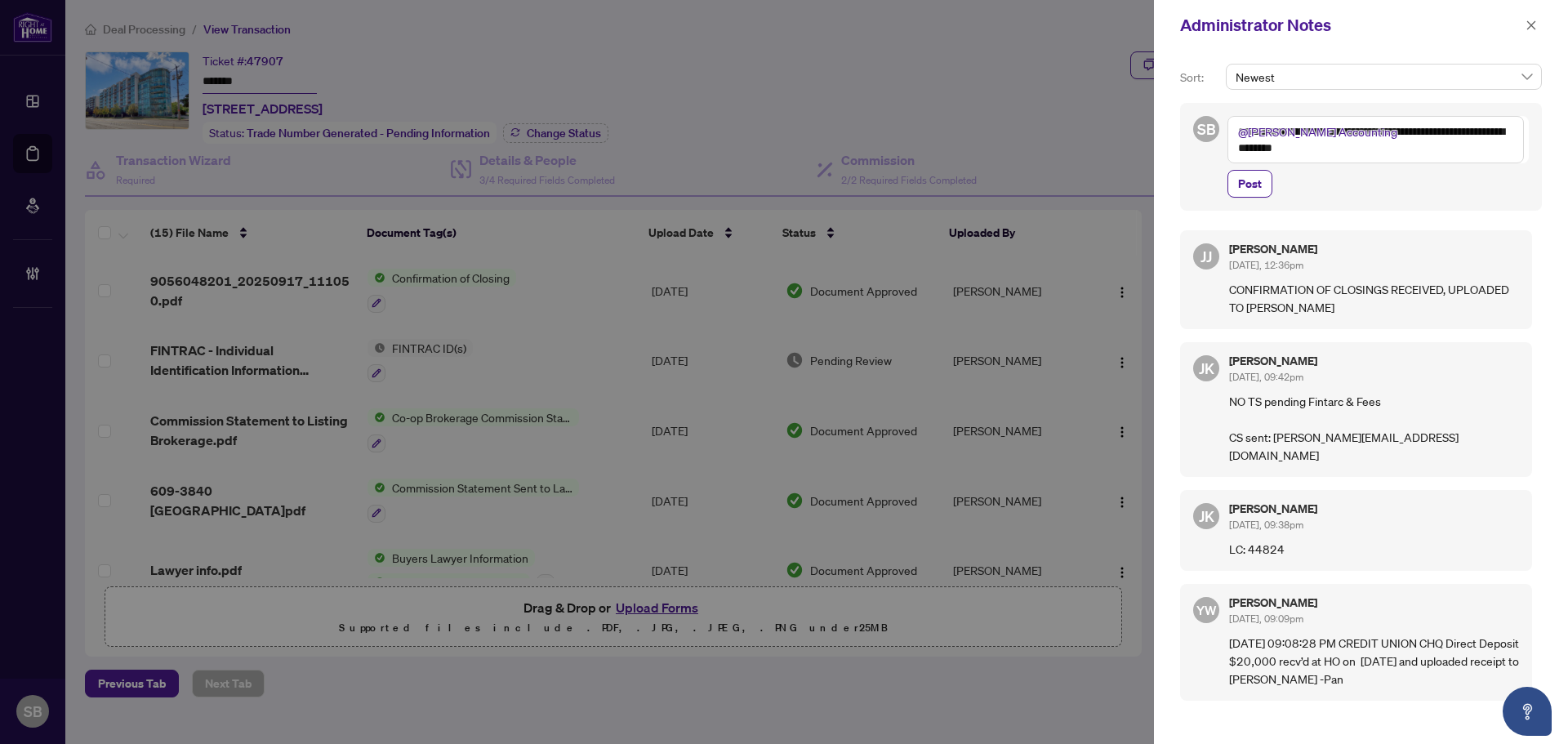
drag, startPoint x: 1383, startPoint y: 156, endPoint x: 1217, endPoint y: 112, distance: 171.7
click at [1217, 112] on div "**********" at bounding box center [1361, 157] width 362 height 108
click at [1528, 30] on icon "close" at bounding box center [1531, 25] width 11 height 11
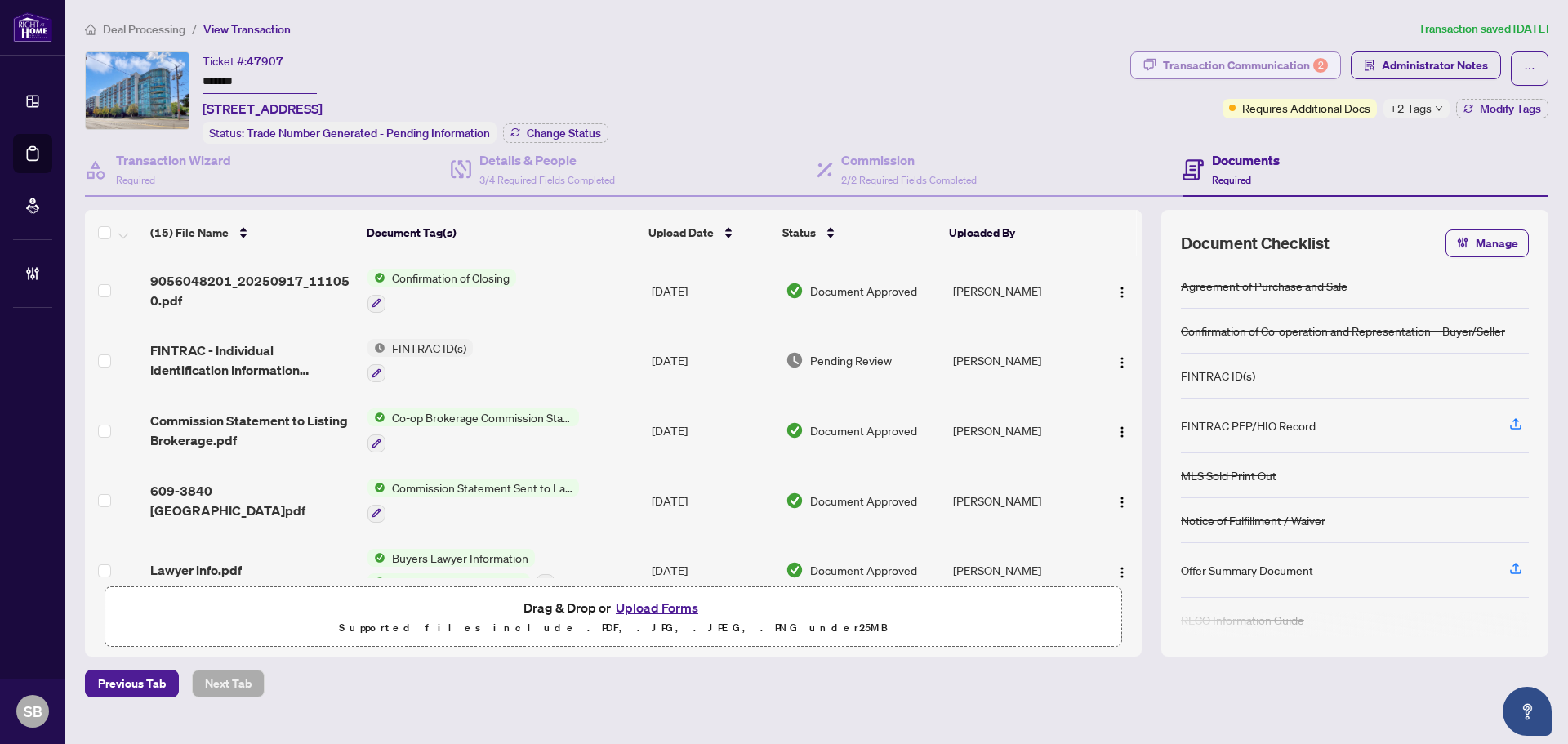
click at [1206, 65] on div "Transaction Communication 2" at bounding box center [1245, 65] width 165 height 26
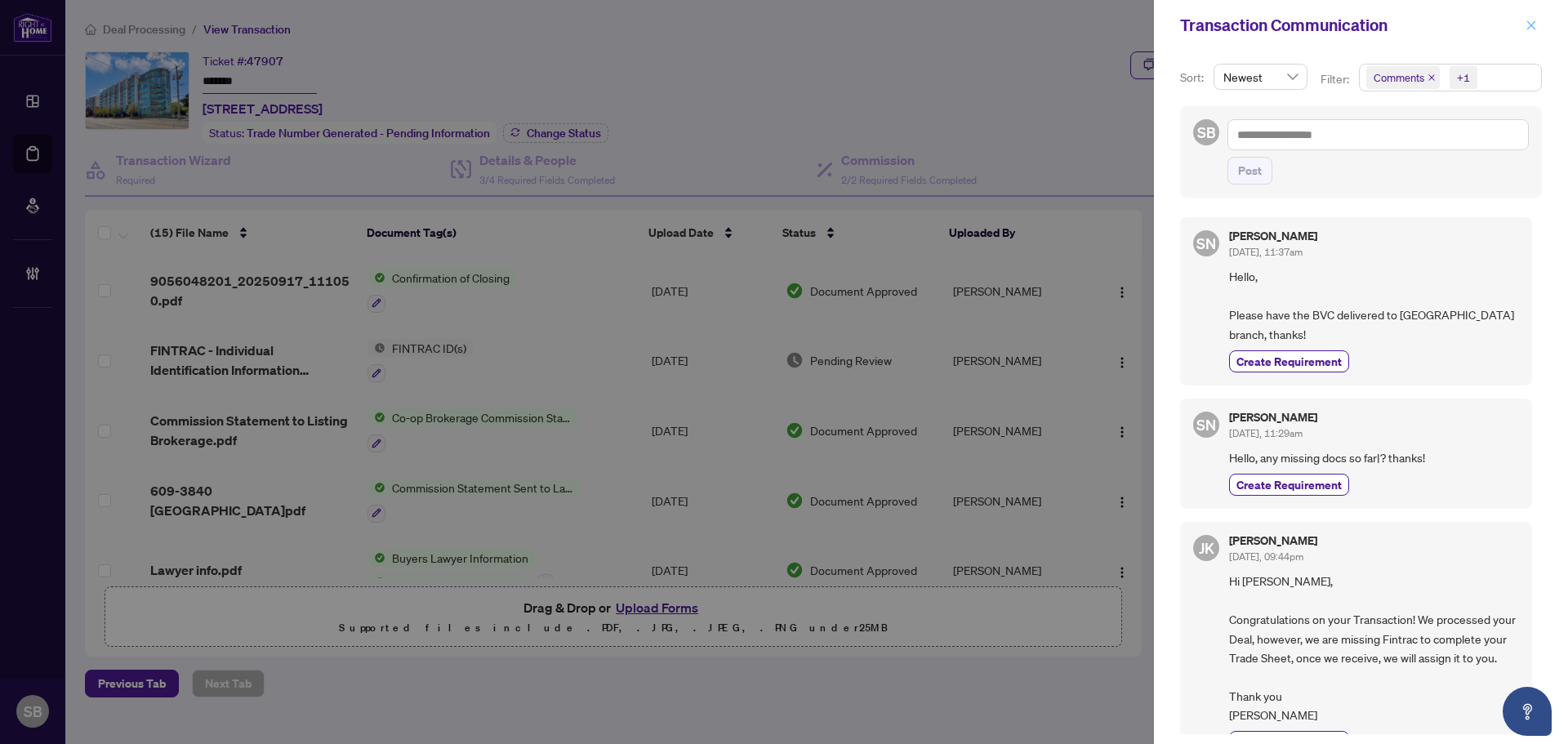
click at [1538, 28] on button "button" at bounding box center [1531, 25] width 21 height 20
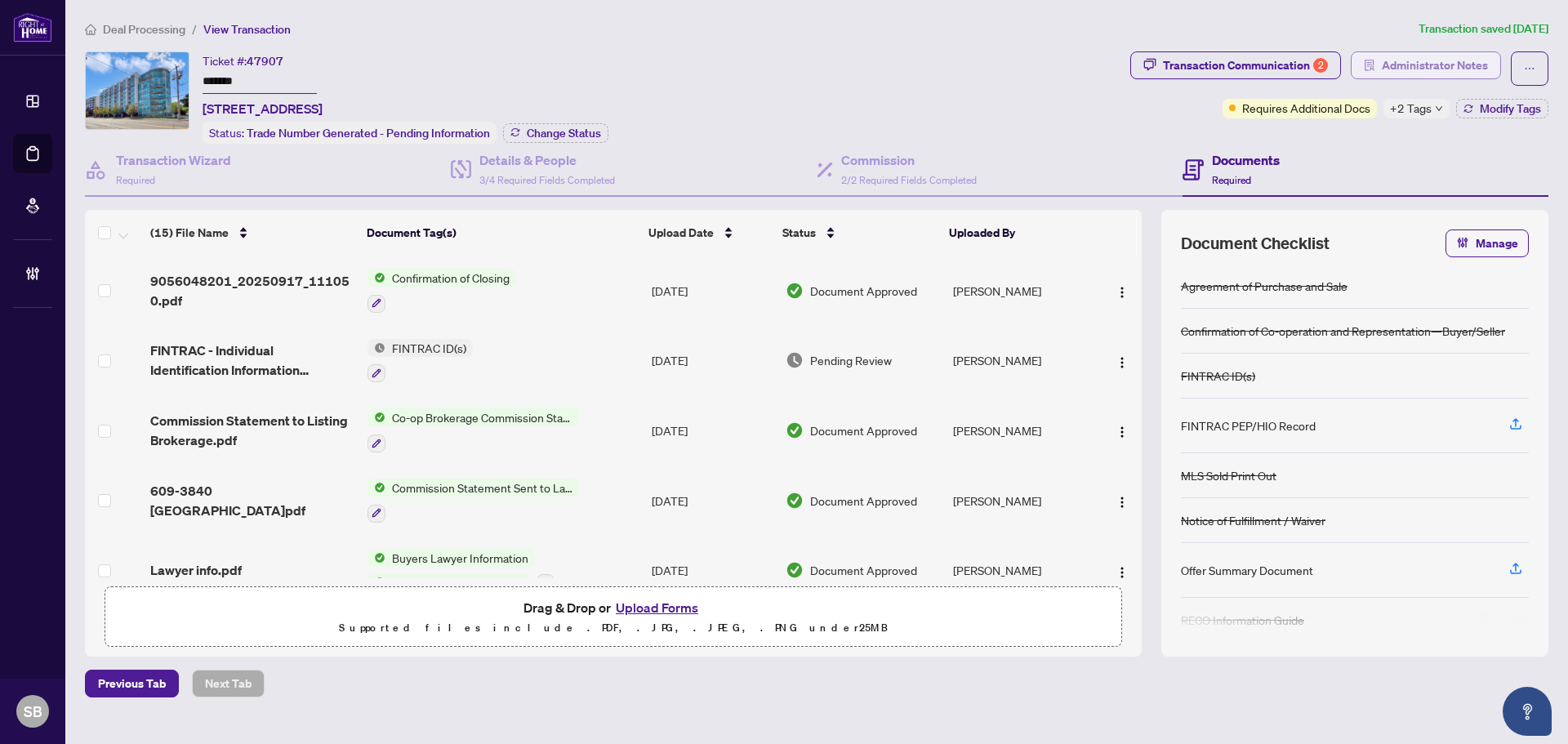
click at [1439, 73] on span "Administrator Notes" at bounding box center [1435, 65] width 106 height 26
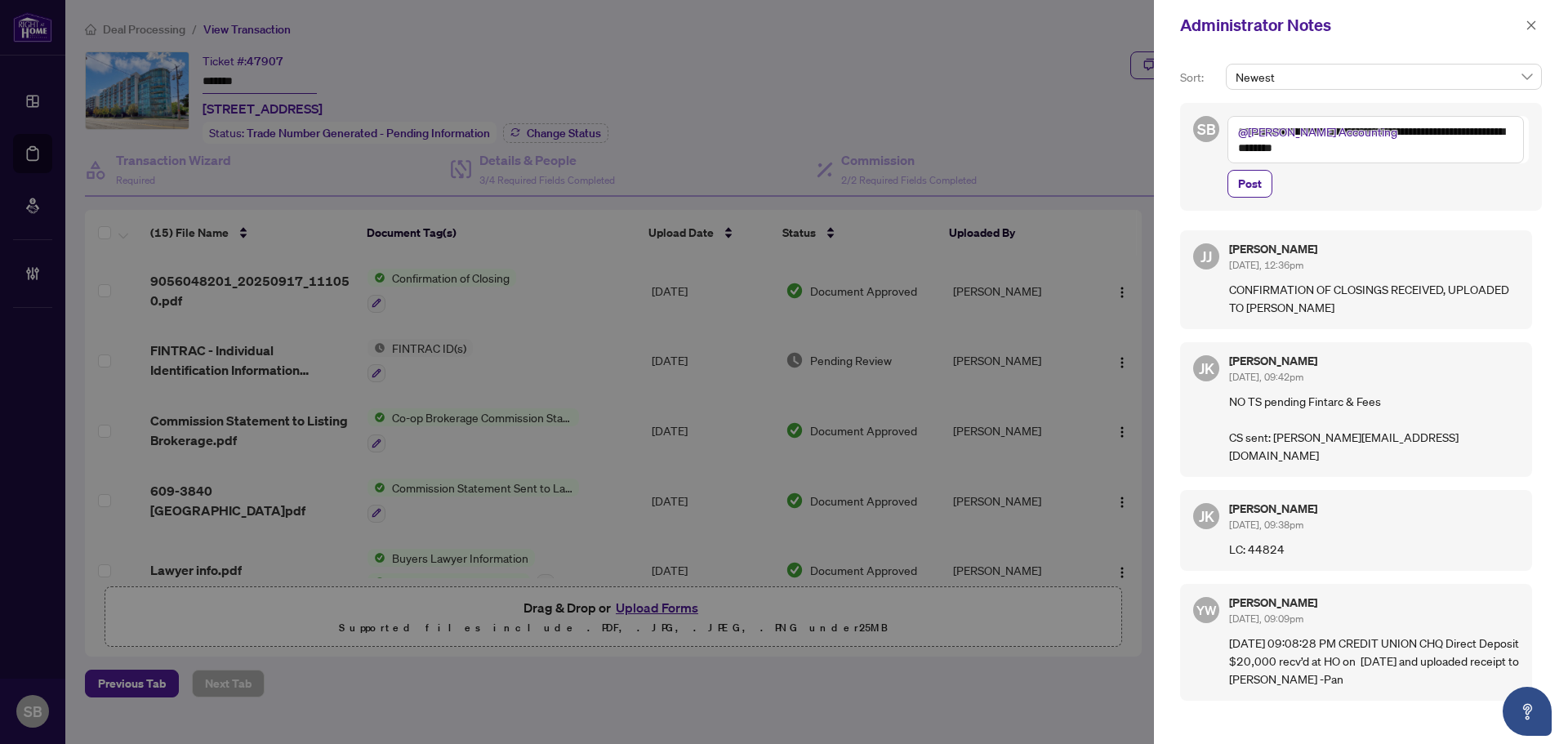
click at [1343, 150] on textarea "**********" at bounding box center [1375, 139] width 297 height 47
click at [1385, 139] on textarea "**********" at bounding box center [1375, 139] width 297 height 47
click at [1384, 158] on textarea "**********" at bounding box center [1375, 139] width 297 height 47
click at [1536, 30] on button "button" at bounding box center [1531, 25] width 21 height 20
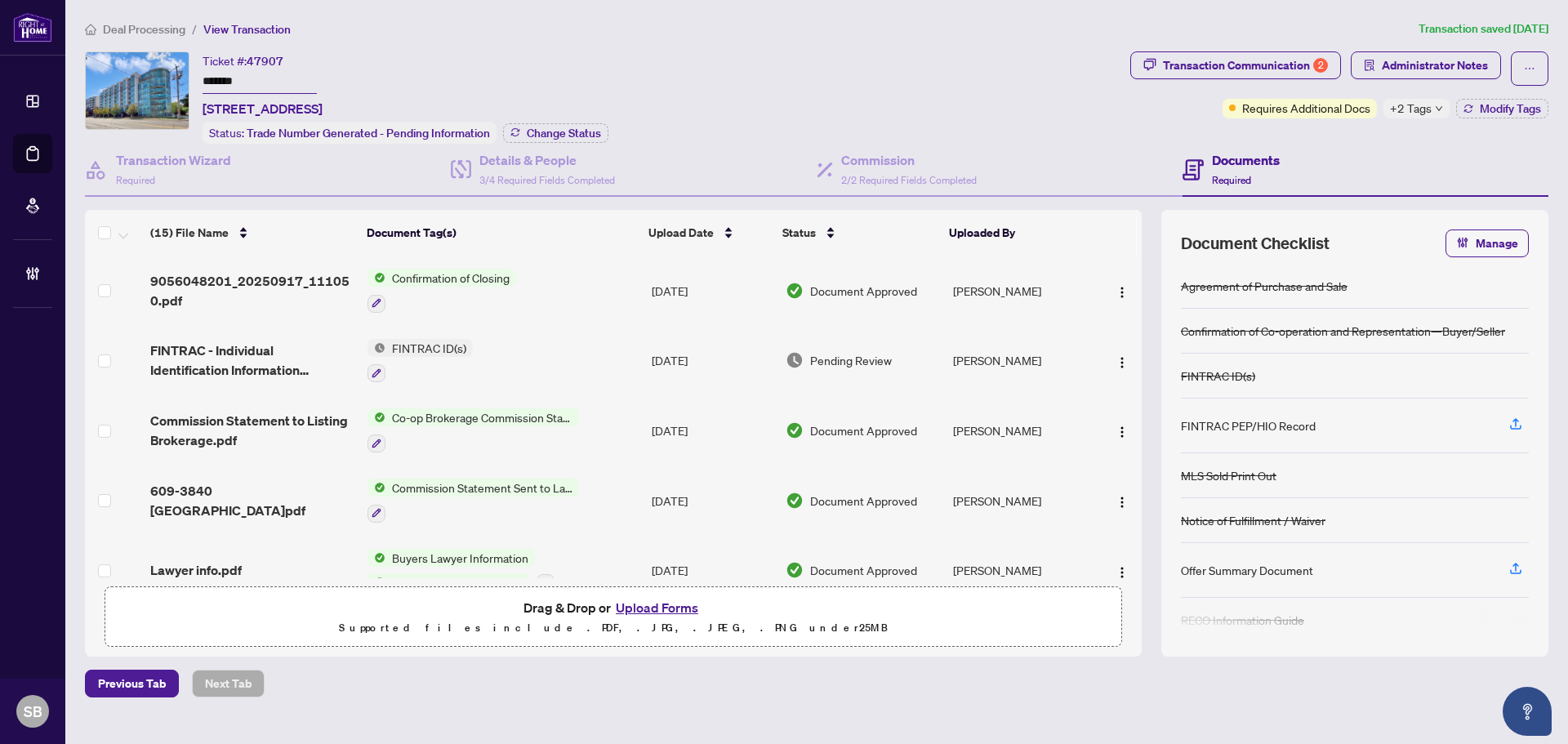
click at [1230, 83] on span "Transaction Communication 2" at bounding box center [1235, 68] width 210 height 34
click at [1238, 69] on div "Transaction Communication 2" at bounding box center [1245, 65] width 165 height 26
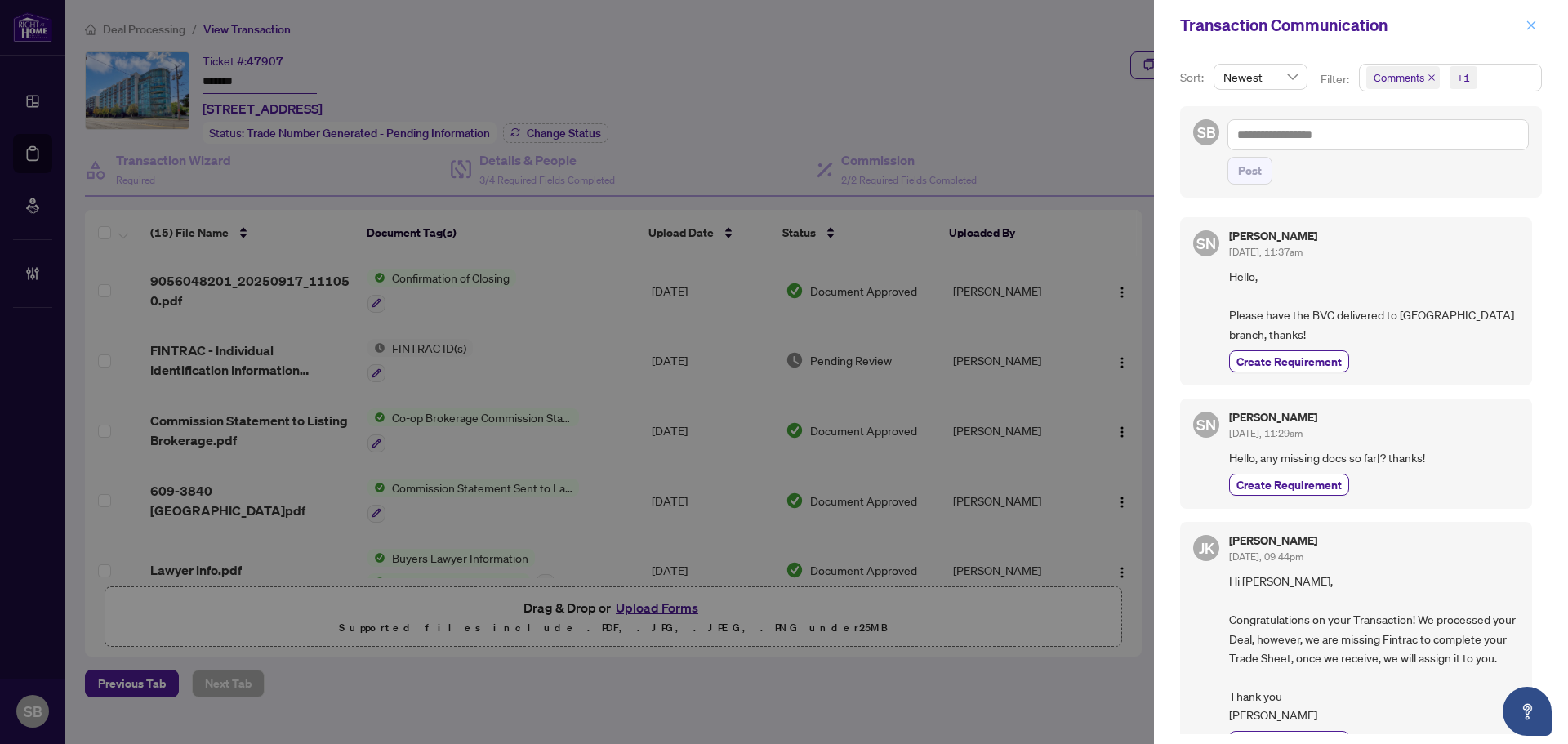
click at [1531, 30] on icon "close" at bounding box center [1531, 25] width 11 height 11
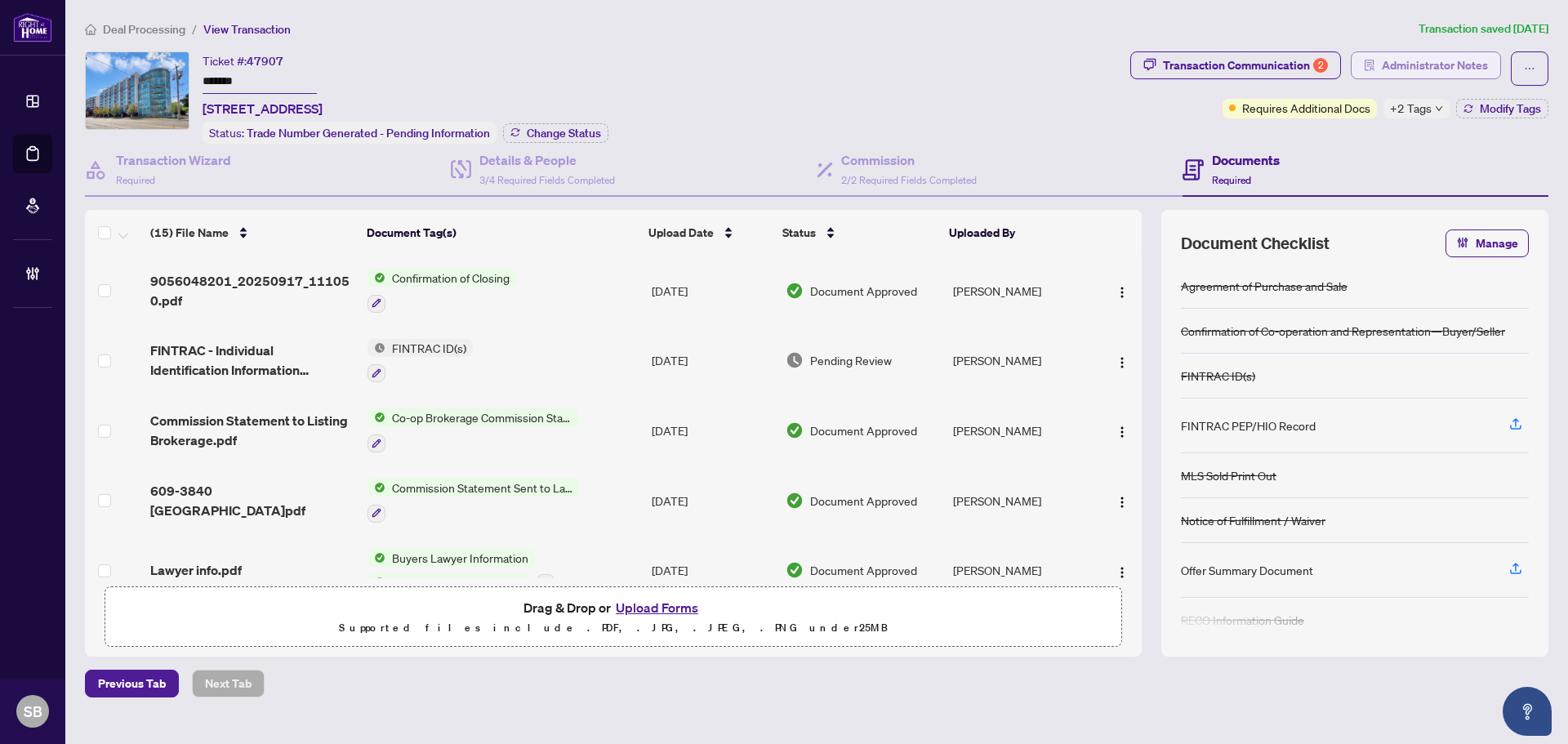
click at [1451, 67] on span "Administrator Notes" at bounding box center [1435, 65] width 106 height 26
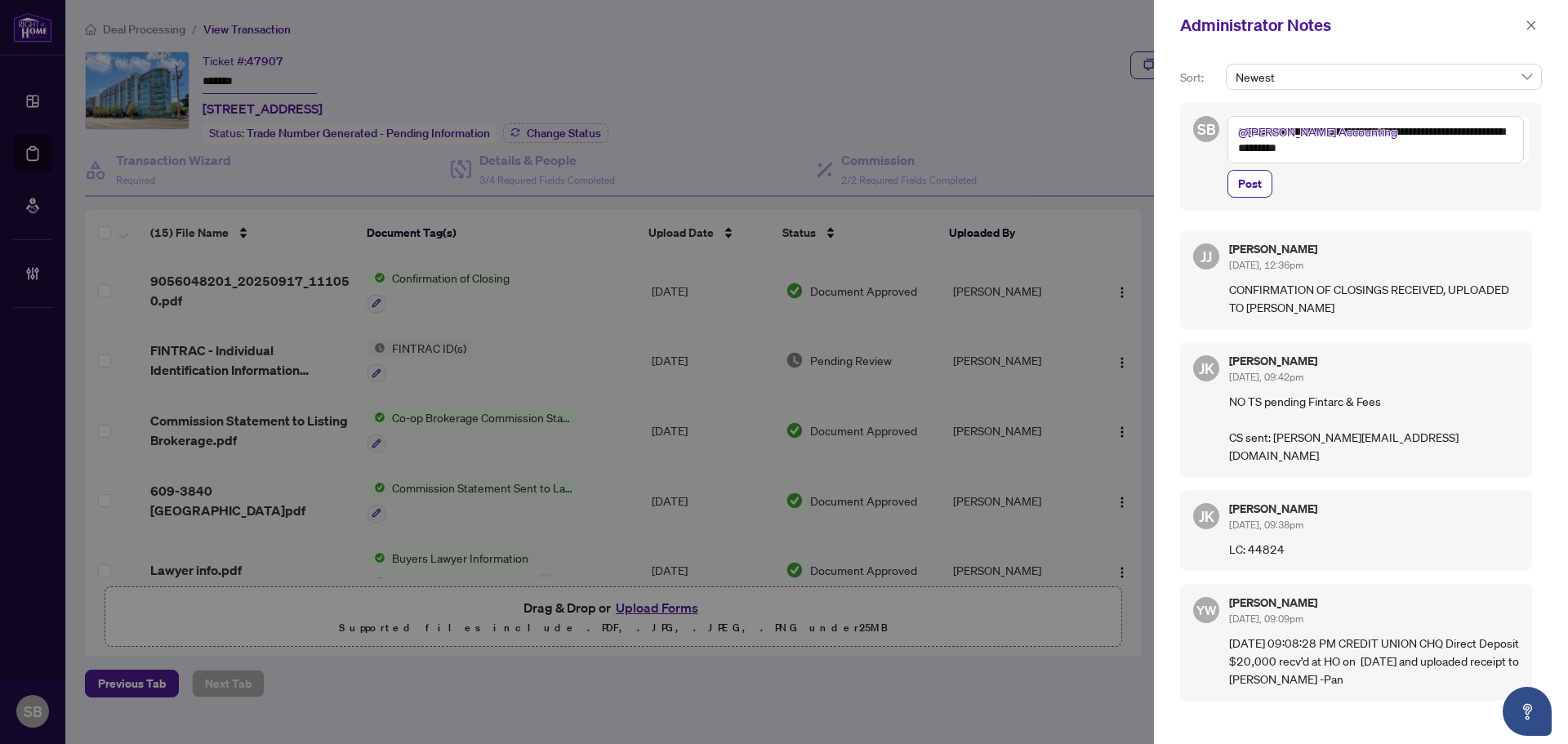
click at [1273, 148] on textarea "**********" at bounding box center [1375, 139] width 297 height 47
type textarea "**********"
click at [1249, 191] on span "Post" at bounding box center [1249, 184] width 23 height 26
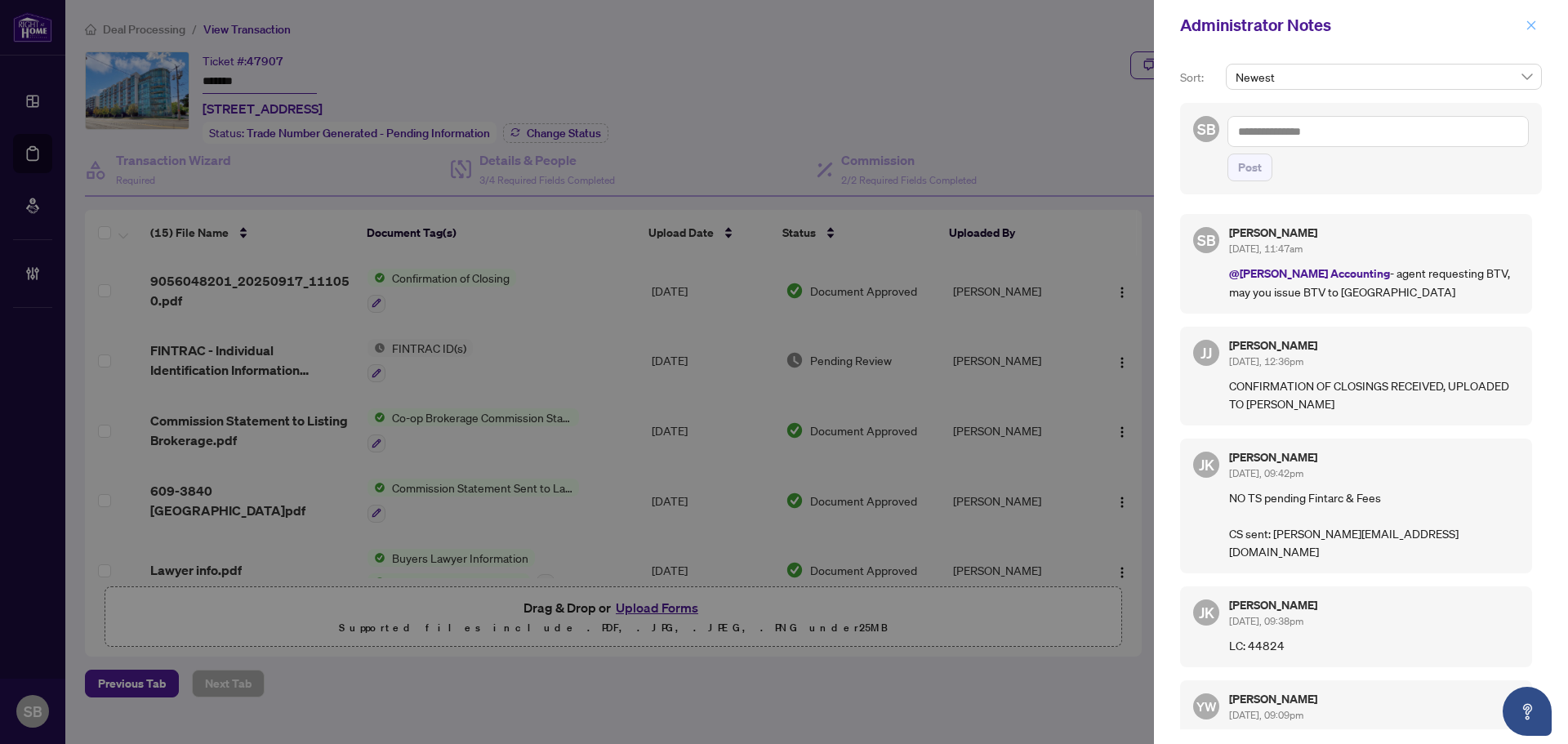
click at [1535, 27] on icon "close" at bounding box center [1531, 25] width 11 height 11
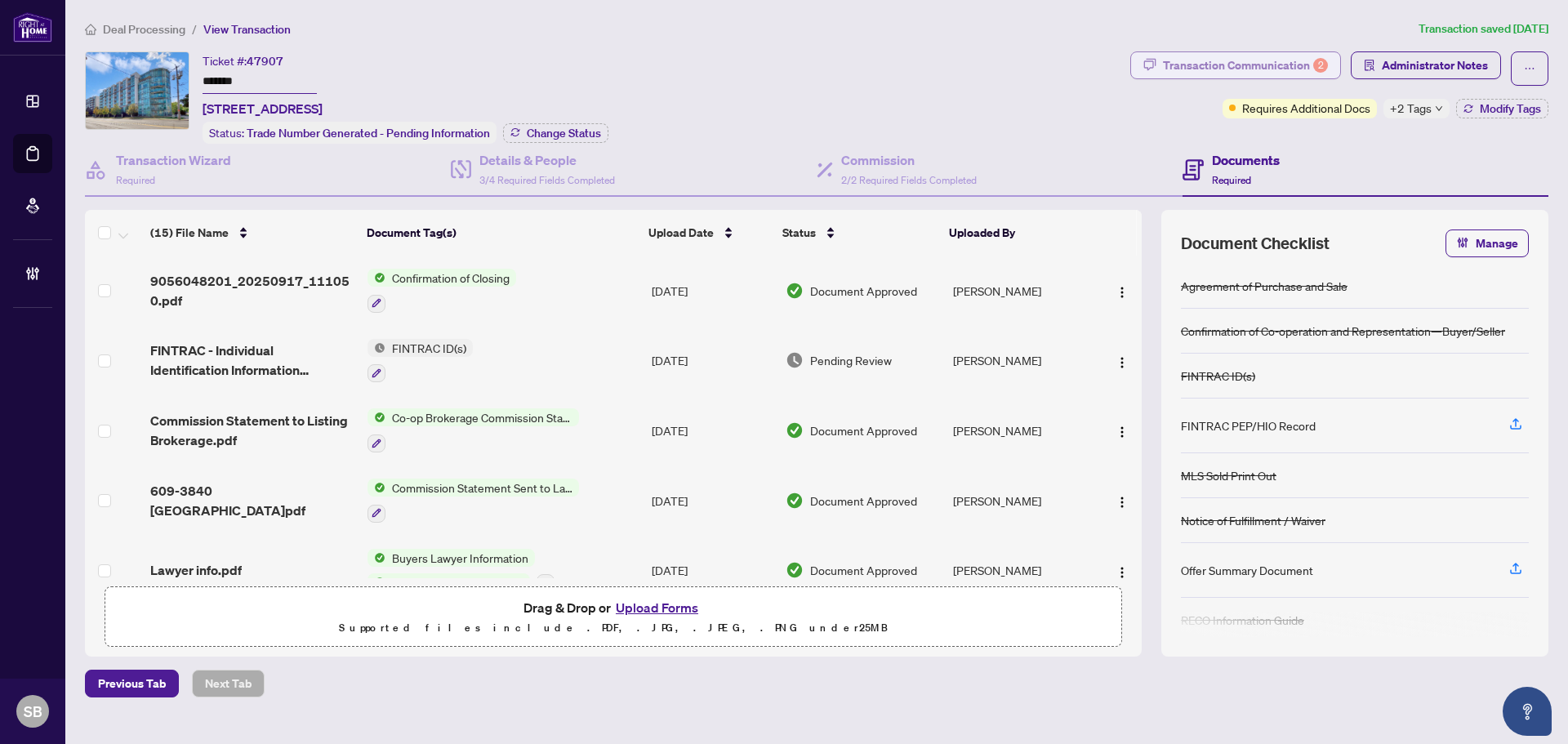
click at [1259, 69] on div "Transaction Communication 2" at bounding box center [1245, 65] width 165 height 26
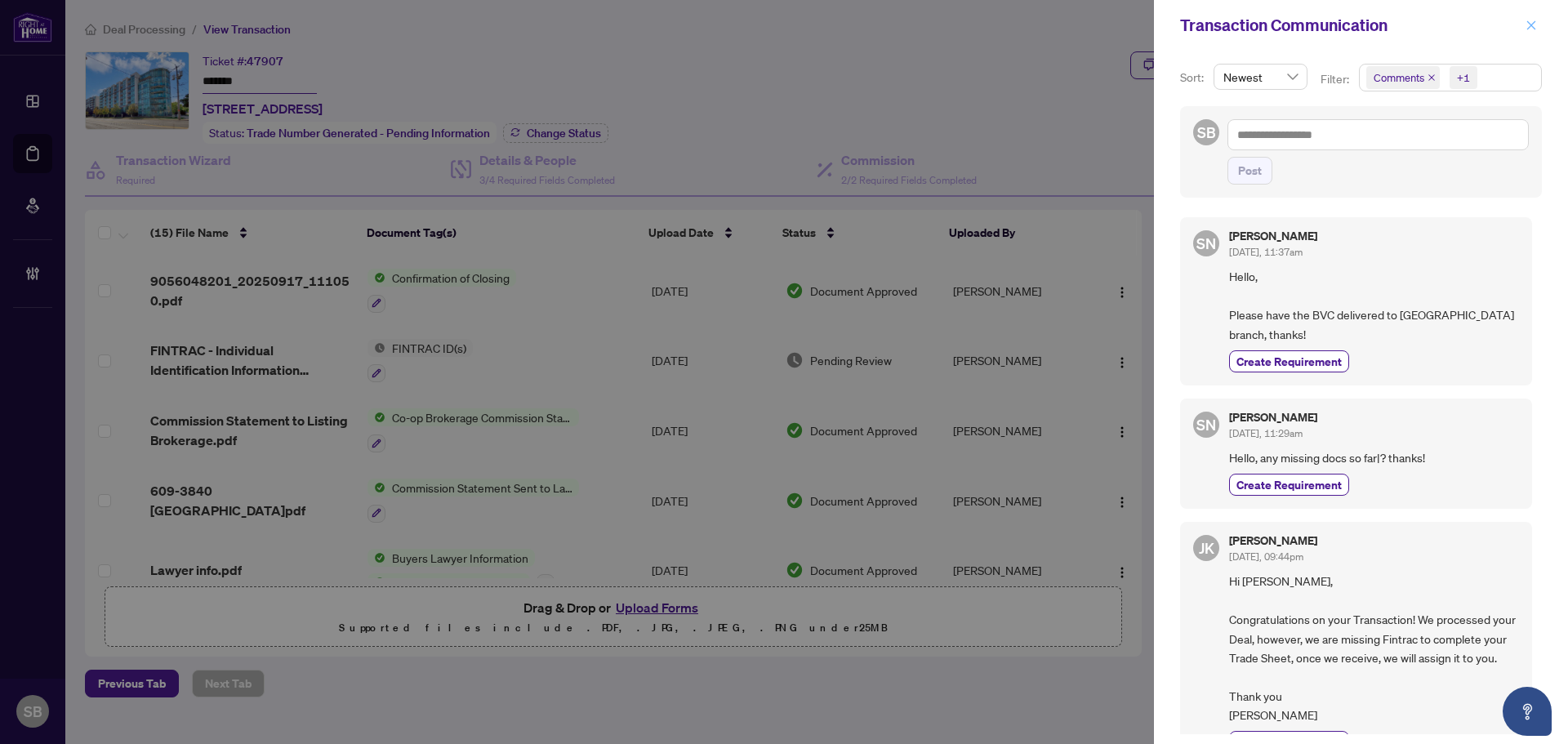
click at [1537, 30] on button "button" at bounding box center [1531, 25] width 21 height 20
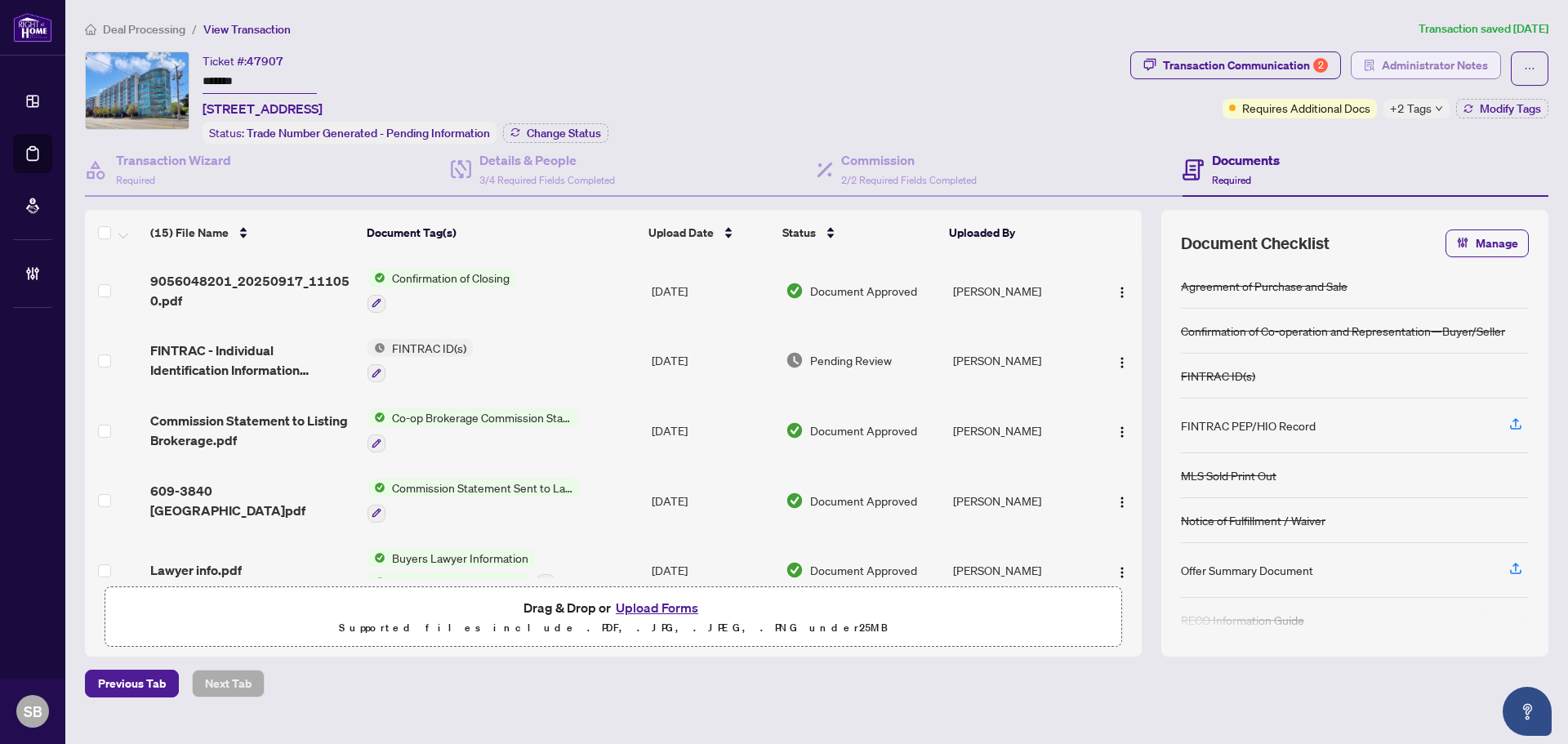
click at [1416, 73] on span "Administrator Notes" at bounding box center [1435, 65] width 106 height 26
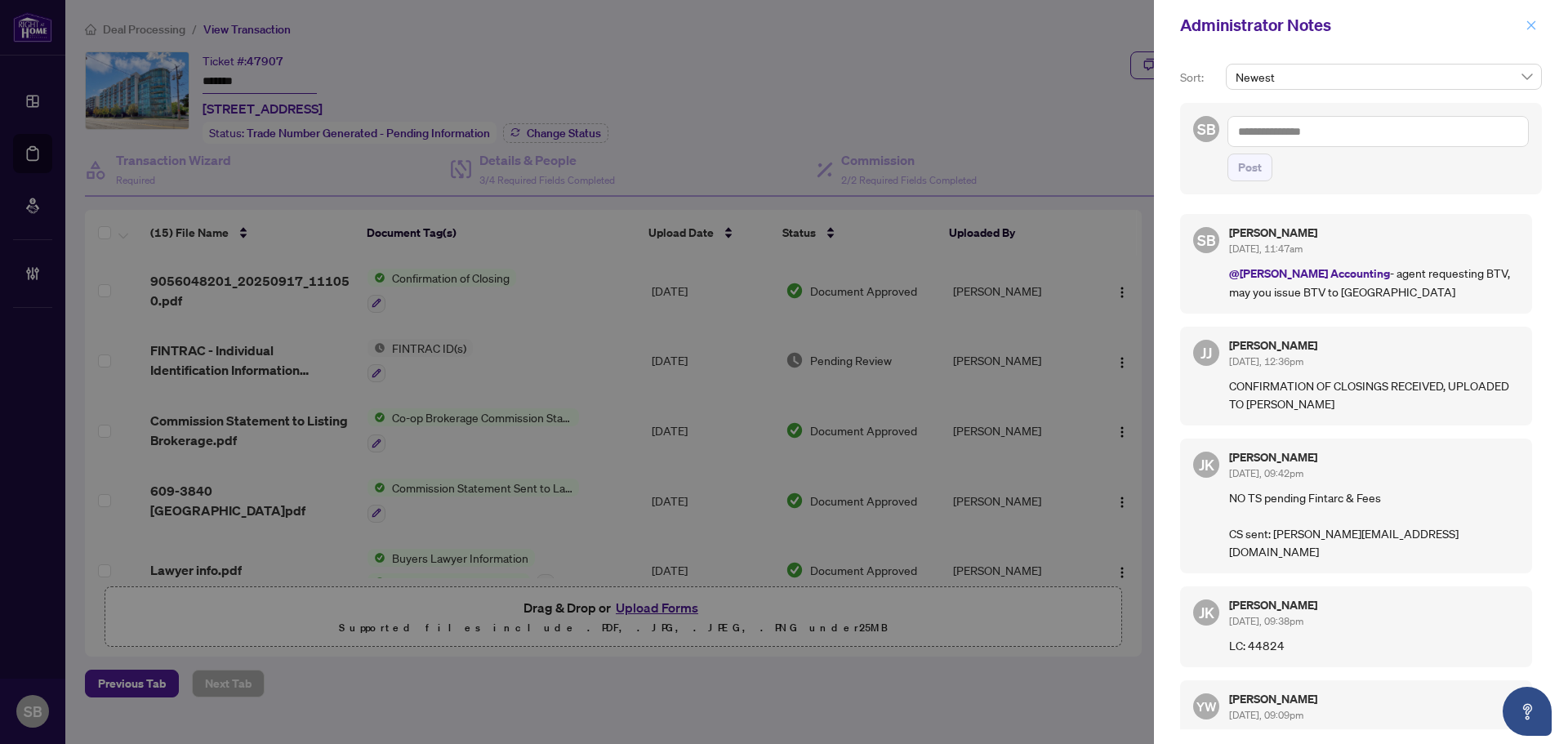
click at [1527, 29] on icon "close" at bounding box center [1531, 25] width 11 height 11
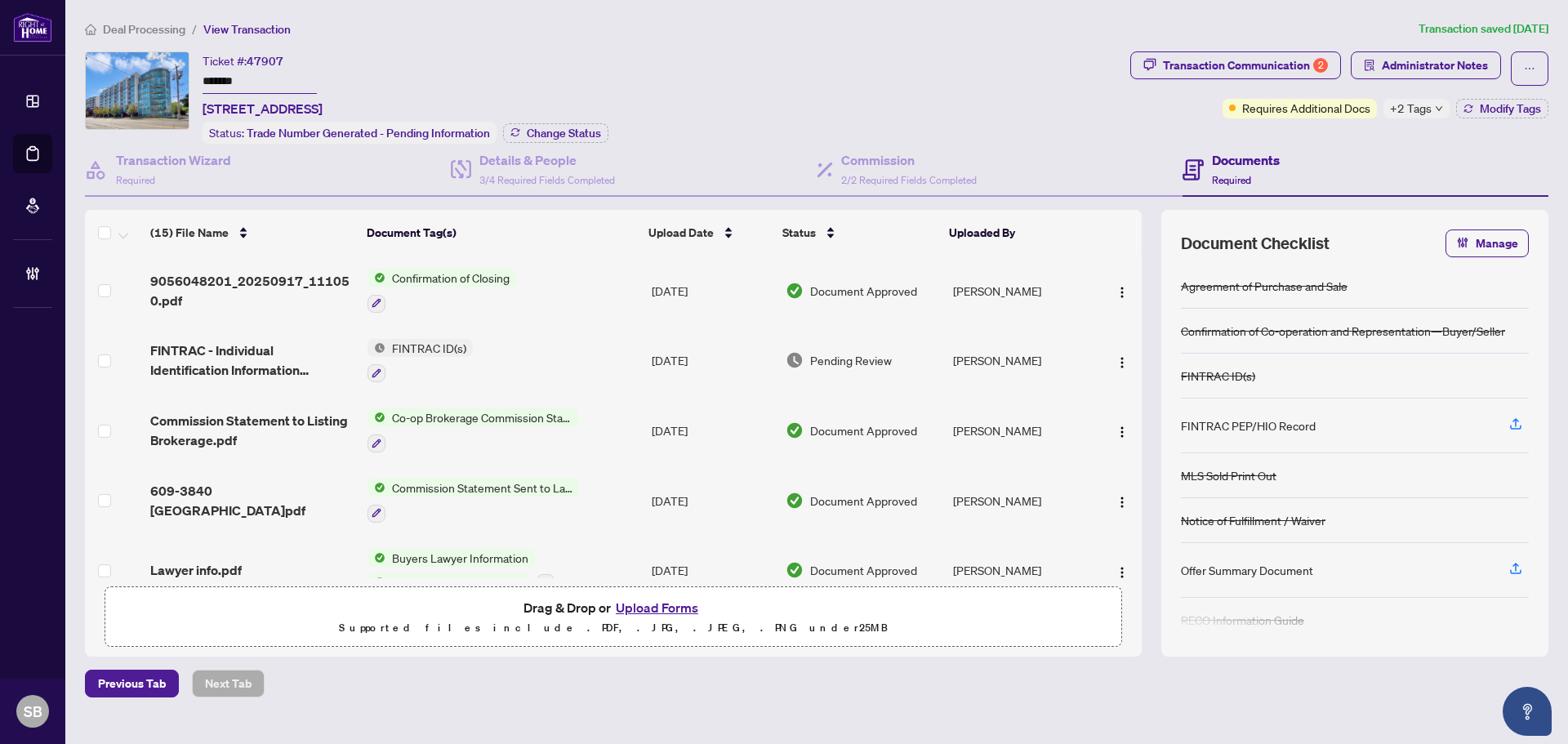
click at [152, 28] on span "Deal Processing" at bounding box center [143, 29] width 83 height 15
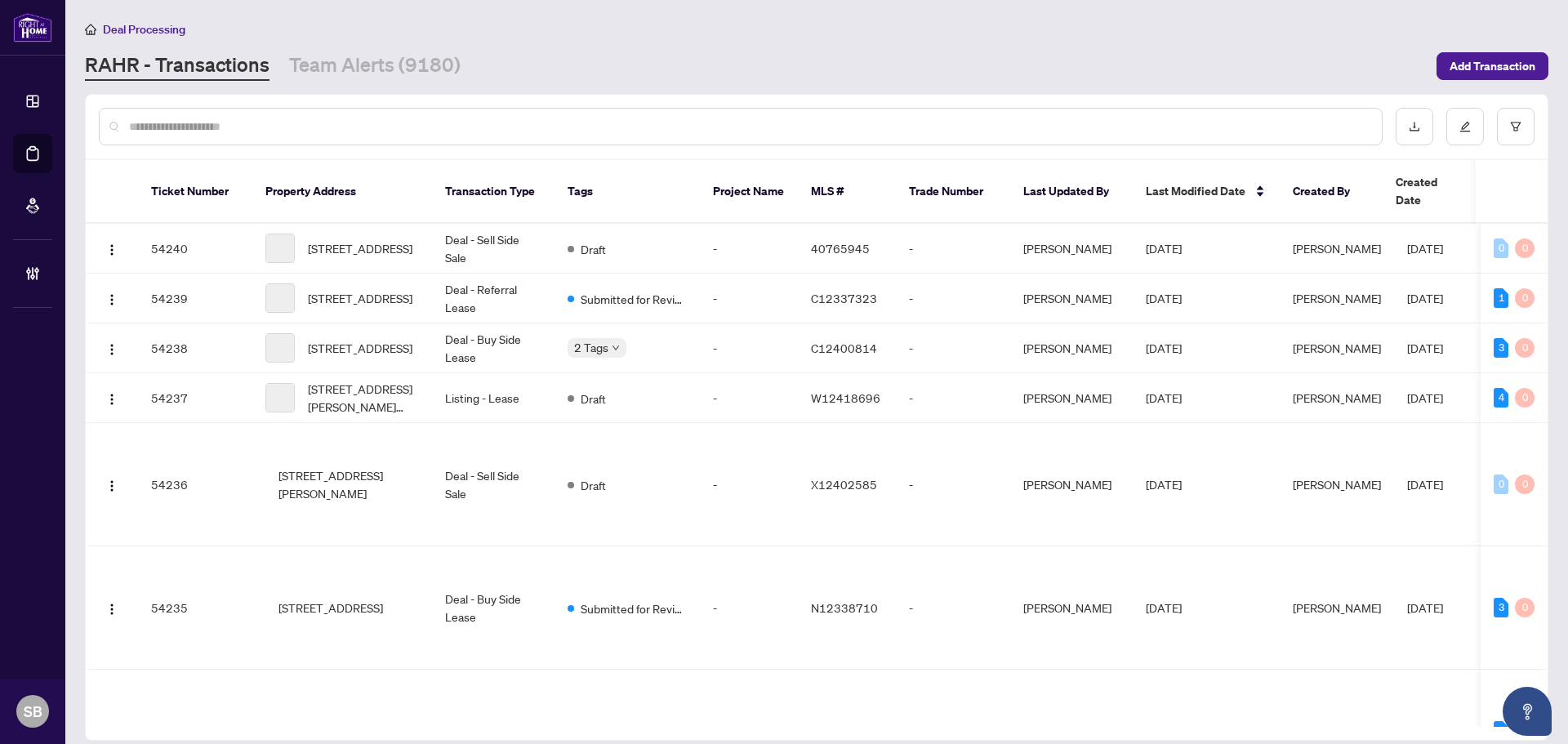
click at [438, 117] on input "text" at bounding box center [748, 126] width 1239 height 18
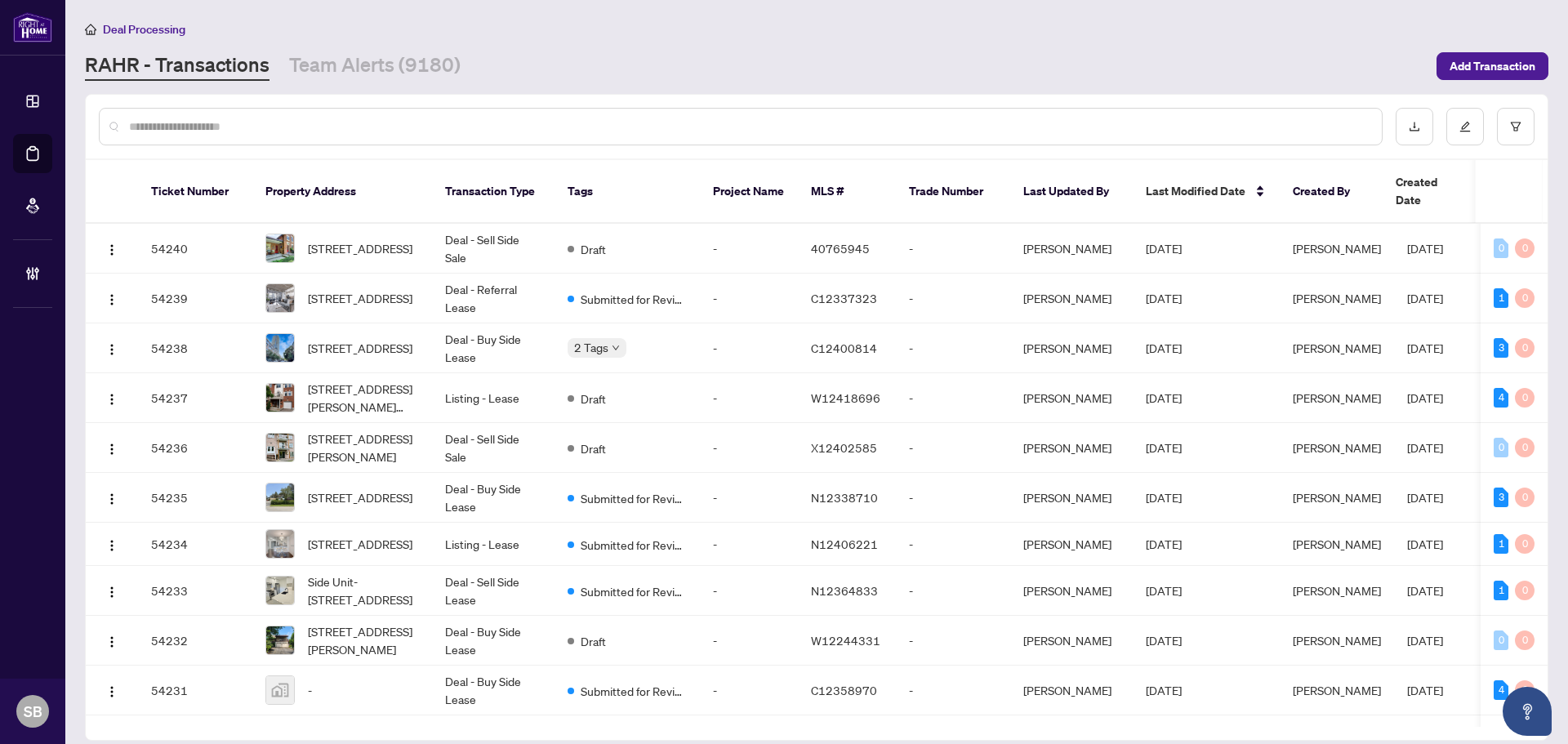
click at [337, 133] on div at bounding box center [741, 126] width 1284 height 37
click at [331, 126] on input "text" at bounding box center [748, 126] width 1239 height 18
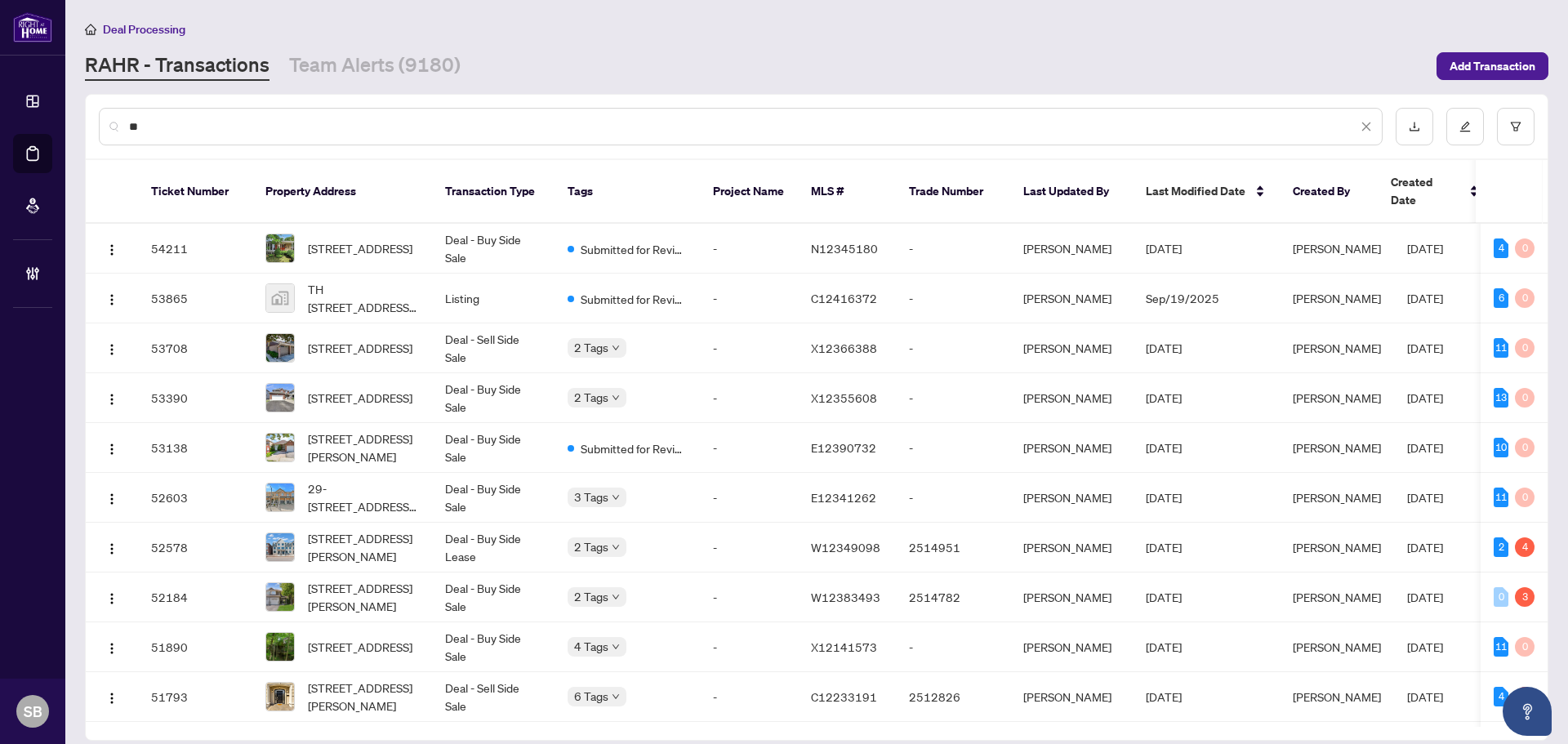
type input "*"
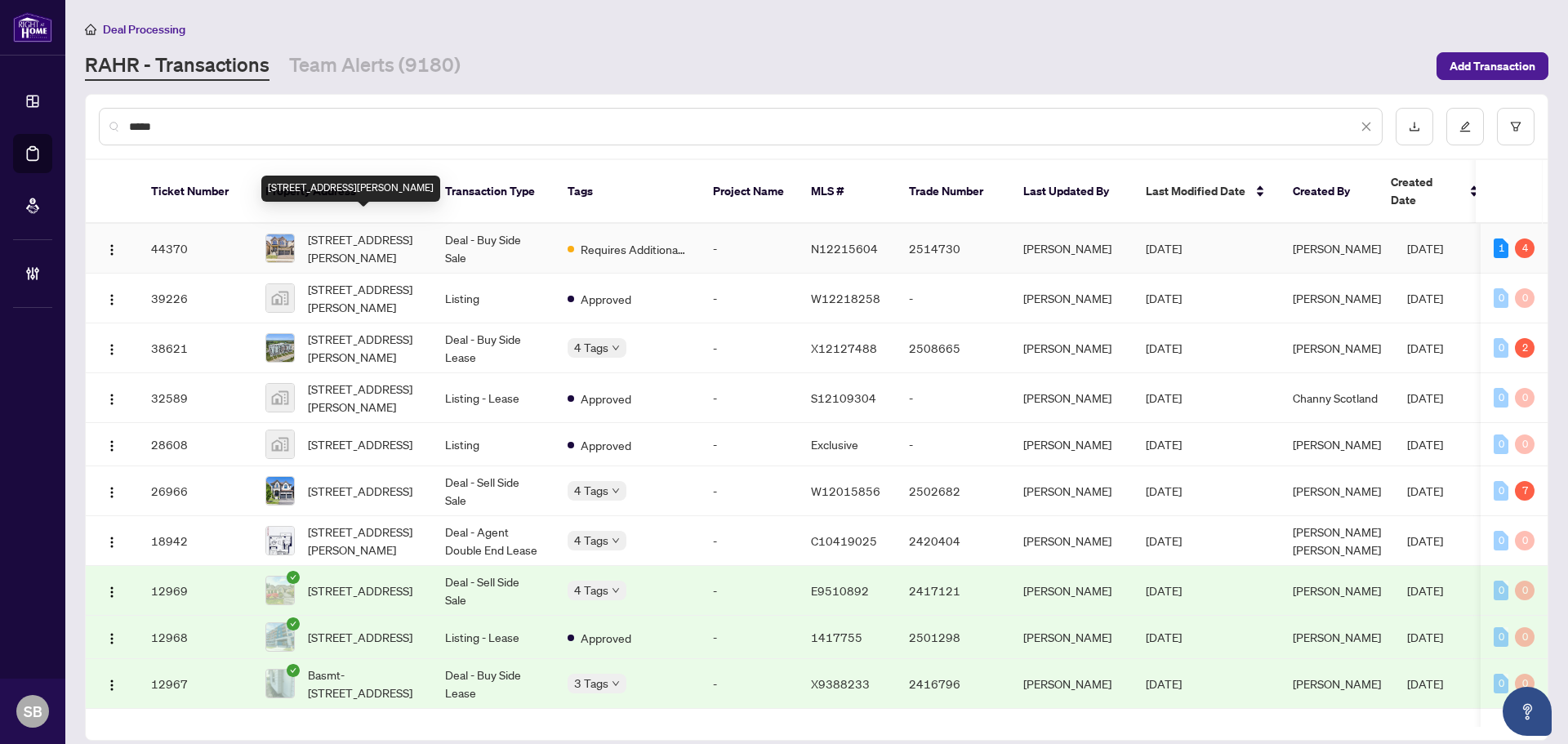
type input "****"
click at [386, 231] on span "1296 Broderick St, Innisfil, Ontario L9S 0P6, Canada" at bounding box center [364, 248] width 111 height 36
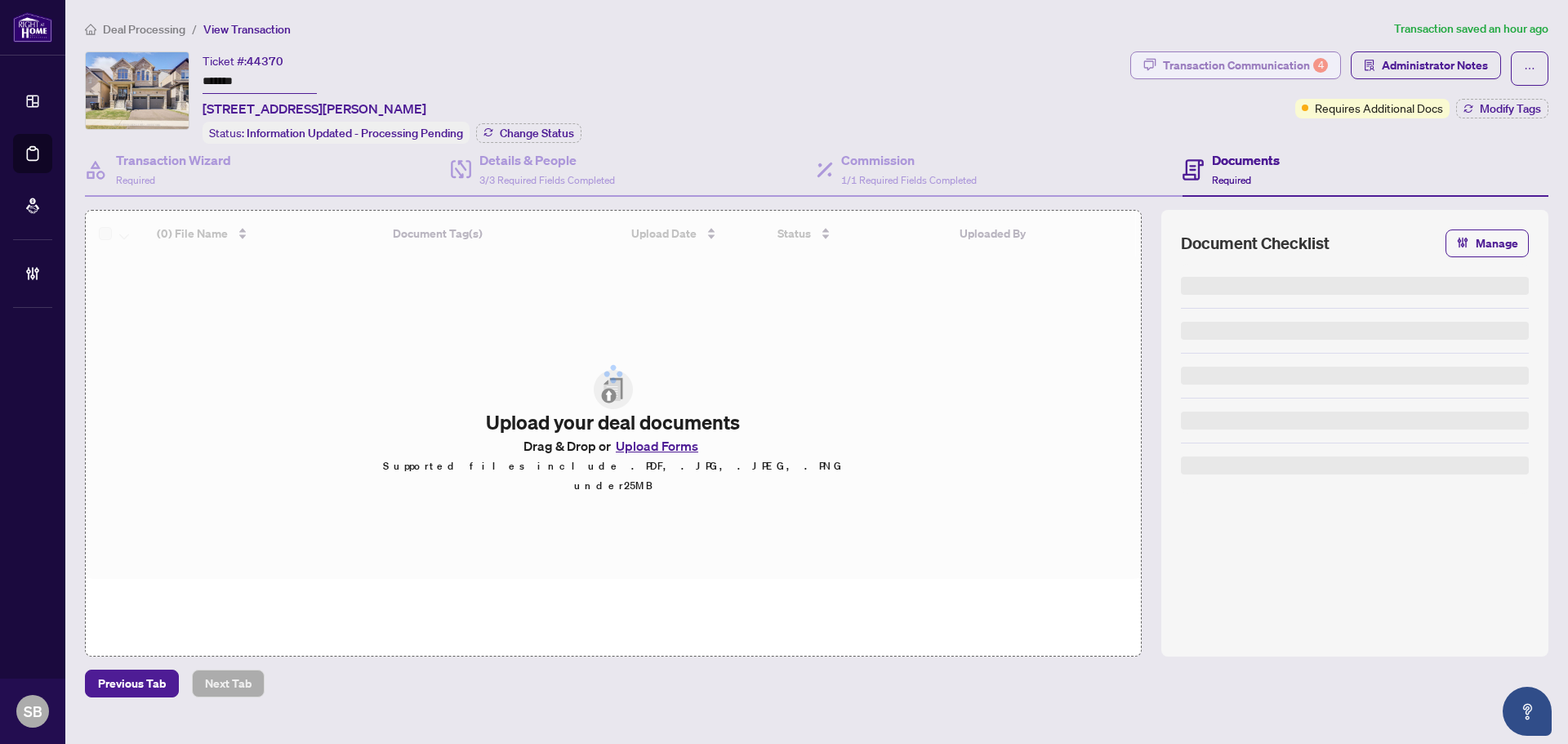
click at [1304, 61] on div "Transaction Communication 4" at bounding box center [1245, 65] width 165 height 26
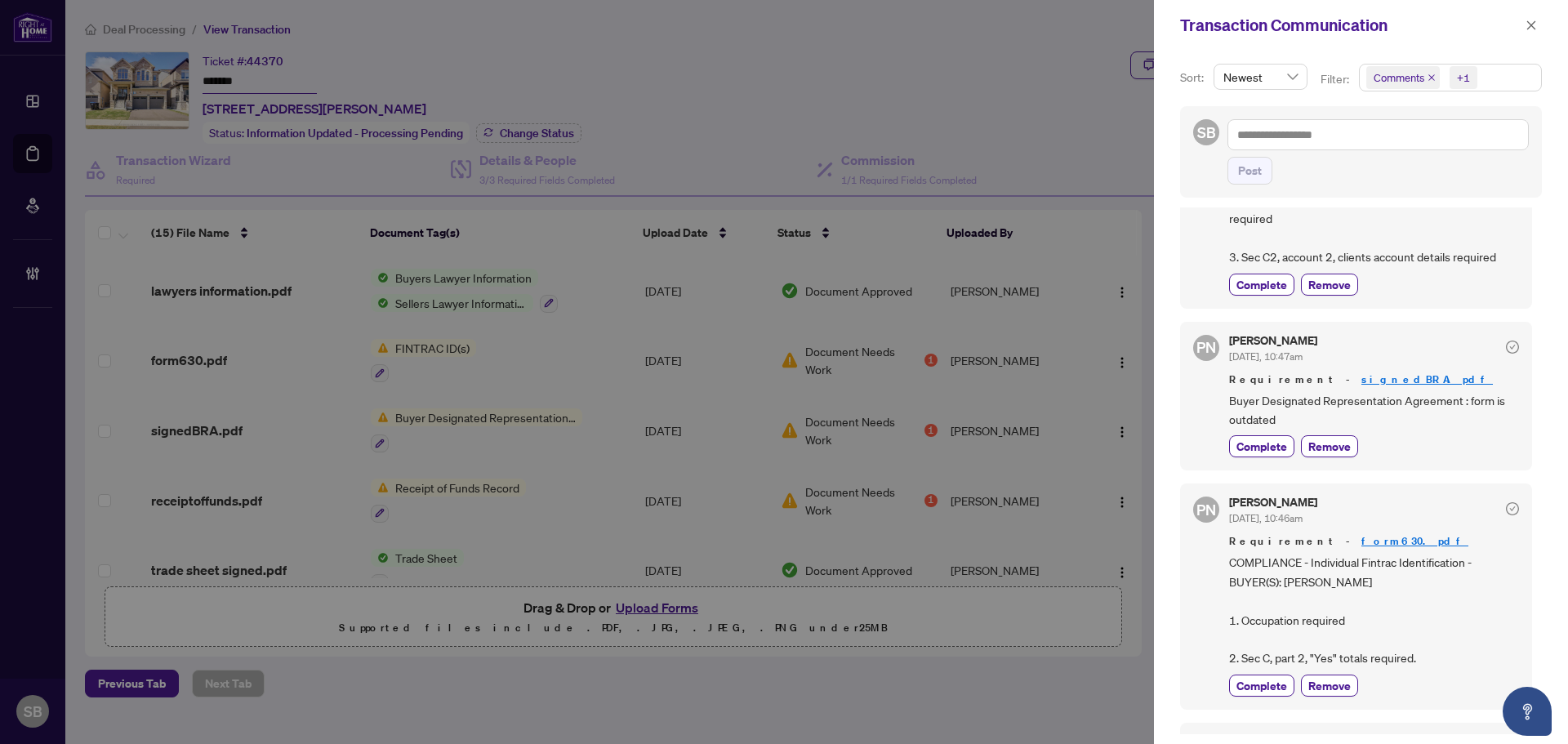
scroll to position [164, 0]
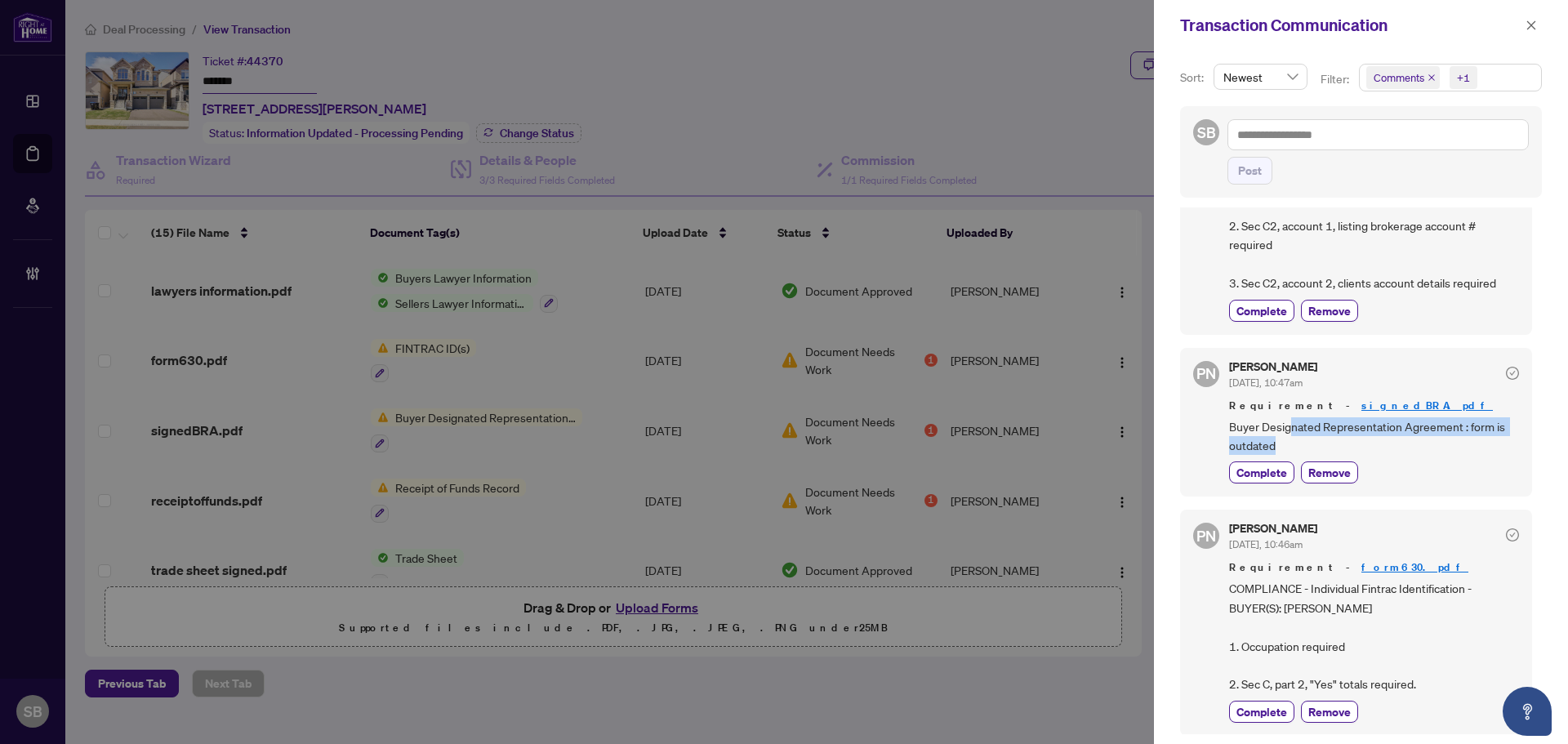
drag, startPoint x: 1270, startPoint y: 433, endPoint x: 1324, endPoint y: 414, distance: 57.2
click at [1312, 418] on span "Buyer Designated Representation Agreement : form is outdated" at bounding box center [1373, 437] width 290 height 38
click at [1406, 418] on span "Buyer Designated Representation Agreement : form is outdated" at bounding box center [1373, 437] width 290 height 38
drag, startPoint x: 1462, startPoint y: 408, endPoint x: 1231, endPoint y: 411, distance: 231.0
click at [1231, 418] on span "Buyer Designated Representation Agreement : form is outdated" at bounding box center [1373, 437] width 290 height 38
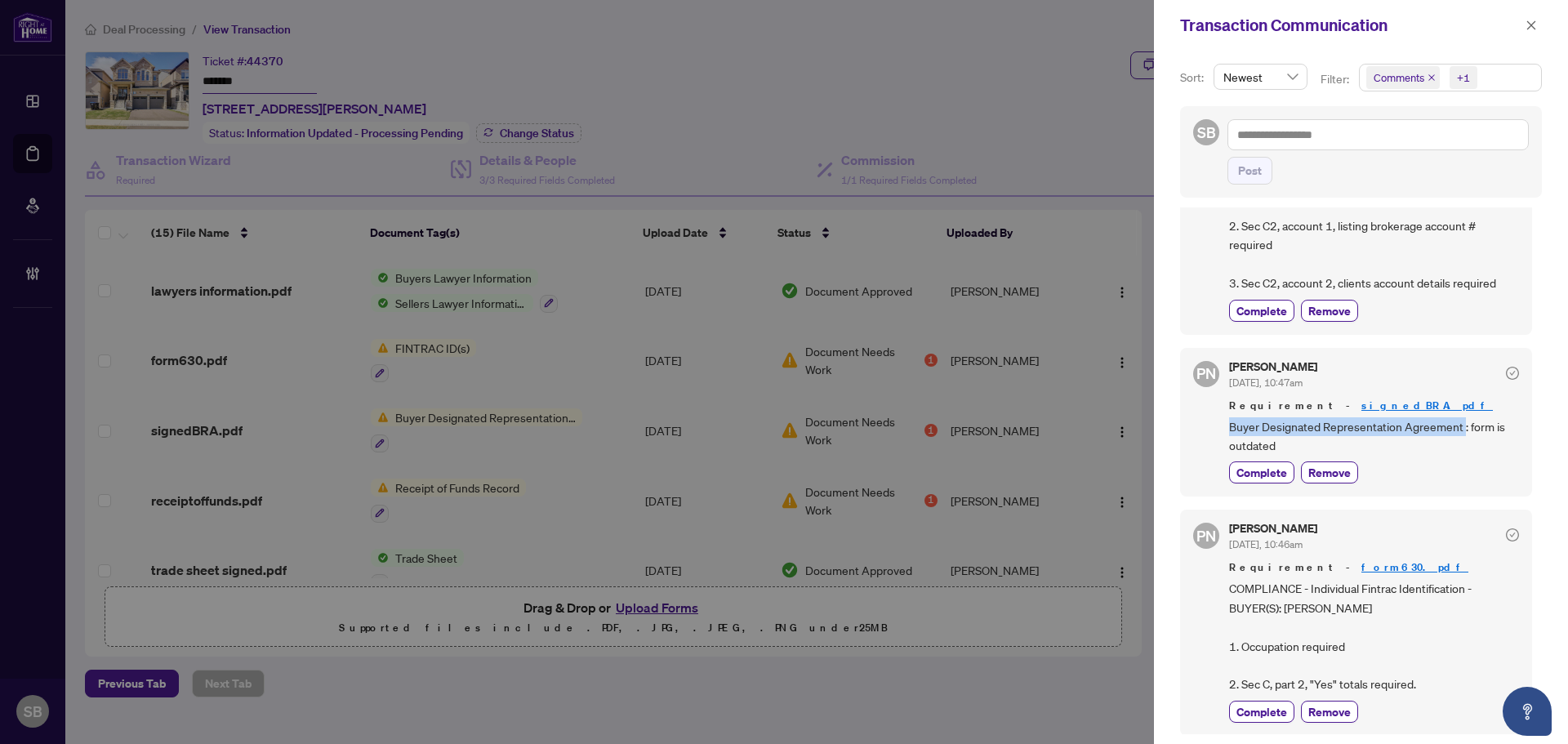
copy span "Buyer Designated Representation Agreement"
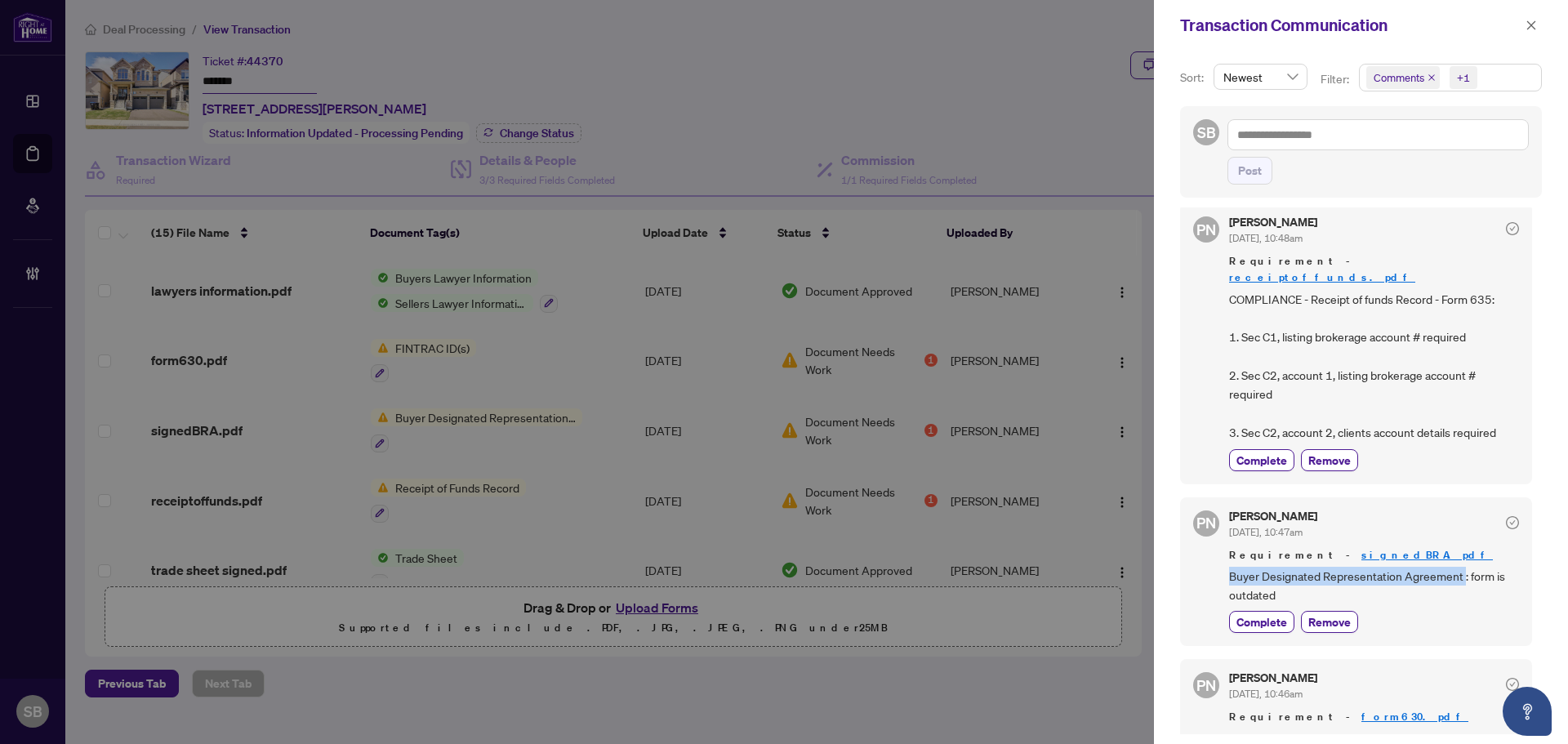
scroll to position [0, 0]
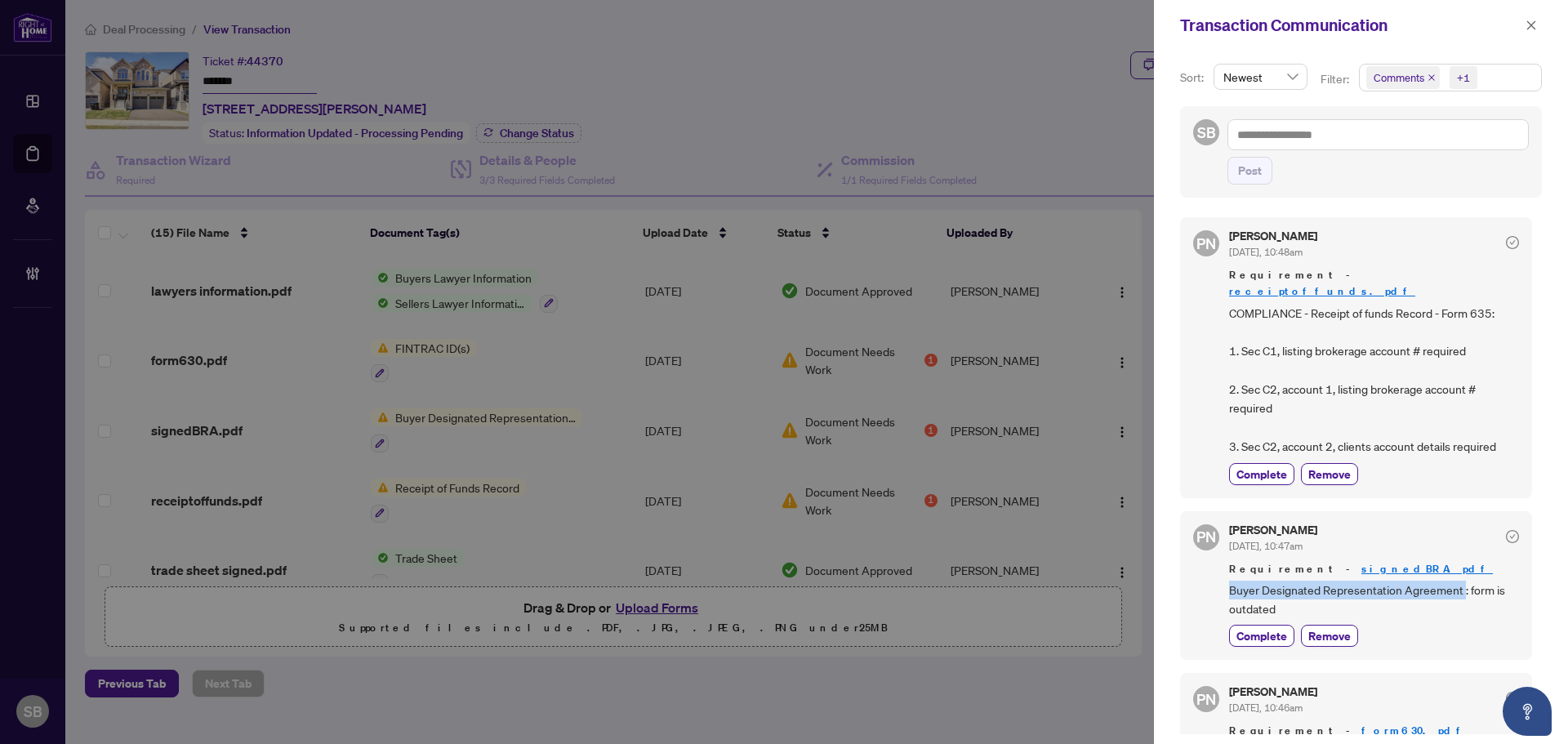
click at [1361, 562] on link "signedBRA.pdf" at bounding box center [1426, 569] width 131 height 14
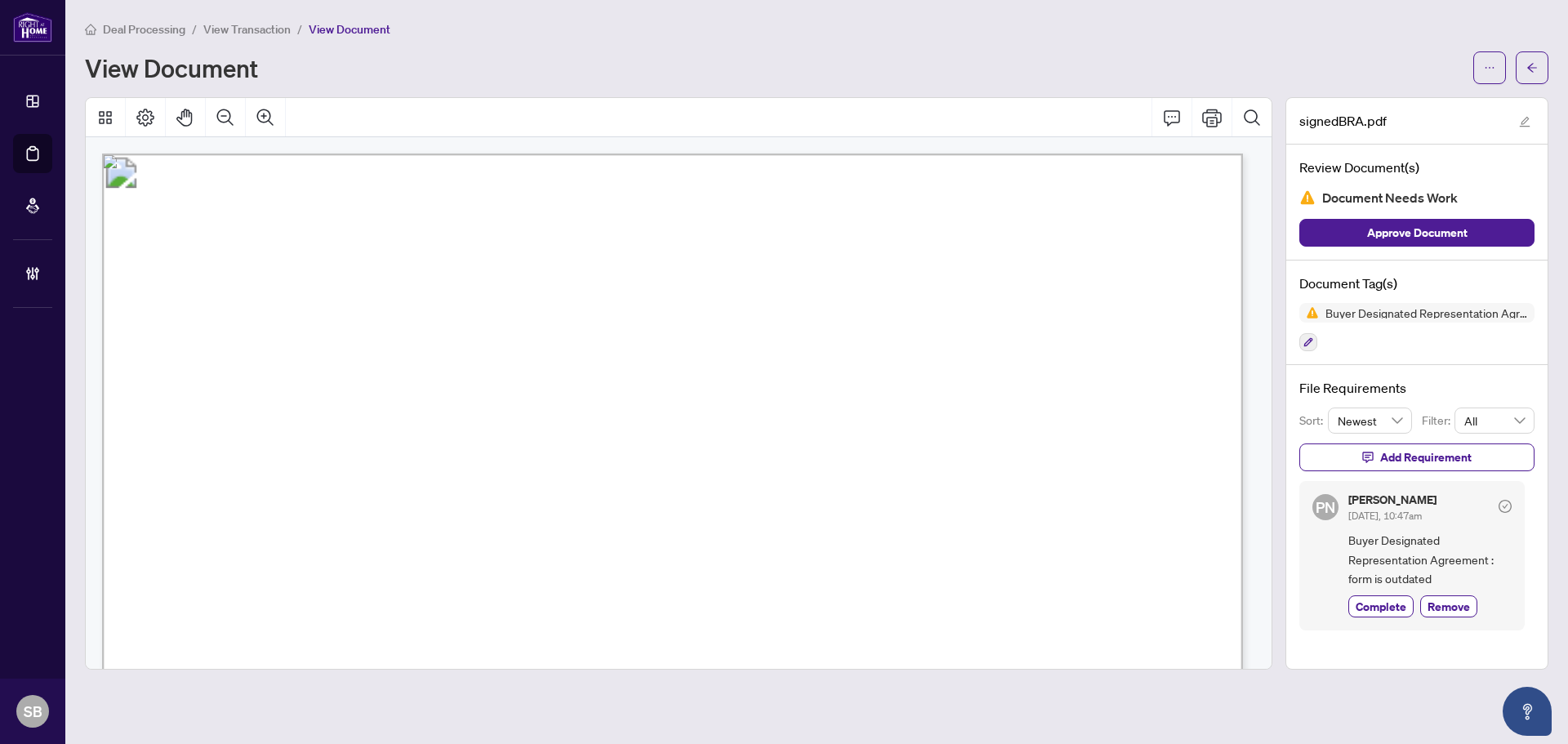
click at [157, 24] on span "Deal Processing" at bounding box center [143, 29] width 83 height 15
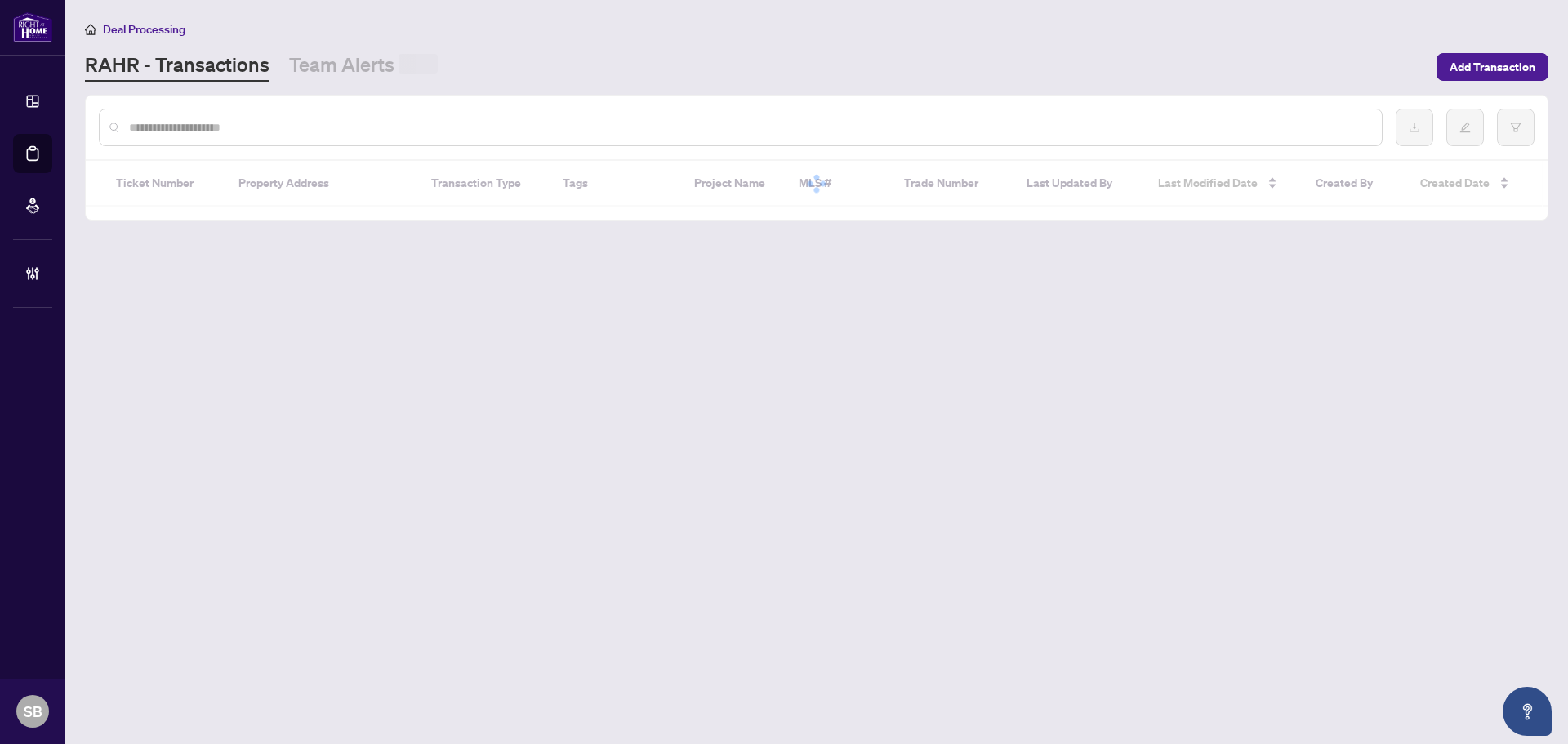
click at [385, 130] on input "text" at bounding box center [748, 127] width 1239 height 18
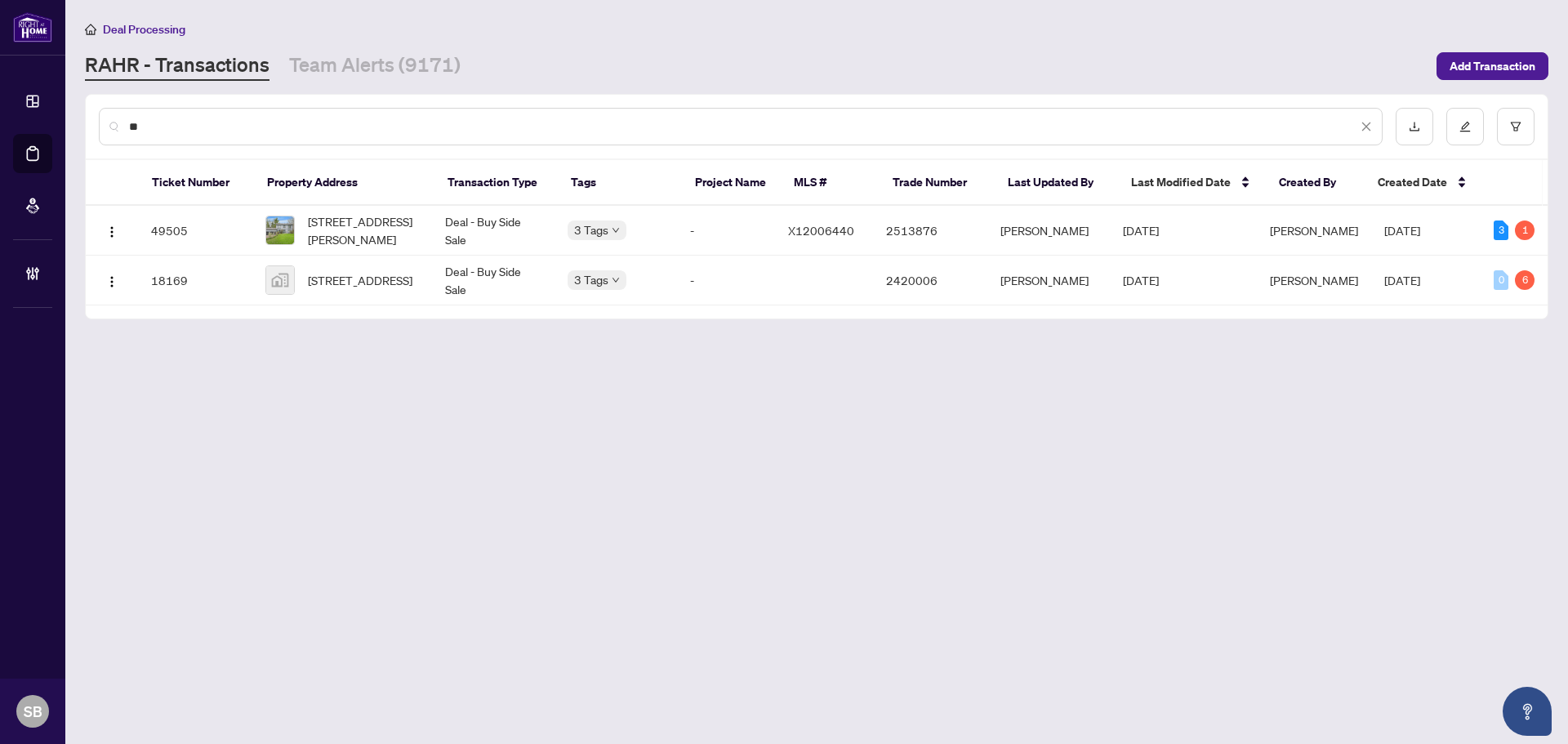
type input "*"
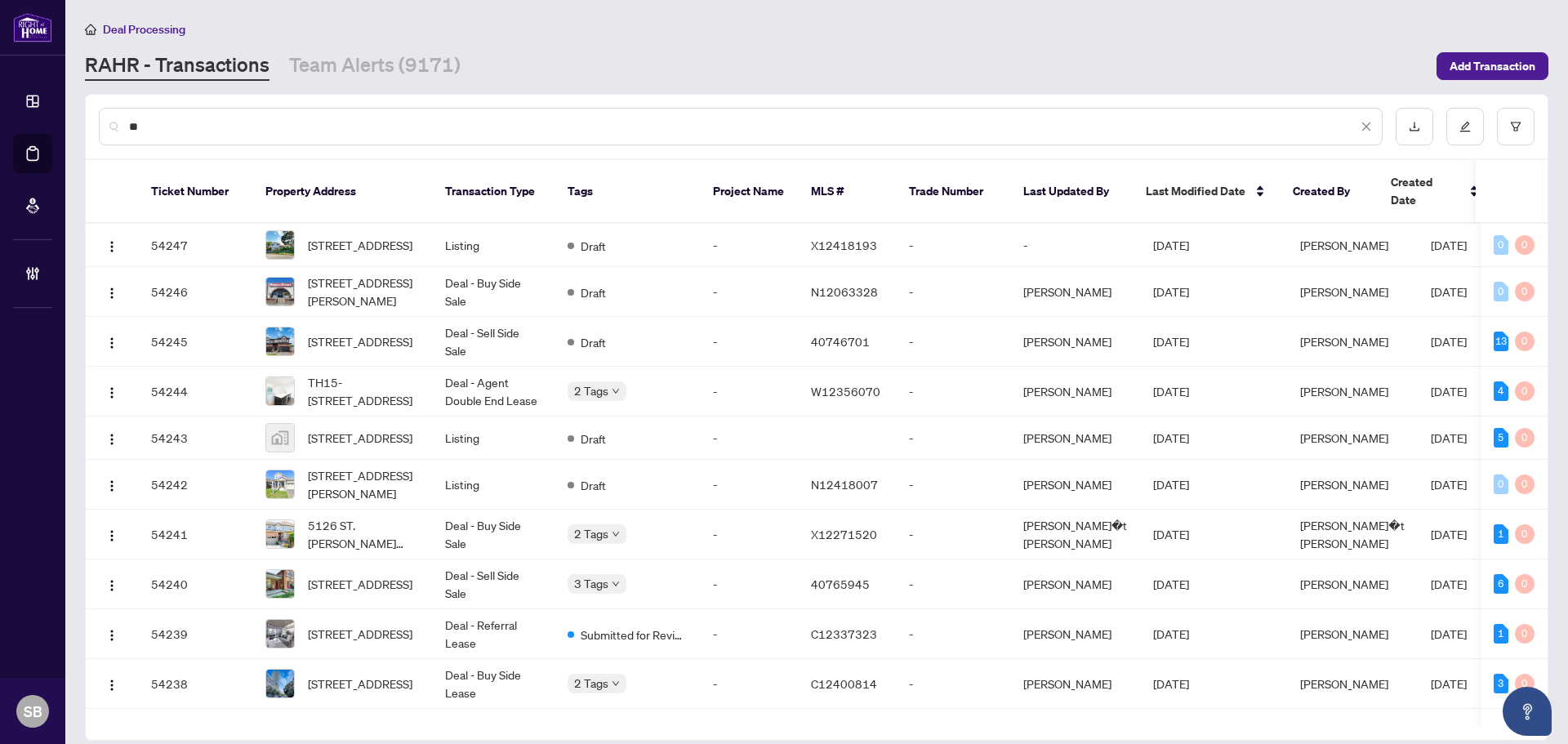
type input "*"
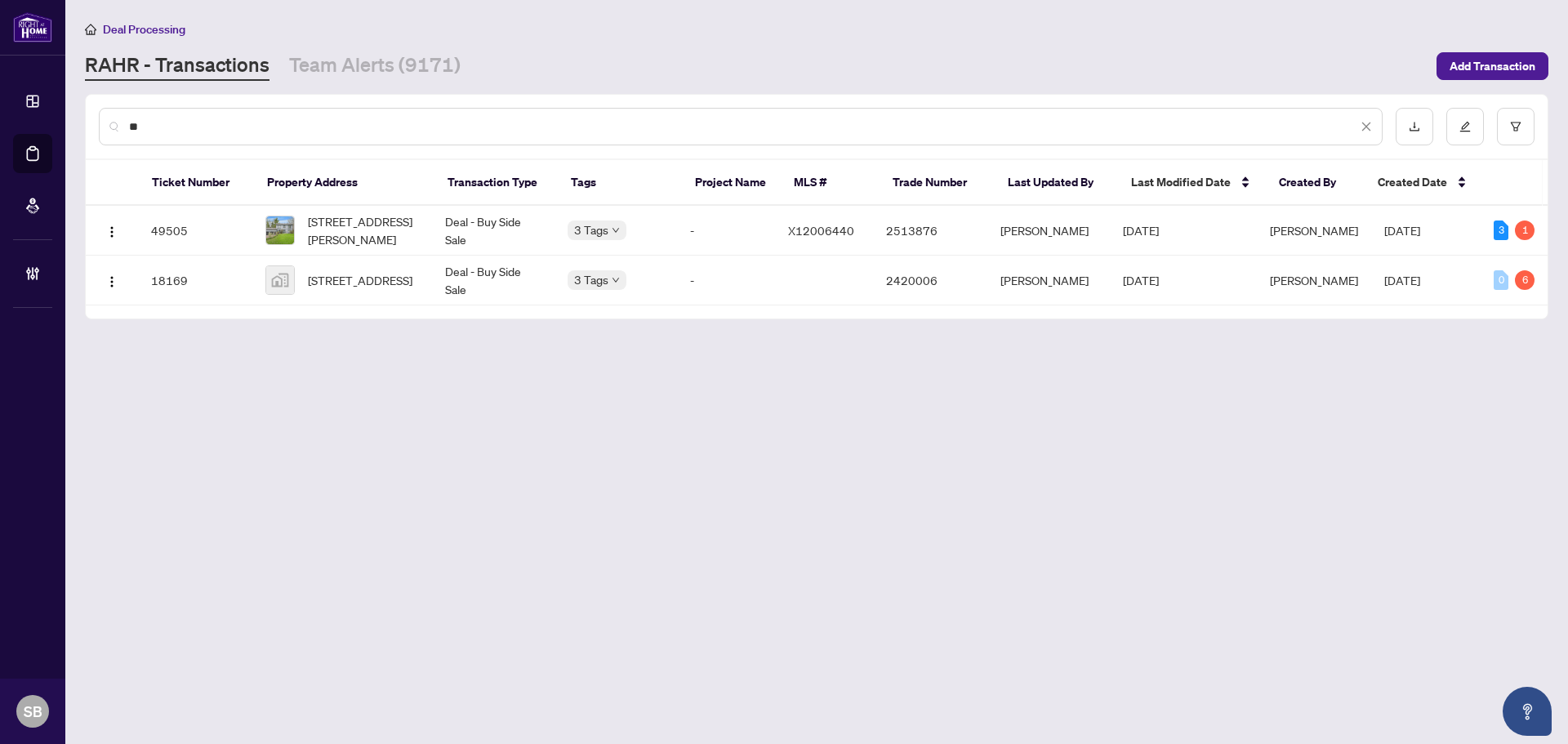
type input "*"
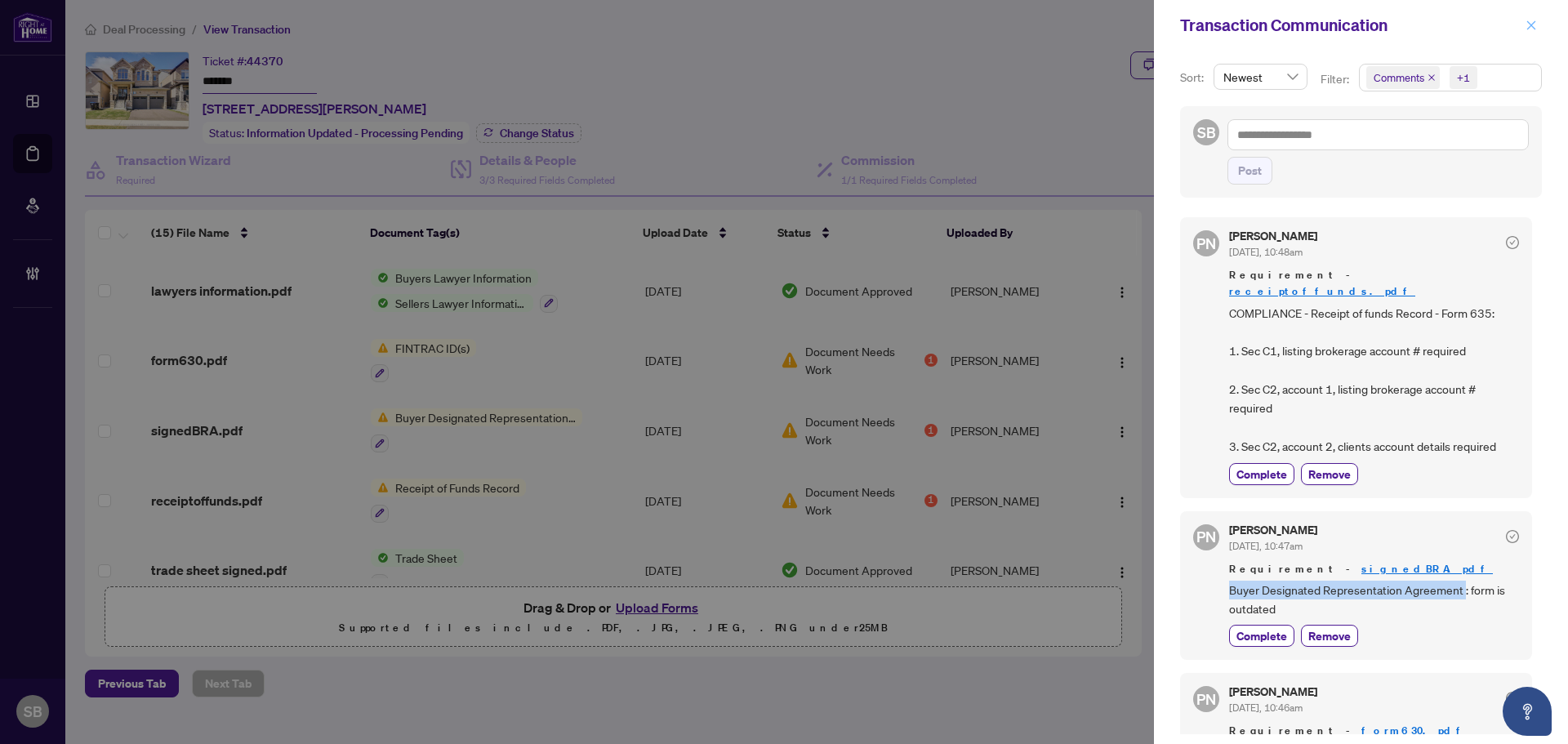
click at [1537, 27] on button "button" at bounding box center [1531, 25] width 21 height 20
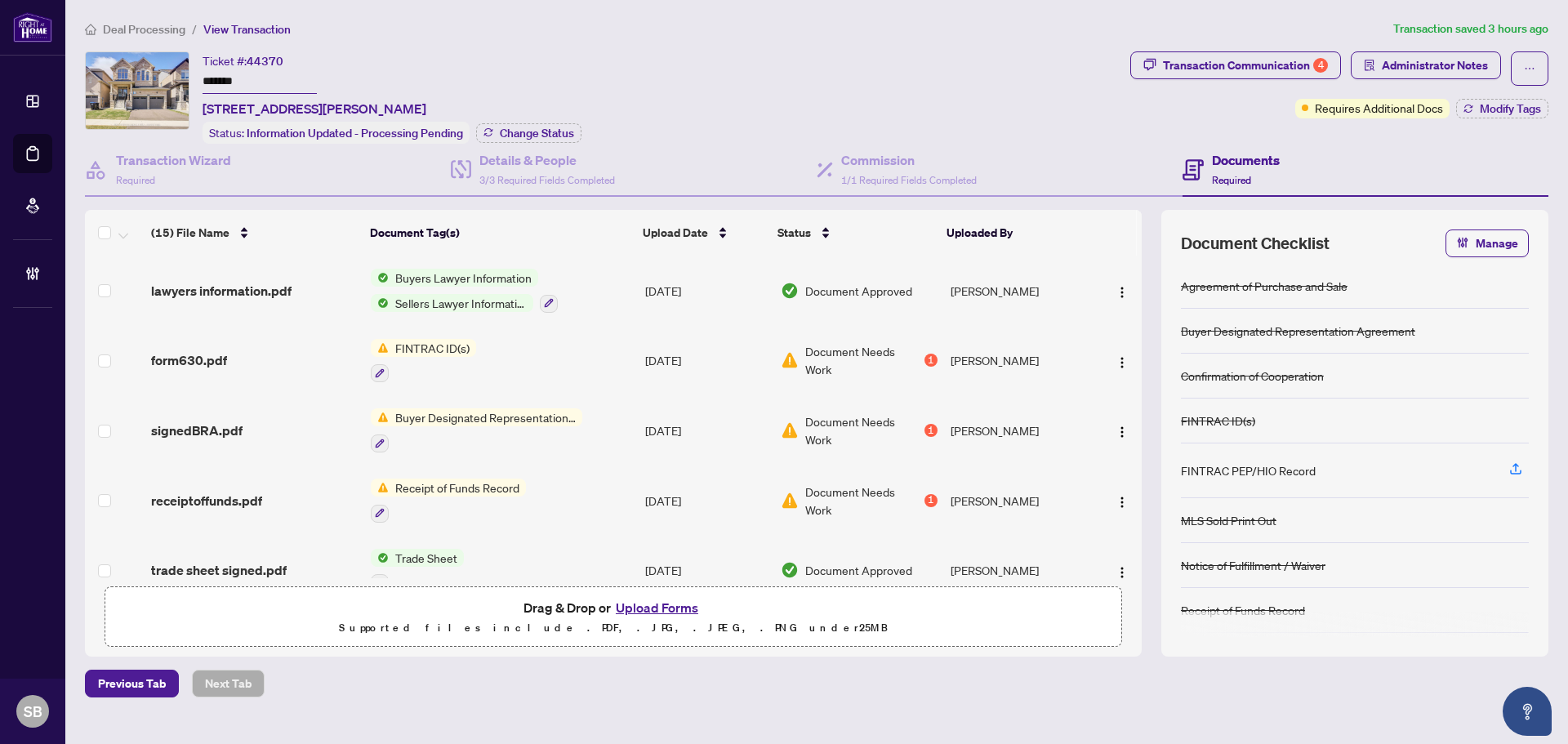
click at [171, 37] on li "Deal Processing" at bounding box center [135, 30] width 100 height 19
click at [163, 8] on main "Deal Processing / View Transaction Transaction saved 3 hours ago Ticket #: 4437…" at bounding box center [817, 372] width 1503 height 744
click at [171, 25] on span "Deal Processing" at bounding box center [143, 29] width 83 height 15
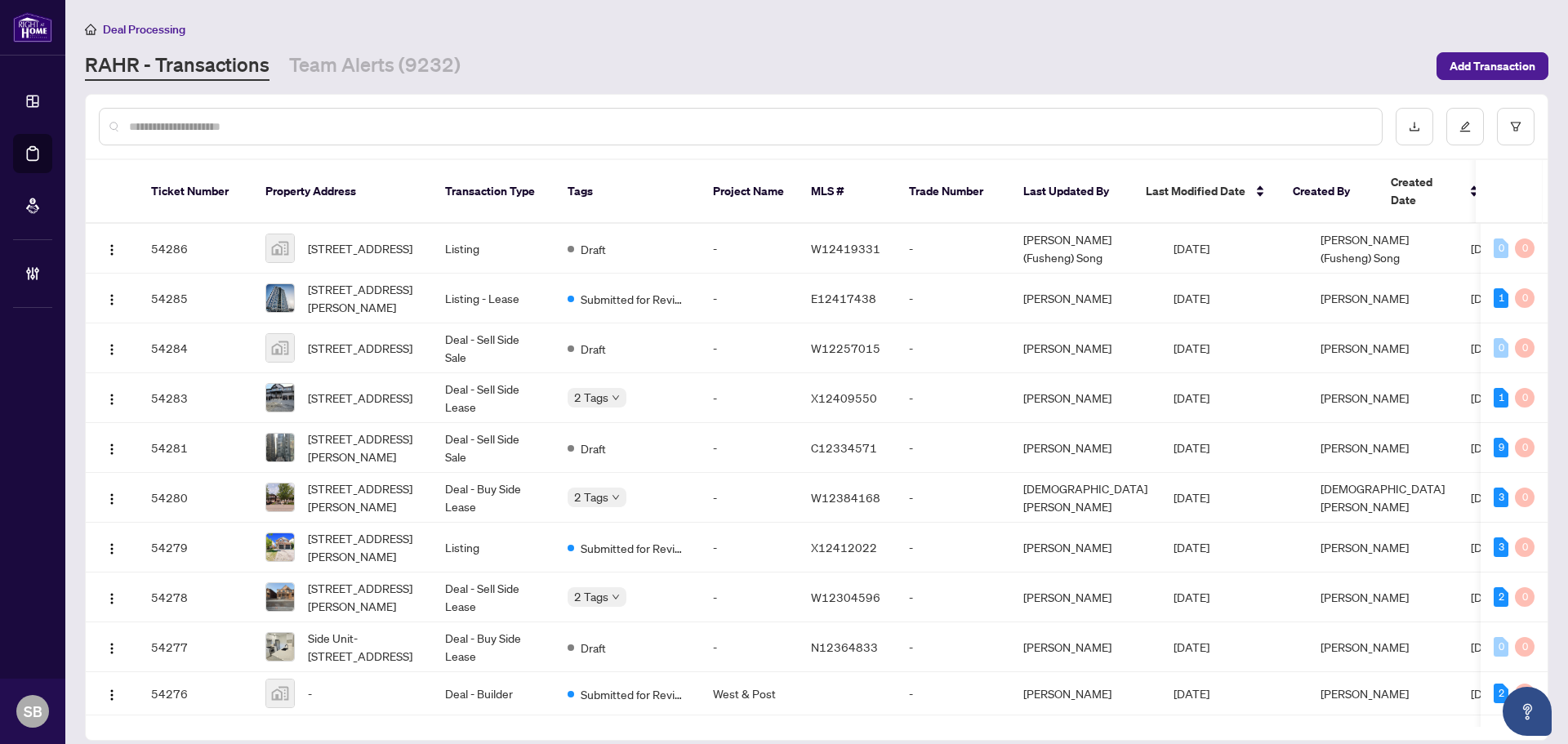
click at [661, 166] on th "Tags" at bounding box center [626, 191] width 145 height 64
click at [658, 131] on input "text" at bounding box center [748, 126] width 1239 height 18
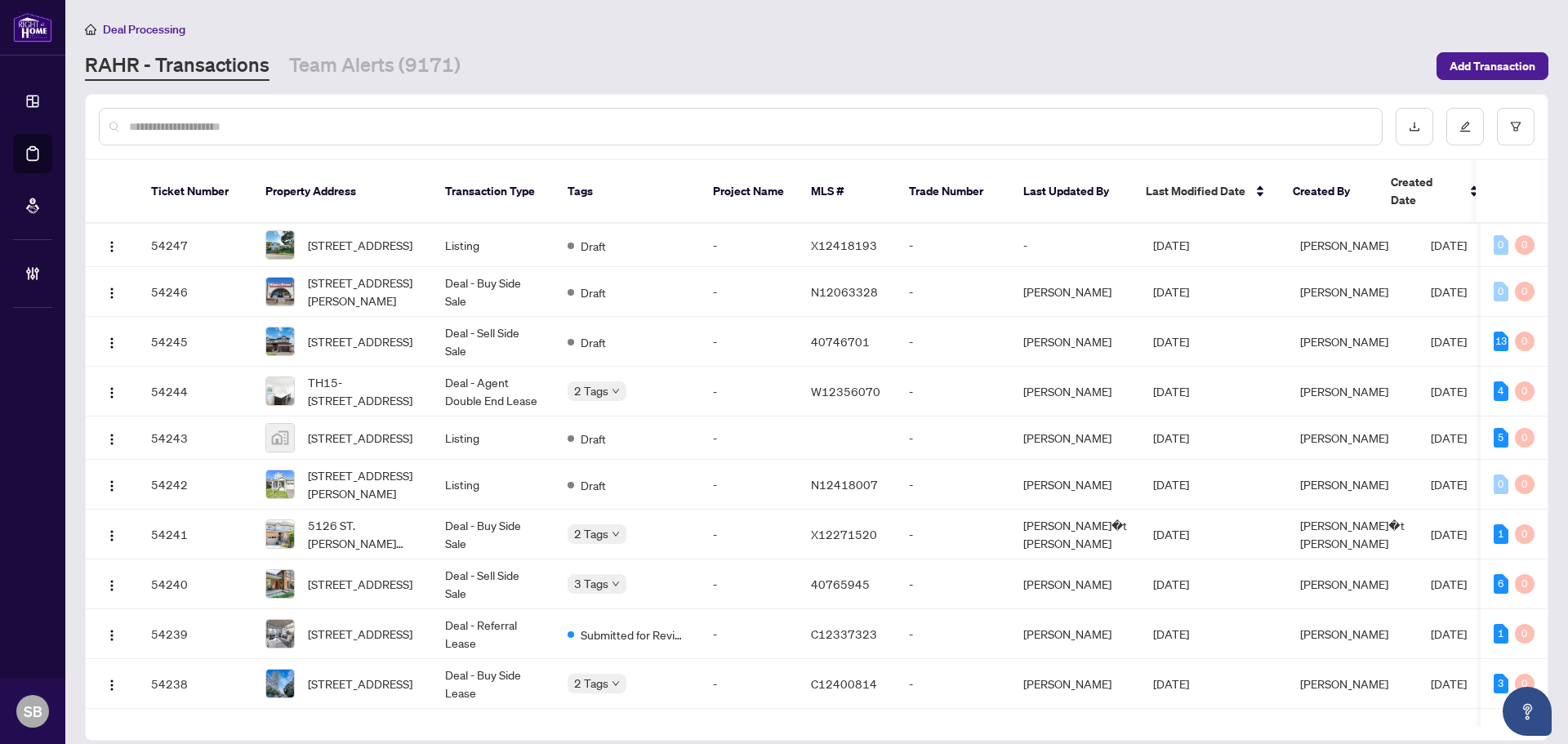
click at [199, 124] on input "text" at bounding box center [748, 126] width 1239 height 18
click at [1491, 63] on span "Add Transaction" at bounding box center [1491, 66] width 86 height 26
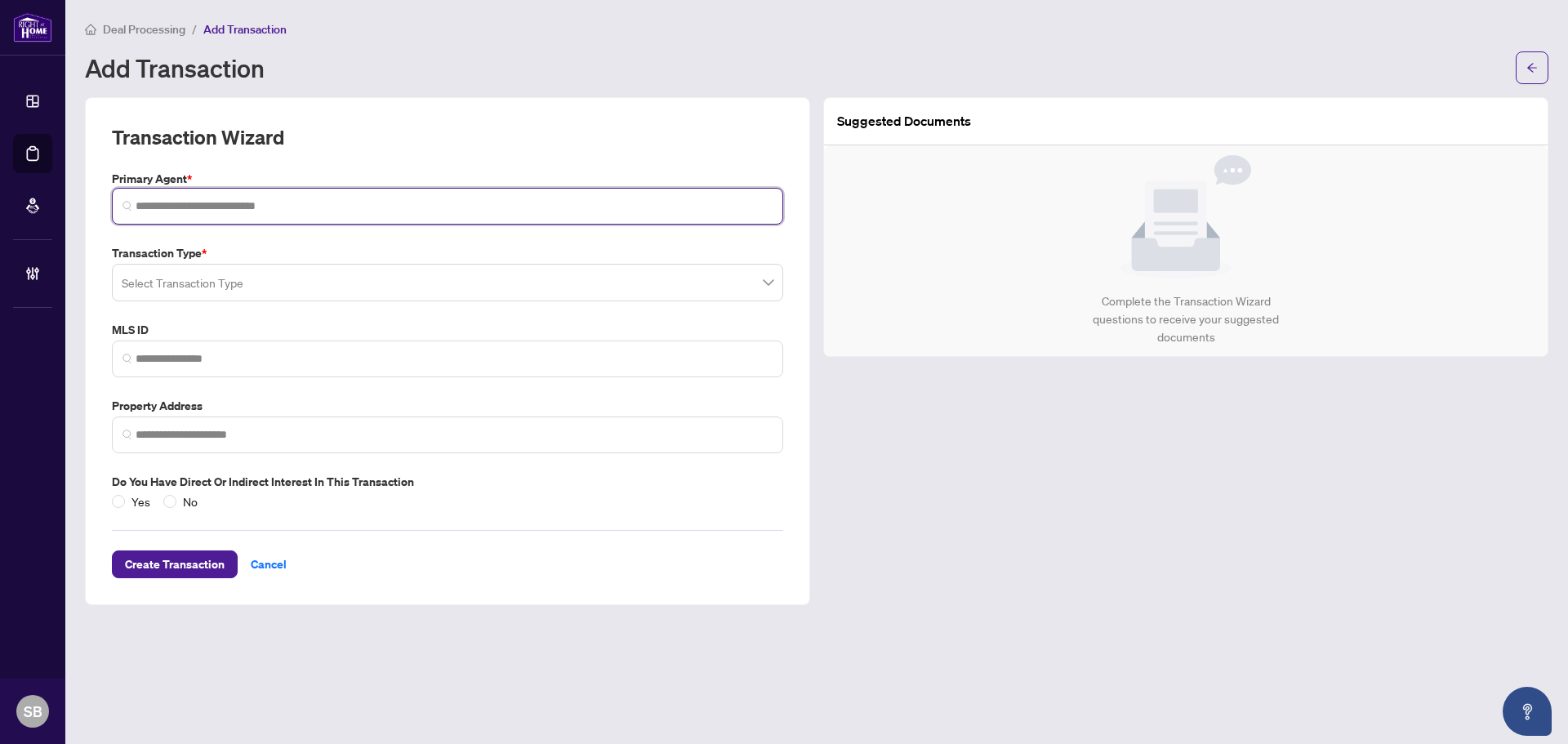
click at [197, 207] on input "search" at bounding box center [454, 206] width 637 height 17
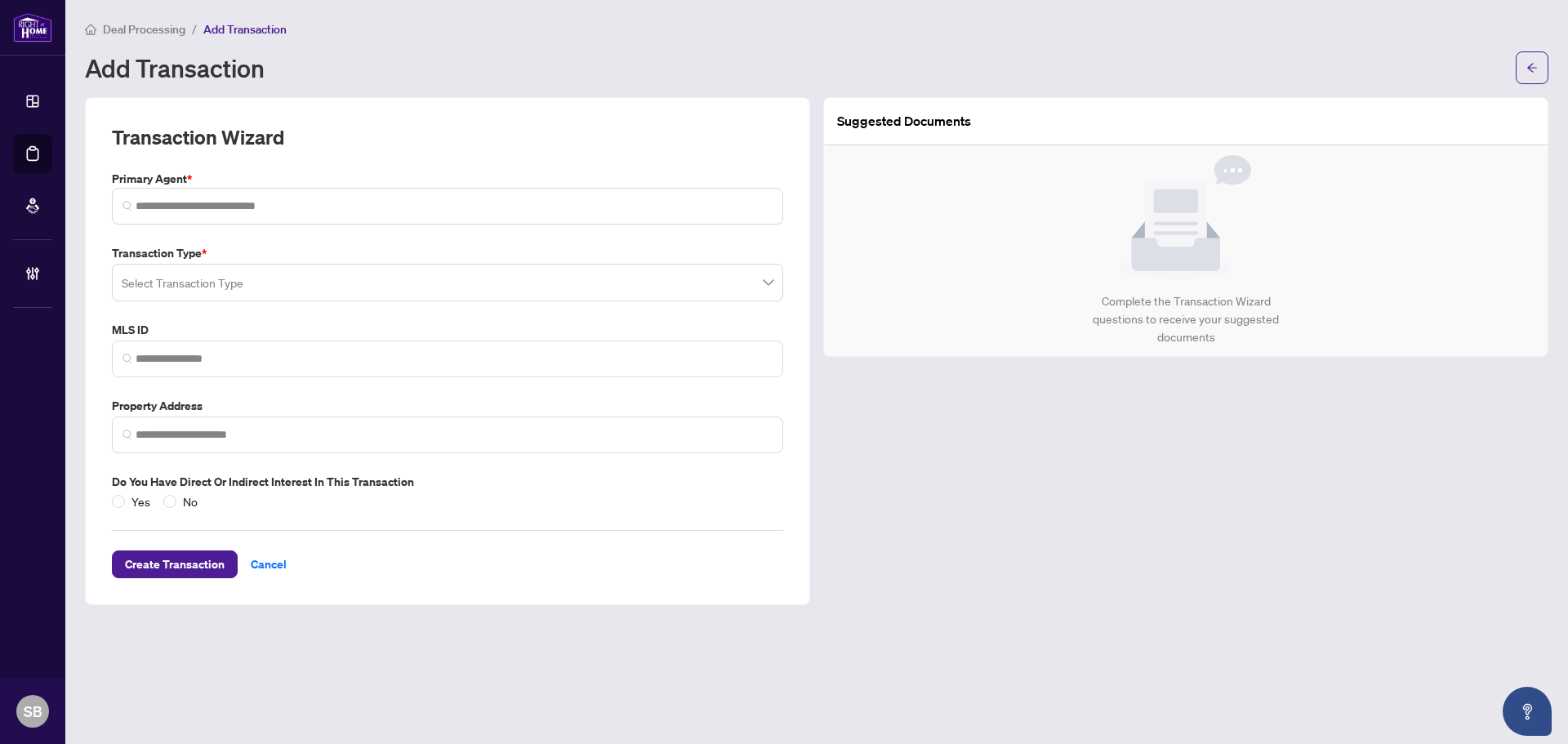
drag, startPoint x: 350, startPoint y: 305, endPoint x: 347, endPoint y: 289, distance: 16.3
click at [349, 302] on div "Transaction Type * Select Transaction Type MLS ID Property Address Do you have …" at bounding box center [447, 378] width 684 height 266
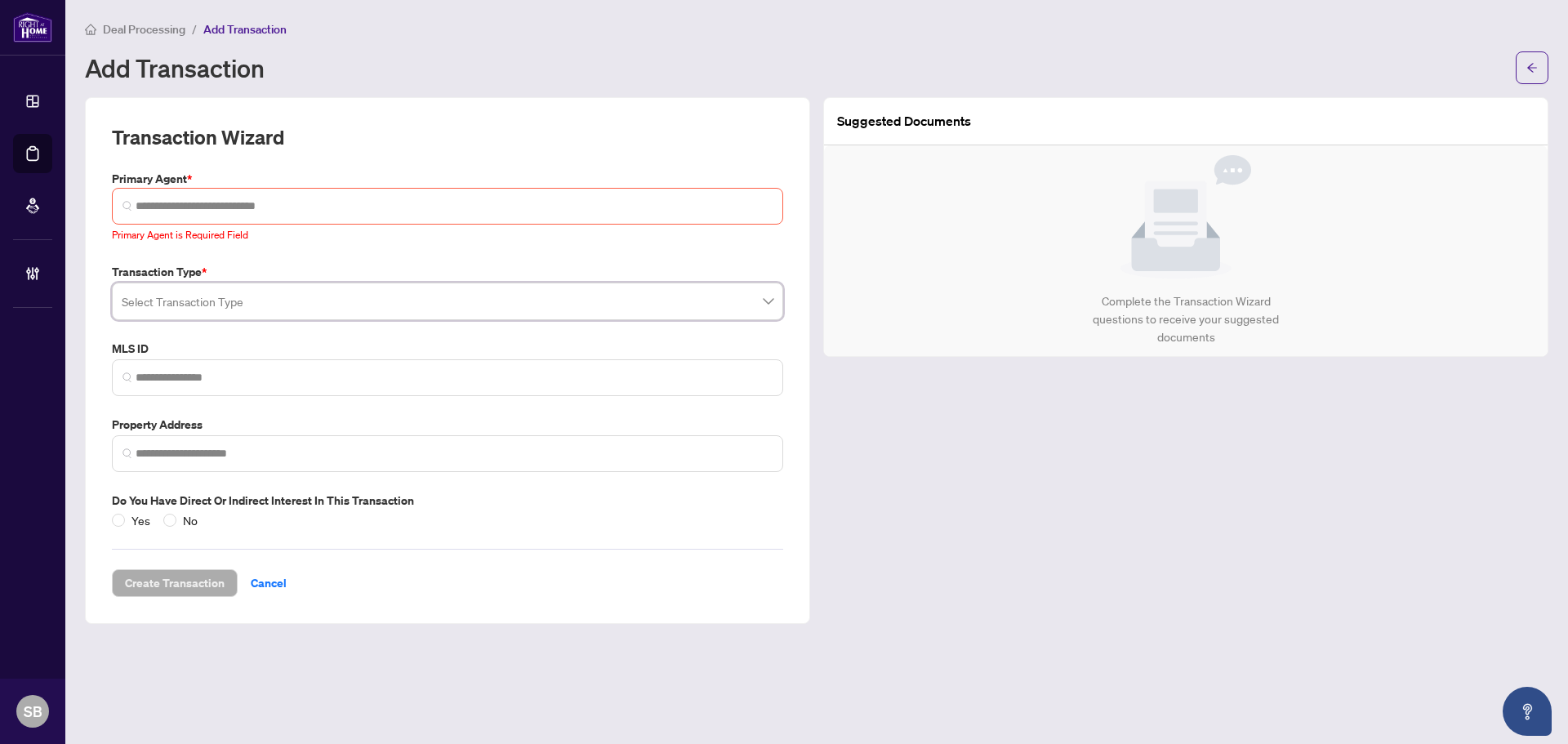
click at [348, 289] on input "search" at bounding box center [440, 304] width 637 height 36
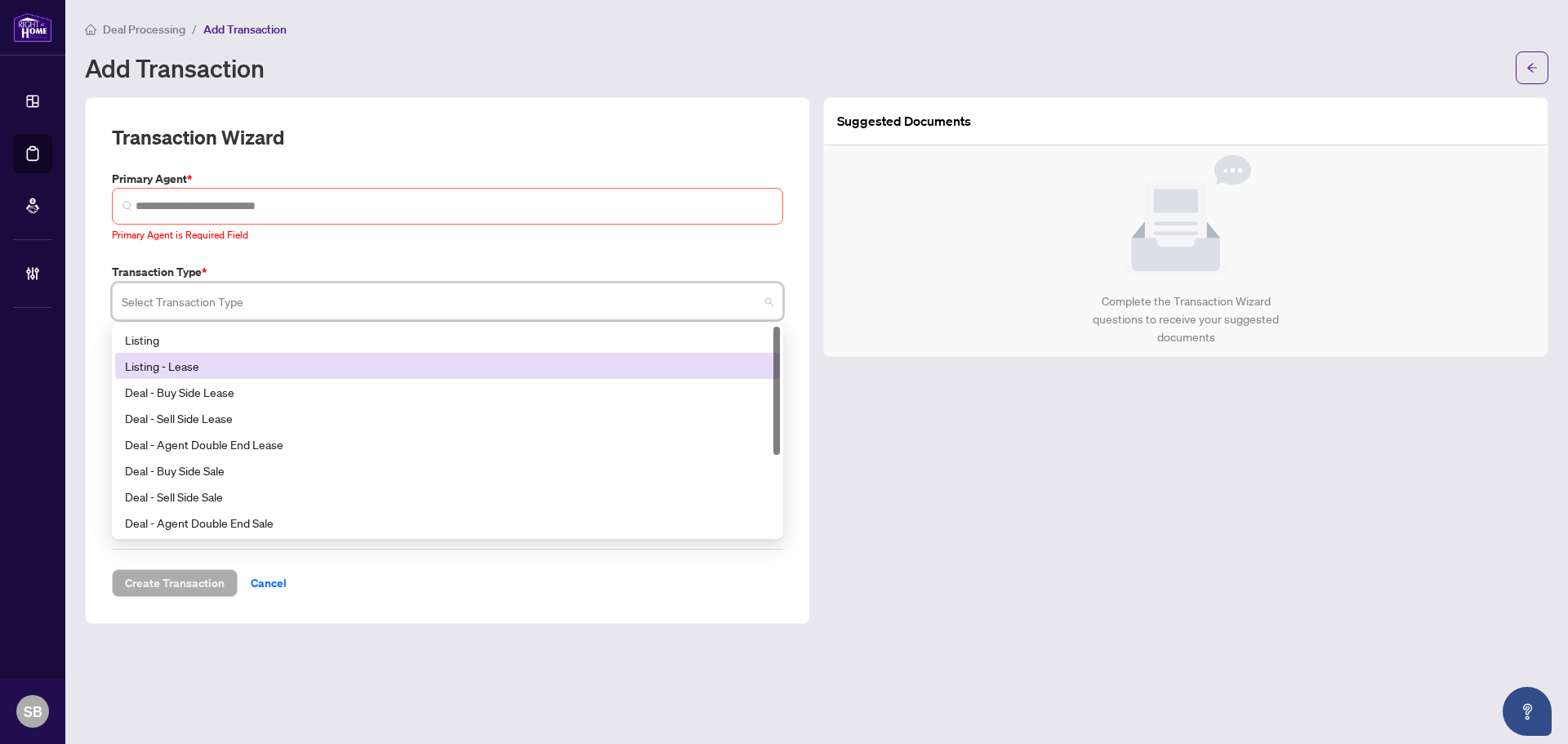
click at [327, 358] on div "Listing - Lease" at bounding box center [448, 365] width 645 height 18
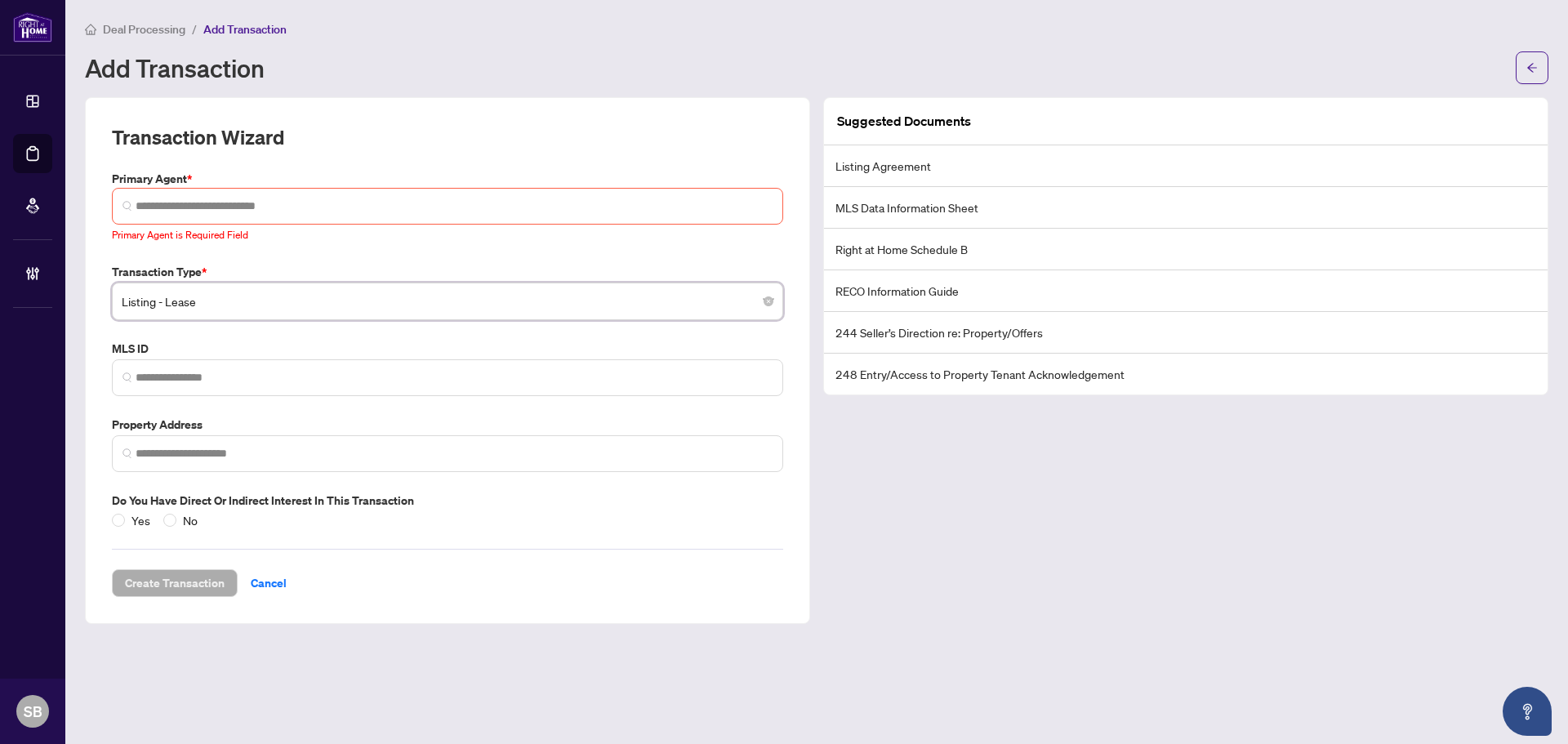
click at [731, 311] on span "Listing - Lease" at bounding box center [447, 302] width 651 height 31
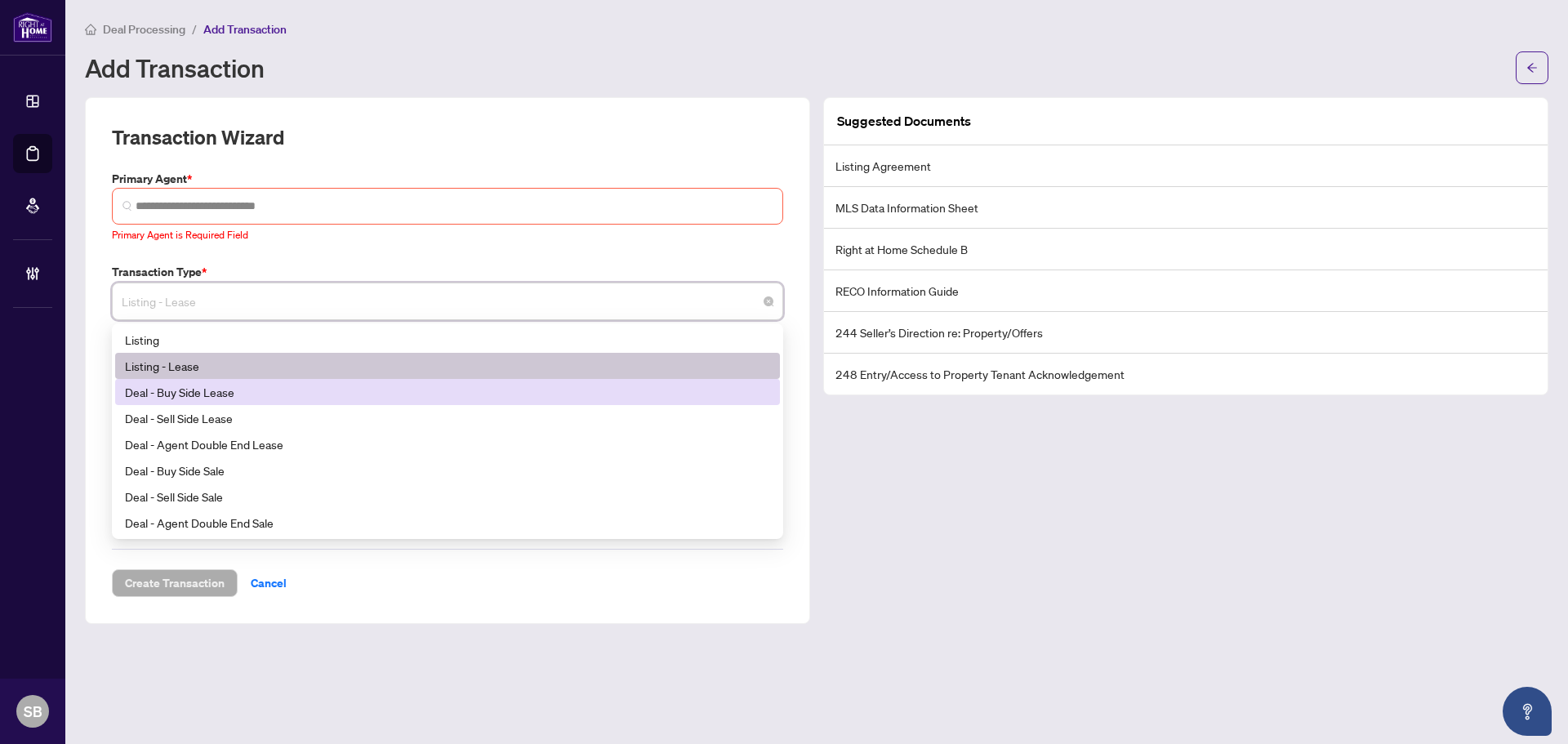
click at [401, 394] on div "Deal - Buy Side Lease" at bounding box center [448, 392] width 645 height 18
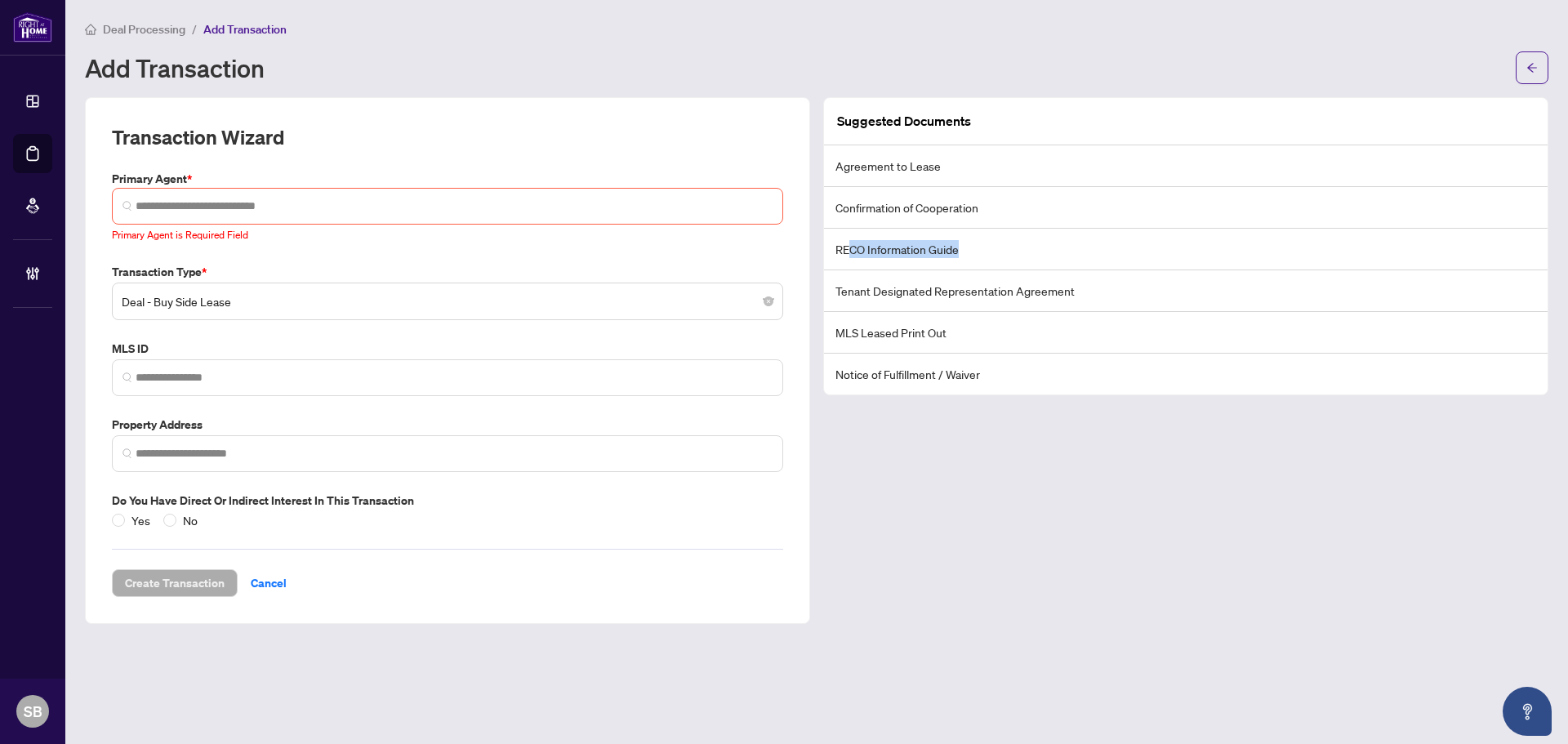
drag, startPoint x: 848, startPoint y: 245, endPoint x: 984, endPoint y: 251, distance: 136.1
click at [971, 251] on li "RECO Information Guide" at bounding box center [1185, 250] width 724 height 42
click at [984, 251] on li "RECO Information Guide" at bounding box center [1185, 250] width 724 height 42
drag, startPoint x: 861, startPoint y: 251, endPoint x: 972, endPoint y: 250, distance: 111.0
click at [972, 250] on li "RECO Information Guide" at bounding box center [1185, 250] width 724 height 42
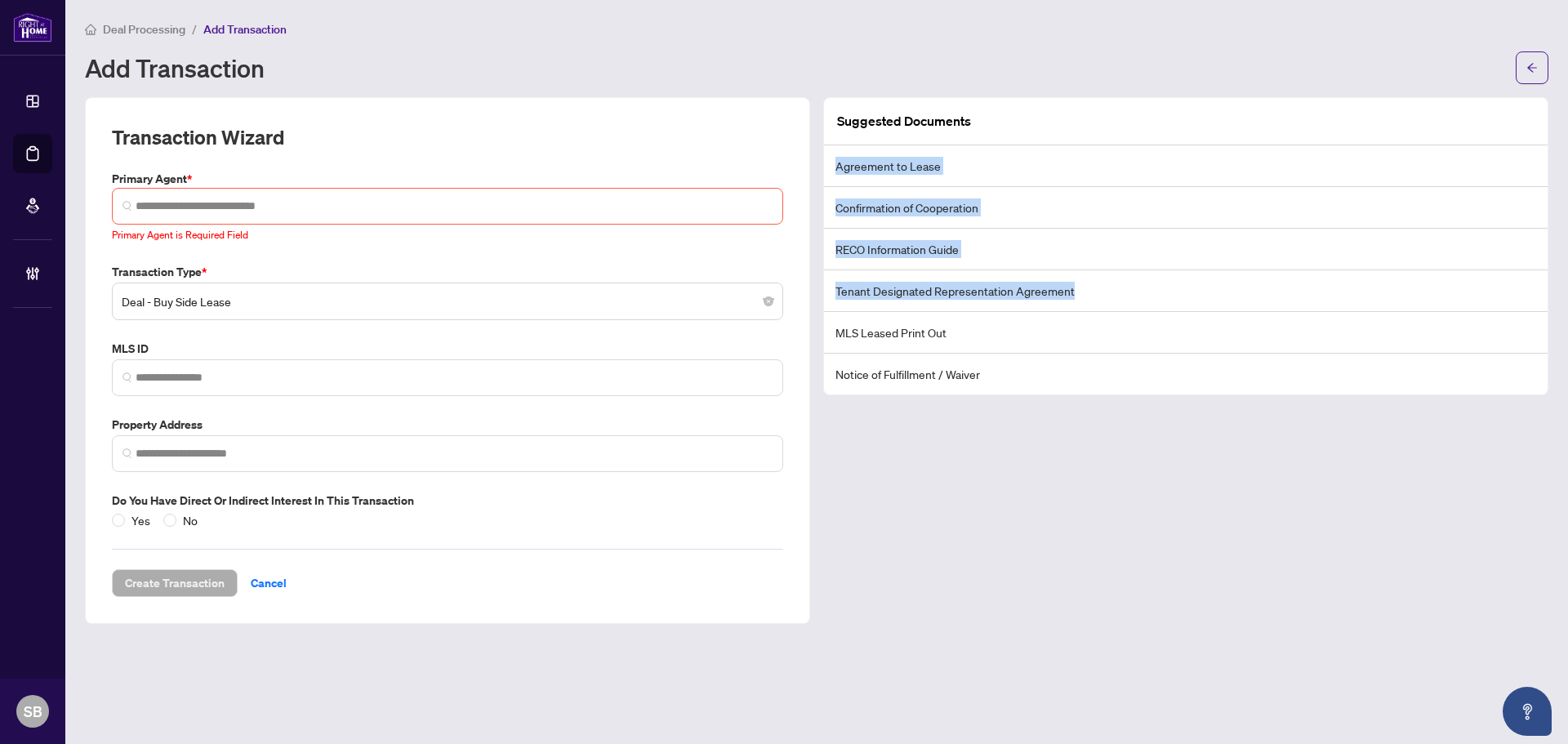
drag, startPoint x: 1089, startPoint y: 291, endPoint x: 835, endPoint y: 151, distance: 290.0
click at [835, 151] on ul "Agreement to Lease Confirmation of Cooperation RECO Information Guide Tenant De…" at bounding box center [1185, 270] width 724 height 249
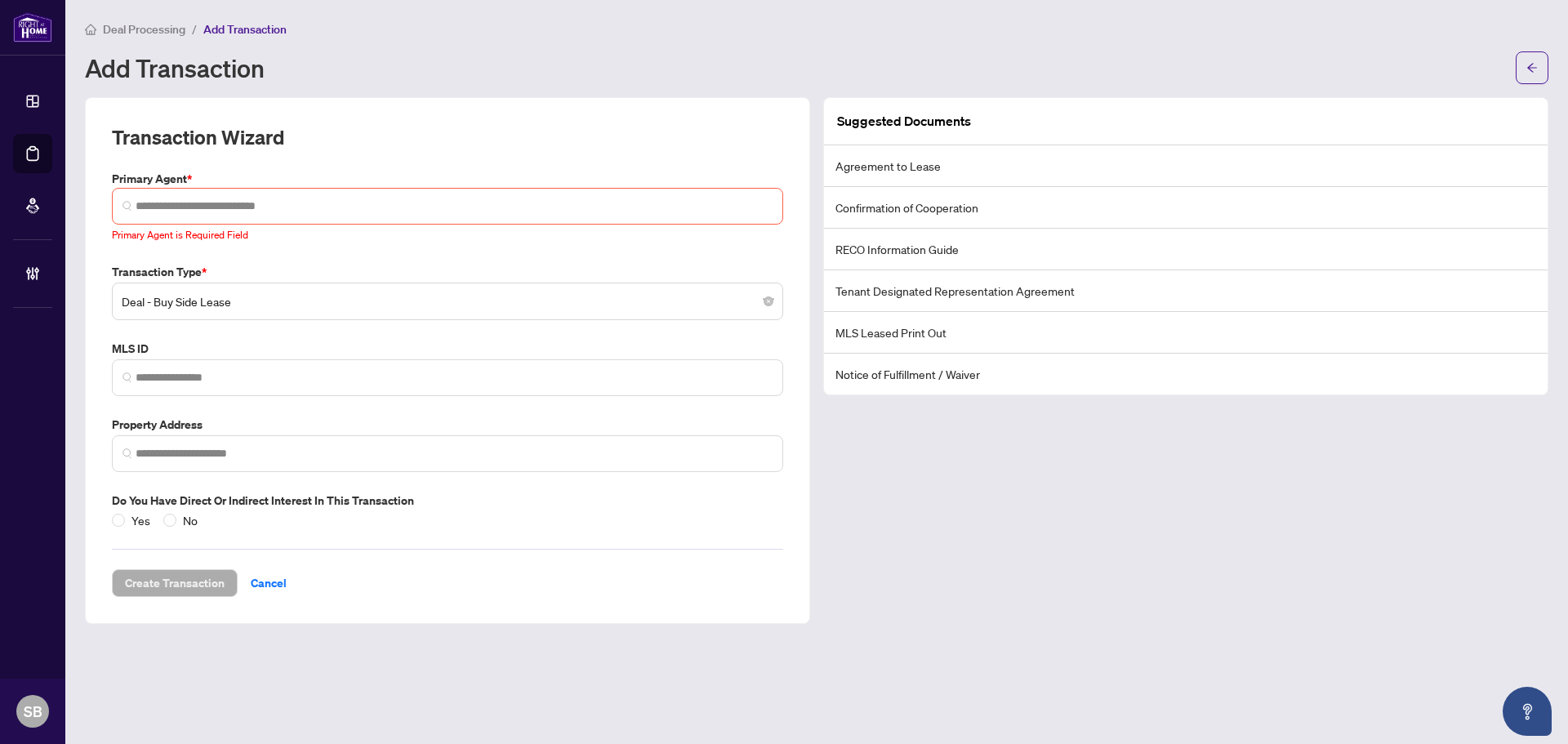
click at [1091, 602] on div "Suggested Documents Agreement to Lease Confirmation of Cooperation RECO Informa…" at bounding box center [1185, 361] width 738 height 527
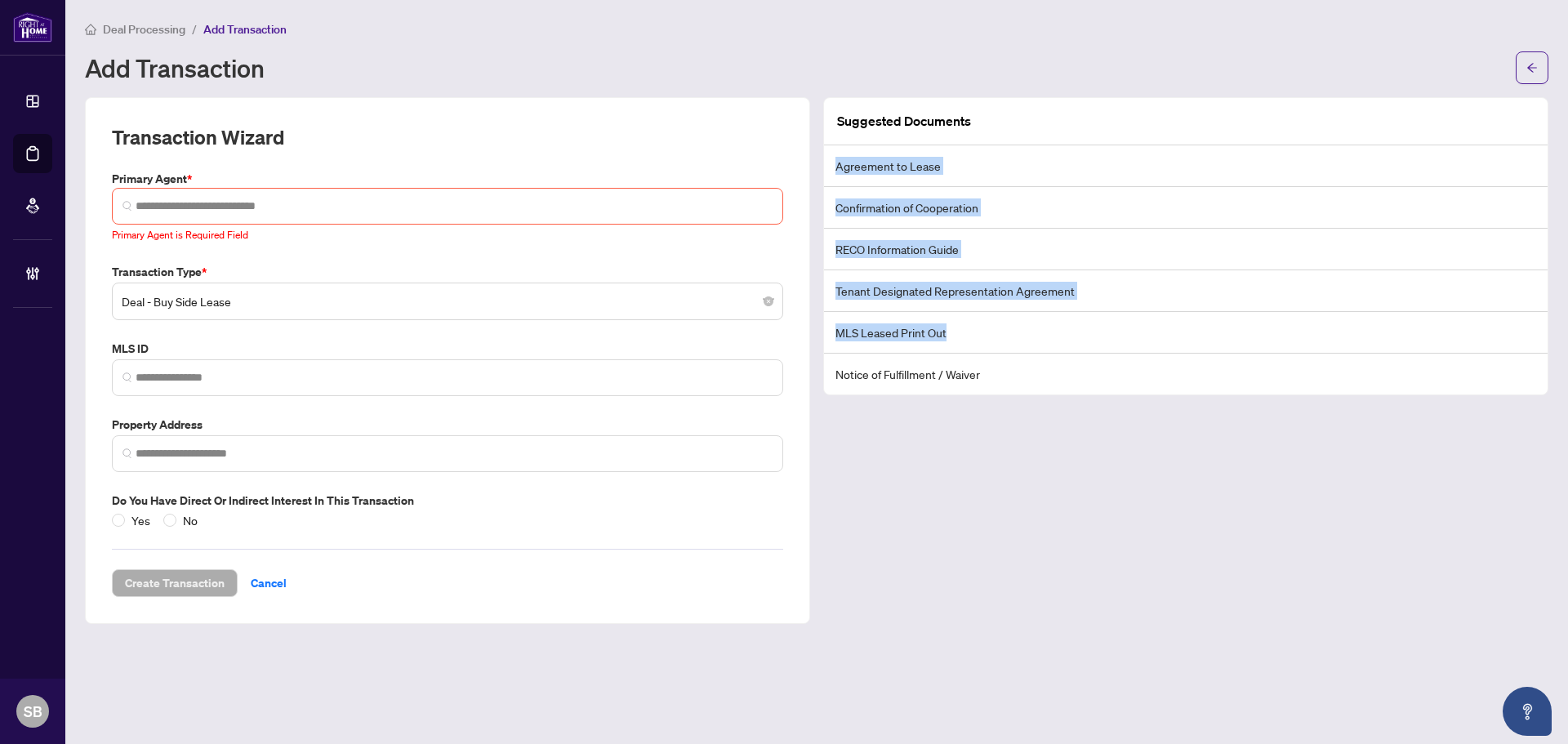
drag, startPoint x: 835, startPoint y: 157, endPoint x: 962, endPoint y: 381, distance: 257.5
click at [958, 358] on ul "Agreement to Lease Confirmation of Cooperation RECO Information Guide Tenant De…" at bounding box center [1185, 270] width 724 height 249
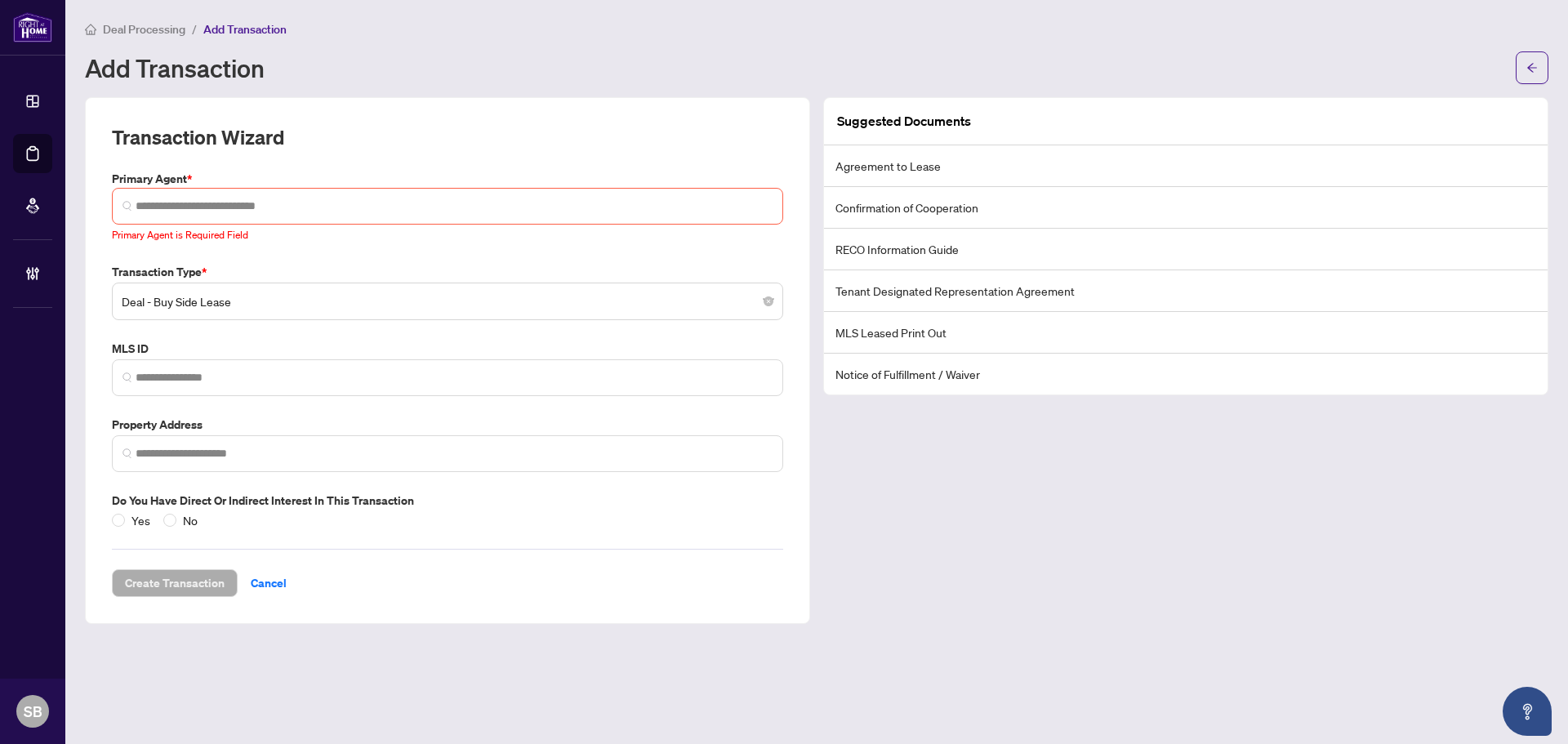
click at [963, 381] on li "Notice of Fulfillment / Waiver" at bounding box center [1185, 374] width 724 height 41
drag, startPoint x: 837, startPoint y: 167, endPoint x: 897, endPoint y: 188, distance: 63.6
click at [888, 188] on div "Suggested Documents Agreement to Lease Confirmation of Cooperation RECO Informa…" at bounding box center [1185, 246] width 724 height 297
click at [897, 188] on li "Confirmation of Cooperation" at bounding box center [1185, 208] width 724 height 42
click at [705, 302] on span "Deal - Buy Side Lease" at bounding box center [447, 302] width 651 height 31
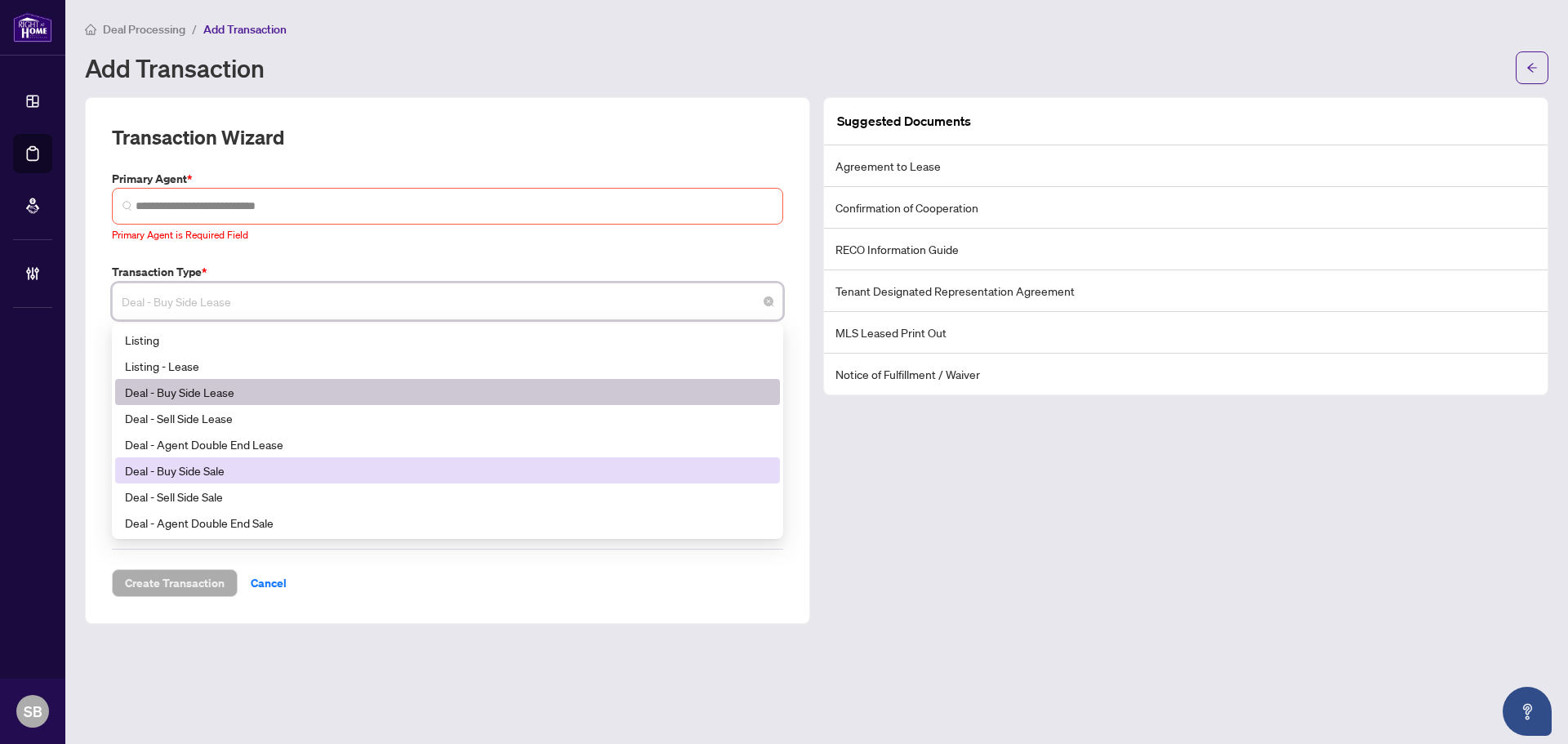
click at [556, 470] on div "Deal - Buy Side Sale" at bounding box center [448, 470] width 645 height 18
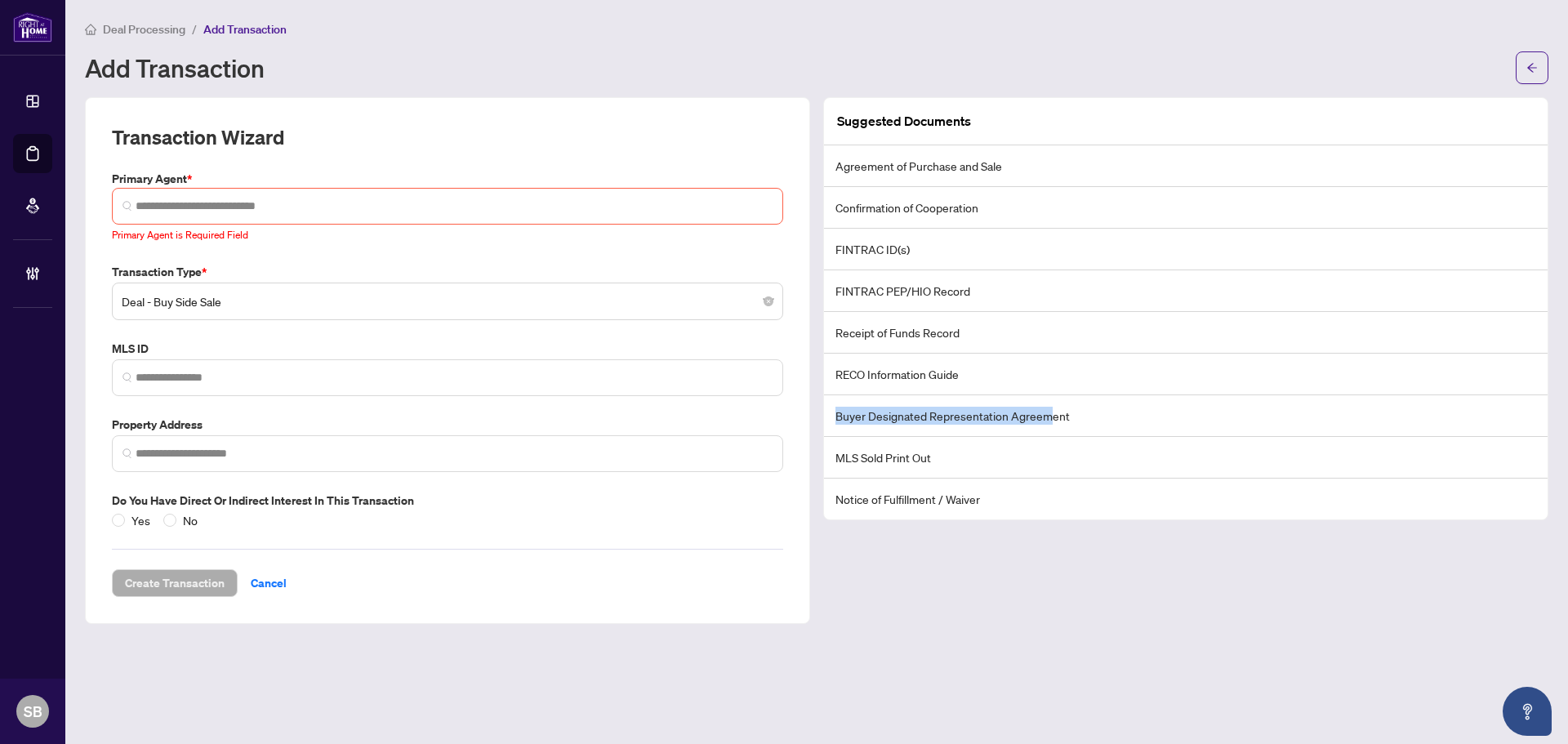
drag, startPoint x: 823, startPoint y: 425, endPoint x: 1062, endPoint y: 413, distance: 239.3
click at [1050, 413] on div "Suggested Documents Agreement of Purchase and Sale Confirmation of Cooperation …" at bounding box center [1185, 309] width 725 height 423
click at [1078, 413] on li "Buyer Designated Representation Agreement" at bounding box center [1185, 416] width 724 height 42
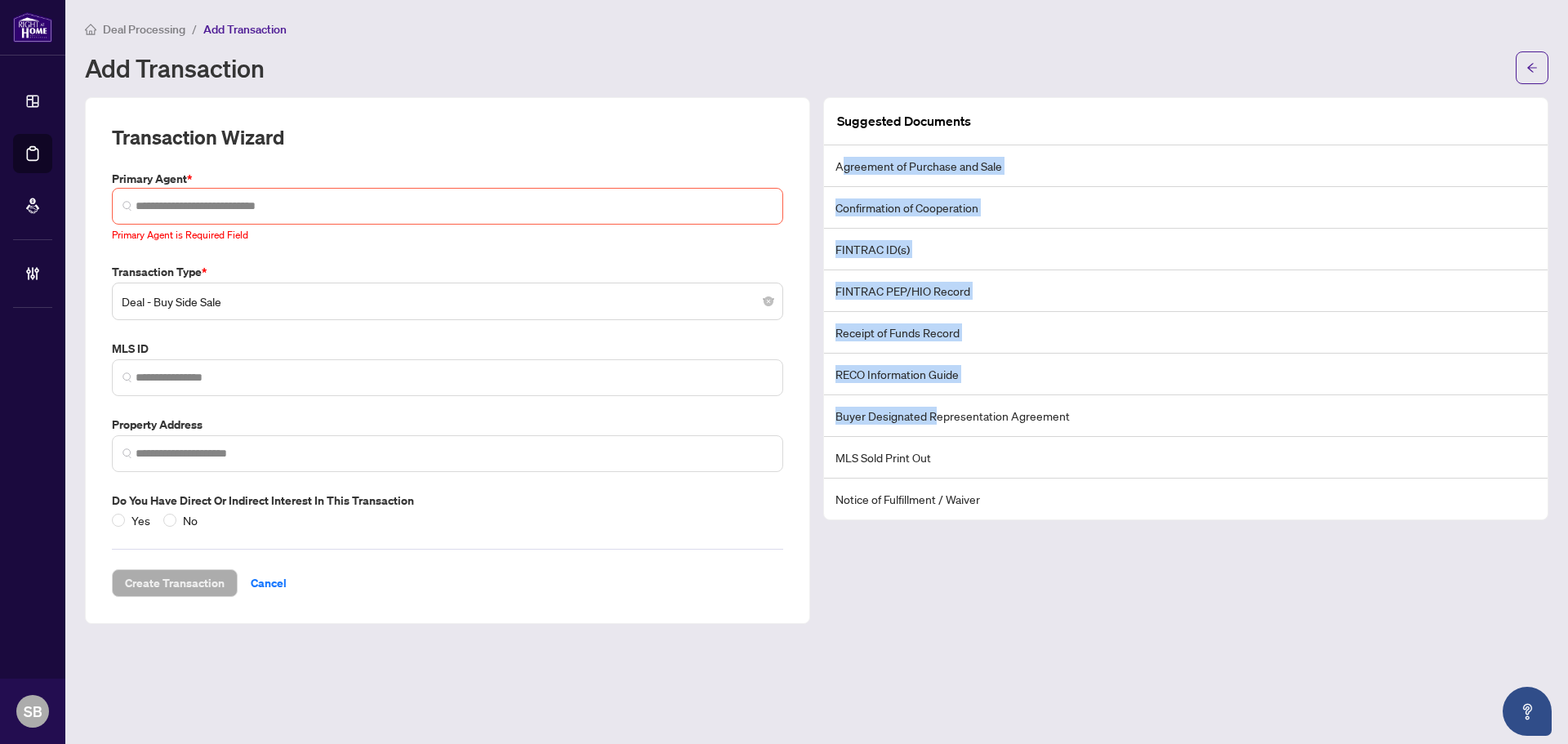
drag, startPoint x: 841, startPoint y: 163, endPoint x: 943, endPoint y: 420, distance: 276.5
click at [938, 421] on ul "Agreement of Purchase and Sale Confirmation of Cooperation FINTRAC ID(s) FINTRA…" at bounding box center [1185, 332] width 724 height 374
click at [979, 206] on li "Confirmation of Cooperation" at bounding box center [1185, 208] width 724 height 42
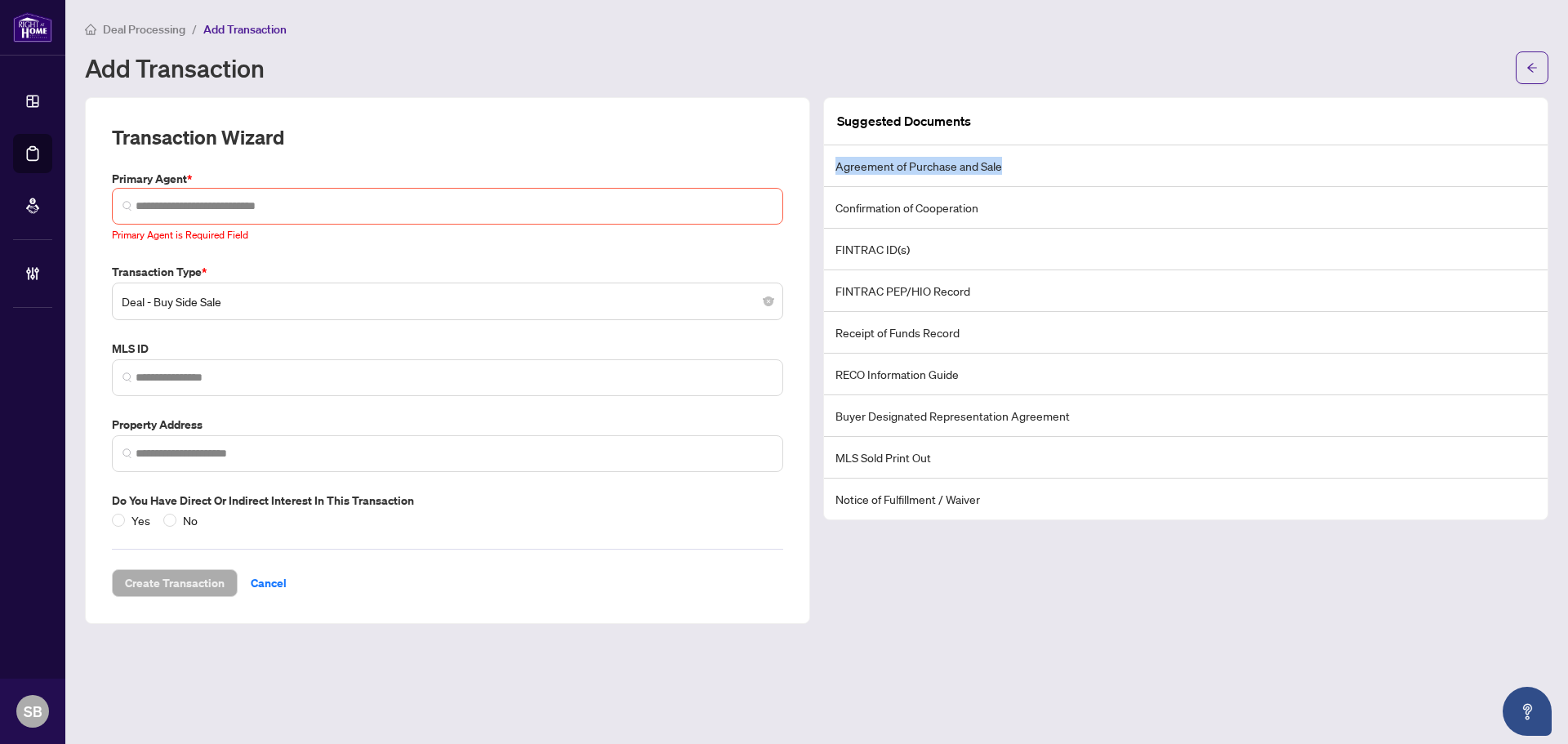
drag, startPoint x: 835, startPoint y: 168, endPoint x: 1038, endPoint y: 171, distance: 203.0
click at [1038, 171] on li "Agreement of Purchase and Sale" at bounding box center [1185, 166] width 724 height 42
copy li "Agreement of Purchase and Sale"
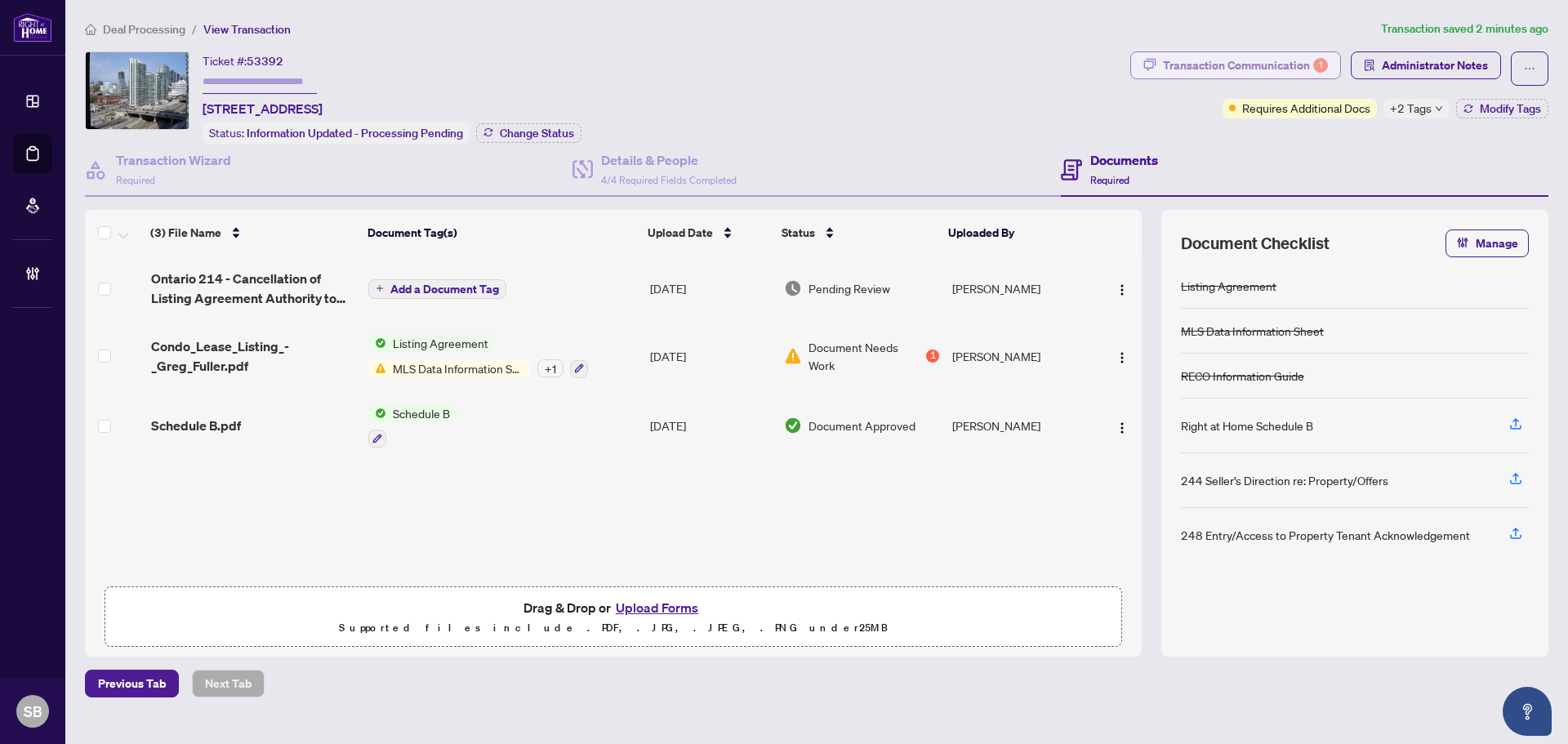
click at [1247, 60] on div "Transaction Communication 1" at bounding box center [1245, 65] width 165 height 26
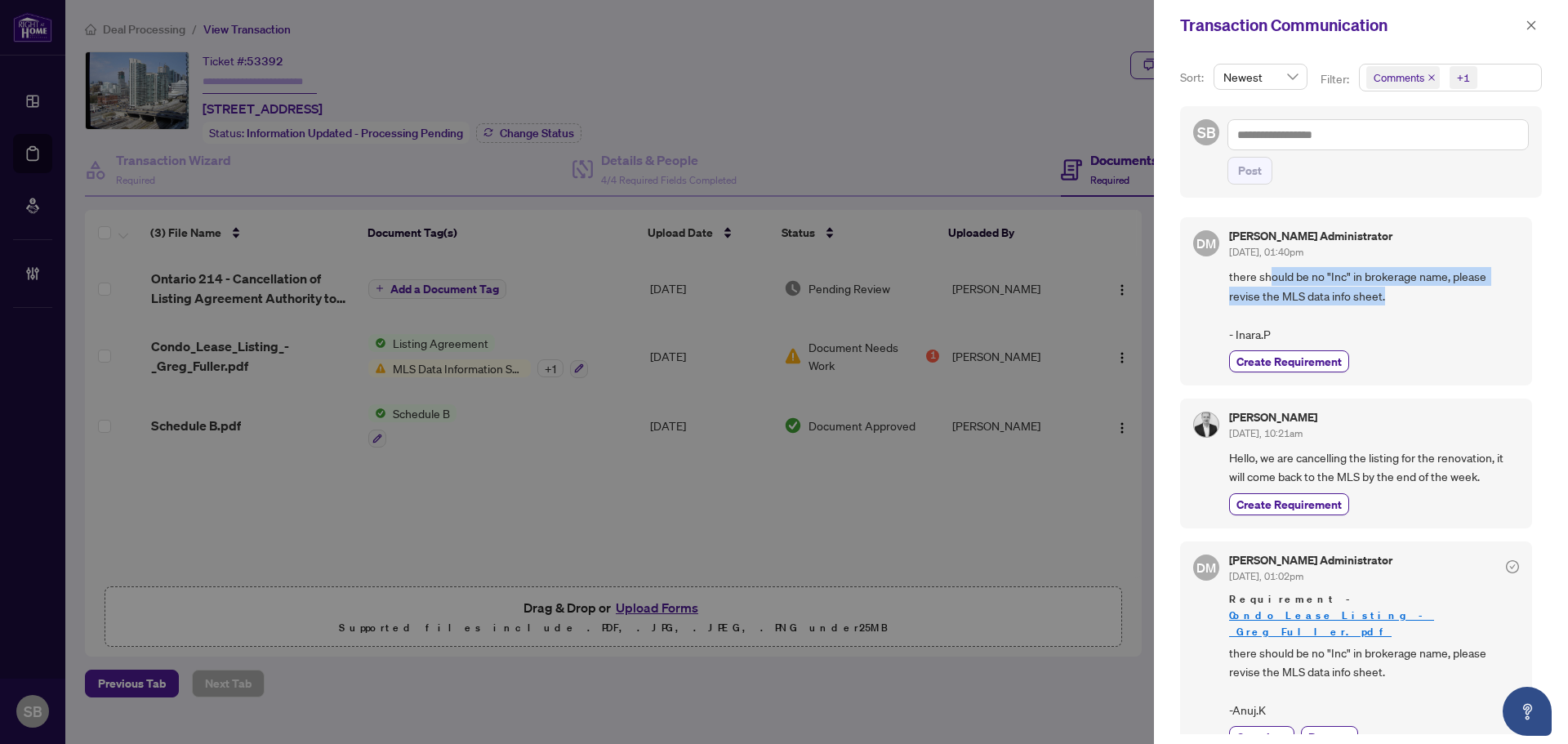
drag, startPoint x: 1273, startPoint y: 279, endPoint x: 1405, endPoint y: 289, distance: 132.4
click at [1403, 288] on span "there should be no "Inc" in brokerage name, please revise the MLS data info she…" at bounding box center [1373, 305] width 290 height 77
click at [1405, 289] on span "there should be no "Inc" in brokerage name, please revise the MLS data info she…" at bounding box center [1373, 305] width 290 height 77
click at [1529, 32] on span "button" at bounding box center [1531, 25] width 11 height 26
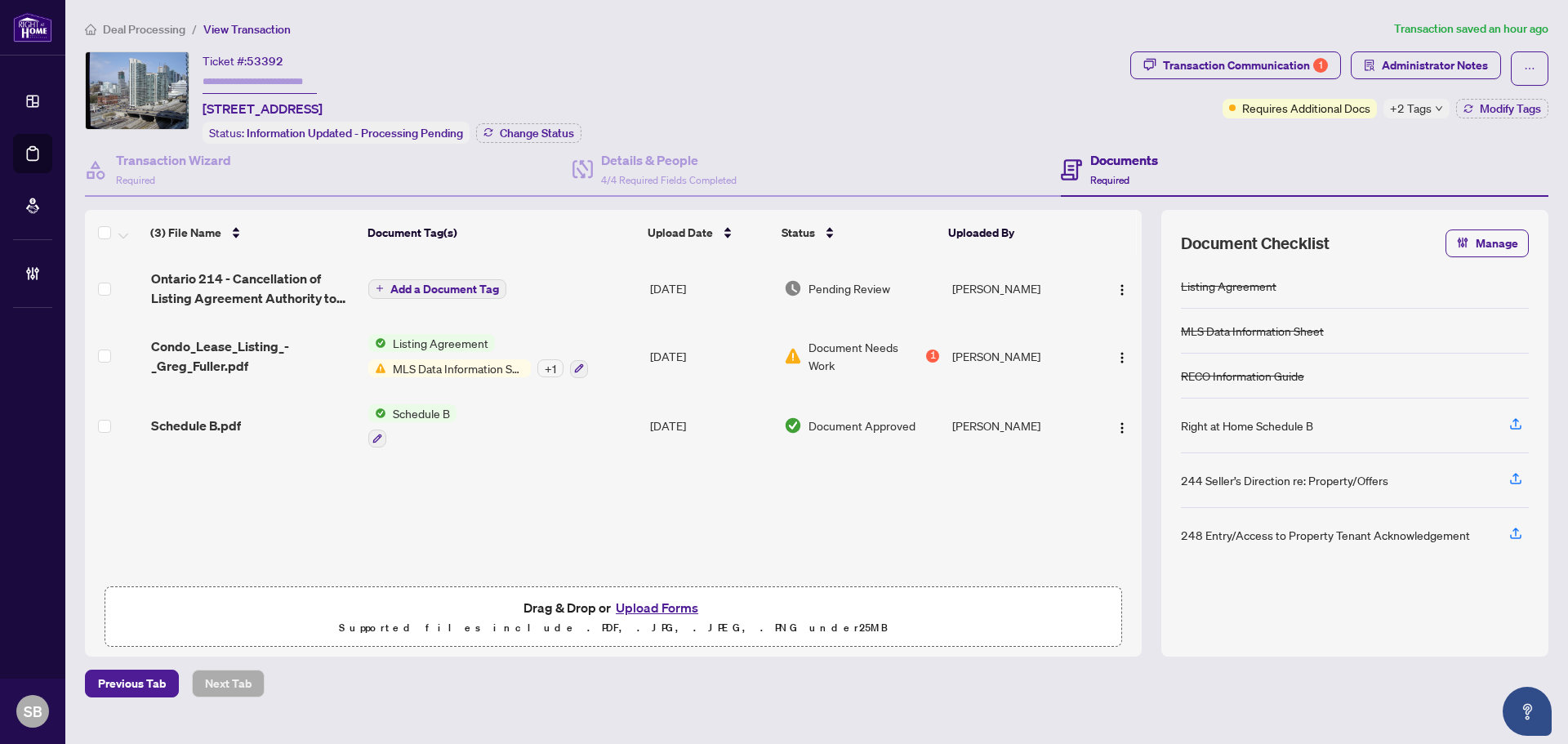
click at [154, 35] on span "Deal Processing" at bounding box center [143, 29] width 83 height 15
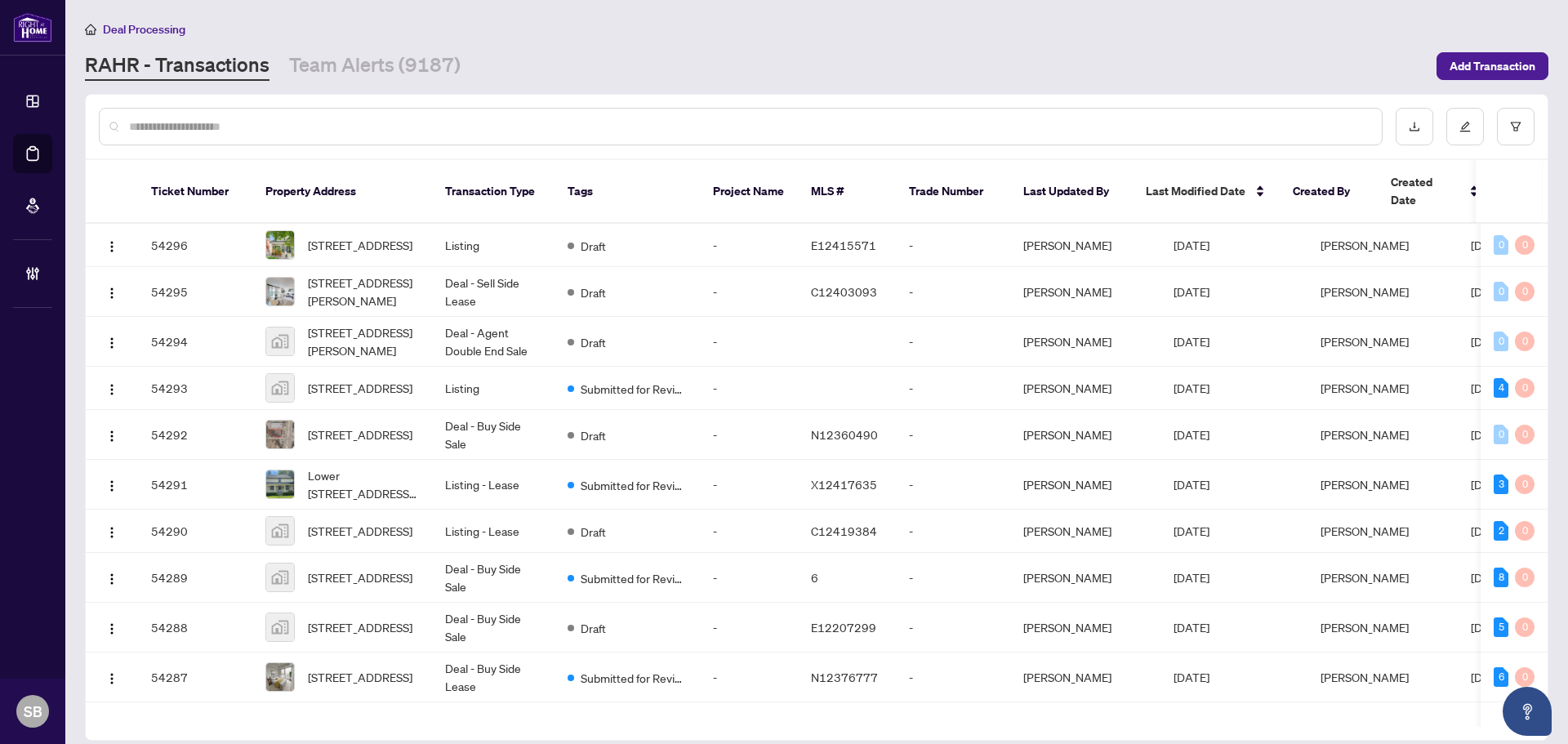
click at [311, 117] on input "text" at bounding box center [748, 126] width 1239 height 18
click at [301, 140] on div at bounding box center [741, 126] width 1284 height 37
drag, startPoint x: 280, startPoint y: 118, endPoint x: 278, endPoint y: 127, distance: 9.2
click at [280, 120] on input "text" at bounding box center [748, 126] width 1239 height 18
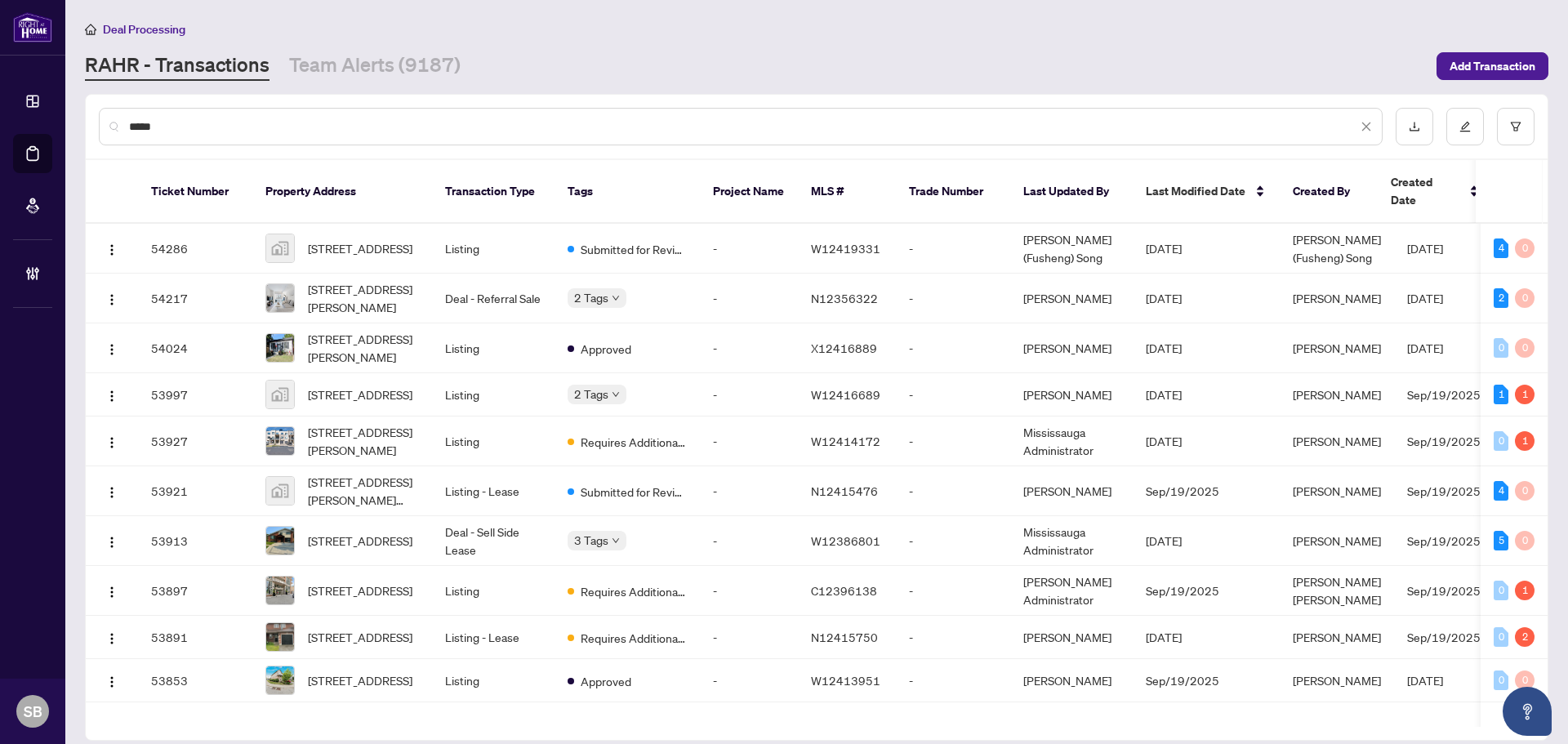
type input "*****"
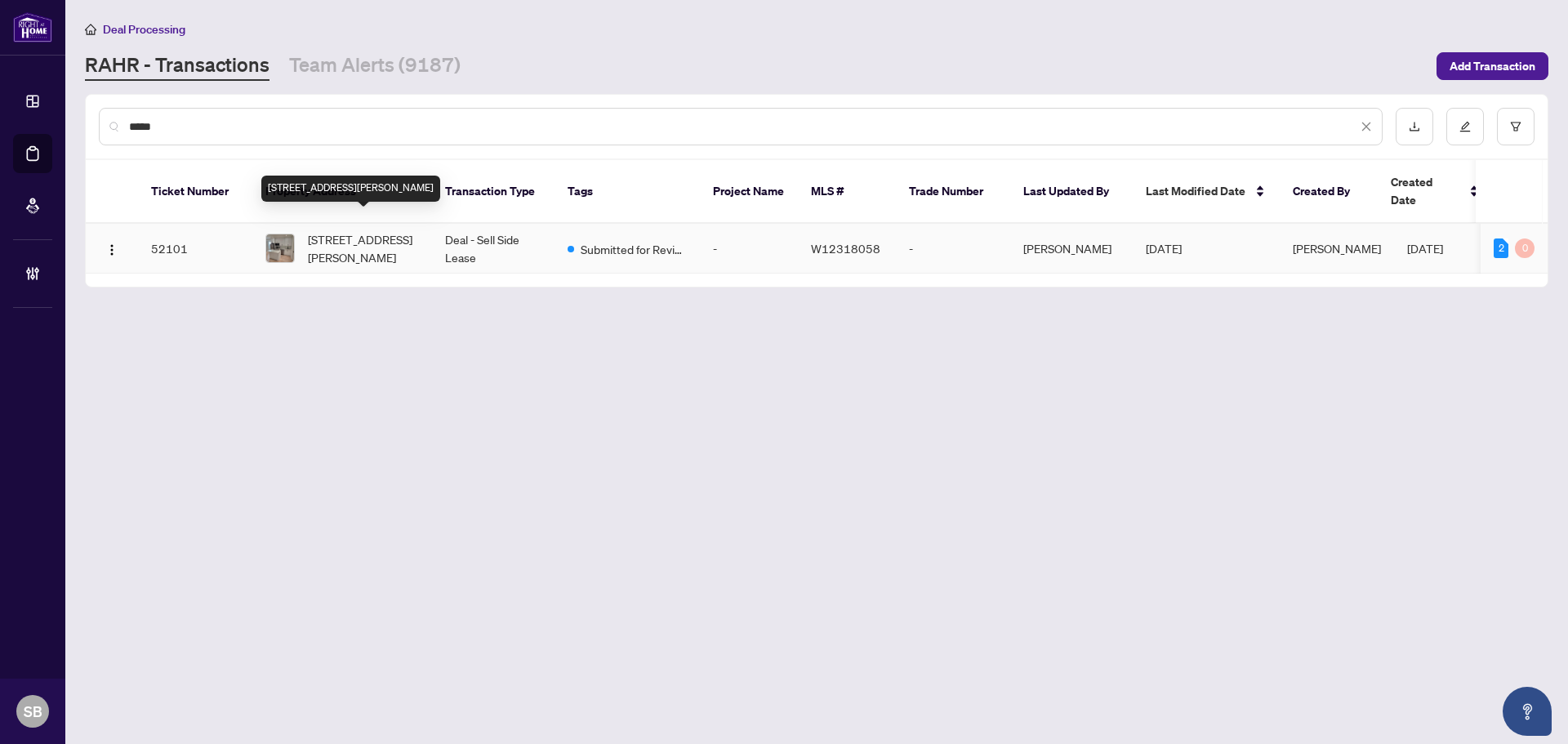
click at [361, 231] on span "Unit 3-339 Ranee Ave Ave, Toronto, Ontario M6A 1N9, Canada" at bounding box center [364, 248] width 111 height 36
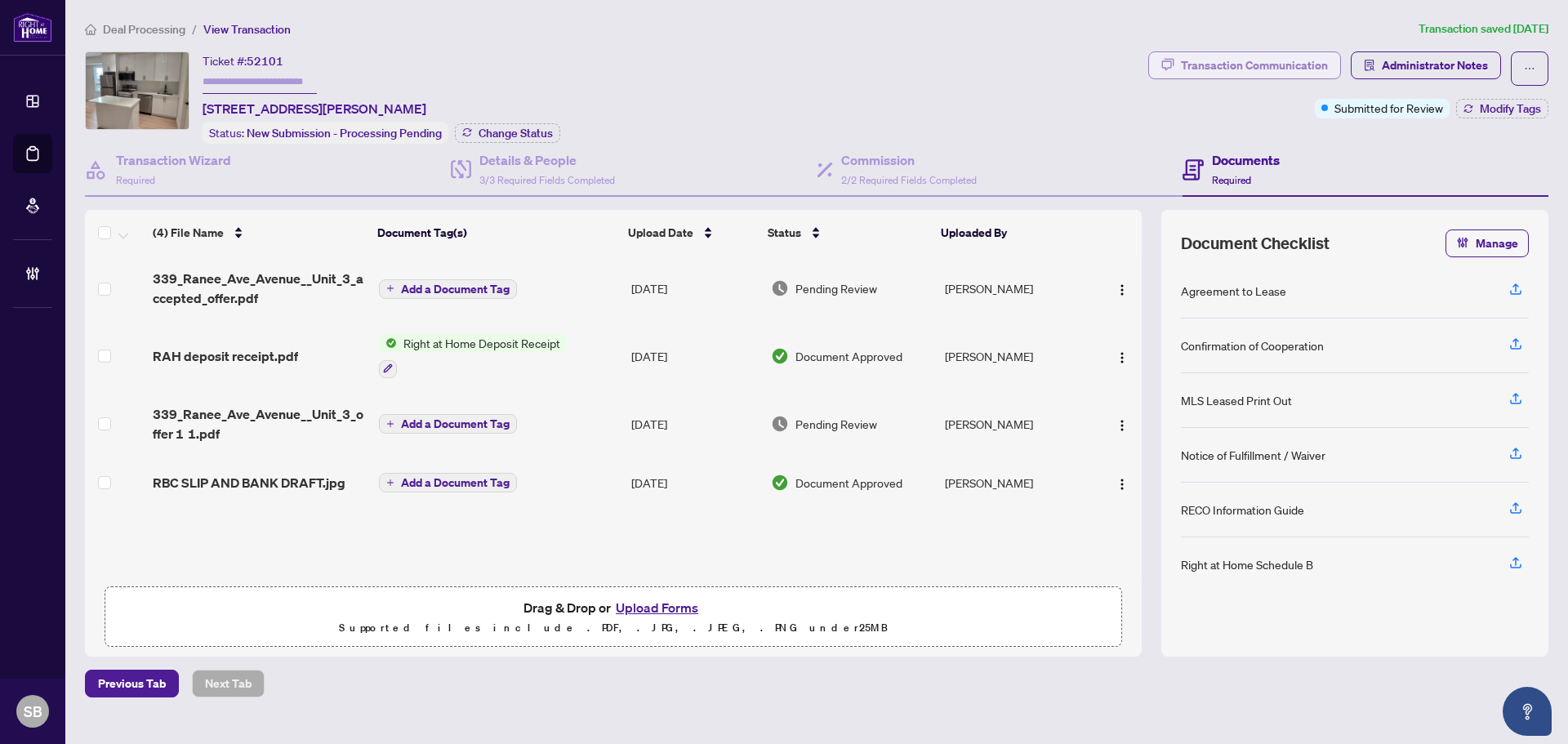
click at [1253, 66] on div "Transaction Communication" at bounding box center [1254, 65] width 147 height 26
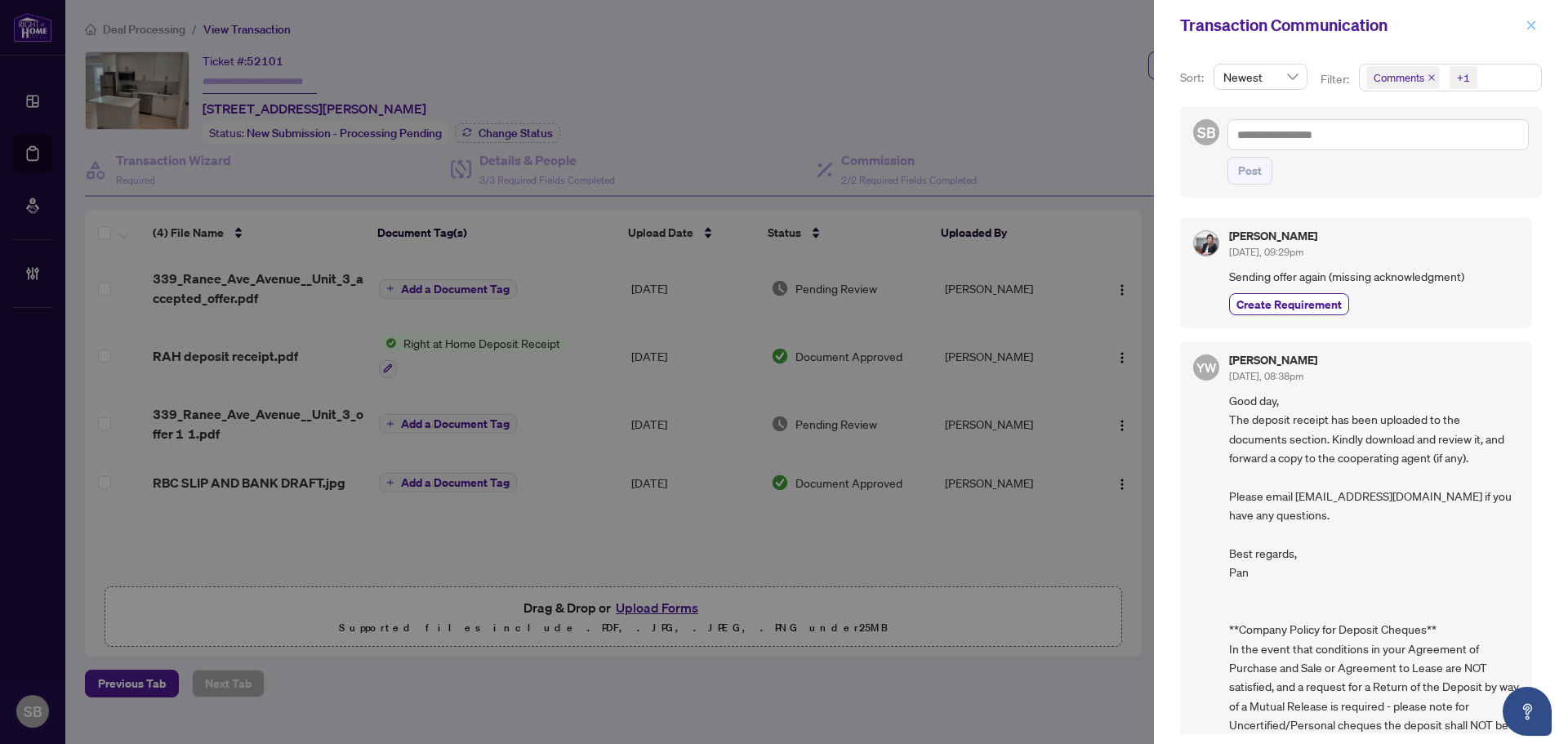
click at [1536, 23] on icon "close" at bounding box center [1531, 25] width 11 height 11
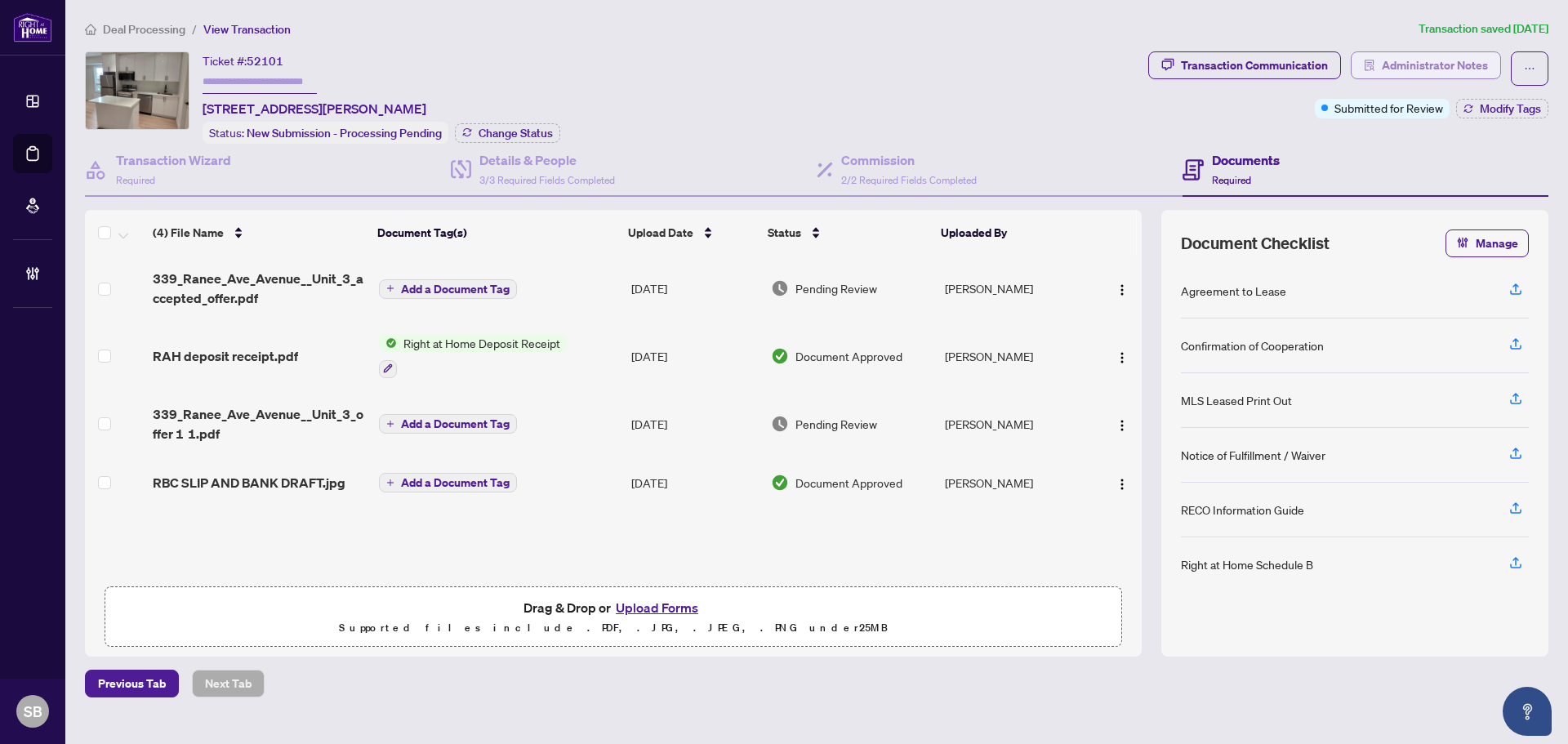
click at [1408, 59] on span "Administrator Notes" at bounding box center [1435, 65] width 106 height 26
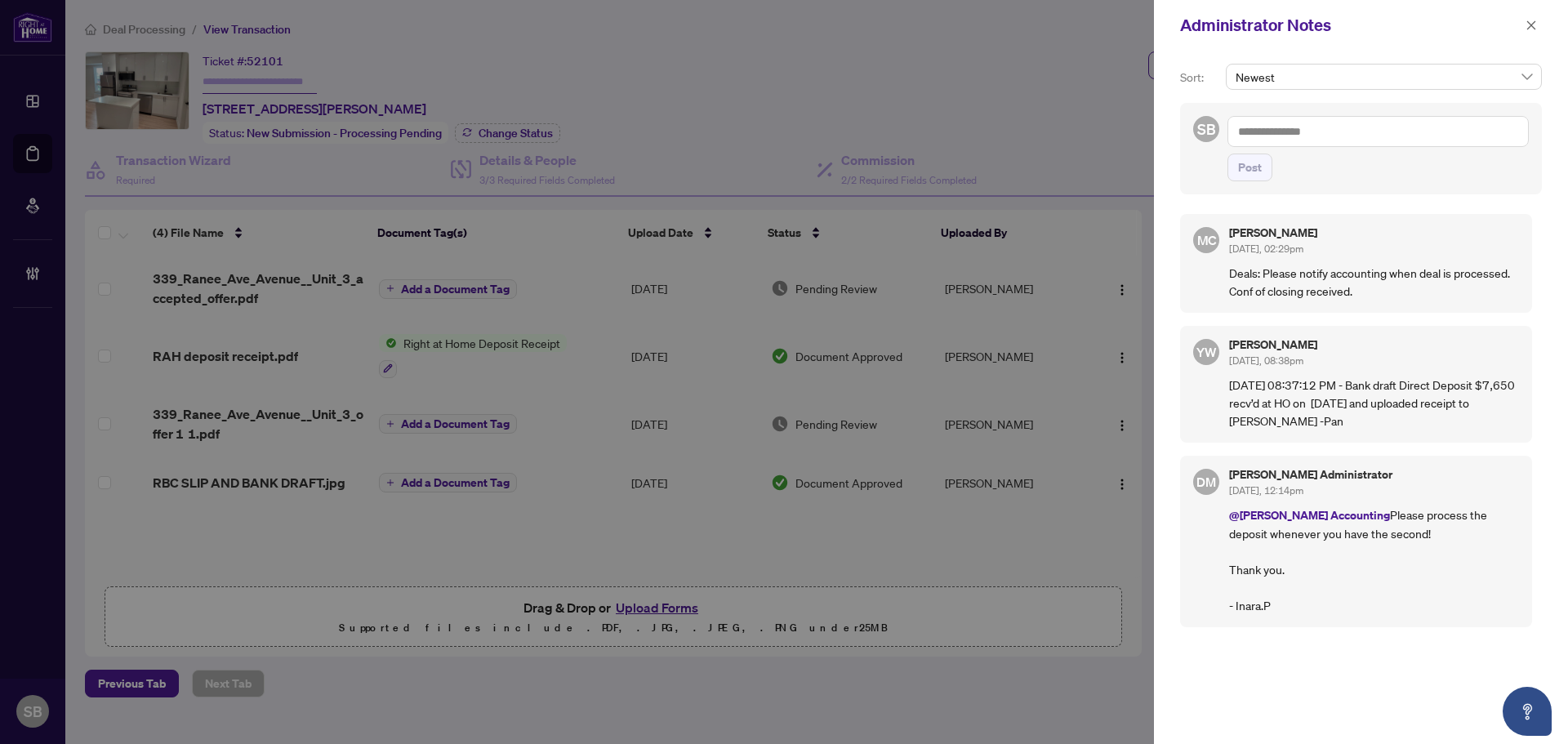
click at [350, 114] on div at bounding box center [784, 372] width 1568 height 744
click at [345, 56] on div at bounding box center [784, 372] width 1568 height 744
click at [1522, 27] on button "button" at bounding box center [1531, 25] width 21 height 20
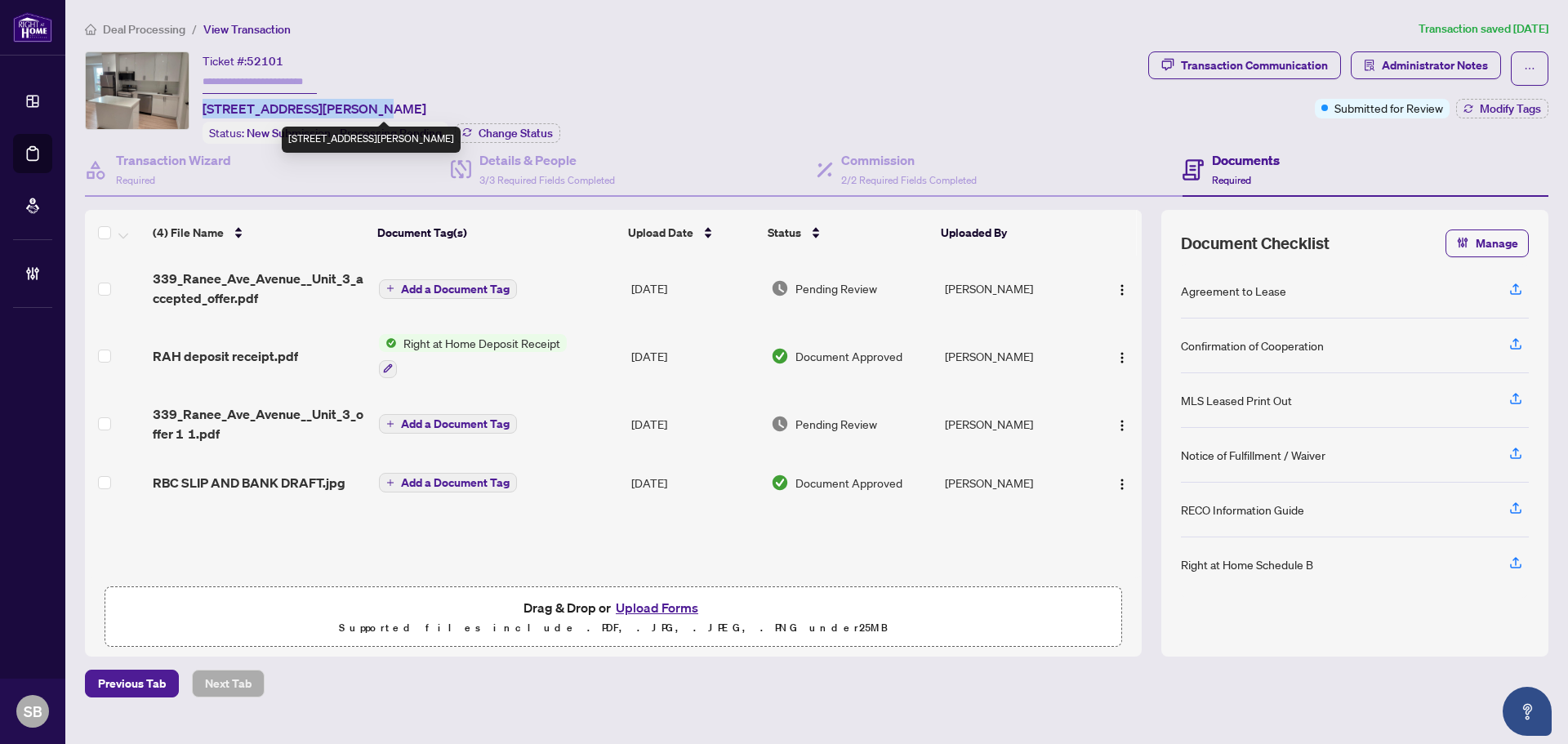
drag, startPoint x: 357, startPoint y: 105, endPoint x: 203, endPoint y: 102, distance: 154.0
click at [203, 102] on span "Unit 3-339 Ranee Ave Ave, Toronto, Ontario M6A 1N9, Canada" at bounding box center [314, 109] width 224 height 20
copy span "Unit 3-339 Ranee Ave Ave,"
click at [144, 30] on span "Deal Processing" at bounding box center [143, 29] width 83 height 15
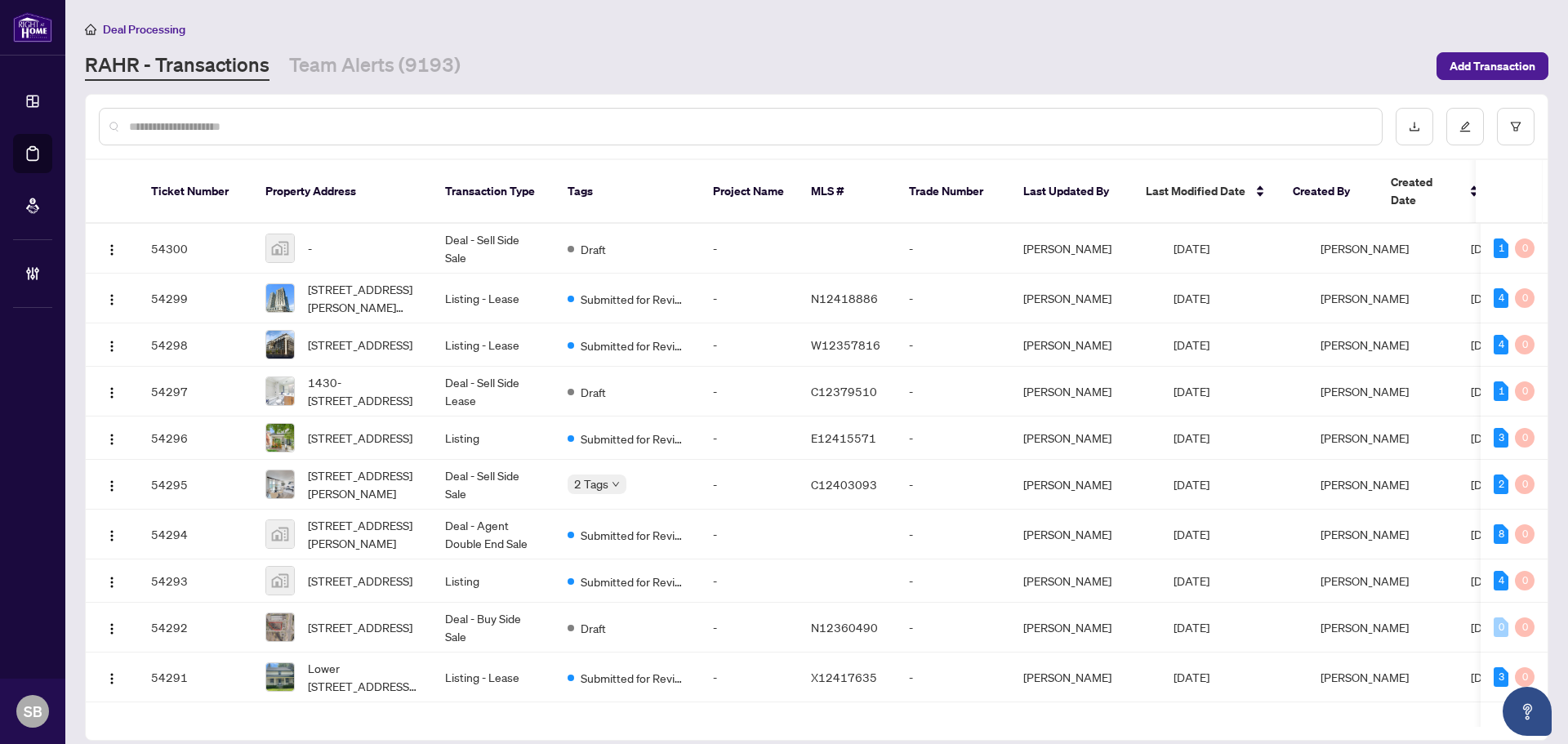
click at [248, 123] on input "text" at bounding box center [748, 126] width 1239 height 18
click at [246, 123] on input "text" at bounding box center [748, 126] width 1239 height 18
click at [1455, 64] on span "Add Transaction" at bounding box center [1491, 66] width 86 height 26
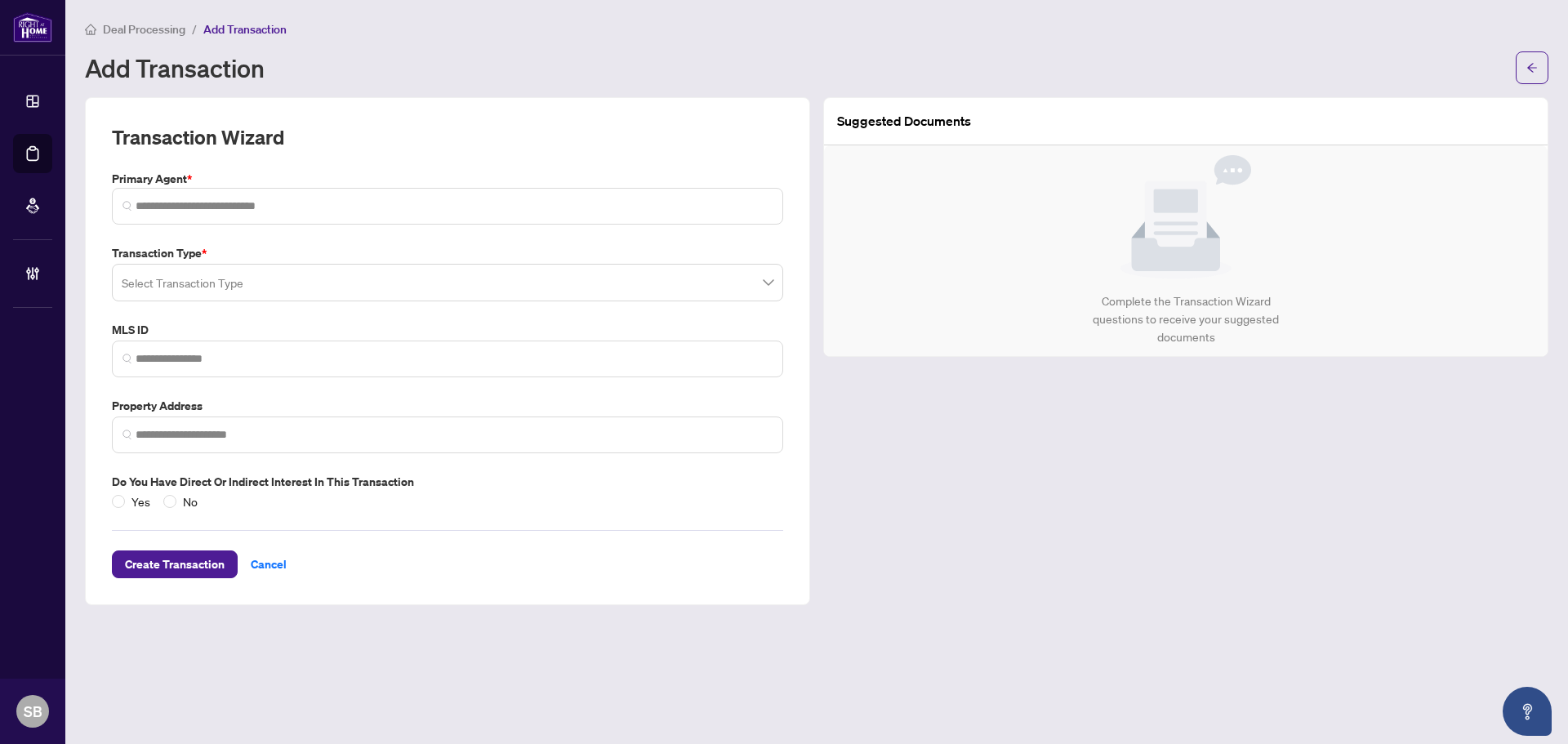
click at [245, 291] on input "search" at bounding box center [440, 285] width 637 height 36
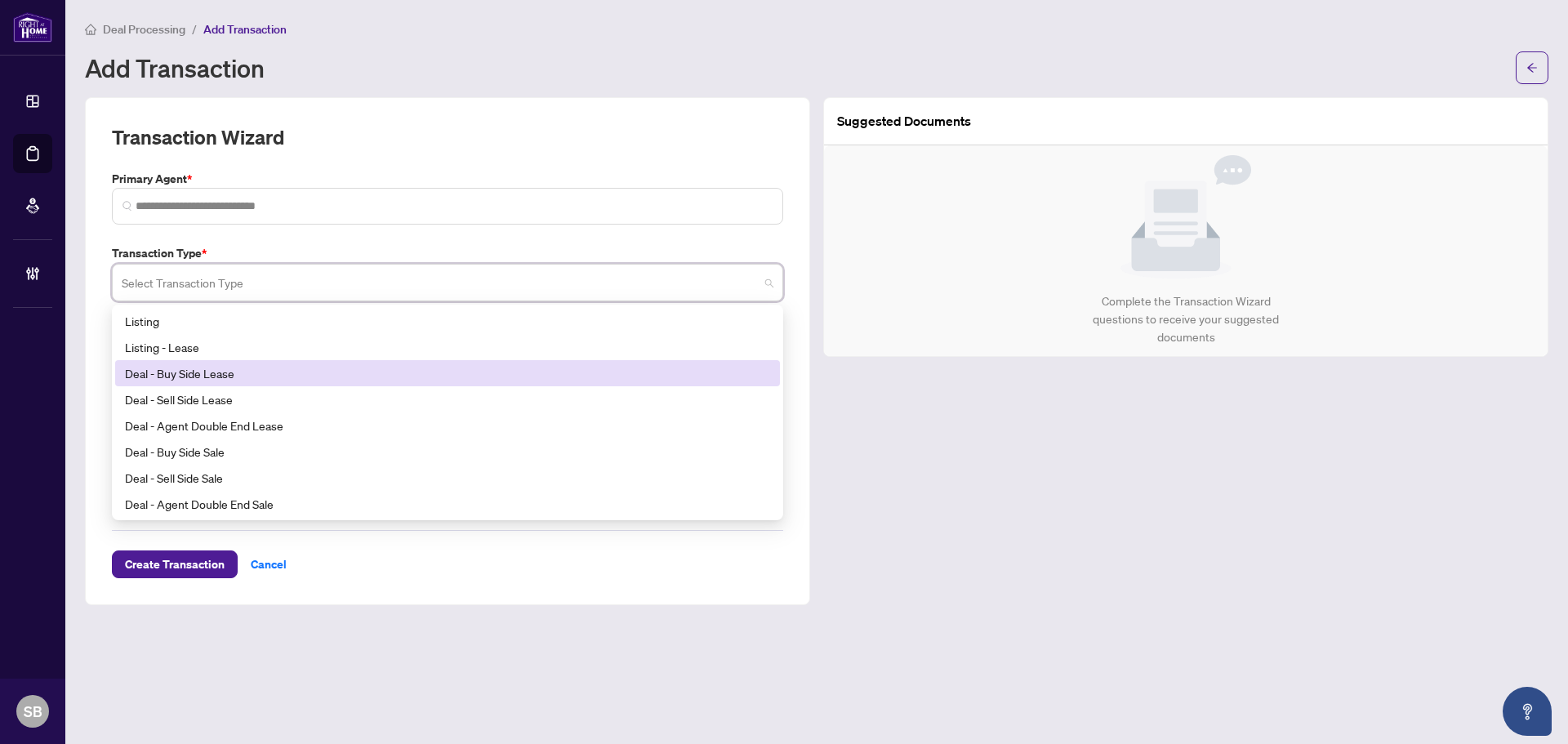
click at [219, 380] on div "Deal - Buy Side Lease" at bounding box center [448, 373] width 645 height 18
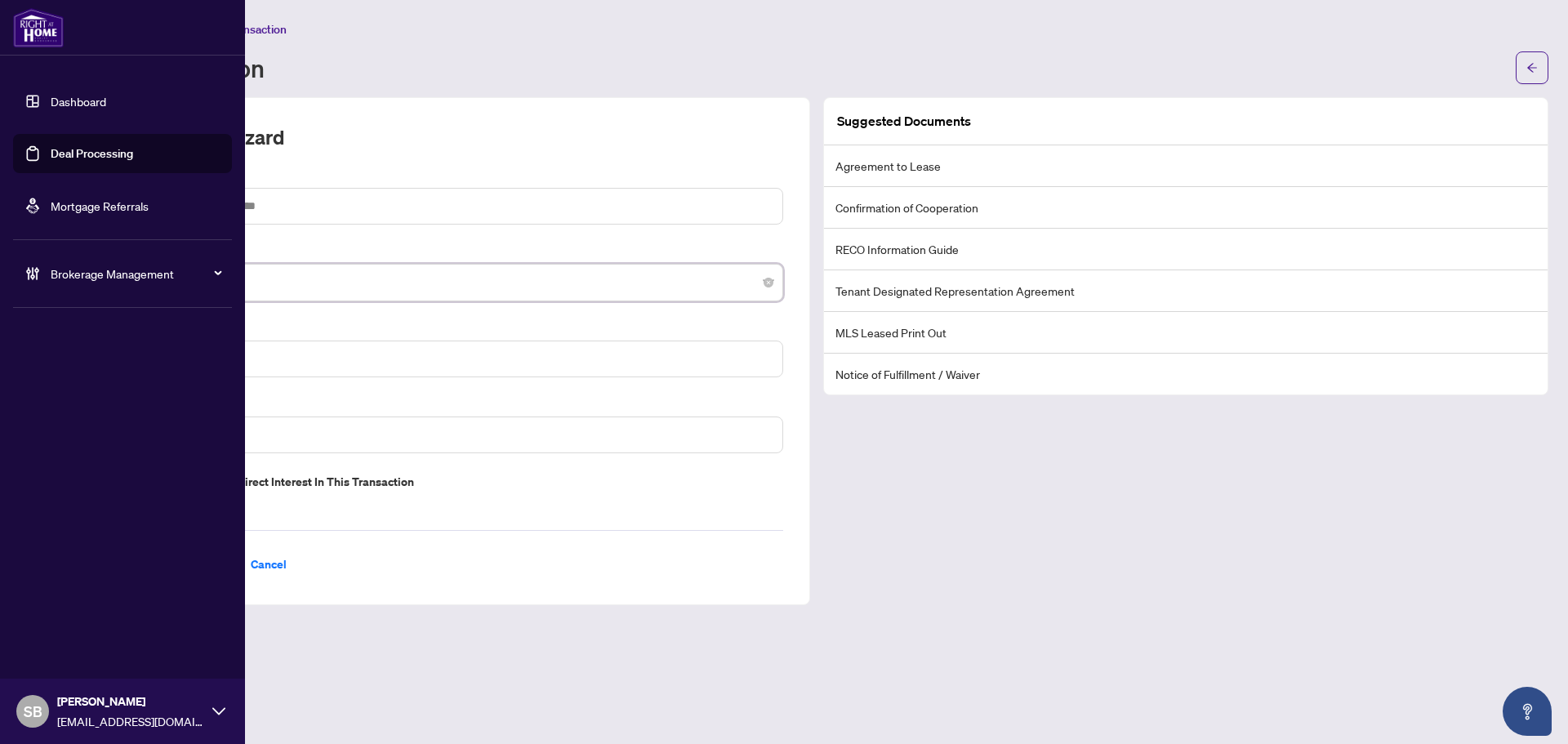
click at [70, 279] on span "Brokerage Management" at bounding box center [135, 273] width 170 height 18
click at [91, 392] on link "Manage Agents" at bounding box center [74, 391] width 81 height 15
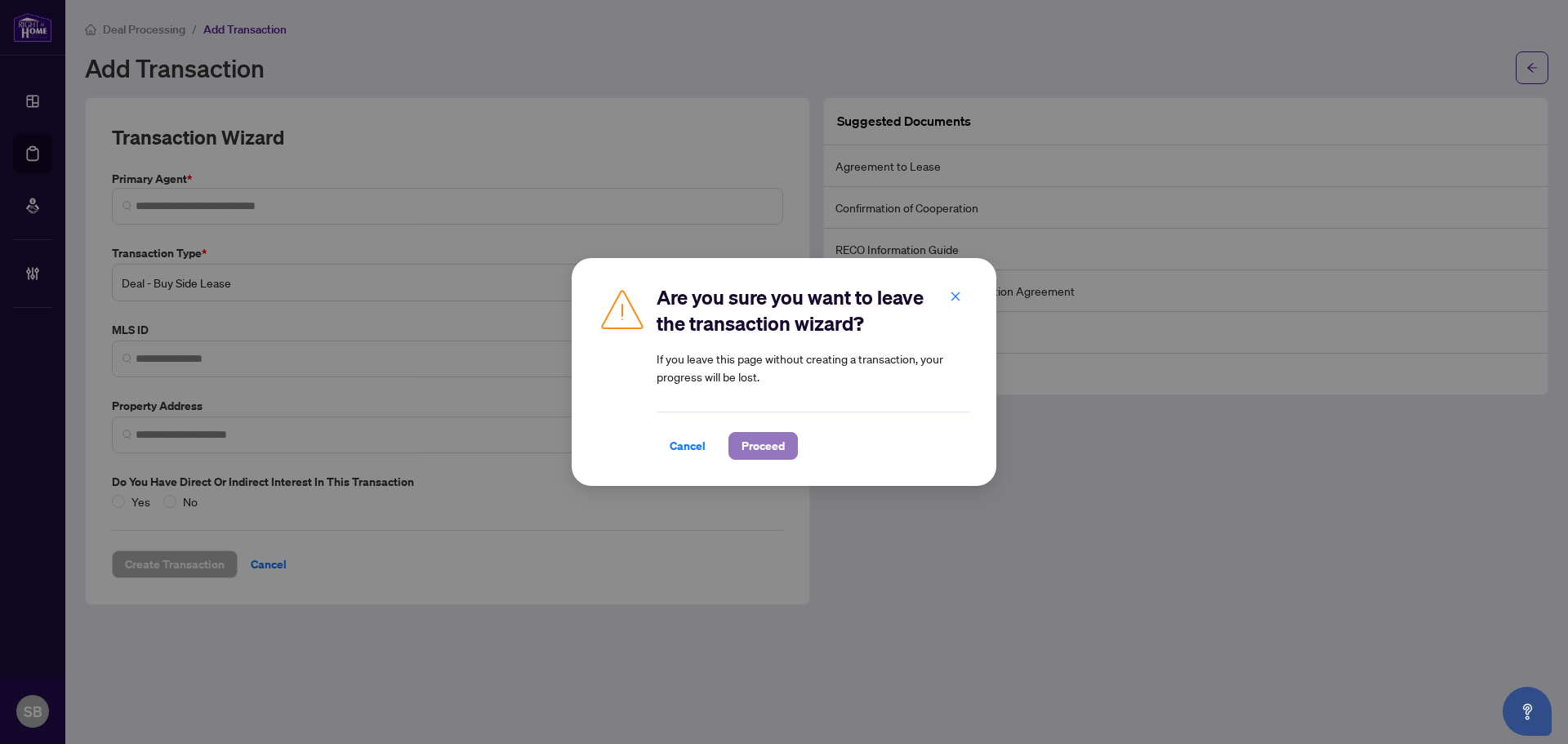
click at [760, 455] on span "Proceed" at bounding box center [763, 446] width 43 height 26
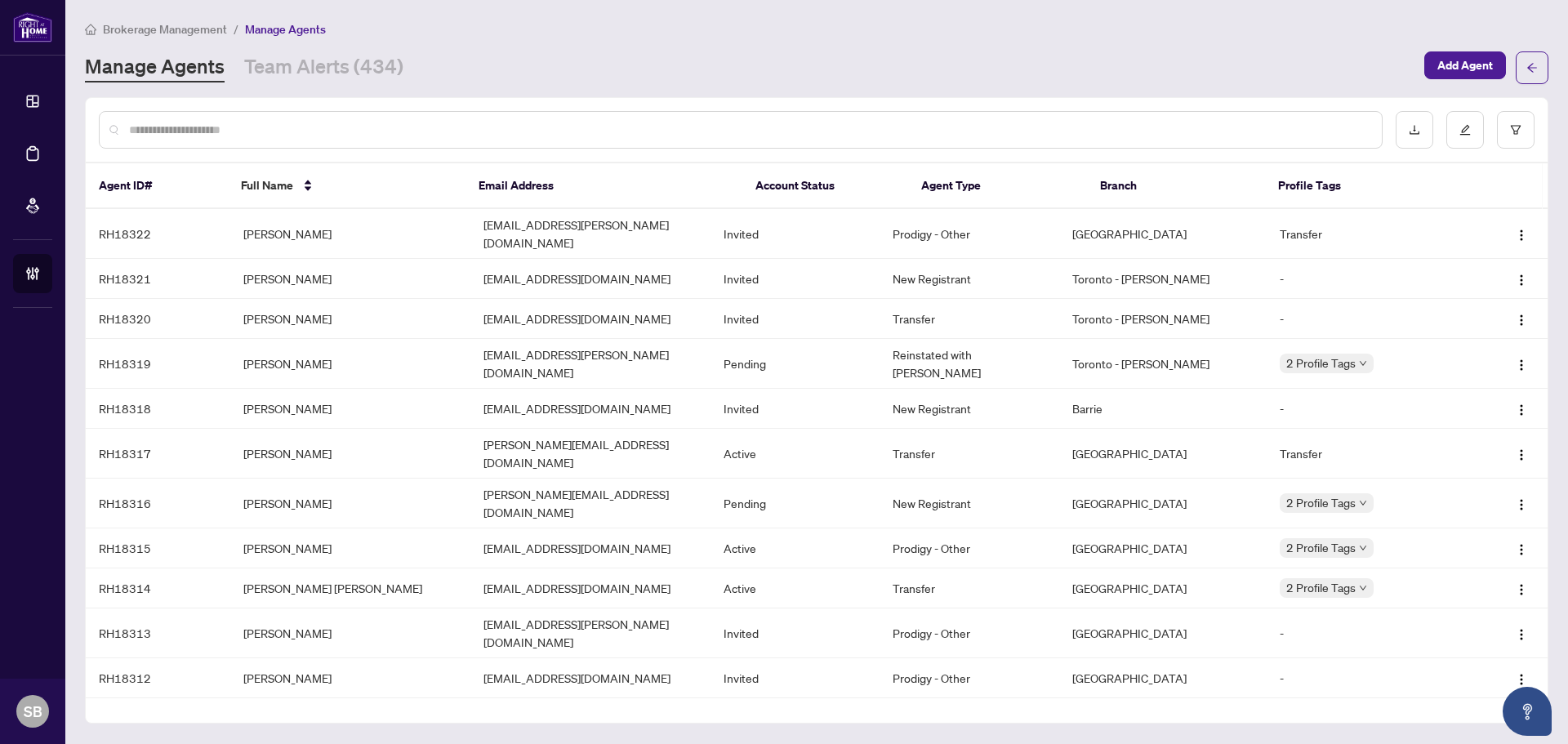
click at [356, 127] on input "text" at bounding box center [748, 130] width 1239 height 18
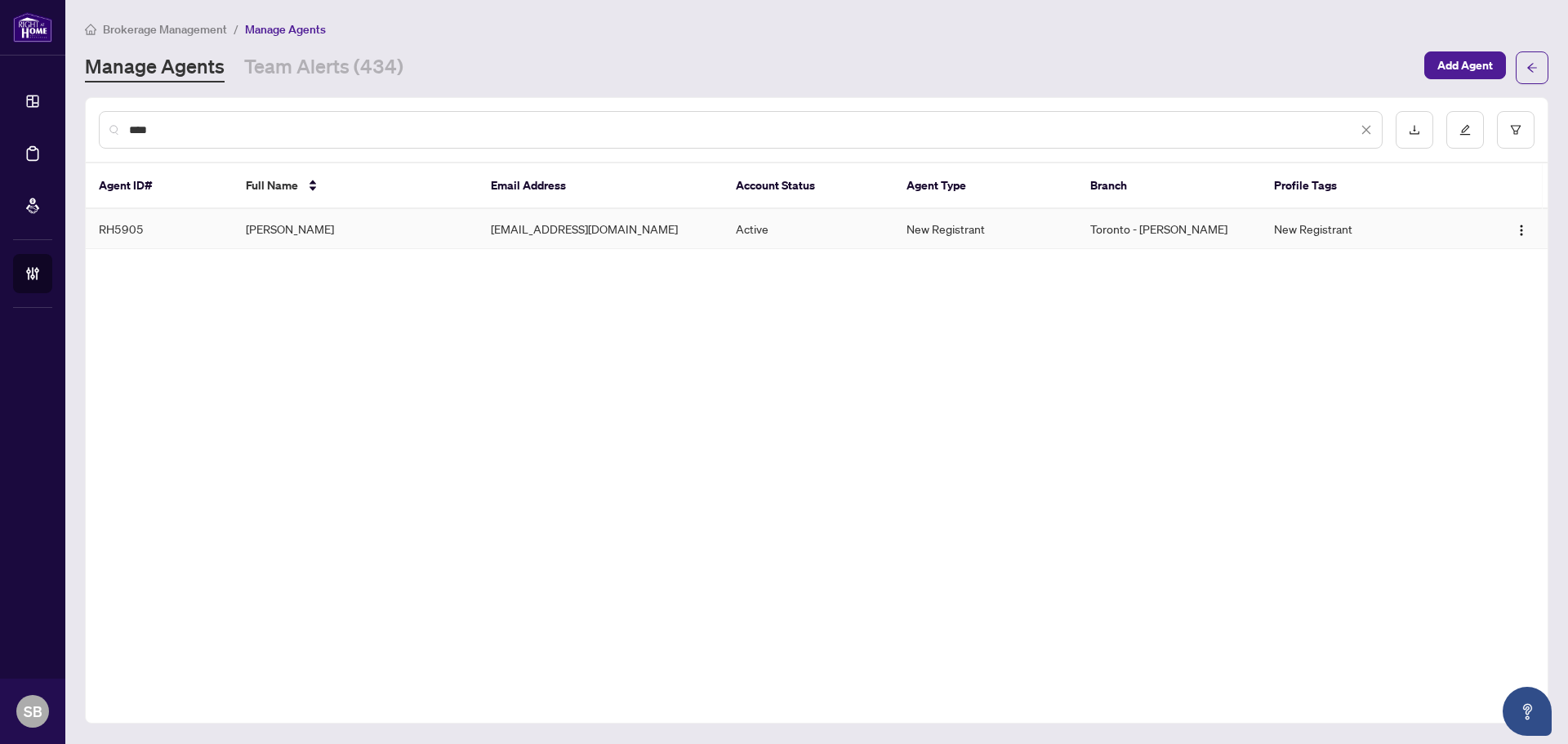
type input "****"
click at [399, 233] on td "Jan Matthew Encinares" at bounding box center [356, 229] width 245 height 40
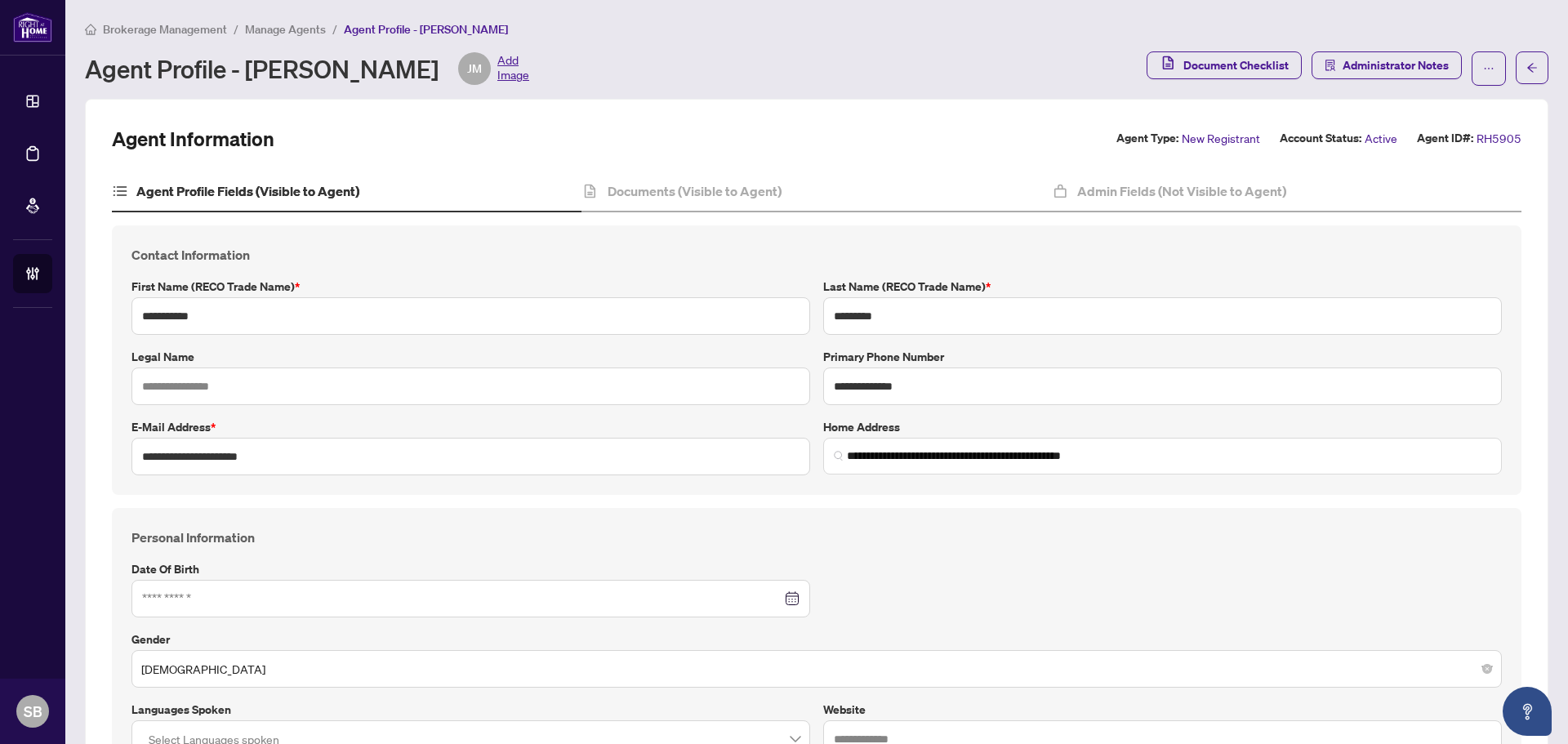
type input "**********"
type input "****"
type input "**********"
click at [490, 67] on div "Agent Profile - Jan Matthew Encinares JM Add Image" at bounding box center [307, 69] width 444 height 33
drag, startPoint x: 503, startPoint y: 77, endPoint x: 250, endPoint y: 64, distance: 253.3
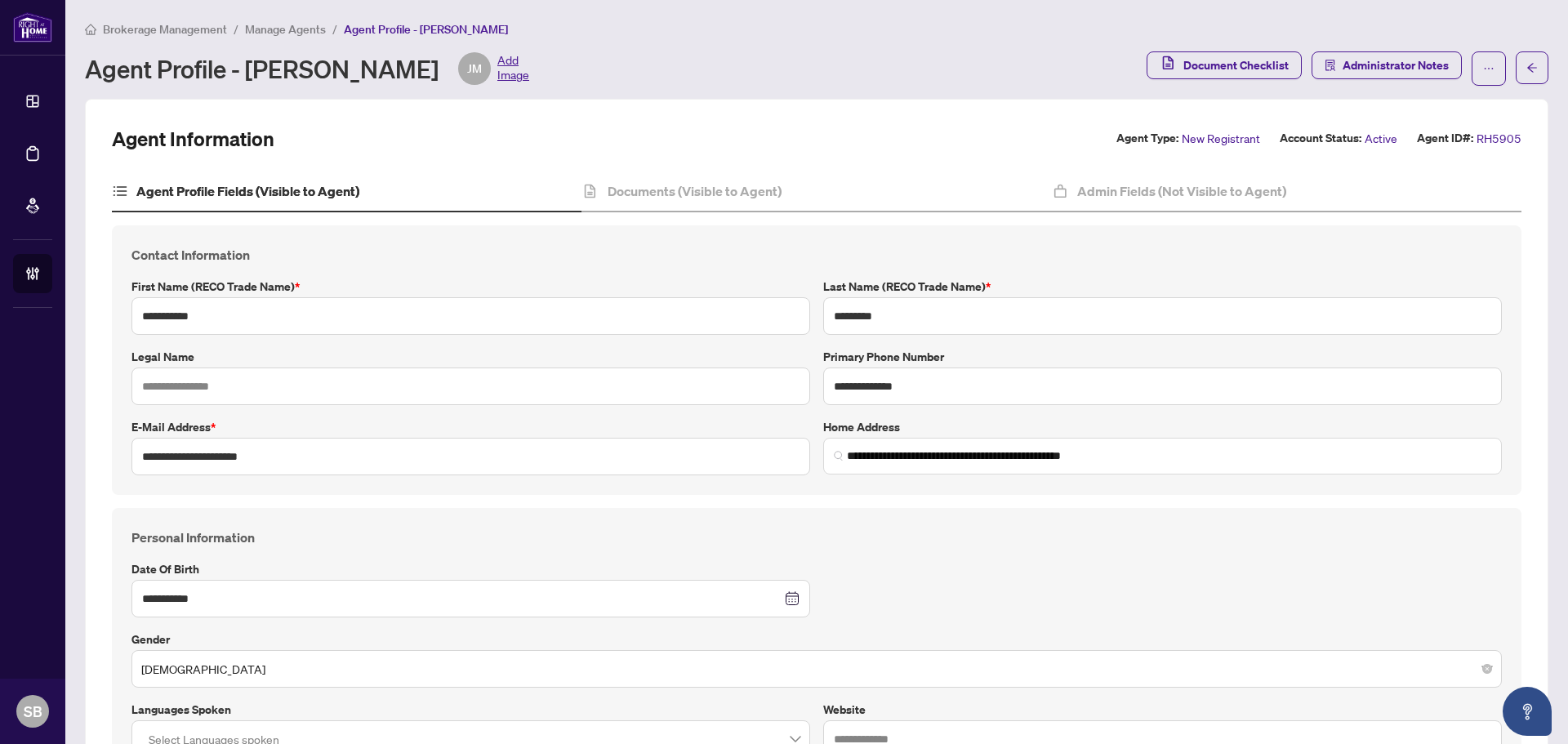
click at [250, 64] on div "Agent Profile - Jan Matthew Encinares JM Add Image" at bounding box center [307, 69] width 444 height 33
copy div "Jan Matthew Encinares"
click at [287, 30] on span "Manage Agents" at bounding box center [285, 29] width 81 height 15
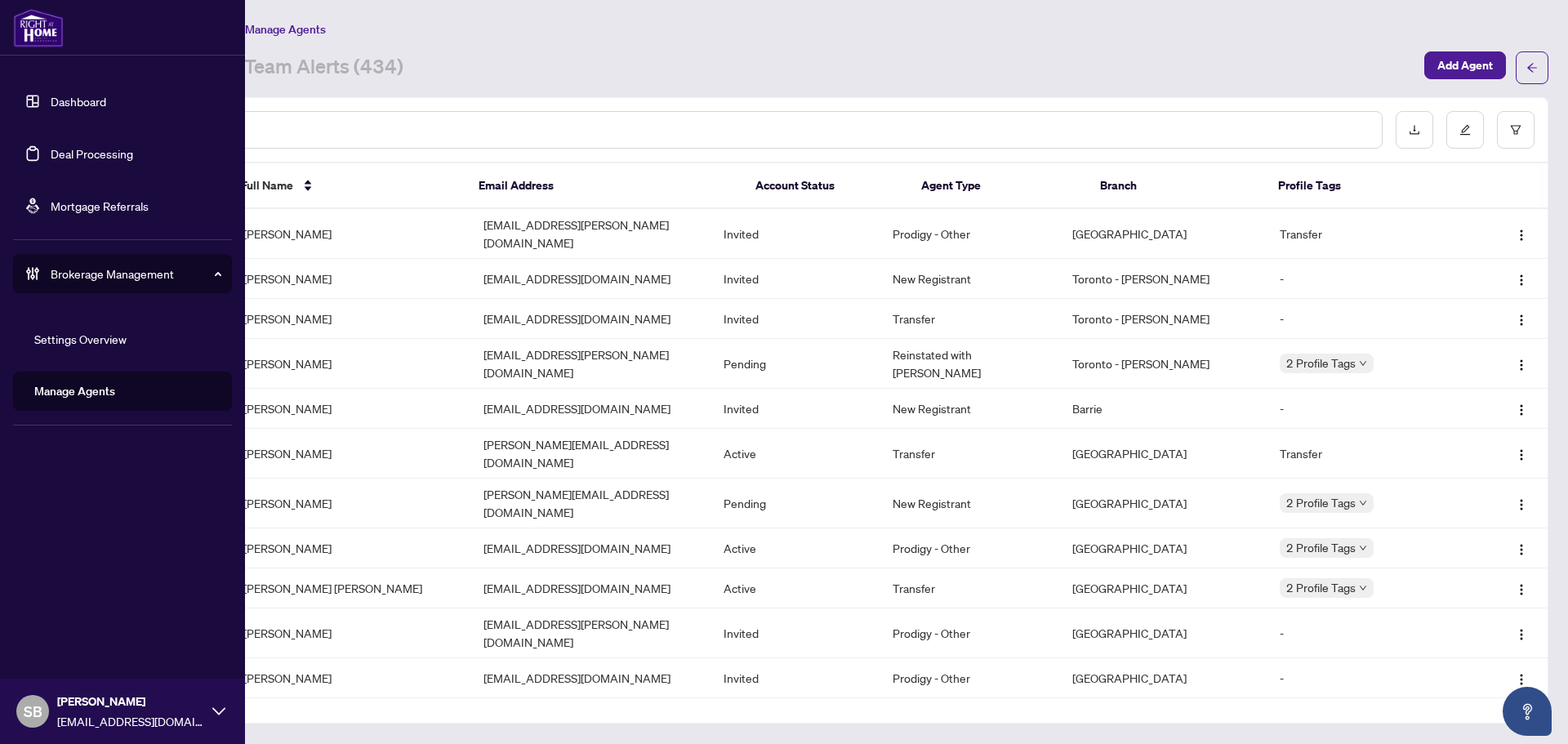
click at [59, 161] on link "Deal Processing" at bounding box center [91, 153] width 83 height 15
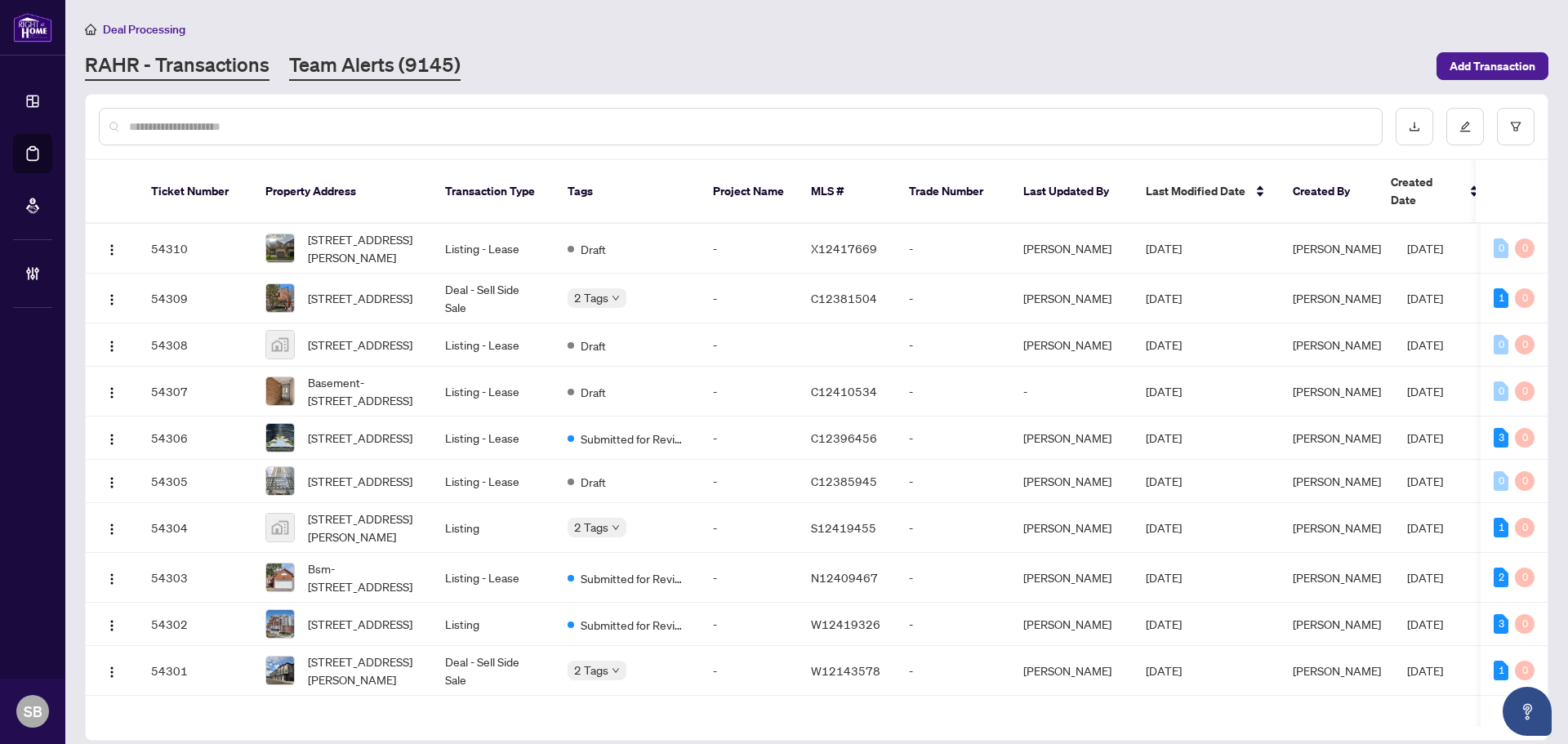
click at [413, 61] on link "Team Alerts (9145)" at bounding box center [374, 66] width 171 height 30
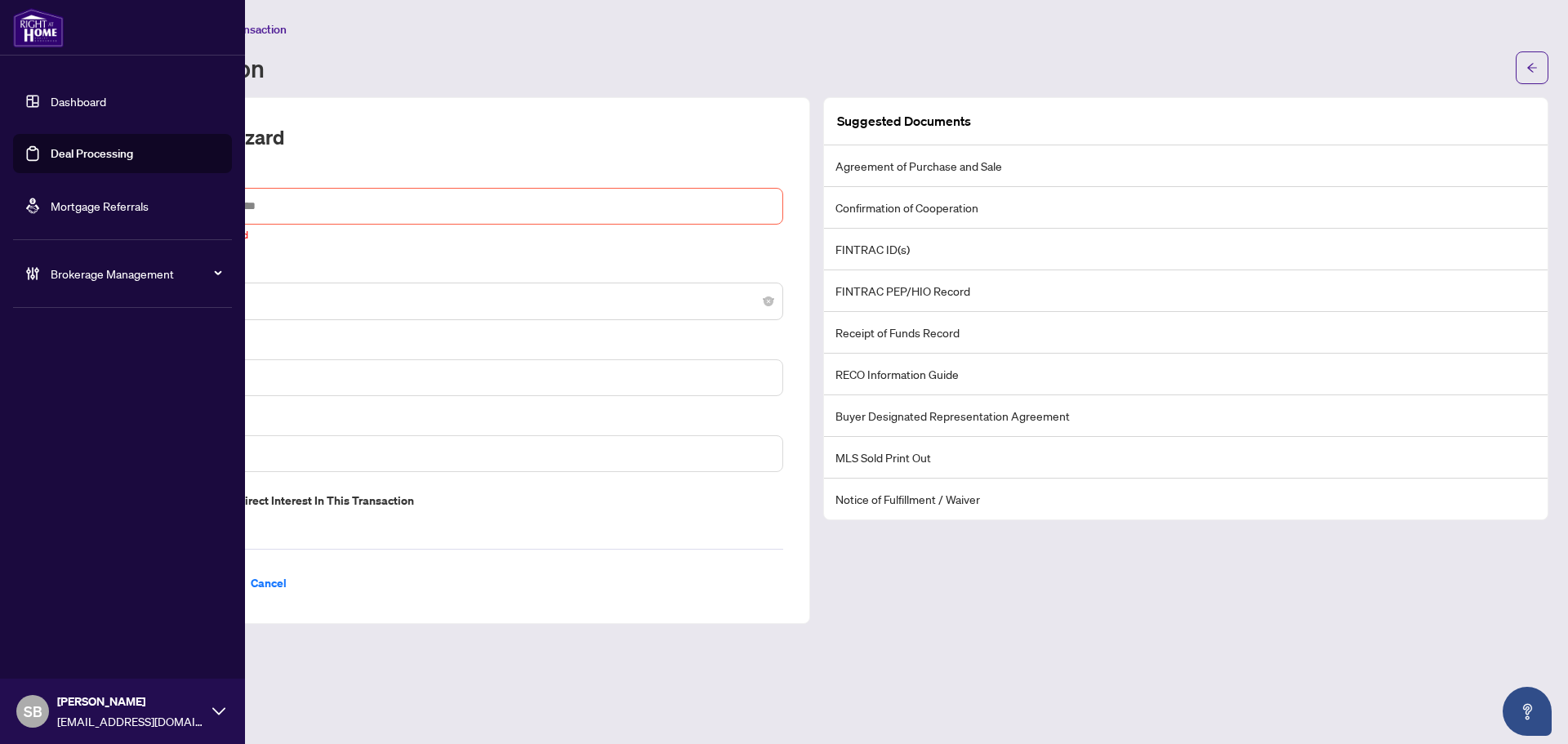
click at [52, 269] on span "Brokerage Management" at bounding box center [135, 273] width 170 height 18
click at [73, 399] on link "Manage Agents" at bounding box center [74, 391] width 81 height 15
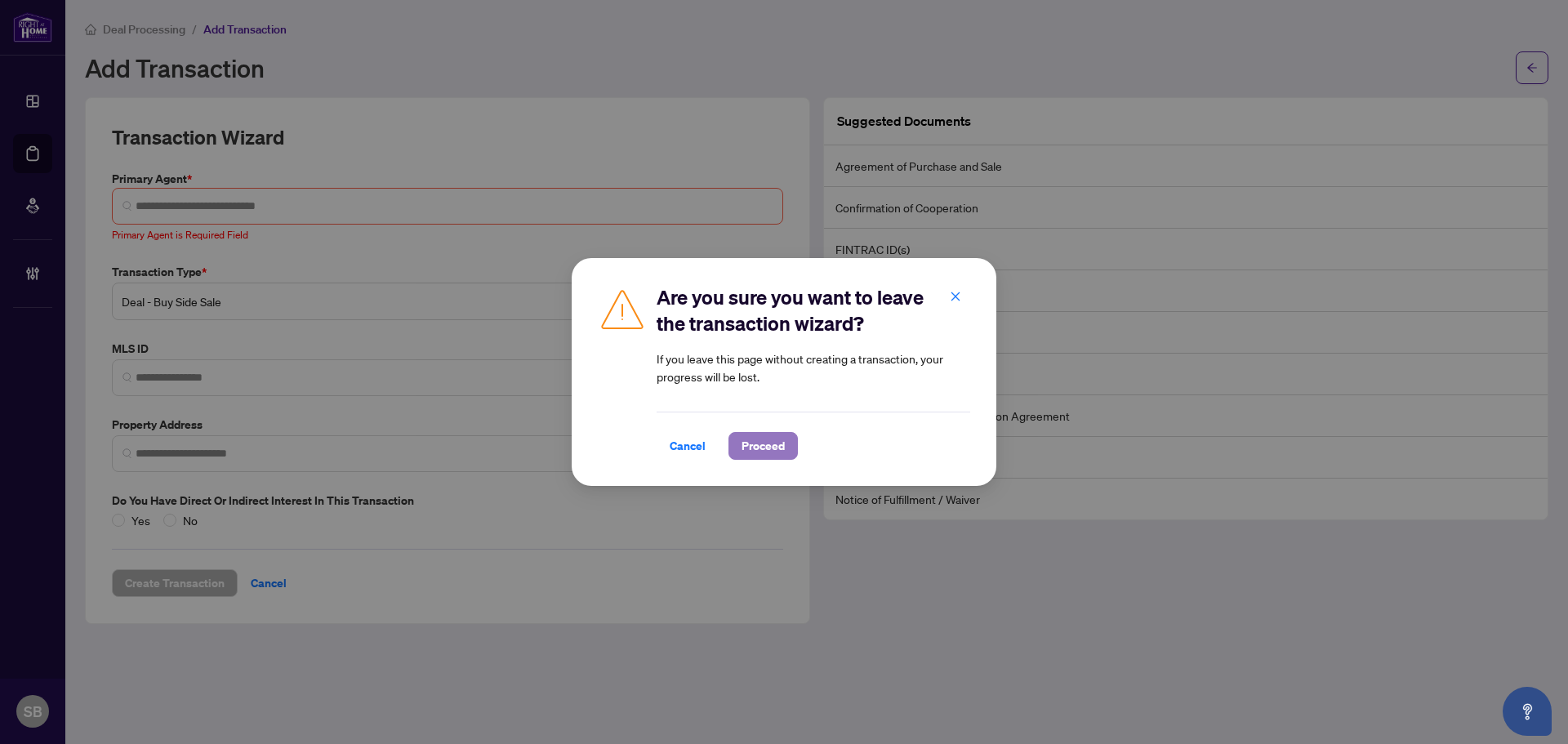
click at [769, 455] on span "Proceed" at bounding box center [763, 446] width 43 height 26
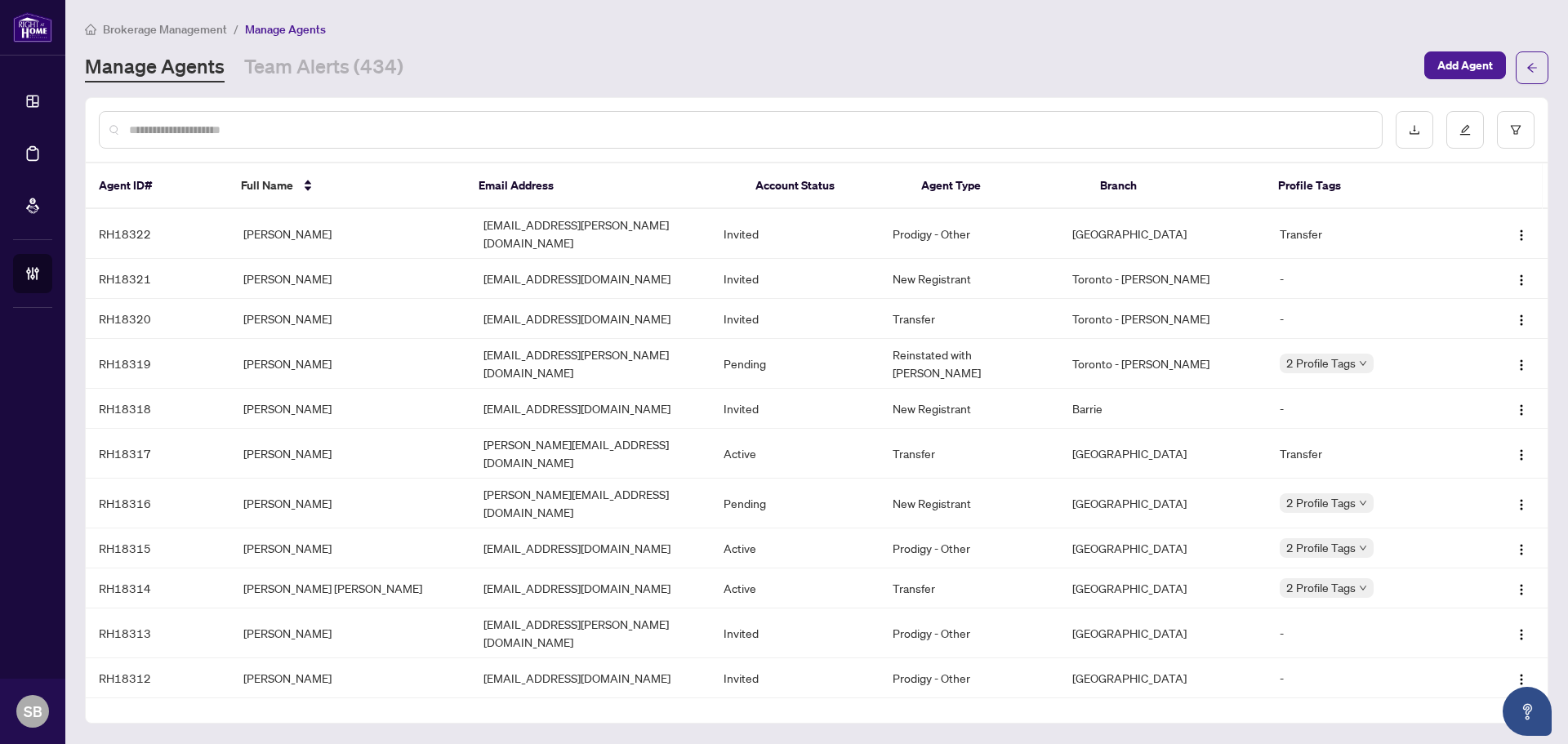
click at [318, 124] on input "text" at bounding box center [748, 130] width 1239 height 18
drag, startPoint x: 311, startPoint y: 226, endPoint x: 367, endPoint y: 225, distance: 56.0
click at [311, 225] on td "[PERSON_NAME]" at bounding box center [350, 233] width 240 height 50
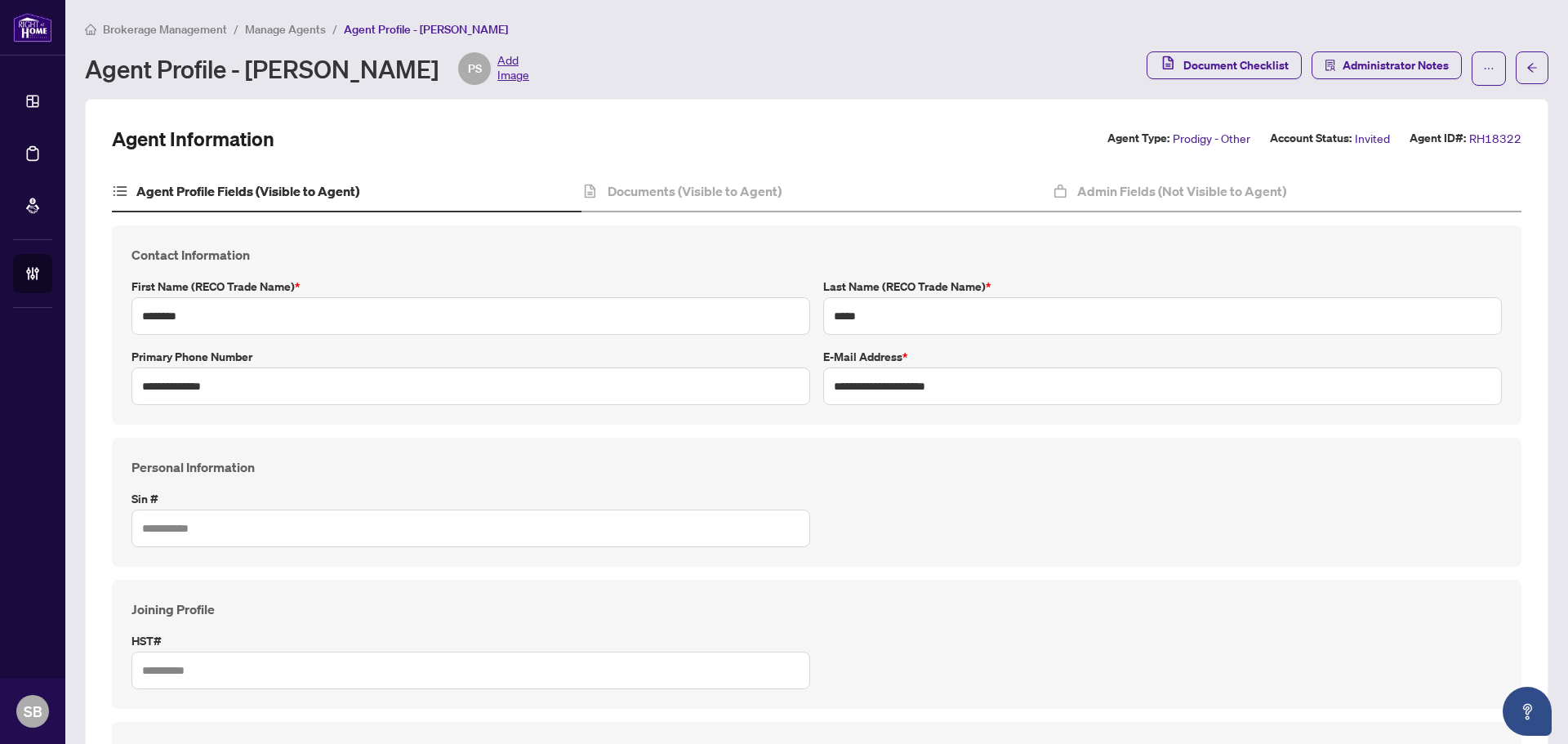
drag, startPoint x: 1131, startPoint y: 161, endPoint x: 1131, endPoint y: 181, distance: 20.0
click at [1133, 182] on h4 "Admin Fields (Not Visible to Agent)" at bounding box center [1181, 191] width 209 height 20
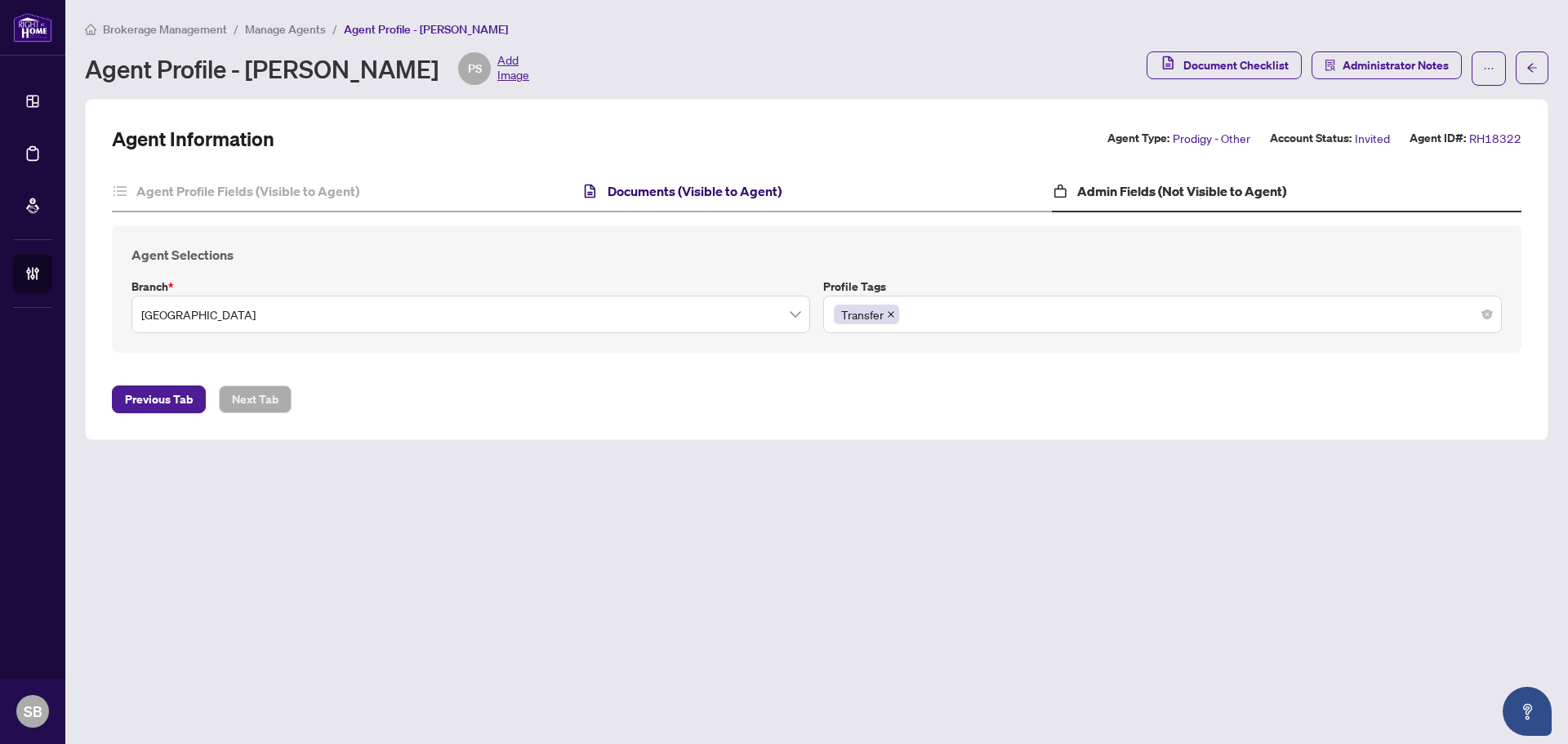
click at [631, 193] on h4 "Documents (Visible to Agent)" at bounding box center [695, 191] width 174 height 20
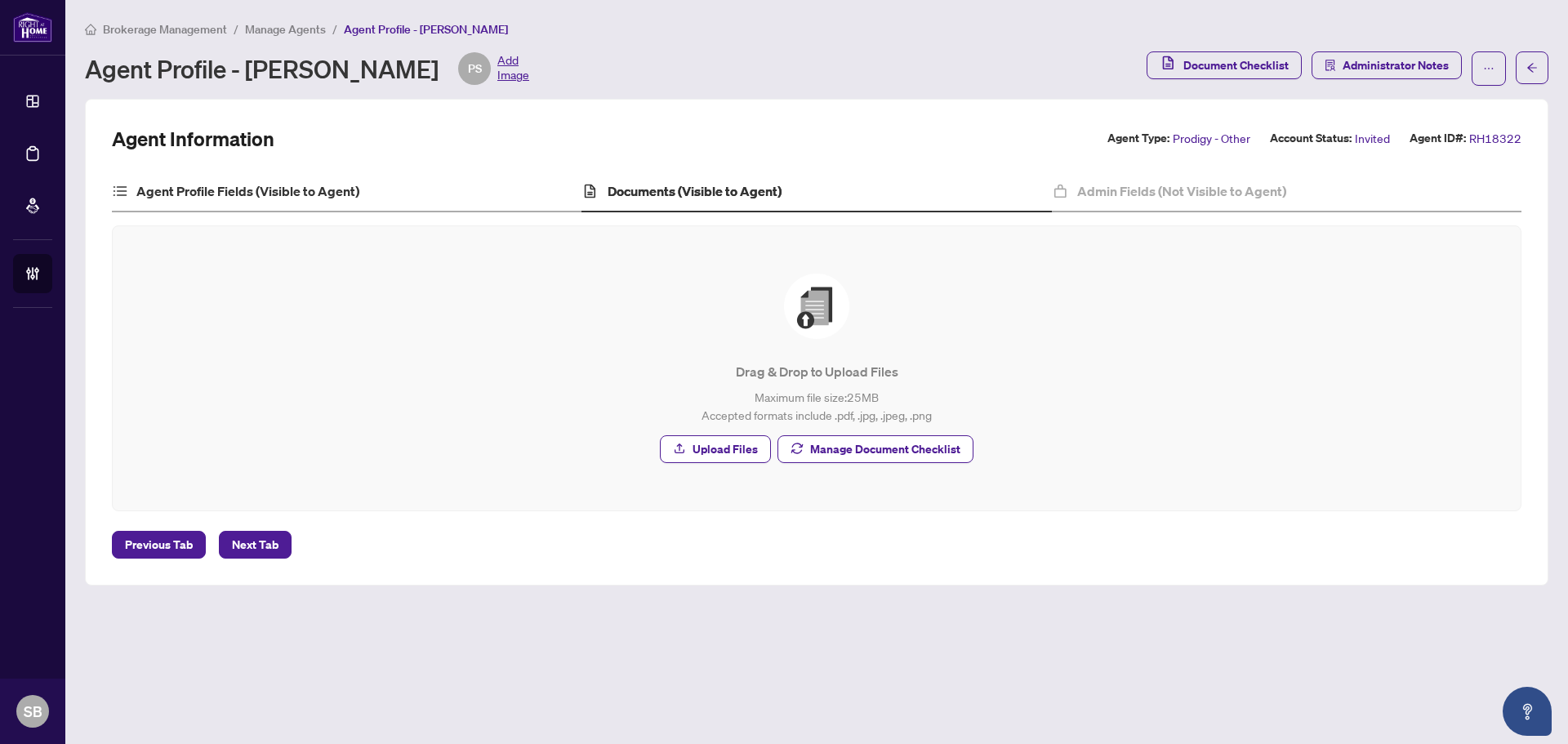
click at [303, 172] on div "Agent Profile Fields (Visible to Agent)" at bounding box center [347, 191] width 470 height 41
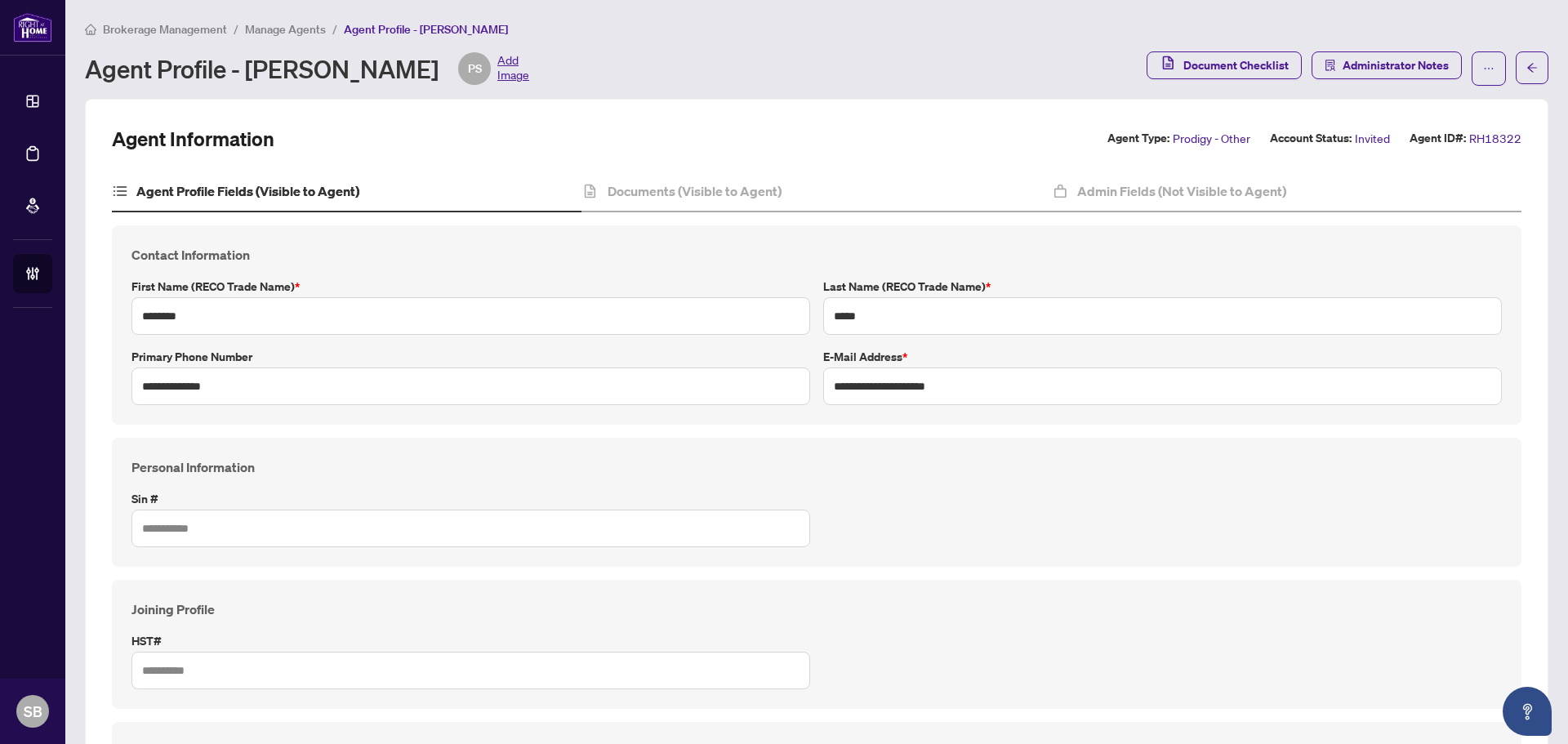
click at [276, 28] on span "Manage Agents" at bounding box center [285, 29] width 81 height 15
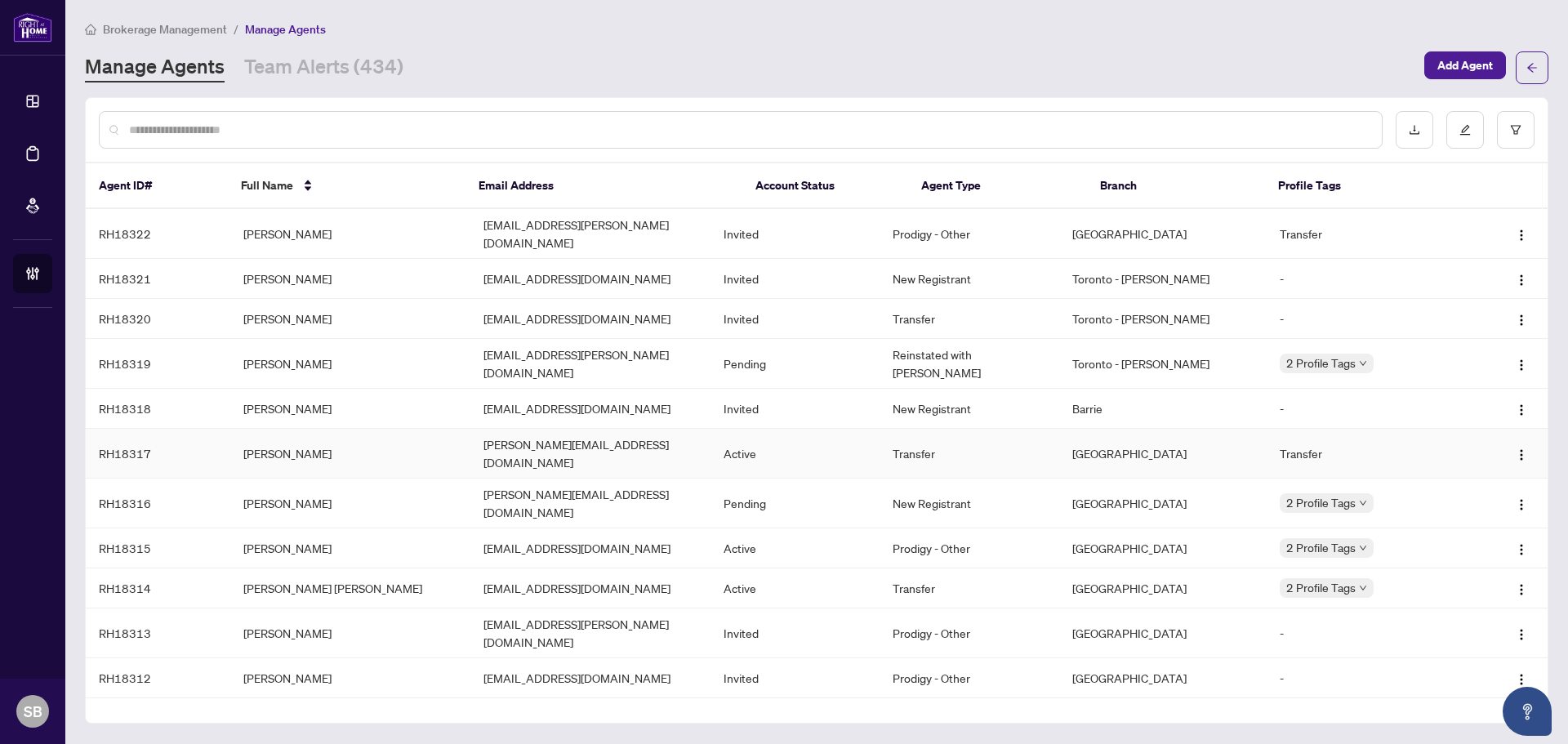
click at [377, 429] on td "[PERSON_NAME]" at bounding box center [350, 453] width 240 height 50
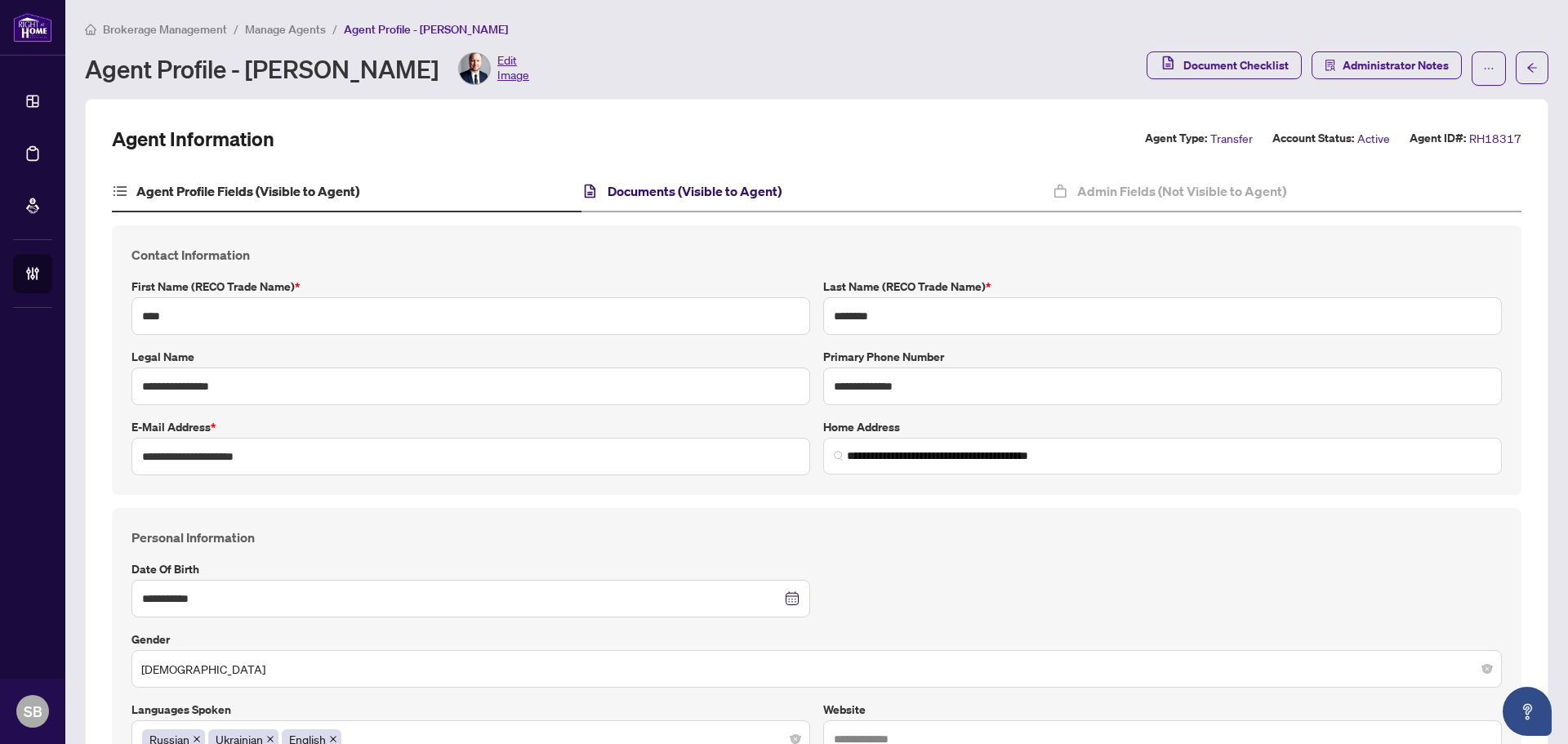
click at [752, 181] on h4 "Documents (Visible to Agent)" at bounding box center [695, 191] width 174 height 20
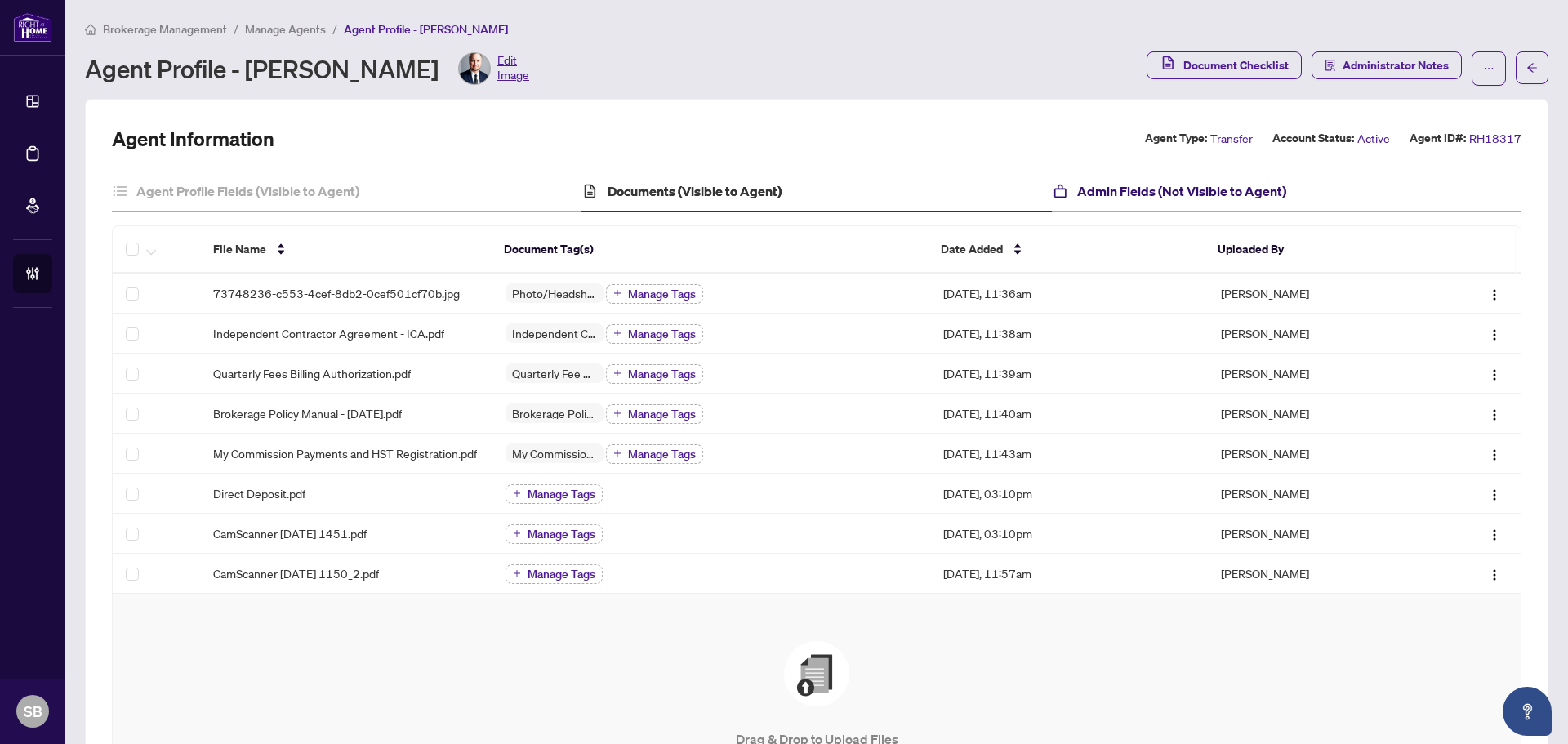
click at [1108, 195] on h4 "Admin Fields (Not Visible to Agent)" at bounding box center [1181, 191] width 209 height 20
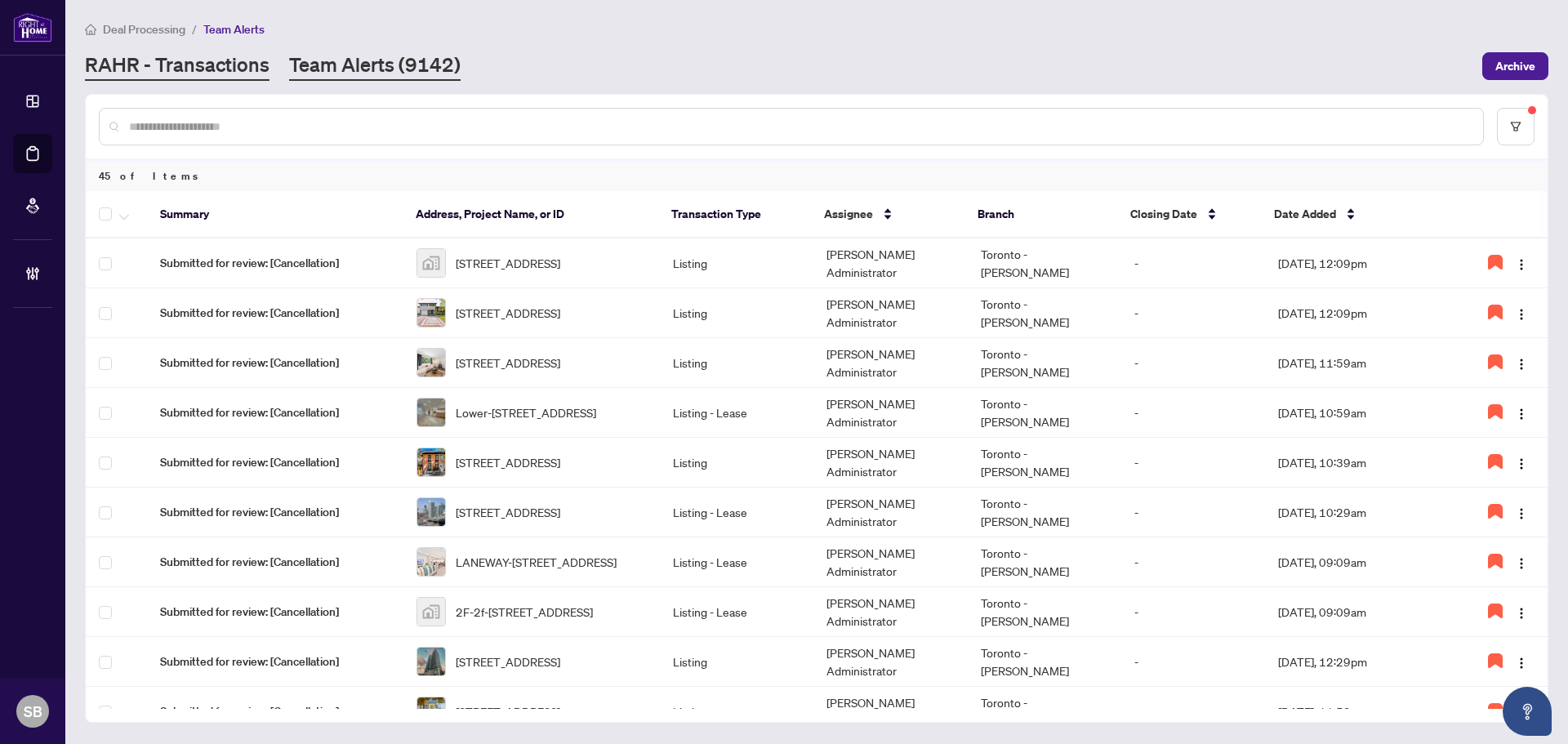
click at [181, 68] on link "RAHR - Transactions" at bounding box center [177, 66] width 184 height 30
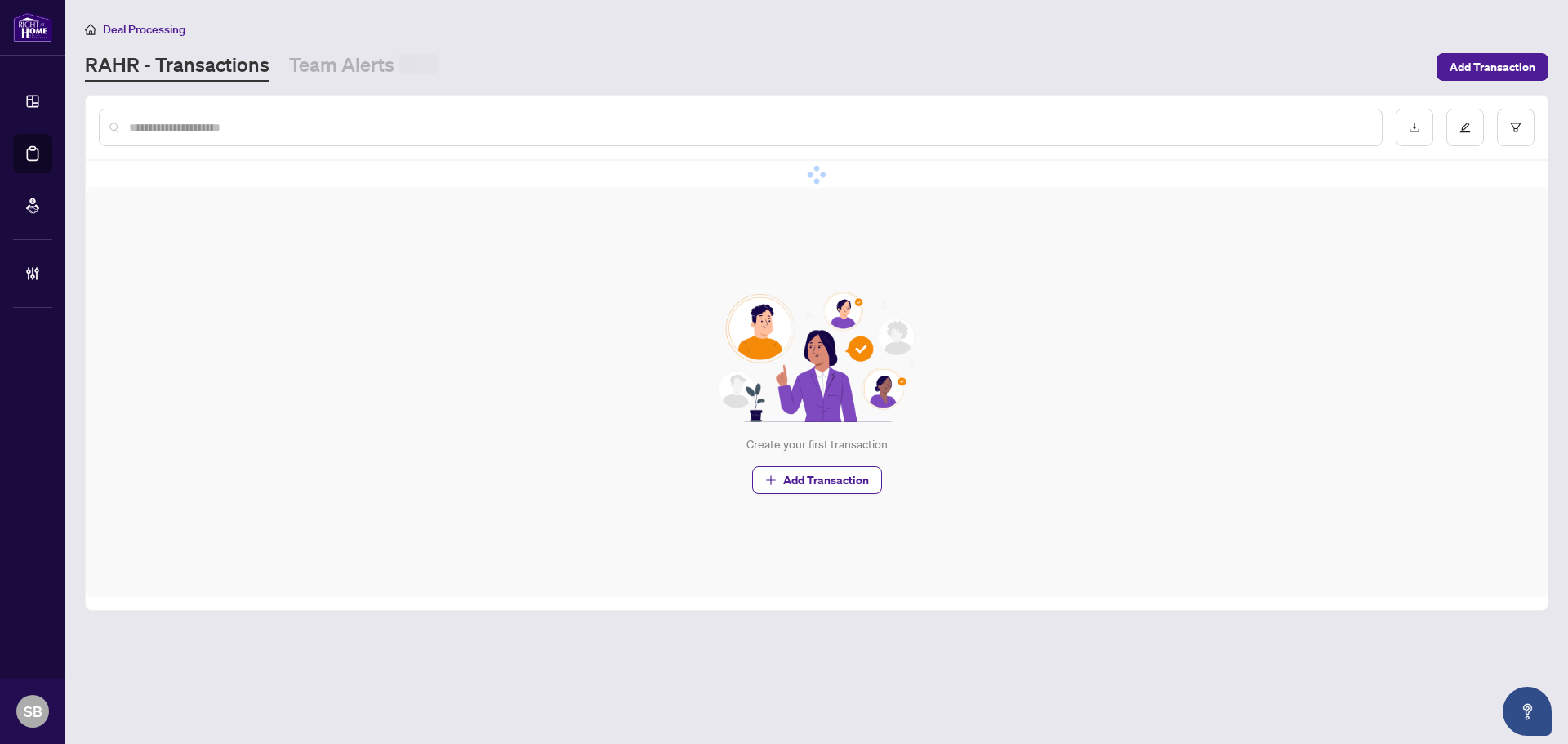
click at [322, 120] on input "text" at bounding box center [748, 127] width 1239 height 18
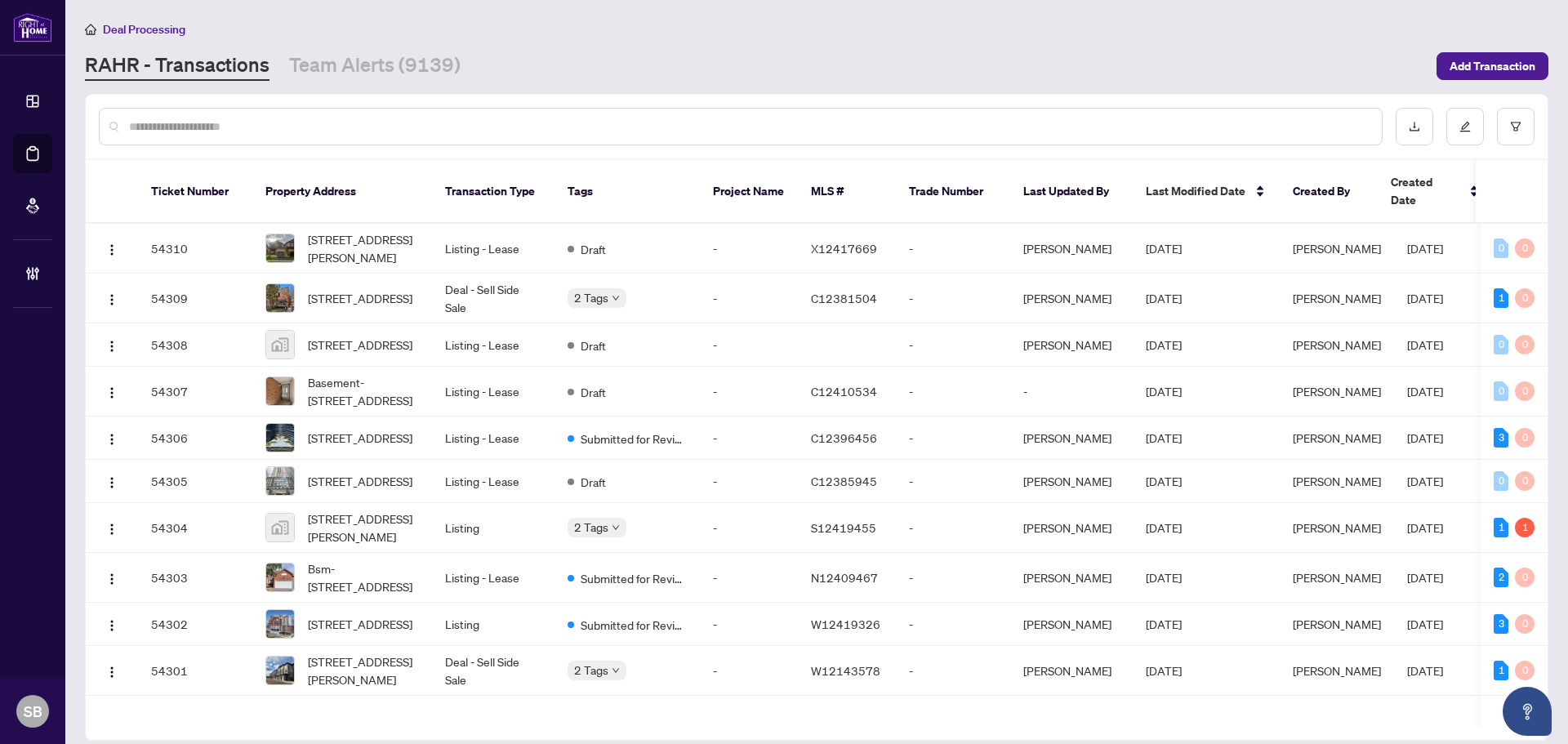
click at [393, 113] on div at bounding box center [741, 126] width 1284 height 37
click at [394, 117] on div at bounding box center [741, 126] width 1284 height 37
click at [395, 117] on input "text" at bounding box center [748, 126] width 1239 height 18
click at [250, 135] on div at bounding box center [741, 126] width 1284 height 37
click at [244, 122] on input "text" at bounding box center [748, 126] width 1239 height 18
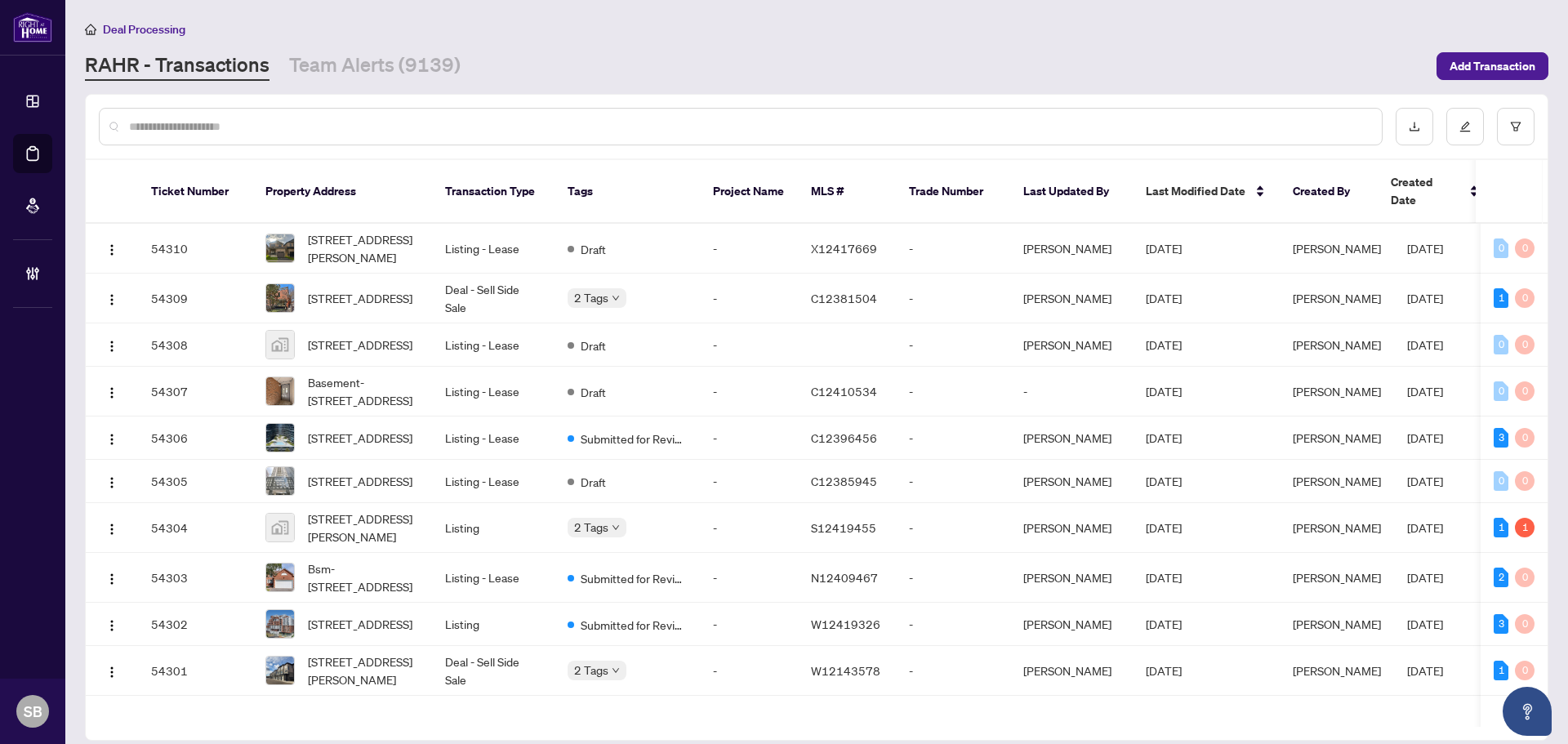
drag, startPoint x: 246, startPoint y: 125, endPoint x: 258, endPoint y: 141, distance: 20.0
click at [249, 129] on input "text" at bounding box center [748, 126] width 1239 height 18
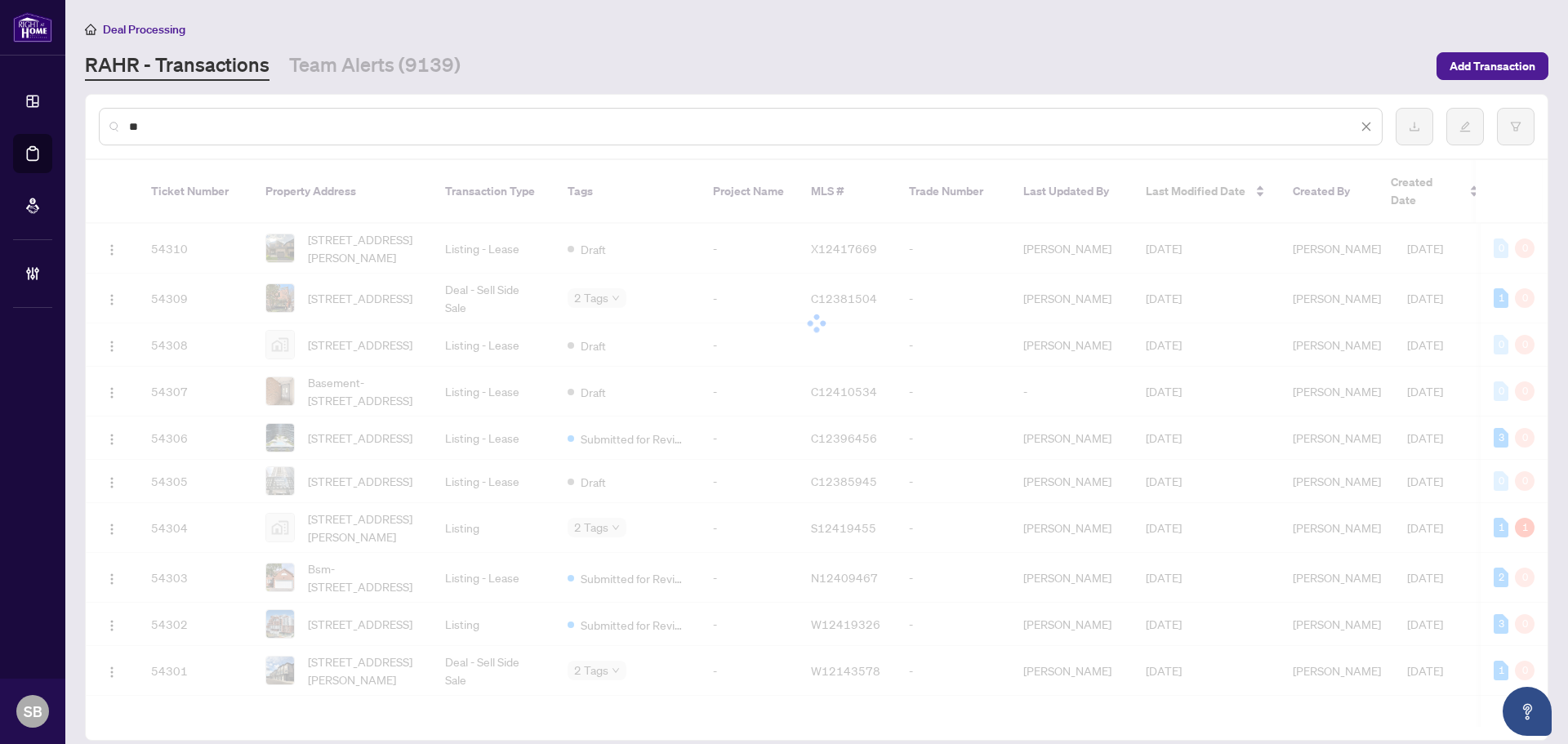
type input "*"
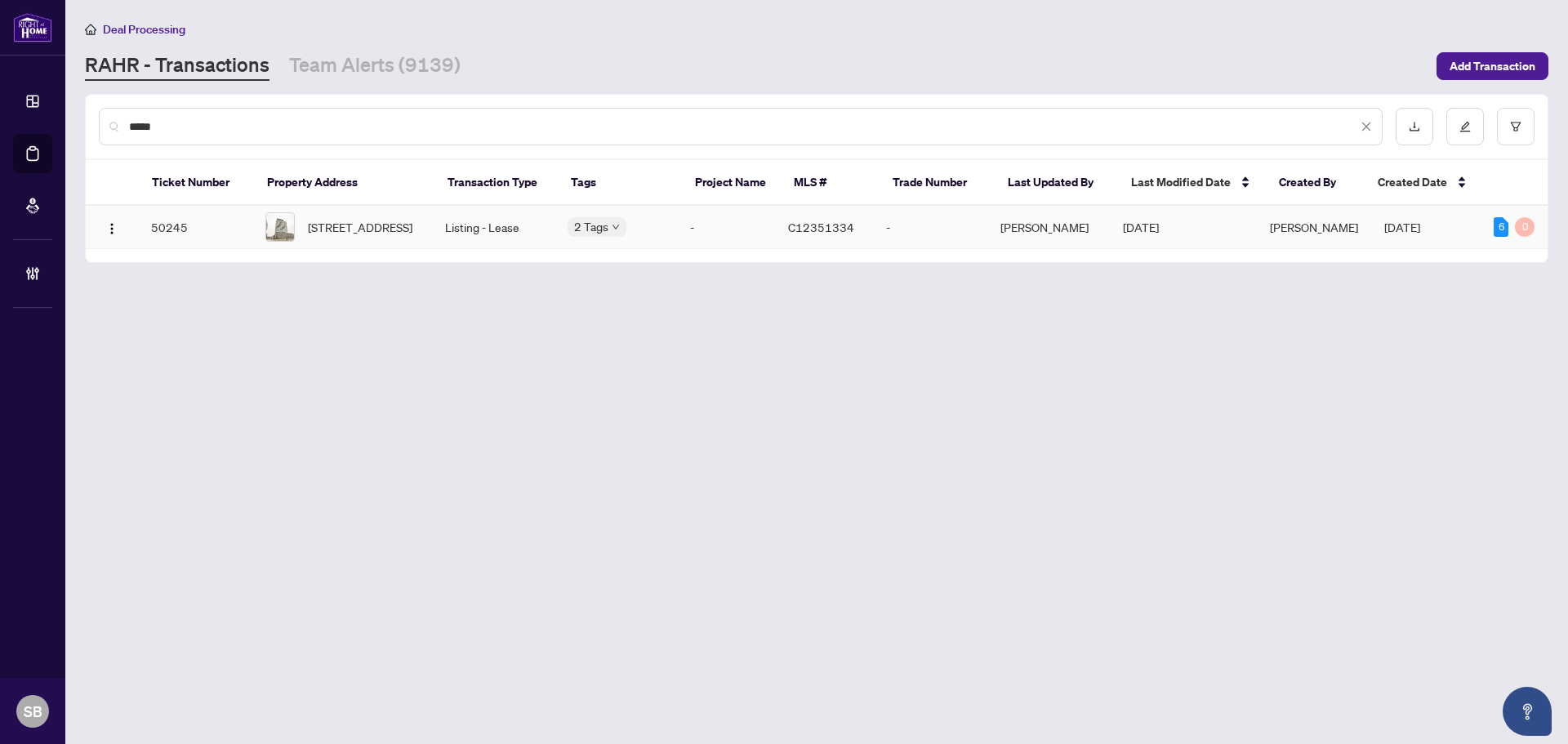
type input "*****"
click at [358, 236] on span "[STREET_ADDRESS]" at bounding box center [360, 227] width 104 height 18
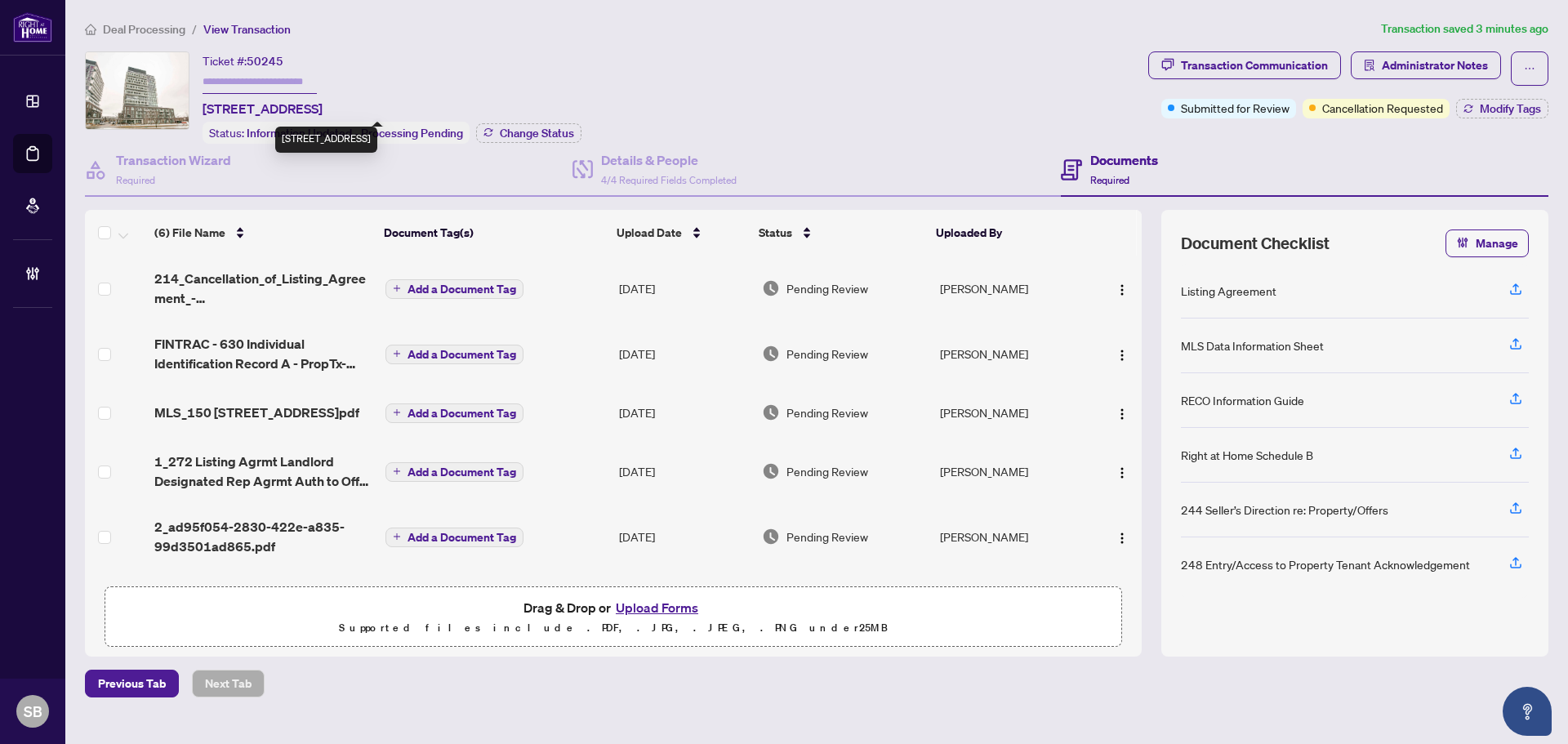
drag, startPoint x: 348, startPoint y: 111, endPoint x: 209, endPoint y: 111, distance: 139.0
click at [209, 111] on span "[STREET_ADDRESS]" at bounding box center [263, 109] width 120 height 20
click at [141, 28] on span "Deal Processing" at bounding box center [143, 29] width 83 height 15
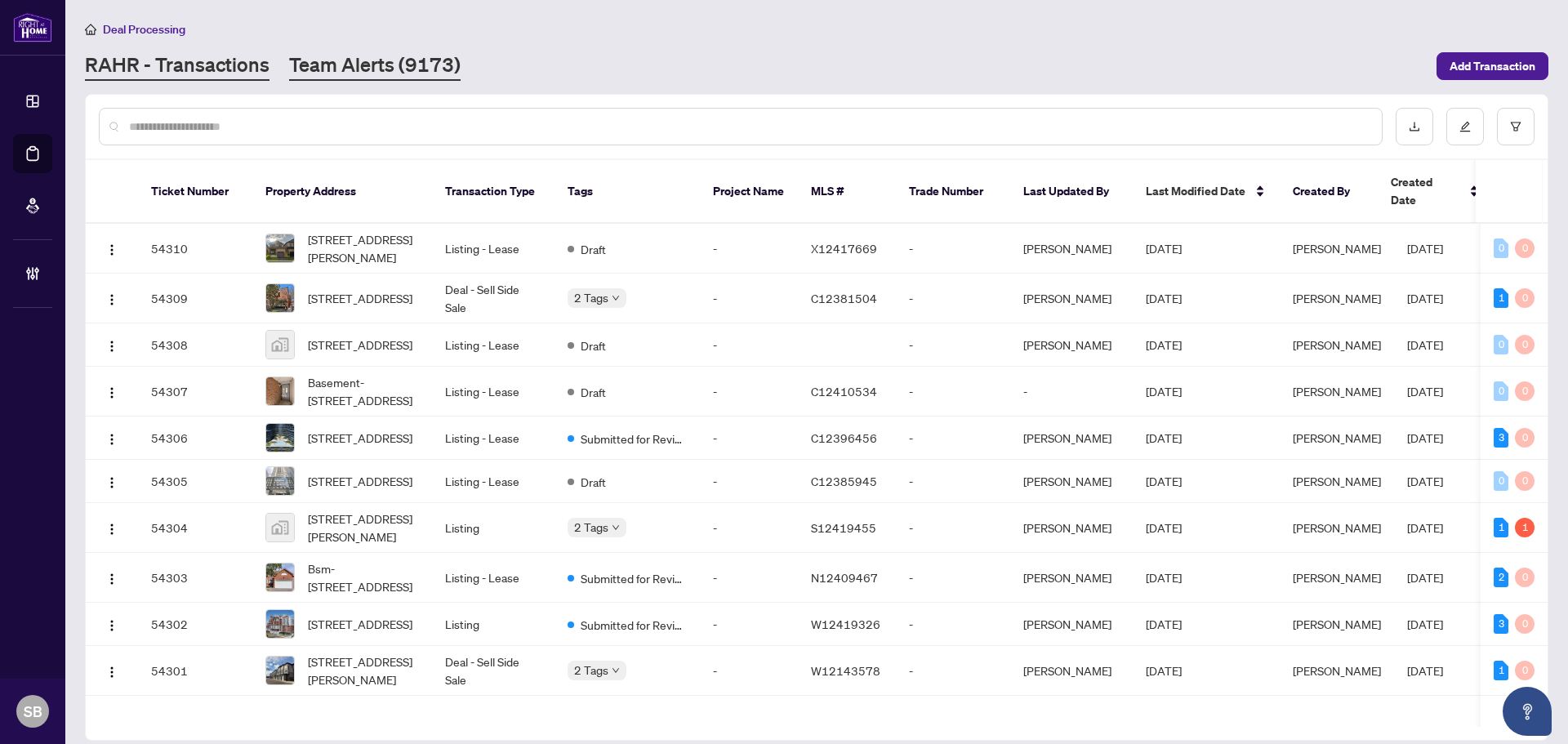
click at [421, 58] on link "Team Alerts (9173)" at bounding box center [374, 66] width 171 height 30
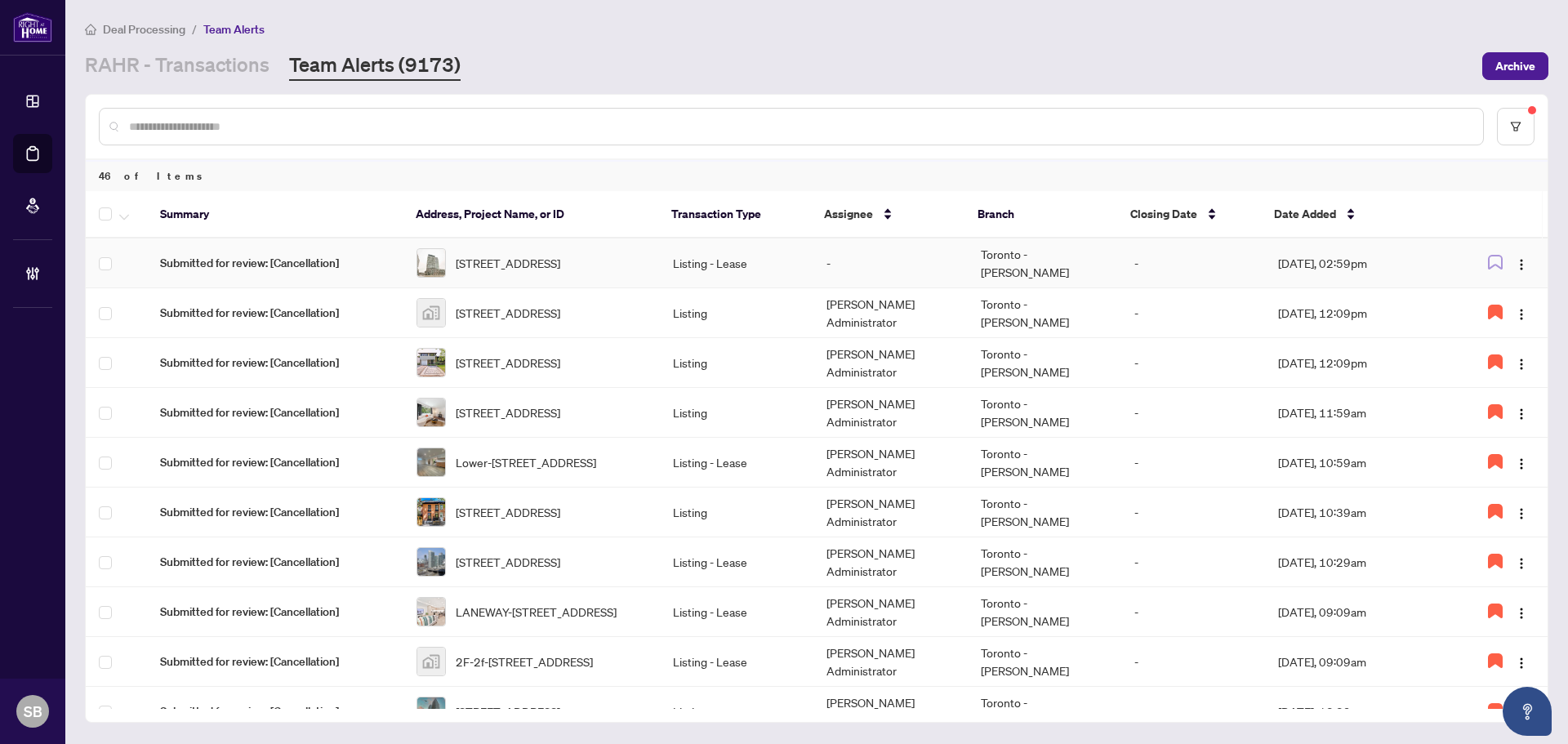
click at [822, 271] on td "-" at bounding box center [890, 263] width 154 height 50
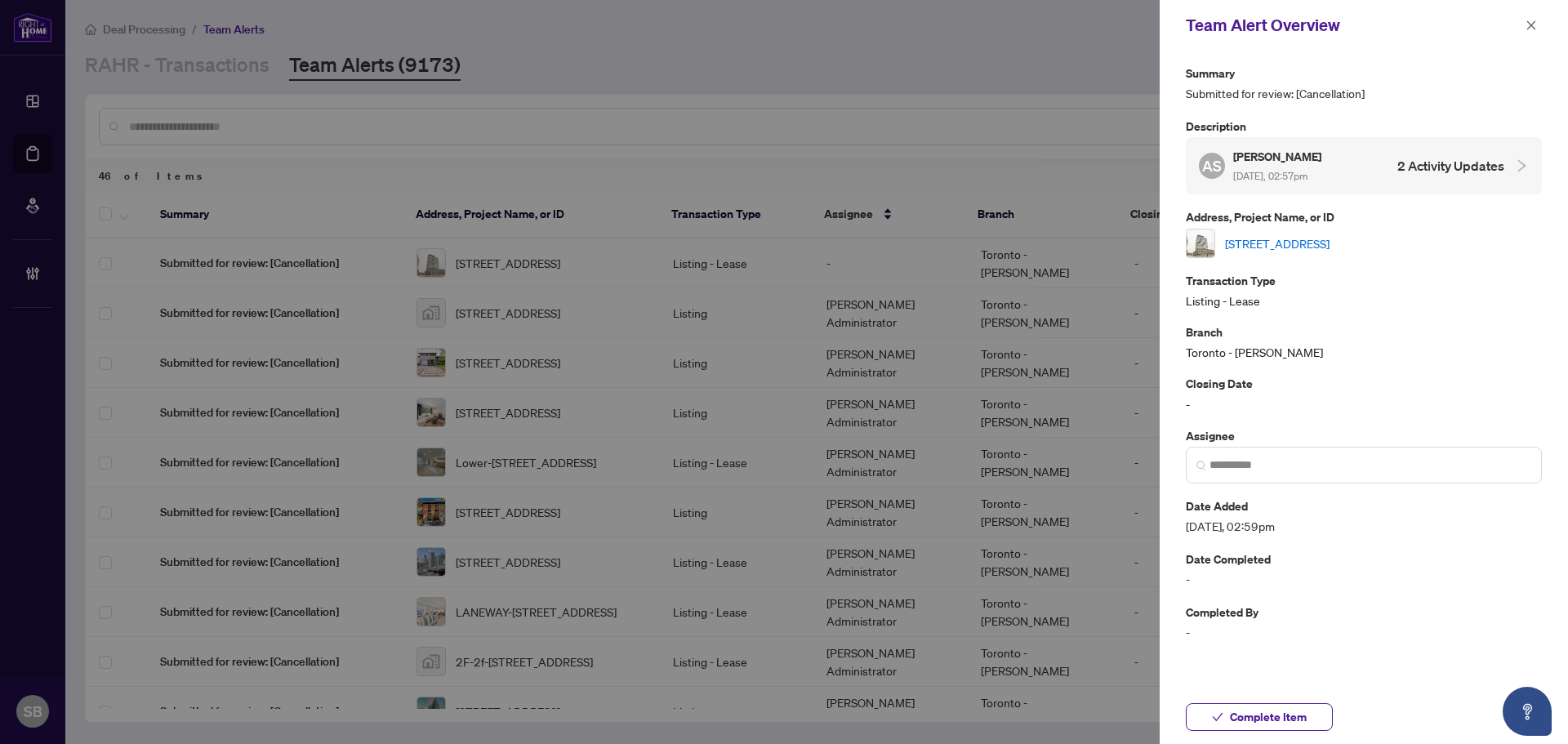
click at [1329, 238] on link "[STREET_ADDRESS]" at bounding box center [1277, 243] width 104 height 18
click at [1530, 22] on icon "close" at bounding box center [1531, 25] width 11 height 11
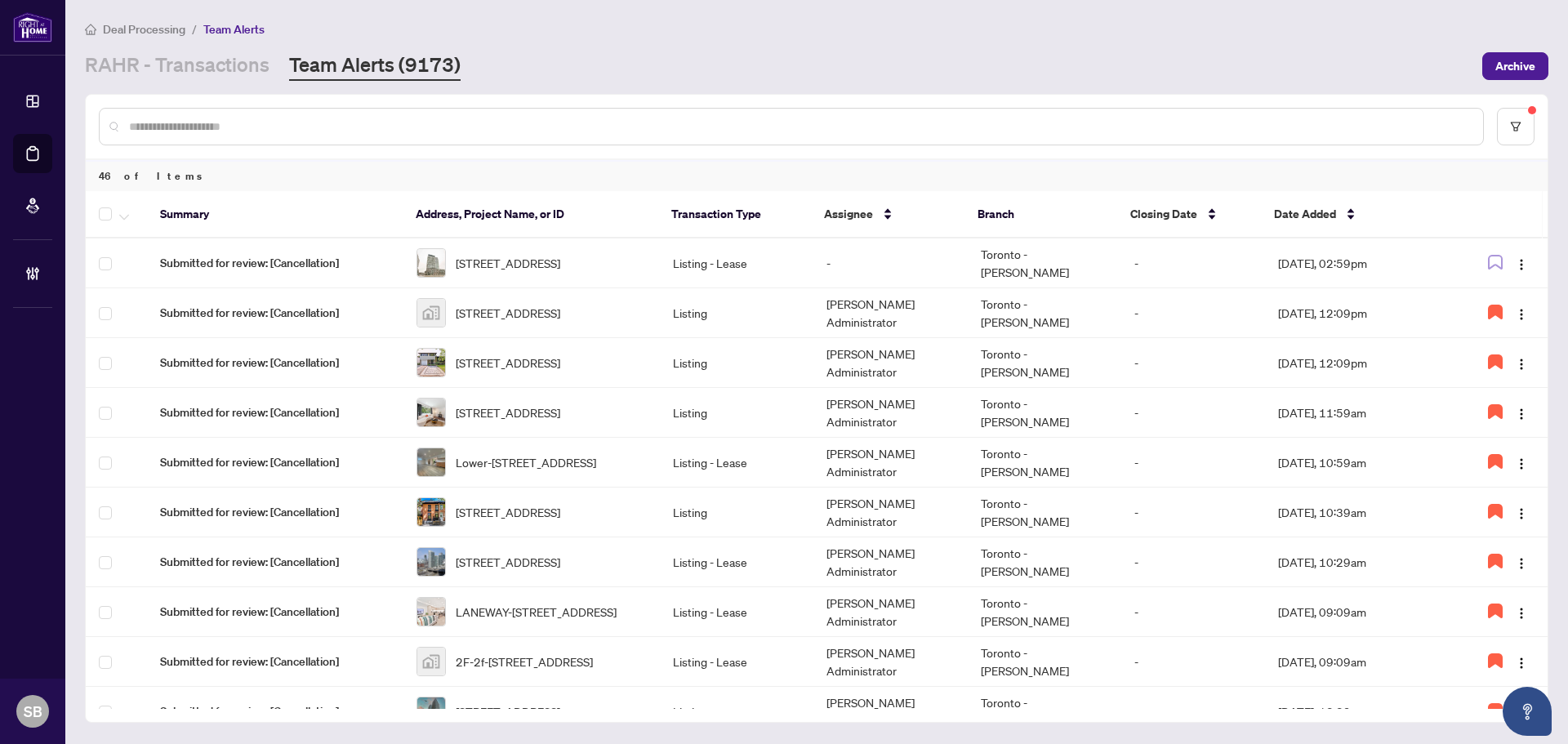
click at [220, 36] on li "Team Alerts" at bounding box center [234, 30] width 61 height 19
click at [220, 66] on link "RAHR - Transactions" at bounding box center [177, 66] width 184 height 30
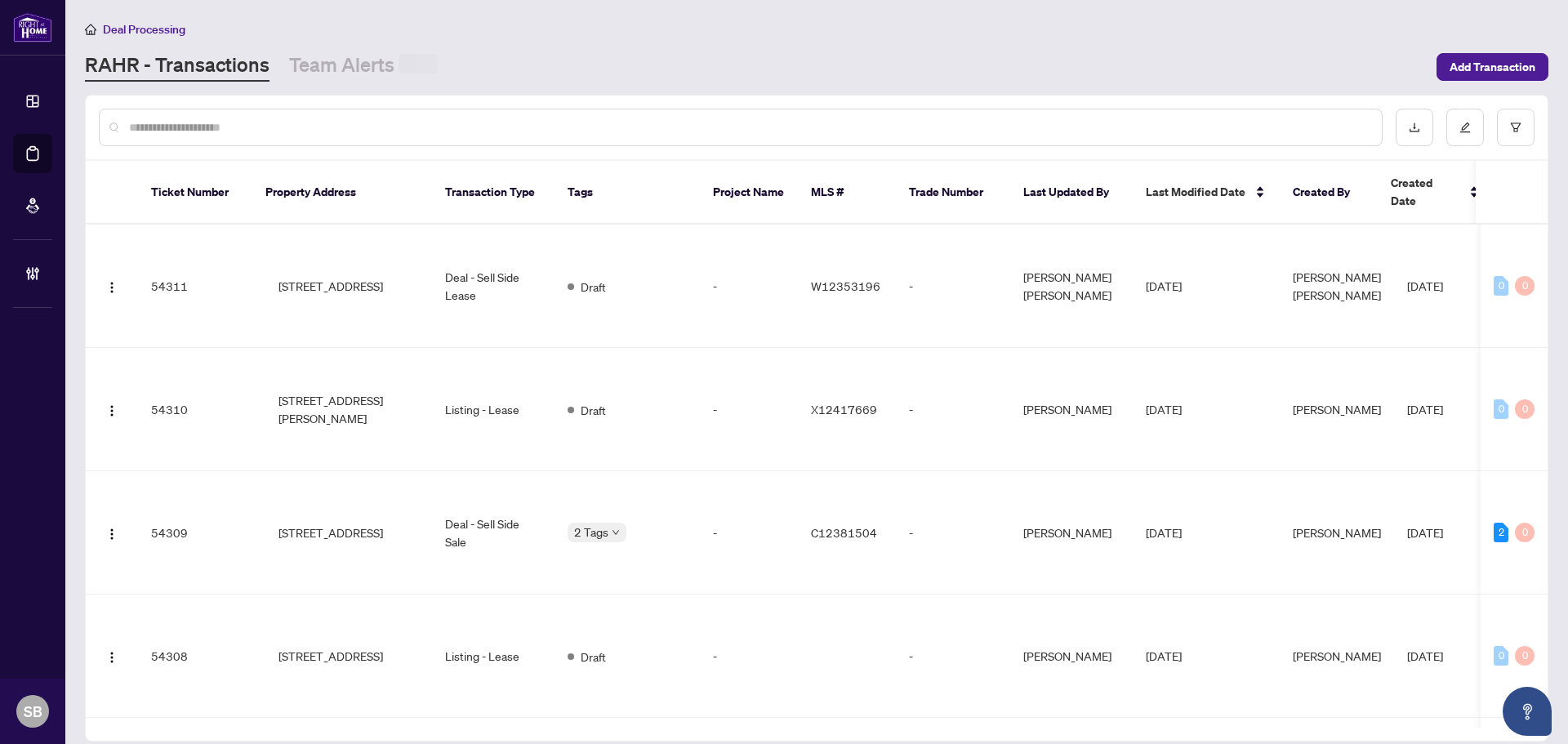
click at [341, 126] on input "text" at bounding box center [748, 127] width 1239 height 18
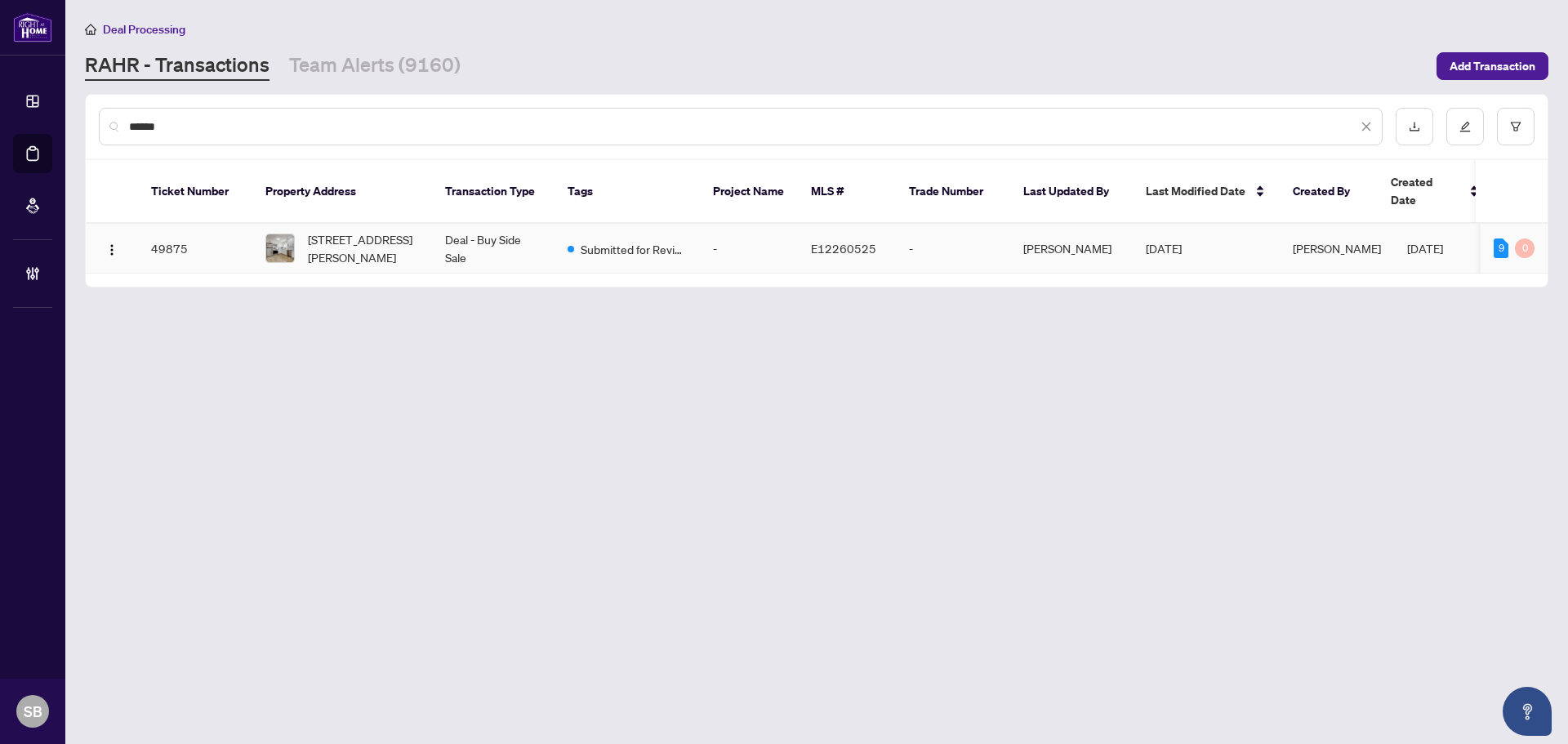
type input "******"
click at [404, 245] on span "[STREET_ADDRESS][PERSON_NAME]" at bounding box center [364, 248] width 111 height 36
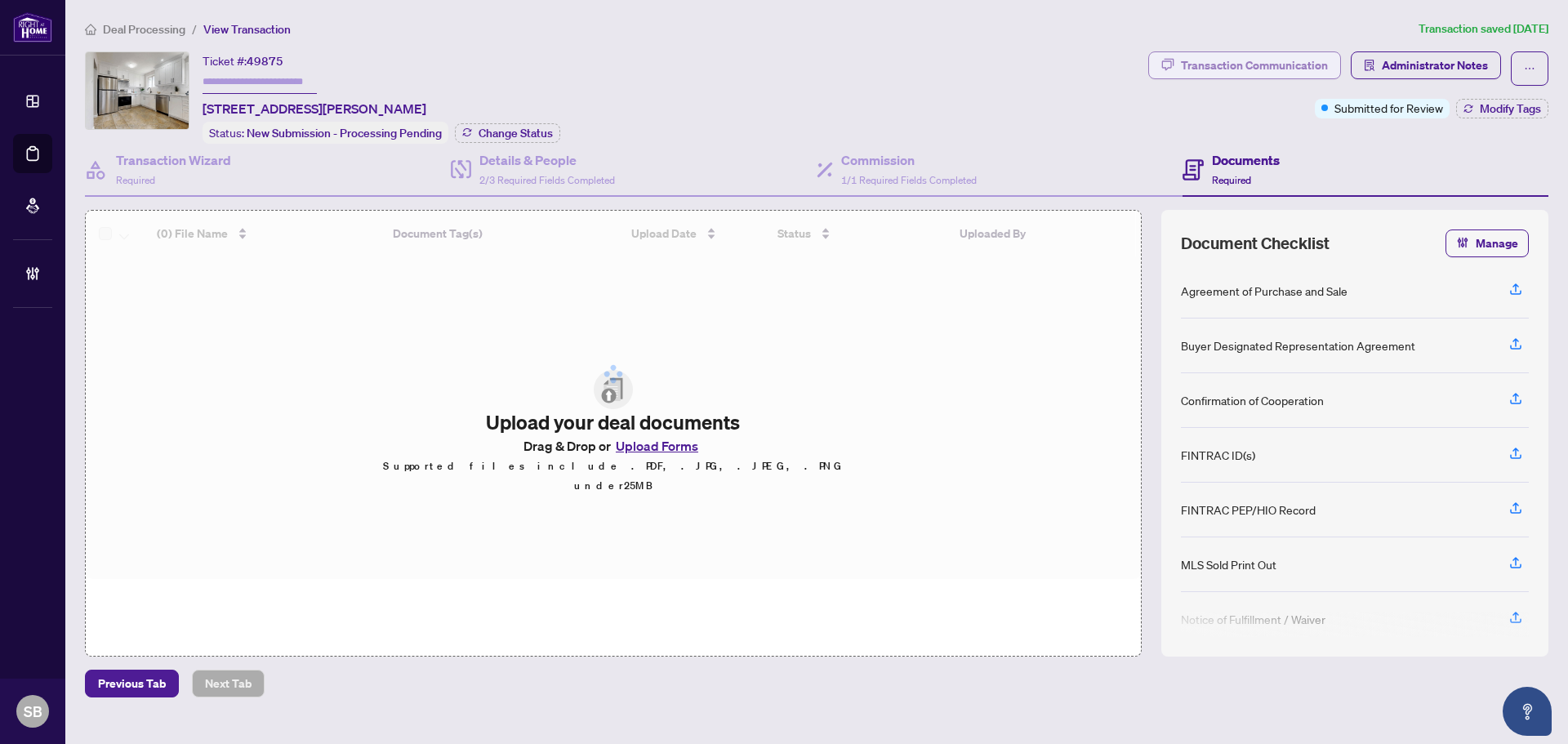
click at [1284, 70] on div "Transaction Communication" at bounding box center [1254, 65] width 147 height 26
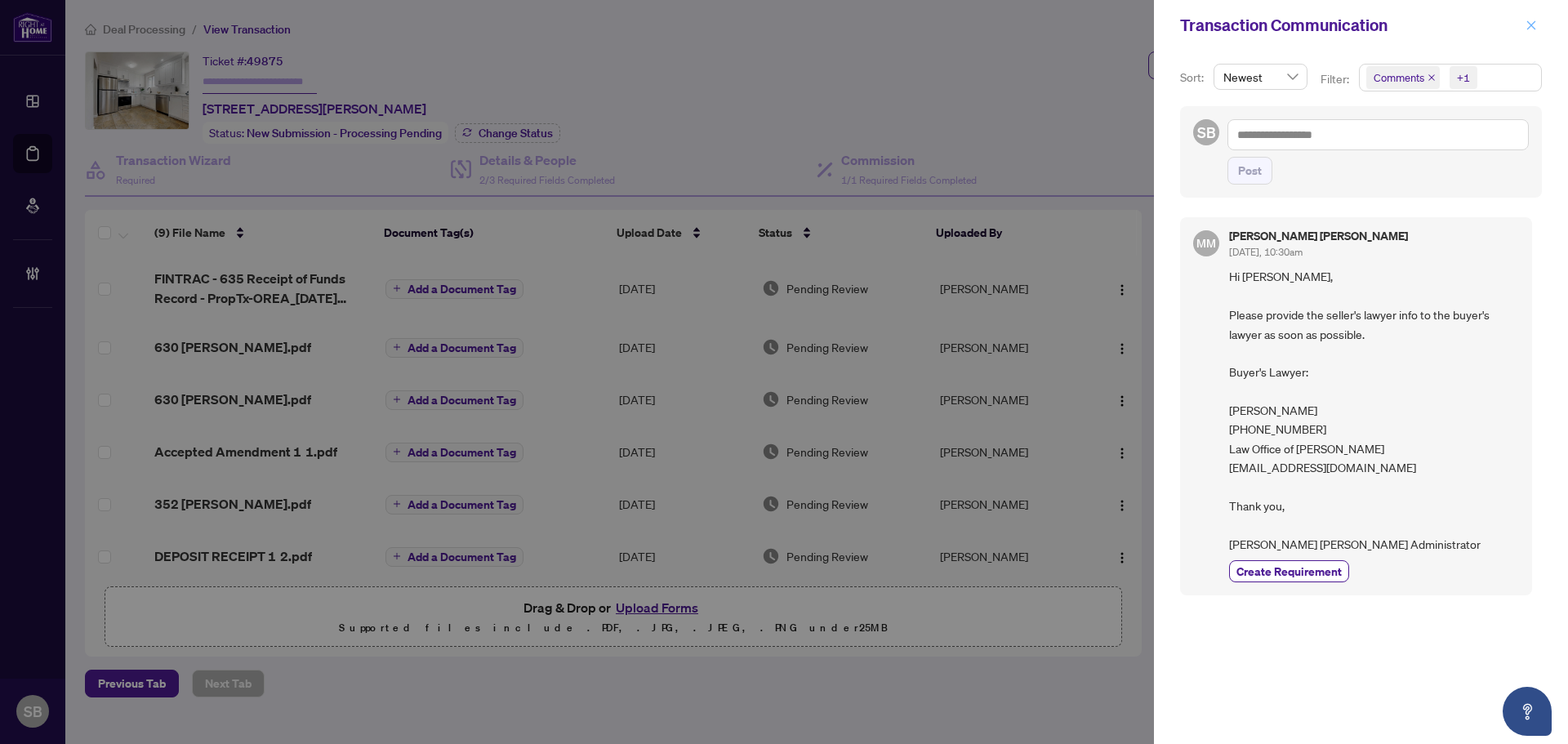
click at [1531, 23] on icon "close" at bounding box center [1531, 25] width 11 height 11
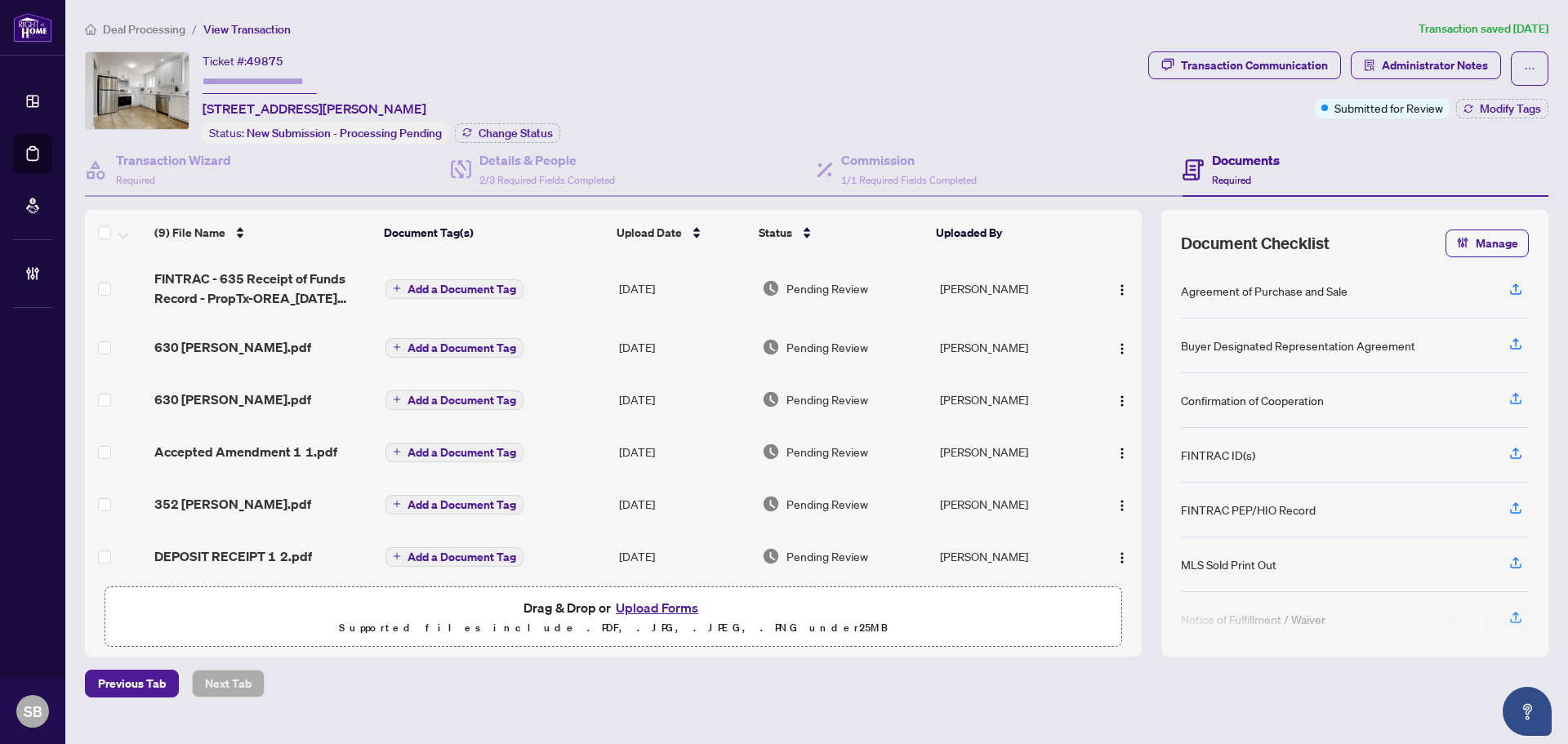
click at [977, 124] on div "Ticket #: 49875 [STREET_ADDRESS][PERSON_NAME] Status: New Submission - Processi…" at bounding box center [613, 97] width 1057 height 92
click at [850, 158] on h4 "Commission" at bounding box center [909, 160] width 136 height 20
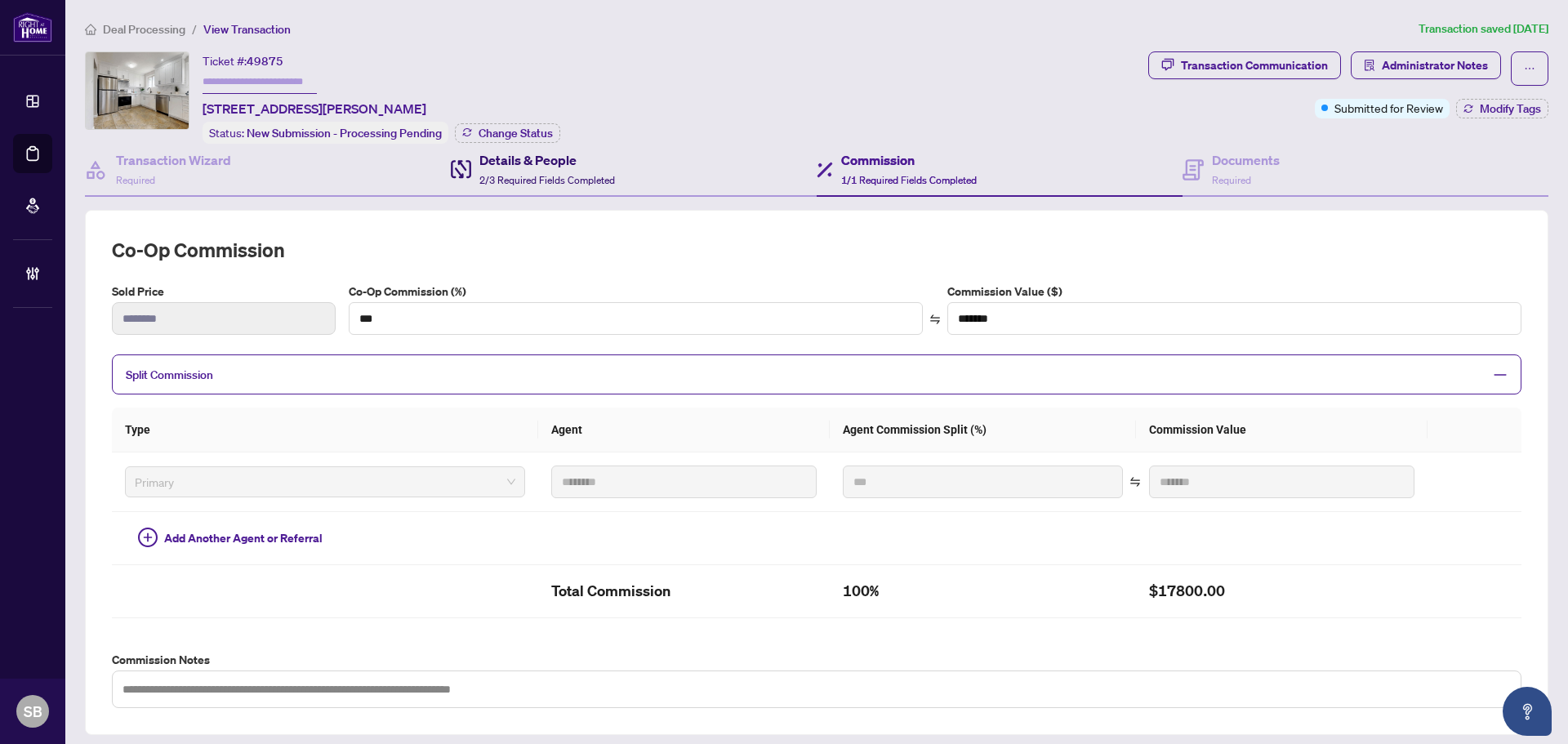
click at [508, 167] on div "Details & People 2/3 Required Fields Completed" at bounding box center [547, 170] width 136 height 38
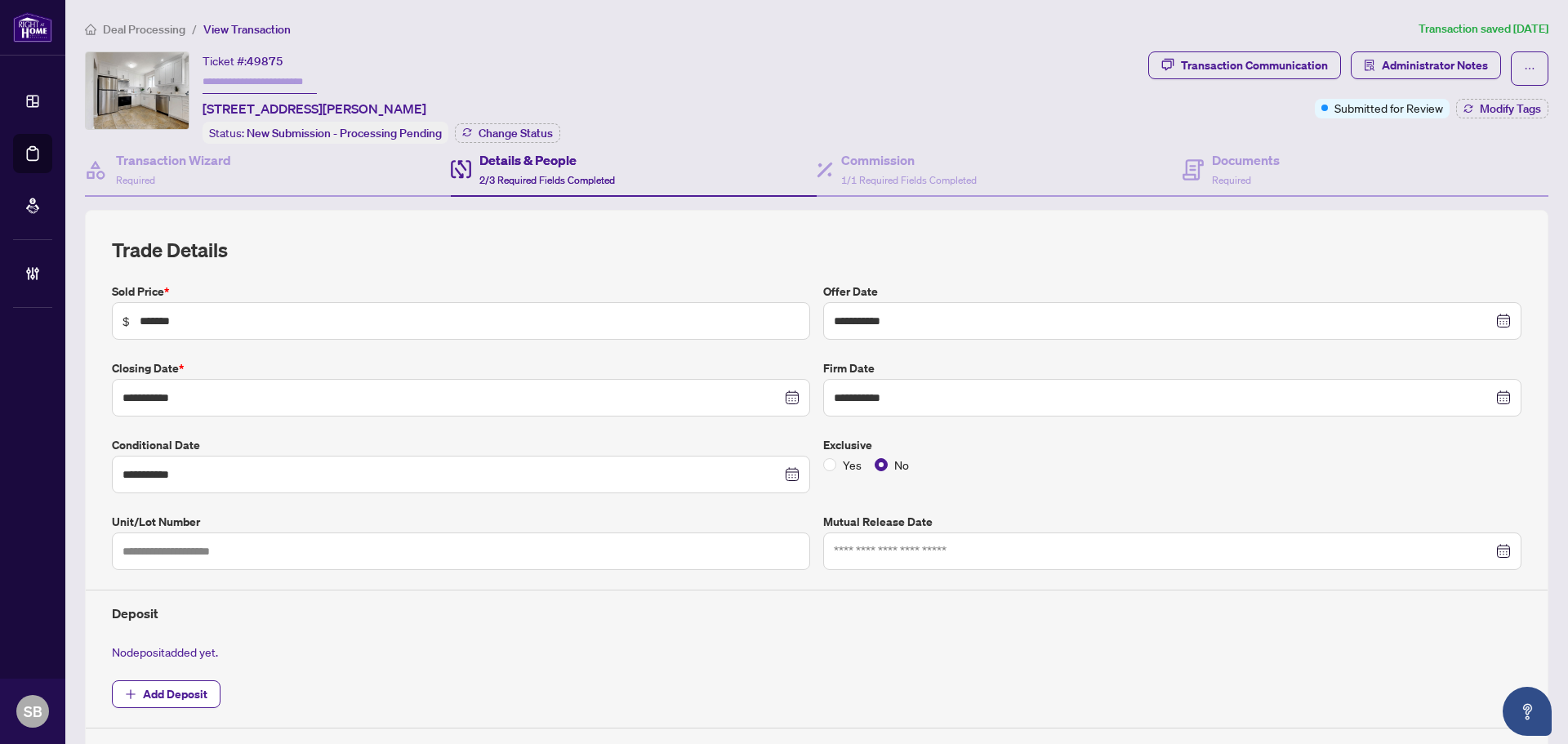
click at [1031, 51] on div "Ticket #: 49875 [STREET_ADDRESS][PERSON_NAME] Status: New Submission - Processi…" at bounding box center [613, 97] width 1057 height 92
click at [1218, 178] on span "Required" at bounding box center [1231, 180] width 39 height 12
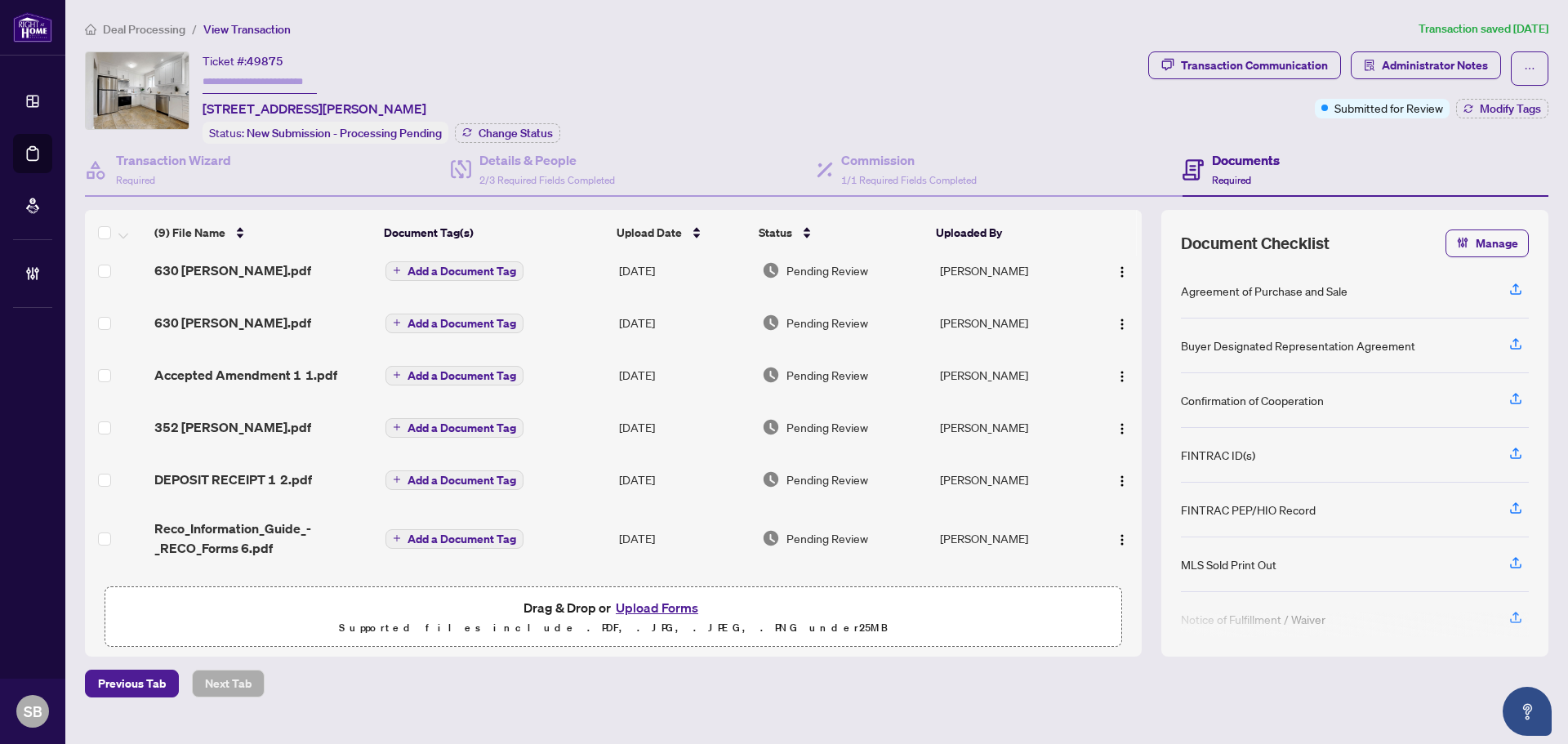
scroll to position [206, 0]
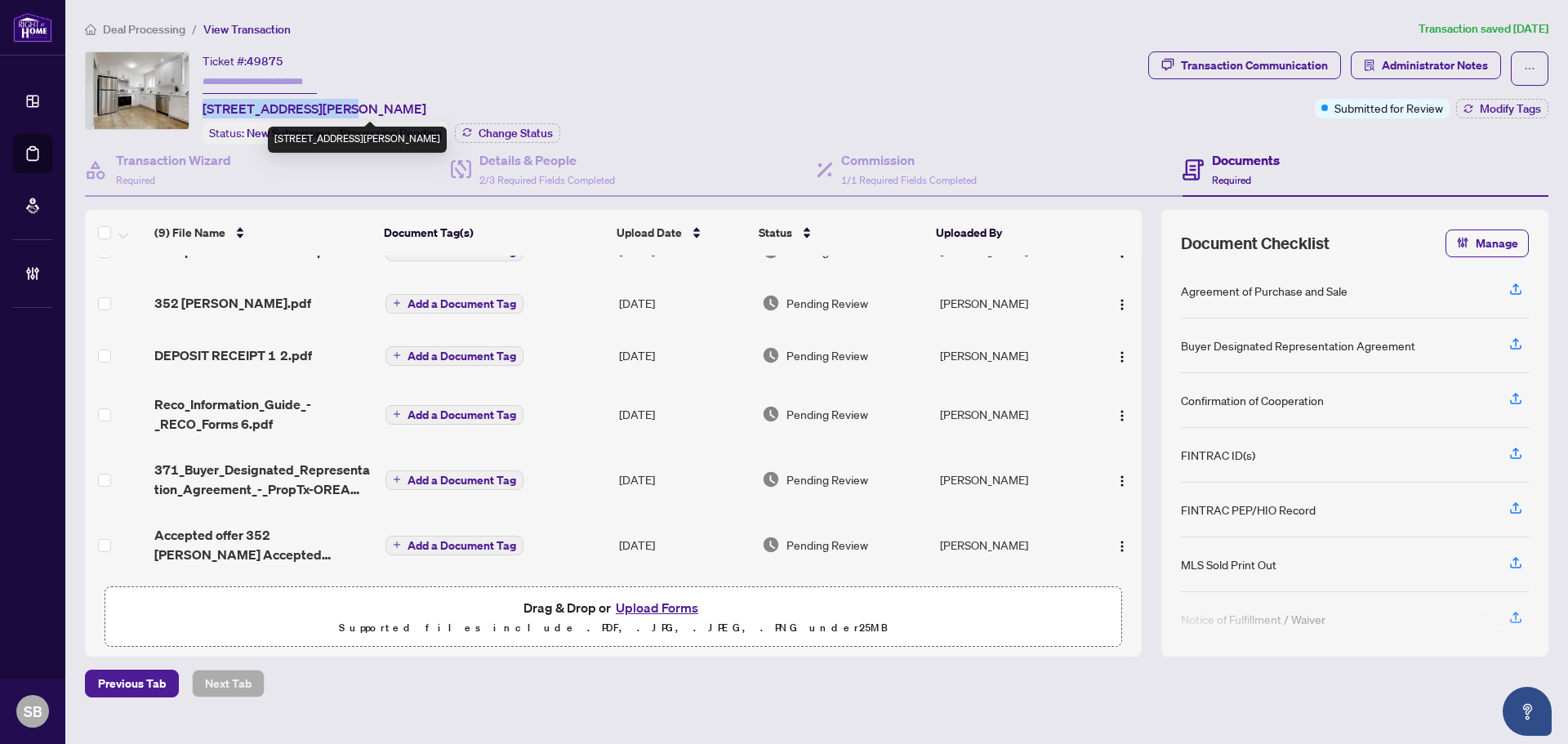
drag, startPoint x: 330, startPoint y: 105, endPoint x: 204, endPoint y: 111, distance: 126.1
click at [203, 111] on span "[STREET_ADDRESS][PERSON_NAME]" at bounding box center [314, 109] width 224 height 20
copy span "[STREET_ADDRESS][PERSON_NAME]"
click at [1332, 70] on button "Transaction Communication" at bounding box center [1244, 65] width 193 height 28
type textarea "**********"
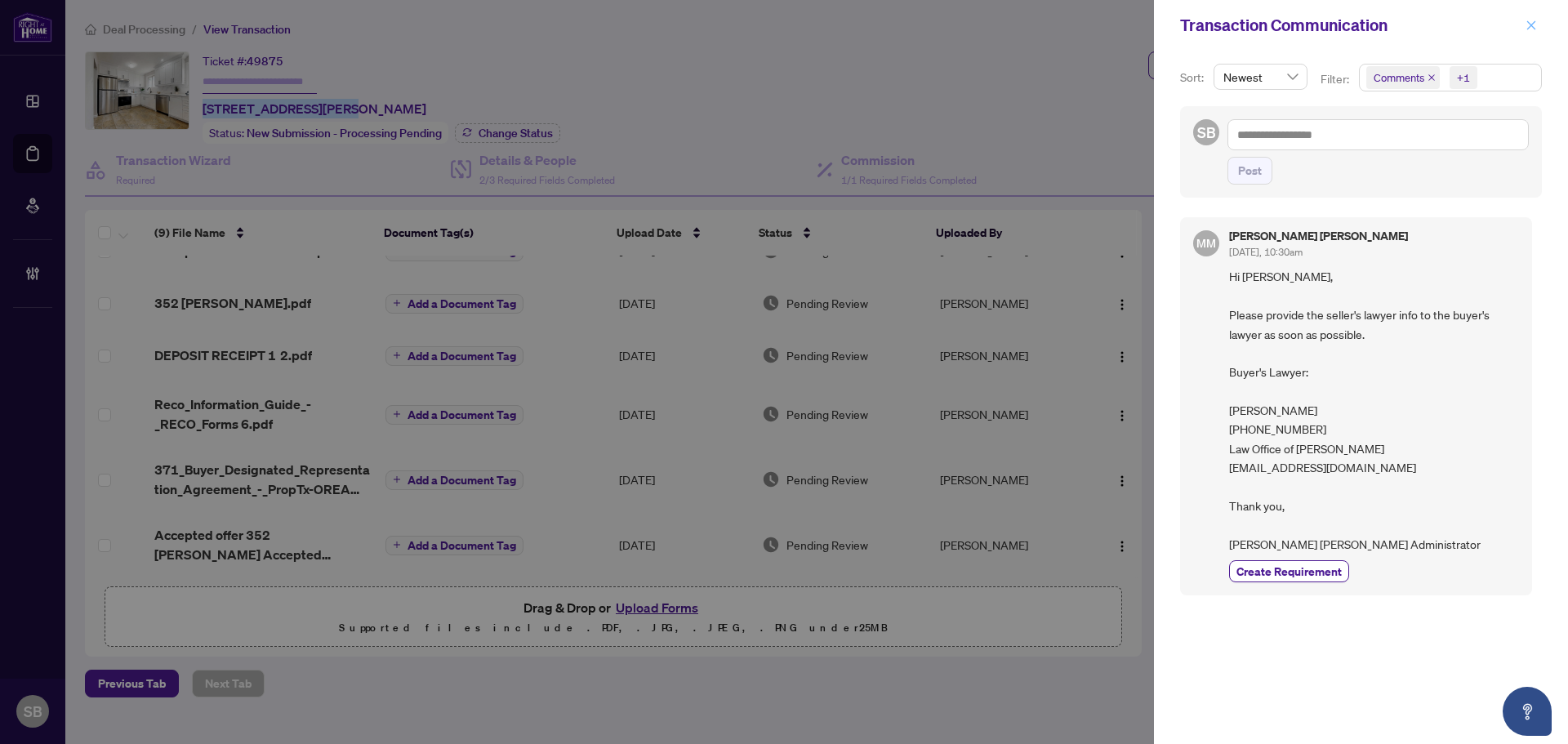
click at [1529, 32] on span "button" at bounding box center [1531, 25] width 11 height 26
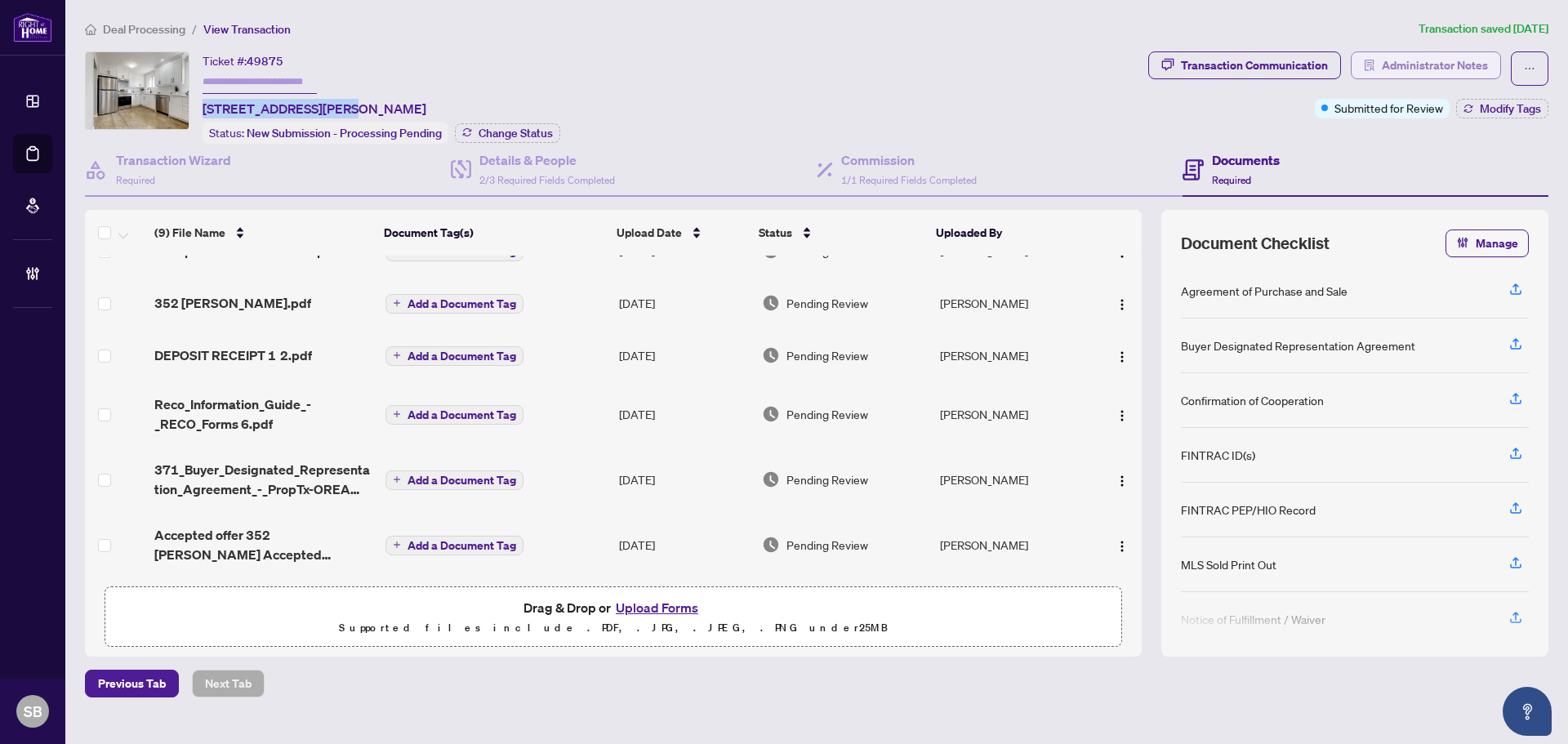
click at [1396, 72] on span "Administrator Notes" at bounding box center [1435, 65] width 106 height 26
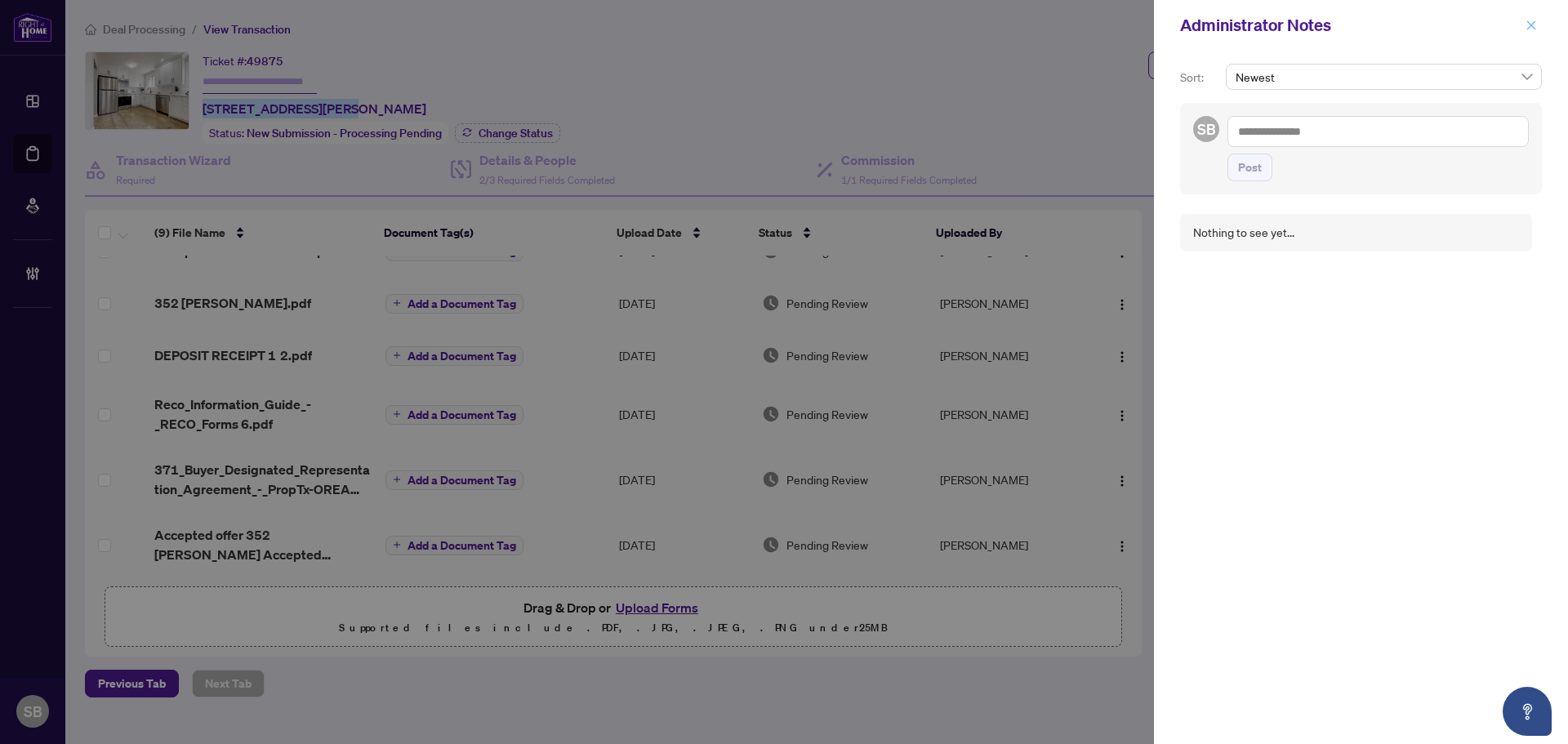
click at [1533, 20] on icon "close" at bounding box center [1531, 25] width 11 height 11
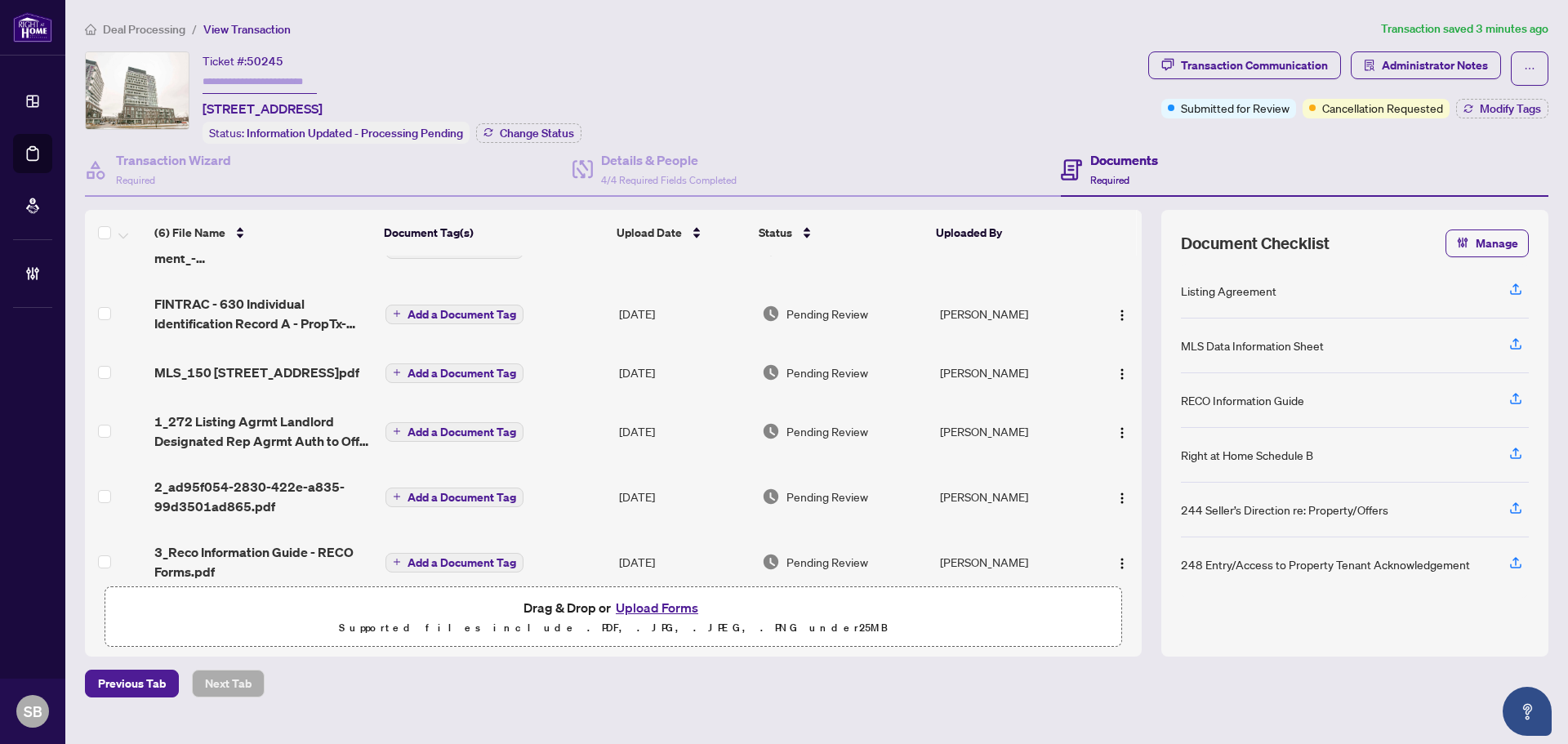
scroll to position [62, 0]
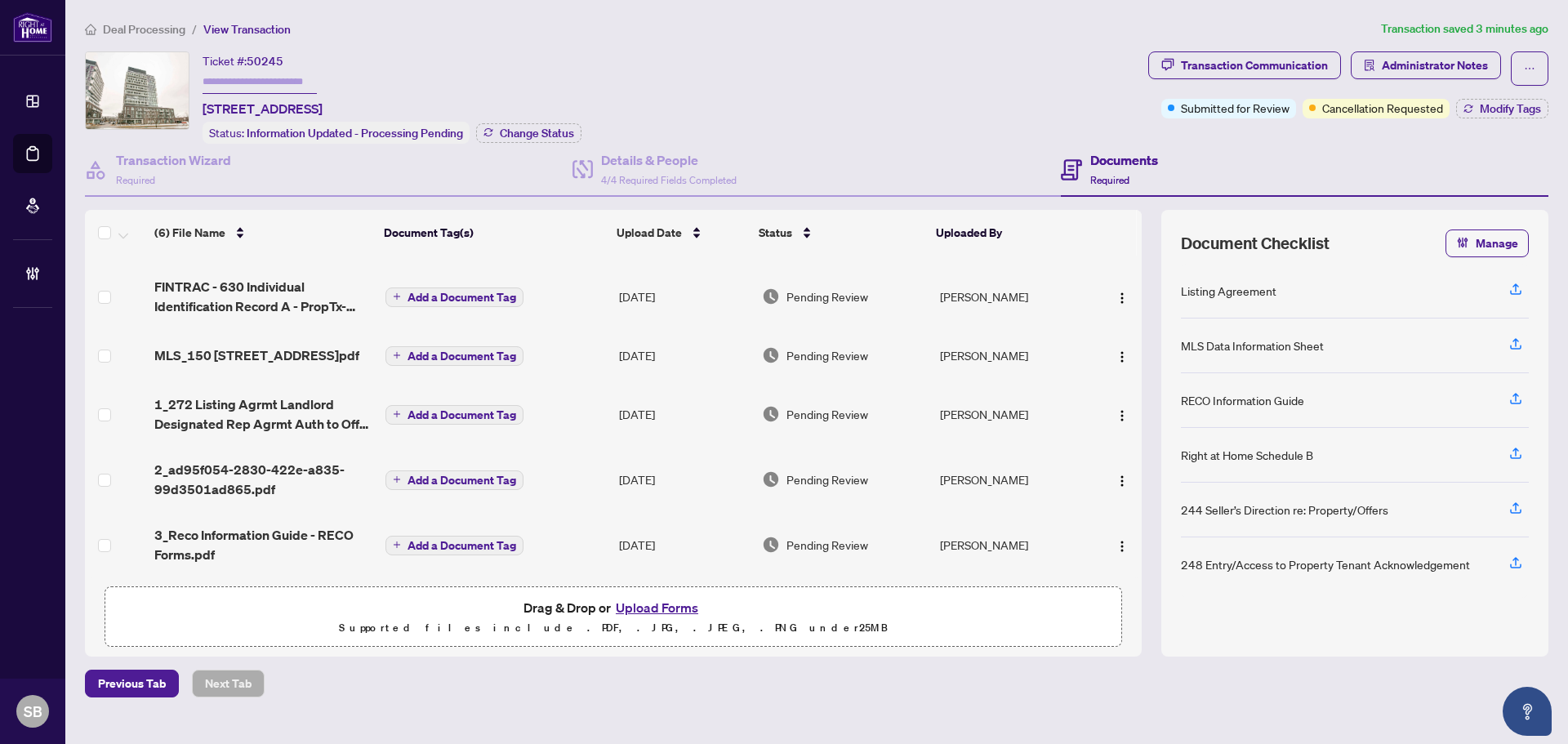
click at [550, 538] on td "Add a Document Tag" at bounding box center [496, 545] width 234 height 65
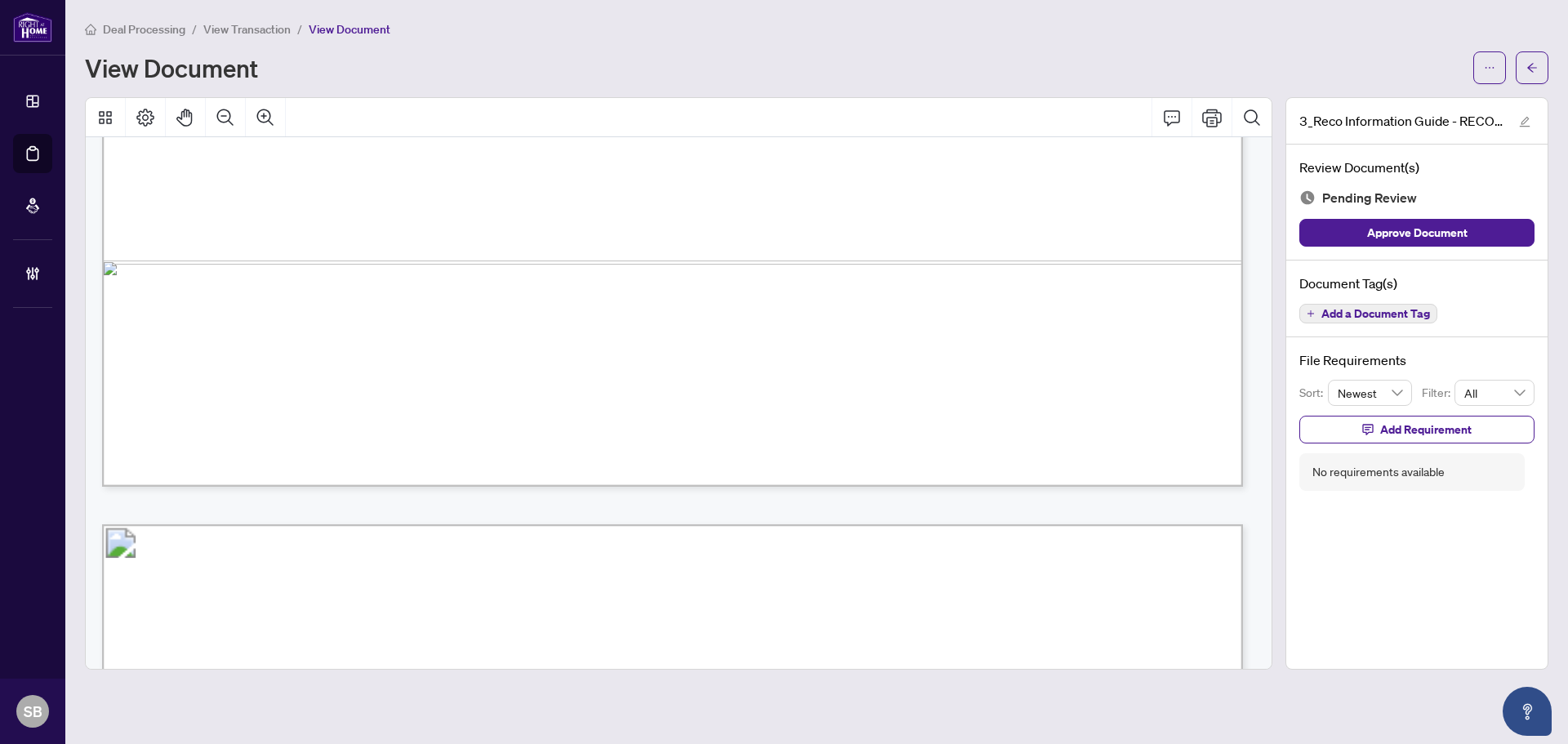
scroll to position [1634, 0]
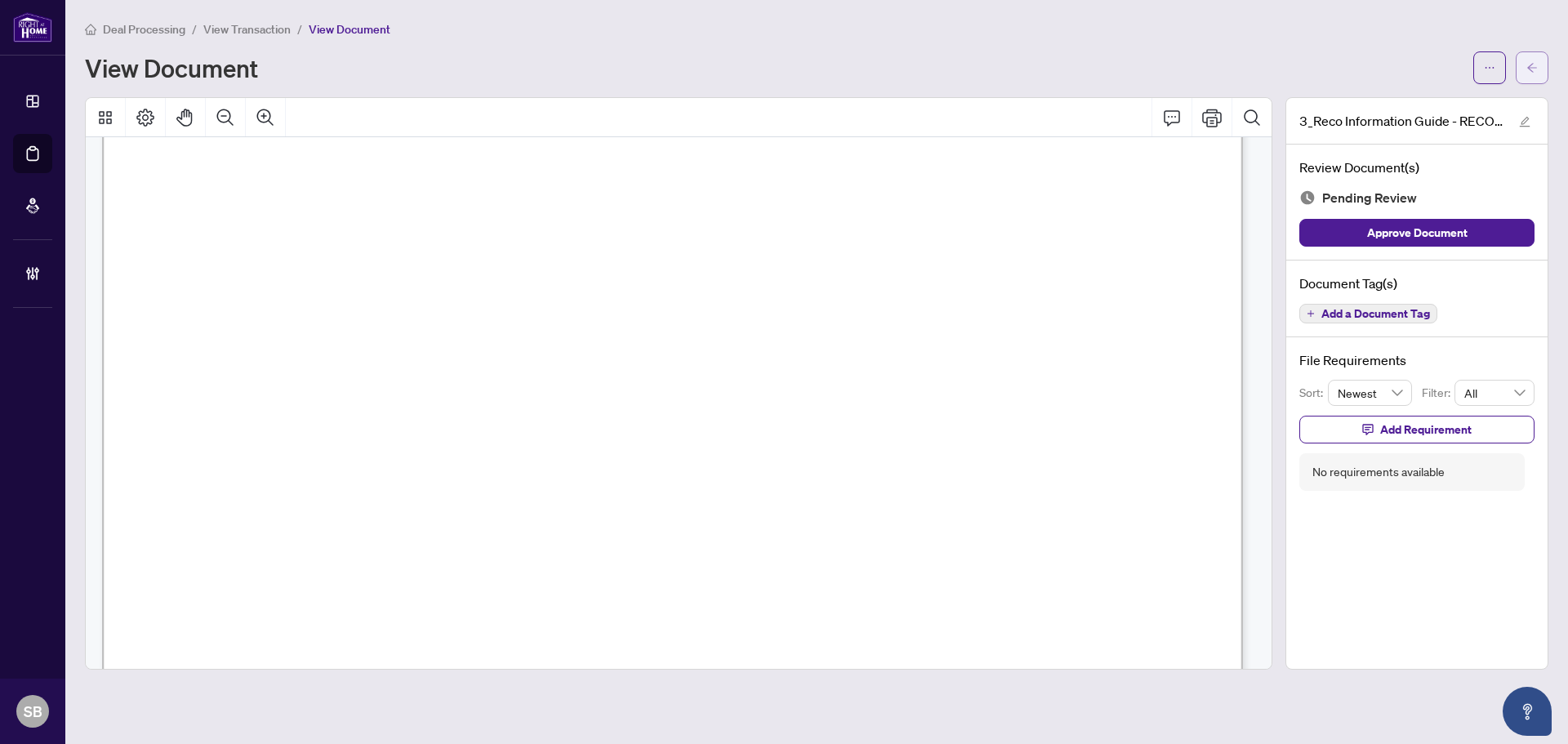
click at [1547, 61] on button "button" at bounding box center [1532, 68] width 33 height 33
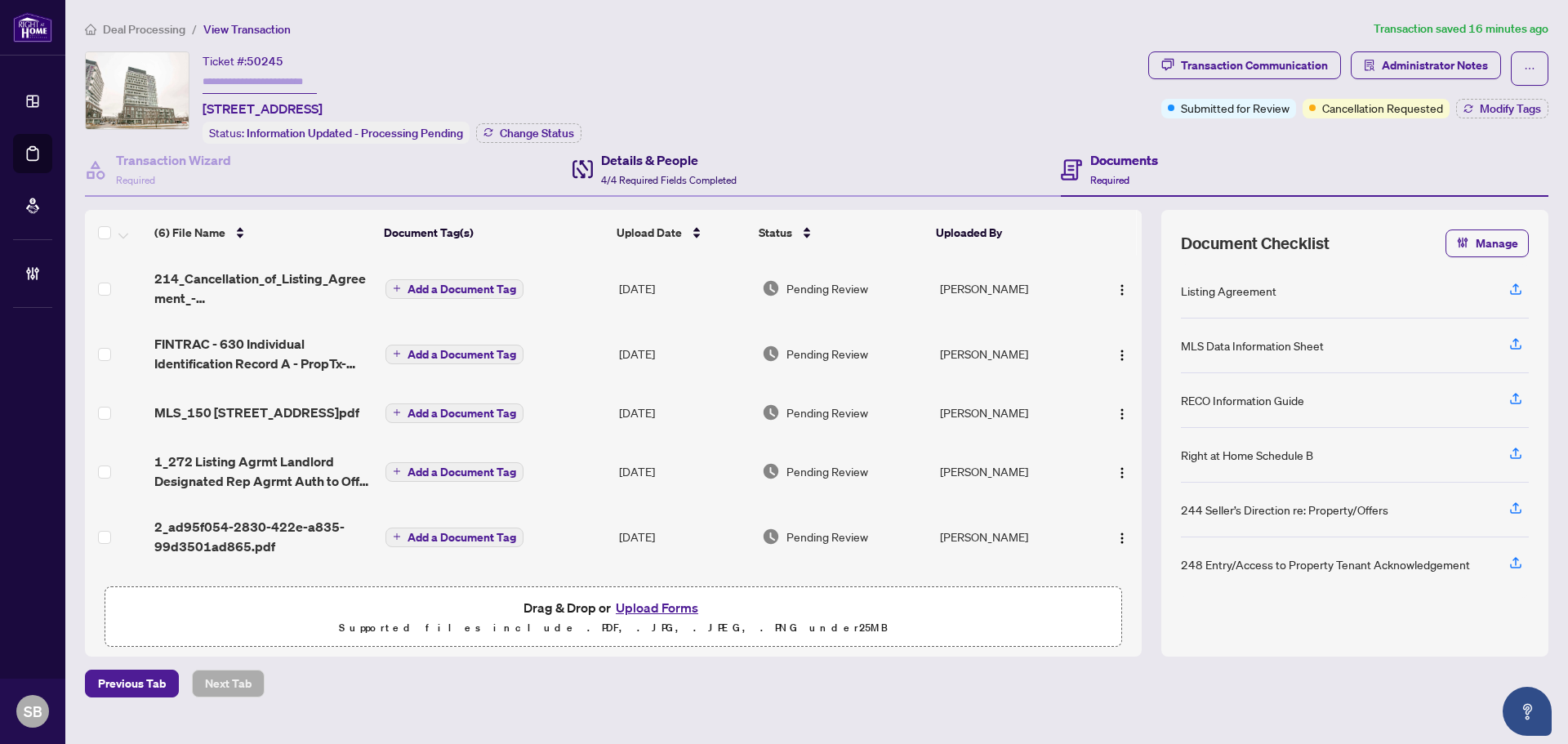
click at [696, 179] on span "4/4 Required Fields Completed" at bounding box center [669, 180] width 136 height 12
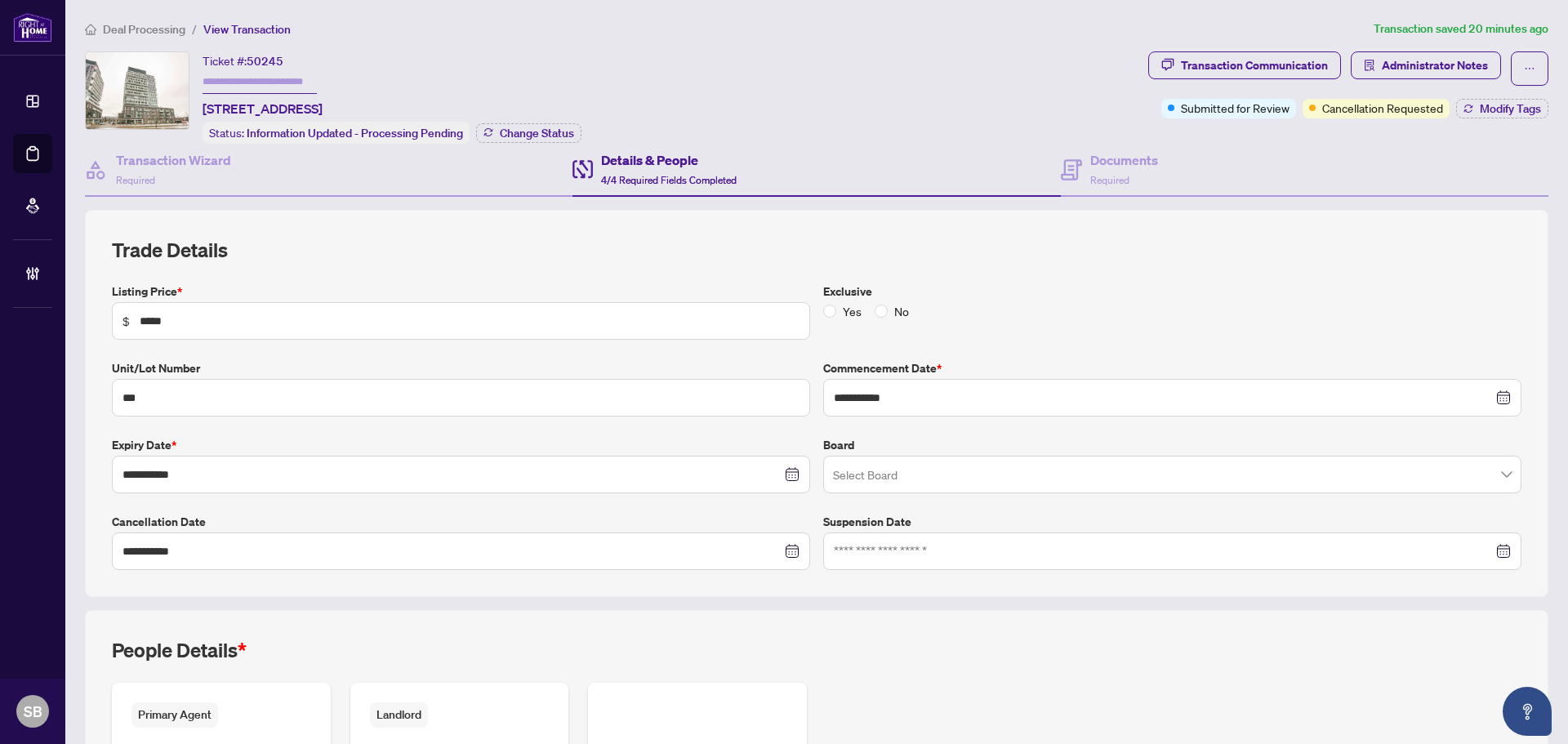
click at [159, 20] on li "Deal Processing" at bounding box center [135, 30] width 100 height 19
click at [161, 31] on span "Deal Processing" at bounding box center [143, 29] width 83 height 15
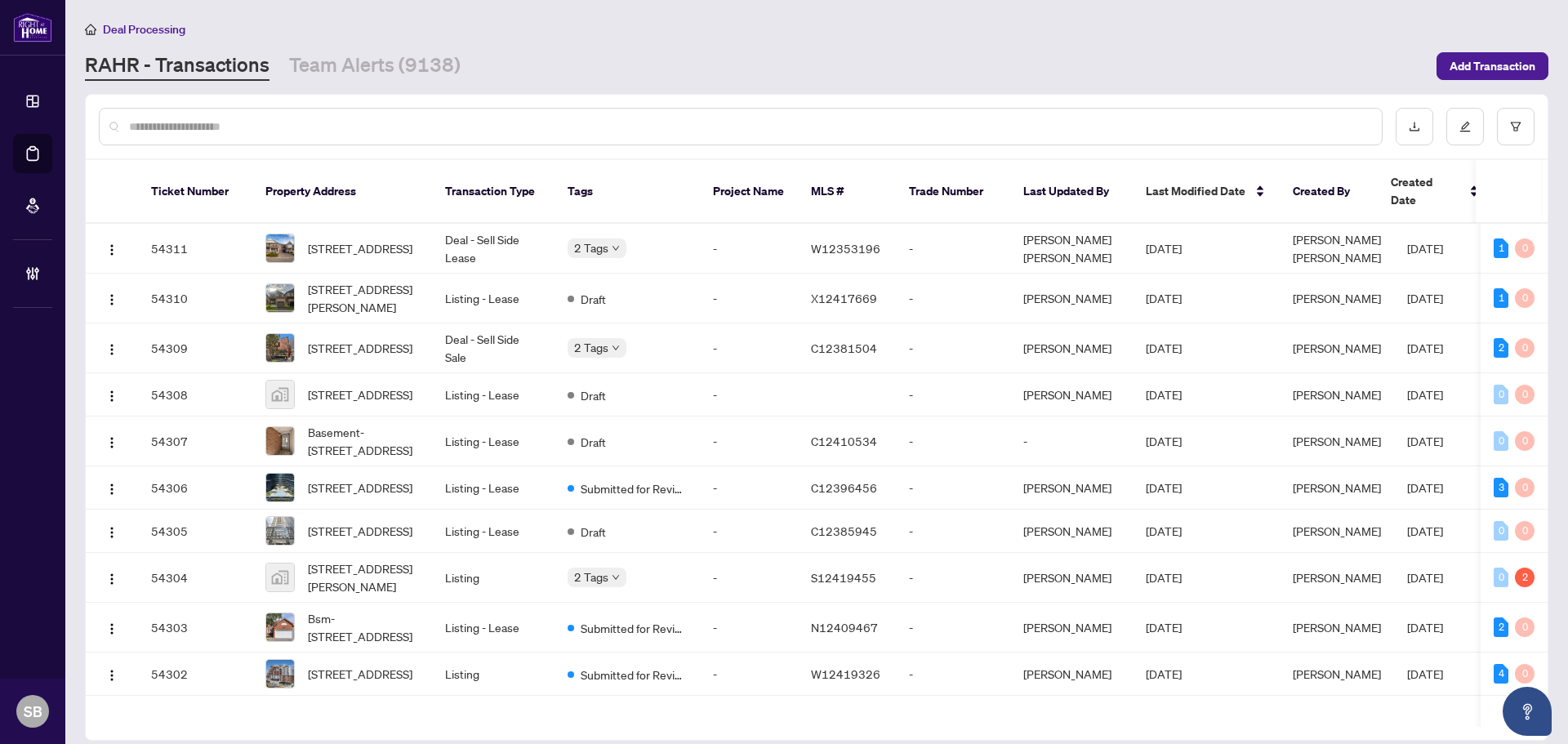
click at [431, 120] on input "text" at bounding box center [748, 126] width 1239 height 18
click at [517, 227] on td "Deal - Sell Side Lease" at bounding box center [493, 248] width 123 height 50
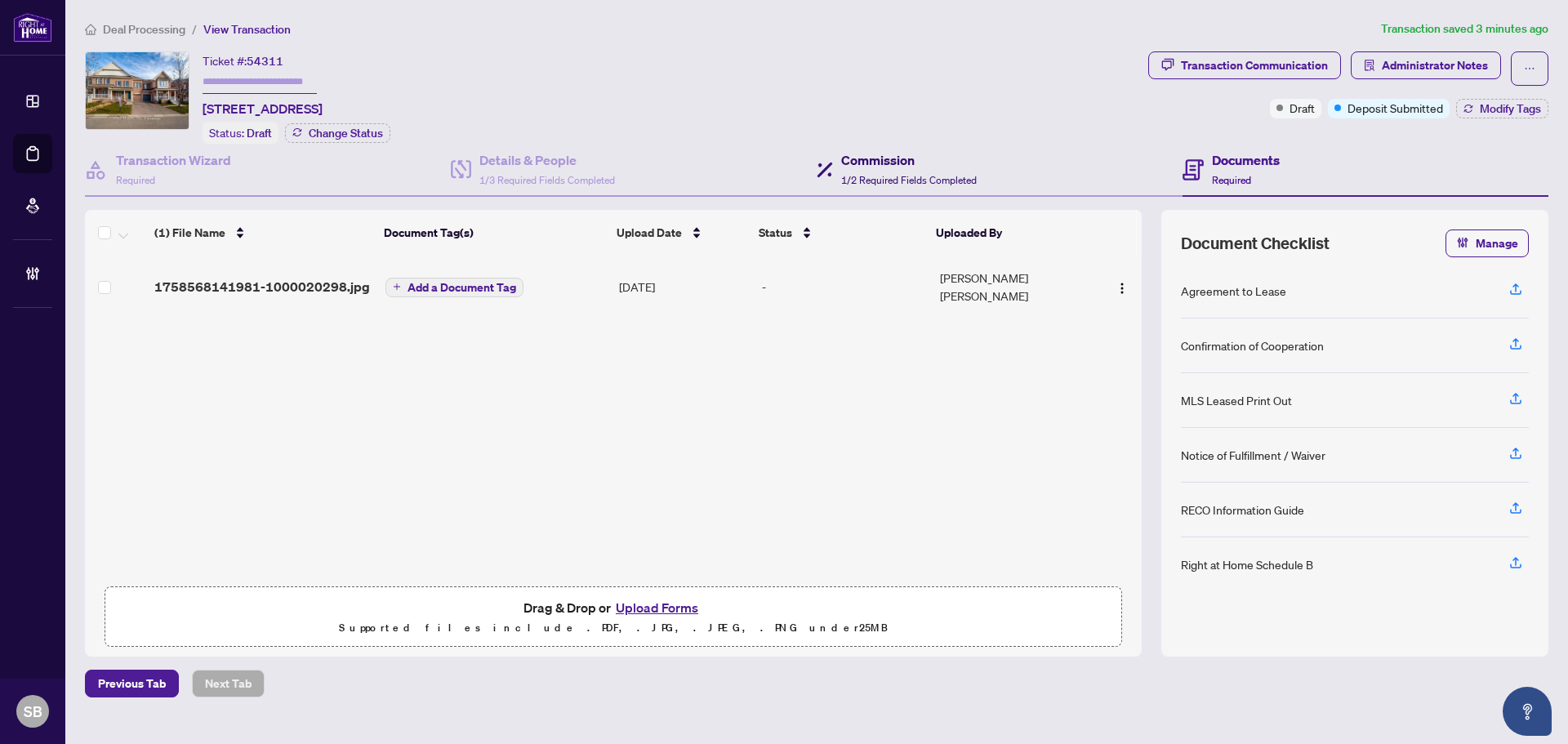
click at [876, 174] on span "1/2 Required Fields Completed" at bounding box center [909, 180] width 136 height 12
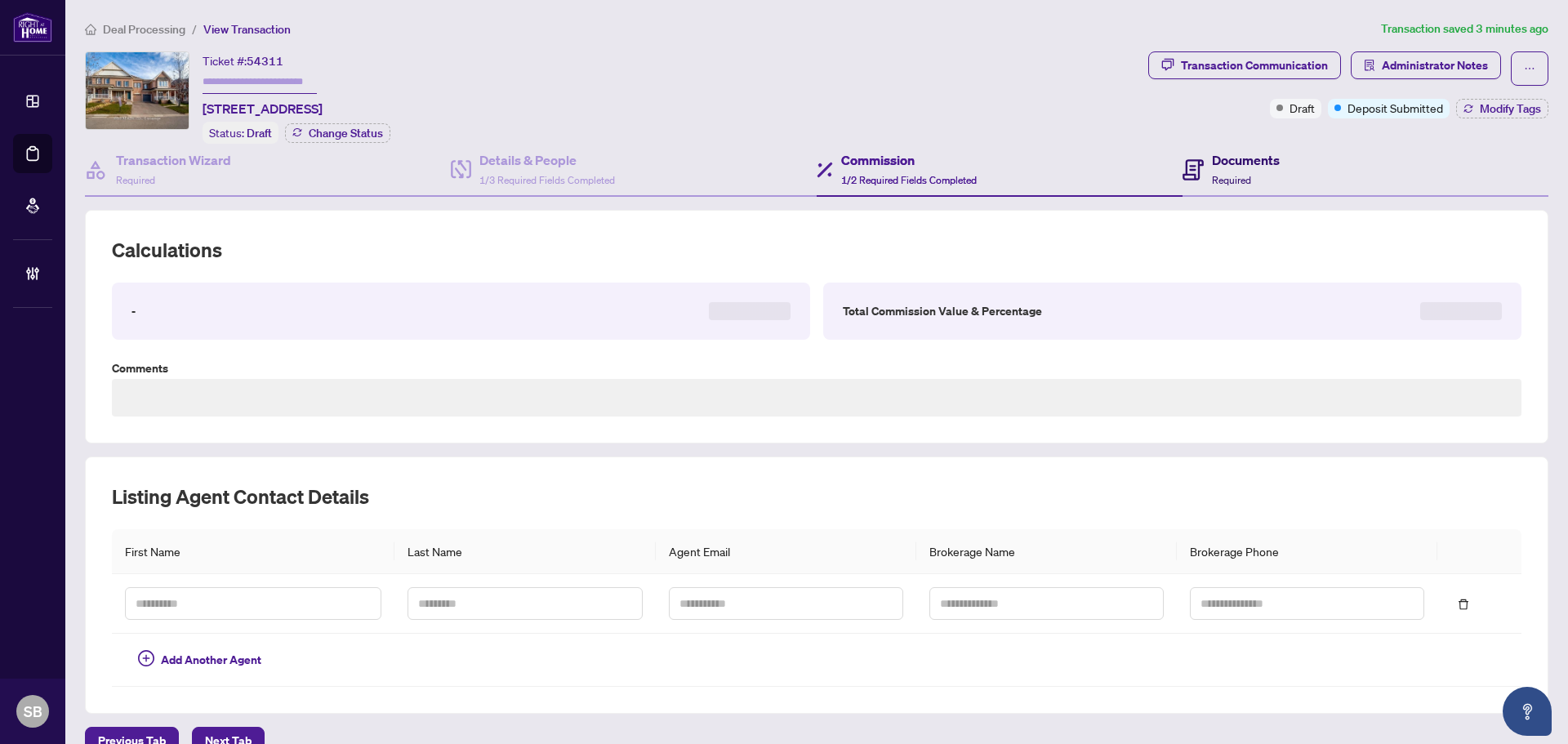
click at [1234, 174] on span "Required" at bounding box center [1231, 180] width 39 height 12
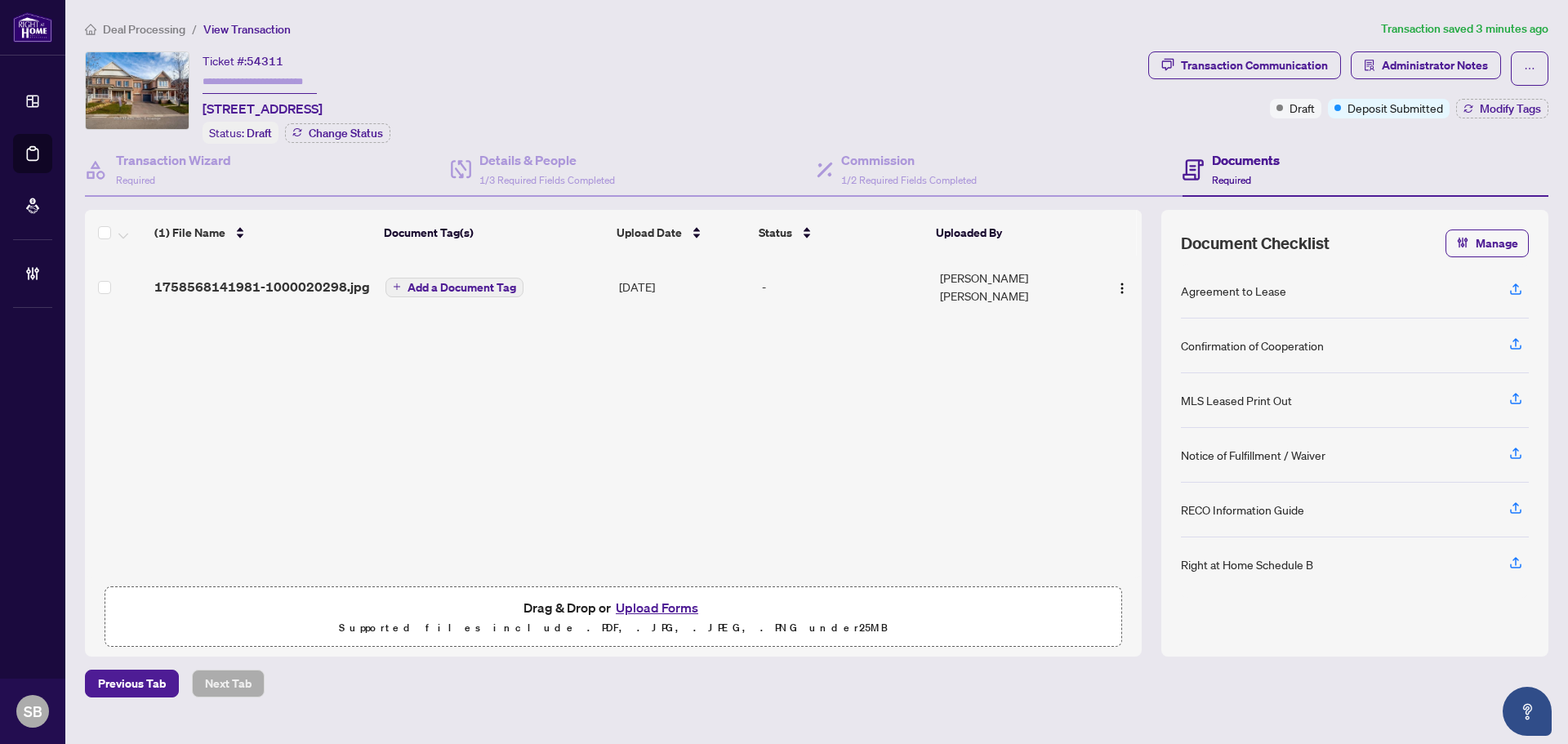
click at [552, 271] on td "Add a Document Tag" at bounding box center [496, 286] width 234 height 62
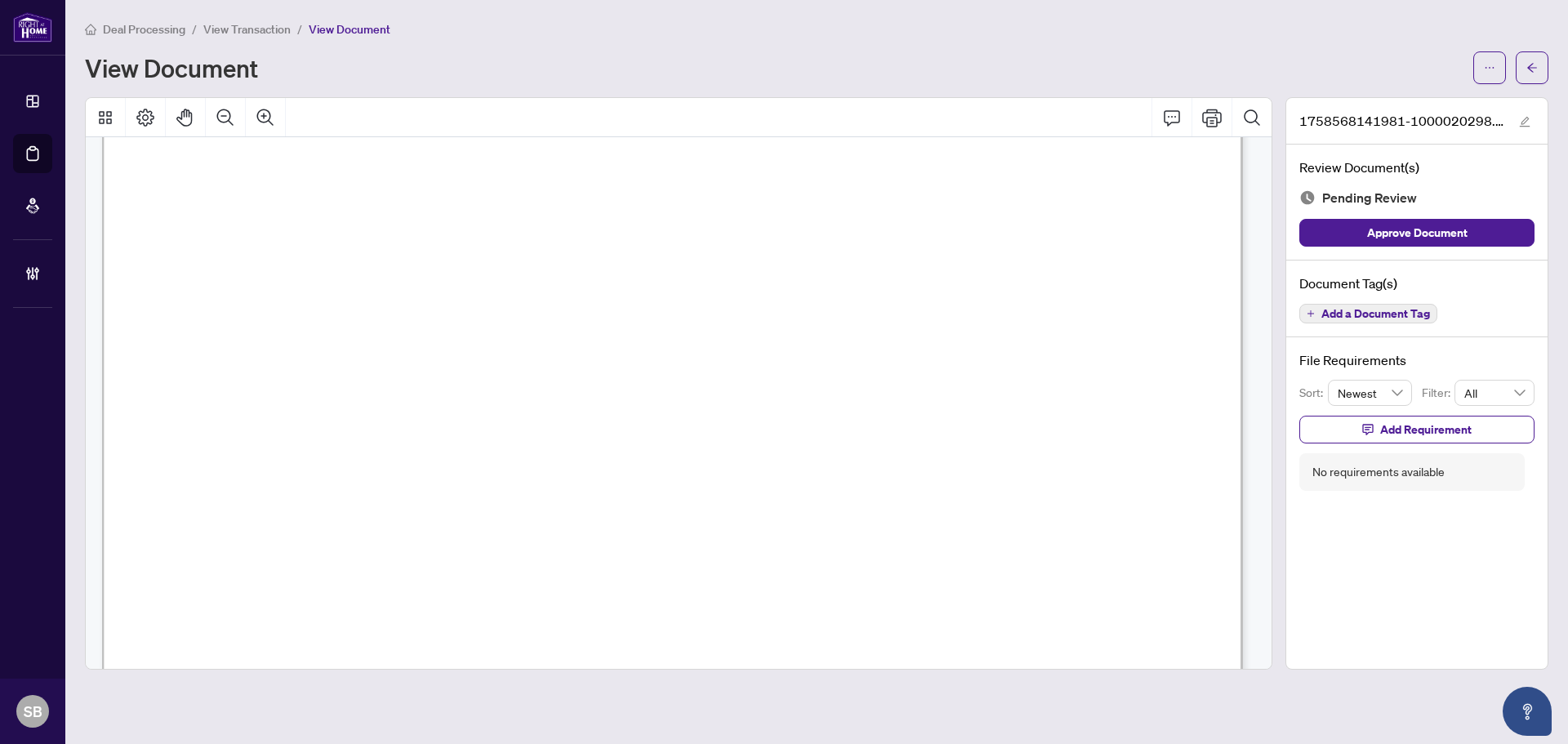
scroll to position [625, 0]
click at [1530, 70] on icon "arrow-left" at bounding box center [1531, 67] width 10 height 9
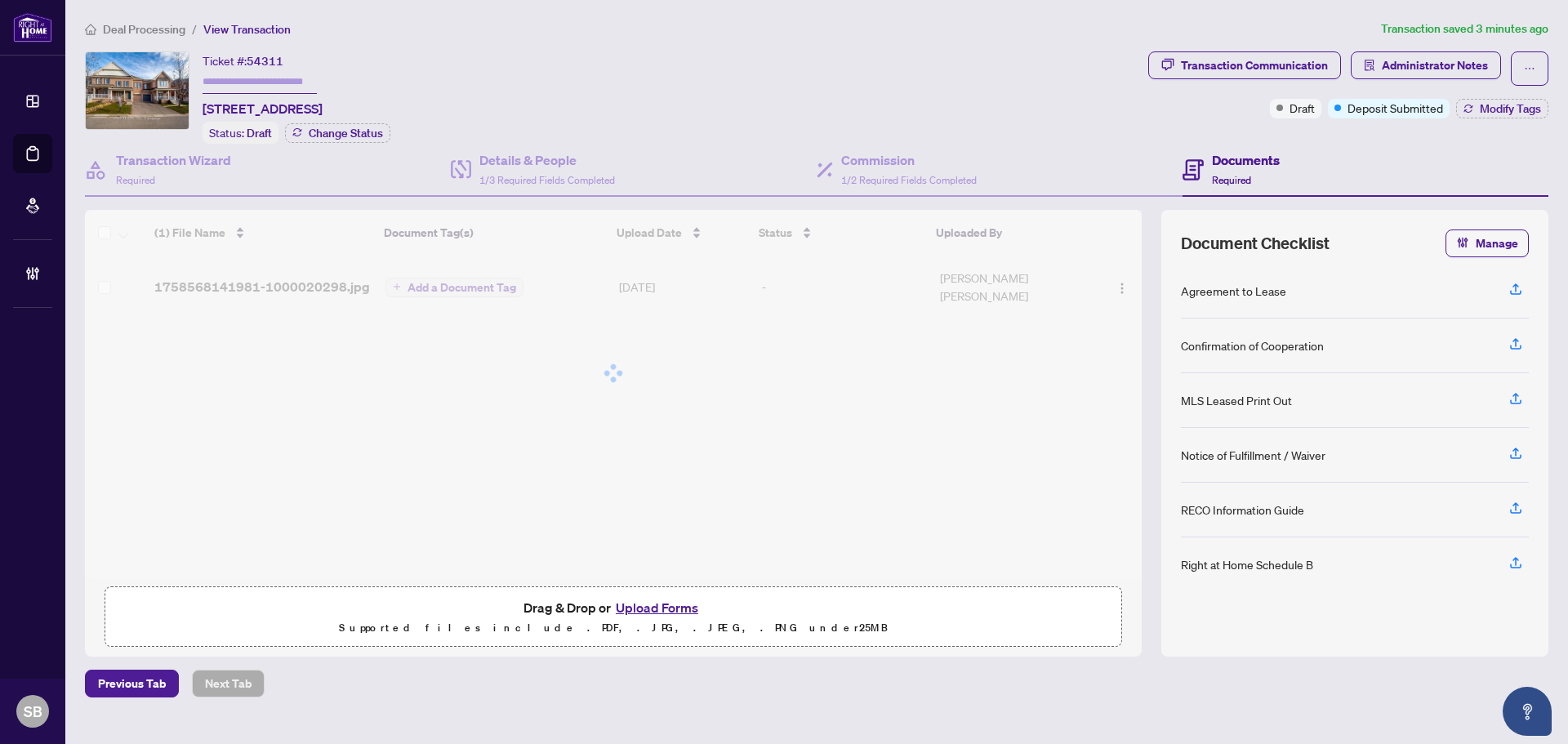
click at [140, 39] on div "Deal Processing / View Transaction Transaction saved 3 minutes ago Ticket #: 54…" at bounding box center [816, 359] width 1476 height 678
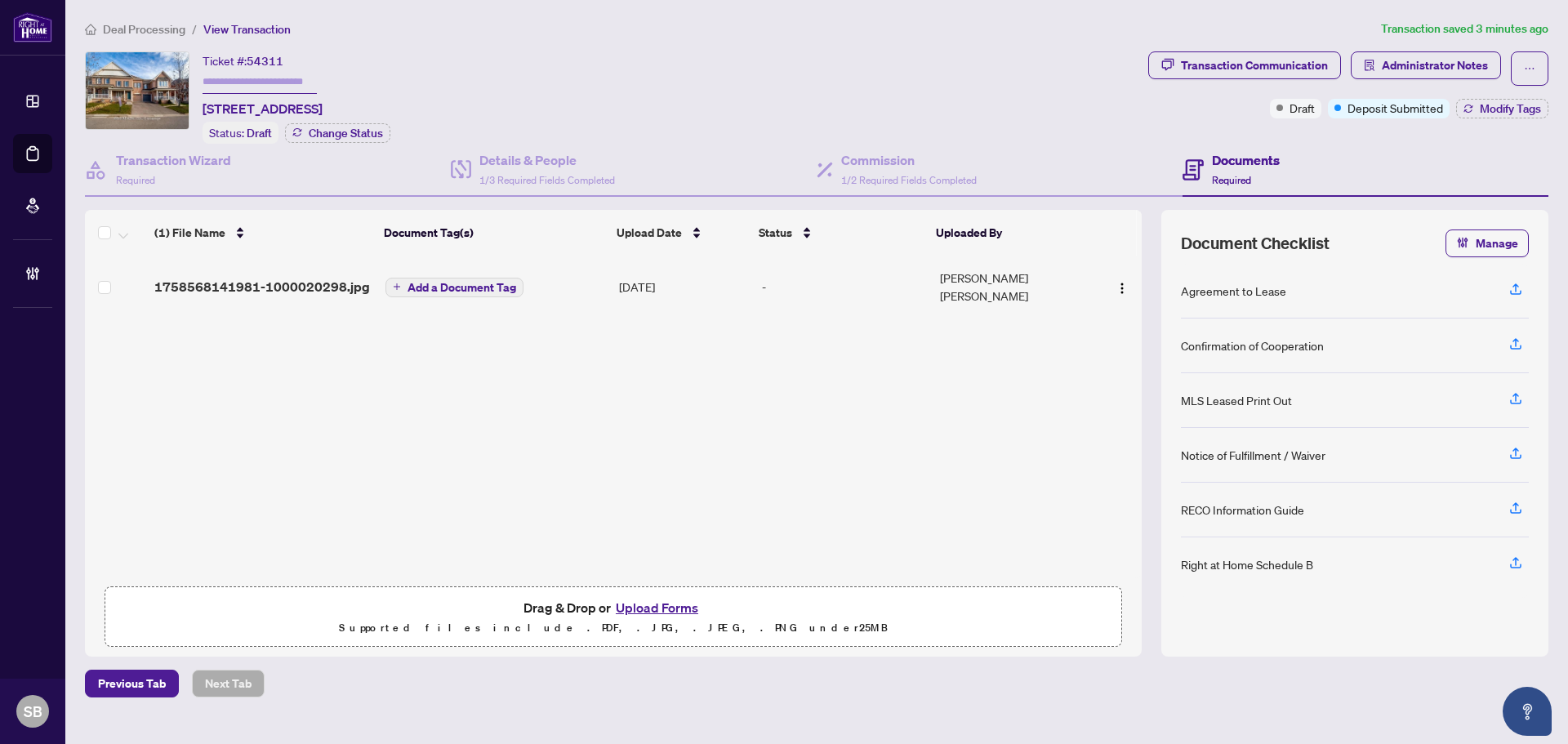
click at [141, 34] on span "Deal Processing" at bounding box center [143, 29] width 83 height 15
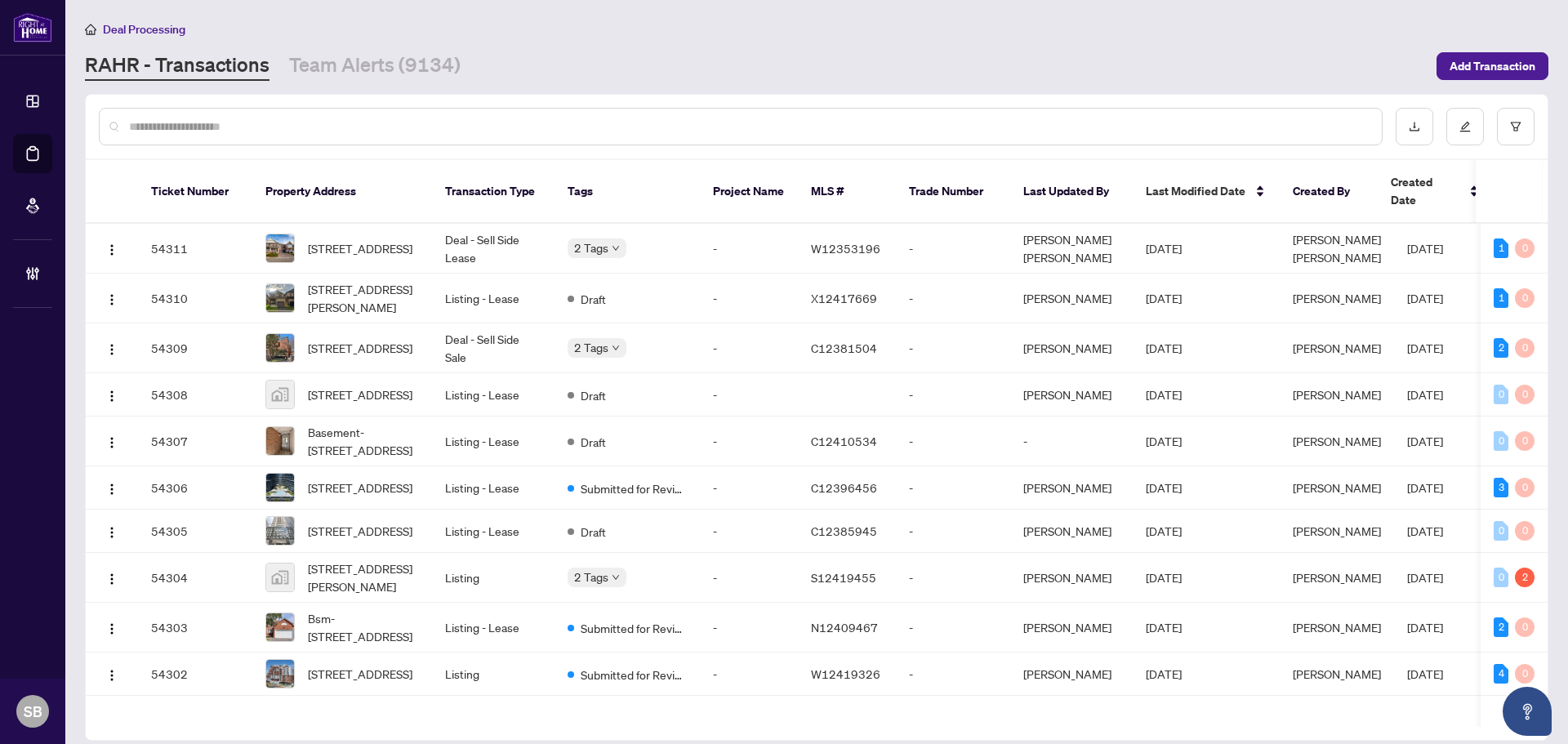
click at [398, 115] on div at bounding box center [741, 126] width 1284 height 37
click at [230, 136] on div at bounding box center [741, 126] width 1284 height 37
click at [231, 117] on input "text" at bounding box center [748, 126] width 1239 height 18
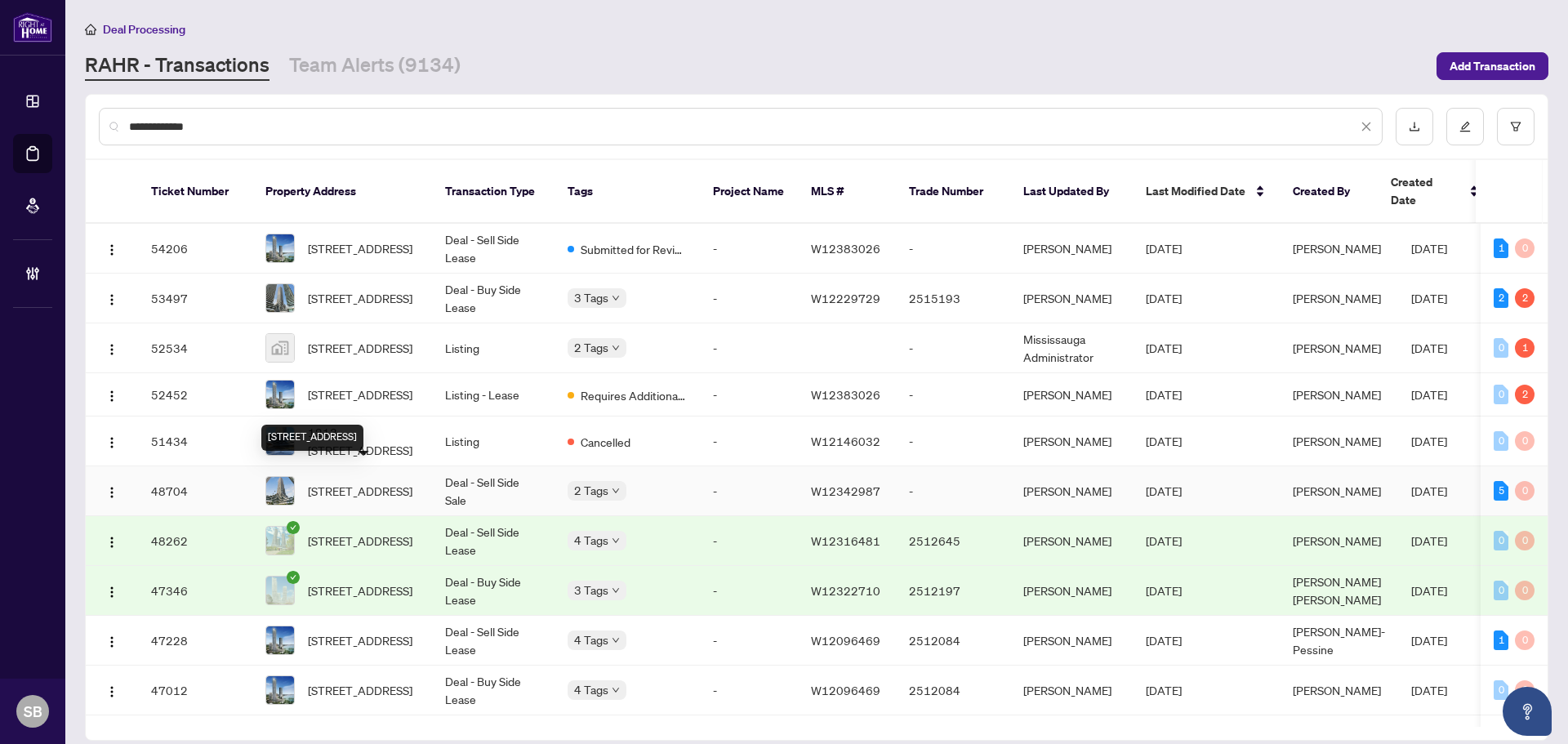
type input "**********"
click at [412, 482] on span "[STREET_ADDRESS]" at bounding box center [360, 491] width 104 height 18
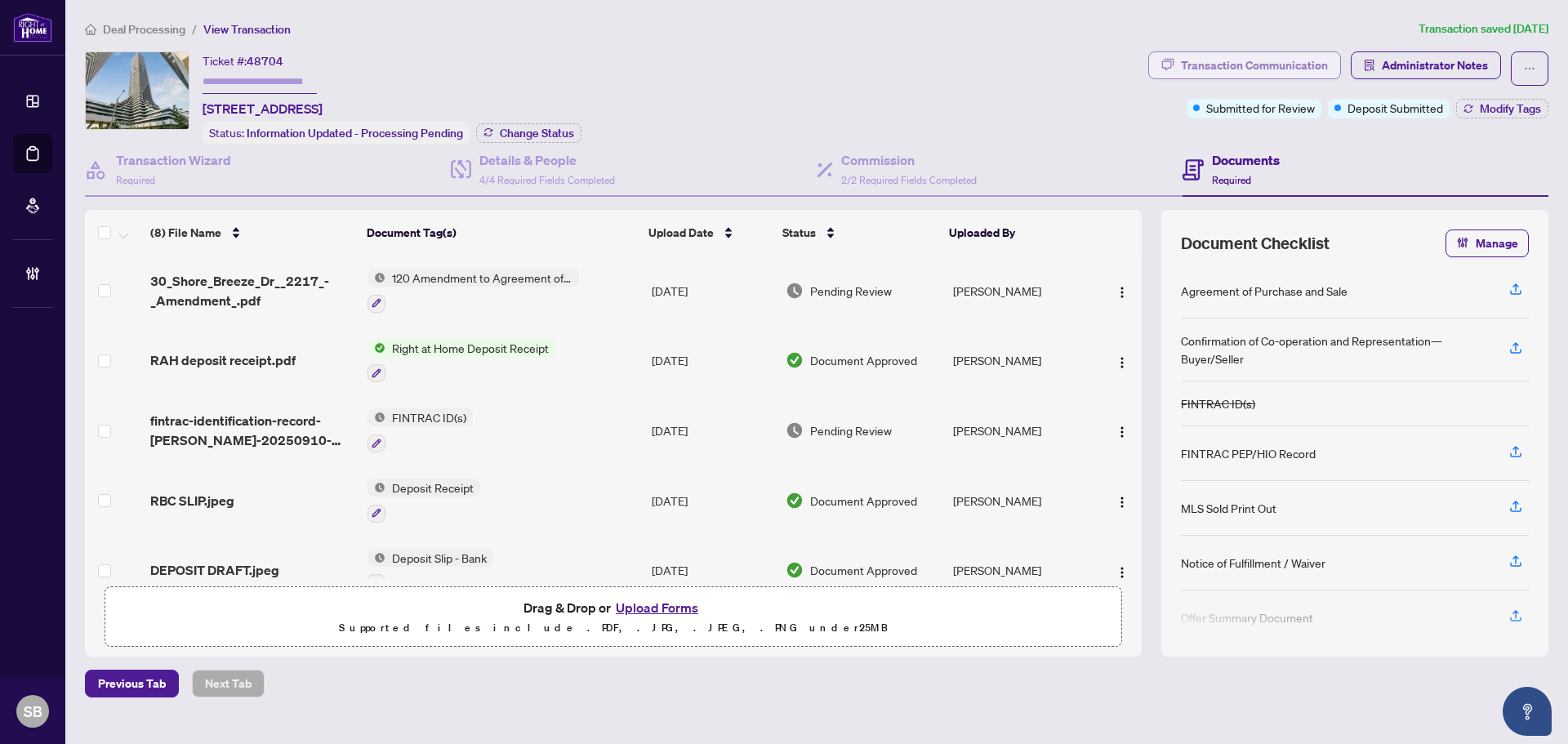
click at [1274, 70] on div "Transaction Communication" at bounding box center [1254, 65] width 147 height 26
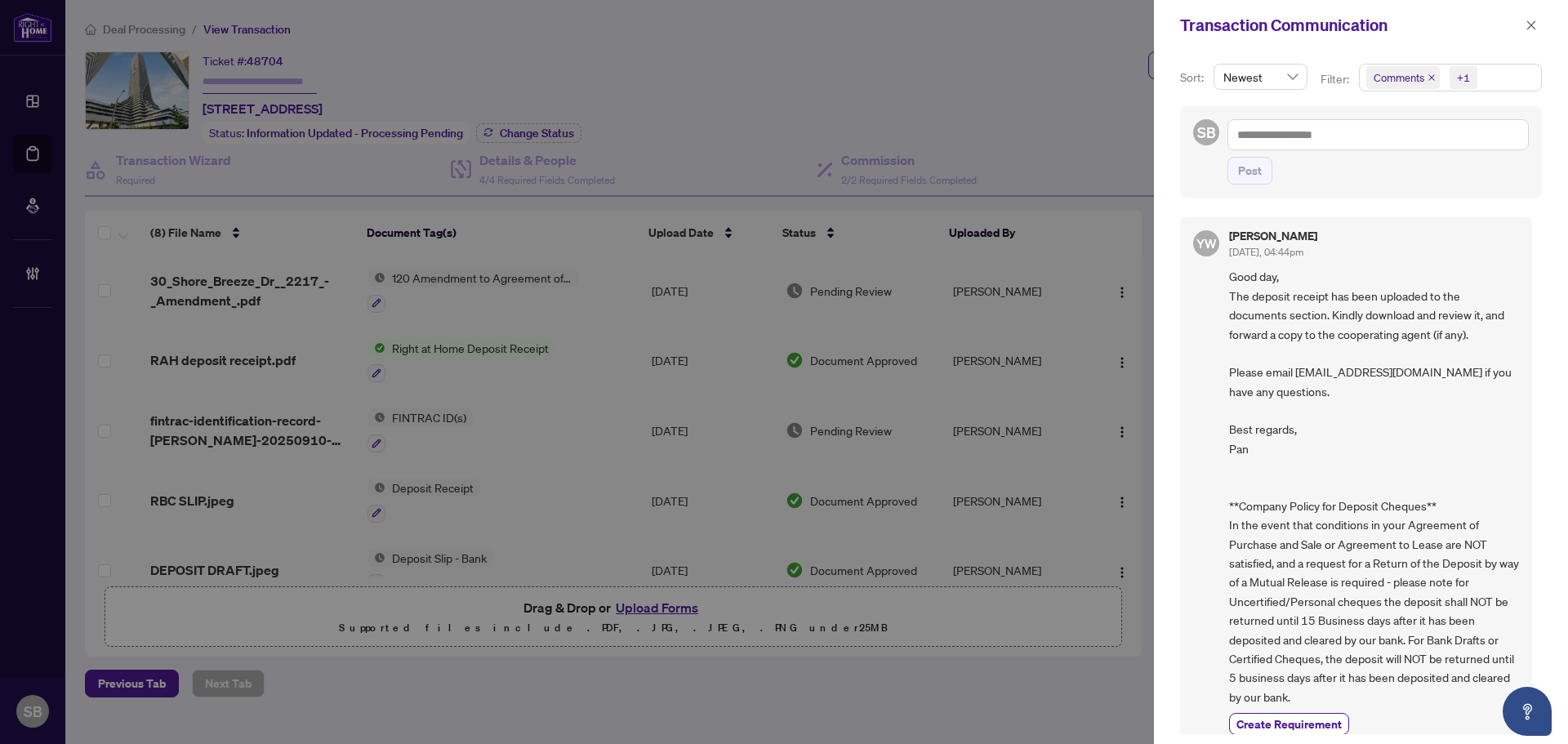
click at [1516, 20] on div "Transaction Communication" at bounding box center [1351, 25] width 341 height 24
click at [1525, 24] on icon "close" at bounding box center [1531, 25] width 11 height 11
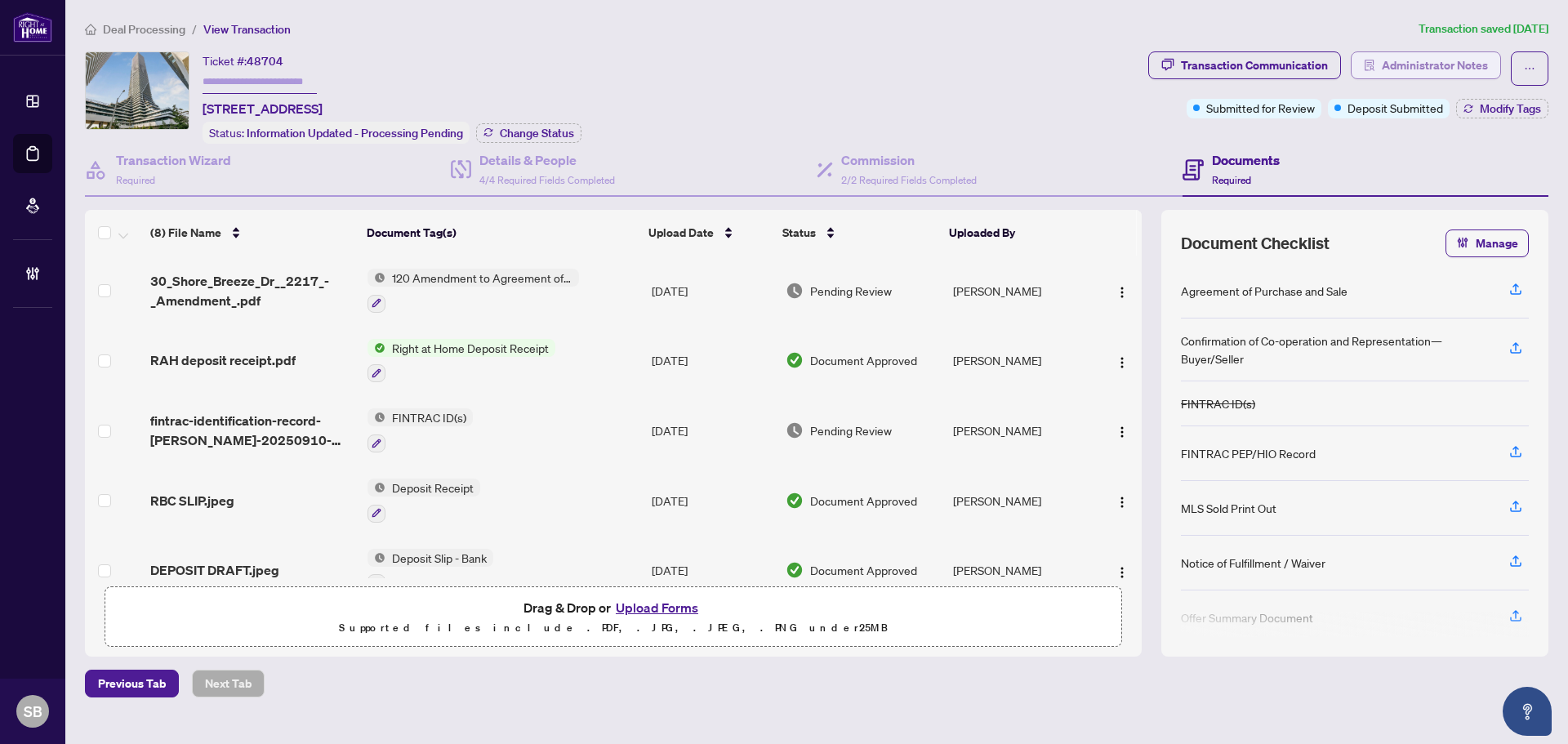
click at [1395, 60] on span "Administrator Notes" at bounding box center [1435, 65] width 106 height 26
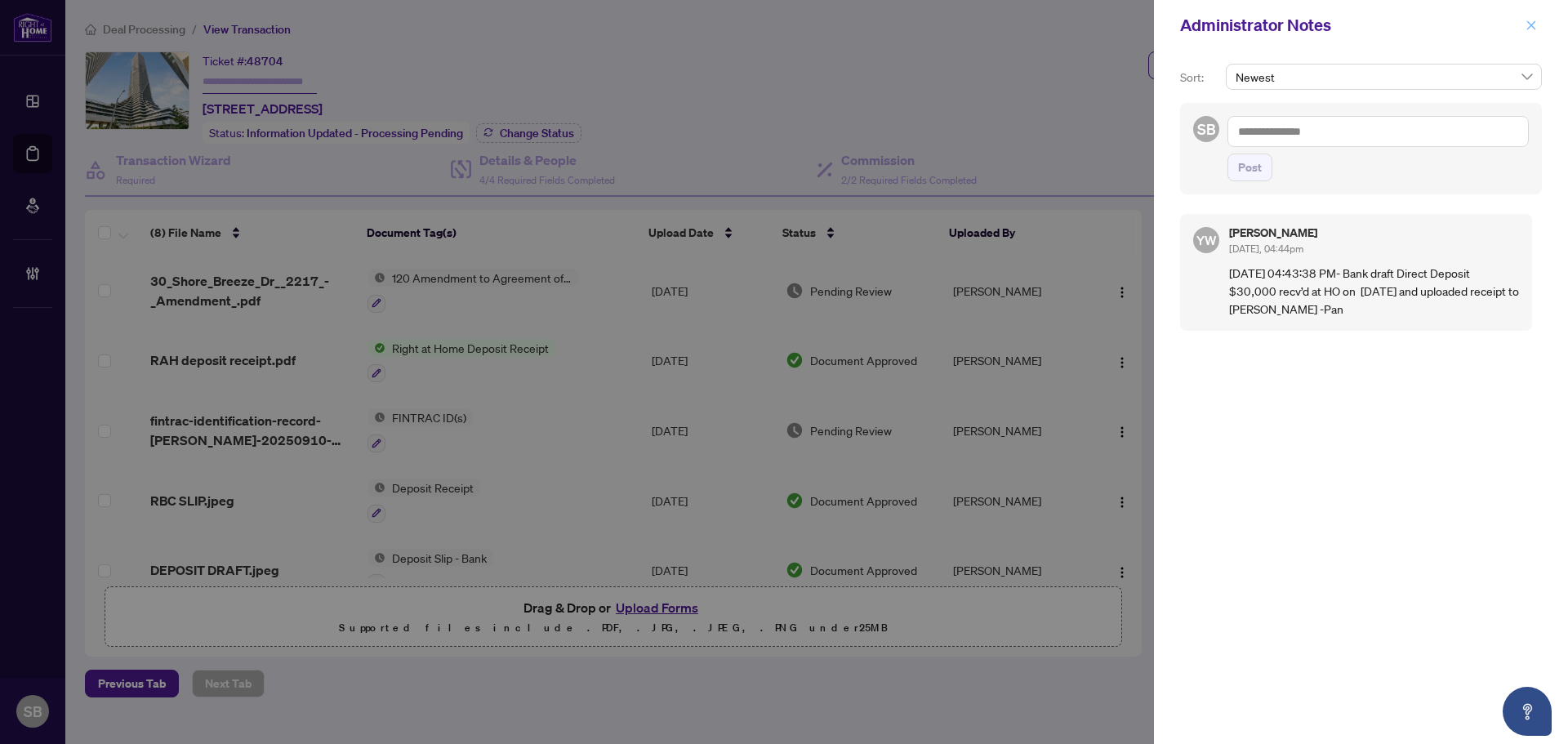
click at [1529, 30] on icon "close" at bounding box center [1531, 25] width 11 height 11
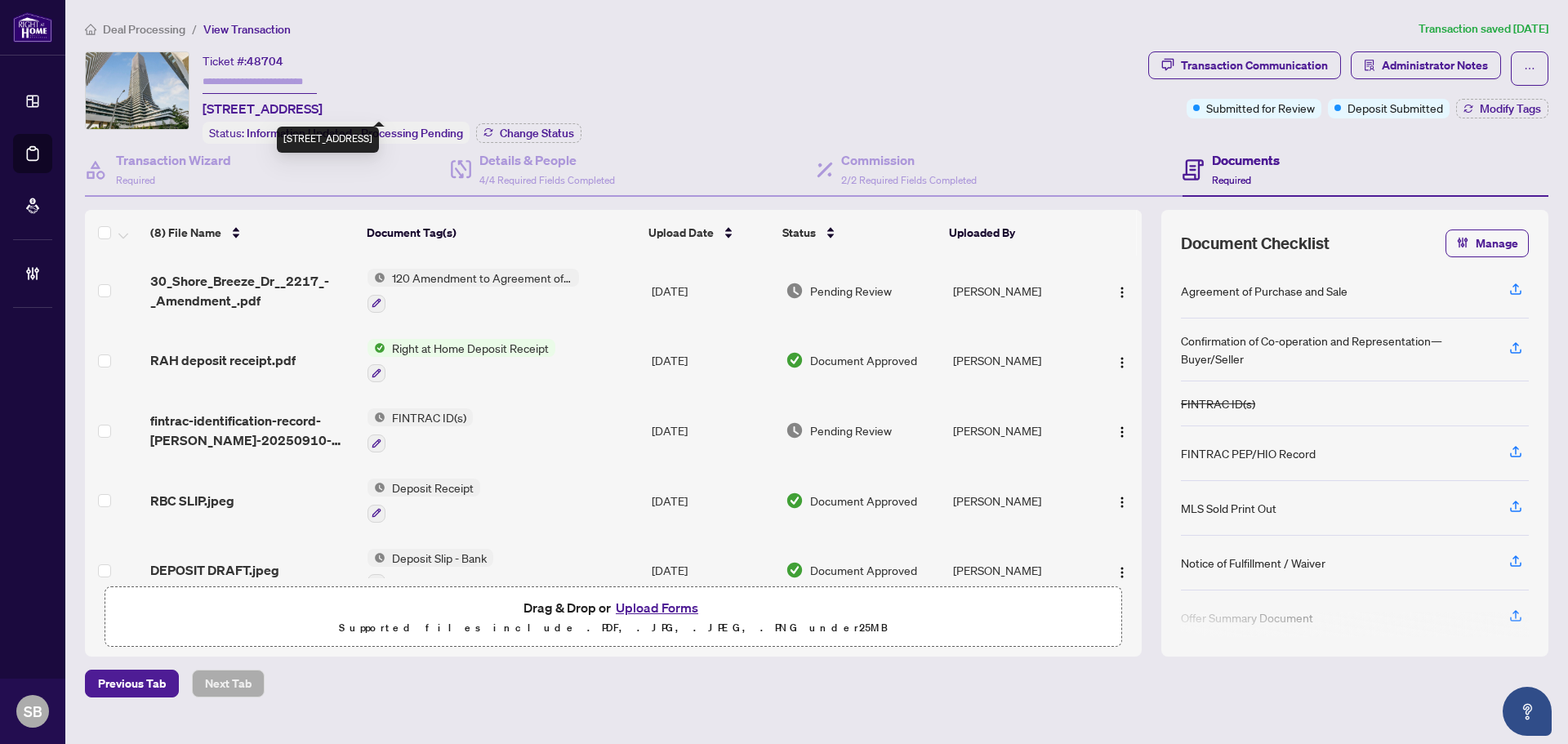
drag, startPoint x: 352, startPoint y: 106, endPoint x: 202, endPoint y: 104, distance: 150.0
click at [202, 104] on div "Ticket #: 48704 2217-[STREET_ADDRESS] Status: Information Updated - Processing …" at bounding box center [613, 97] width 1057 height 92
copy span "2217-30 Shore Breeze Dr"
click at [889, 167] on h4 "Commission" at bounding box center [909, 160] width 136 height 20
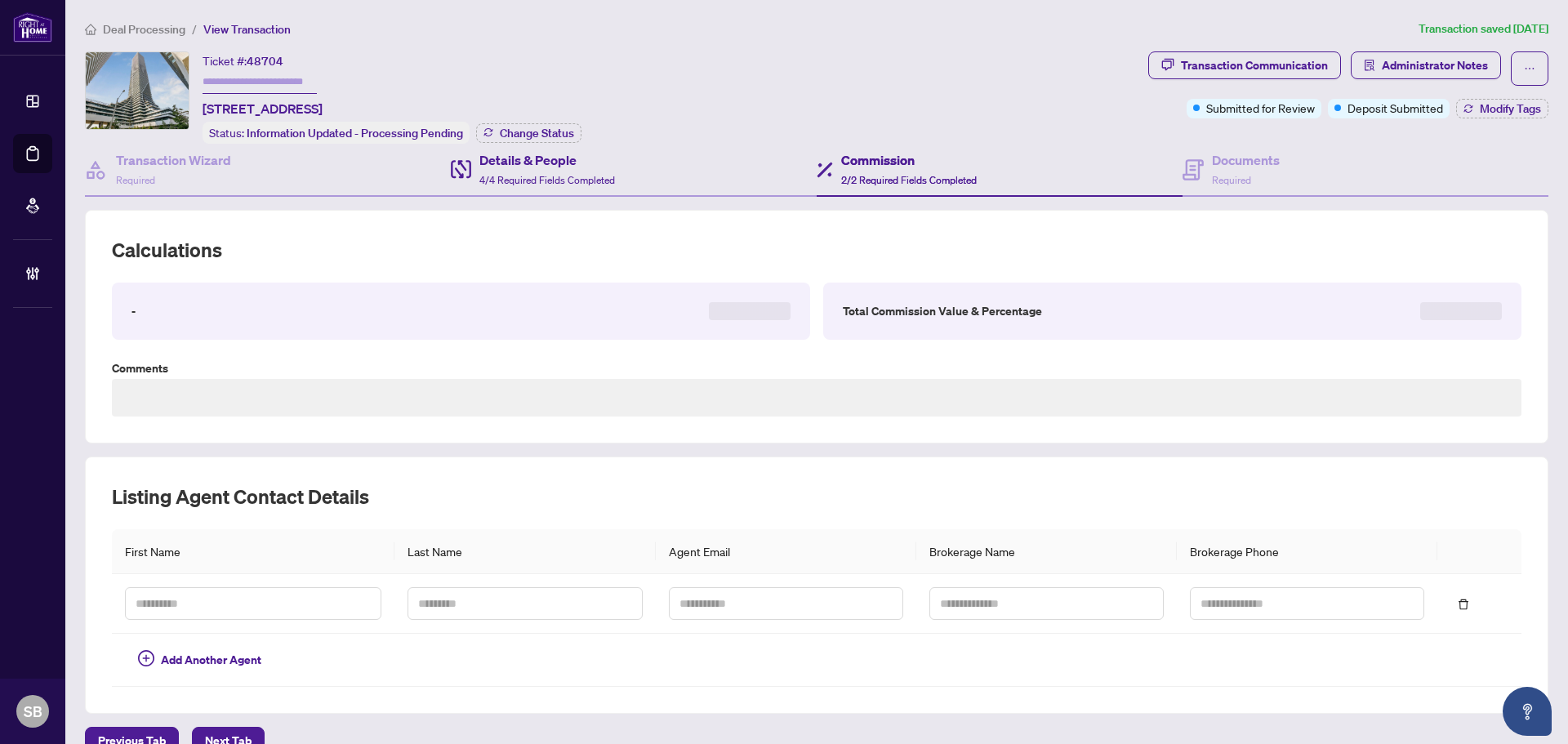
click at [523, 191] on div "Details & People 4/4 Required Fields Completed" at bounding box center [633, 170] width 366 height 53
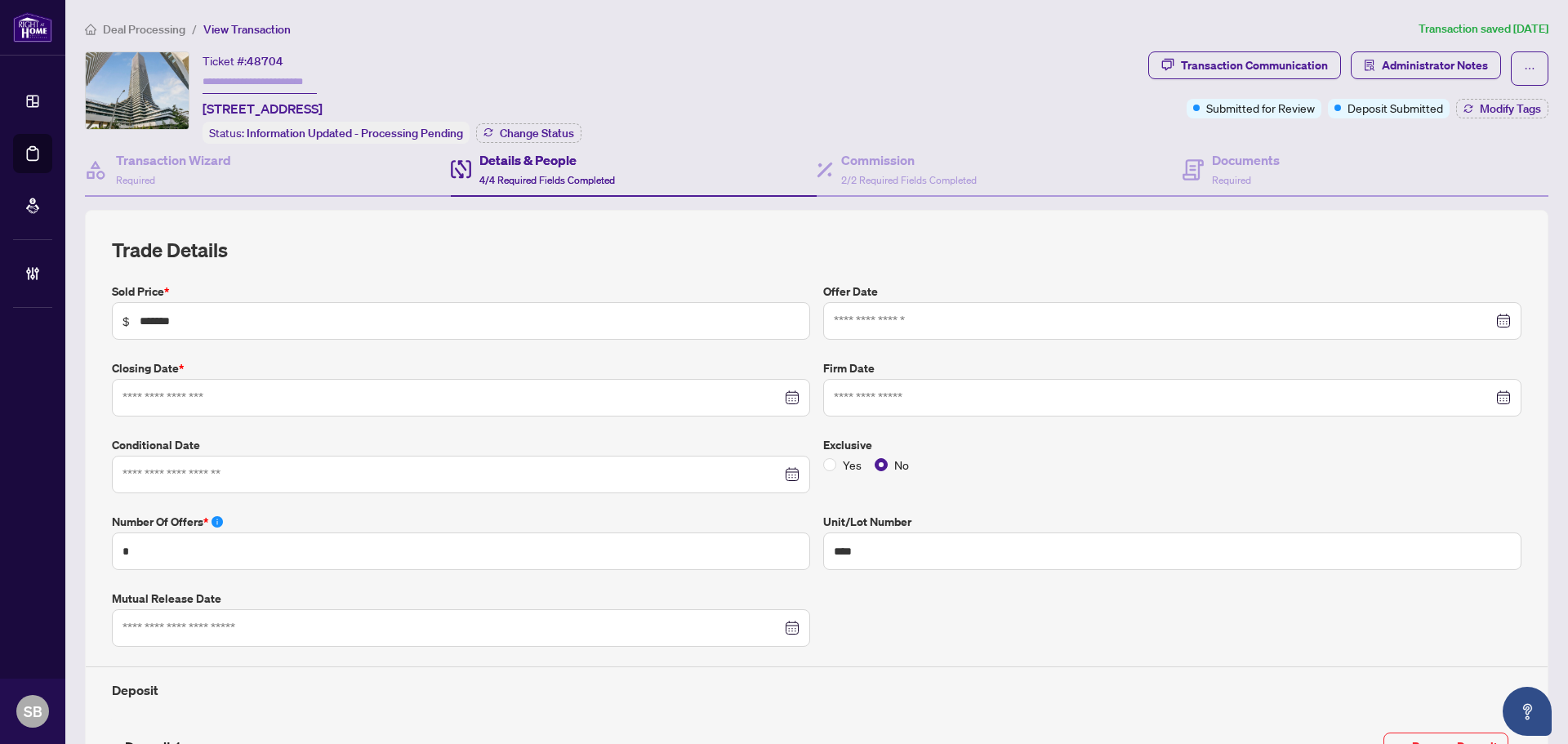
type input "**********"
click at [763, 73] on div "Ticket #: 48704 2217-[STREET_ADDRESS] Status: Information Updated - Processing …" at bounding box center [613, 97] width 1057 height 92
